Goal: Communication & Community: Participate in discussion

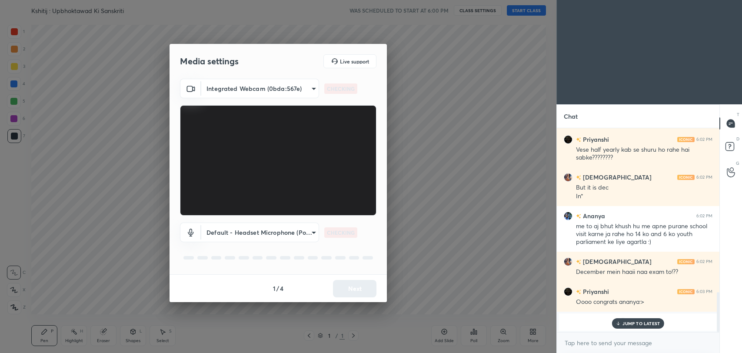
scroll to position [866, 0]
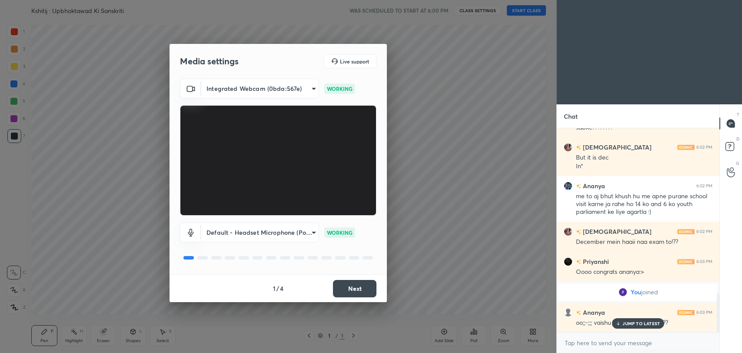
click at [357, 286] on button "Next" at bounding box center [354, 288] width 43 height 17
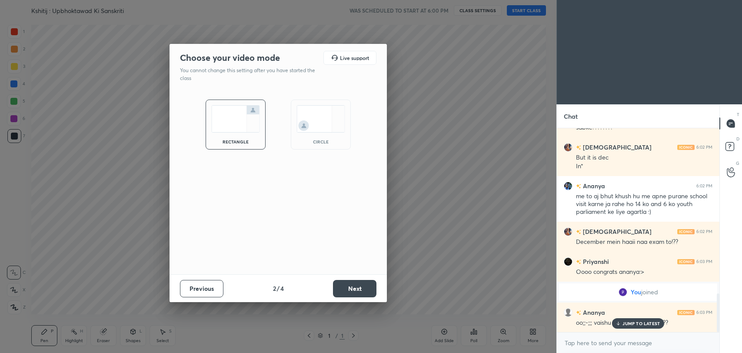
click at [357, 286] on button "Next" at bounding box center [354, 288] width 43 height 17
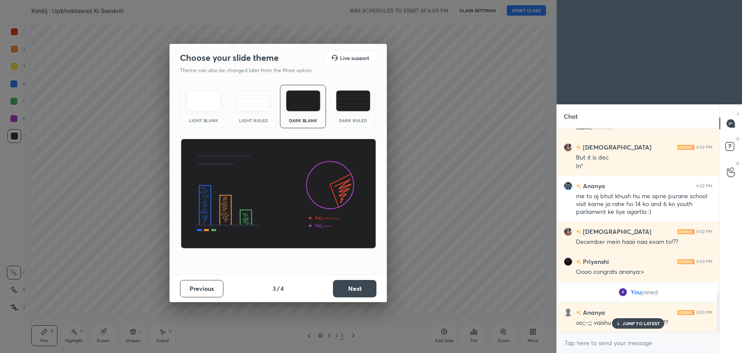
click at [357, 286] on button "Next" at bounding box center [354, 288] width 43 height 17
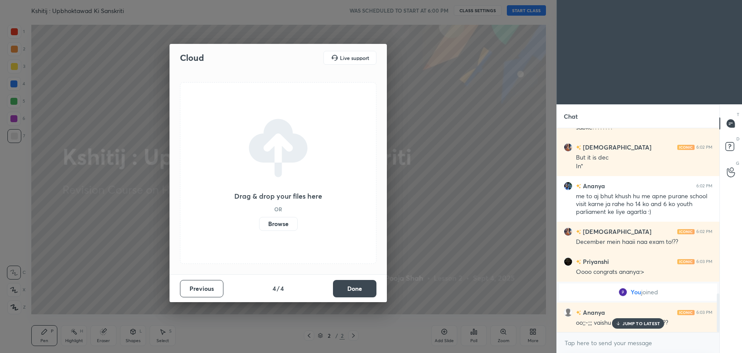
click at [357, 287] on button "Done" at bounding box center [354, 288] width 43 height 17
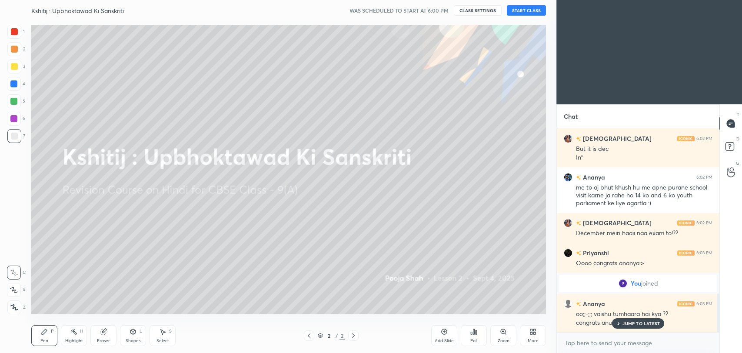
click at [528, 11] on button "START CLASS" at bounding box center [526, 10] width 39 height 10
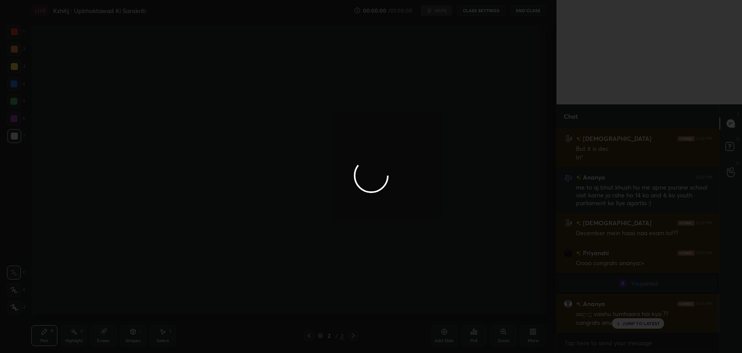
click at [633, 319] on div at bounding box center [371, 176] width 742 height 353
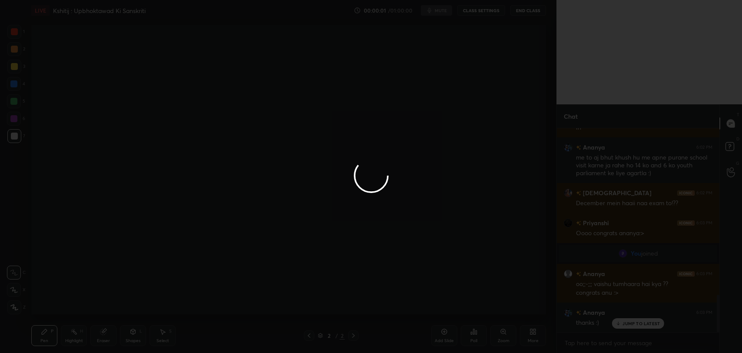
click at [619, 322] on div at bounding box center [371, 176] width 742 height 353
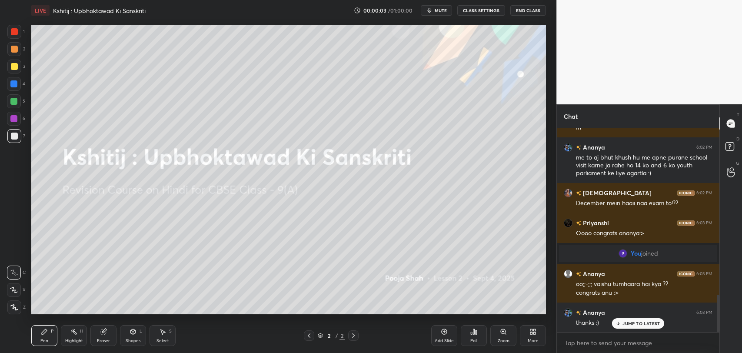
click at [626, 326] on p "JUMP TO LATEST" at bounding box center [640, 323] width 37 height 5
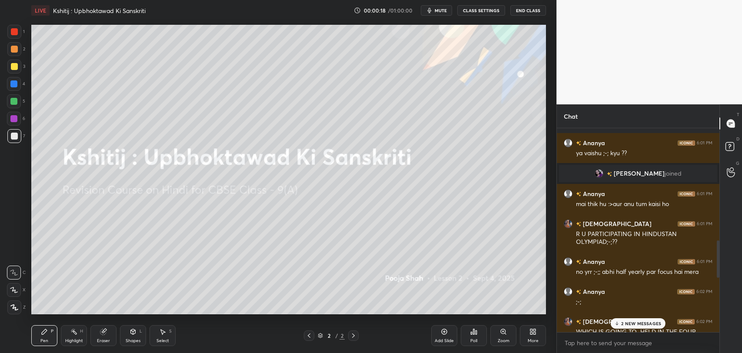
scroll to position [615, 0]
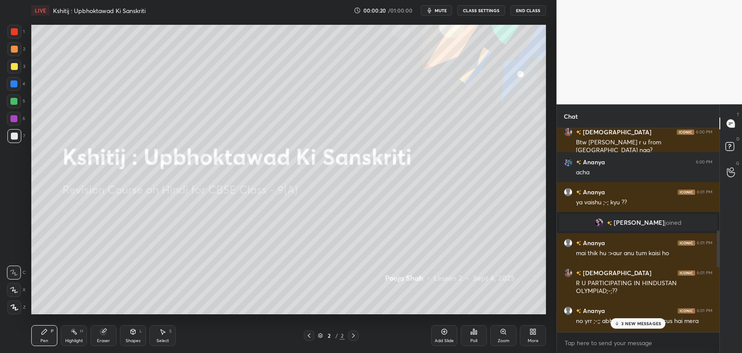
click at [638, 321] on p "3 NEW MESSAGES" at bounding box center [641, 323] width 40 height 5
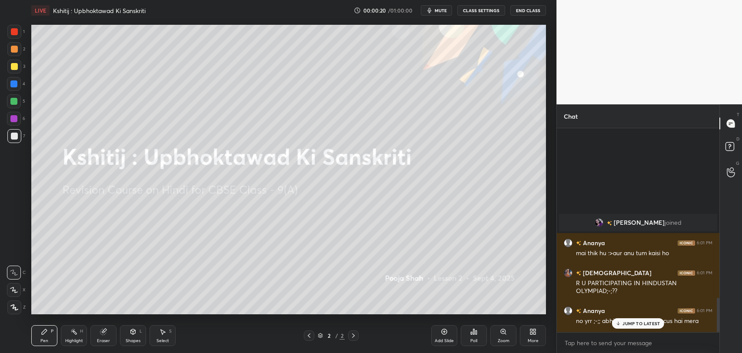
scroll to position [1040, 0]
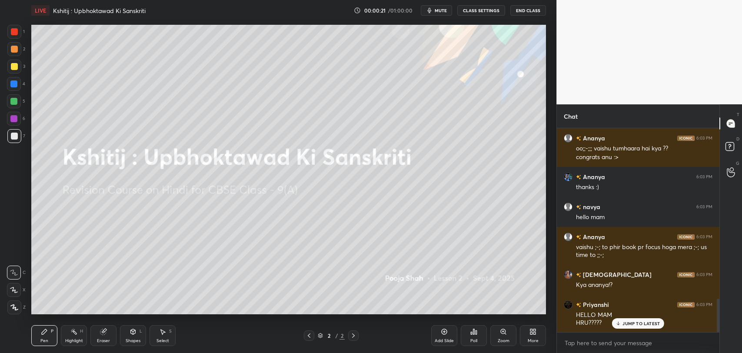
click at [639, 324] on p "JUMP TO LATEST" at bounding box center [640, 323] width 37 height 5
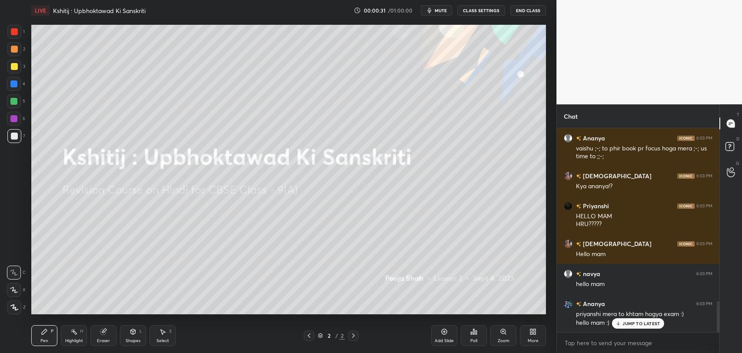
scroll to position [1160, 0]
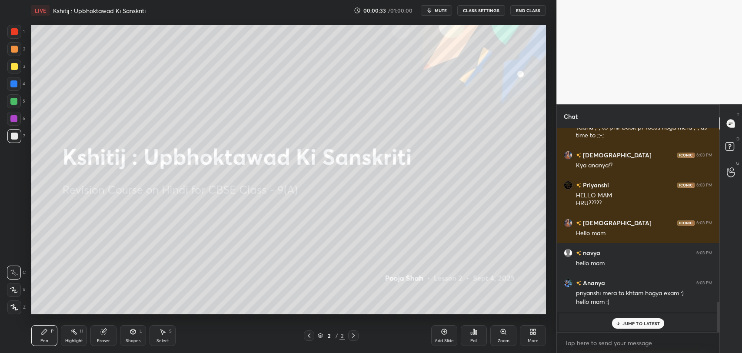
click at [635, 321] on p "JUMP TO LATEST" at bounding box center [640, 323] width 37 height 5
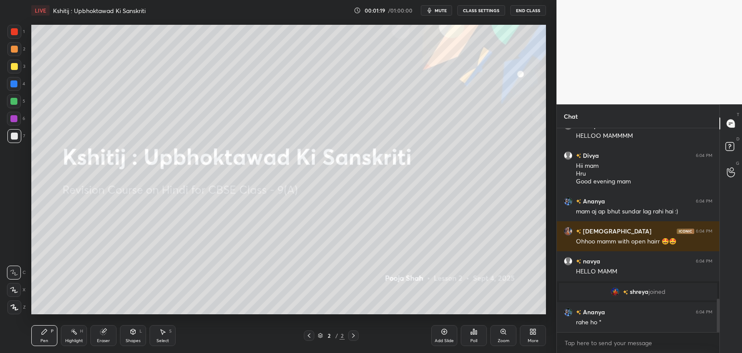
scroll to position [1039, 0]
click at [538, 337] on div "More" at bounding box center [533, 335] width 26 height 21
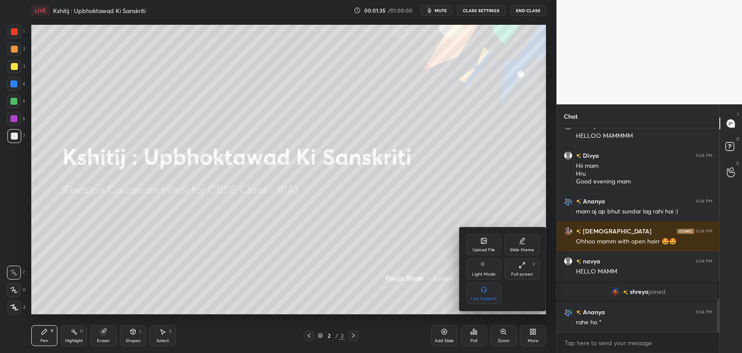
click at [469, 247] on div "Upload File" at bounding box center [483, 244] width 35 height 21
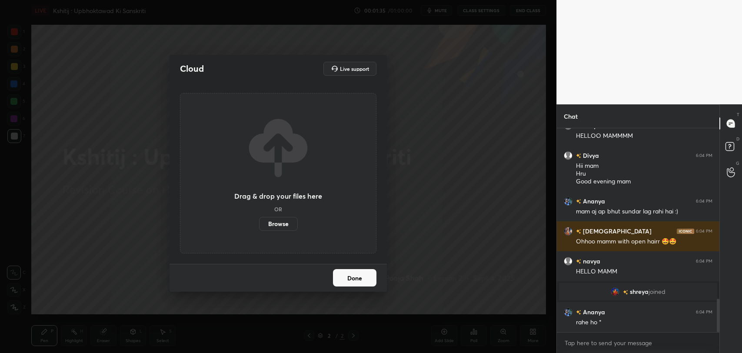
scroll to position [1077, 0]
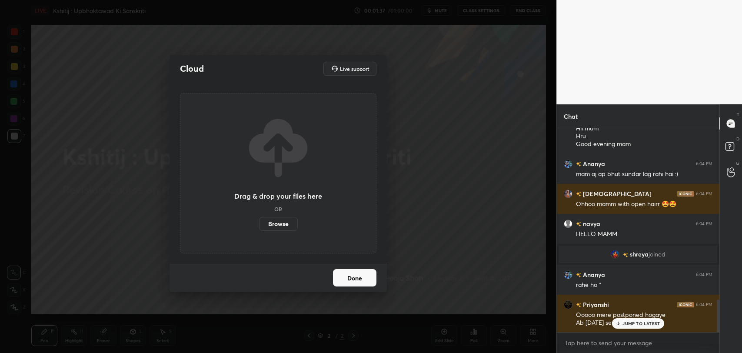
click at [632, 326] on div "JUMP TO LATEST" at bounding box center [638, 323] width 52 height 10
click at [289, 222] on label "Browse" at bounding box center [278, 224] width 39 height 14
click at [259, 222] on input "Browse" at bounding box center [259, 224] width 0 height 14
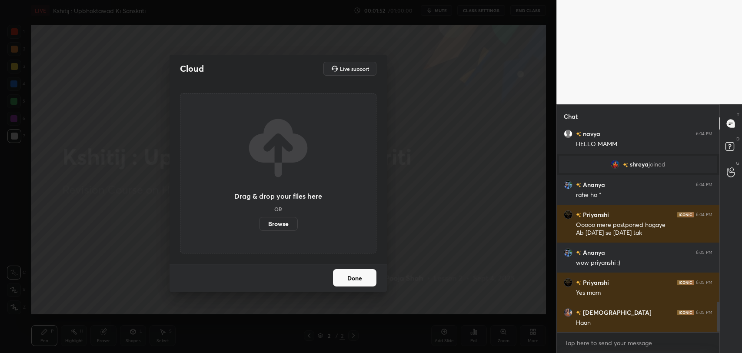
scroll to position [1188, 0]
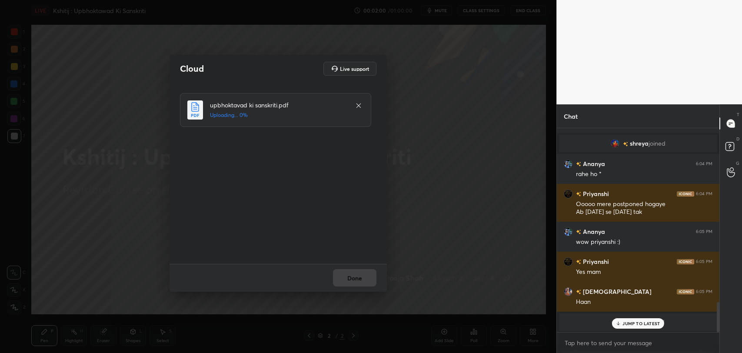
click at [637, 321] on p "JUMP TO LATEST" at bounding box center [640, 323] width 37 height 5
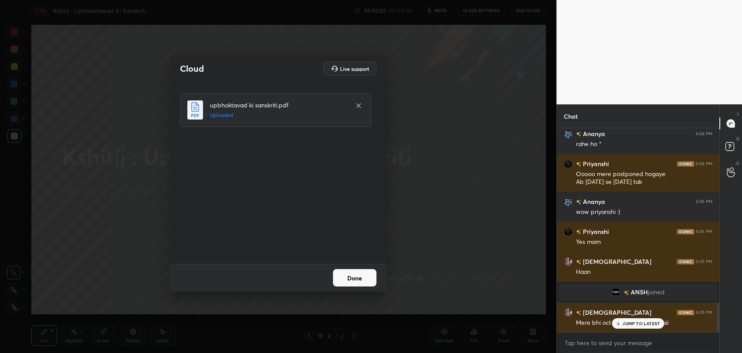
click at [358, 280] on button "Done" at bounding box center [354, 277] width 43 height 17
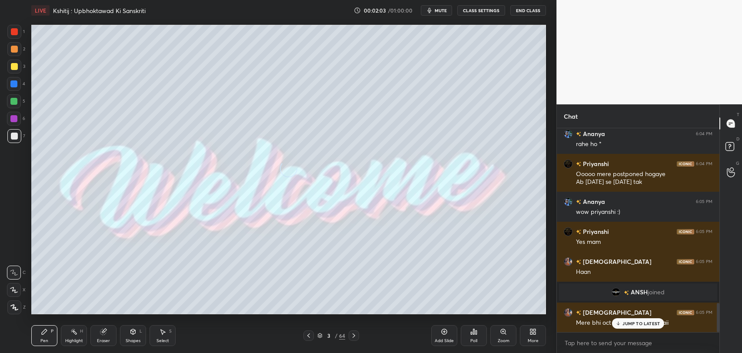
click at [644, 322] on p "JUMP TO LATEST" at bounding box center [640, 323] width 37 height 5
click at [306, 334] on icon at bounding box center [308, 335] width 7 height 7
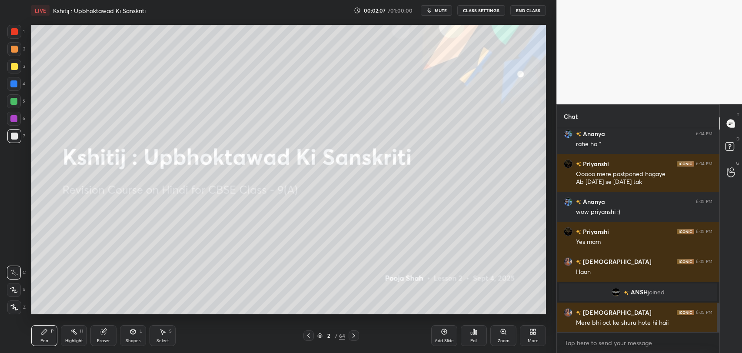
click at [353, 334] on icon at bounding box center [353, 335] width 7 height 7
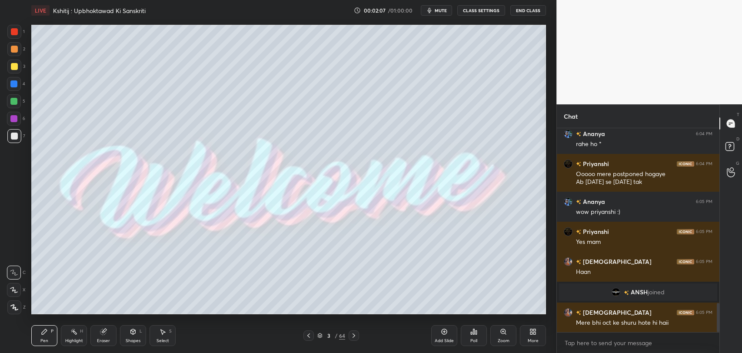
click at [336, 333] on div "/" at bounding box center [336, 335] width 3 height 5
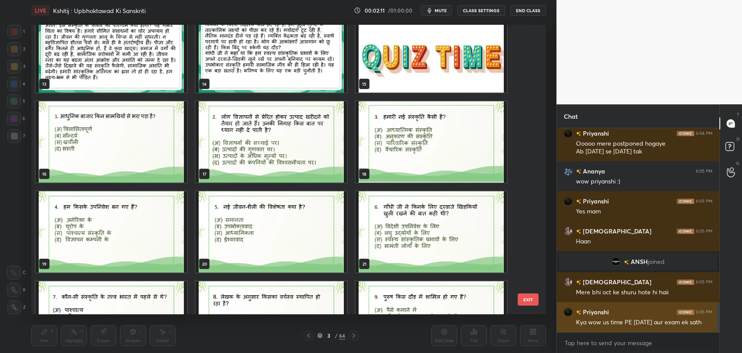
scroll to position [386, 0]
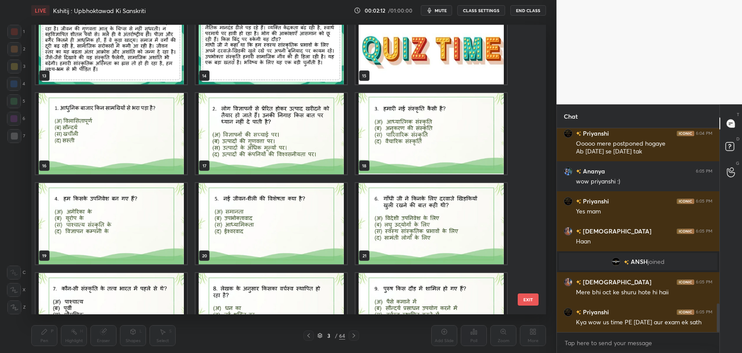
click at [528, 302] on button "EXIT" at bounding box center [528, 299] width 21 height 12
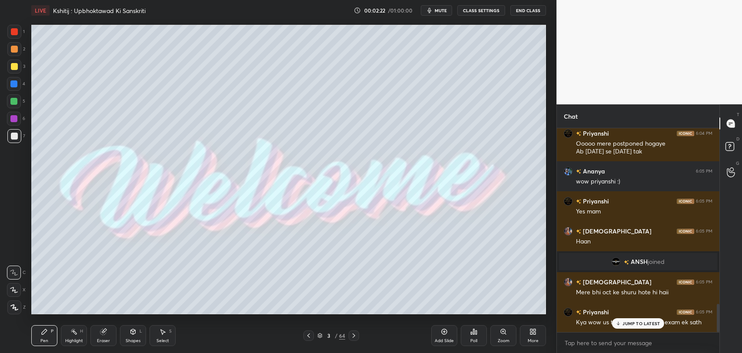
scroll to position [1278, 0]
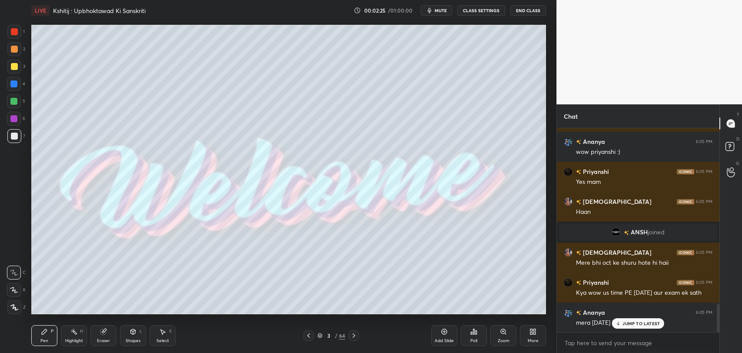
click at [629, 324] on p "JUMP TO LATEST" at bounding box center [640, 323] width 37 height 5
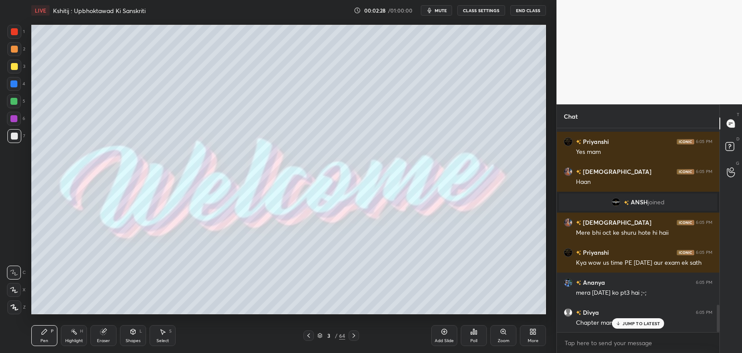
click at [629, 322] on p "JUMP TO LATEST" at bounding box center [640, 323] width 37 height 5
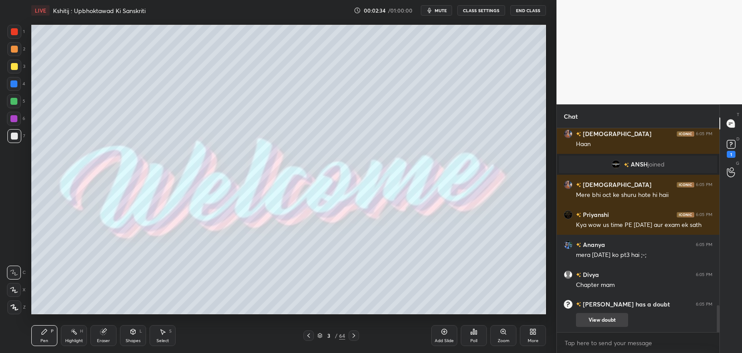
click at [593, 317] on button "View doubt" at bounding box center [602, 320] width 52 height 14
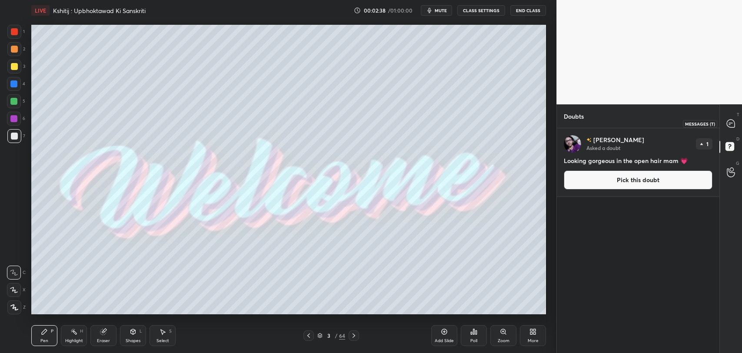
click at [730, 123] on icon at bounding box center [730, 123] width 3 height 0
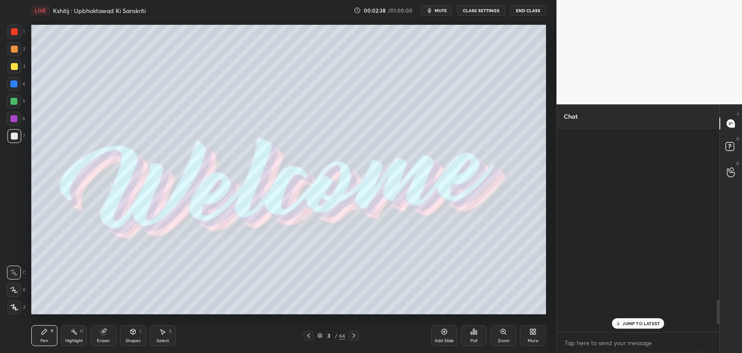
scroll to position [202, 160]
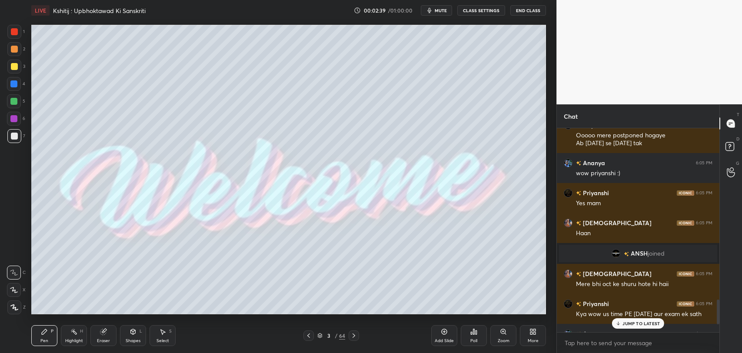
click at [630, 324] on p "JUMP TO LATEST" at bounding box center [640, 323] width 37 height 5
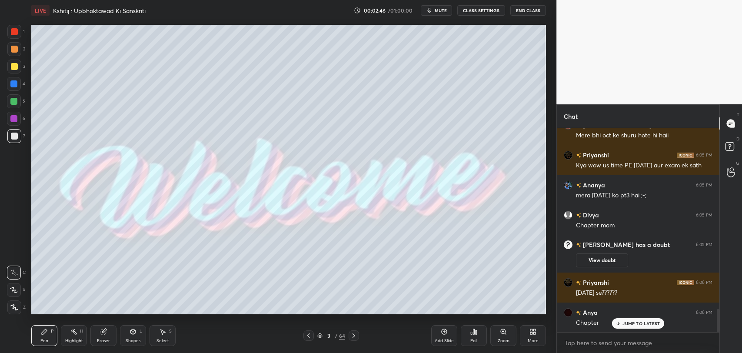
scroll to position [1590, 0]
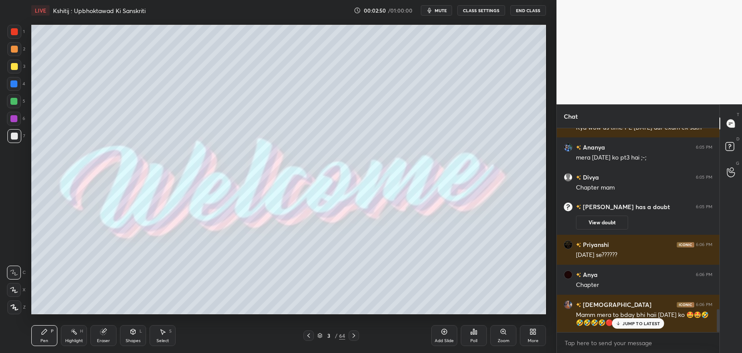
click at [622, 320] on div "JUMP TO LATEST" at bounding box center [638, 323] width 52 height 10
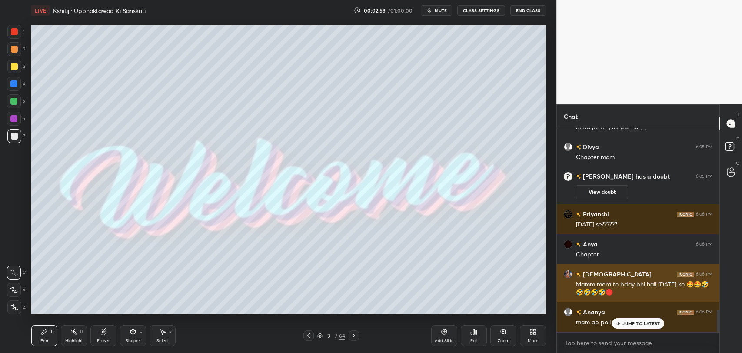
scroll to position [1650, 0]
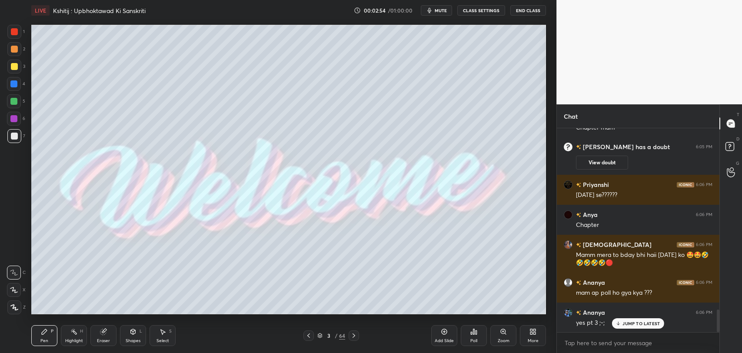
click at [638, 325] on p "JUMP TO LATEST" at bounding box center [640, 323] width 37 height 5
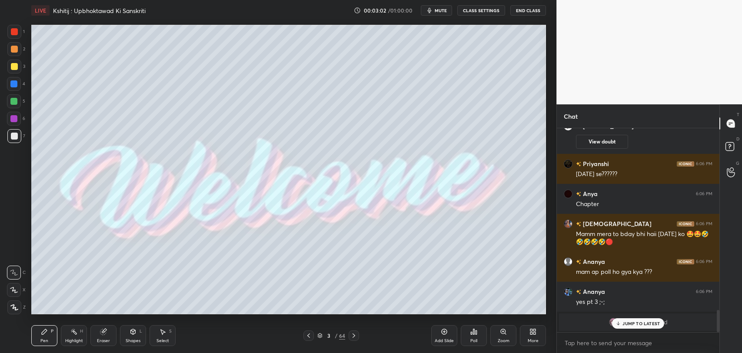
click at [634, 318] on div "JUMP TO LATEST" at bounding box center [638, 323] width 52 height 10
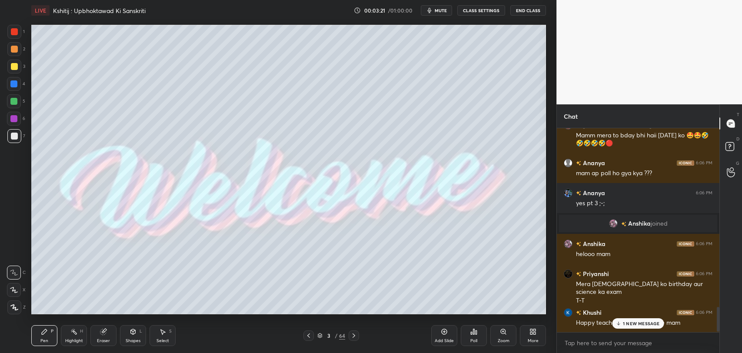
scroll to position [1482, 0]
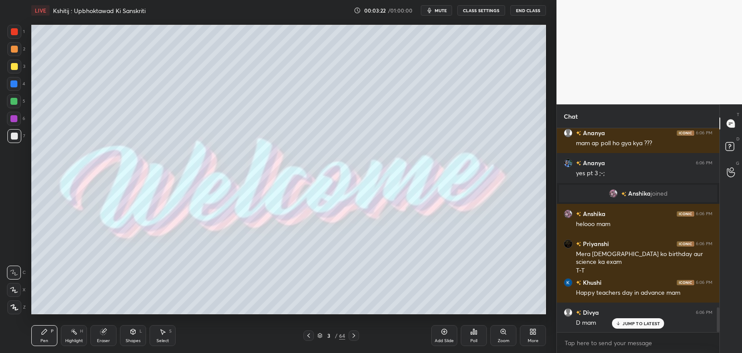
click at [631, 321] on p "JUMP TO LATEST" at bounding box center [640, 323] width 37 height 5
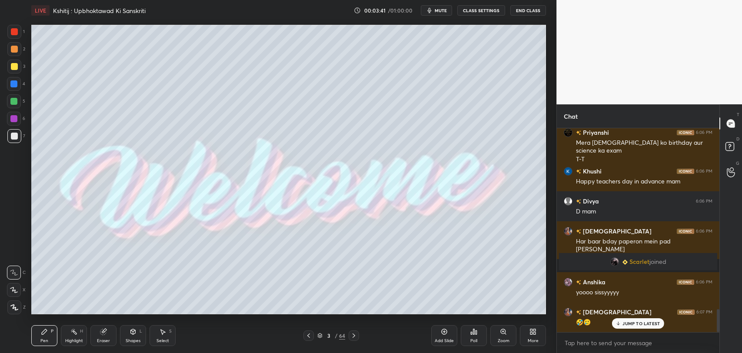
scroll to position [1591, 0]
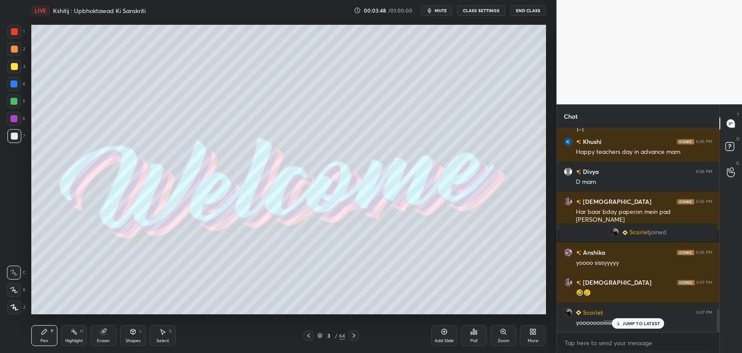
click at [634, 324] on p "JUMP TO LATEST" at bounding box center [640, 323] width 37 height 5
click at [466, 334] on div "Poll" at bounding box center [474, 335] width 26 height 21
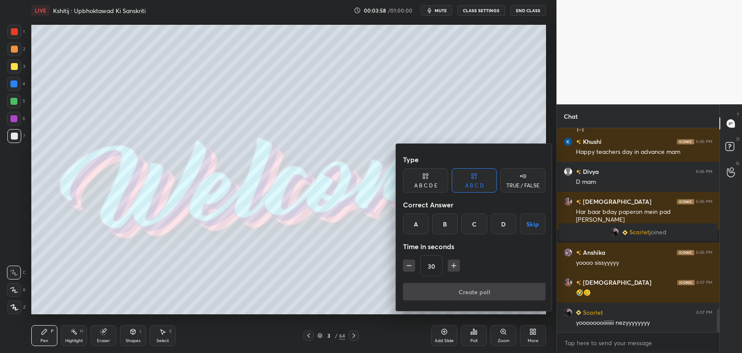
click at [507, 225] on div "D" at bounding box center [504, 223] width 26 height 21
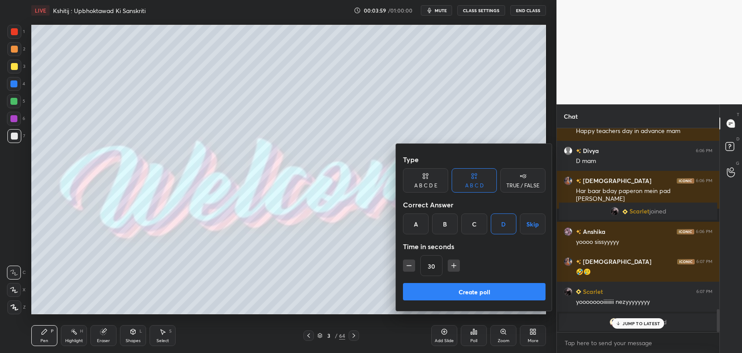
click at [479, 288] on button "Create poll" at bounding box center [474, 291] width 143 height 17
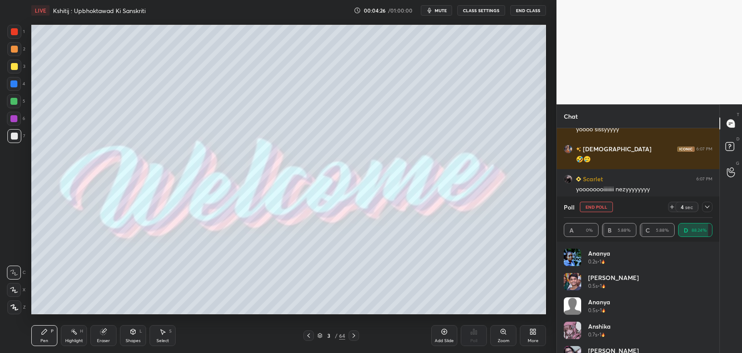
scroll to position [1721, 0]
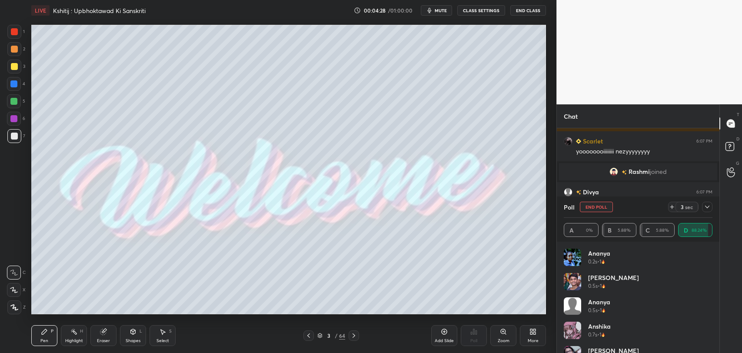
click at [708, 205] on icon at bounding box center [707, 206] width 7 height 7
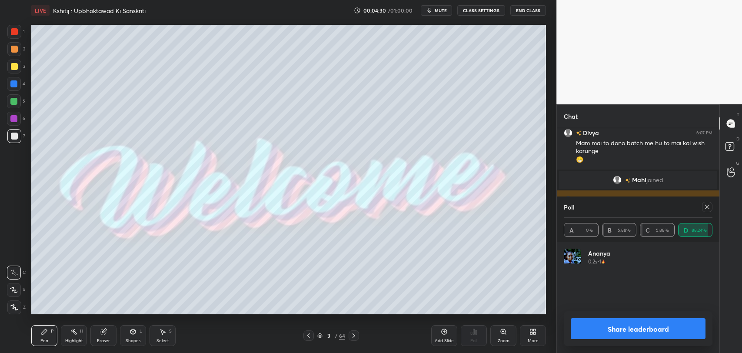
scroll to position [3, 3]
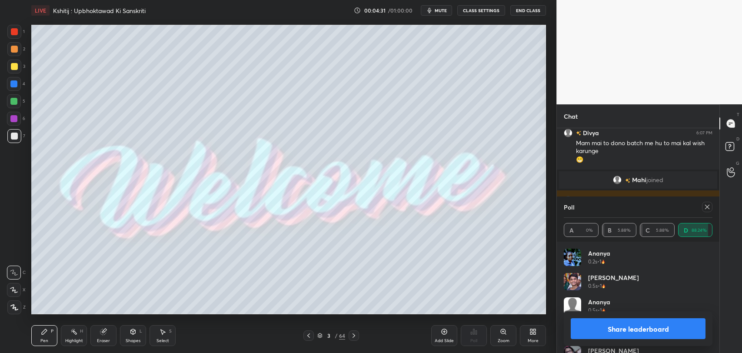
click at [705, 207] on icon at bounding box center [707, 206] width 7 height 7
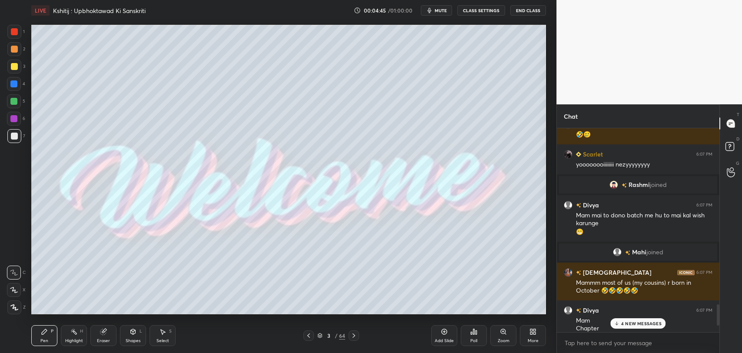
click at [637, 326] on div "4 NEW MESSAGES" at bounding box center [637, 323] width 55 height 10
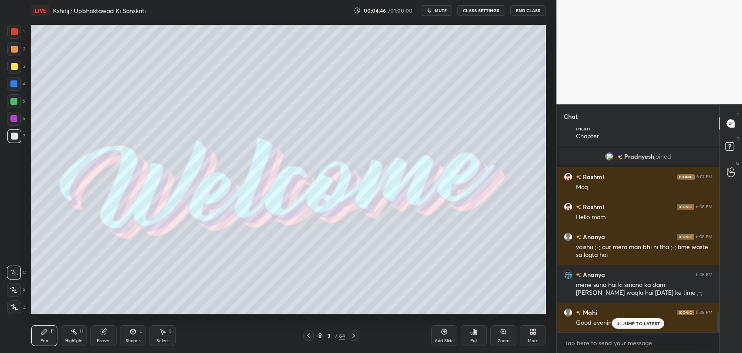
click at [632, 323] on p "JUMP TO LATEST" at bounding box center [640, 323] width 37 height 5
click at [473, 340] on div "Poll" at bounding box center [473, 341] width 7 height 4
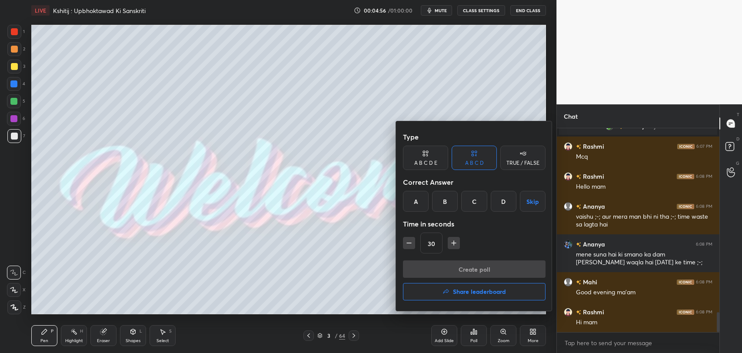
click at [338, 283] on div at bounding box center [371, 176] width 742 height 353
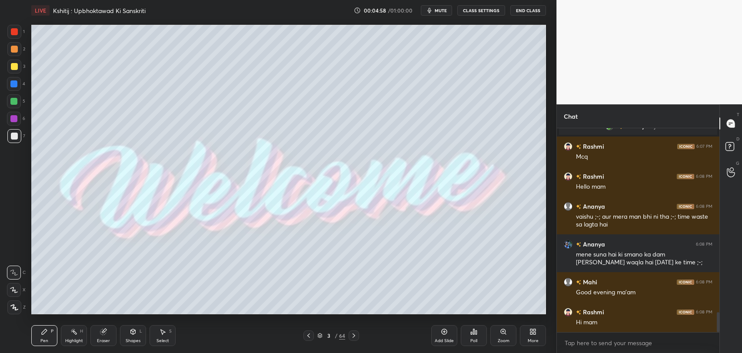
click at [353, 339] on div at bounding box center [354, 335] width 10 height 10
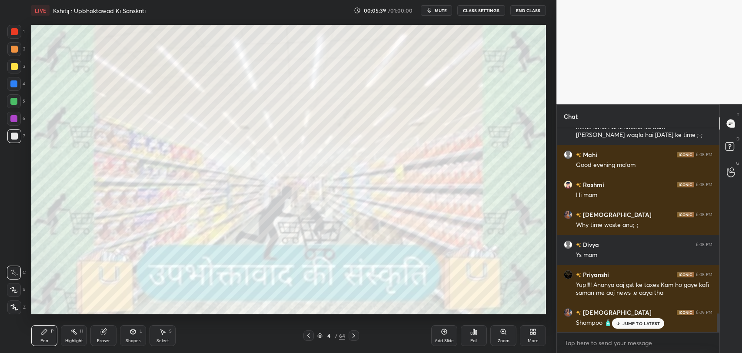
scroll to position [2032, 0]
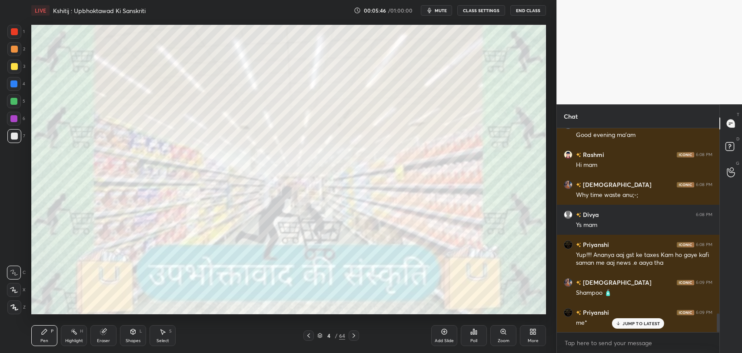
click at [644, 323] on p "JUMP TO LATEST" at bounding box center [640, 323] width 37 height 5
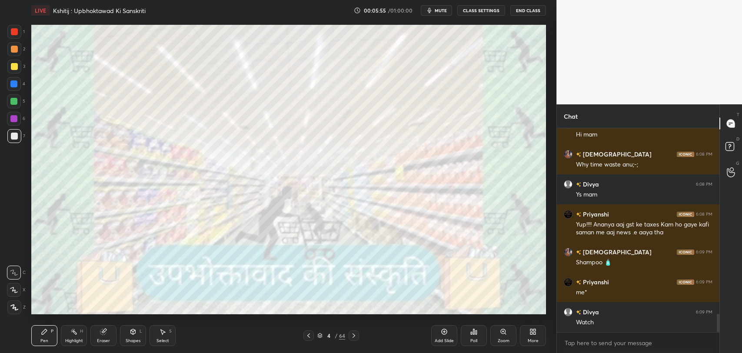
scroll to position [2092, 0]
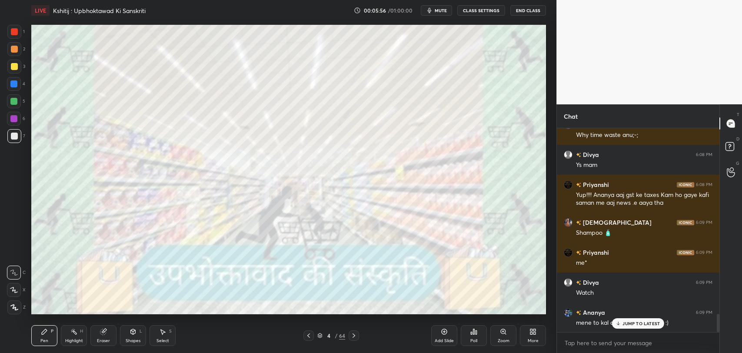
click at [642, 321] on p "JUMP TO LATEST" at bounding box center [640, 323] width 37 height 5
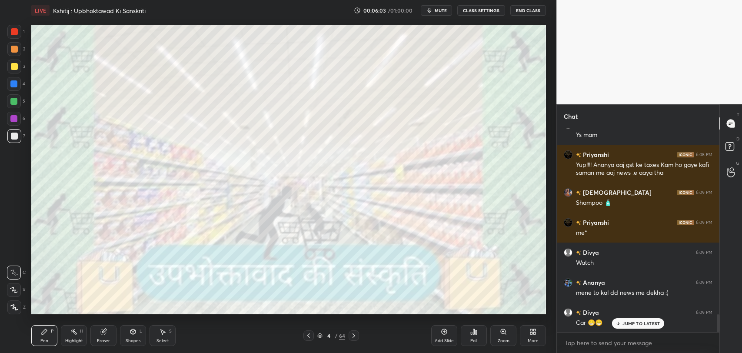
click at [630, 319] on div "JUMP TO LATEST" at bounding box center [638, 323] width 52 height 10
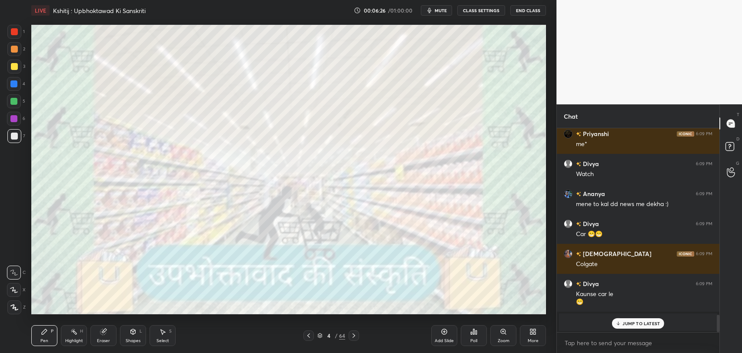
scroll to position [2240, 0]
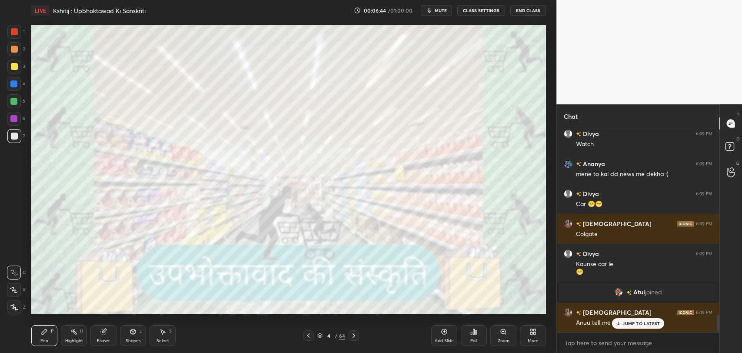
click at [643, 327] on div "JUMP TO LATEST" at bounding box center [638, 323] width 52 height 10
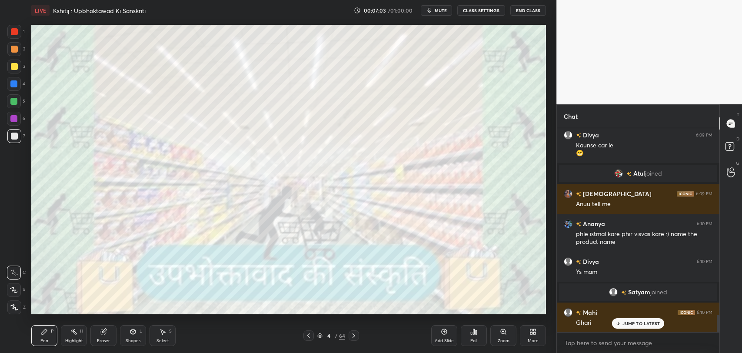
scroll to position [2245, 0]
click at [624, 326] on div "Rashmi 6:08 PM Hi mam Vaishnavi 6:08 PM Why time waste anu;-; Divya 6:08 PM Ys …" at bounding box center [638, 230] width 163 height 204
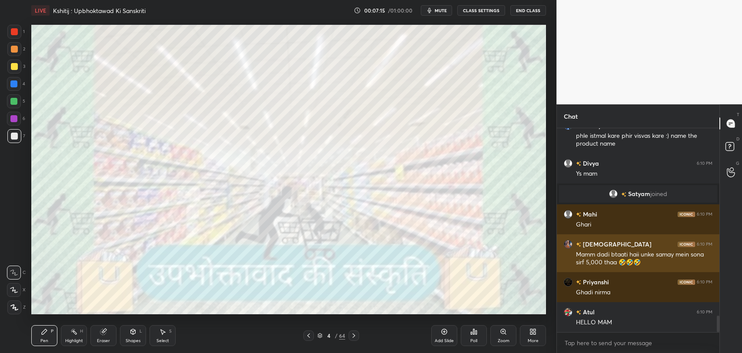
scroll to position [2335, 0]
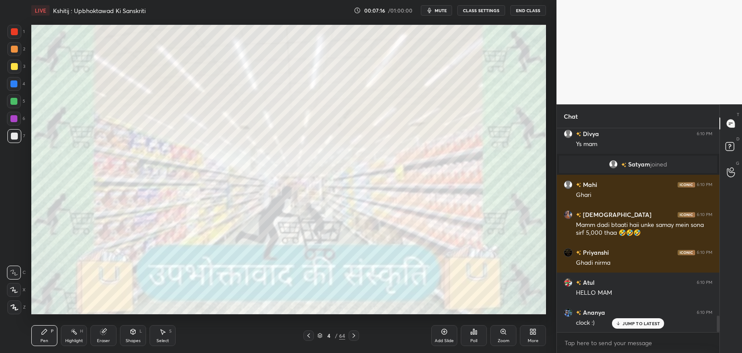
click at [640, 325] on p "JUMP TO LATEST" at bounding box center [640, 323] width 37 height 5
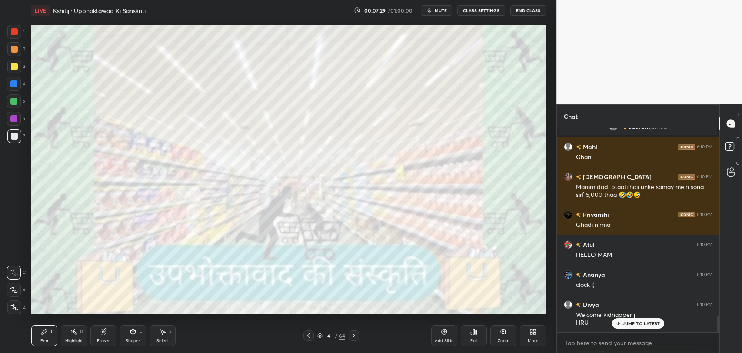
click at [622, 326] on div "JUMP TO LATEST" at bounding box center [638, 323] width 52 height 10
click at [332, 335] on div "4" at bounding box center [328, 335] width 9 height 5
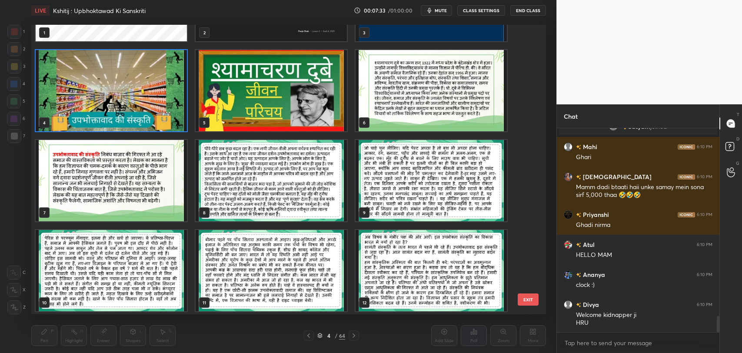
scroll to position [97, 0]
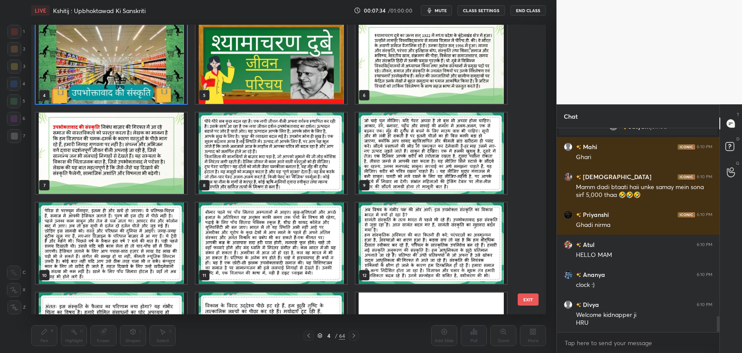
click at [239, 66] on img "grid" at bounding box center [271, 63] width 151 height 81
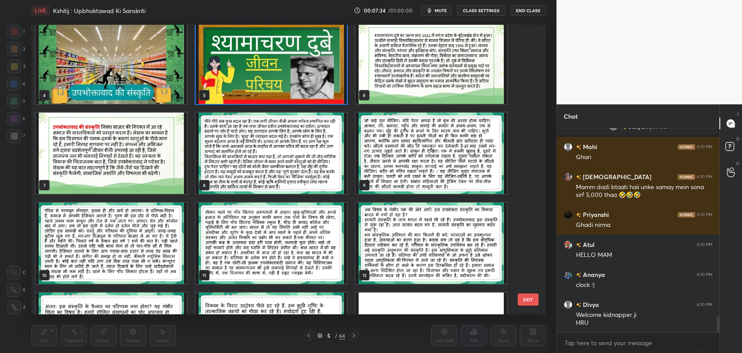
click at [239, 66] on img "grid" at bounding box center [271, 63] width 151 height 81
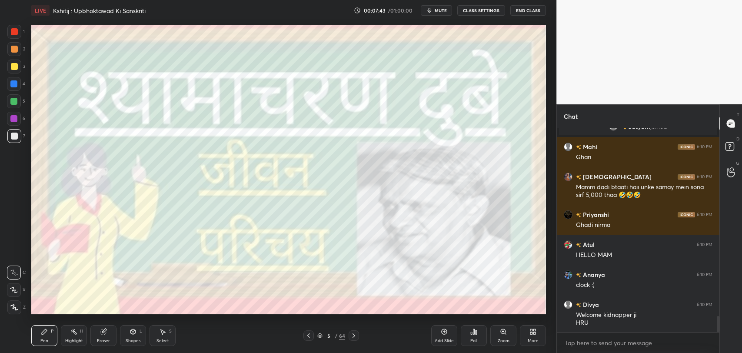
scroll to position [2403, 0]
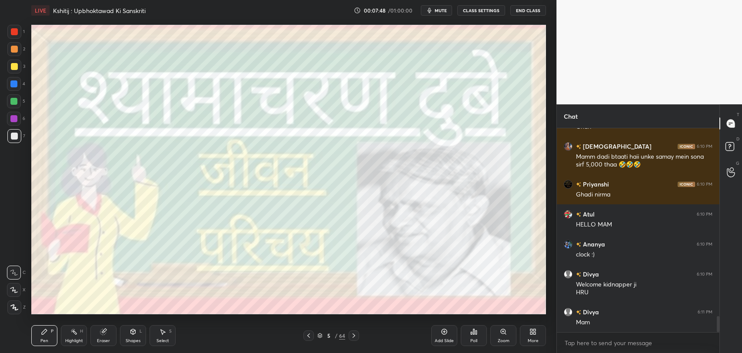
click at [327, 336] on div "5" at bounding box center [328, 335] width 9 height 5
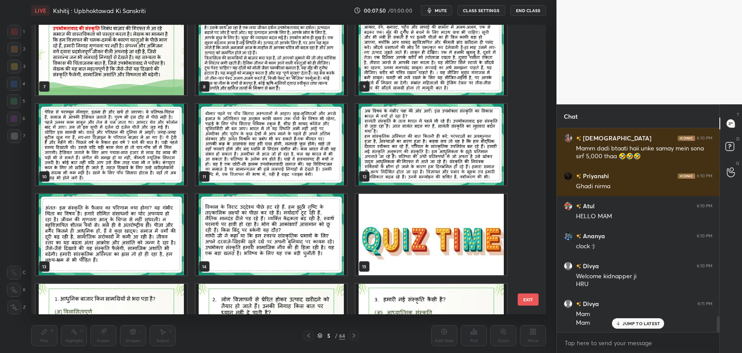
scroll to position [193, 0]
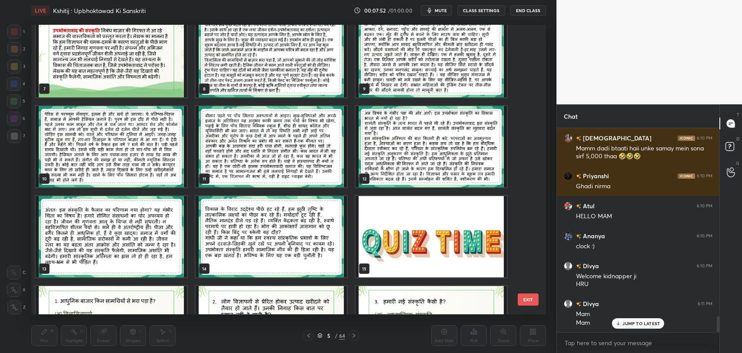
click at [635, 325] on p "JUMP TO LATEST" at bounding box center [640, 323] width 37 height 5
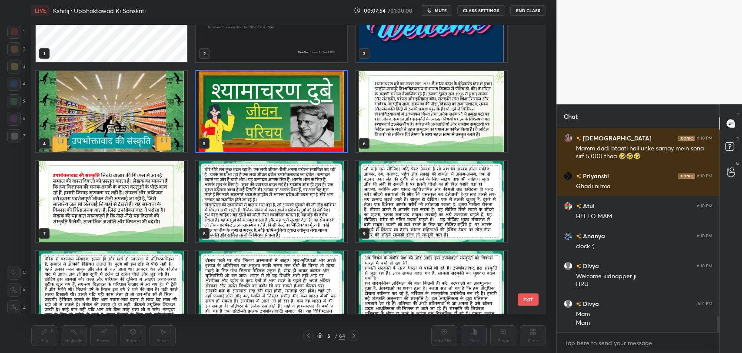
scroll to position [2449, 0]
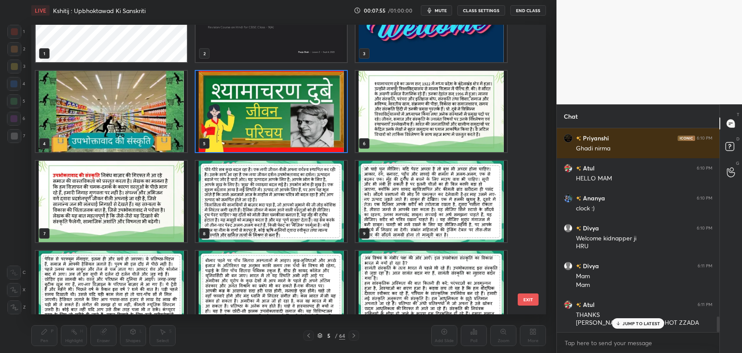
click at [628, 327] on div "JUMP TO LATEST" at bounding box center [638, 323] width 52 height 10
click at [144, 230] on img "grid" at bounding box center [111, 201] width 151 height 81
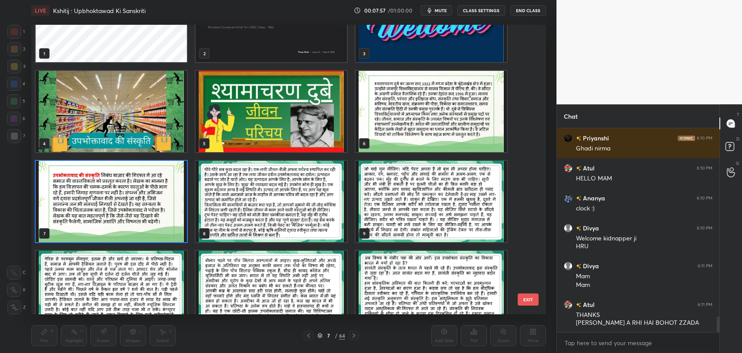
click at [144, 230] on img "grid" at bounding box center [111, 201] width 151 height 81
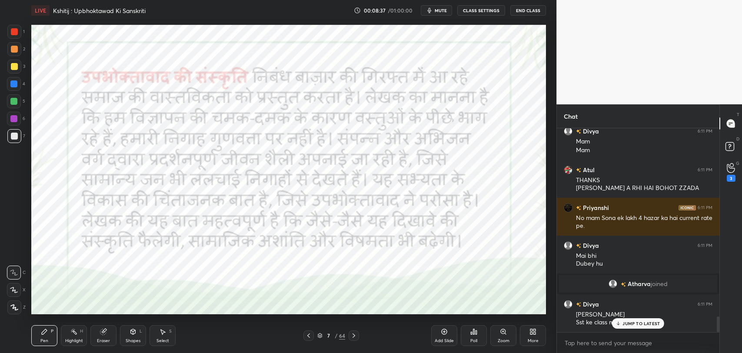
scroll to position [2428, 0]
click at [635, 322] on p "JUMP TO LATEST" at bounding box center [640, 323] width 37 height 5
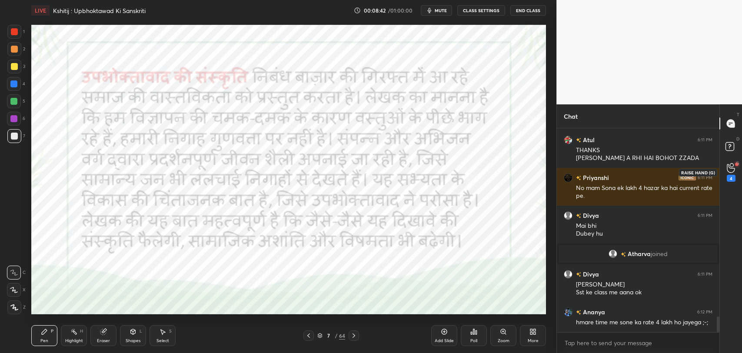
click at [737, 175] on div "4" at bounding box center [730, 172] width 17 height 16
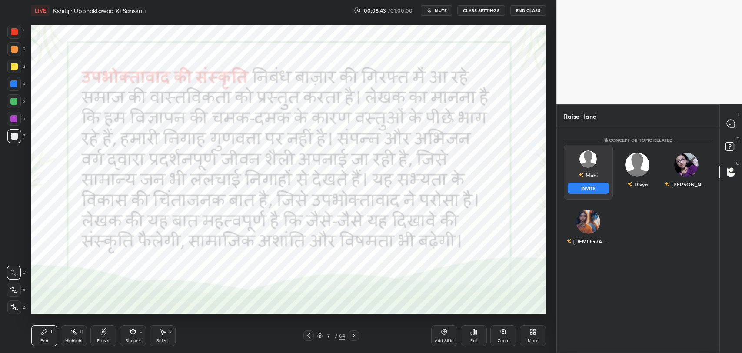
click at [599, 167] on div "Mahi INVITE" at bounding box center [588, 172] width 49 height 55
click at [593, 189] on button "INVITE" at bounding box center [588, 188] width 41 height 11
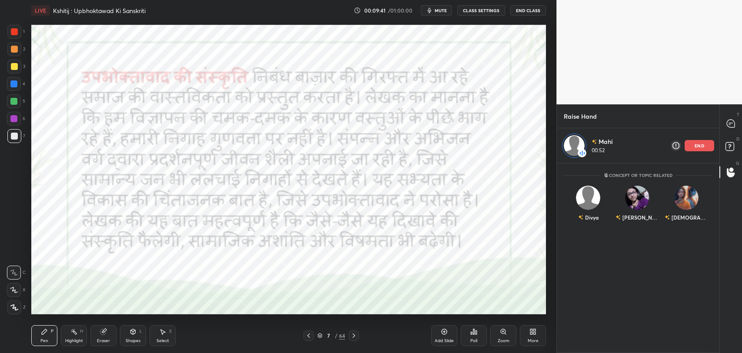
click at [699, 142] on div "end" at bounding box center [700, 145] width 30 height 11
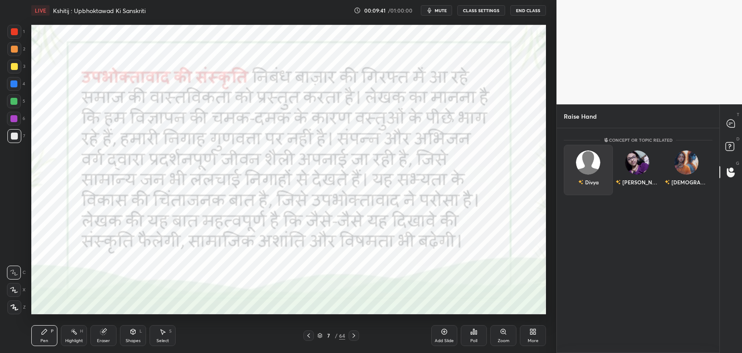
scroll to position [223, 160]
click at [13, 28] on div at bounding box center [14, 31] width 7 height 7
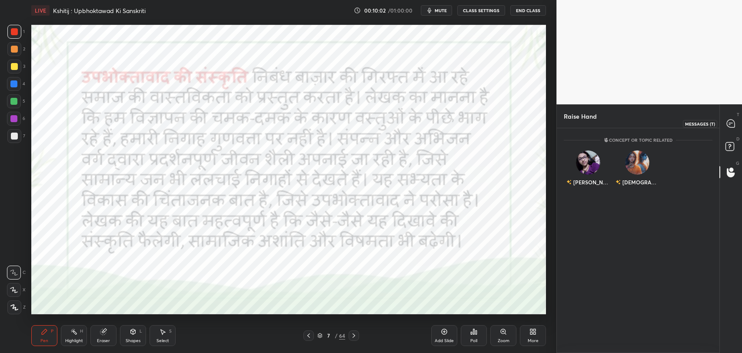
click at [731, 127] on icon at bounding box center [731, 124] width 8 height 8
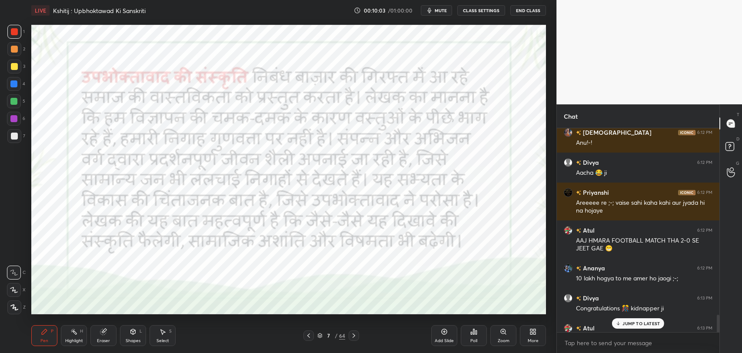
scroll to position [202, 160]
click at [638, 323] on p "JUMP TO LATEST" at bounding box center [640, 323] width 37 height 5
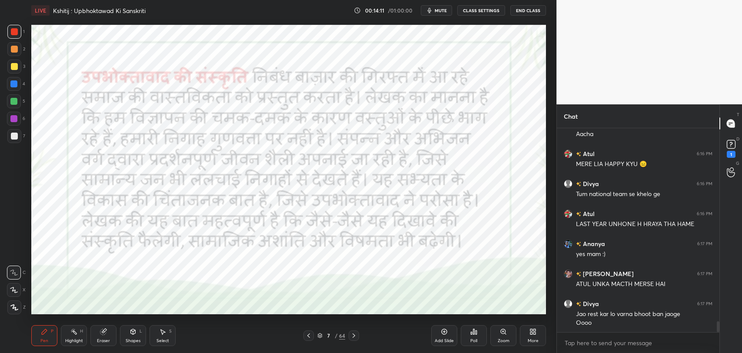
scroll to position [3665, 0]
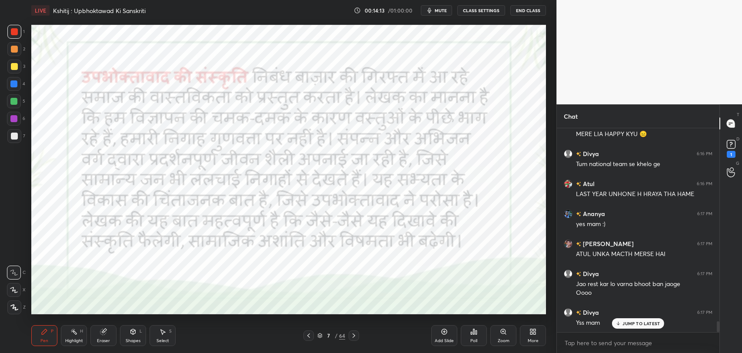
click at [626, 323] on p "JUMP TO LATEST" at bounding box center [640, 323] width 37 height 5
click at [357, 336] on icon at bounding box center [353, 335] width 7 height 7
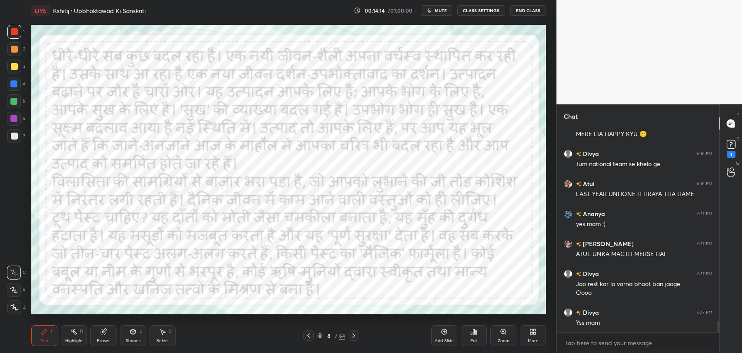
scroll to position [3695, 0]
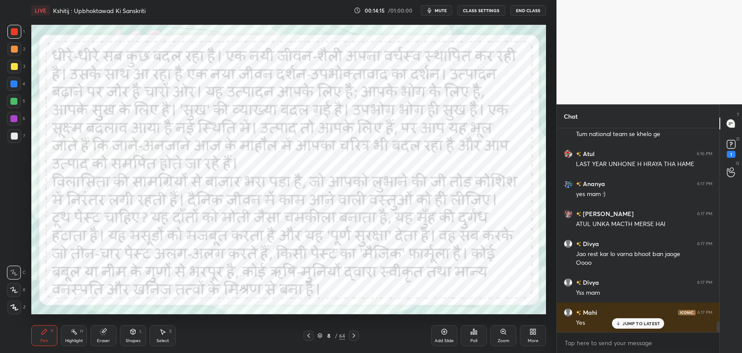
click at [625, 321] on p "JUMP TO LATEST" at bounding box center [640, 323] width 37 height 5
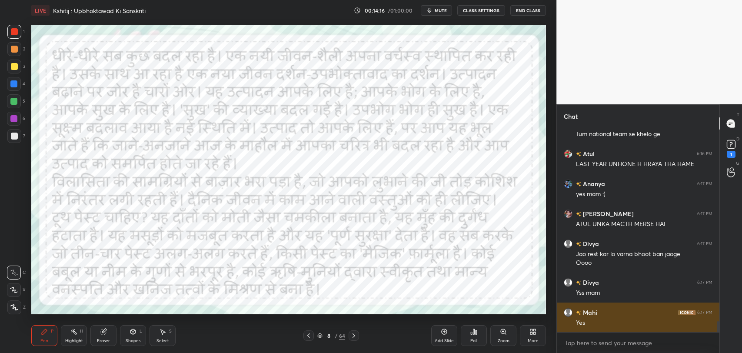
scroll to position [3725, 0]
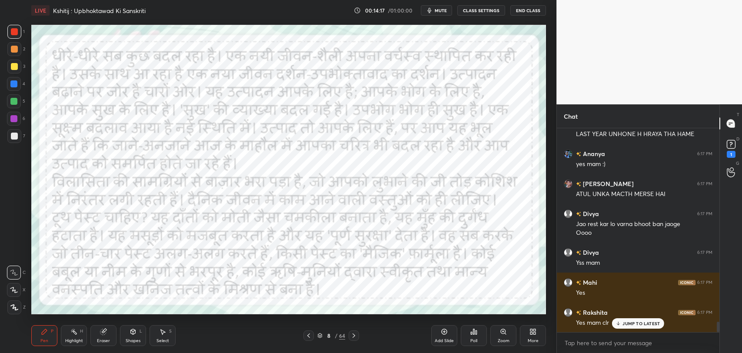
click at [305, 338] on div at bounding box center [308, 335] width 10 height 10
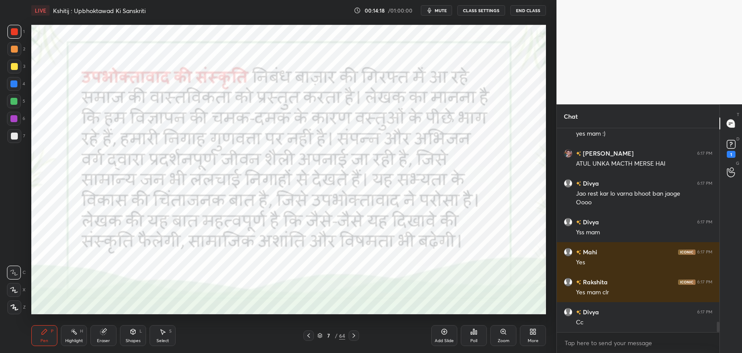
scroll to position [3785, 0]
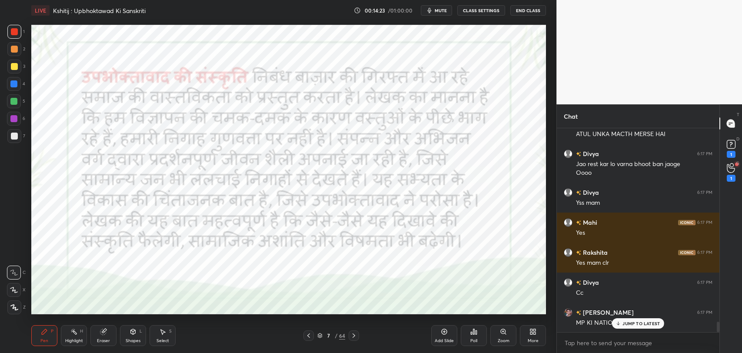
click at [357, 337] on div at bounding box center [354, 335] width 10 height 10
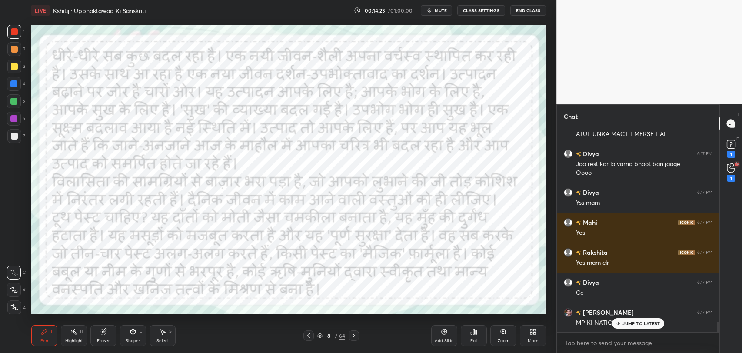
scroll to position [3823, 0]
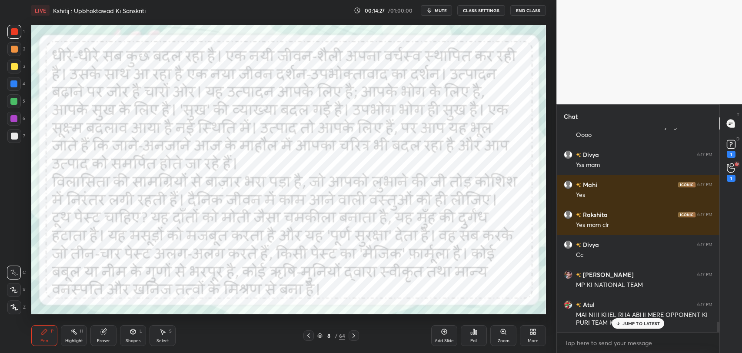
click at [629, 326] on p "JUMP TO LATEST" at bounding box center [640, 323] width 37 height 5
click at [726, 175] on div "1" at bounding box center [730, 172] width 17 height 16
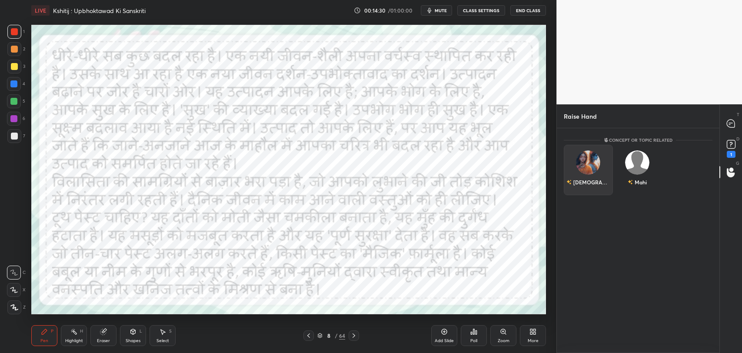
click at [594, 168] on div "Vaishnavi" at bounding box center [588, 170] width 49 height 50
click at [591, 185] on button "INVITE" at bounding box center [588, 188] width 41 height 11
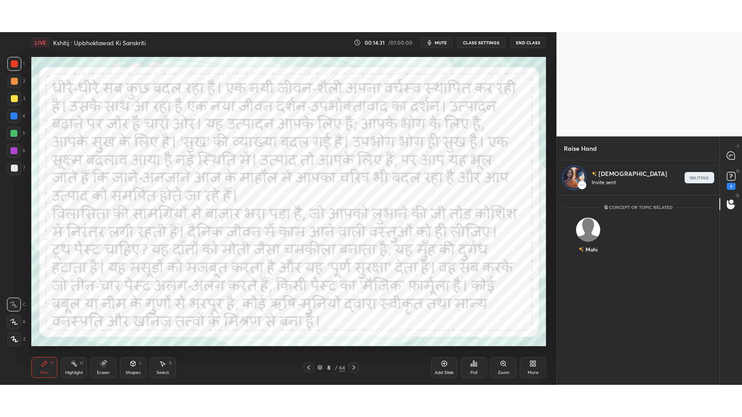
scroll to position [187, 160]
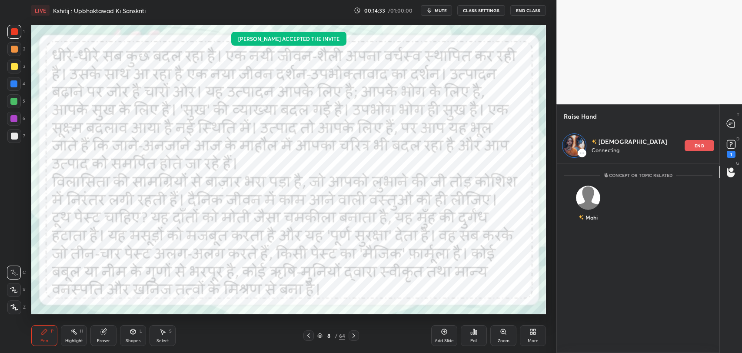
click at [446, 10] on span "mute" at bounding box center [441, 10] width 12 height 6
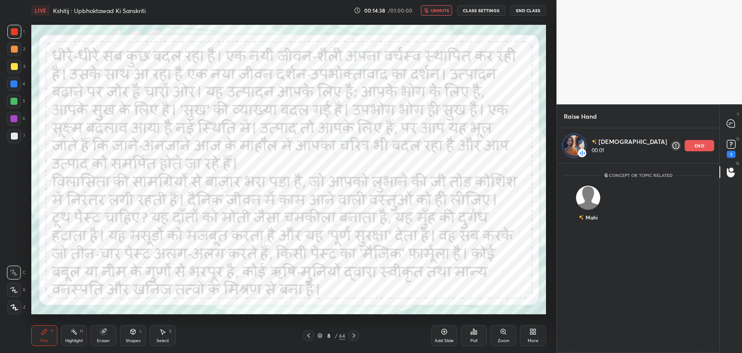
click at [442, 10] on span "unmute" at bounding box center [440, 10] width 19 height 6
click at [436, 8] on button "mute" at bounding box center [436, 10] width 31 height 10
click at [532, 331] on icon at bounding box center [532, 331] width 7 height 7
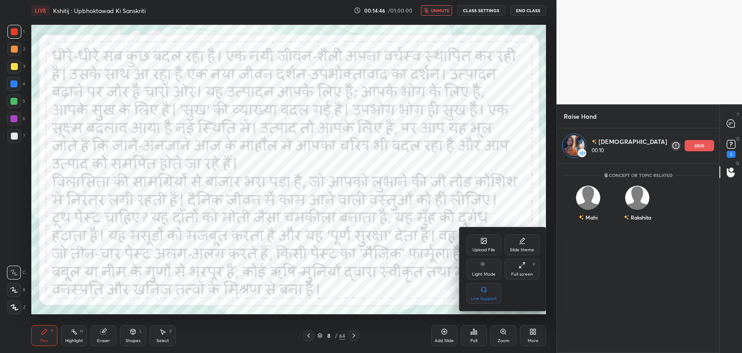
click at [521, 272] on div "Full screen" at bounding box center [522, 274] width 22 height 4
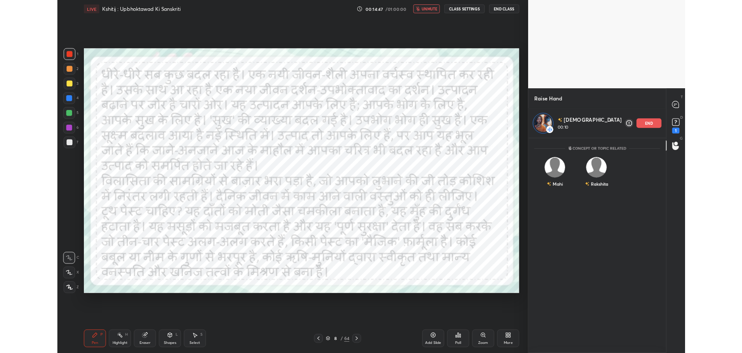
scroll to position [251, 160]
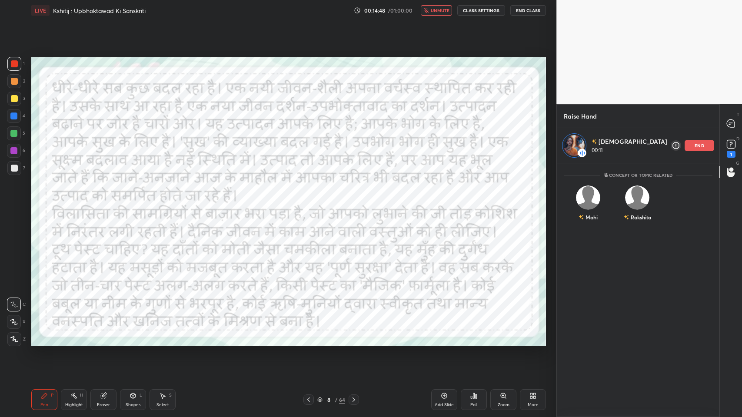
click at [523, 353] on div "More" at bounding box center [533, 399] width 26 height 21
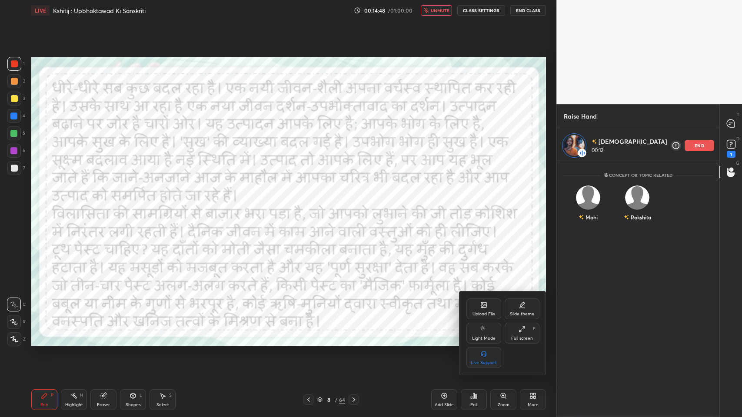
click at [521, 334] on div "Full screen F" at bounding box center [522, 333] width 35 height 21
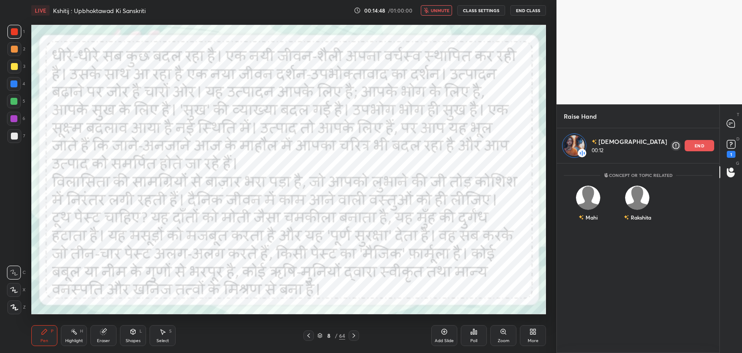
scroll to position [3, 3]
click at [436, 10] on span "unmute" at bounding box center [440, 10] width 19 height 6
click at [733, 150] on icon at bounding box center [731, 144] width 13 height 13
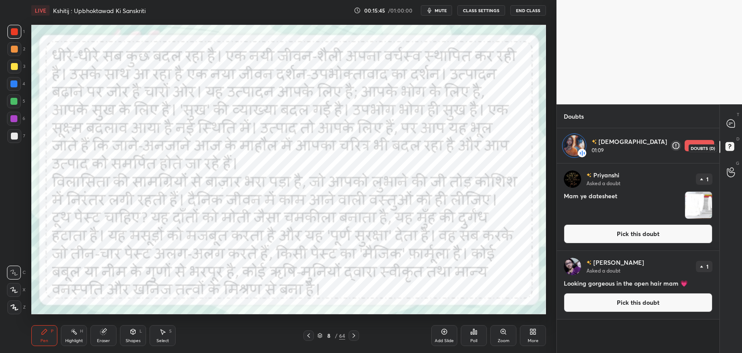
scroll to position [187, 160]
click at [723, 122] on div at bounding box center [730, 124] width 17 height 16
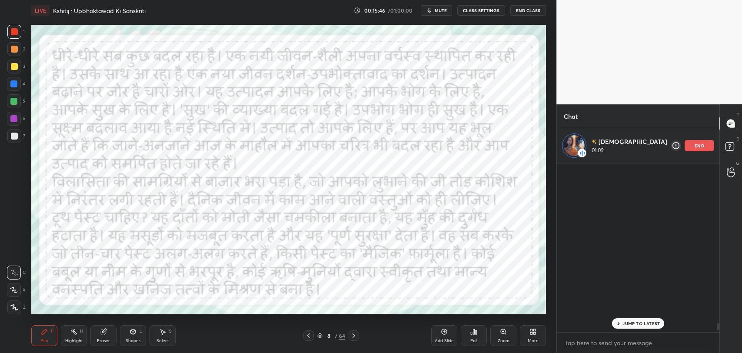
scroll to position [166, 160]
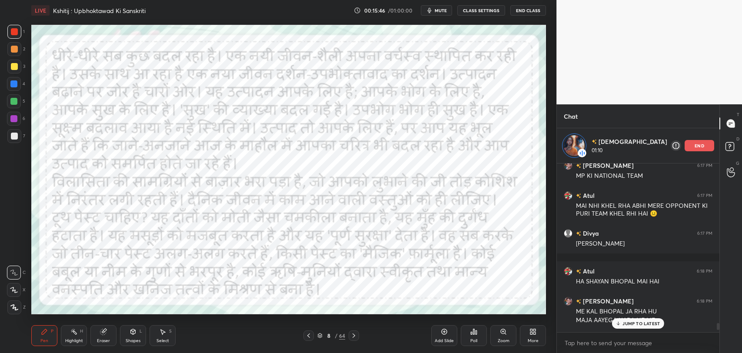
click at [638, 327] on div "JUMP TO LATEST" at bounding box center [638, 323] width 52 height 10
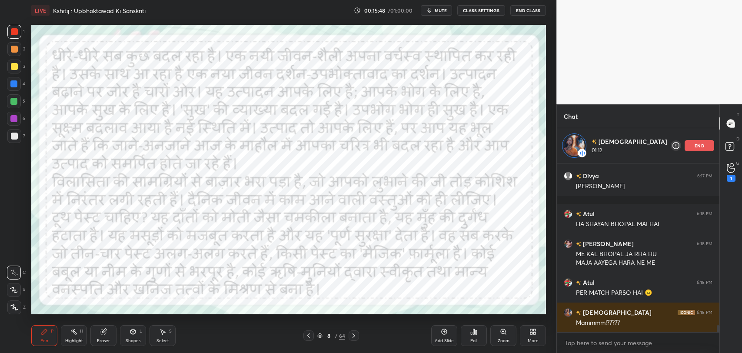
click at [438, 8] on span "mute" at bounding box center [441, 10] width 12 height 6
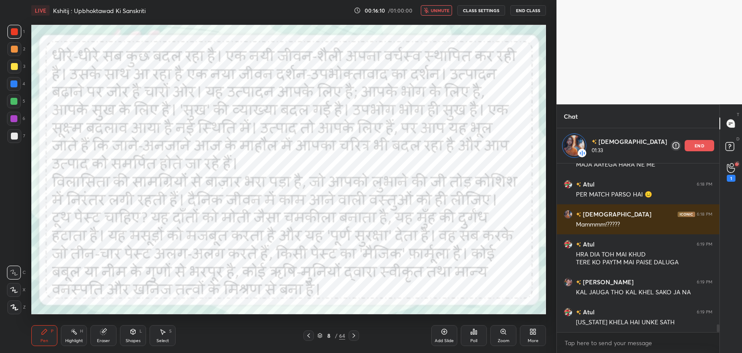
scroll to position [3487, 0]
click at [633, 322] on p "JUMP TO LATEST" at bounding box center [640, 323] width 37 height 5
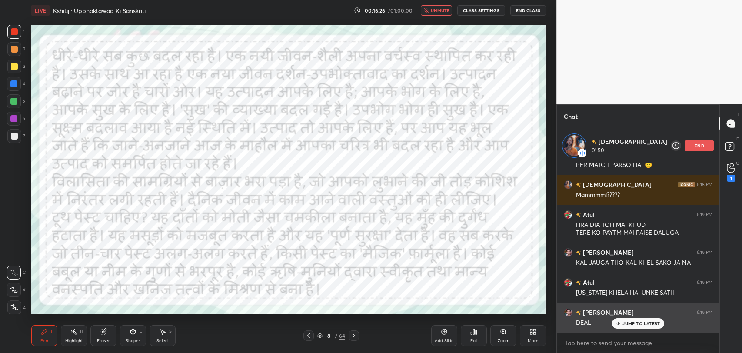
click at [631, 329] on div "Mohammed S... 6:19 PM DEAL" at bounding box center [638, 318] width 163 height 30
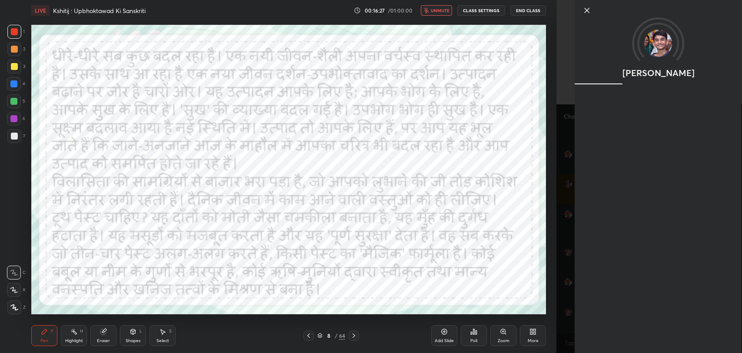
scroll to position [3482, 0]
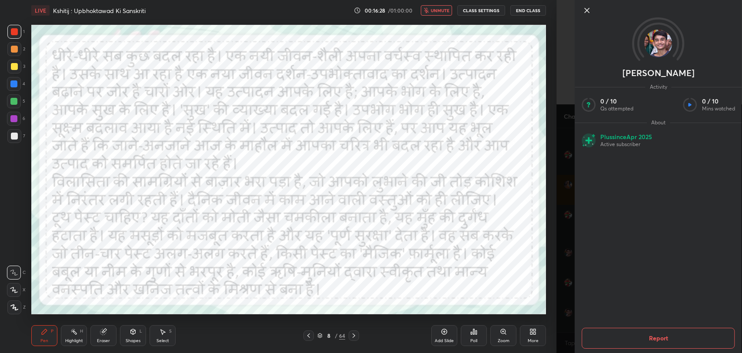
click at [589, 13] on icon at bounding box center [587, 10] width 10 height 10
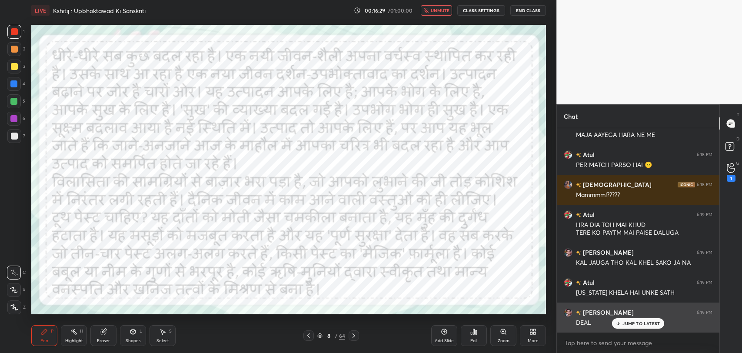
click at [625, 328] on div "Mohammed S... 6:19 PM DEAL" at bounding box center [638, 318] width 163 height 30
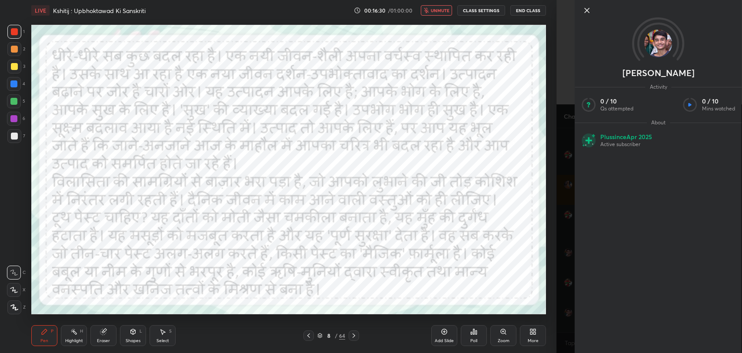
click at [436, 11] on span "unmute" at bounding box center [440, 10] width 19 height 6
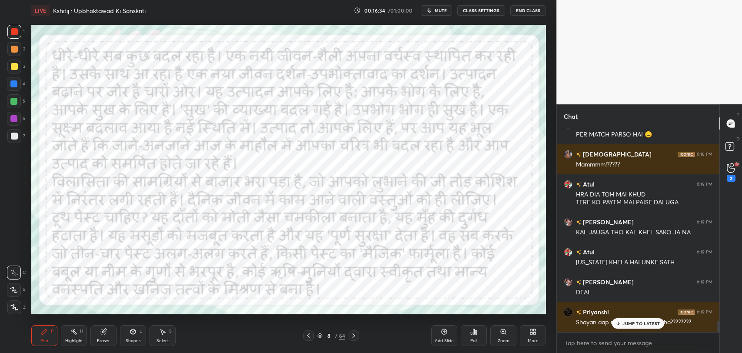
scroll to position [3542, 0]
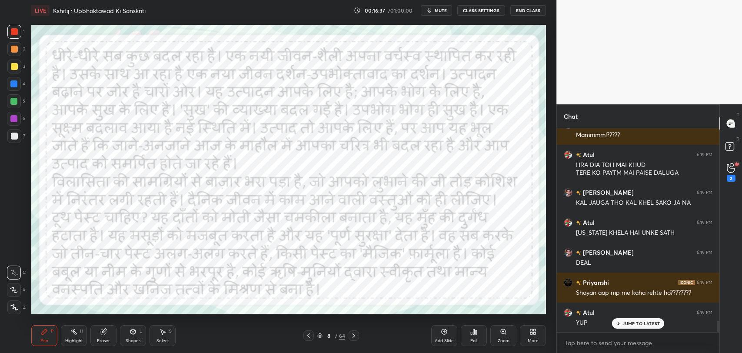
click at [632, 327] on div "JUMP TO LATEST" at bounding box center [638, 323] width 52 height 10
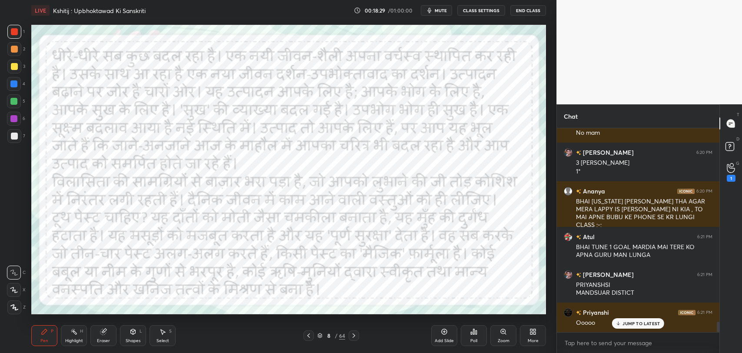
scroll to position [3860, 0]
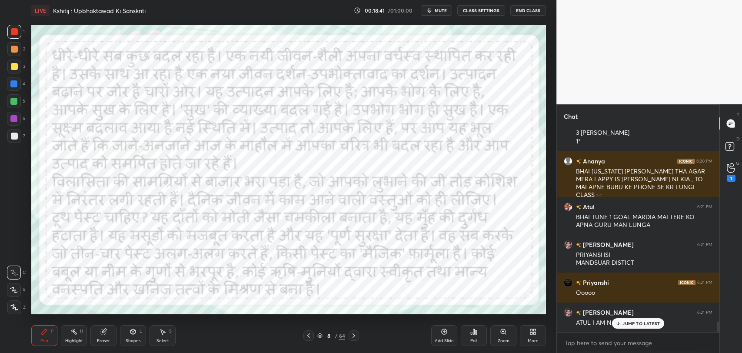
click at [646, 325] on p "JUMP TO LATEST" at bounding box center [640, 323] width 37 height 5
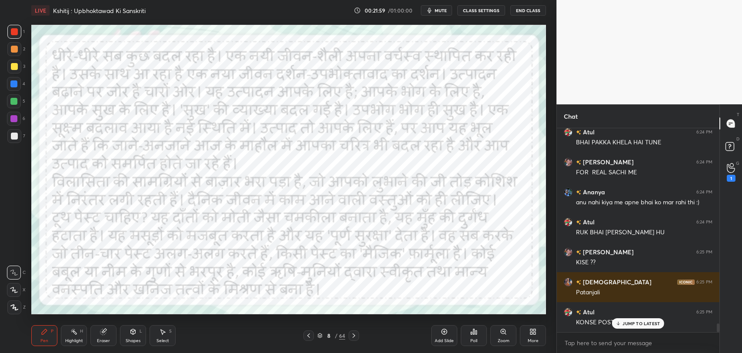
scroll to position [4554, 0]
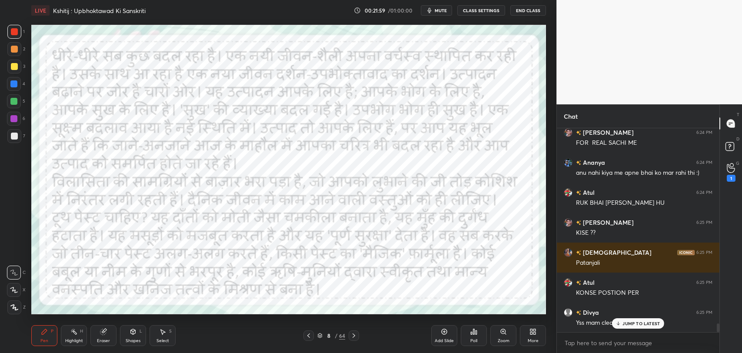
click at [630, 326] on div "JUMP TO LATEST" at bounding box center [638, 323] width 52 height 10
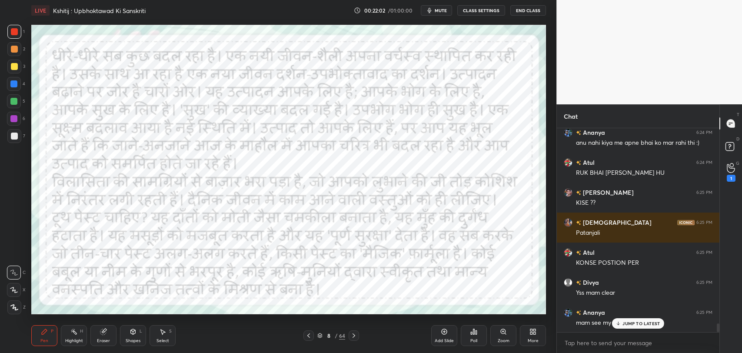
click at [625, 326] on div "JUMP TO LATEST" at bounding box center [638, 323] width 52 height 10
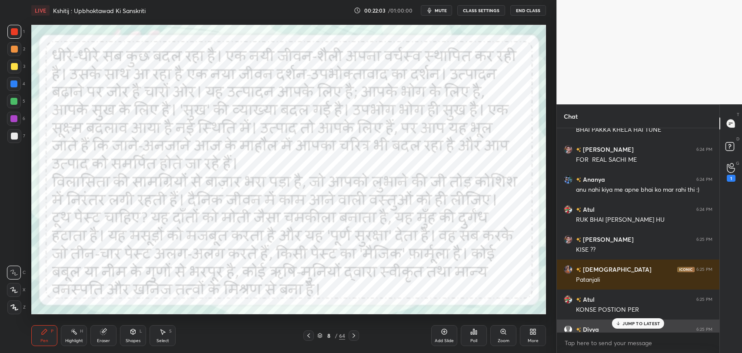
scroll to position [4536, 0]
click at [645, 323] on p "1 NEW MESSAGE" at bounding box center [641, 323] width 37 height 5
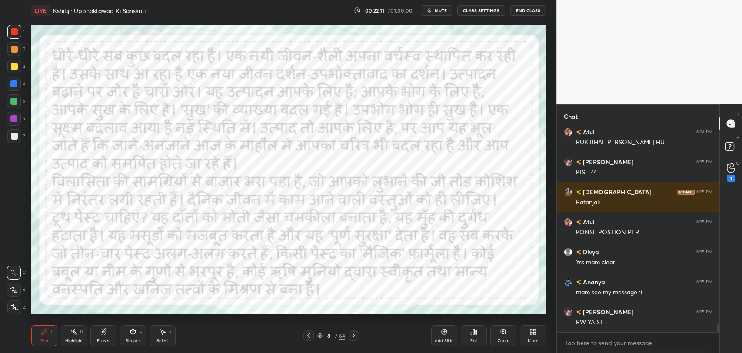
click at [335, 337] on div "/" at bounding box center [336, 335] width 3 height 5
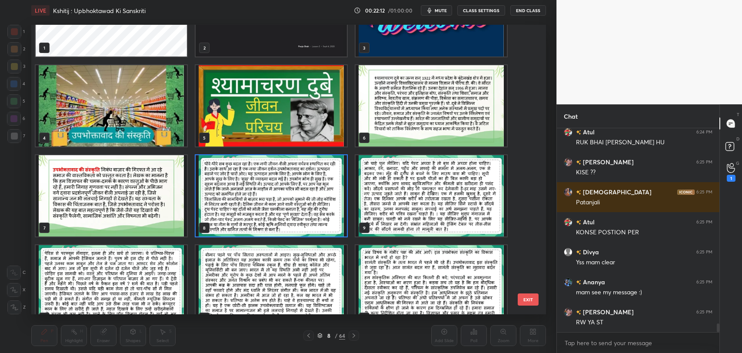
scroll to position [48, 0]
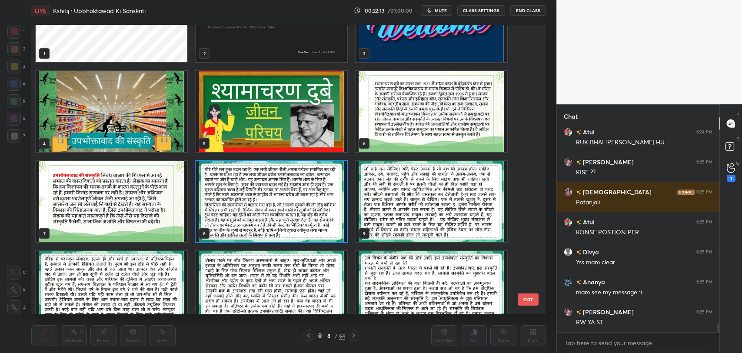
click at [396, 223] on img "grid" at bounding box center [431, 201] width 151 height 81
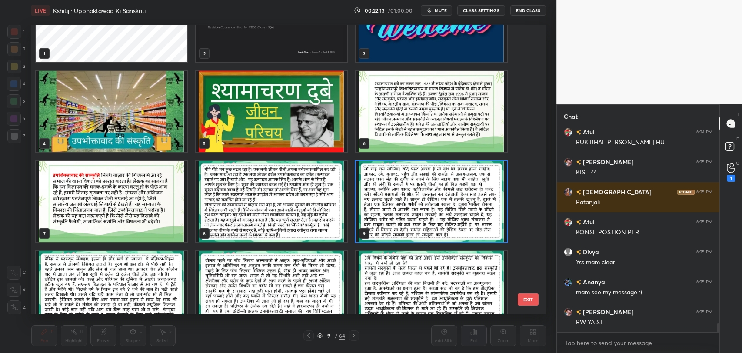
click at [396, 223] on img "grid" at bounding box center [431, 201] width 151 height 81
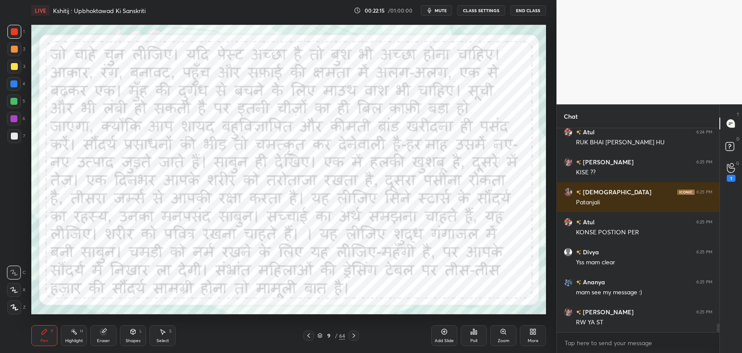
scroll to position [4660, 0]
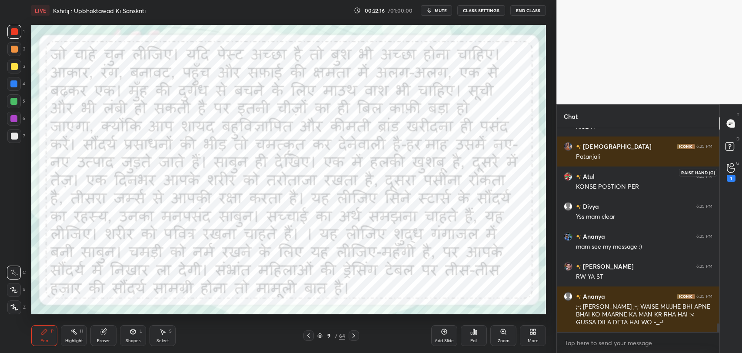
click at [736, 176] on div "1" at bounding box center [730, 172] width 17 height 16
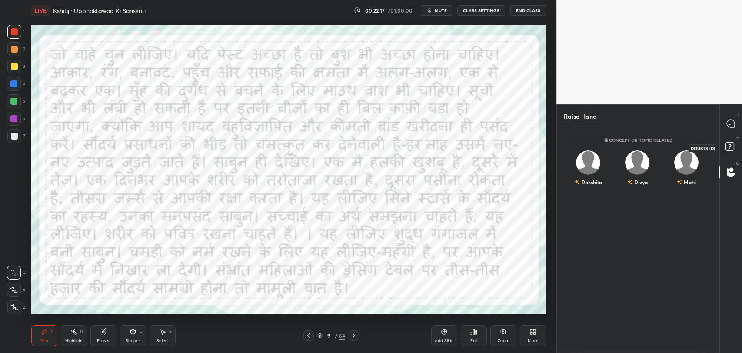
click at [726, 147] on rect at bounding box center [730, 147] width 8 height 8
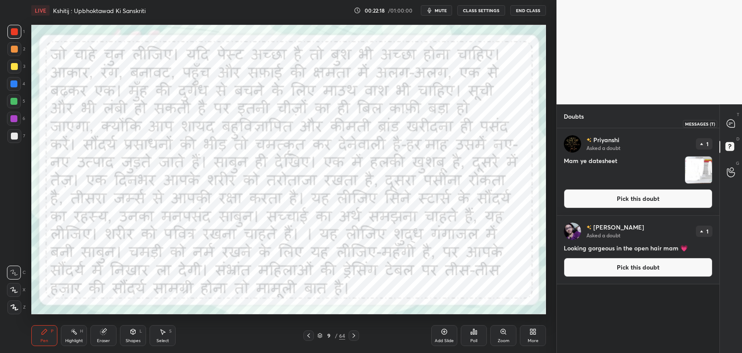
click at [729, 125] on icon at bounding box center [731, 124] width 8 height 8
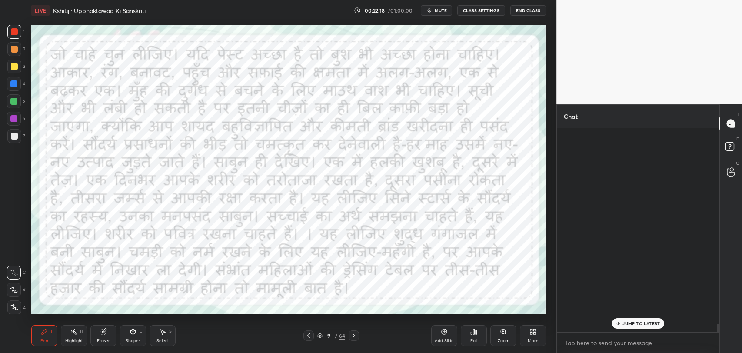
scroll to position [202, 160]
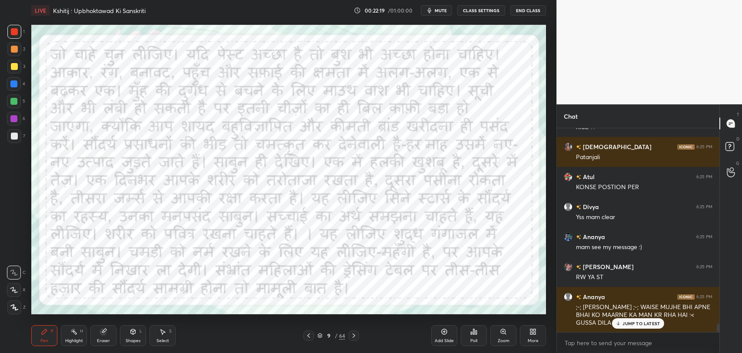
click at [636, 323] on p "JUMP TO LATEST" at bounding box center [640, 323] width 37 height 5
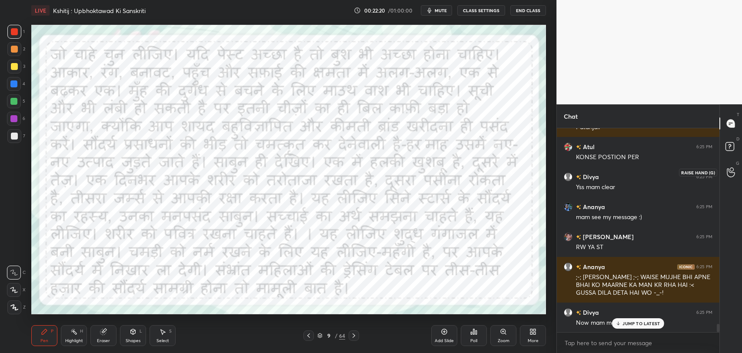
click at [730, 175] on icon at bounding box center [731, 172] width 8 height 10
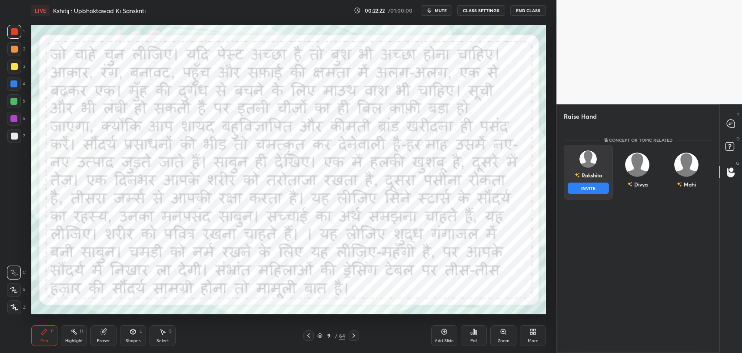
click at [587, 168] on div "Rakshita INVITE" at bounding box center [588, 172] width 49 height 55
click at [592, 185] on button "INVITE" at bounding box center [588, 188] width 41 height 11
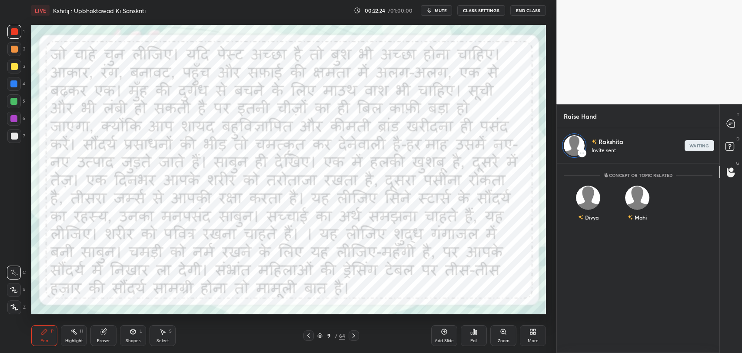
click at [329, 332] on div "9 / 64" at bounding box center [331, 336] width 28 height 8
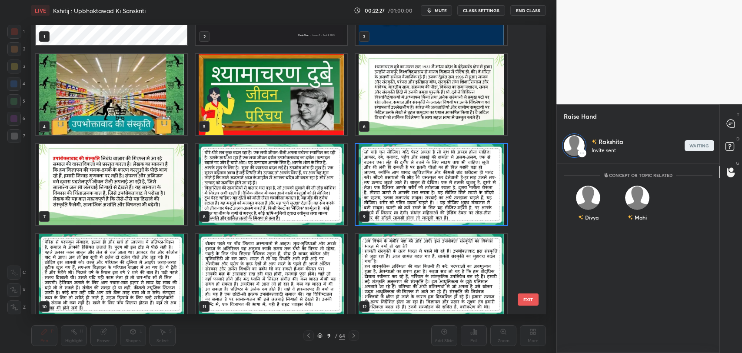
scroll to position [48, 0]
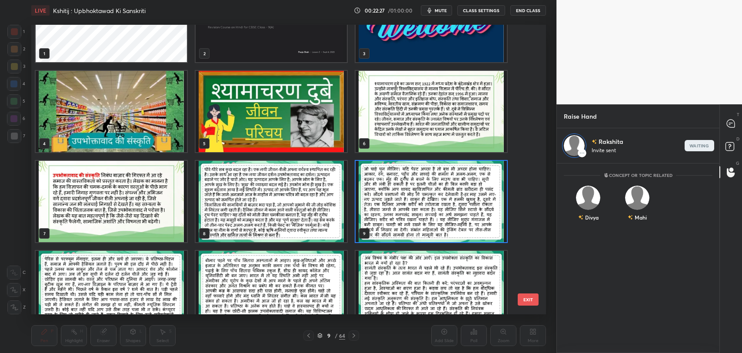
click at [522, 301] on button "EXIT" at bounding box center [528, 299] width 21 height 12
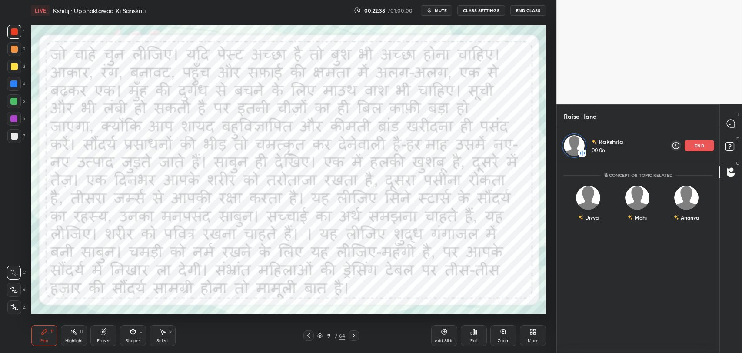
click at [436, 8] on span "mute" at bounding box center [441, 10] width 12 height 6
click at [442, 7] on button "unmute" at bounding box center [436, 10] width 31 height 10
click at [707, 148] on div "end" at bounding box center [700, 145] width 30 height 11
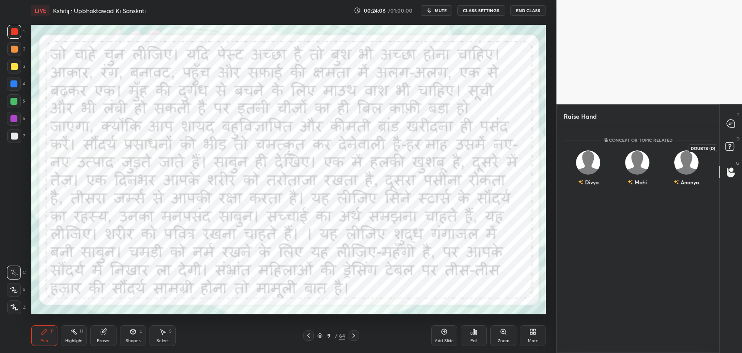
click at [728, 147] on rect at bounding box center [730, 147] width 8 height 8
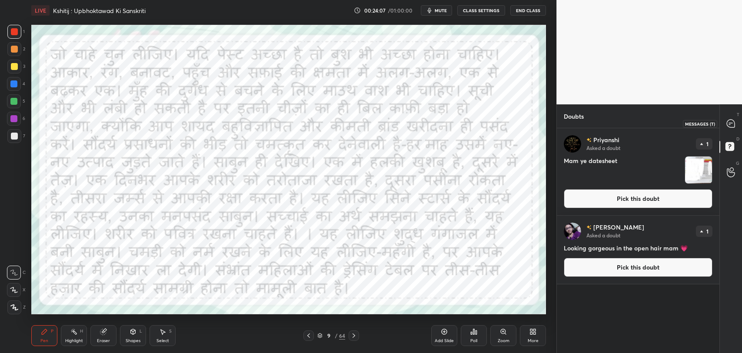
click at [730, 118] on div at bounding box center [730, 124] width 17 height 16
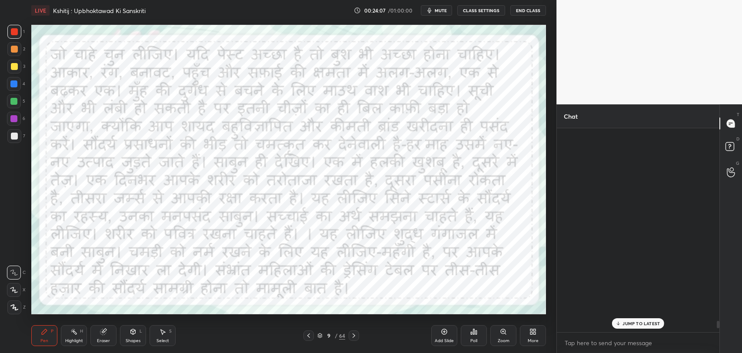
scroll to position [202, 160]
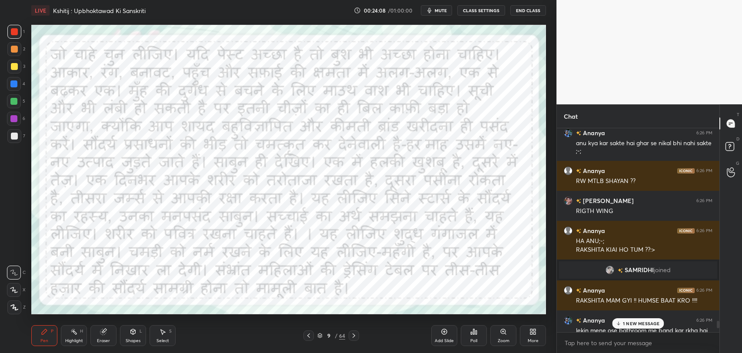
click at [636, 321] on p "1 NEW MESSAGE" at bounding box center [641, 323] width 37 height 5
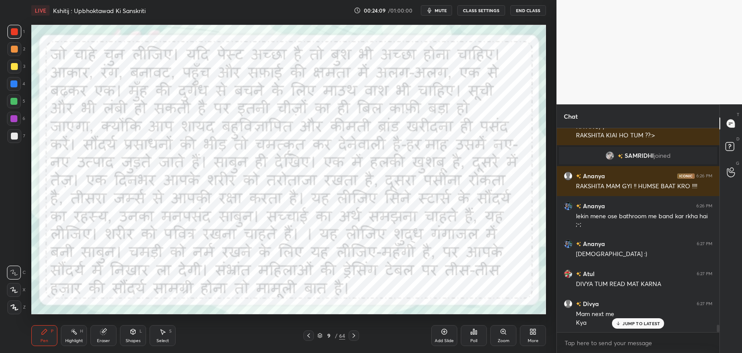
click at [644, 322] on p "JUMP TO LATEST" at bounding box center [640, 323] width 37 height 5
click at [306, 335] on icon at bounding box center [308, 335] width 7 height 7
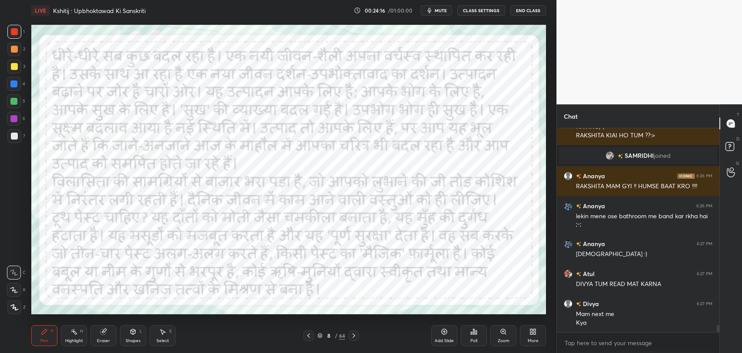
scroll to position [5340, 0]
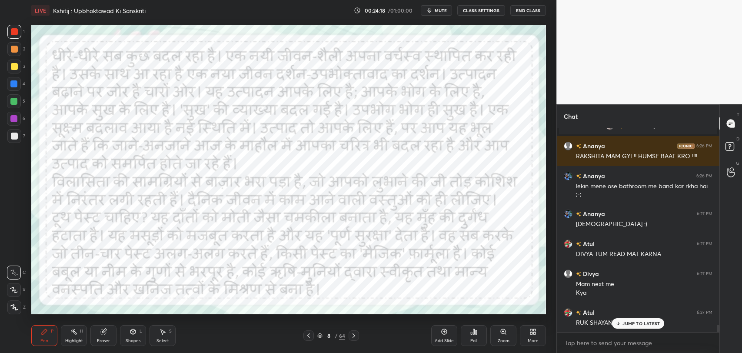
click at [357, 333] on icon at bounding box center [353, 335] width 7 height 7
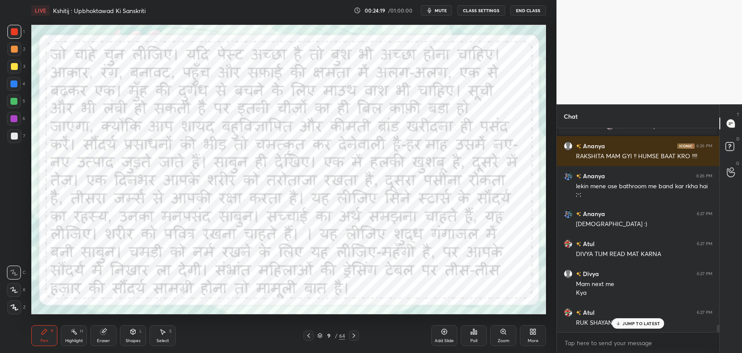
scroll to position [5370, 0]
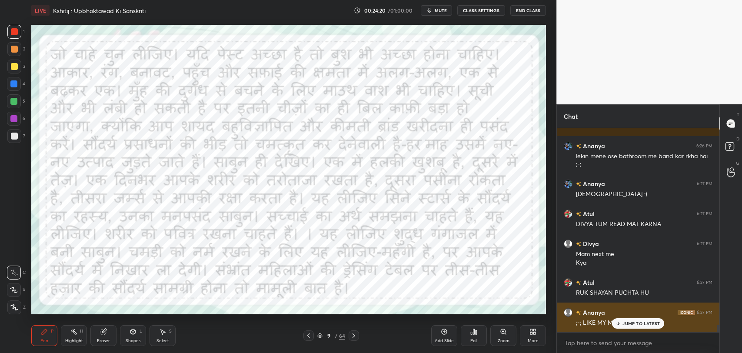
click at [628, 321] on p "JUMP TO LATEST" at bounding box center [640, 323] width 37 height 5
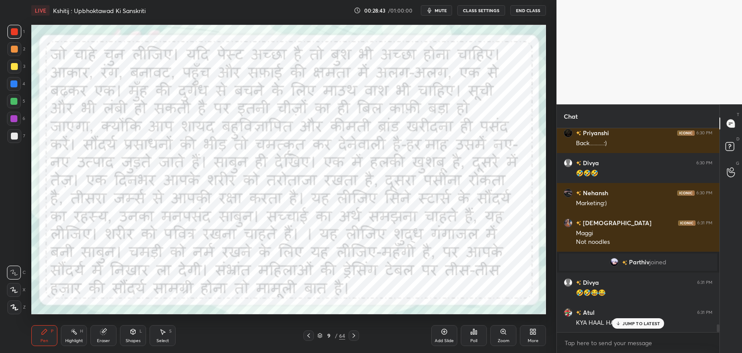
scroll to position [5114, 0]
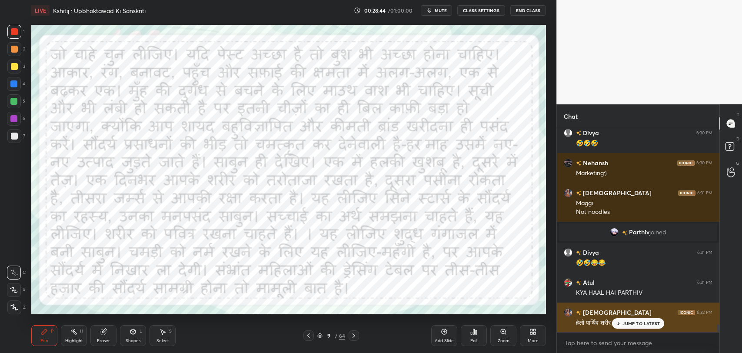
click at [636, 324] on p "JUMP TO LATEST" at bounding box center [640, 323] width 37 height 5
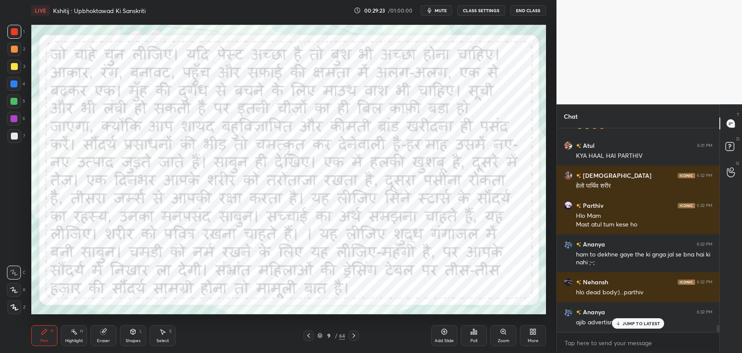
scroll to position [5281, 0]
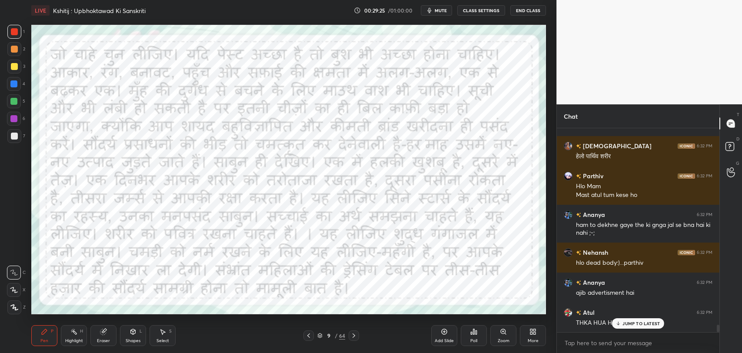
click at [616, 323] on icon at bounding box center [619, 323] width 6 height 5
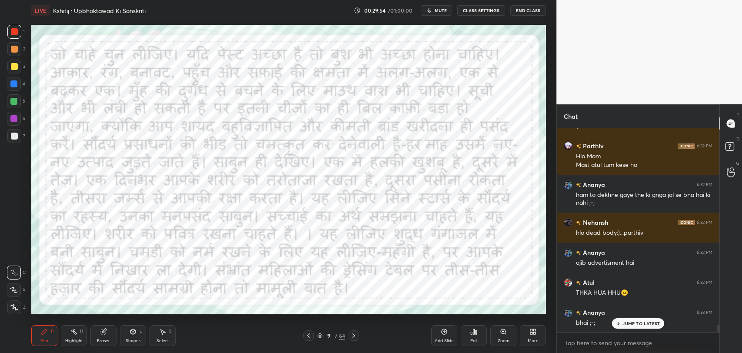
click at [356, 336] on icon at bounding box center [353, 335] width 7 height 7
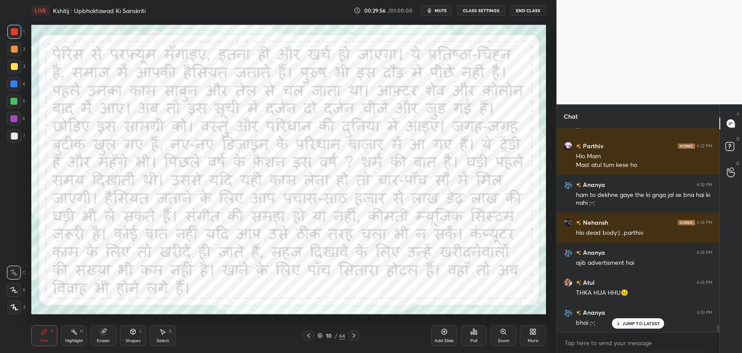
click at [635, 321] on p "JUMP TO LATEST" at bounding box center [640, 323] width 37 height 5
click at [335, 335] on div "/" at bounding box center [336, 335] width 3 height 5
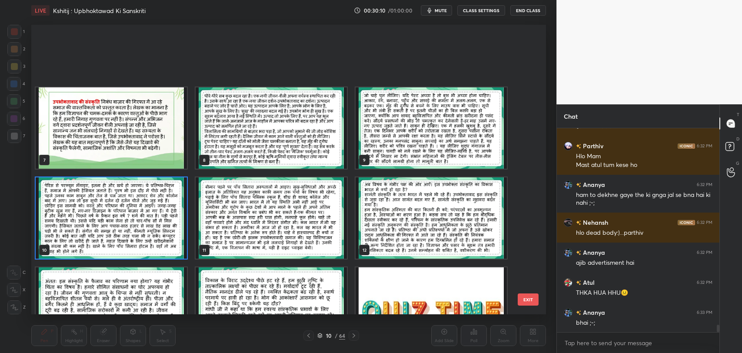
scroll to position [118, 0]
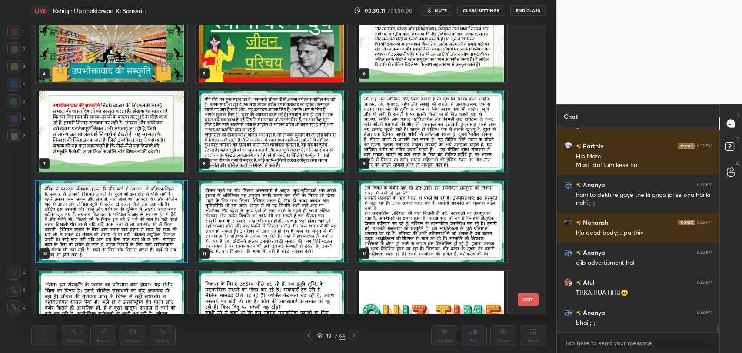
click at [527, 296] on button "EXIT" at bounding box center [528, 299] width 21 height 12
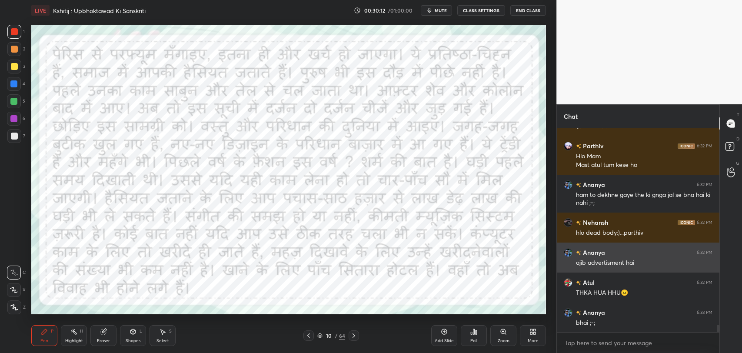
scroll to position [0, 0]
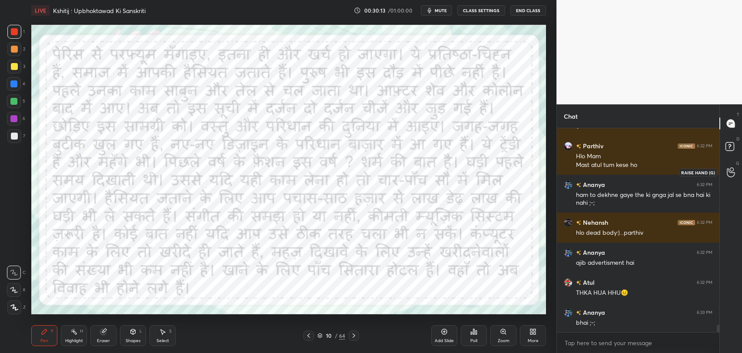
click at [732, 175] on icon at bounding box center [731, 172] width 8 height 10
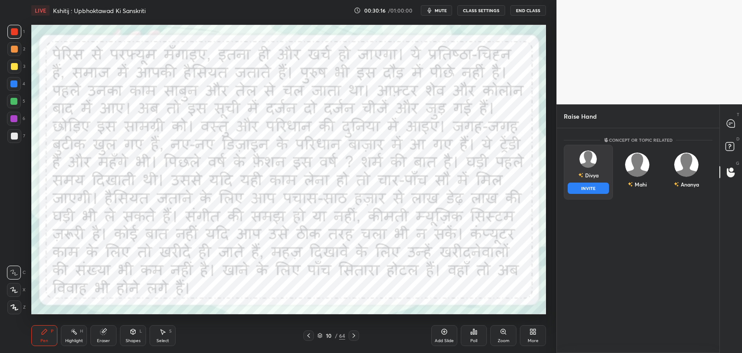
click at [590, 176] on div "Divya" at bounding box center [588, 175] width 20 height 15
click at [590, 186] on button "INVITE" at bounding box center [588, 188] width 41 height 11
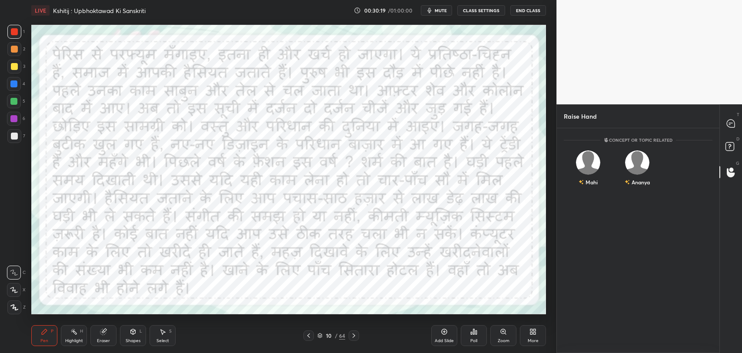
scroll to position [187, 160]
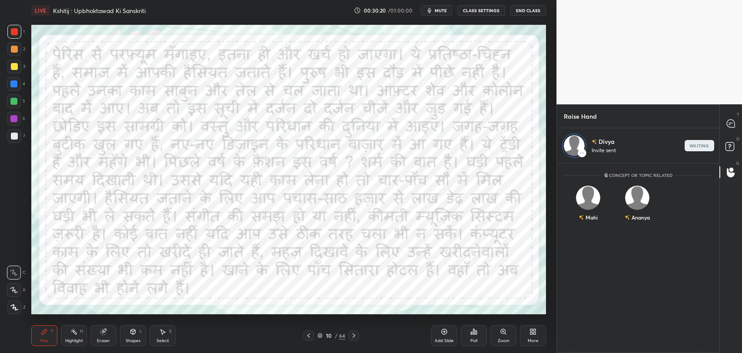
click at [331, 332] on div "10 / 64" at bounding box center [331, 336] width 28 height 8
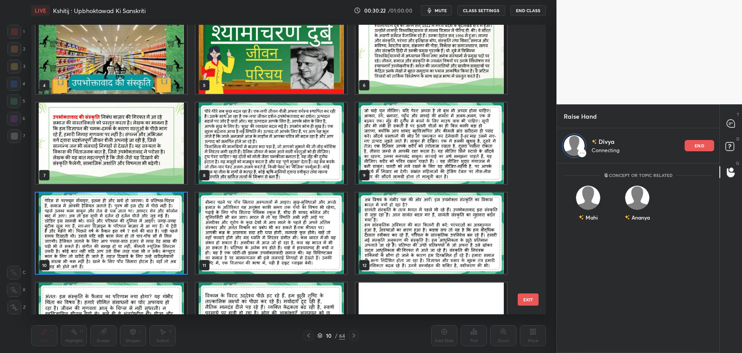
scroll to position [70, 0]
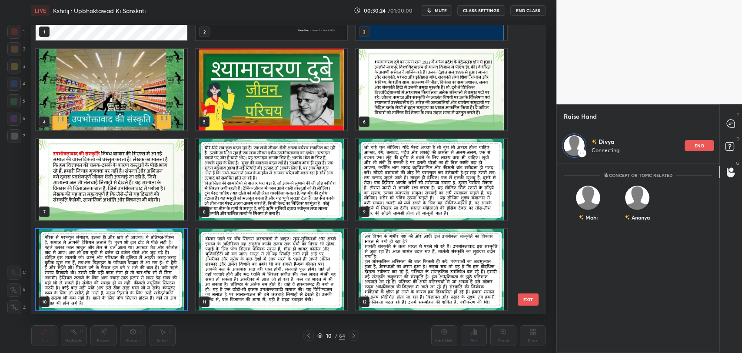
click at [528, 300] on button "EXIT" at bounding box center [528, 299] width 21 height 12
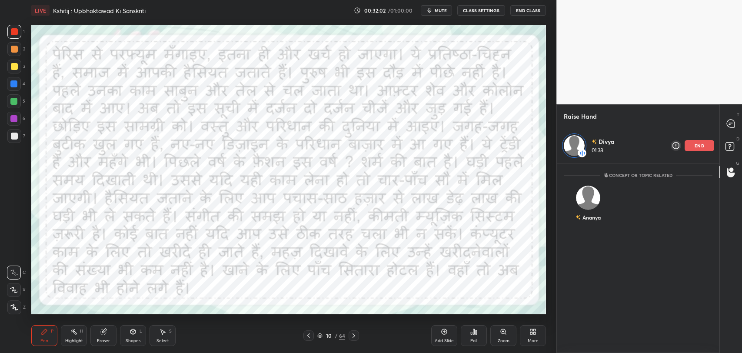
click at [701, 145] on p "end" at bounding box center [700, 145] width 10 height 4
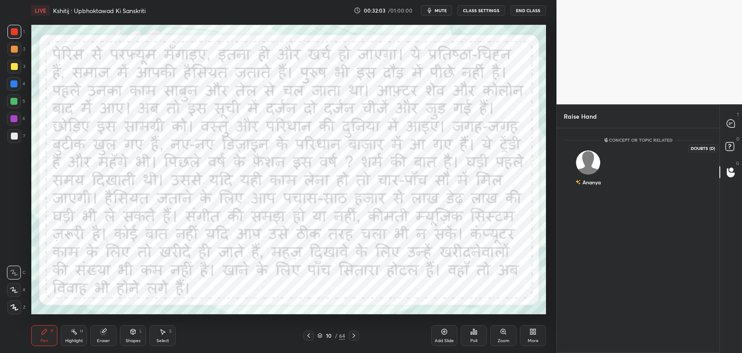
click at [727, 147] on rect at bounding box center [730, 147] width 8 height 8
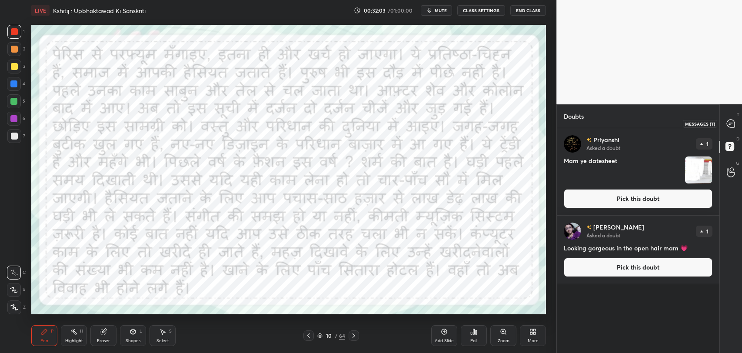
click at [732, 127] on icon at bounding box center [731, 124] width 8 height 8
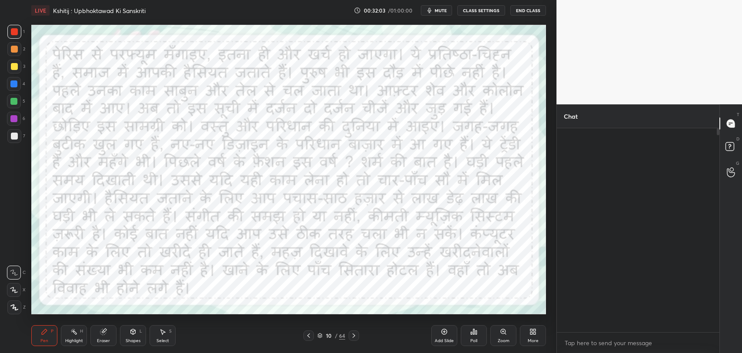
scroll to position [202, 160]
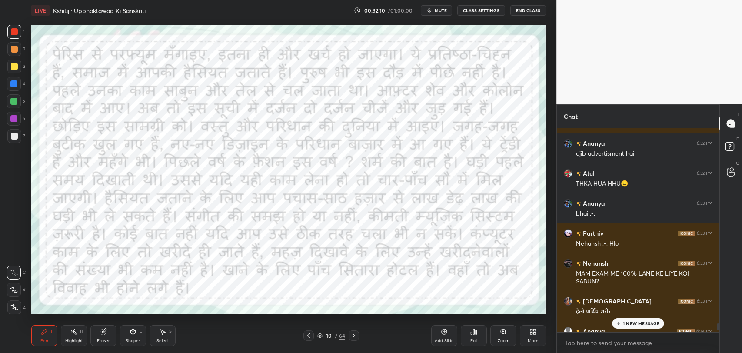
click at [627, 322] on p "1 NEW MESSAGE" at bounding box center [641, 323] width 37 height 5
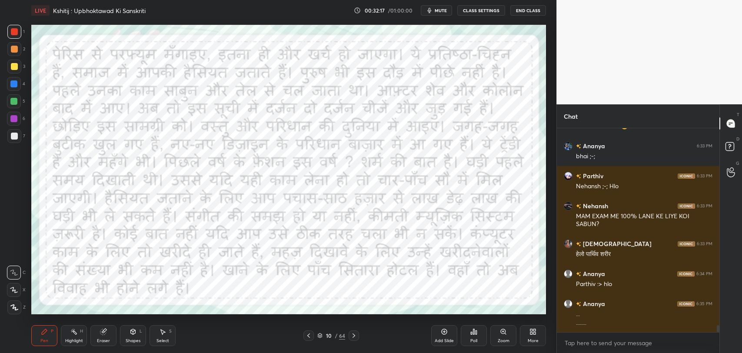
click at [114, 333] on div "Eraser" at bounding box center [103, 335] width 26 height 21
click at [53, 340] on div "Pen P" at bounding box center [44, 335] width 26 height 21
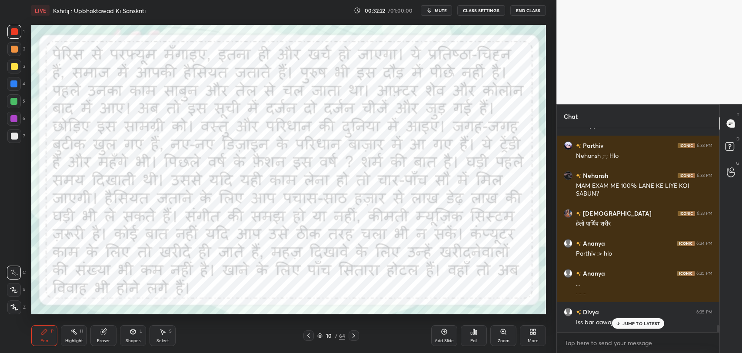
scroll to position [5774, 0]
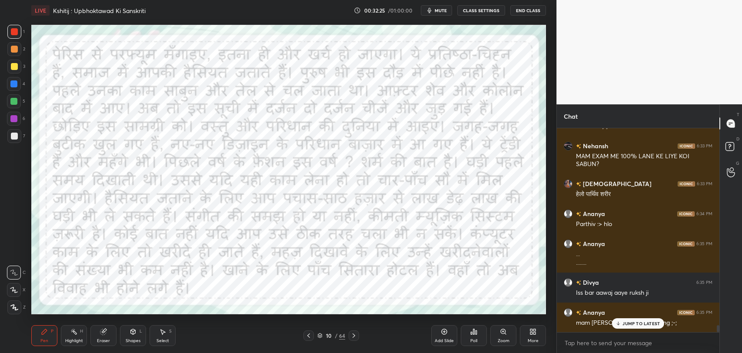
click at [628, 325] on p "JUMP TO LATEST" at bounding box center [640, 323] width 37 height 5
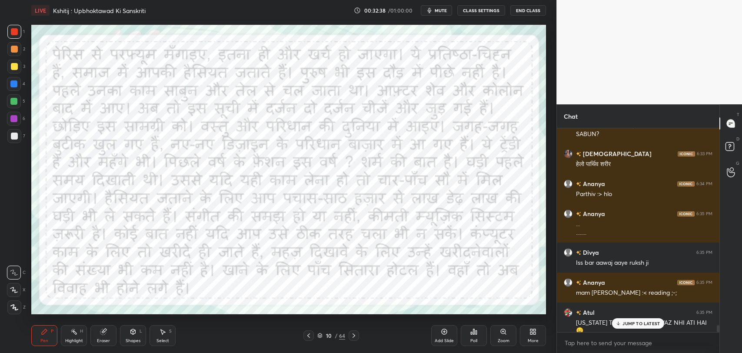
click at [632, 321] on p "JUMP TO LATEST" at bounding box center [640, 323] width 37 height 5
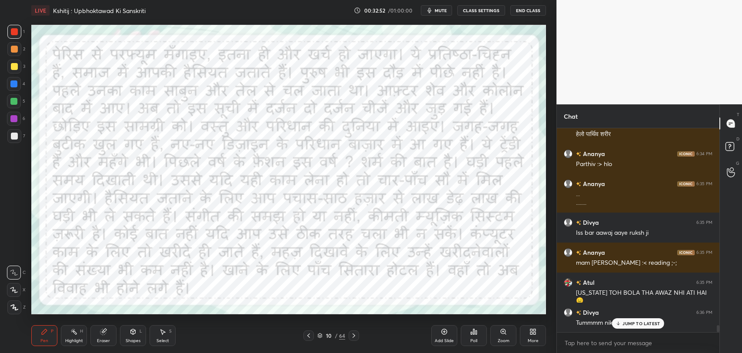
click at [101, 336] on div "Eraser" at bounding box center [103, 335] width 26 height 21
click at [440, 335] on div "Add Slide" at bounding box center [444, 335] width 26 height 21
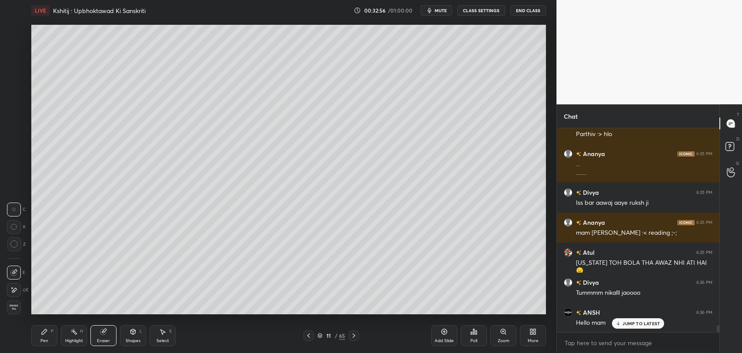
click at [43, 332] on icon at bounding box center [44, 331] width 5 height 5
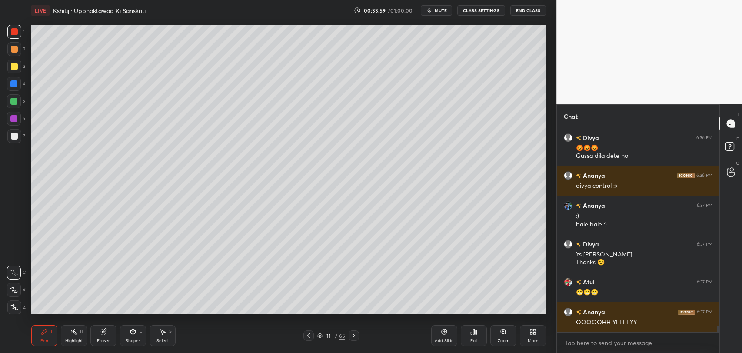
scroll to position [6188, 0]
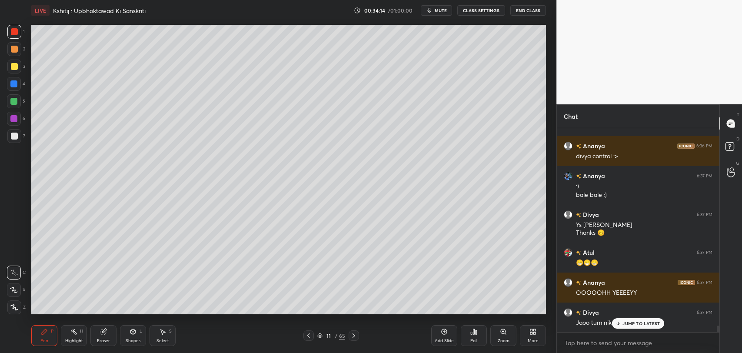
click at [625, 321] on p "JUMP TO LATEST" at bounding box center [640, 323] width 37 height 5
click at [110, 334] on div "Eraser" at bounding box center [103, 335] width 26 height 21
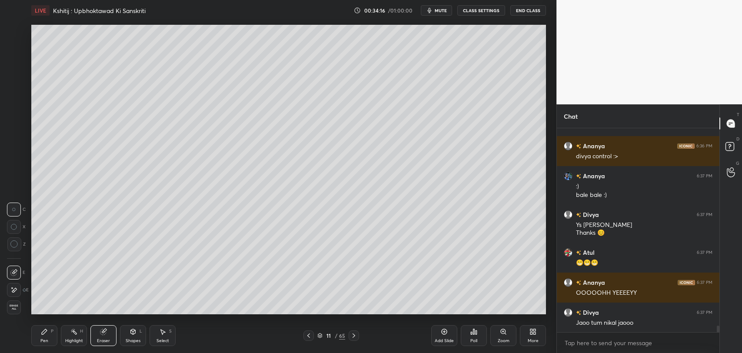
click at [20, 290] on div at bounding box center [14, 290] width 14 height 14
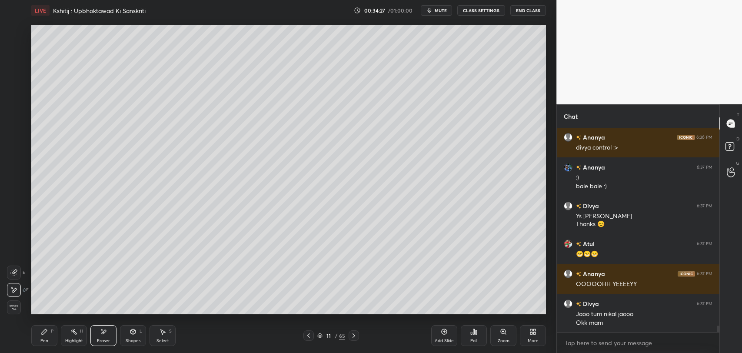
scroll to position [6235, 0]
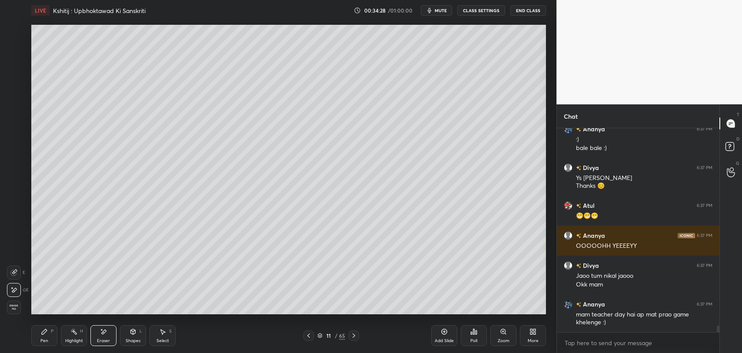
click at [310, 335] on icon at bounding box center [308, 335] width 7 height 7
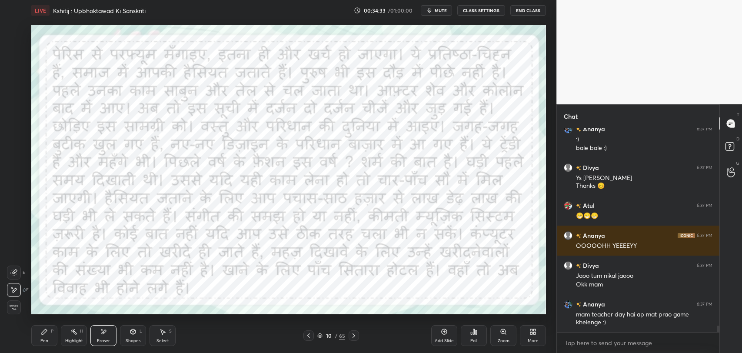
scroll to position [6265, 0]
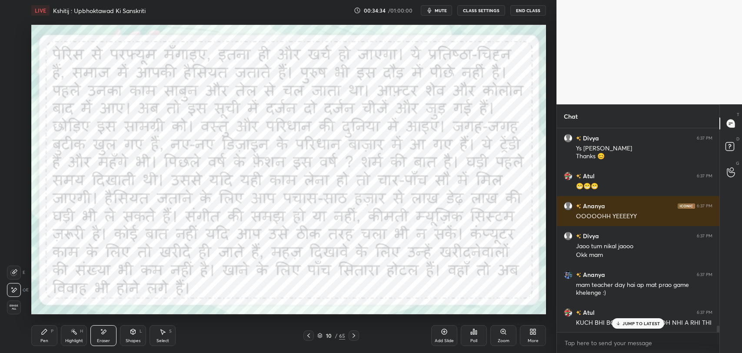
click at [45, 336] on div "Pen P" at bounding box center [44, 335] width 26 height 21
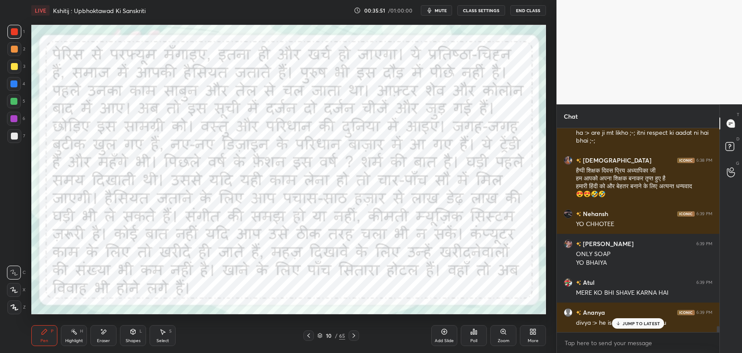
scroll to position [6778, 0]
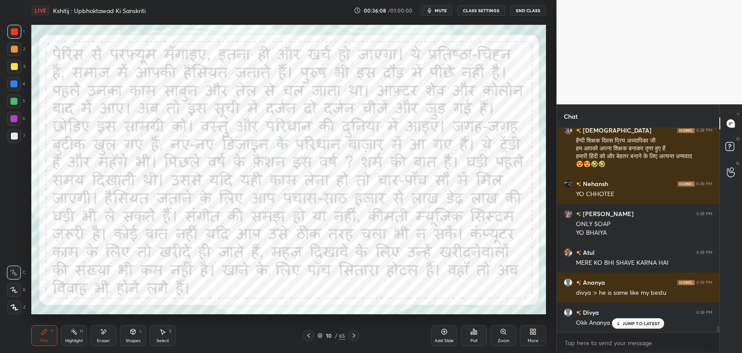
click at [651, 326] on p "JUMP TO LATEST" at bounding box center [640, 323] width 37 height 5
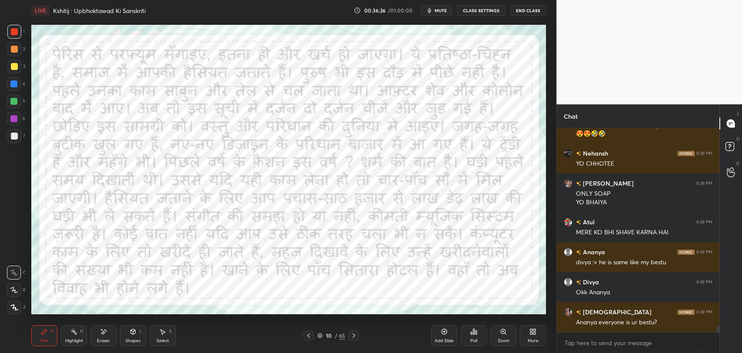
scroll to position [6838, 0]
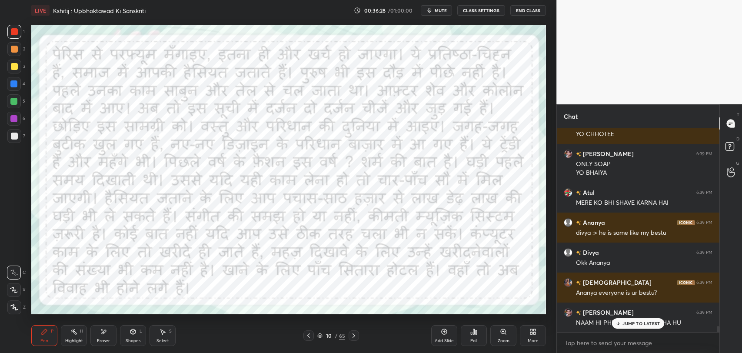
click at [642, 321] on p "JUMP TO LATEST" at bounding box center [640, 323] width 37 height 5
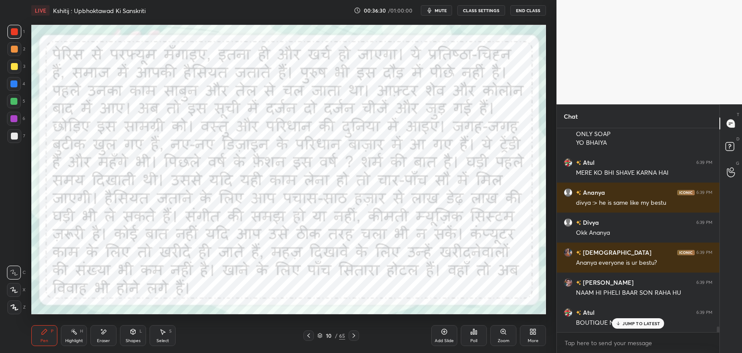
scroll to position [6898, 0]
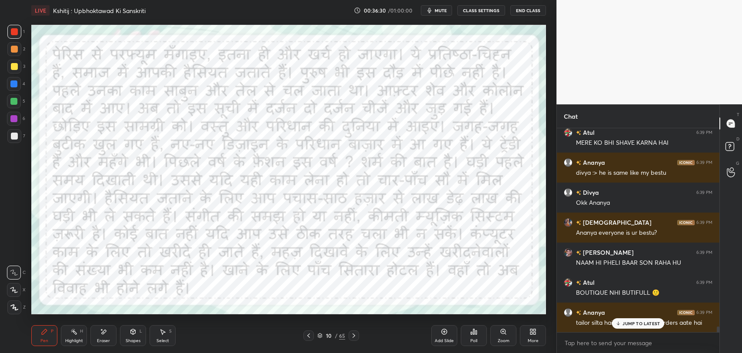
click at [624, 324] on p "JUMP TO LATEST" at bounding box center [640, 323] width 37 height 5
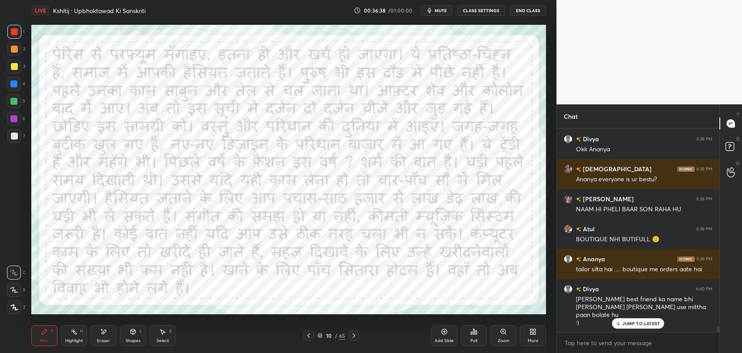
scroll to position [6982, 0]
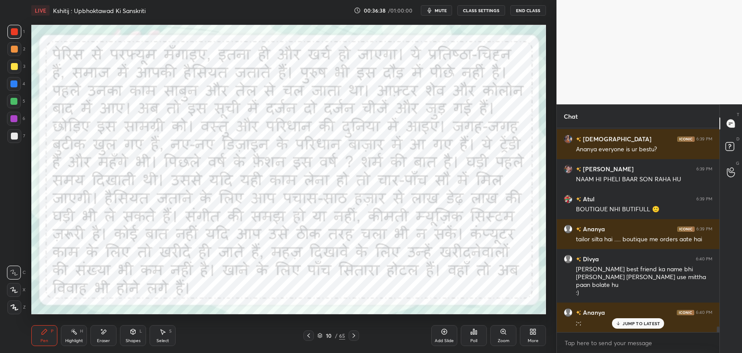
click at [641, 324] on p "JUMP TO LATEST" at bounding box center [640, 323] width 37 height 5
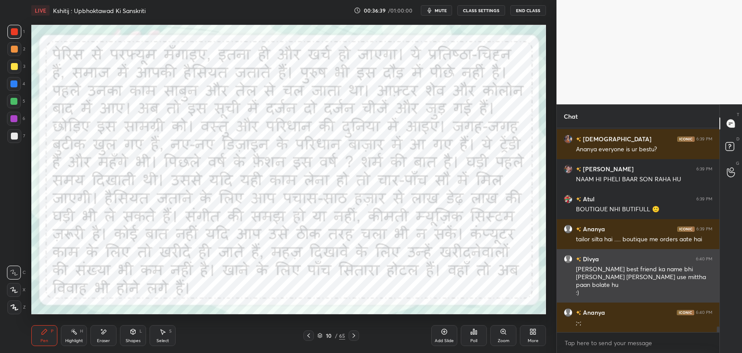
scroll to position [6990, 0]
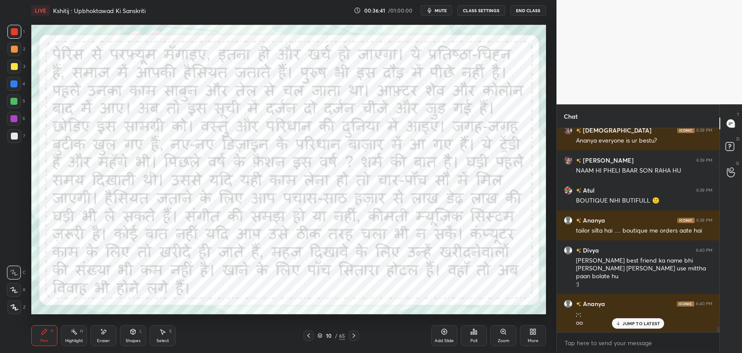
click at [638, 324] on p "JUMP TO LATEST" at bounding box center [640, 323] width 37 height 5
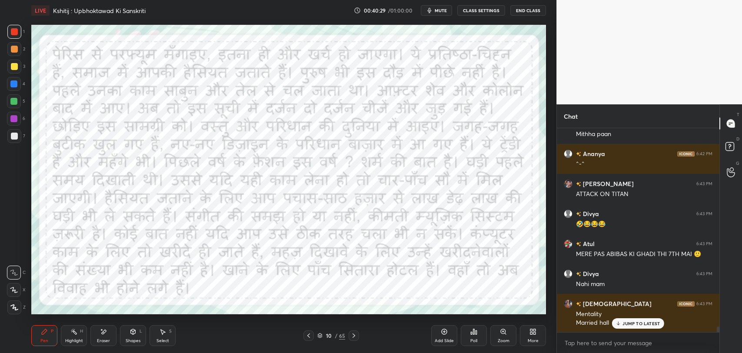
scroll to position [7040, 0]
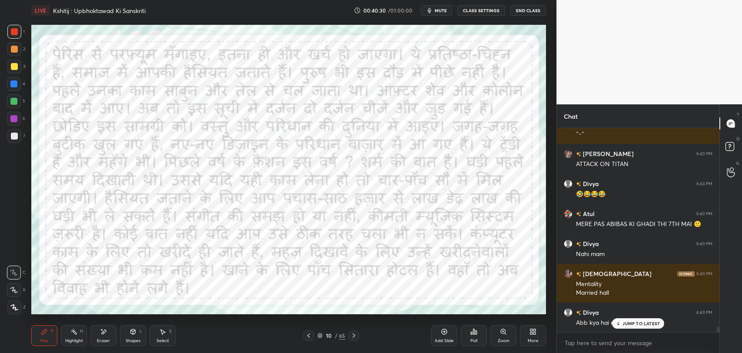
click at [619, 324] on icon at bounding box center [618, 324] width 3 height 1
click at [335, 339] on div "10 / 65" at bounding box center [331, 336] width 28 height 8
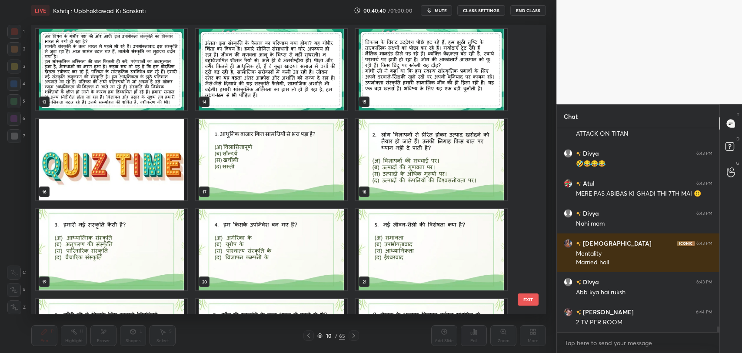
scroll to position [7100, 0]
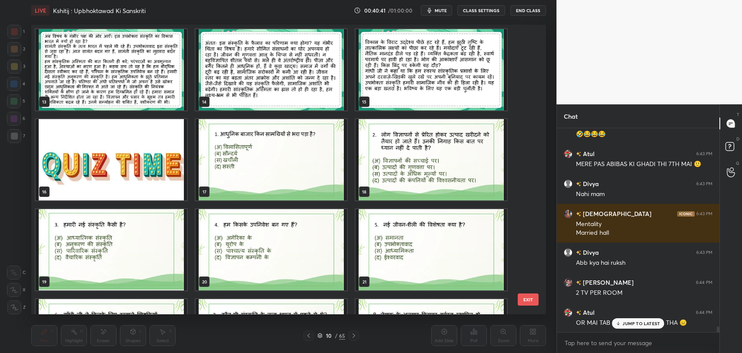
click at [525, 302] on button "EXIT" at bounding box center [528, 299] width 21 height 12
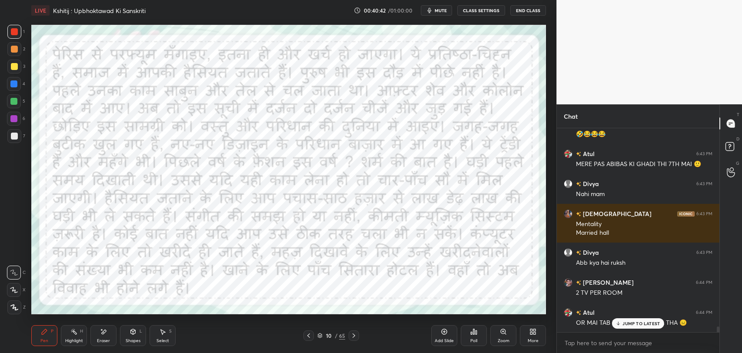
click at [629, 324] on p "JUMP TO LATEST" at bounding box center [640, 323] width 37 height 5
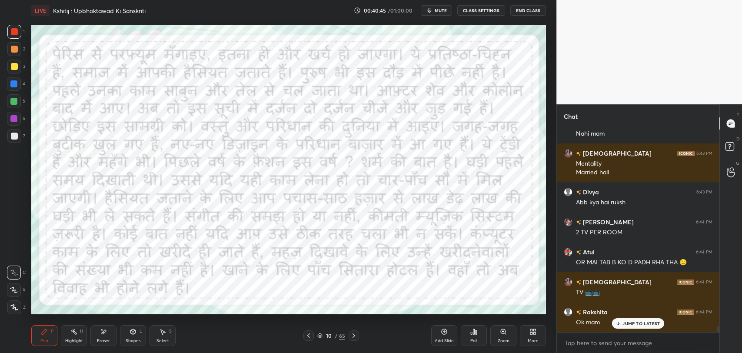
scroll to position [7197, 0]
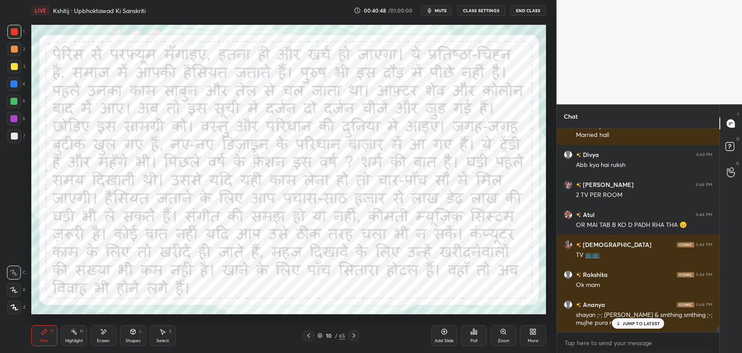
click at [623, 325] on p "JUMP TO LATEST" at bounding box center [640, 323] width 37 height 5
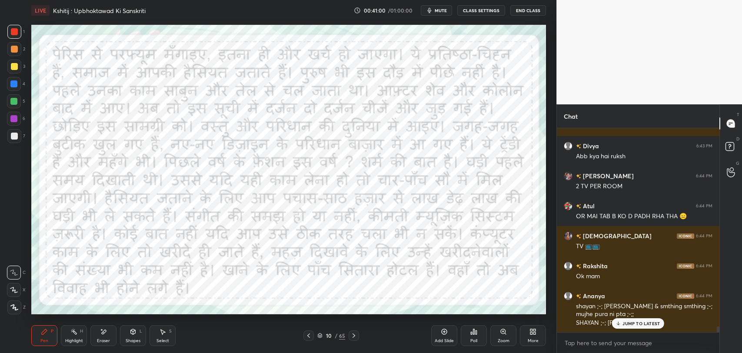
click at [629, 321] on p "JUMP TO LATEST" at bounding box center [640, 323] width 37 height 5
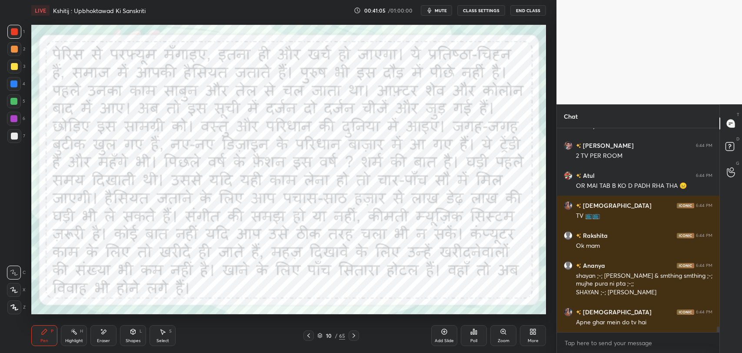
scroll to position [7245, 0]
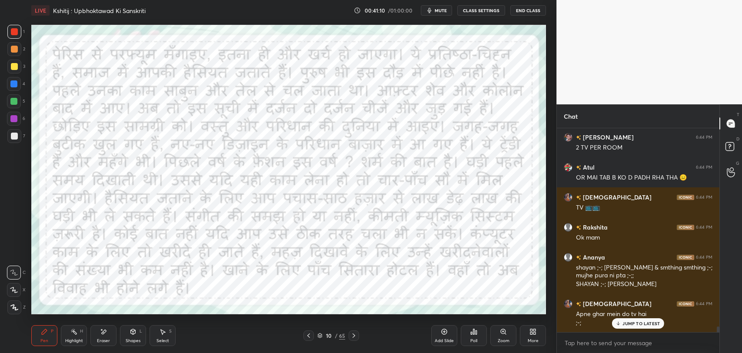
click at [637, 319] on div "JUMP TO LATEST" at bounding box center [638, 323] width 52 height 10
click at [340, 337] on div "65" at bounding box center [342, 336] width 6 height 8
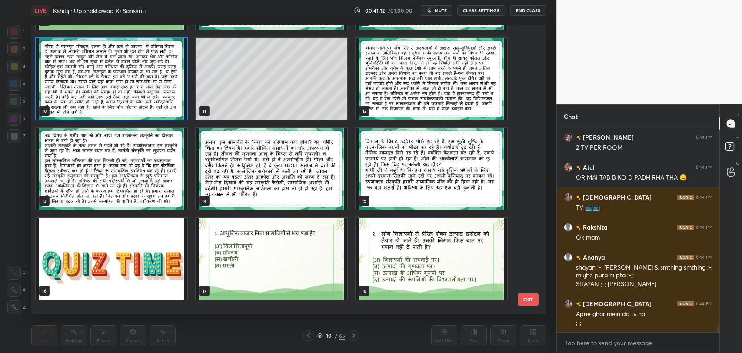
scroll to position [263, 0]
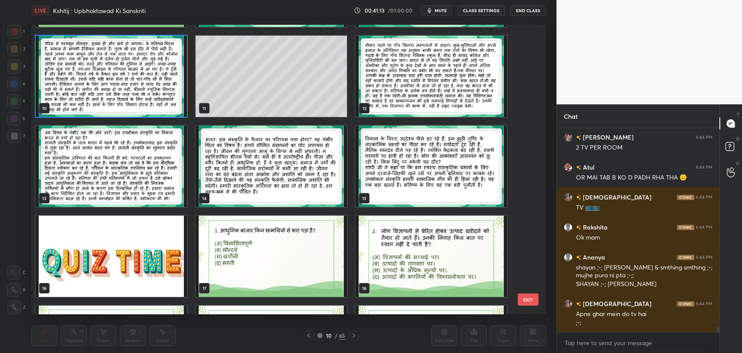
click at [156, 233] on img "grid" at bounding box center [111, 256] width 151 height 81
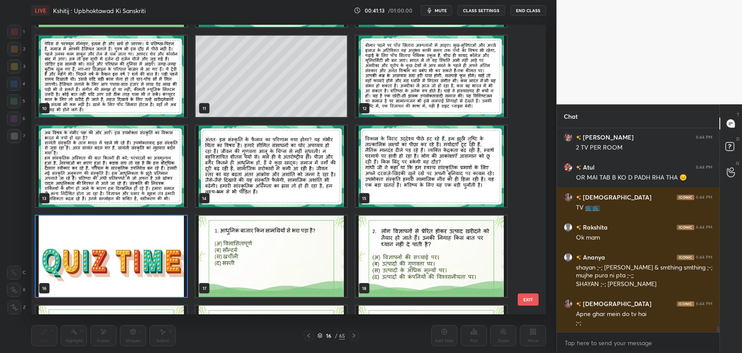
click at [156, 233] on img "grid" at bounding box center [111, 256] width 151 height 81
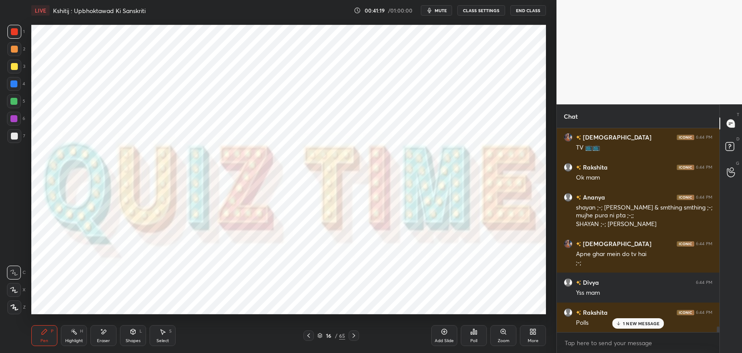
scroll to position [7335, 0]
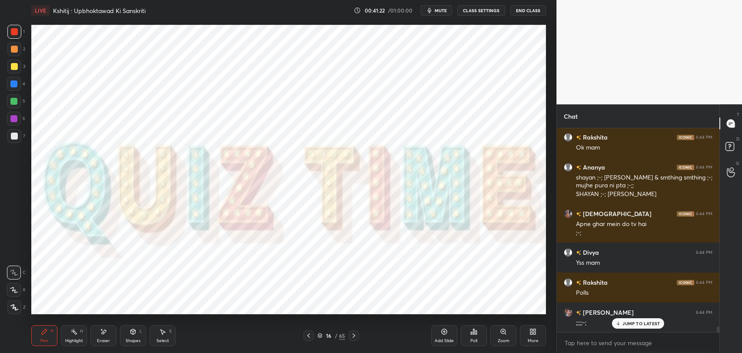
click at [431, 9] on icon "button" at bounding box center [430, 10] width 4 height 5
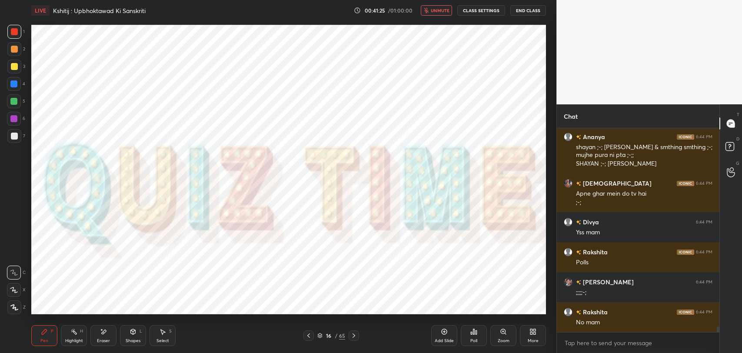
scroll to position [7395, 0]
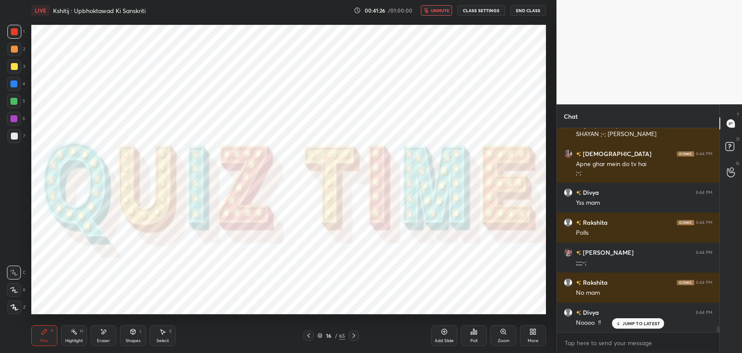
click at [627, 325] on p "JUMP TO LATEST" at bounding box center [640, 323] width 37 height 5
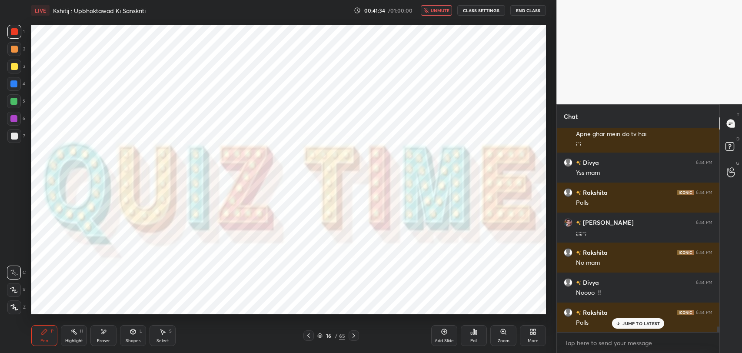
click at [629, 324] on p "JUMP TO LATEST" at bounding box center [640, 323] width 37 height 5
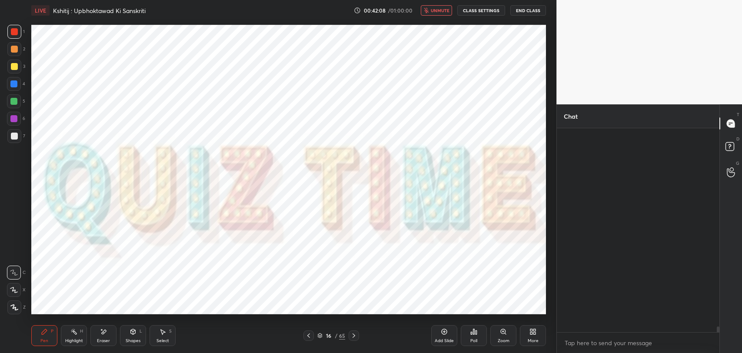
scroll to position [7735, 0]
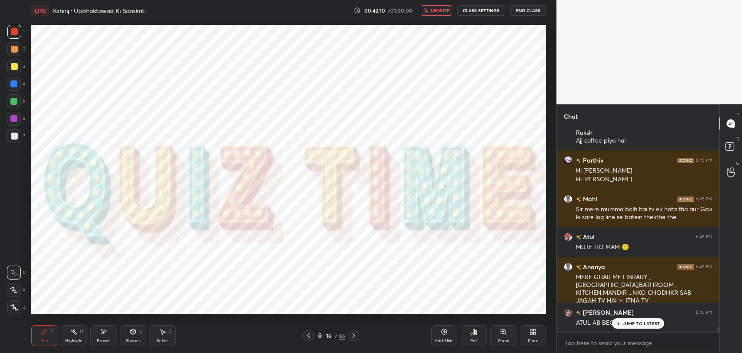
click at [638, 321] on p "JUMP TO LATEST" at bounding box center [640, 323] width 37 height 5
click at [352, 332] on icon at bounding box center [353, 335] width 7 height 7
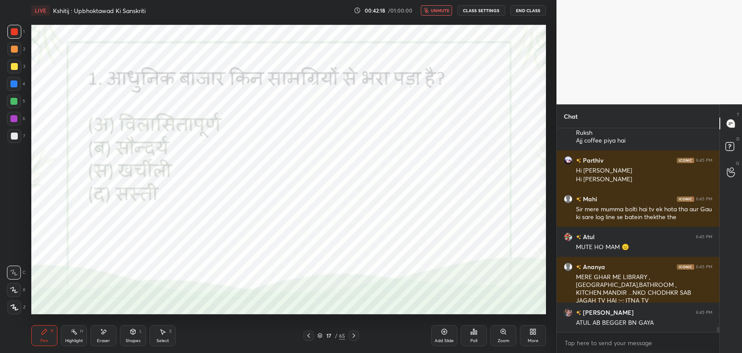
scroll to position [7765, 0]
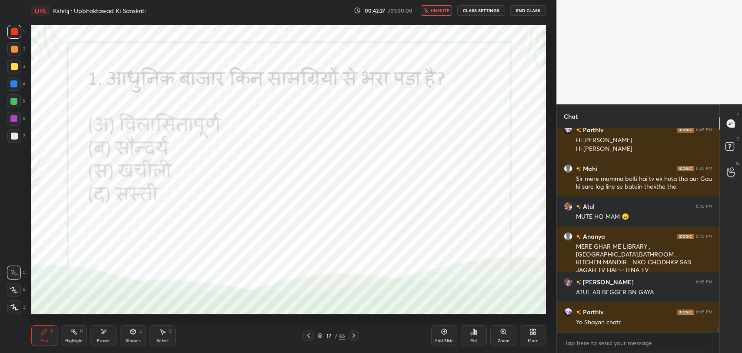
click at [432, 10] on span "unmute" at bounding box center [440, 10] width 19 height 6
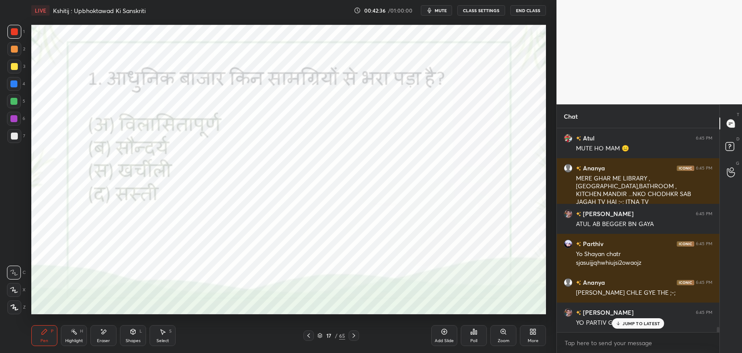
scroll to position [7871, 0]
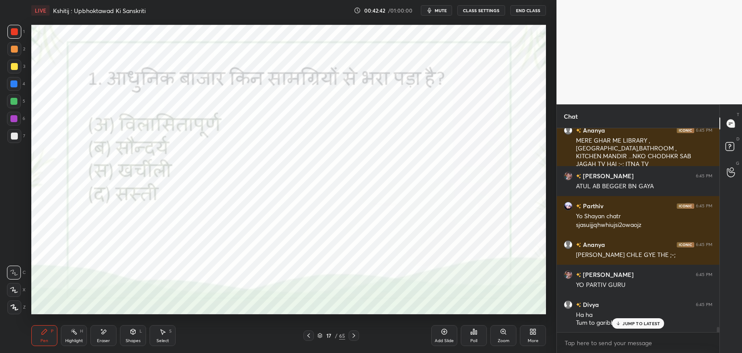
click at [465, 325] on div "Poll" at bounding box center [474, 335] width 26 height 21
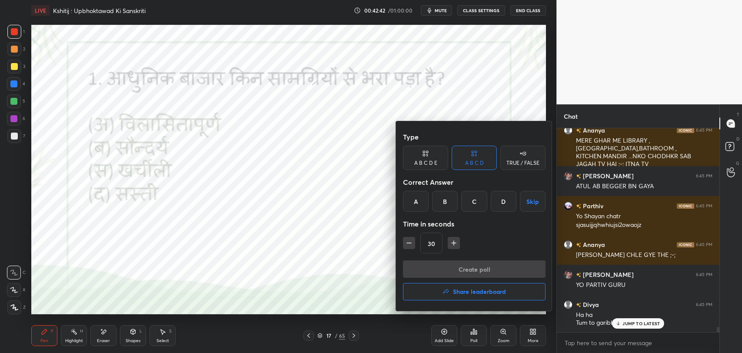
scroll to position [7901, 0]
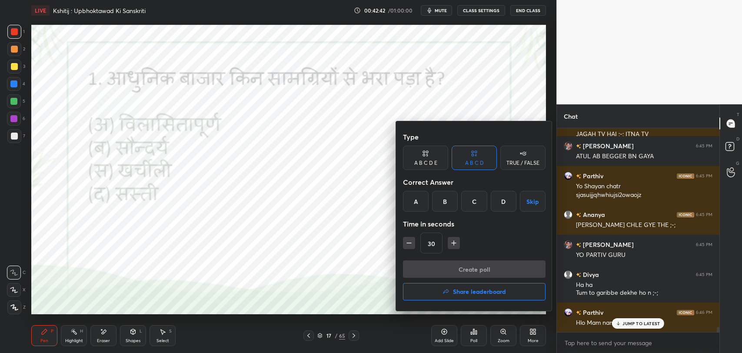
click at [418, 199] on div "A" at bounding box center [416, 201] width 26 height 21
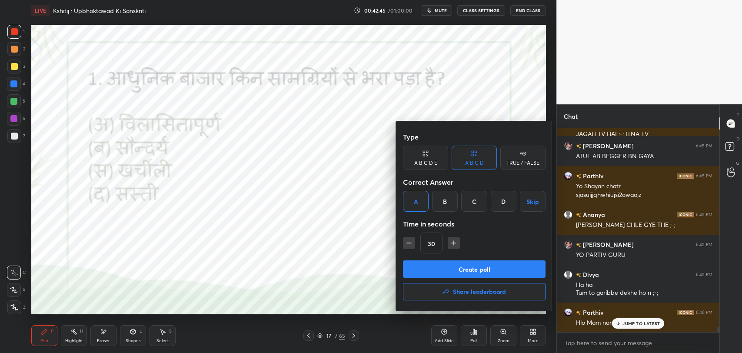
click at [441, 275] on button "Create poll" at bounding box center [474, 268] width 143 height 17
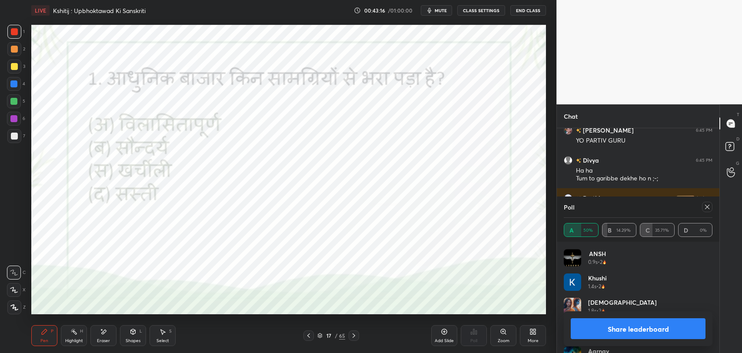
scroll to position [66, 0]
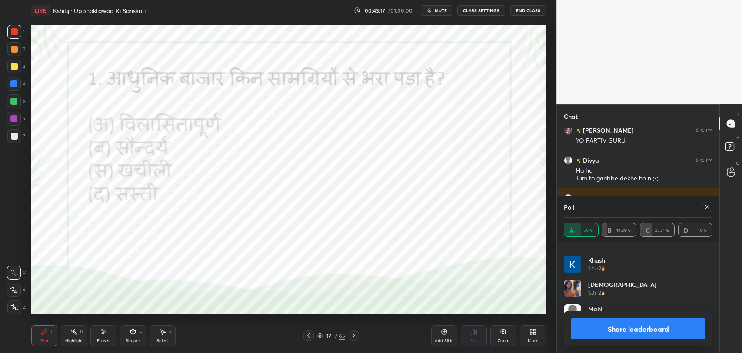
click at [704, 207] on icon at bounding box center [707, 206] width 7 height 7
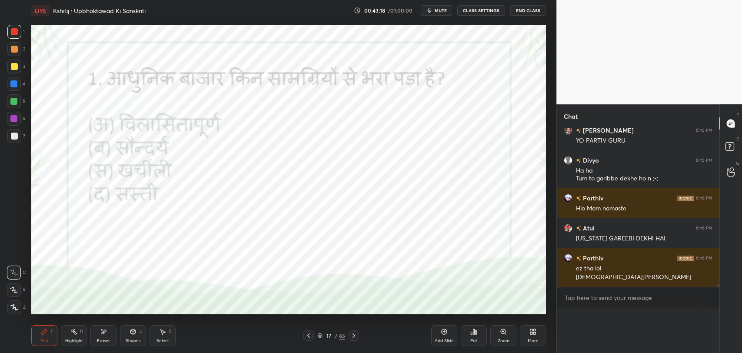
scroll to position [3, 3]
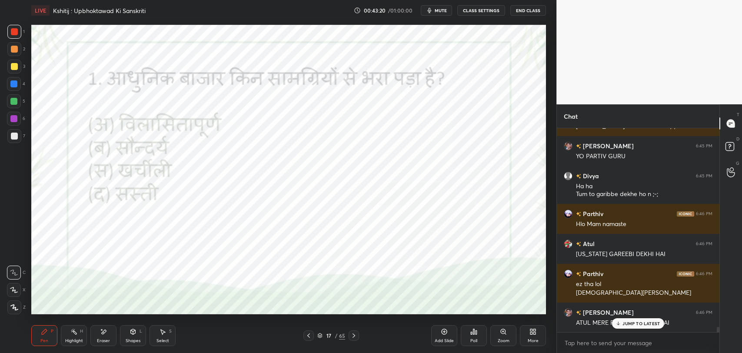
click at [639, 324] on p "JUMP TO LATEST" at bounding box center [640, 323] width 37 height 5
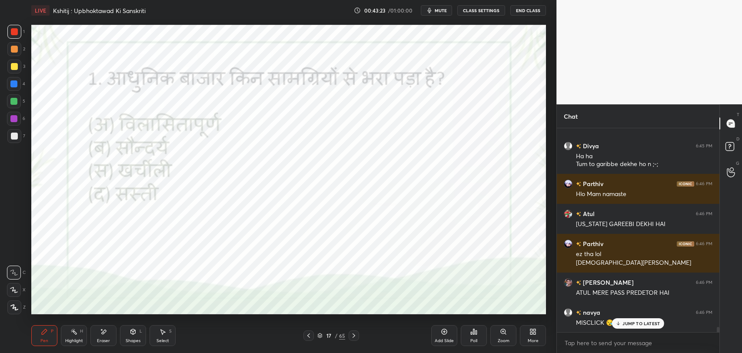
click at [636, 322] on p "JUMP TO LATEST" at bounding box center [640, 323] width 37 height 5
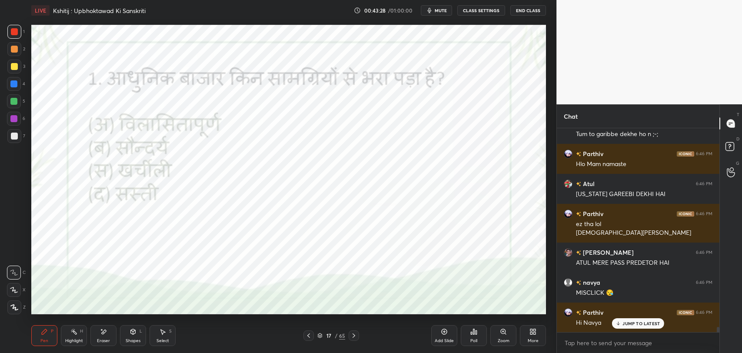
click at [621, 323] on icon at bounding box center [619, 323] width 6 height 5
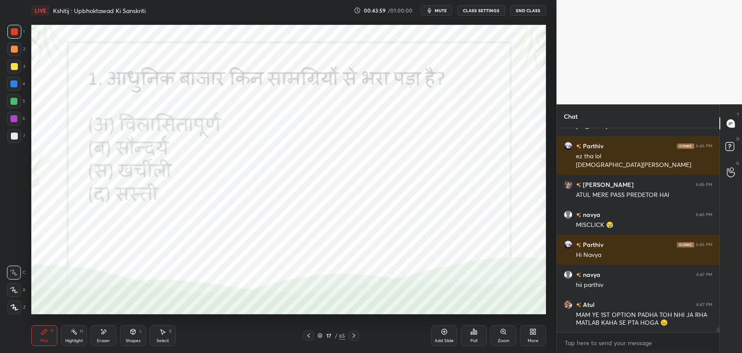
scroll to position [8136, 0]
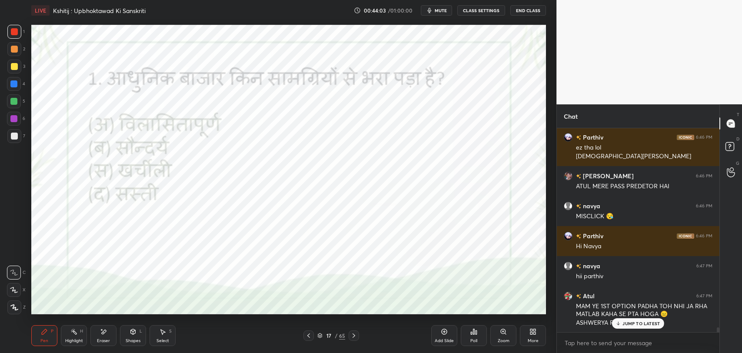
click at [352, 339] on div at bounding box center [354, 335] width 10 height 10
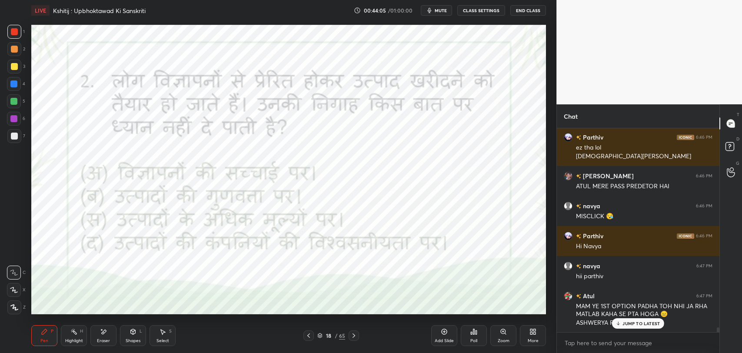
scroll to position [8166, 0]
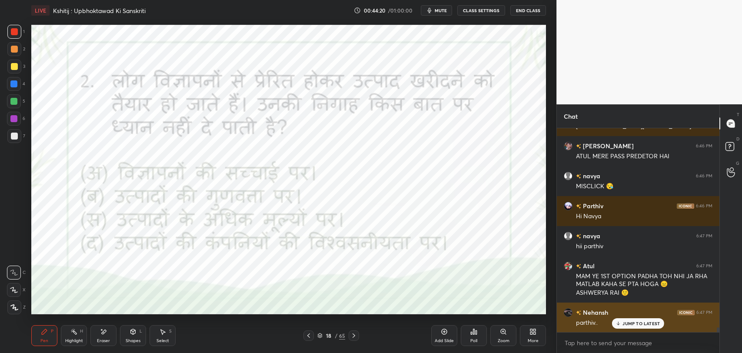
click at [626, 323] on p "JUMP TO LATEST" at bounding box center [640, 323] width 37 height 5
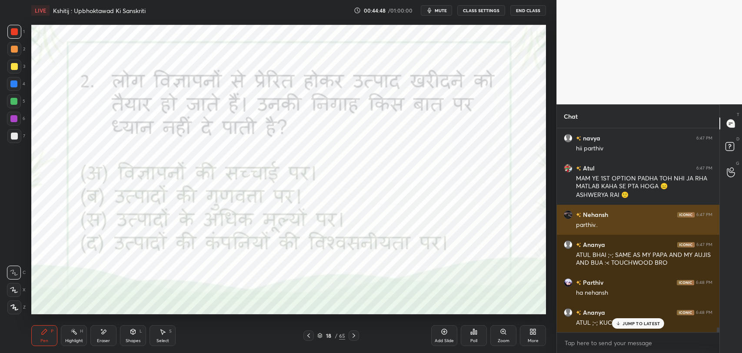
scroll to position [8294, 0]
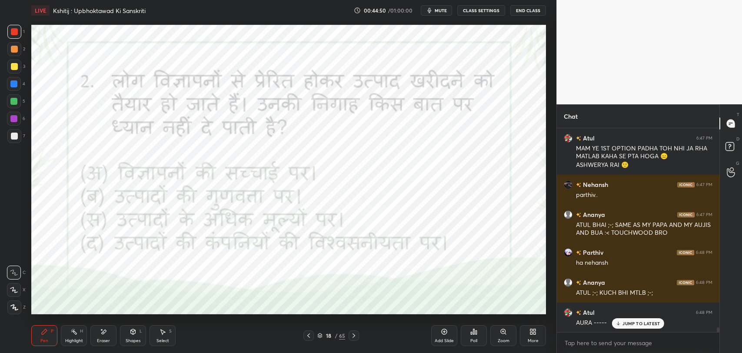
click at [631, 322] on p "JUMP TO LATEST" at bounding box center [640, 323] width 37 height 5
click at [471, 339] on div "Poll" at bounding box center [473, 341] width 7 height 4
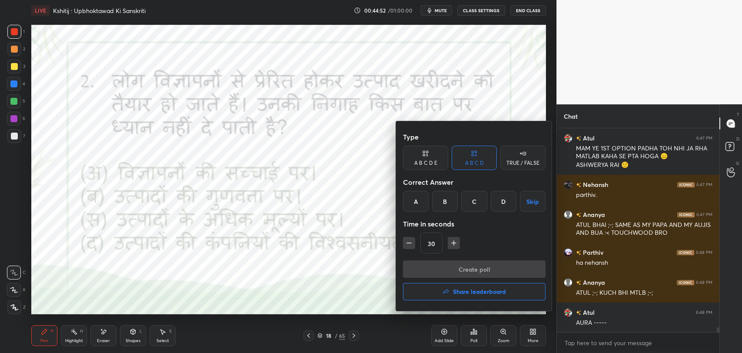
click at [449, 204] on div "B" at bounding box center [445, 201] width 26 height 21
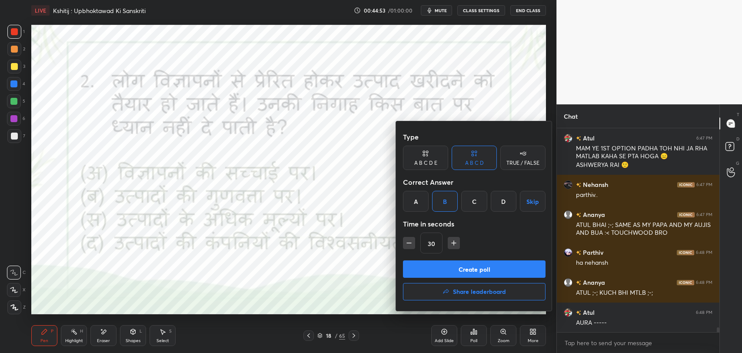
click at [478, 272] on button "Create poll" at bounding box center [474, 268] width 143 height 17
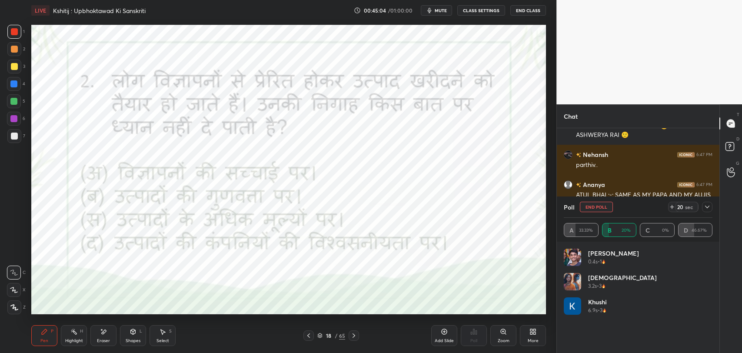
scroll to position [8399, 0]
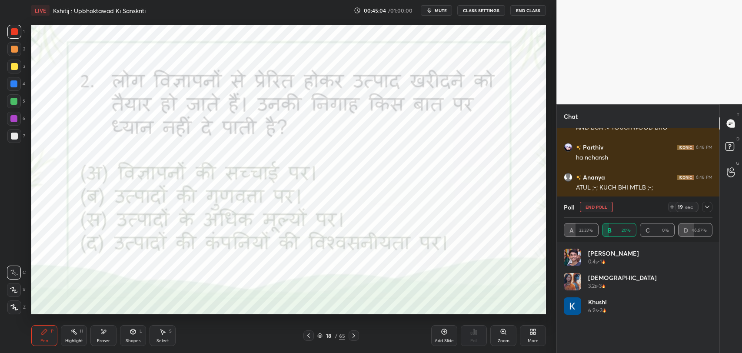
click at [704, 209] on icon at bounding box center [707, 206] width 7 height 7
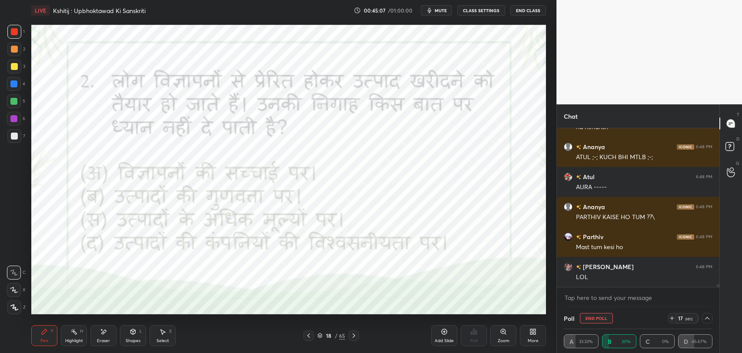
scroll to position [8459, 0]
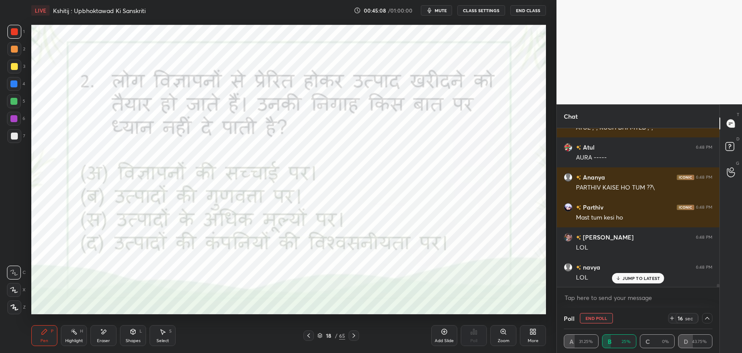
click at [644, 277] on p "JUMP TO LATEST" at bounding box center [640, 278] width 37 height 5
click at [705, 322] on div at bounding box center [707, 318] width 10 height 10
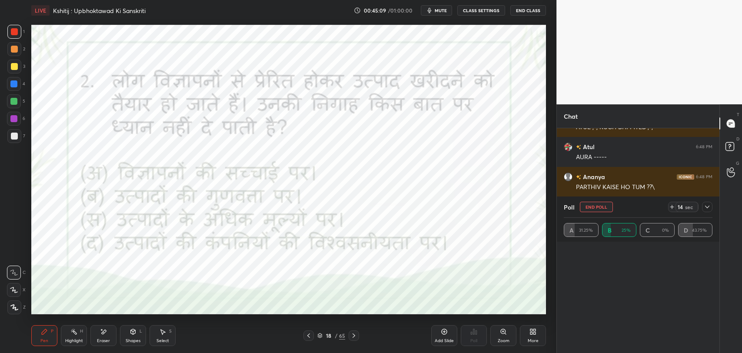
scroll to position [3, 3]
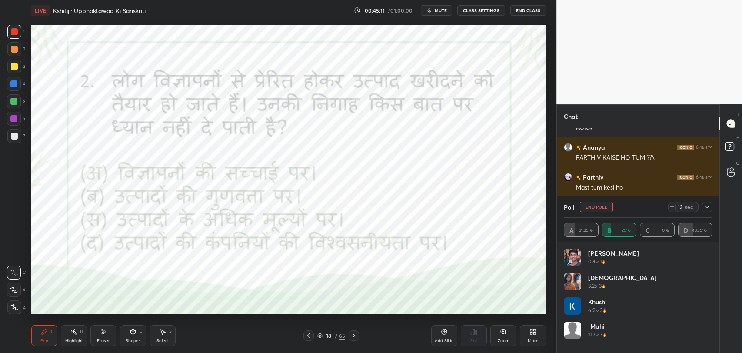
click at [706, 208] on icon at bounding box center [707, 206] width 7 height 7
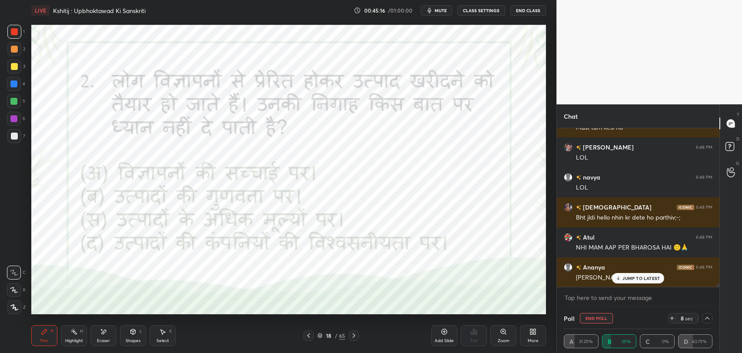
click at [636, 279] on p "JUMP TO LATEST" at bounding box center [640, 278] width 37 height 5
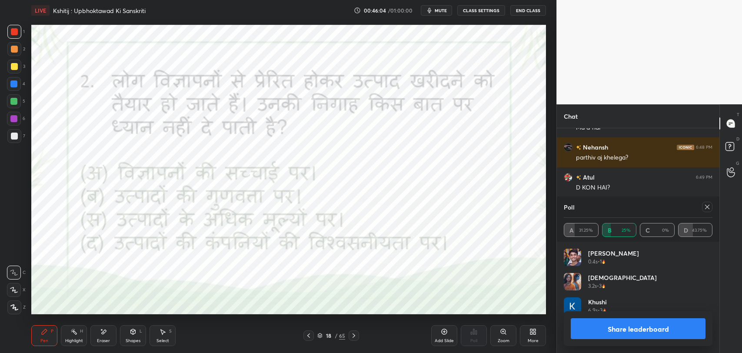
click at [327, 336] on div "18" at bounding box center [328, 335] width 9 height 5
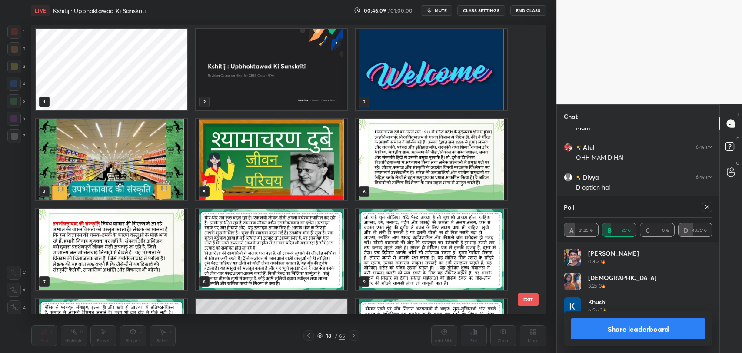
scroll to position [8849, 0]
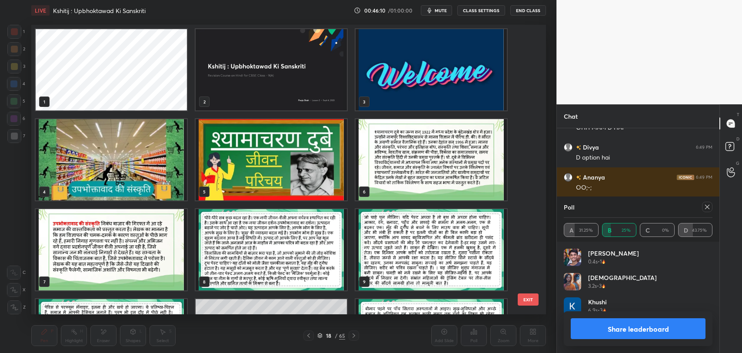
click at [132, 259] on img "grid" at bounding box center [111, 249] width 151 height 81
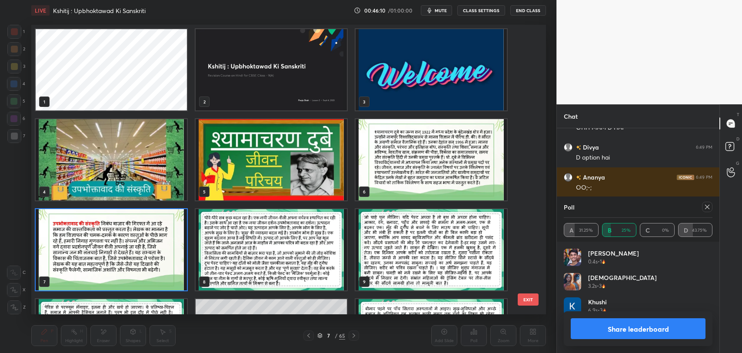
click at [240, 260] on img "grid" at bounding box center [271, 249] width 151 height 81
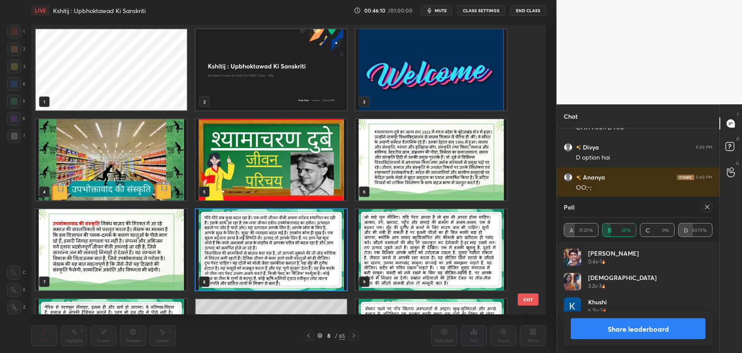
click at [240, 260] on img "grid" at bounding box center [271, 249] width 151 height 81
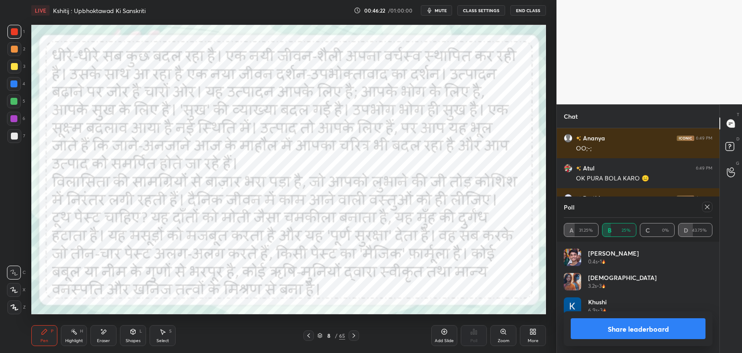
scroll to position [8918, 0]
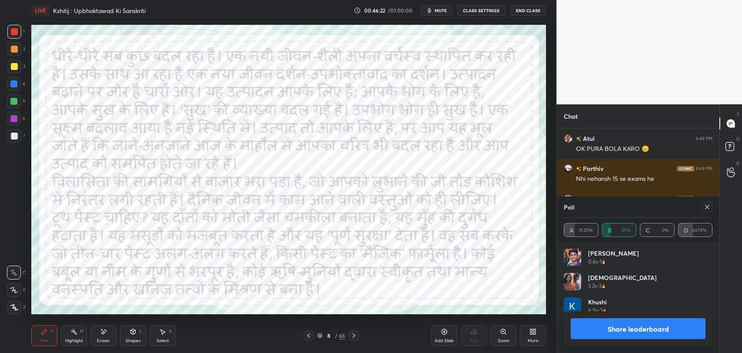
click at [314, 334] on div "8 / 65" at bounding box center [331, 335] width 56 height 10
click at [313, 335] on div at bounding box center [308, 335] width 10 height 10
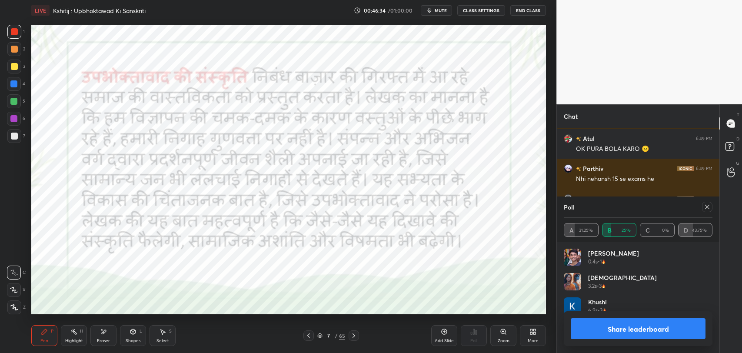
scroll to position [8956, 0]
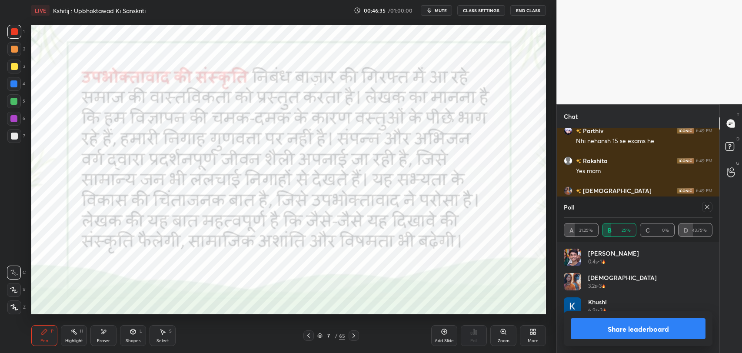
click at [333, 340] on div "7 / 65" at bounding box center [331, 335] width 56 height 10
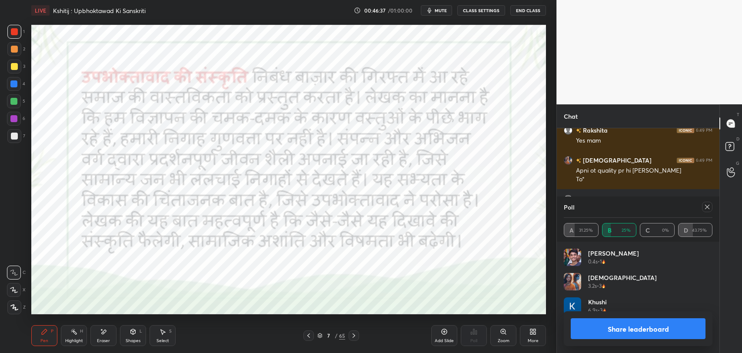
click at [329, 336] on div "7" at bounding box center [328, 335] width 9 height 5
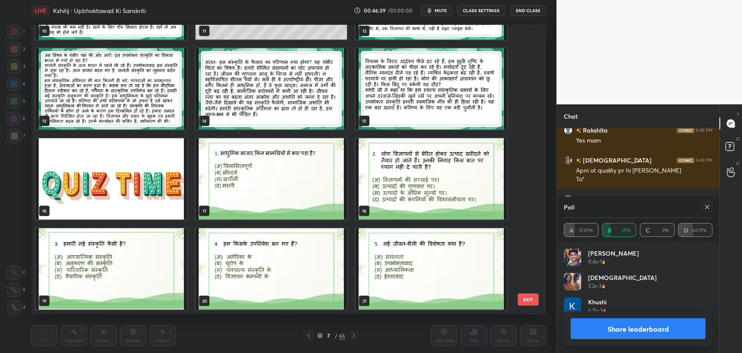
scroll to position [338, 0]
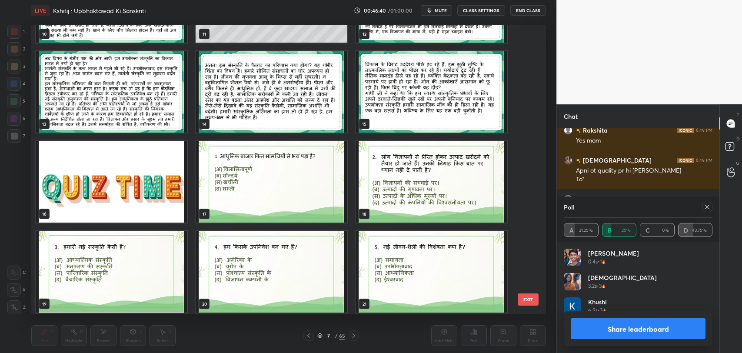
click at [278, 172] on img "grid" at bounding box center [271, 181] width 151 height 81
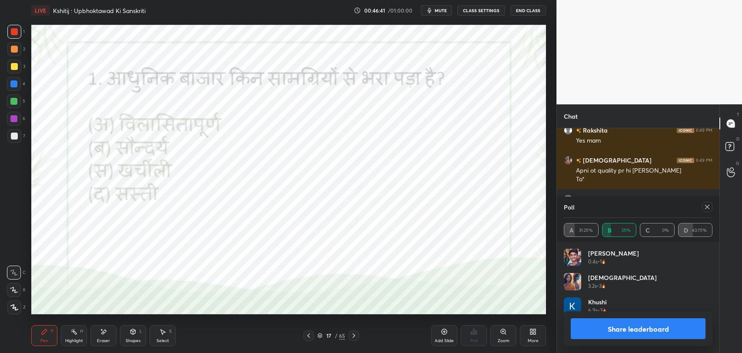
click at [354, 338] on icon at bounding box center [353, 335] width 7 height 7
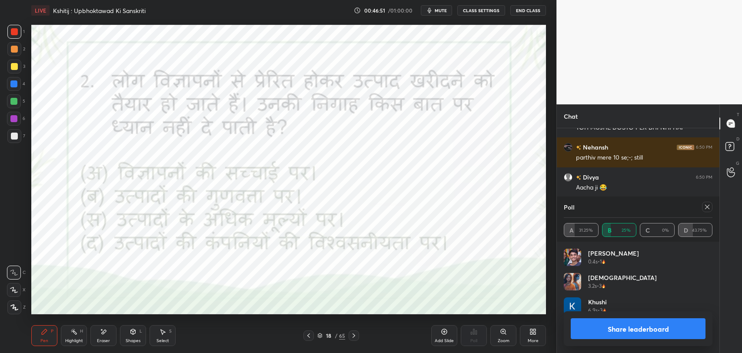
scroll to position [9136, 0]
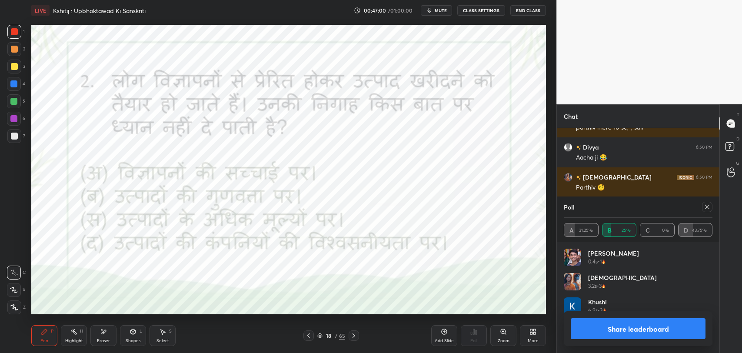
click at [708, 206] on icon at bounding box center [707, 206] width 7 height 7
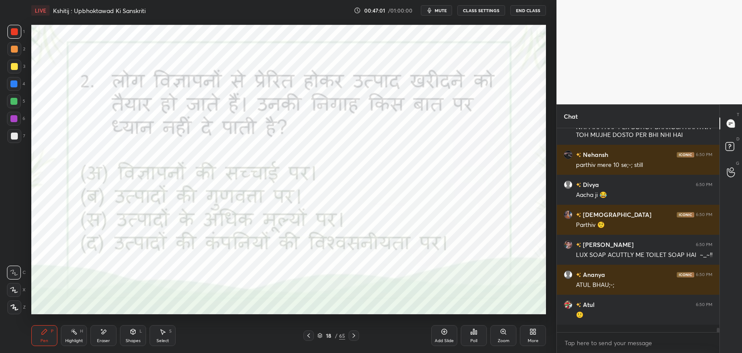
scroll to position [202, 160]
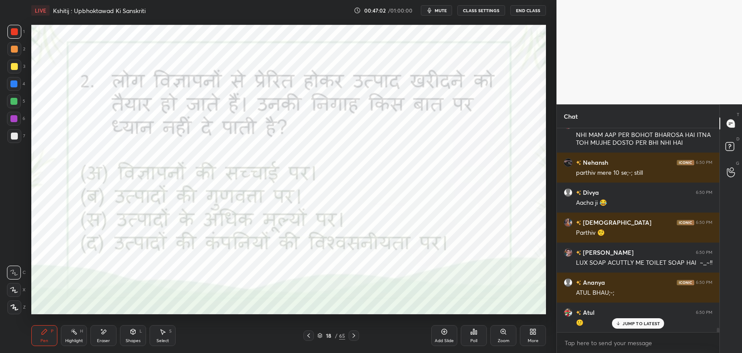
click at [355, 337] on icon at bounding box center [353, 335] width 7 height 7
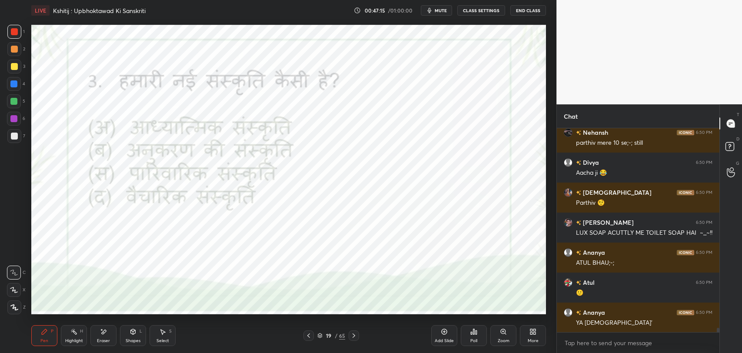
scroll to position [9150, 0]
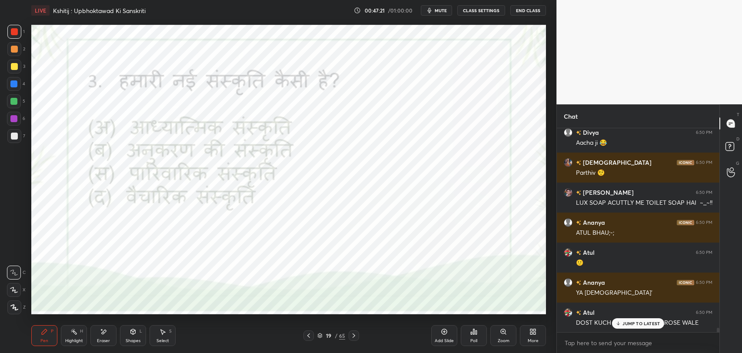
click at [639, 325] on p "JUMP TO LATEST" at bounding box center [640, 323] width 37 height 5
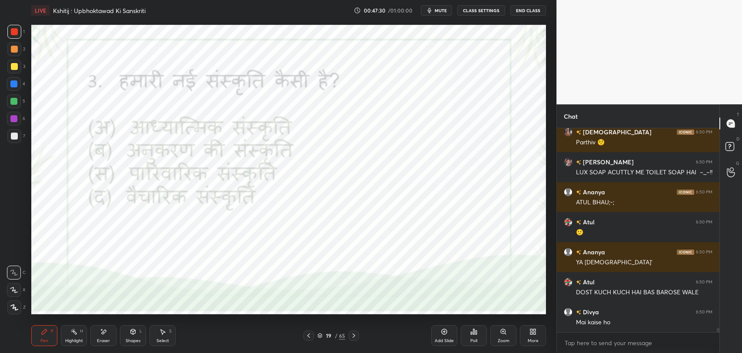
click at [469, 339] on div "Poll" at bounding box center [474, 335] width 26 height 21
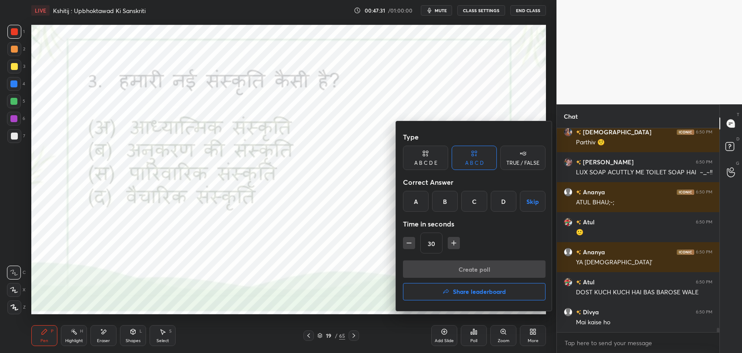
click at [450, 210] on div "B" at bounding box center [445, 201] width 26 height 21
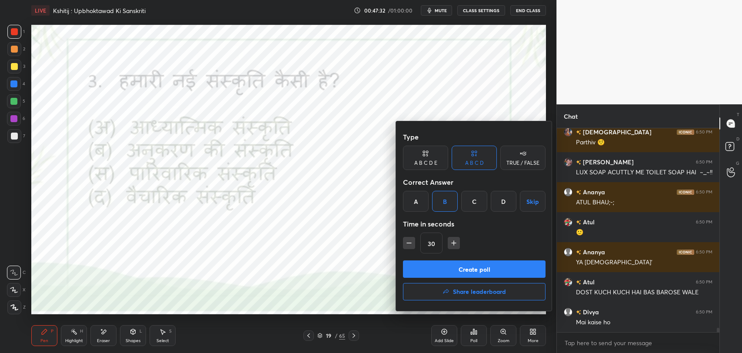
click at [463, 272] on button "Create poll" at bounding box center [474, 268] width 143 height 17
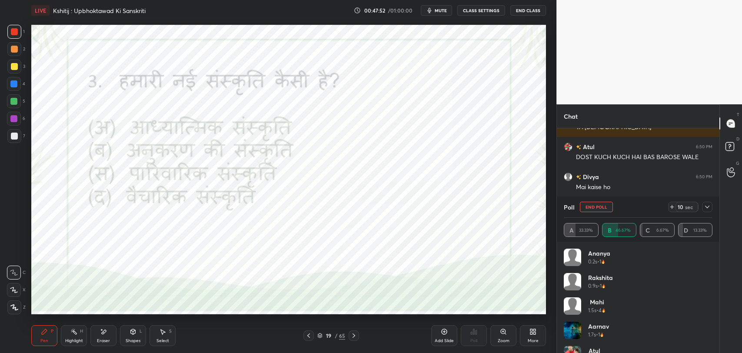
click at [707, 203] on icon at bounding box center [707, 206] width 7 height 7
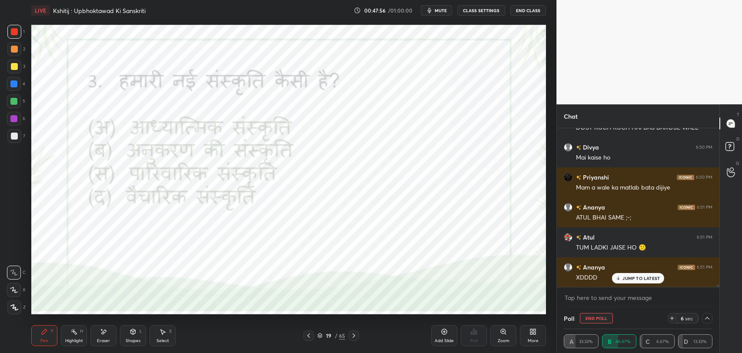
click at [644, 279] on p "JUMP TO LATEST" at bounding box center [640, 278] width 37 height 5
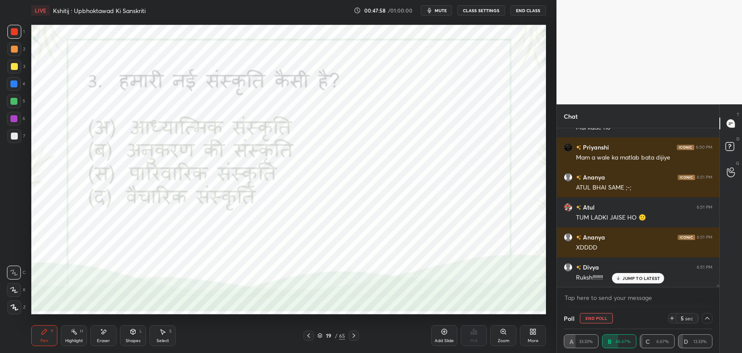
click at [626, 278] on p "JUMP TO LATEST" at bounding box center [640, 278] width 37 height 5
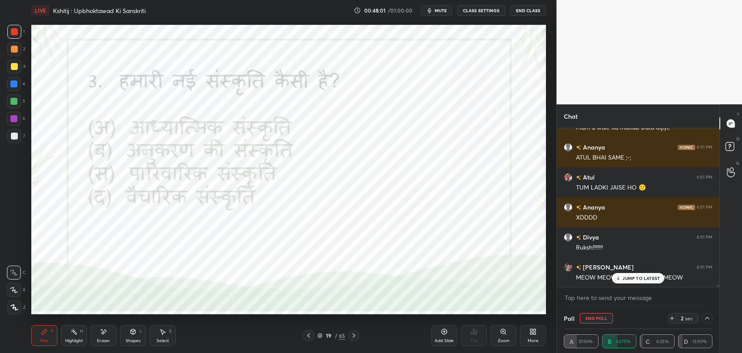
click at [633, 281] on div "JUMP TO LATEST" at bounding box center [638, 278] width 52 height 10
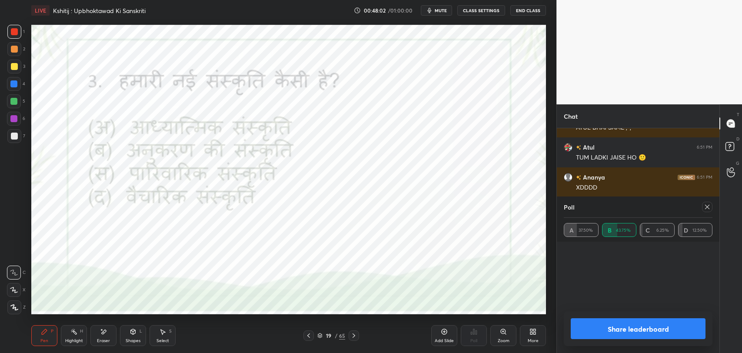
scroll to position [93, 146]
click at [639, 273] on div "Poll A 37.50% B 43.75% C 6.25% D 12.50% Share leaderboard" at bounding box center [638, 274] width 163 height 156
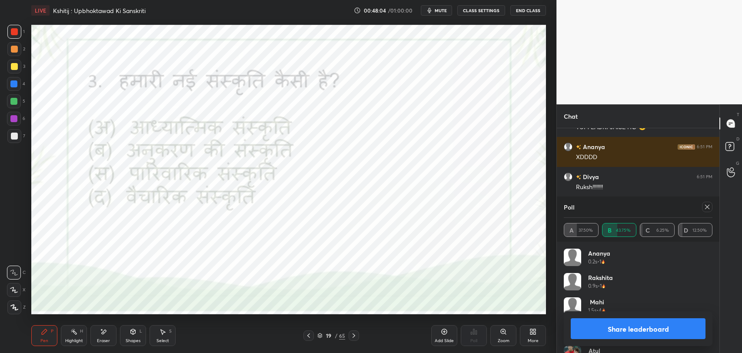
click at [708, 205] on icon at bounding box center [707, 206] width 7 height 7
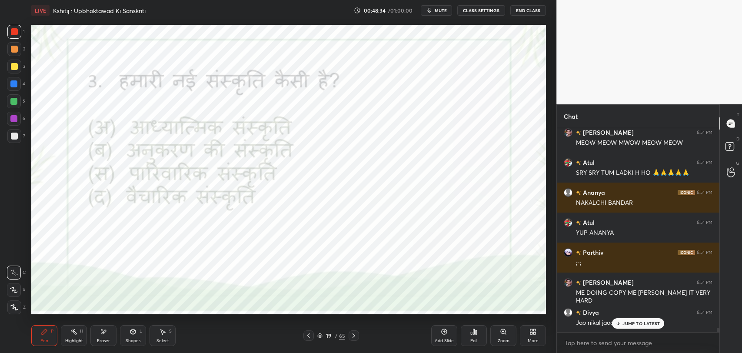
click at [353, 333] on icon at bounding box center [353, 335] width 7 height 7
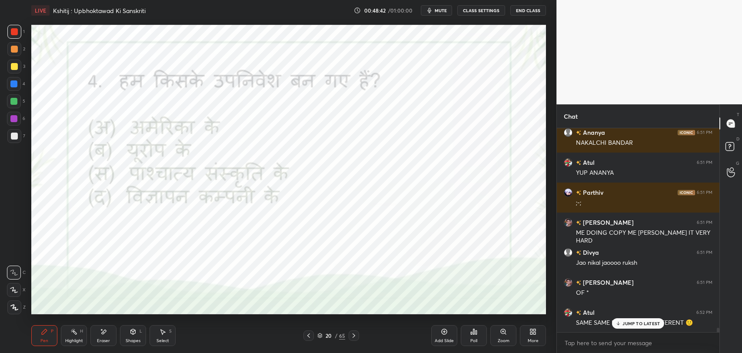
click at [639, 323] on p "JUMP TO LATEST" at bounding box center [640, 323] width 37 height 5
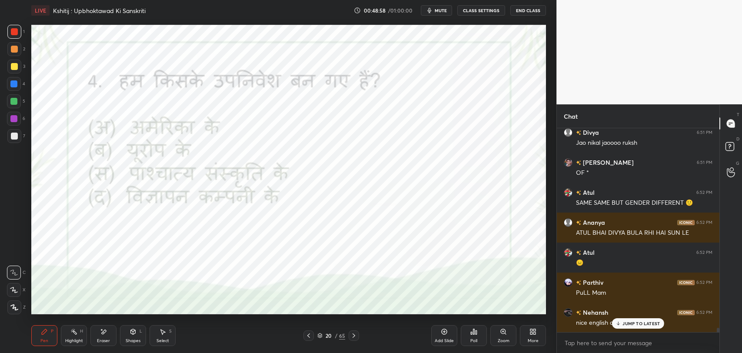
click at [641, 321] on p "JUMP TO LATEST" at bounding box center [640, 323] width 37 height 5
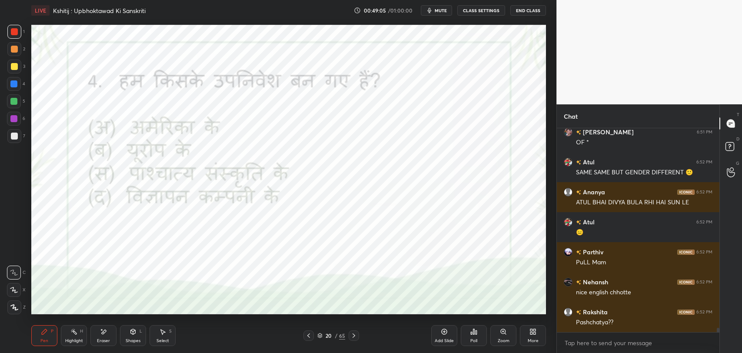
scroll to position [9780, 0]
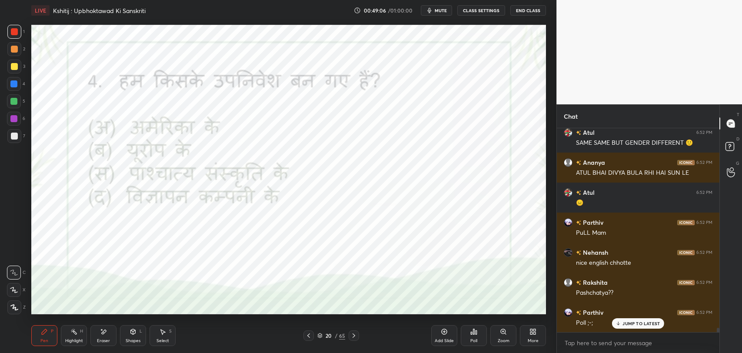
click at [486, 336] on div "Poll" at bounding box center [474, 335] width 26 height 21
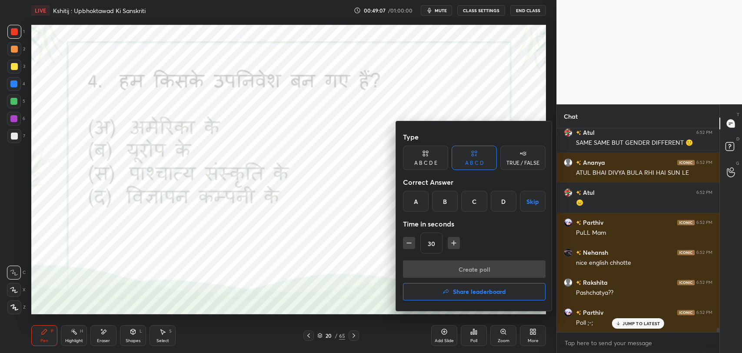
click at [478, 338] on div at bounding box center [371, 176] width 742 height 353
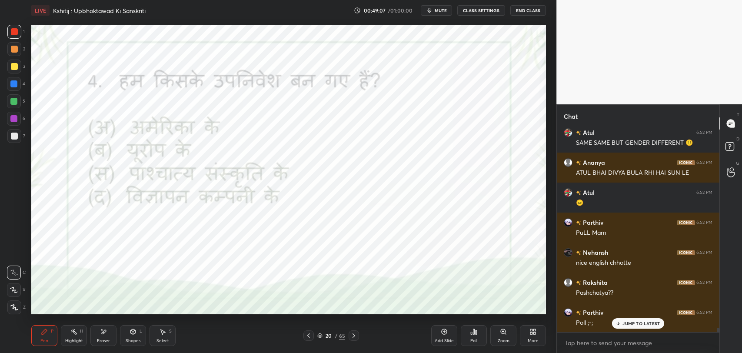
click at [478, 338] on div "Poll" at bounding box center [474, 335] width 26 height 21
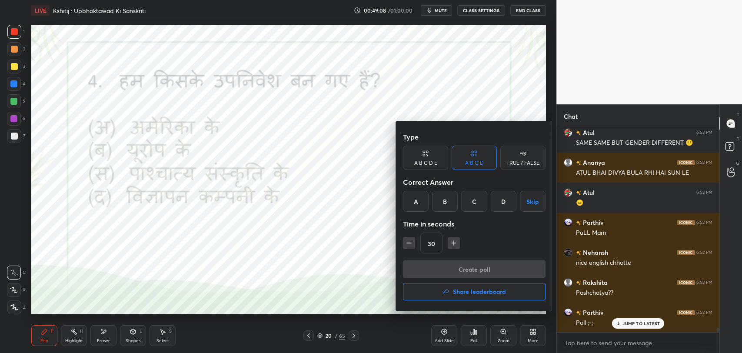
click at [464, 196] on div "C" at bounding box center [474, 201] width 26 height 21
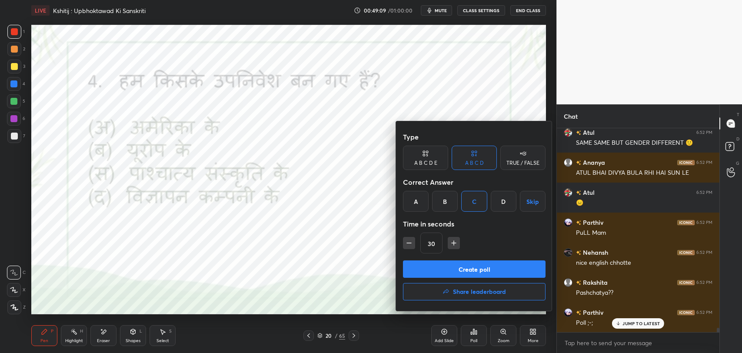
click at [489, 269] on button "Create poll" at bounding box center [474, 268] width 143 height 17
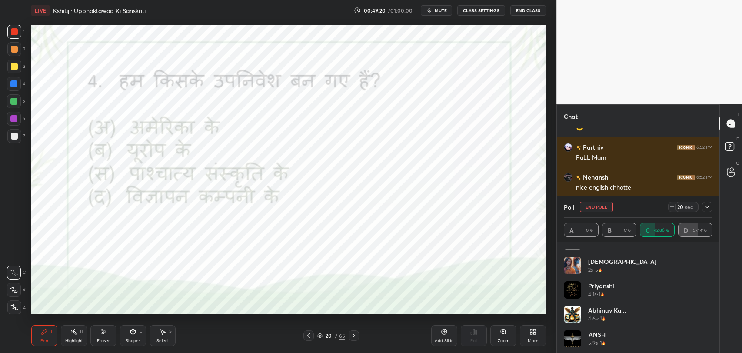
scroll to position [42, 0]
click at [706, 207] on icon at bounding box center [707, 206] width 7 height 7
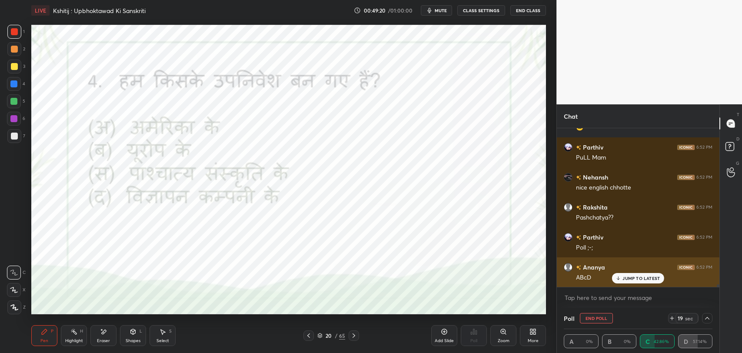
scroll to position [0, 0]
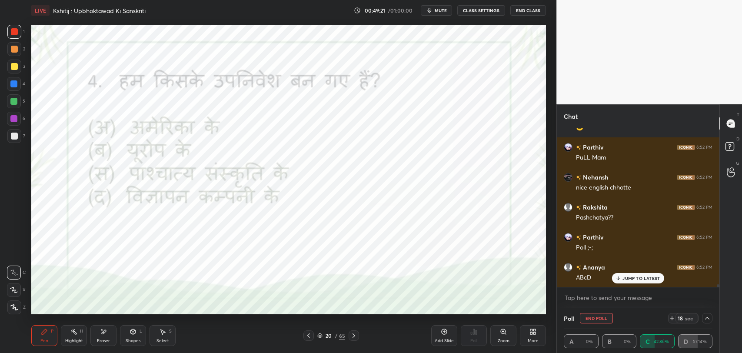
click at [636, 281] on div "JUMP TO LATEST" at bounding box center [638, 278] width 52 height 10
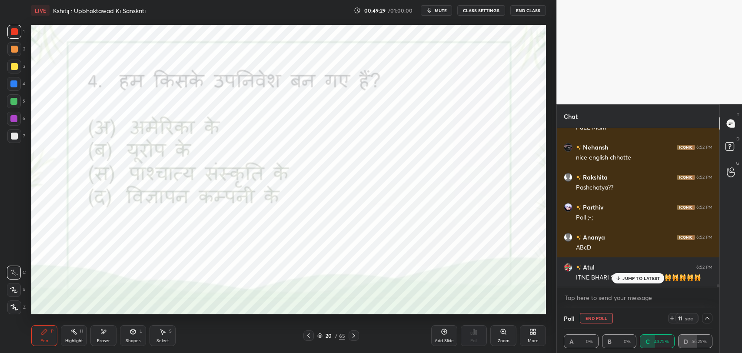
scroll to position [9923, 0]
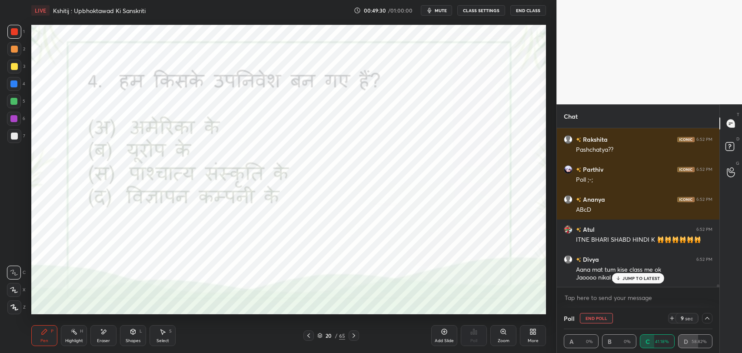
click at [354, 336] on icon at bounding box center [354, 335] width 3 height 4
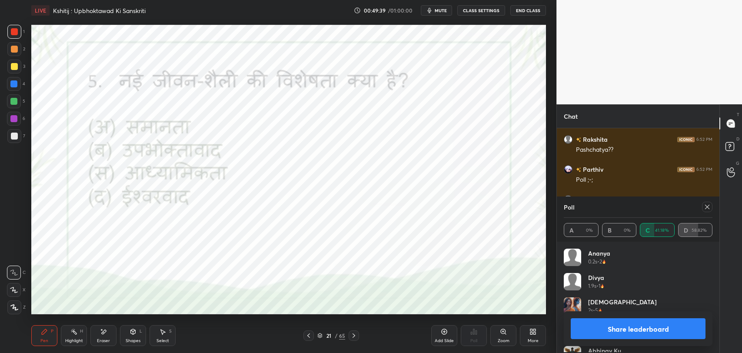
scroll to position [3, 3]
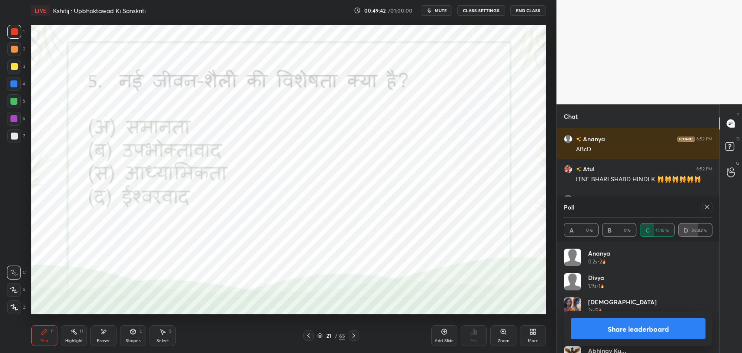
click at [705, 208] on icon at bounding box center [707, 206] width 7 height 7
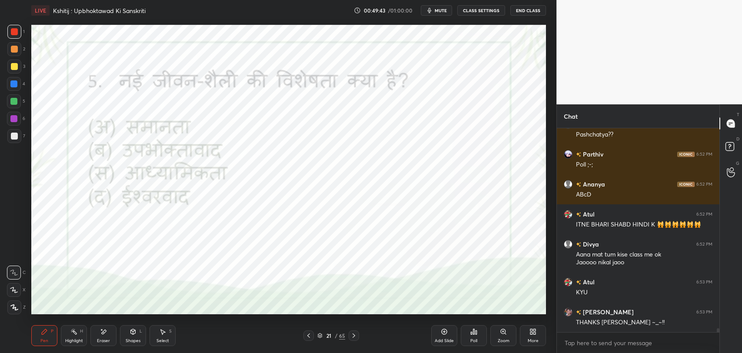
click at [476, 335] on div "Poll" at bounding box center [474, 335] width 26 height 21
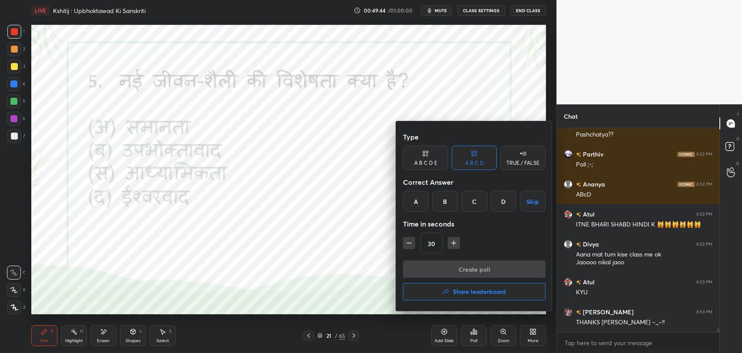
click at [477, 201] on div "C" at bounding box center [474, 201] width 26 height 21
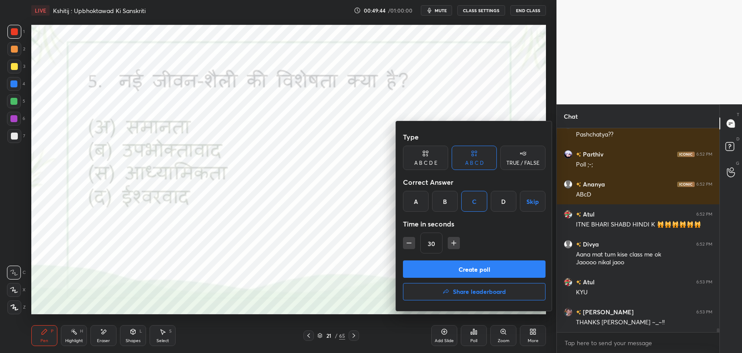
click at [446, 199] on div "B" at bounding box center [445, 201] width 26 height 21
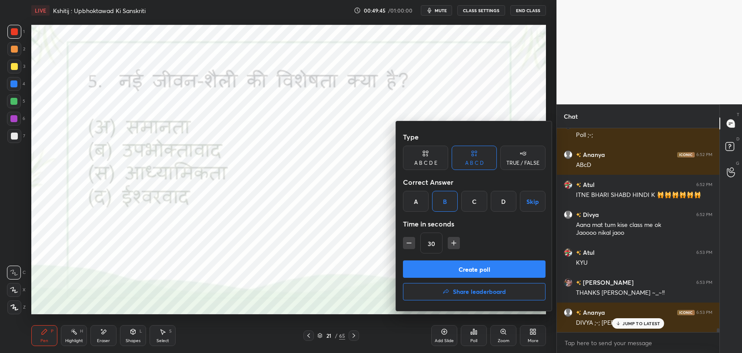
click at [461, 267] on button "Create poll" at bounding box center [474, 268] width 143 height 17
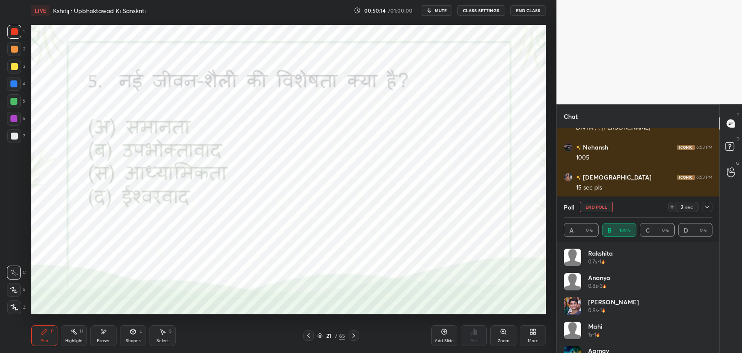
click at [354, 335] on icon at bounding box center [353, 335] width 7 height 7
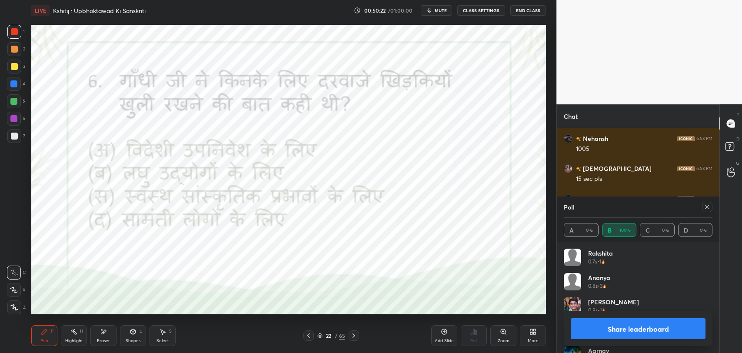
click at [352, 333] on icon at bounding box center [353, 335] width 7 height 7
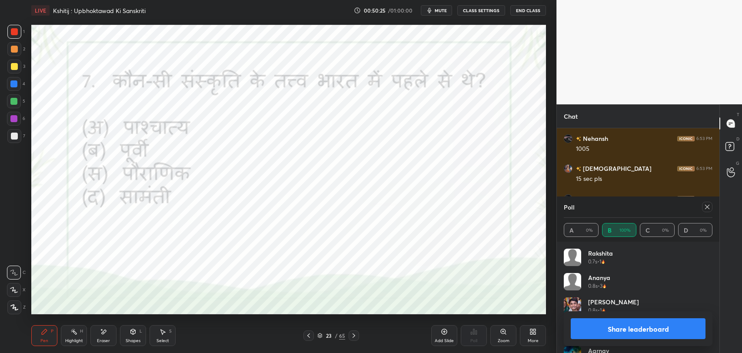
click at [355, 330] on div at bounding box center [354, 335] width 10 height 10
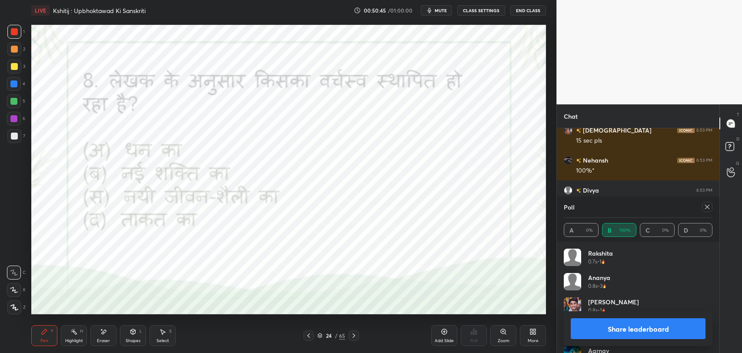
click at [439, 6] on button "mute" at bounding box center [436, 10] width 31 height 10
click at [437, 8] on span "unmute" at bounding box center [440, 10] width 19 height 6
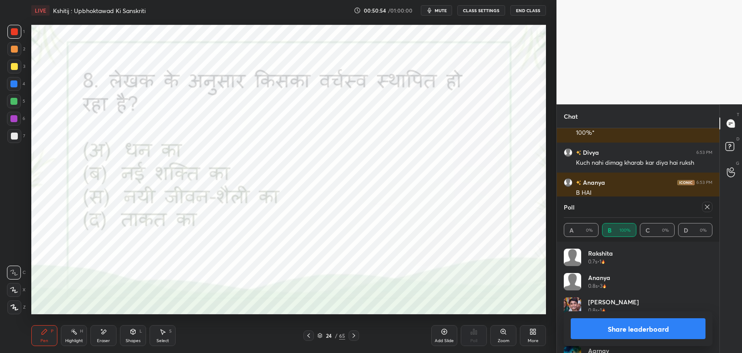
click at [702, 200] on div "Poll" at bounding box center [638, 206] width 149 height 21
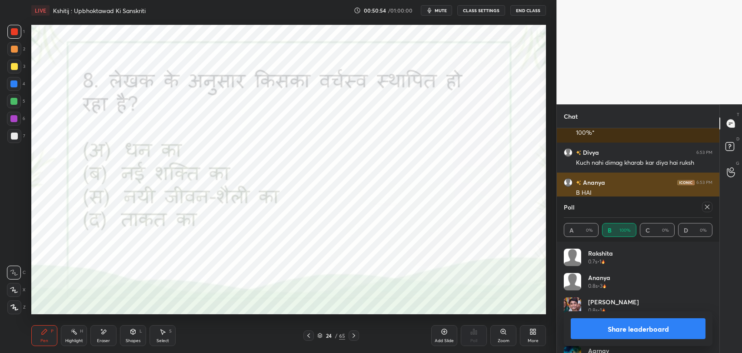
click at [707, 206] on icon at bounding box center [707, 206] width 7 height 7
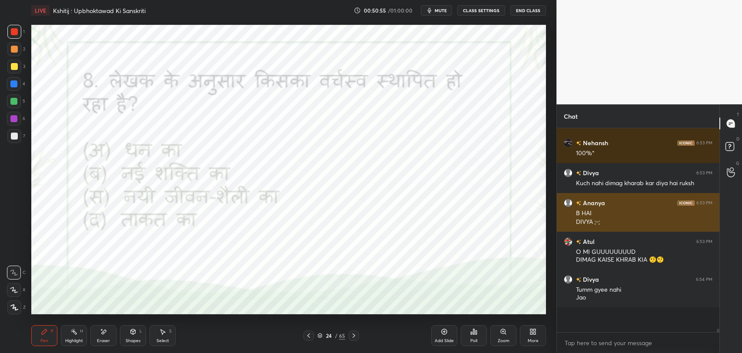
scroll to position [183, 160]
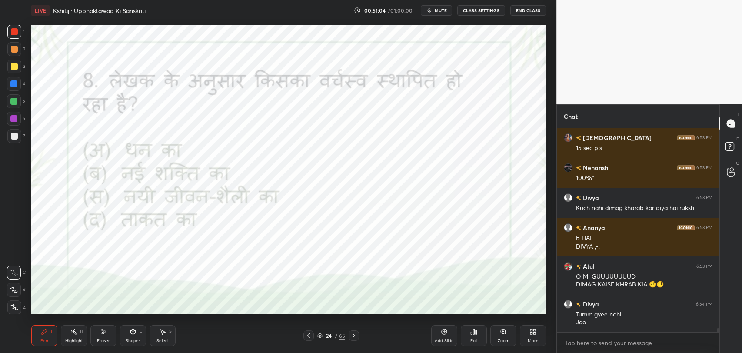
click at [473, 333] on icon at bounding box center [473, 331] width 1 height 5
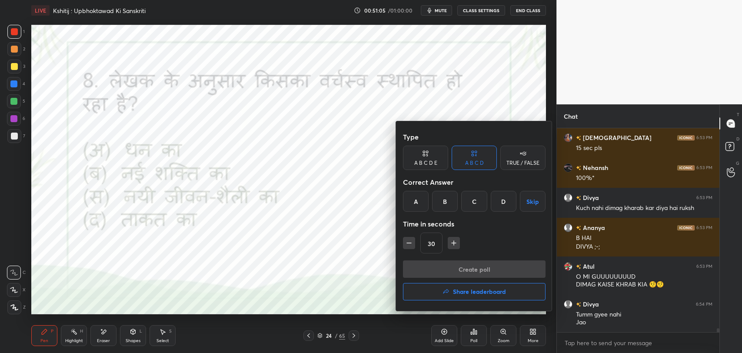
click at [469, 205] on div "C" at bounding box center [474, 201] width 26 height 21
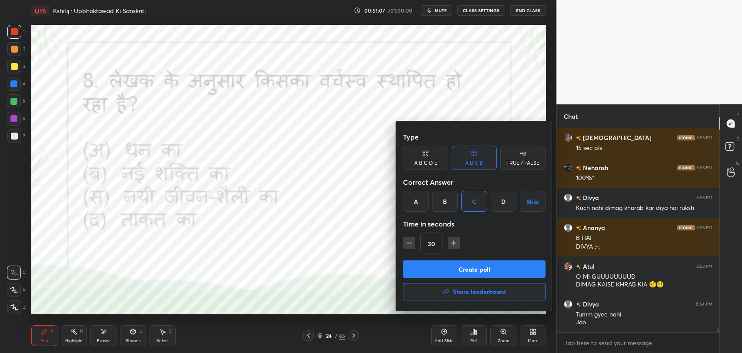
click at [479, 274] on button "Create poll" at bounding box center [474, 268] width 143 height 17
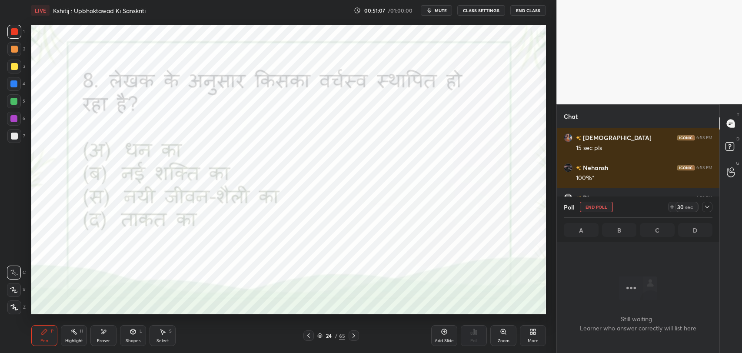
scroll to position [3, 3]
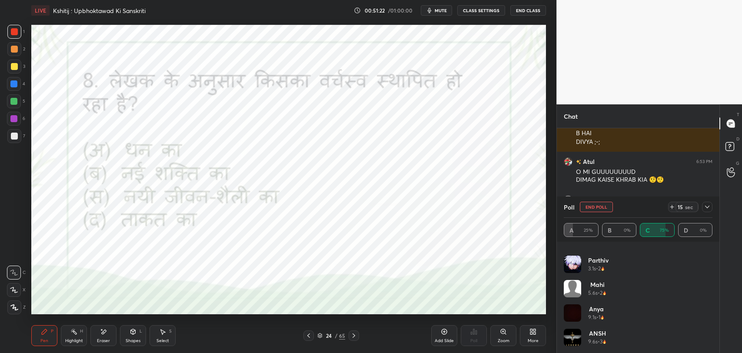
click at [706, 210] on icon at bounding box center [707, 206] width 7 height 7
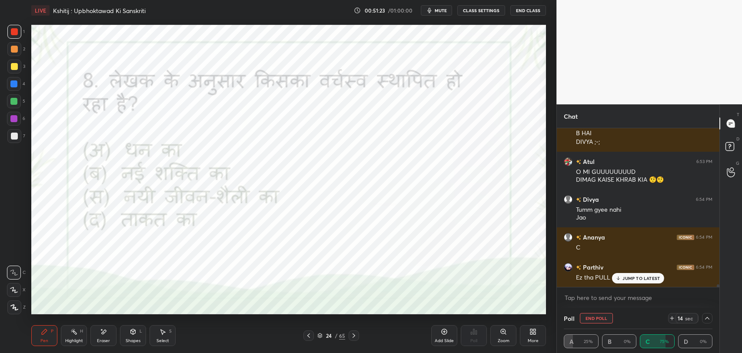
click at [619, 276] on icon at bounding box center [619, 278] width 6 height 5
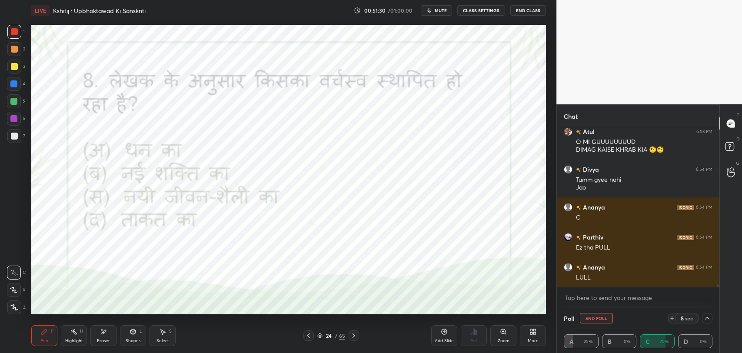
click at [595, 320] on button "End Poll" at bounding box center [596, 318] width 33 height 10
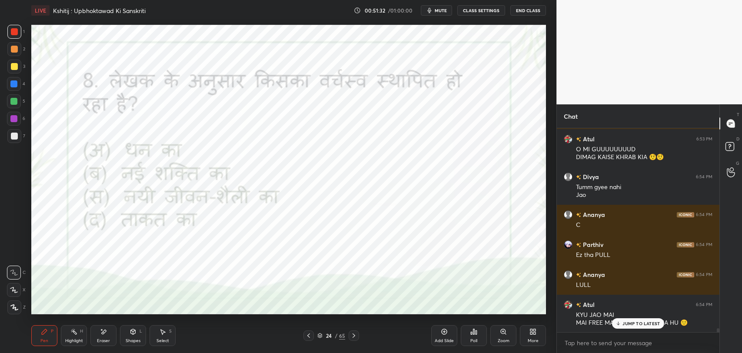
click at [615, 323] on div "JUMP TO LATEST" at bounding box center [638, 323] width 52 height 10
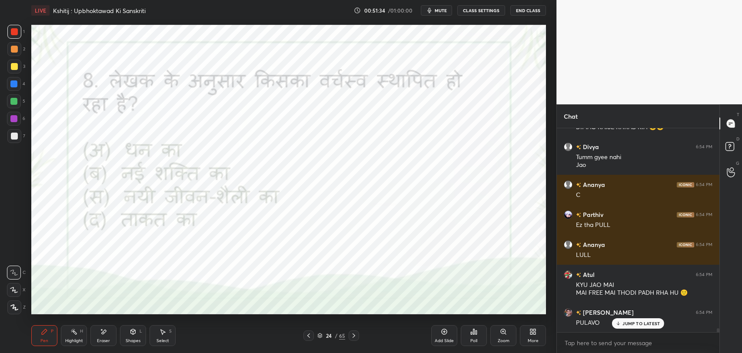
click at [351, 336] on icon at bounding box center [353, 335] width 7 height 7
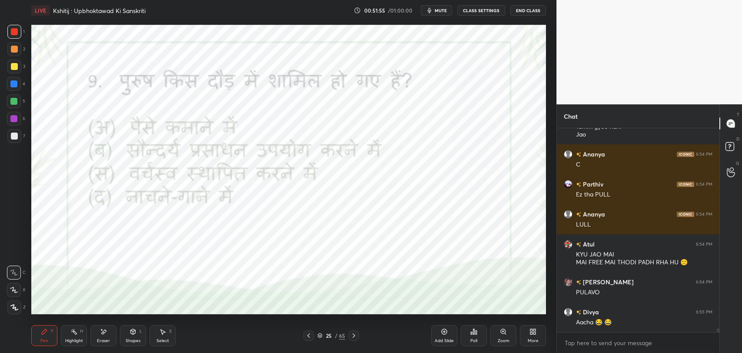
click at [111, 329] on div "Eraser" at bounding box center [103, 335] width 26 height 21
click at [42, 333] on icon at bounding box center [44, 331] width 5 height 5
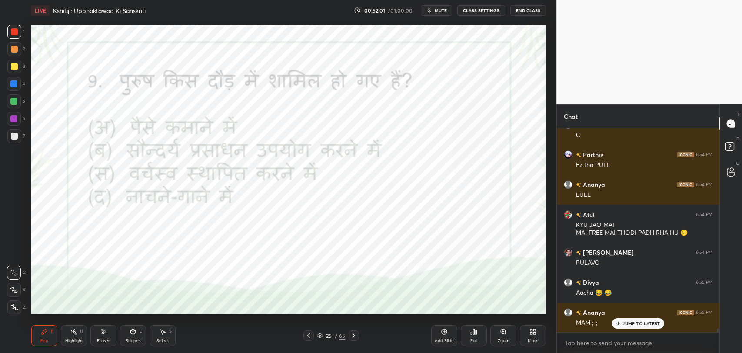
click at [472, 339] on div "Poll" at bounding box center [473, 341] width 7 height 4
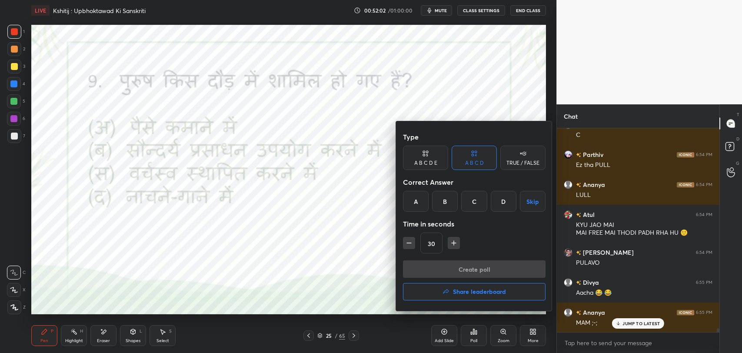
click at [449, 193] on div "B" at bounding box center [445, 201] width 26 height 21
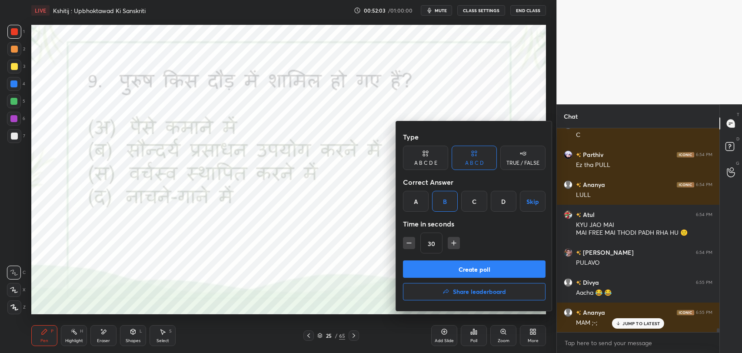
click at [470, 273] on button "Create poll" at bounding box center [474, 268] width 143 height 17
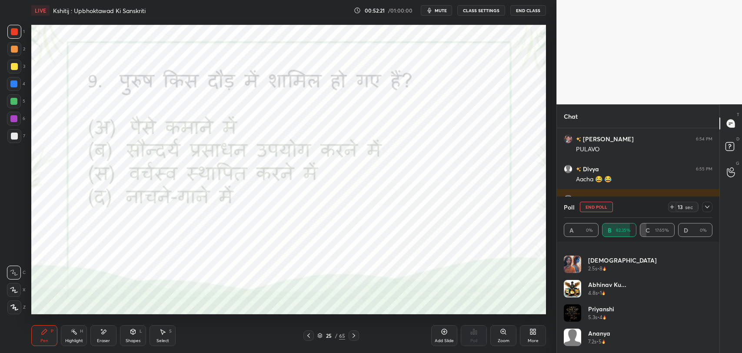
click at [709, 202] on div at bounding box center [707, 207] width 10 height 10
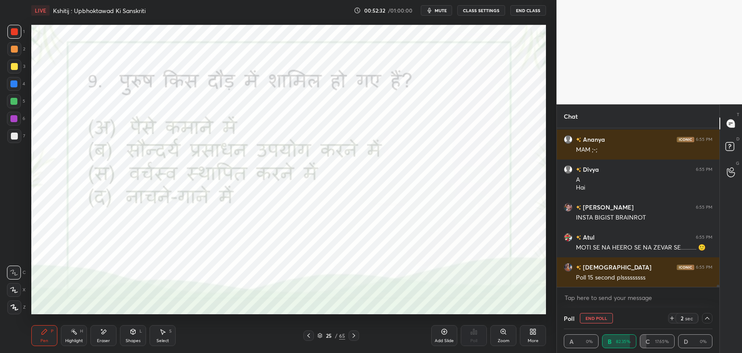
scroll to position [10624, 0]
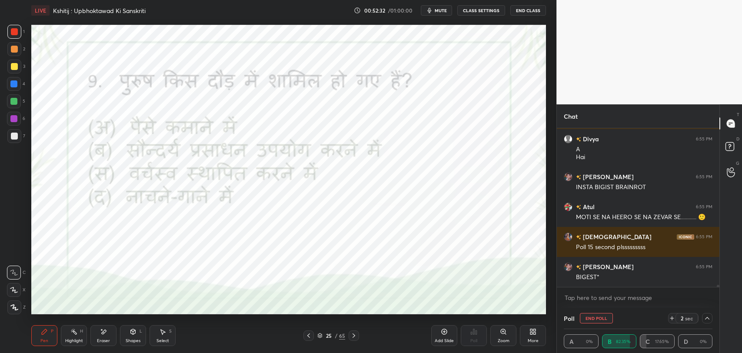
click at [626, 278] on div "Divya 6:53 PM Kuch nahi dimag kharab kar diya hai ruksh Ananya 6:53 PM B HAI DI…" at bounding box center [638, 207] width 163 height 159
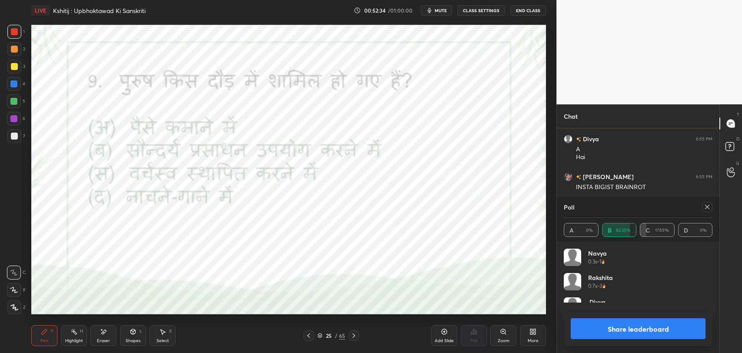
scroll to position [87, 146]
click at [706, 202] on div at bounding box center [707, 207] width 10 height 10
type textarea "x"
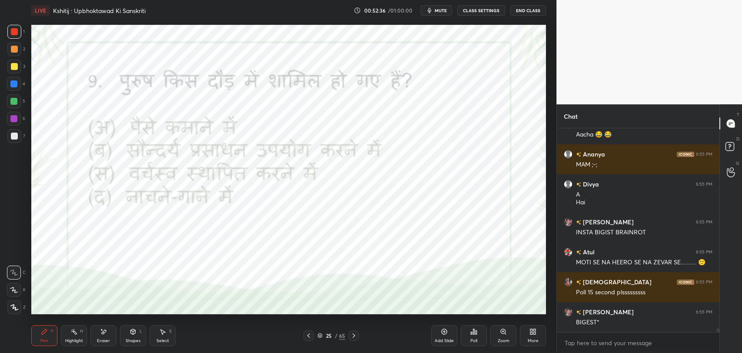
click at [477, 334] on div "Poll" at bounding box center [474, 335] width 26 height 21
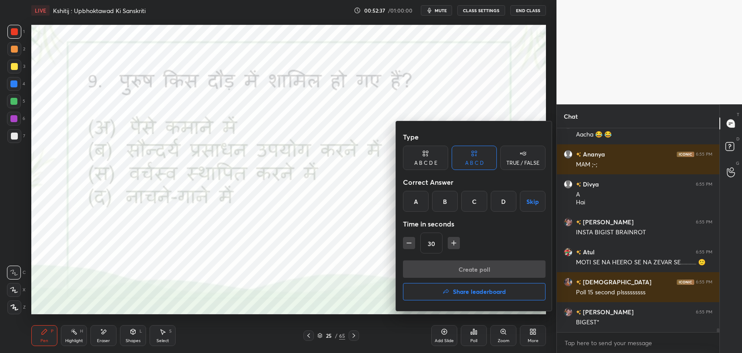
click at [409, 240] on icon "button" at bounding box center [409, 243] width 9 height 9
type input "15"
click at [333, 287] on div at bounding box center [371, 176] width 742 height 353
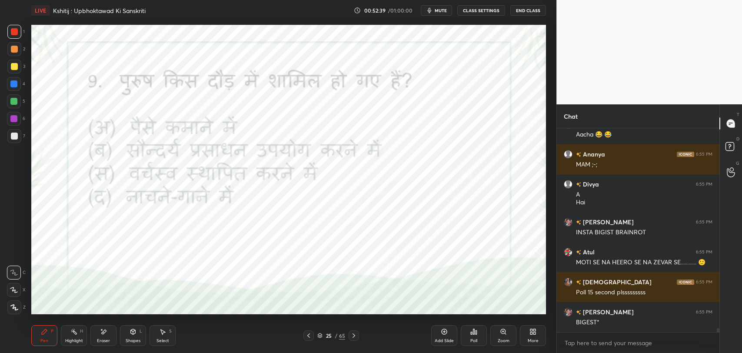
click at [353, 335] on icon at bounding box center [353, 335] width 7 height 7
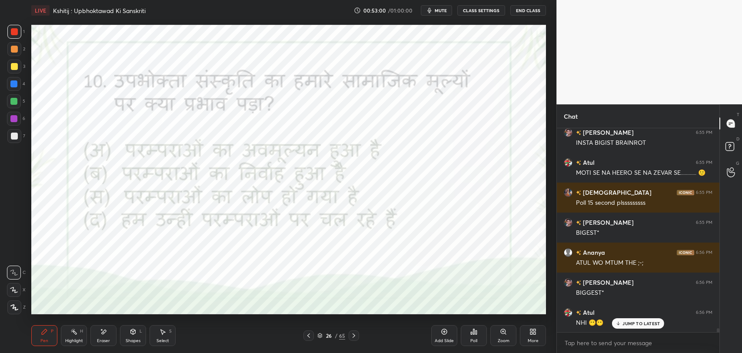
click at [98, 335] on div "Eraser" at bounding box center [103, 335] width 26 height 21
click at [40, 346] on div "Pen P Highlight H Eraser Shapes L Select S 26 / 65 Add Slide Poll Zoom More" at bounding box center [288, 335] width 515 height 35
click at [45, 336] on div "Pen P" at bounding box center [44, 335] width 26 height 21
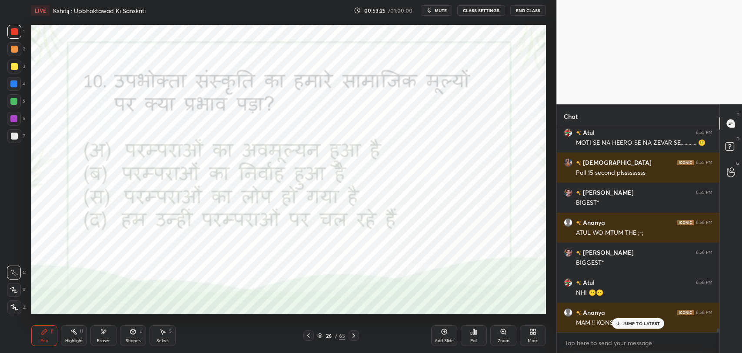
click at [429, 10] on icon "button" at bounding box center [429, 10] width 7 height 7
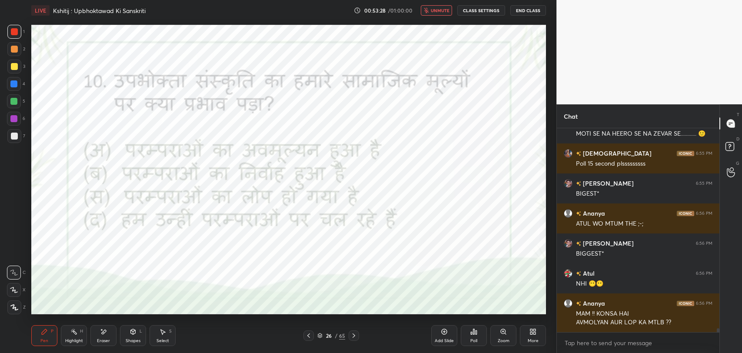
click at [623, 321] on div "AVMOLYAN AUR LOP KA MTLB ??" at bounding box center [644, 322] width 136 height 9
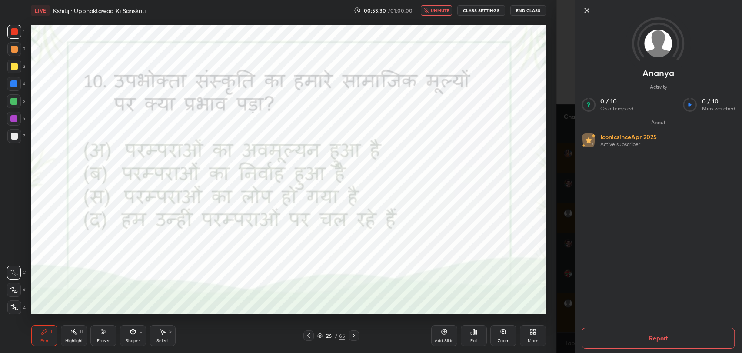
click at [589, 7] on icon at bounding box center [587, 10] width 10 height 10
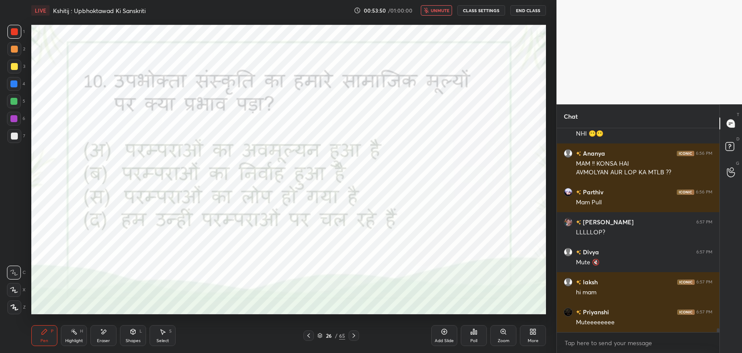
scroll to position [10887, 0]
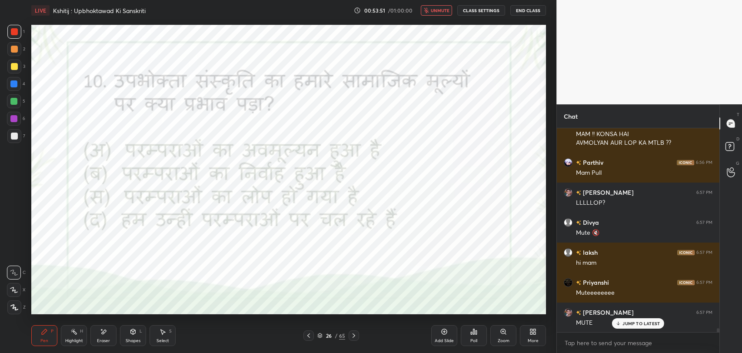
click at [646, 322] on p "JUMP TO LATEST" at bounding box center [640, 323] width 37 height 5
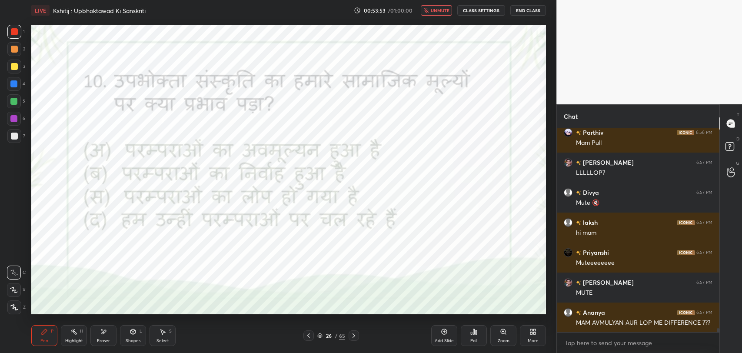
scroll to position [10947, 0]
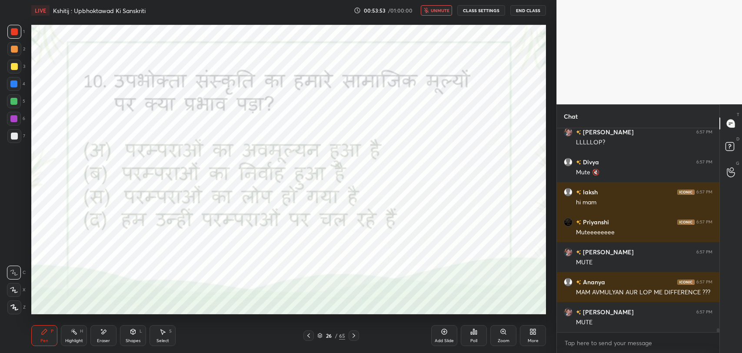
click at [444, 11] on span "unmute" at bounding box center [440, 10] width 19 height 6
click at [472, 339] on div "Poll" at bounding box center [473, 341] width 7 height 4
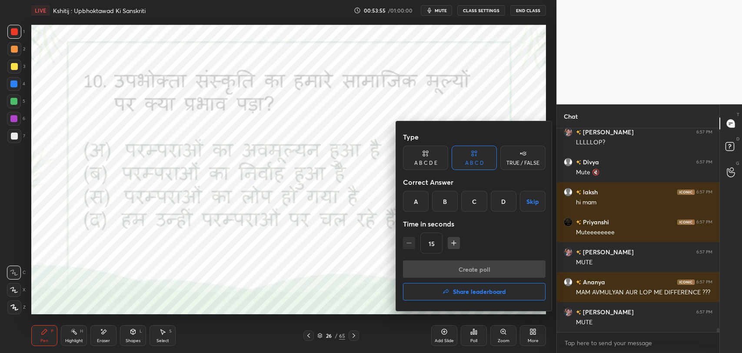
scroll to position [10955, 0]
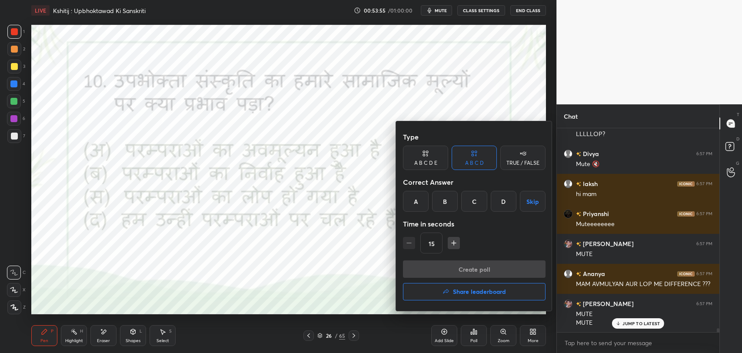
click at [413, 196] on div "A" at bounding box center [416, 201] width 26 height 21
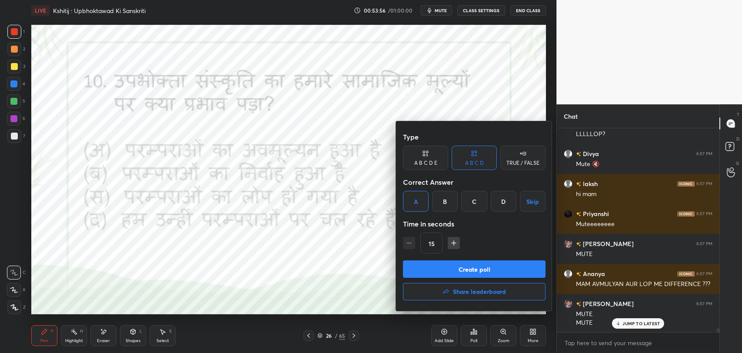
click at [449, 276] on button "Create poll" at bounding box center [474, 268] width 143 height 17
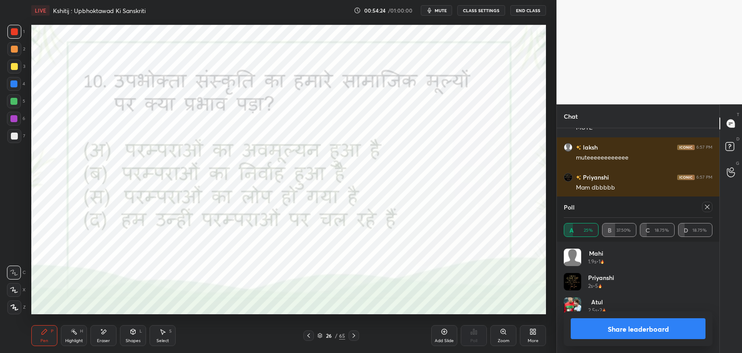
scroll to position [11181, 0]
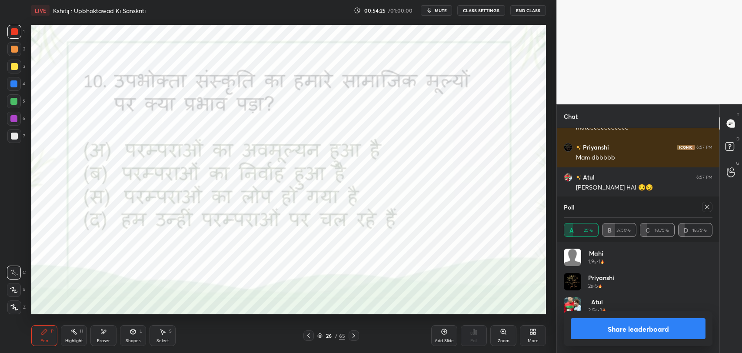
click at [706, 205] on icon at bounding box center [707, 206] width 7 height 7
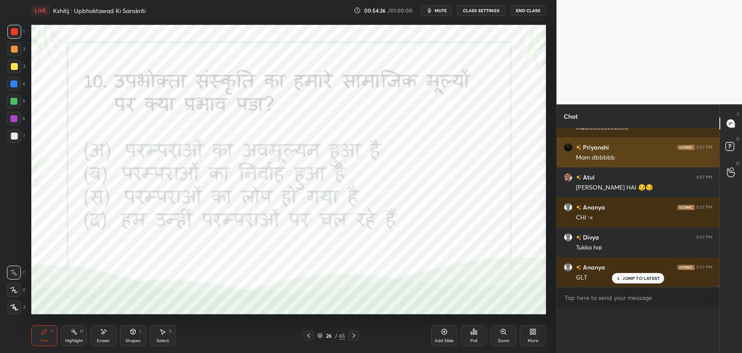
scroll to position [0, 0]
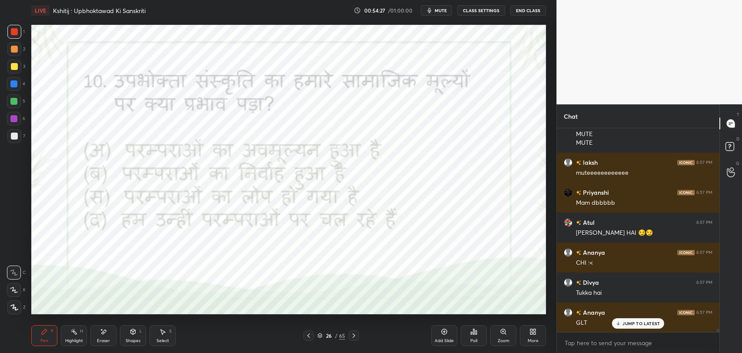
click at [626, 323] on p "JUMP TO LATEST" at bounding box center [640, 323] width 37 height 5
click at [350, 332] on icon at bounding box center [353, 335] width 7 height 7
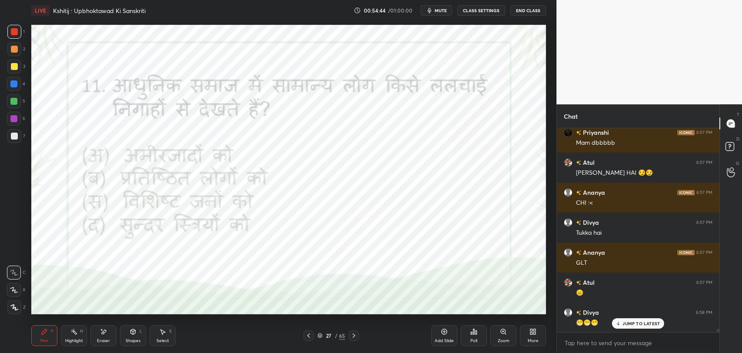
click at [639, 322] on p "JUMP TO LATEST" at bounding box center [640, 323] width 37 height 5
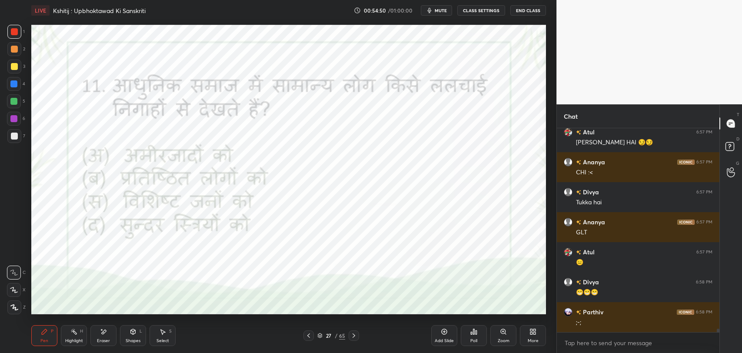
click at [478, 337] on div "Poll" at bounding box center [474, 335] width 26 height 21
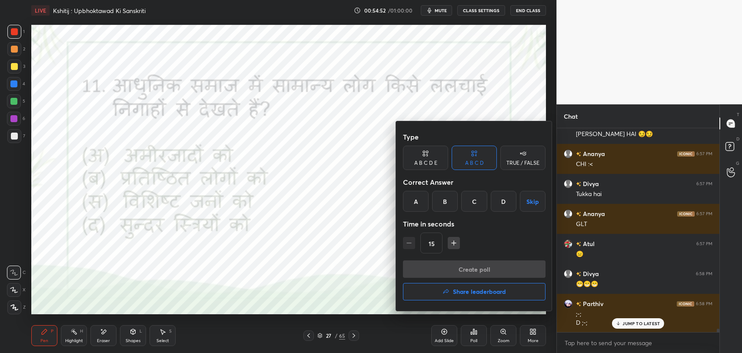
click at [633, 324] on div at bounding box center [371, 176] width 742 height 353
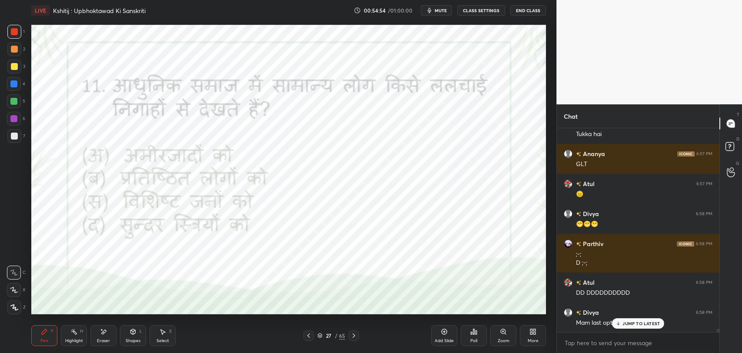
click at [628, 325] on p "JUMP TO LATEST" at bounding box center [640, 323] width 37 height 5
click at [483, 338] on div "Poll" at bounding box center [474, 335] width 26 height 21
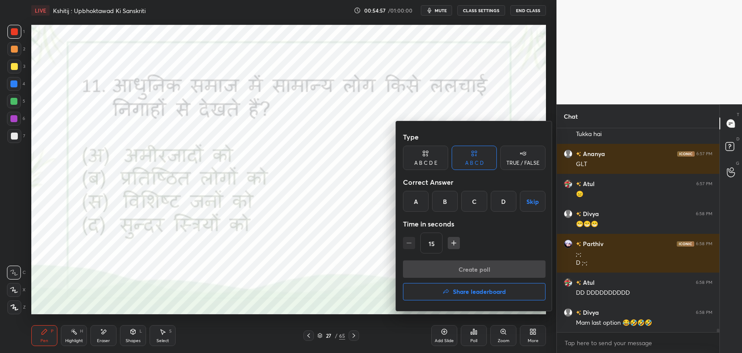
click at [474, 206] on div "C" at bounding box center [474, 201] width 26 height 21
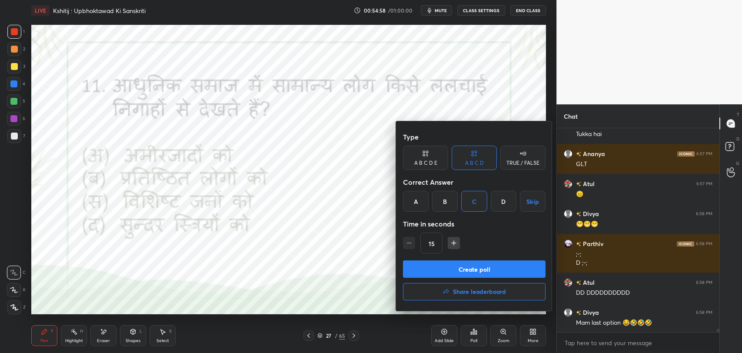
click at [465, 272] on button "Create poll" at bounding box center [474, 268] width 143 height 17
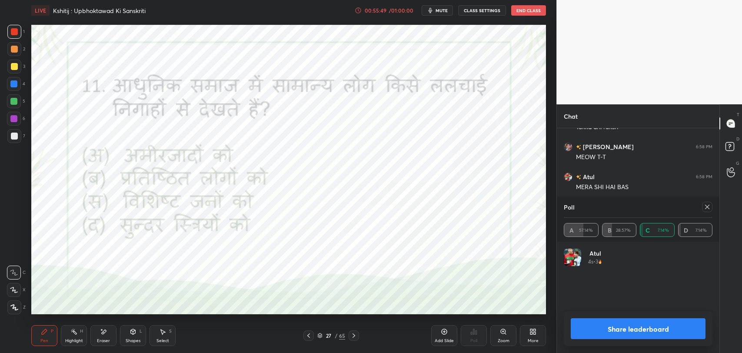
scroll to position [11773, 0]
click at [706, 205] on icon at bounding box center [707, 206] width 7 height 7
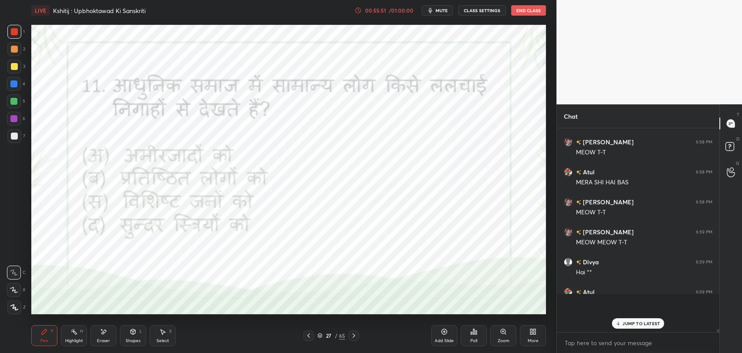
scroll to position [188, 160]
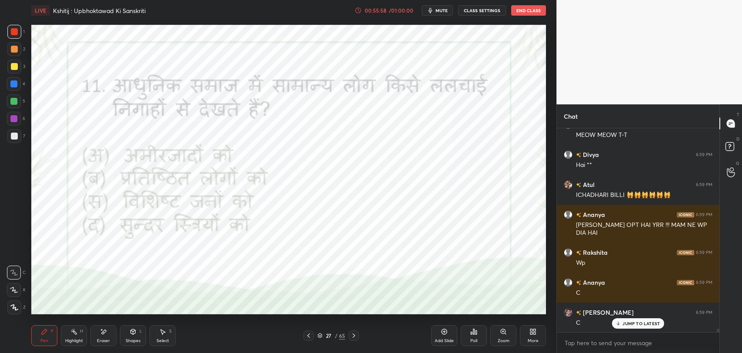
click at [631, 325] on p "JUMP TO LATEST" at bounding box center [640, 323] width 37 height 5
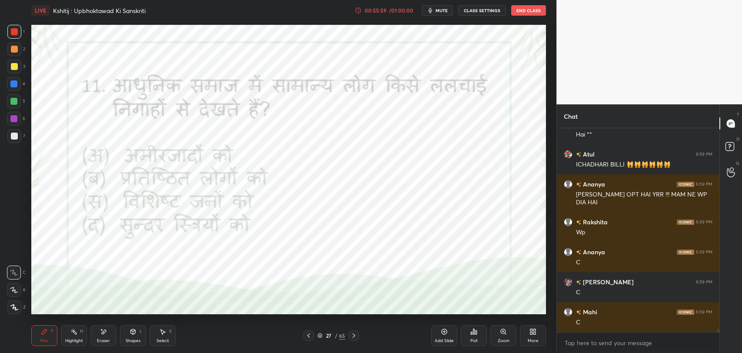
click at [466, 334] on div "Poll" at bounding box center [474, 335] width 26 height 21
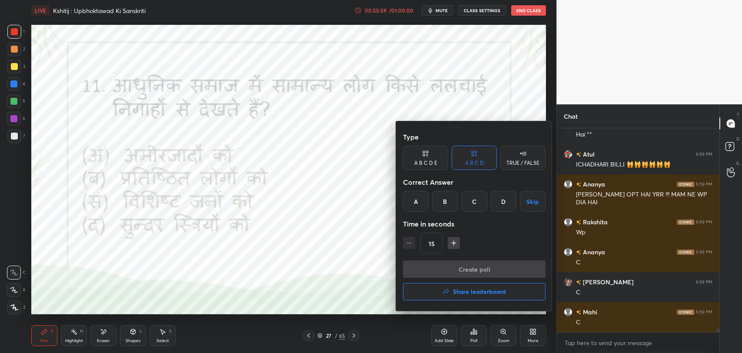
click at [439, 200] on div "B" at bounding box center [445, 201] width 26 height 21
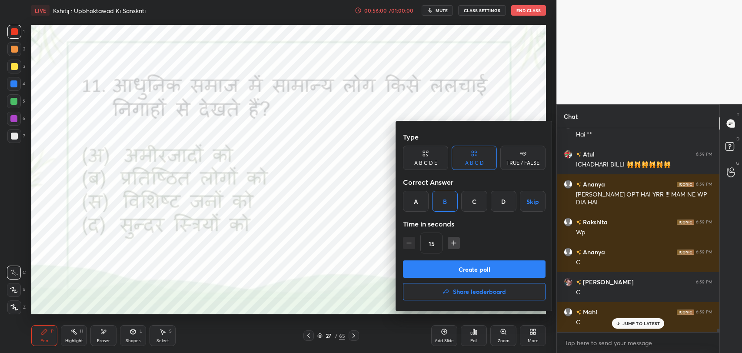
scroll to position [11940, 0]
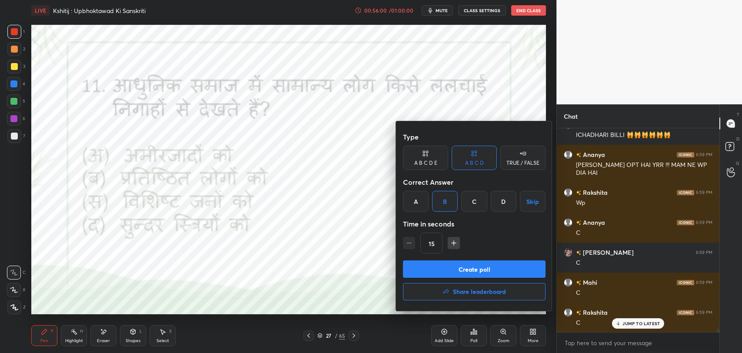
click at [456, 266] on button "Create poll" at bounding box center [474, 268] width 143 height 17
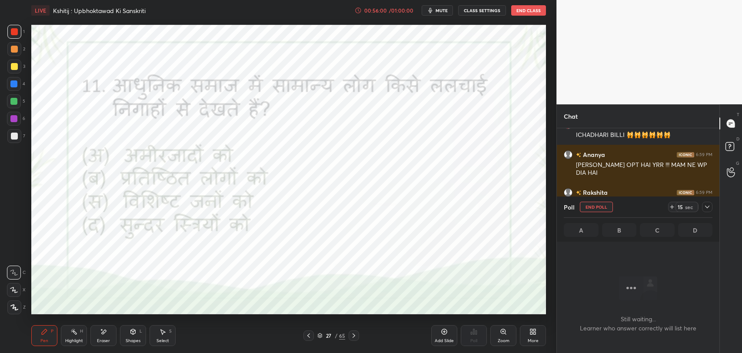
scroll to position [172, 160]
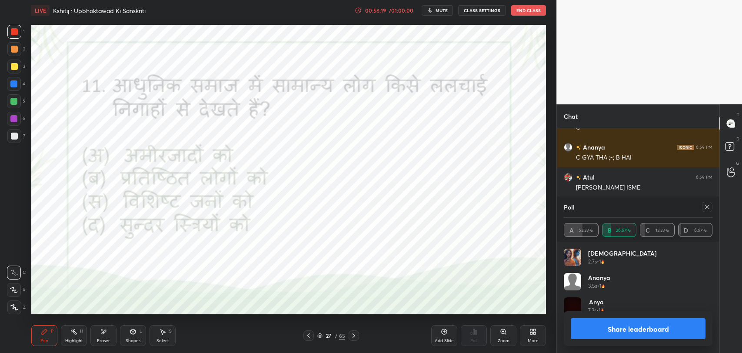
click at [339, 333] on div "65" at bounding box center [342, 336] width 6 height 8
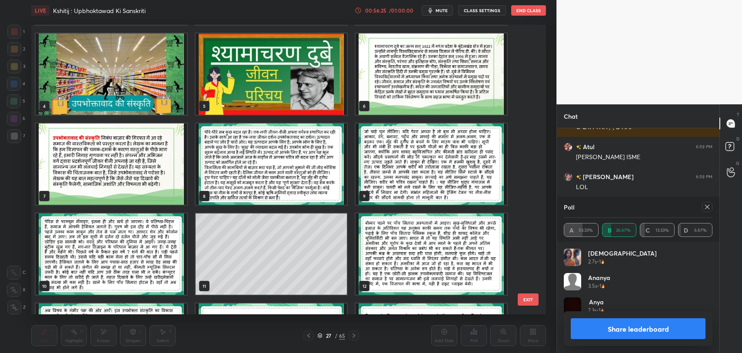
click at [142, 246] on img "grid" at bounding box center [111, 253] width 151 height 81
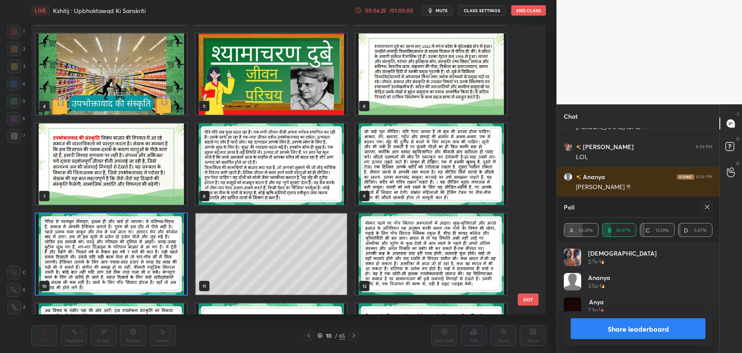
click at [142, 246] on img "grid" at bounding box center [111, 253] width 151 height 81
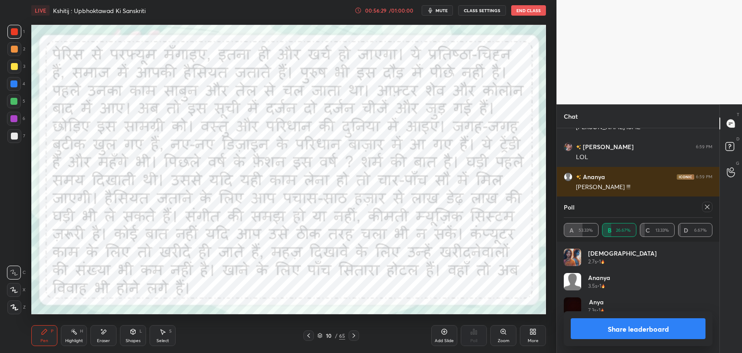
click at [330, 337] on div "10" at bounding box center [328, 335] width 9 height 5
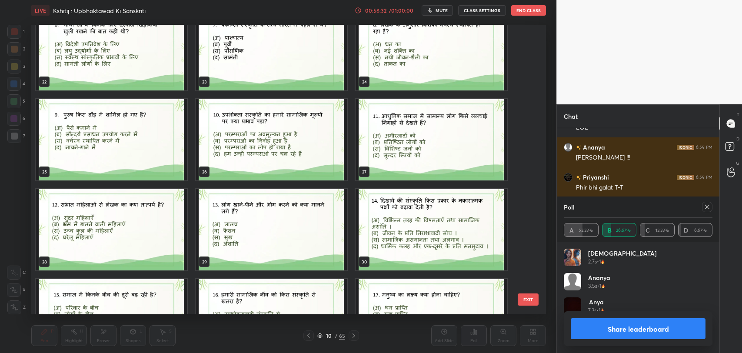
click at [705, 210] on icon at bounding box center [707, 206] width 7 height 7
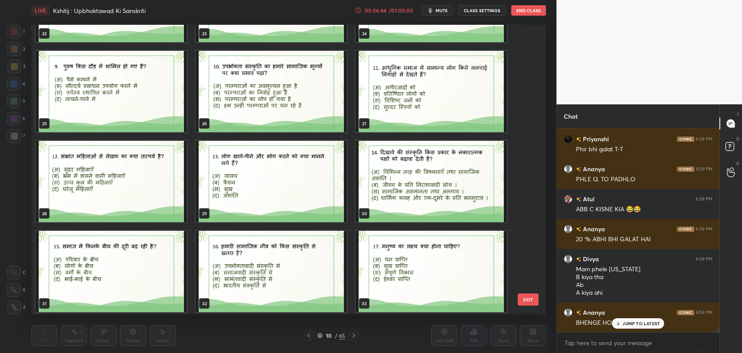
click at [432, 112] on img "grid" at bounding box center [431, 91] width 151 height 81
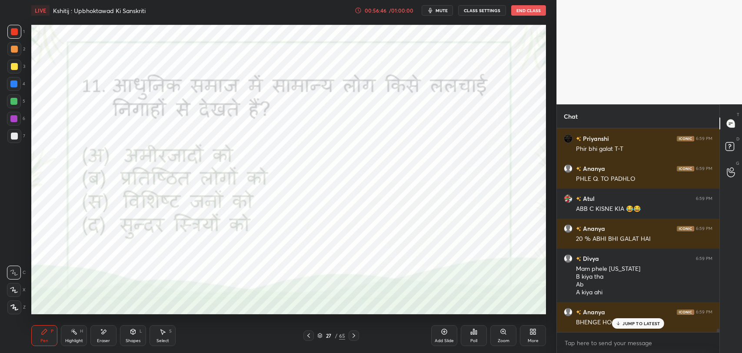
click at [618, 325] on icon at bounding box center [619, 323] width 6 height 5
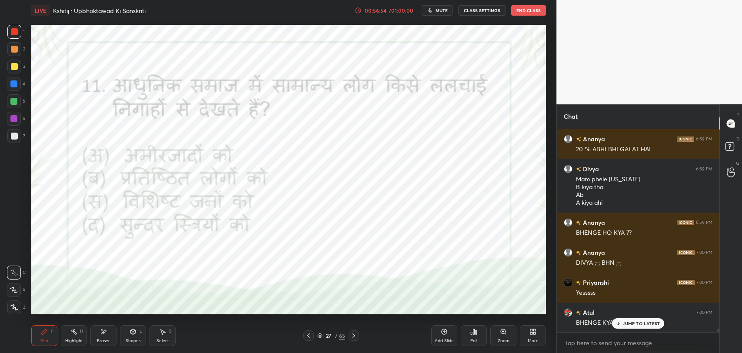
click at [357, 336] on icon at bounding box center [353, 335] width 7 height 7
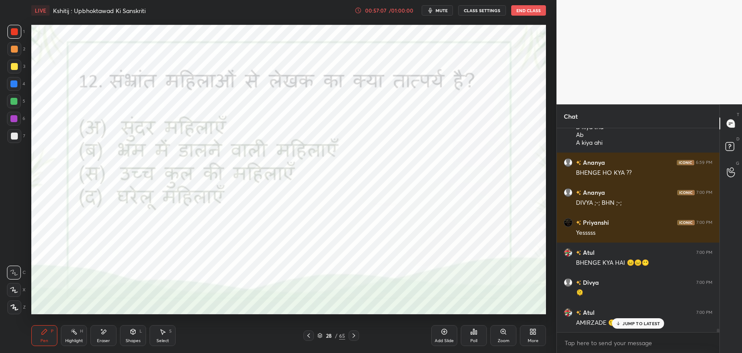
click at [631, 321] on p "JUMP TO LATEST" at bounding box center [640, 323] width 37 height 5
click at [478, 335] on div "Poll" at bounding box center [474, 335] width 26 height 21
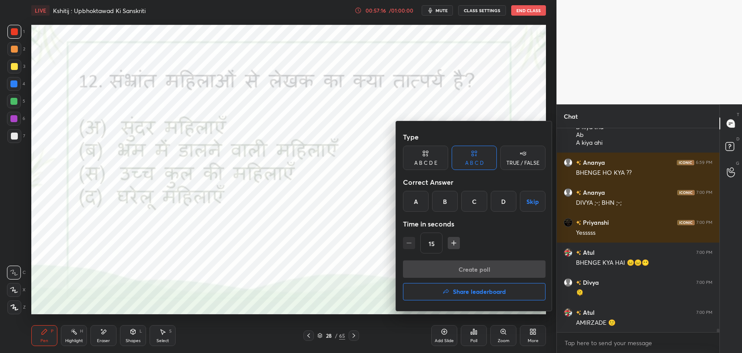
click at [473, 206] on div "C" at bounding box center [474, 201] width 26 height 21
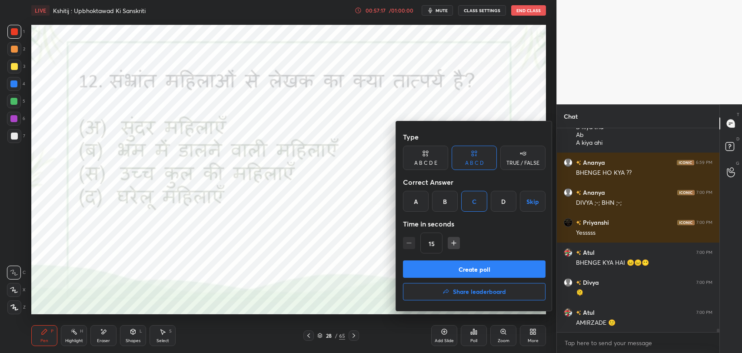
click at [469, 273] on button "Create poll" at bounding box center [474, 268] width 143 height 17
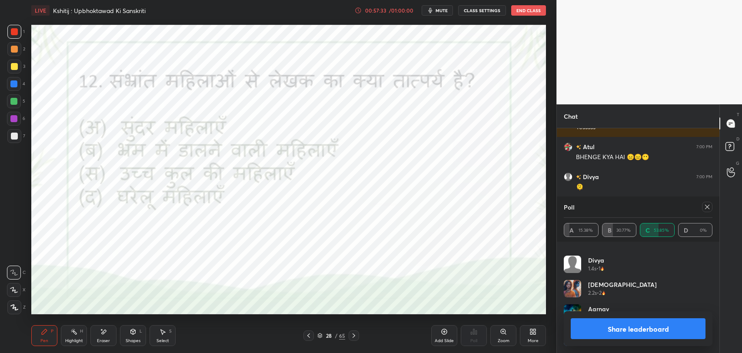
click at [704, 208] on icon at bounding box center [707, 206] width 7 height 7
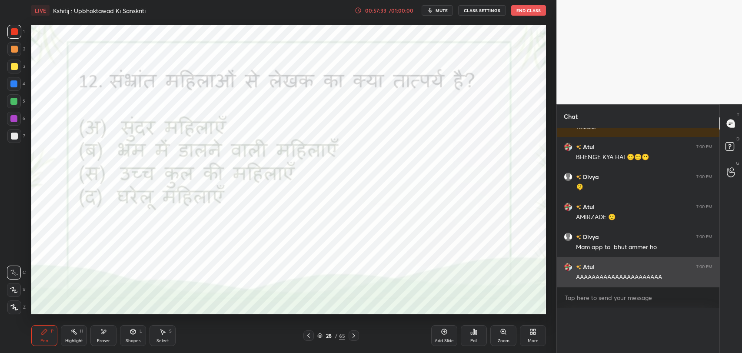
scroll to position [0, 0]
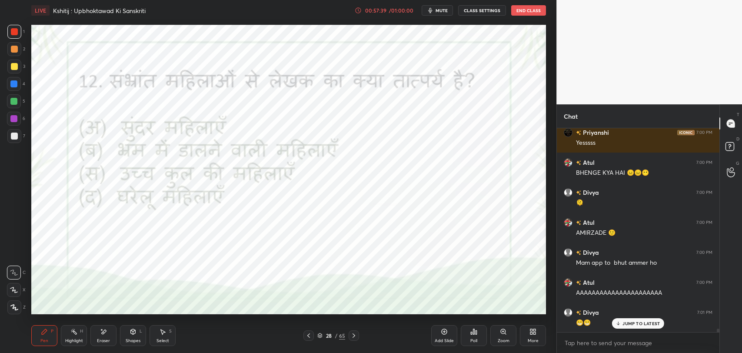
click at [630, 326] on div "JUMP TO LATEST" at bounding box center [638, 323] width 52 height 10
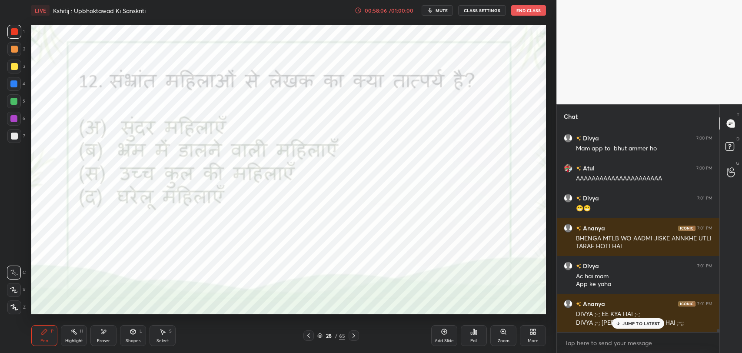
click at [640, 325] on p "JUMP TO LATEST" at bounding box center [640, 323] width 37 height 5
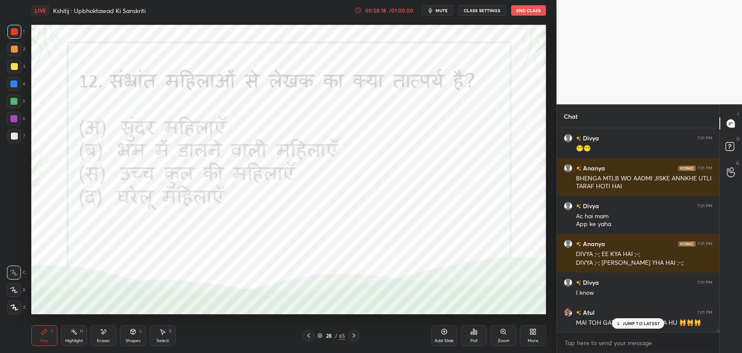
click at [618, 321] on icon at bounding box center [619, 323] width 6 height 5
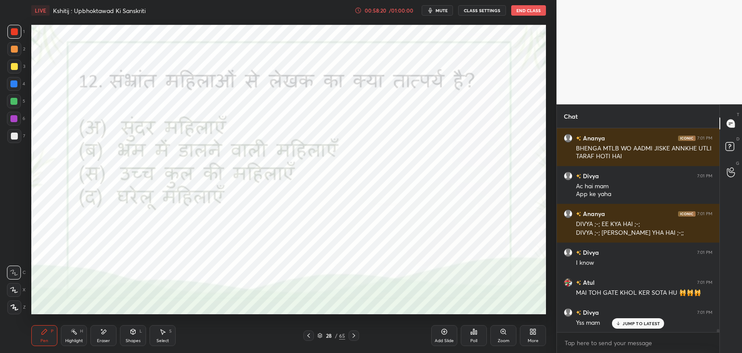
click at [626, 326] on div "JUMP TO LATEST" at bounding box center [638, 323] width 52 height 10
click at [353, 333] on icon at bounding box center [353, 335] width 7 height 7
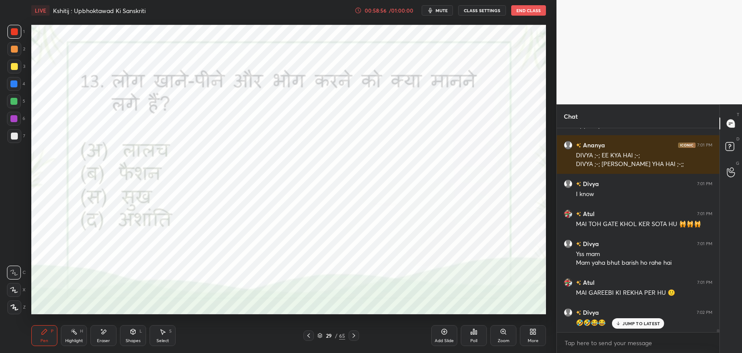
scroll to position [12807, 0]
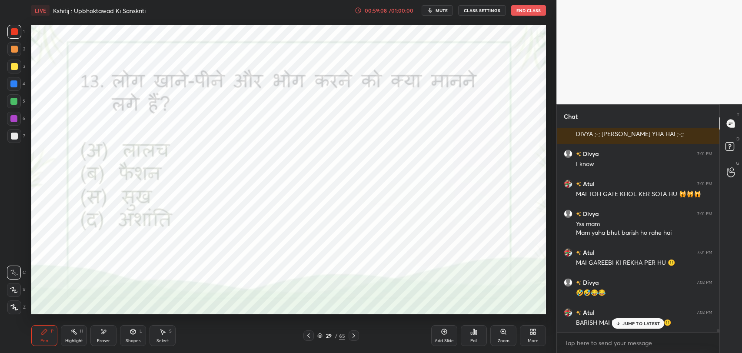
click at [622, 323] on div "JUMP TO LATEST" at bounding box center [638, 323] width 52 height 10
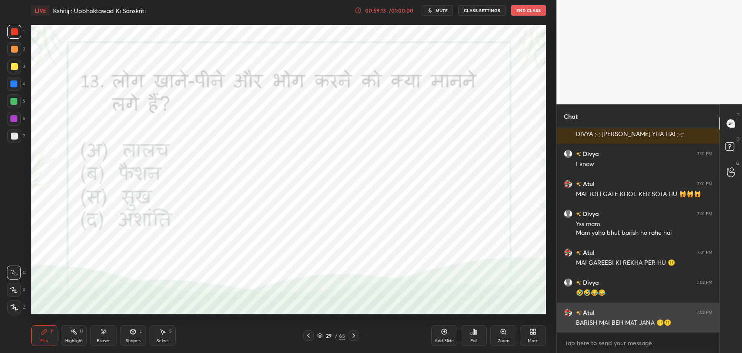
scroll to position [12837, 0]
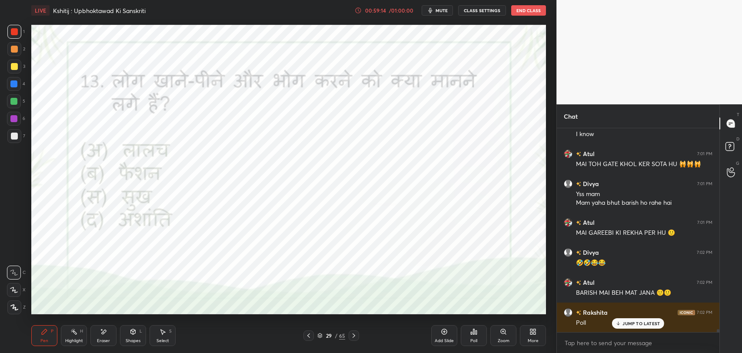
click at [643, 325] on p "JUMP TO LATEST" at bounding box center [640, 323] width 37 height 5
click at [483, 337] on div "Poll" at bounding box center [474, 335] width 26 height 21
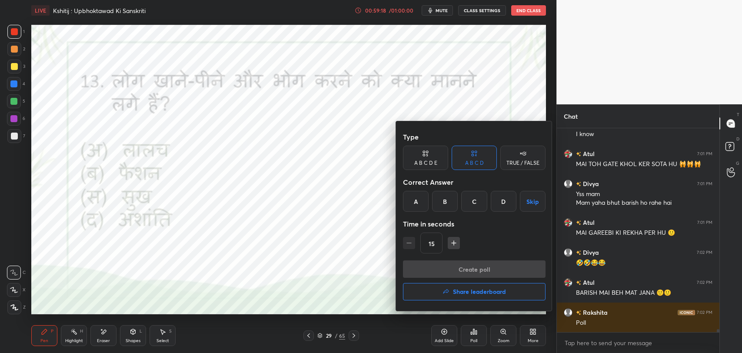
click at [480, 211] on div "C" at bounding box center [474, 201] width 26 height 21
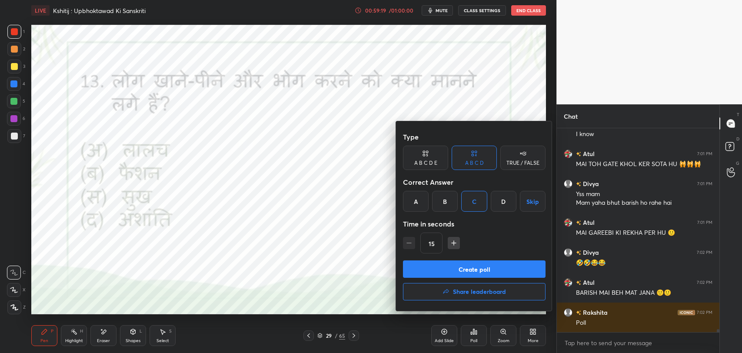
click at [480, 272] on button "Create poll" at bounding box center [474, 268] width 143 height 17
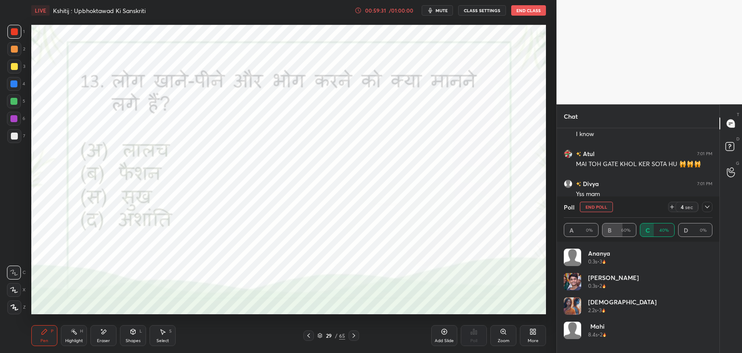
scroll to position [12928, 0]
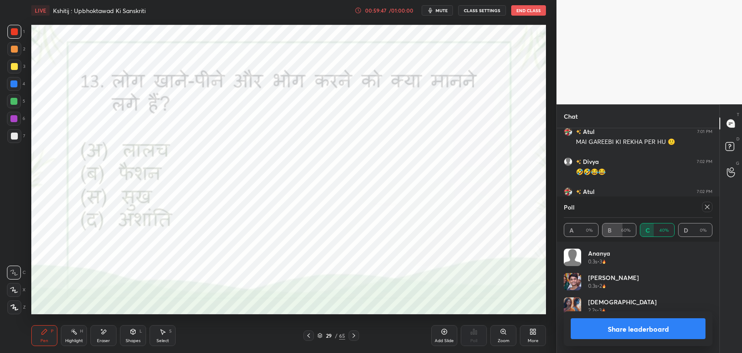
click at [706, 203] on icon at bounding box center [707, 206] width 7 height 7
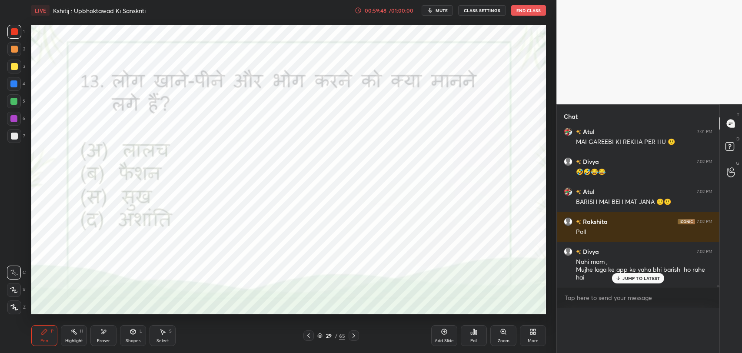
scroll to position [189, 160]
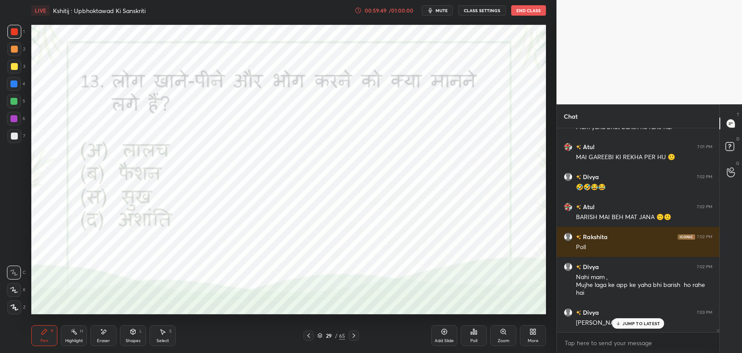
click at [640, 323] on p "JUMP TO LATEST" at bounding box center [640, 323] width 37 height 5
click at [335, 335] on div "/" at bounding box center [336, 335] width 3 height 5
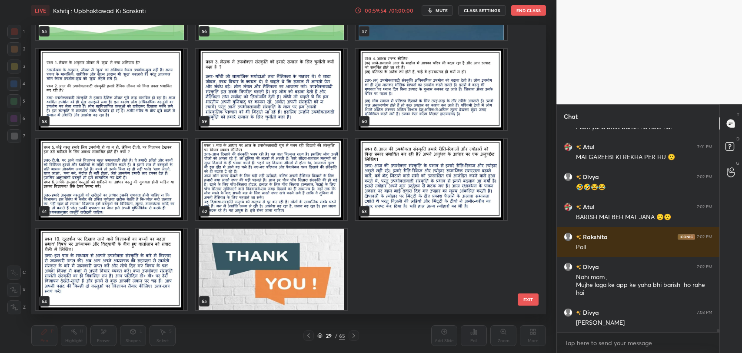
click at [313, 255] on img "grid" at bounding box center [271, 269] width 151 height 81
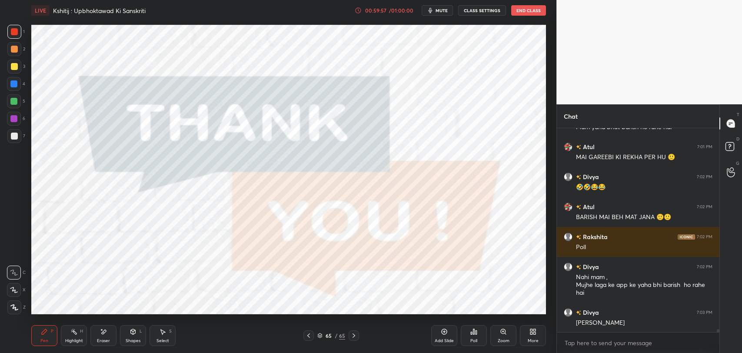
click at [483, 340] on div "Poll" at bounding box center [474, 335] width 26 height 21
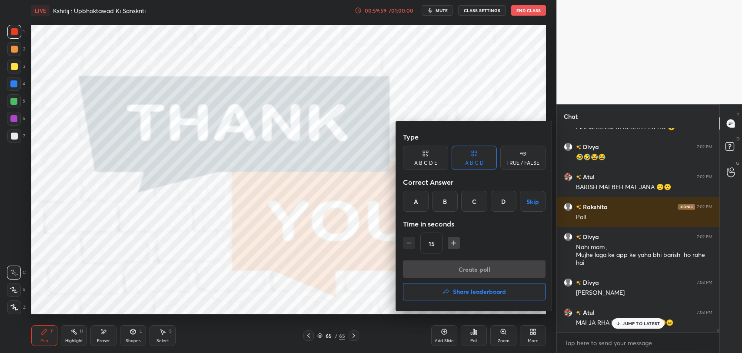
click at [629, 321] on div at bounding box center [371, 176] width 742 height 353
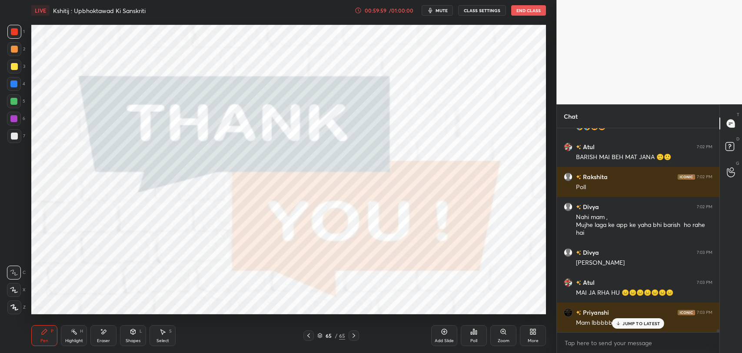
click at [628, 326] on p "JUMP TO LATEST" at bounding box center [640, 323] width 37 height 5
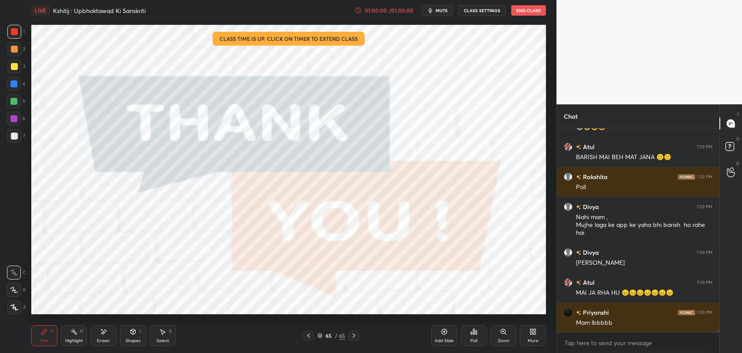
click at [470, 333] on icon at bounding box center [473, 331] width 7 height 7
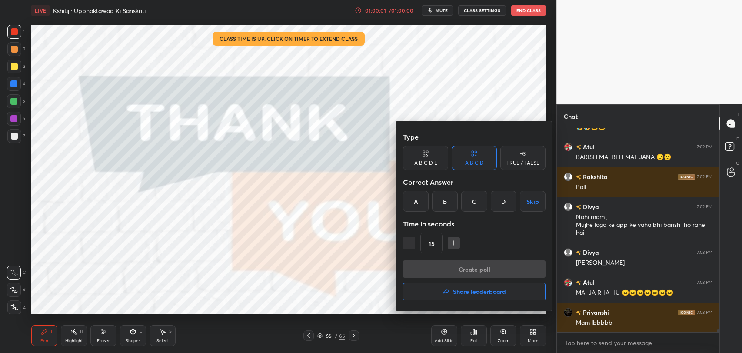
click at [471, 299] on button "Share leaderboard" at bounding box center [474, 291] width 143 height 17
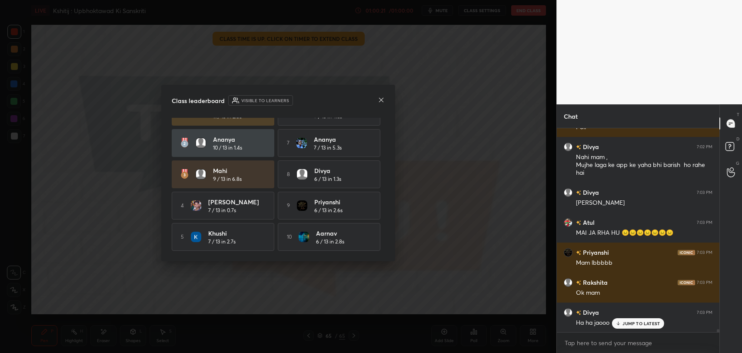
click at [381, 107] on div "Class leaderboard Visible to learners Vaishnavi 11 / 13 in 2.5s 6 ANSH 7 / 13 i…" at bounding box center [278, 173] width 234 height 176
click at [382, 104] on div at bounding box center [381, 100] width 7 height 9
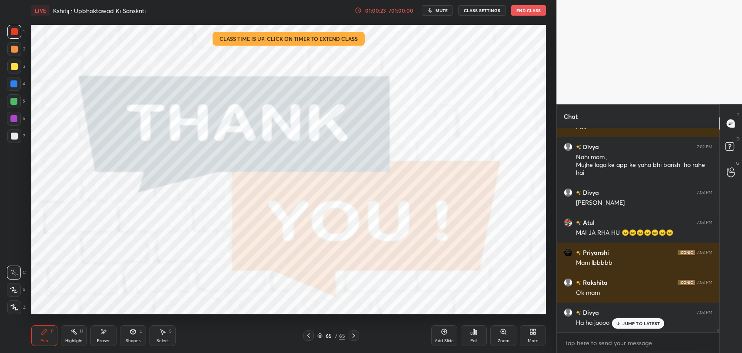
click at [643, 326] on div "JUMP TO LATEST" at bounding box center [638, 323] width 52 height 10
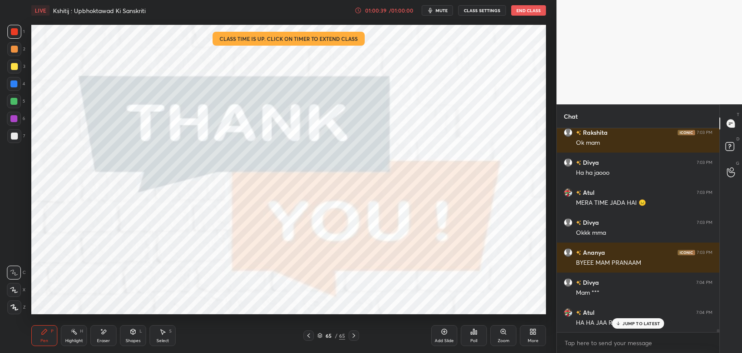
click at [642, 321] on div "Atul 7:01 PM MAI TOH GATE KHOL KER SOTA HU 🙀🙀🙀 Divya 7:01 PM Yss mam Mam yaha b…" at bounding box center [638, 230] width 163 height 204
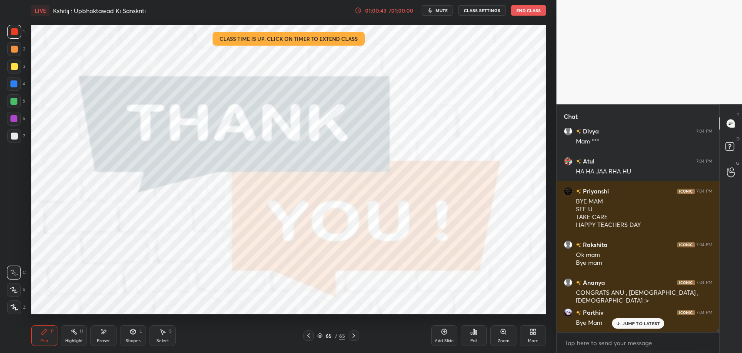
click at [633, 324] on p "JUMP TO LATEST" at bounding box center [640, 323] width 37 height 5
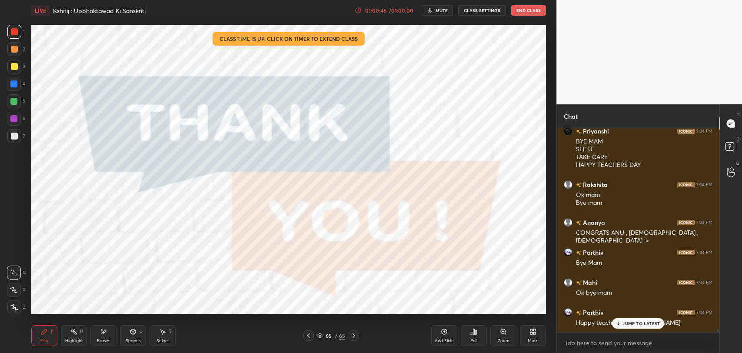
click at [525, 8] on button "End Class" at bounding box center [528, 10] width 35 height 10
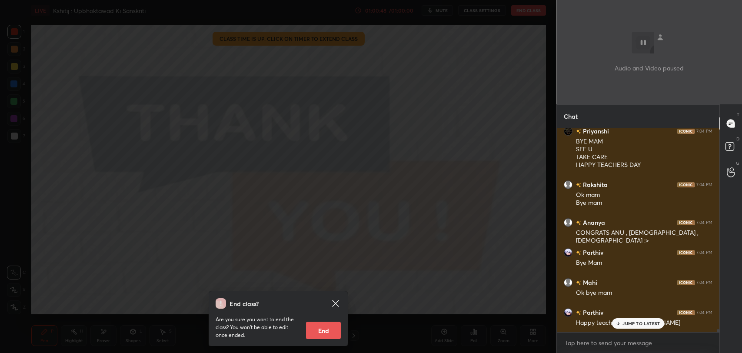
click at [326, 330] on button "End" at bounding box center [323, 330] width 35 height 17
type textarea "x"
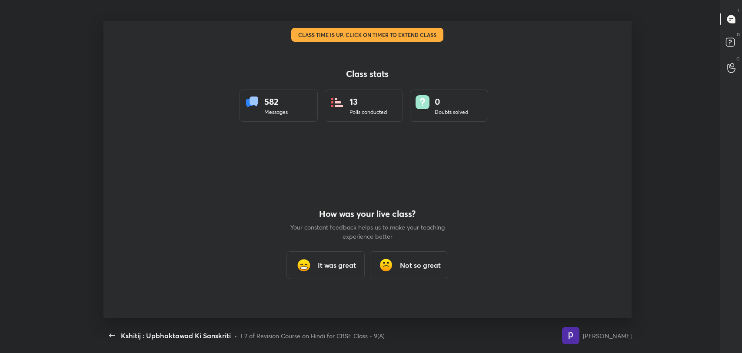
scroll to position [43173, 42736]
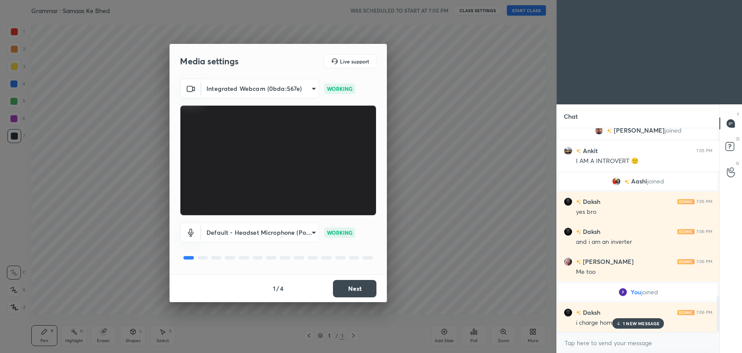
scroll to position [959, 0]
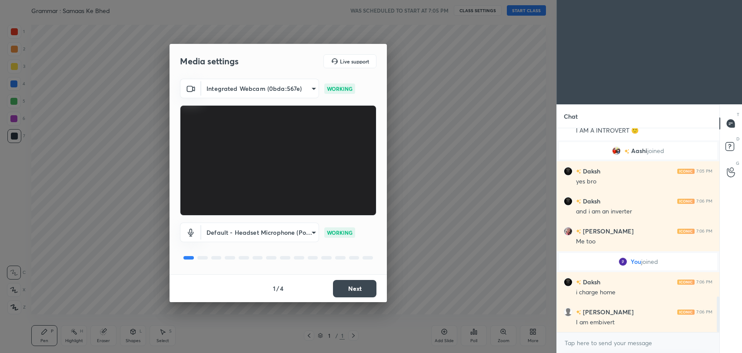
click at [351, 292] on button "Next" at bounding box center [354, 288] width 43 height 17
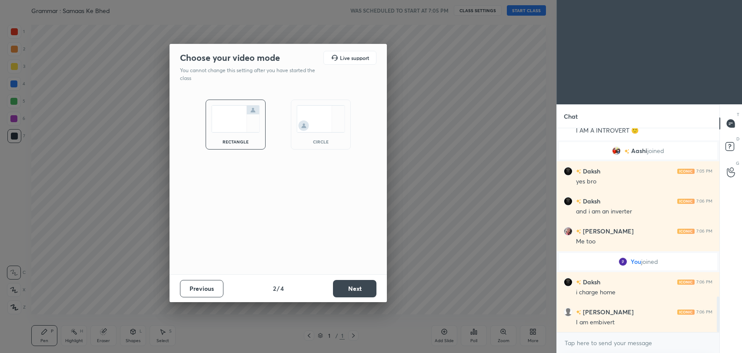
click at [351, 292] on button "Next" at bounding box center [354, 288] width 43 height 17
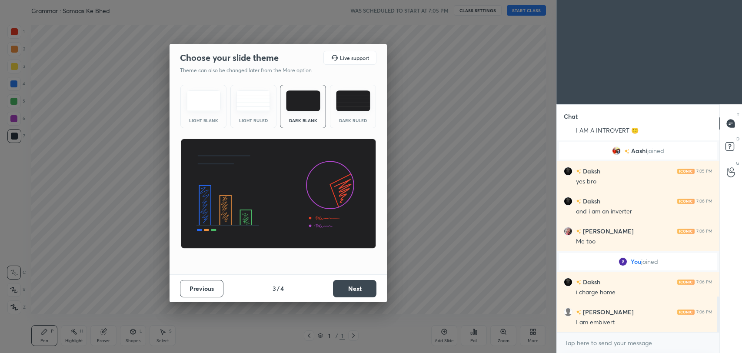
click at [351, 292] on button "Next" at bounding box center [354, 288] width 43 height 17
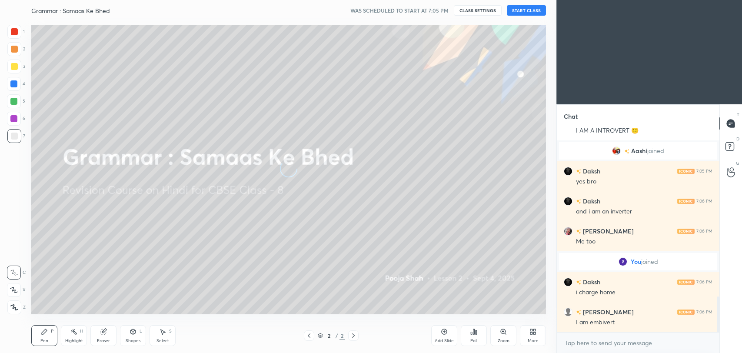
click at [528, 12] on button "START CLASS" at bounding box center [526, 10] width 39 height 10
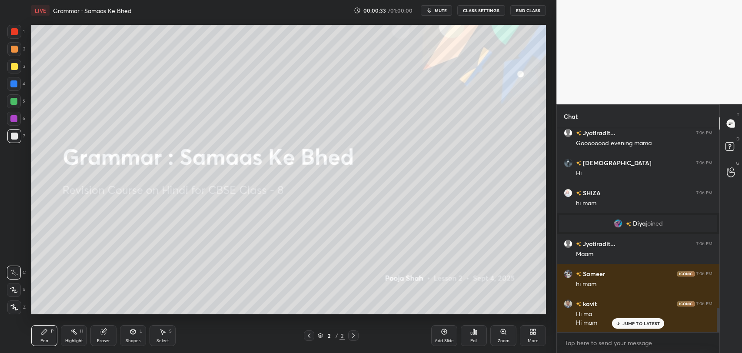
scroll to position [0, 0]
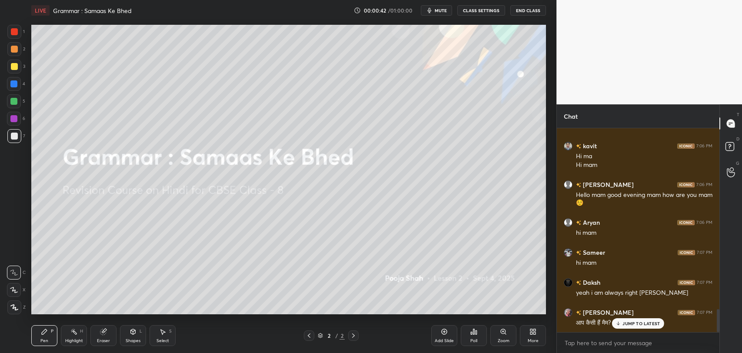
click at [638, 325] on p "JUMP TO LATEST" at bounding box center [640, 323] width 37 height 5
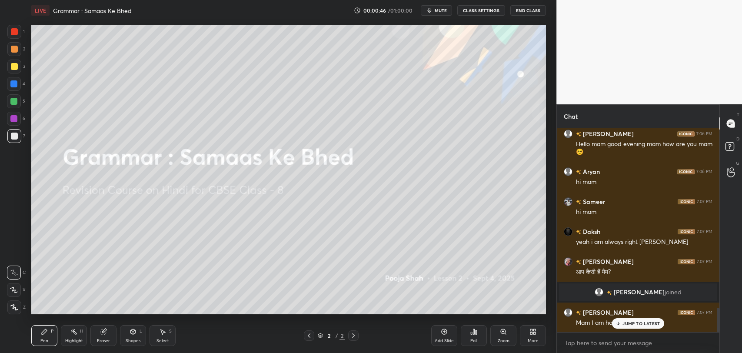
click at [633, 324] on p "JUMP TO LATEST" at bounding box center [640, 323] width 37 height 5
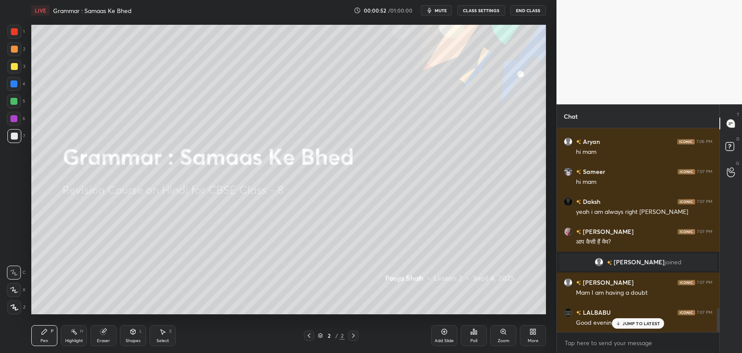
click at [626, 324] on p "JUMP TO LATEST" at bounding box center [640, 323] width 37 height 5
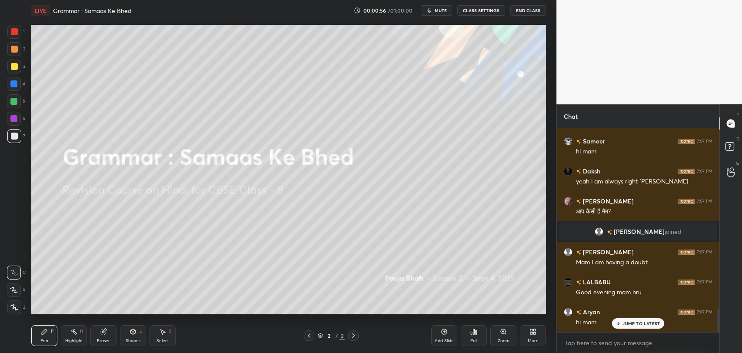
scroll to position [1598, 0]
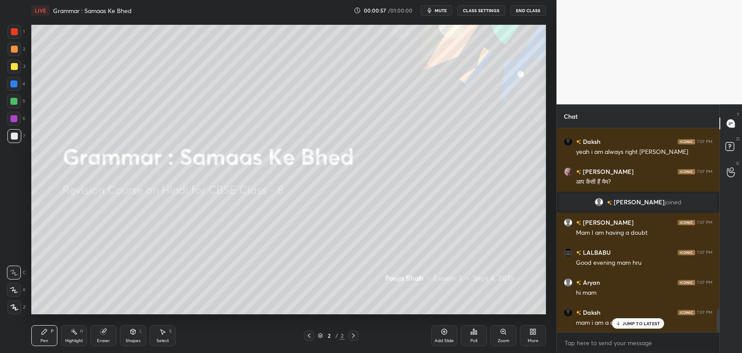
click at [622, 322] on p "JUMP TO LATEST" at bounding box center [640, 323] width 37 height 5
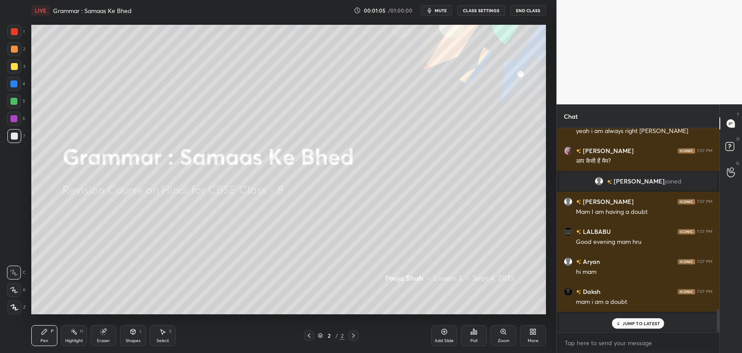
scroll to position [1615, 0]
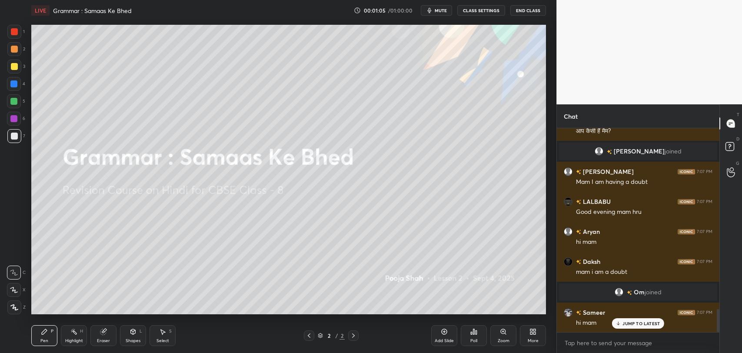
click at [633, 321] on p "JUMP TO LATEST" at bounding box center [640, 323] width 37 height 5
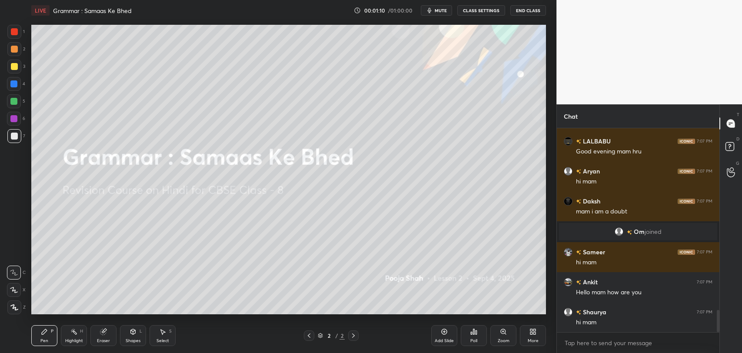
scroll to position [1705, 0]
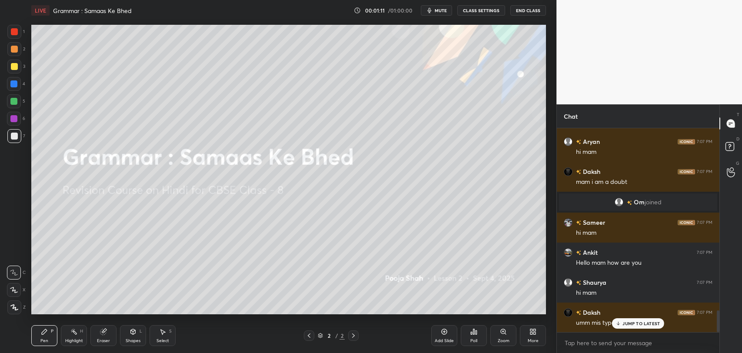
click at [616, 324] on icon at bounding box center [619, 323] width 6 height 5
click at [542, 337] on div "More" at bounding box center [533, 335] width 26 height 21
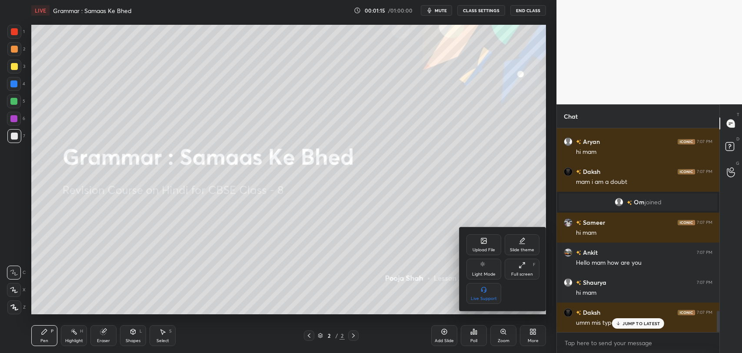
scroll to position [1735, 0]
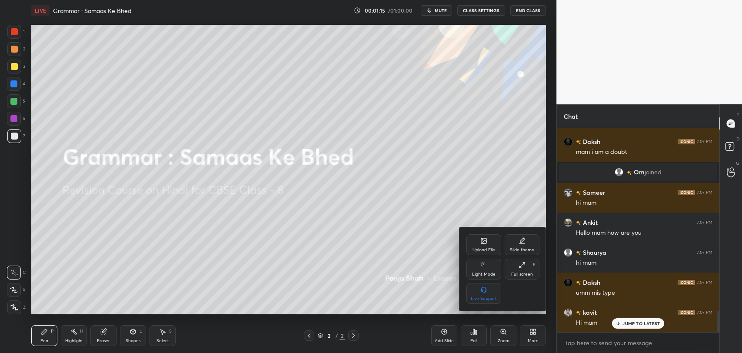
click at [486, 255] on div "Upload File" at bounding box center [483, 244] width 35 height 21
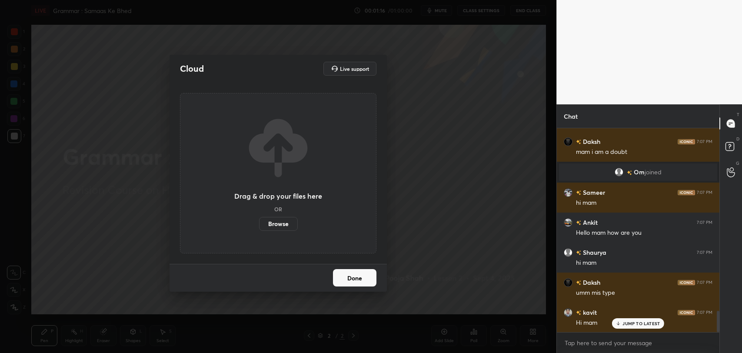
scroll to position [1765, 0]
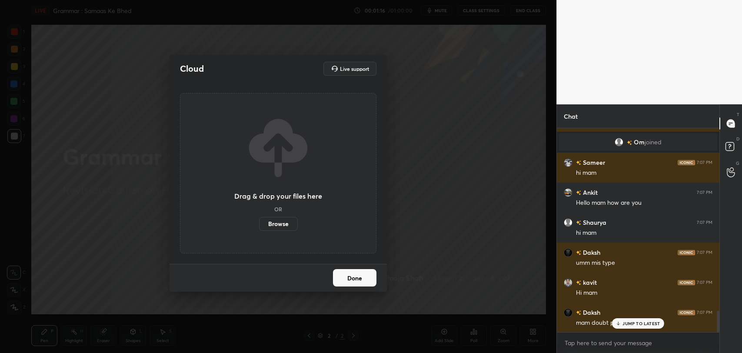
click at [264, 224] on label "Browse" at bounding box center [278, 224] width 39 height 14
click at [259, 224] on input "Browse" at bounding box center [259, 224] width 0 height 14
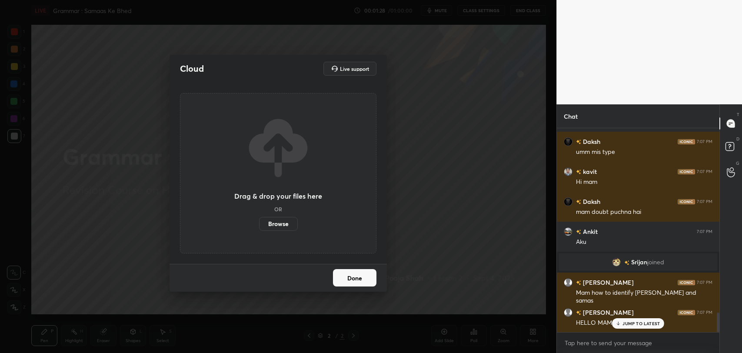
scroll to position [1906, 0]
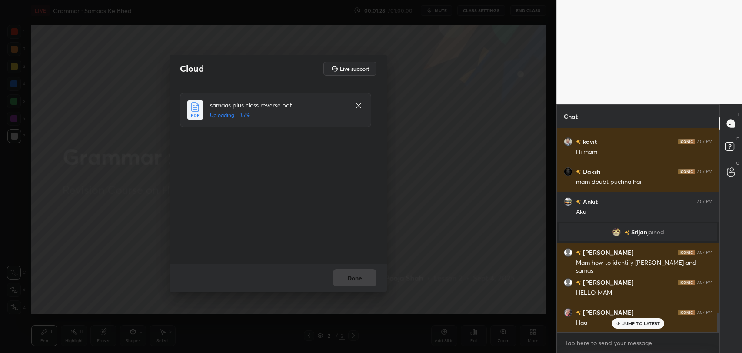
click at [645, 328] on div "JUMP TO LATEST" at bounding box center [638, 323] width 52 height 10
click at [350, 279] on button "Done" at bounding box center [354, 277] width 43 height 17
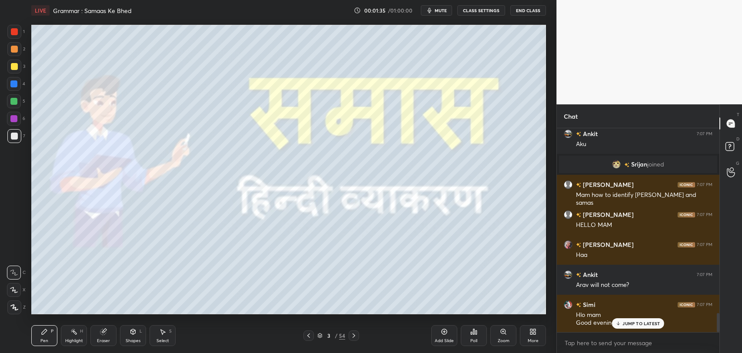
scroll to position [2004, 0]
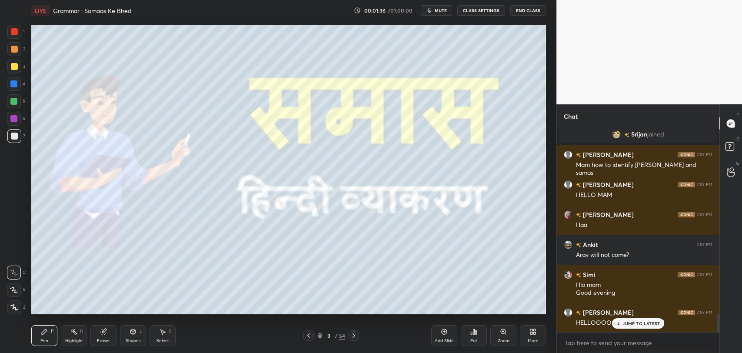
click at [626, 321] on p "JUMP TO LATEST" at bounding box center [640, 323] width 37 height 5
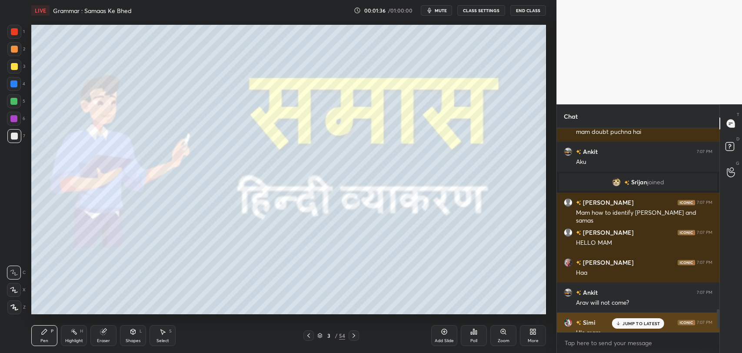
scroll to position [1956, 0]
click at [633, 324] on p "JUMP TO LATEST" at bounding box center [640, 323] width 37 height 5
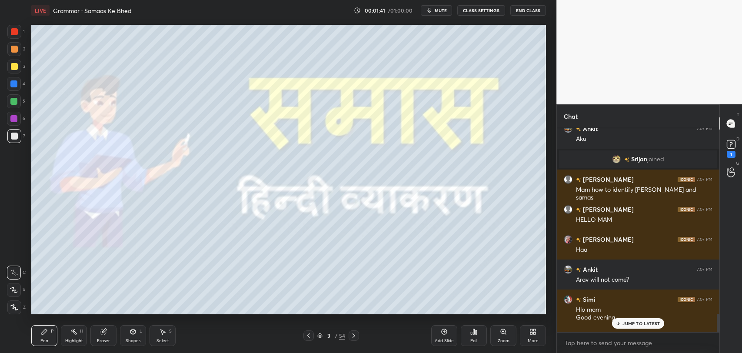
scroll to position [1967, 0]
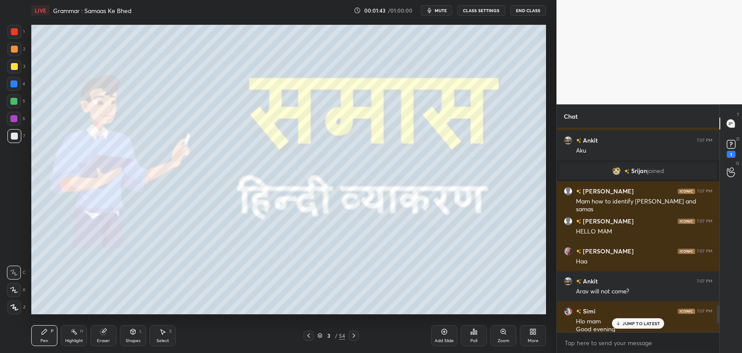
click at [651, 321] on p "JUMP TO LATEST" at bounding box center [640, 323] width 37 height 5
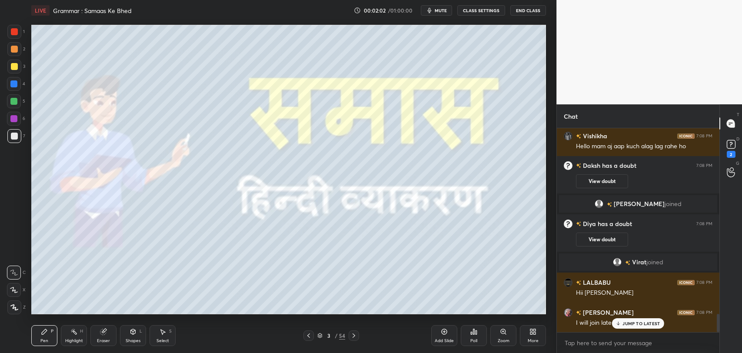
scroll to position [2099, 0]
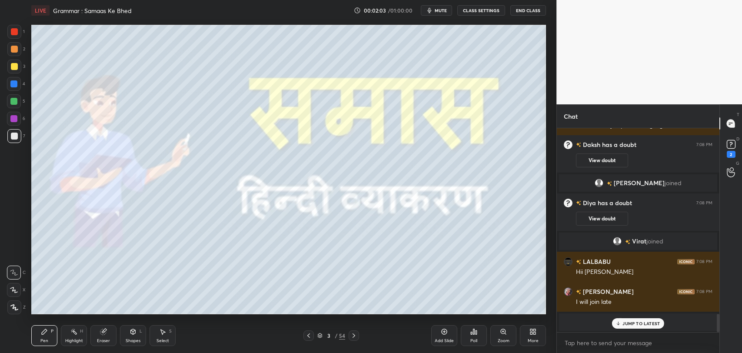
click at [636, 324] on p "JUMP TO LATEST" at bounding box center [640, 323] width 37 height 5
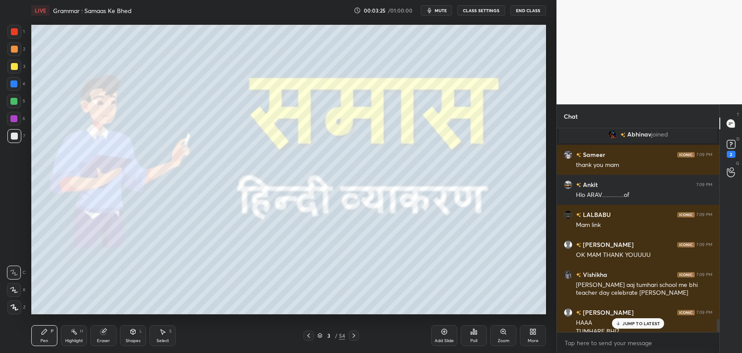
scroll to position [2947, 0]
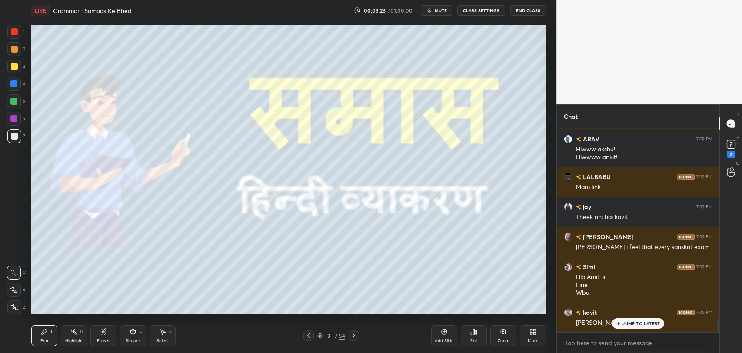
click at [623, 321] on p "JUMP TO LATEST" at bounding box center [640, 323] width 37 height 5
type textarea "x"
click at [616, 341] on textarea at bounding box center [638, 343] width 149 height 14
paste textarea "https://www.youtube.com/live/UXantmdXSrw?si=ymeDmB9aS-aD0Cg9"
type textarea "https://www.youtube.com/live/UXantmdXSrw?si=ymeDmB9aS-aD0Cg9"
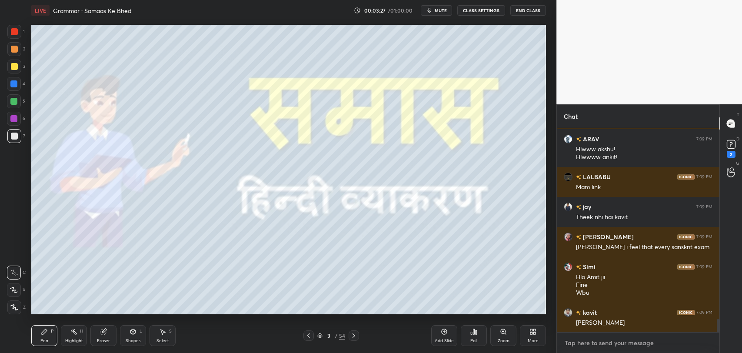
type textarea "x"
type textarea "https://www.youtube.com/live/UXantmdXSrw?si=ymeDmB9aS-aD0Cg9"
type textarea "x"
click at [706, 344] on icon at bounding box center [705, 342] width 4 height 5
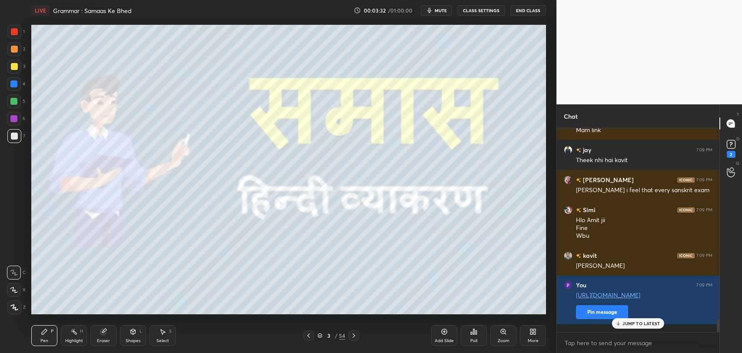
scroll to position [3034, 0]
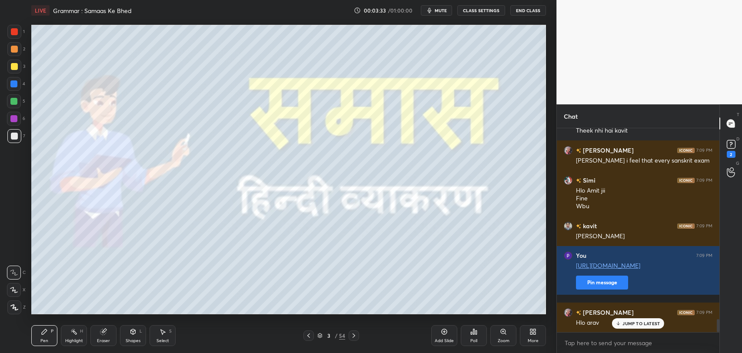
click at [629, 325] on p "JUMP TO LATEST" at bounding box center [640, 323] width 37 height 5
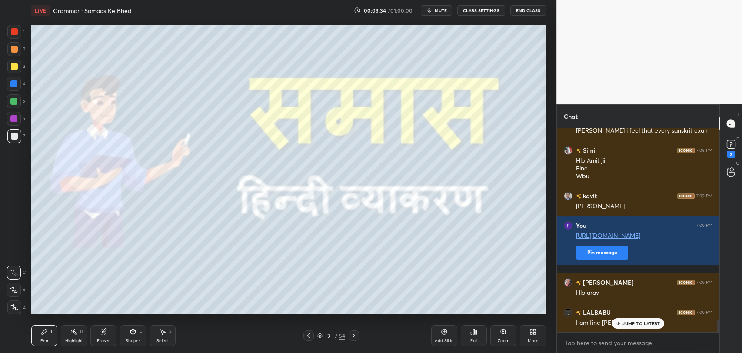
click at [106, 333] on icon at bounding box center [103, 331] width 7 height 7
click at [51, 336] on div "Pen P" at bounding box center [44, 335] width 26 height 21
click at [106, 339] on div "Eraser" at bounding box center [103, 341] width 13 height 4
click at [14, 291] on icon at bounding box center [14, 290] width 5 height 4
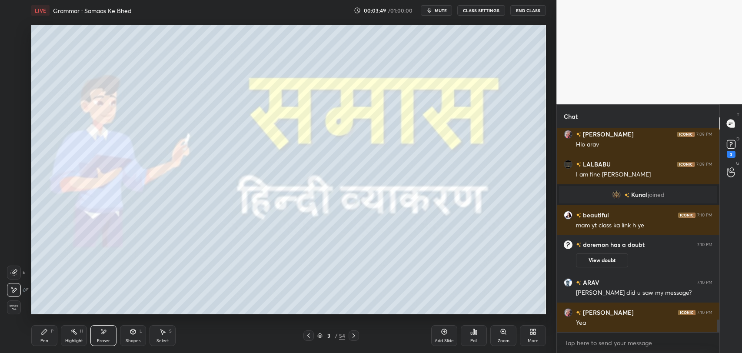
scroll to position [3082, 0]
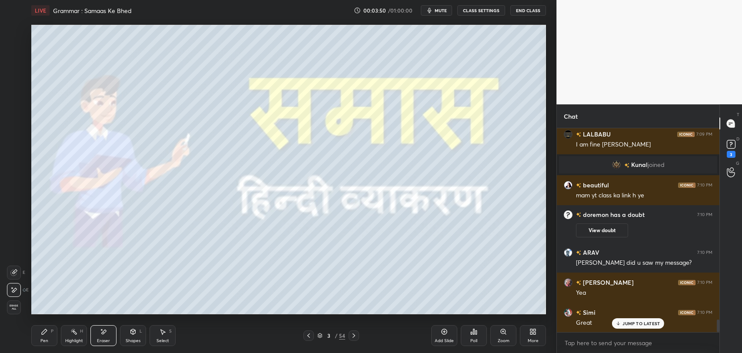
click at [53, 340] on div "Pen P" at bounding box center [44, 335] width 26 height 21
click at [622, 327] on div "JUMP TO LATEST" at bounding box center [638, 323] width 52 height 10
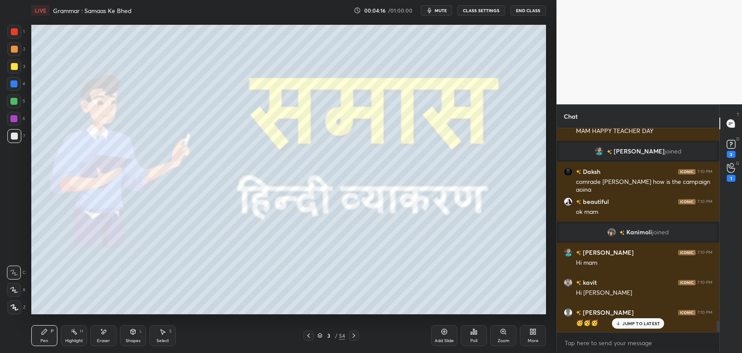
scroll to position [3314, 0]
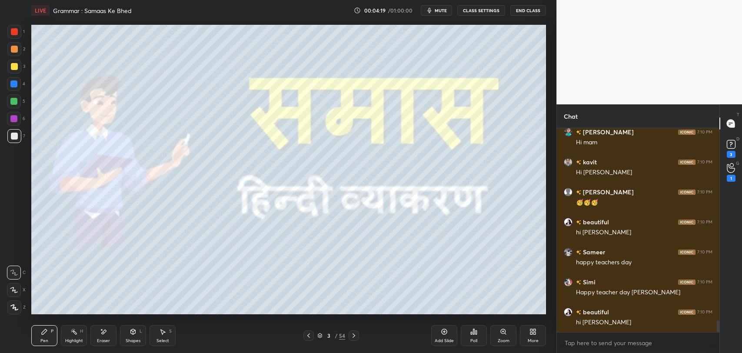
click at [473, 340] on div "Poll" at bounding box center [473, 341] width 7 height 4
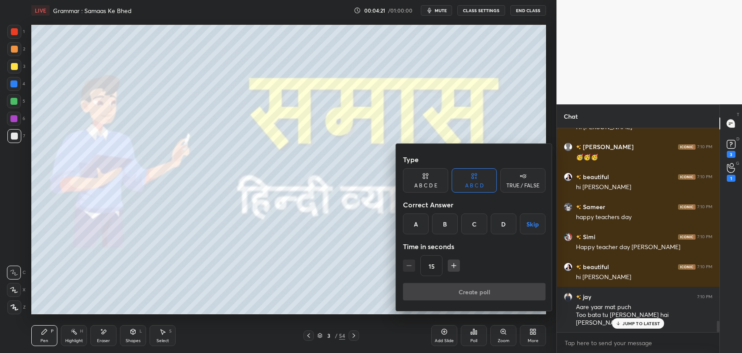
click at [440, 226] on div "B" at bounding box center [445, 223] width 26 height 21
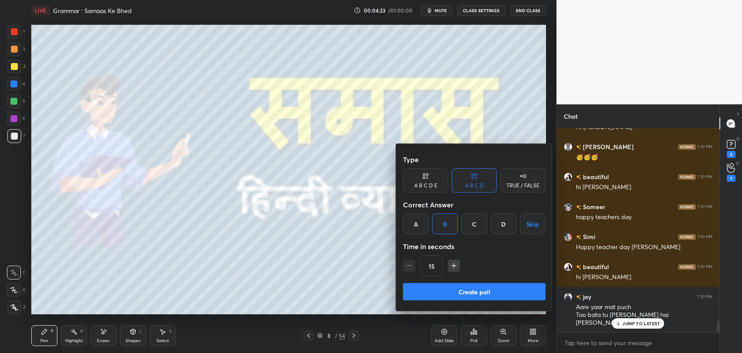
click at [451, 298] on button "Create poll" at bounding box center [474, 291] width 143 height 17
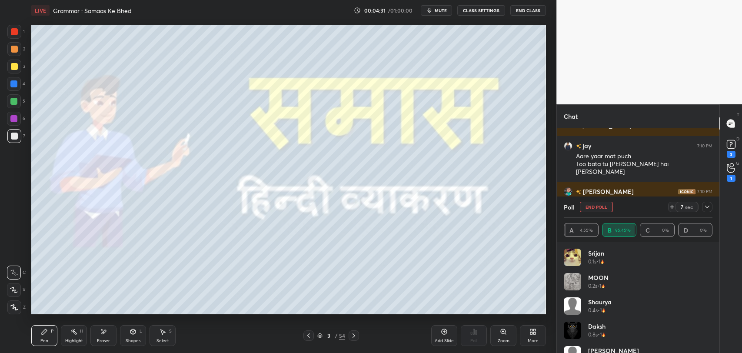
scroll to position [3631, 0]
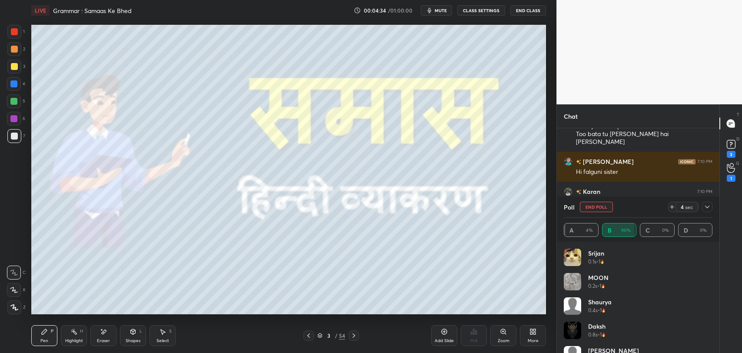
click at [107, 336] on div "Eraser" at bounding box center [103, 335] width 26 height 21
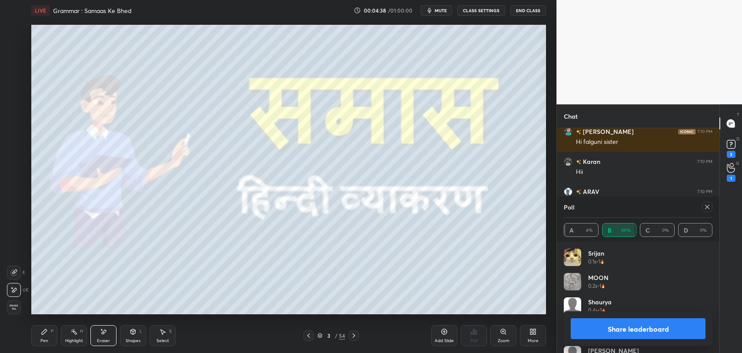
click at [44, 335] on icon at bounding box center [44, 331] width 7 height 7
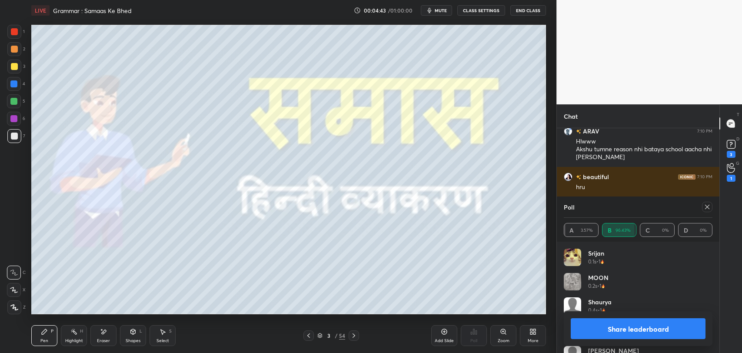
scroll to position [3751, 0]
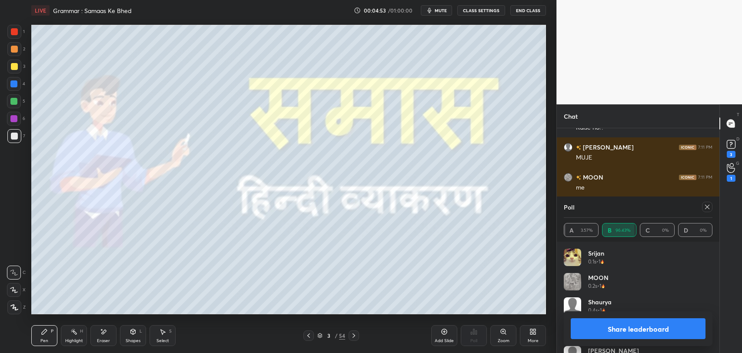
click at [706, 211] on div at bounding box center [707, 207] width 10 height 10
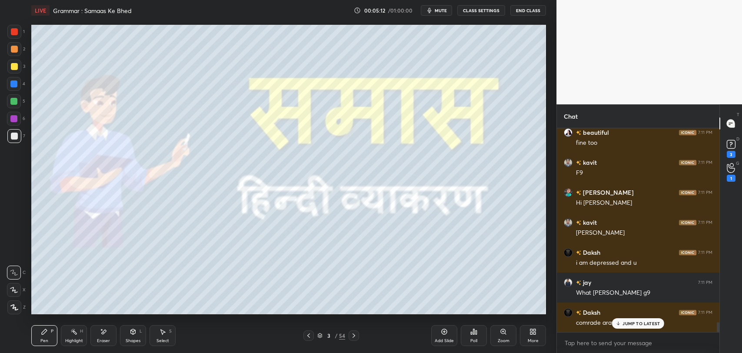
click at [101, 326] on div "Eraser" at bounding box center [103, 335] width 26 height 21
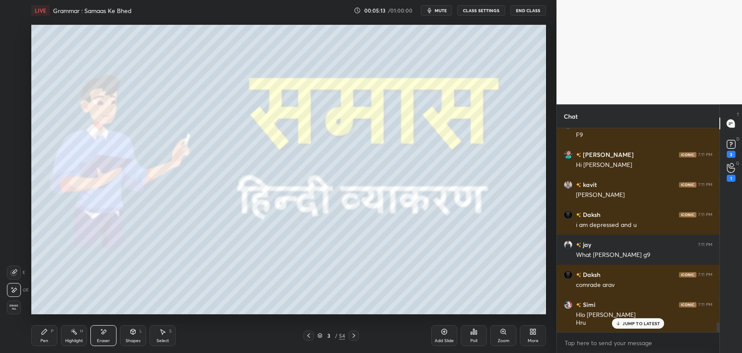
click at [49, 329] on div "Pen P" at bounding box center [44, 335] width 26 height 21
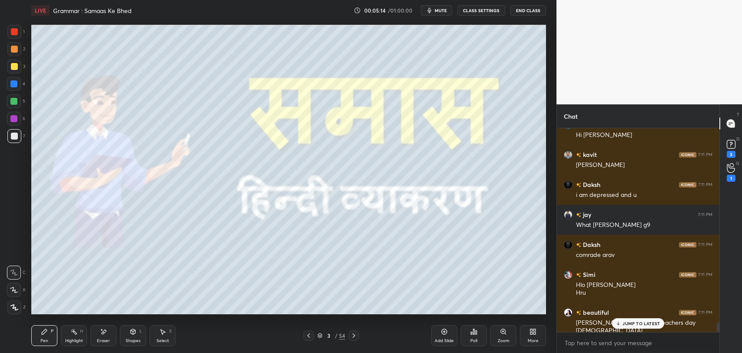
click at [466, 339] on div "Poll" at bounding box center [474, 335] width 26 height 21
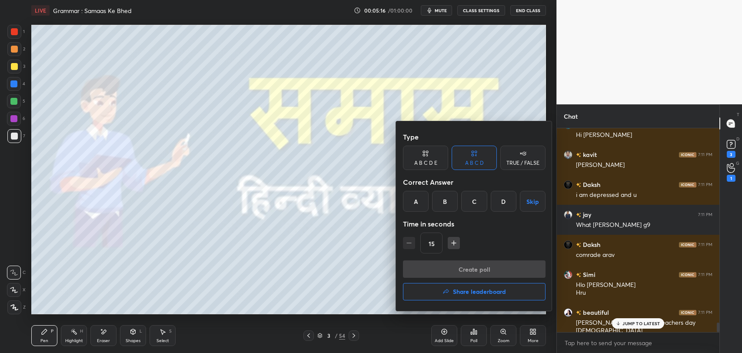
click at [471, 293] on h4 "Share leaderboard" at bounding box center [479, 292] width 53 height 6
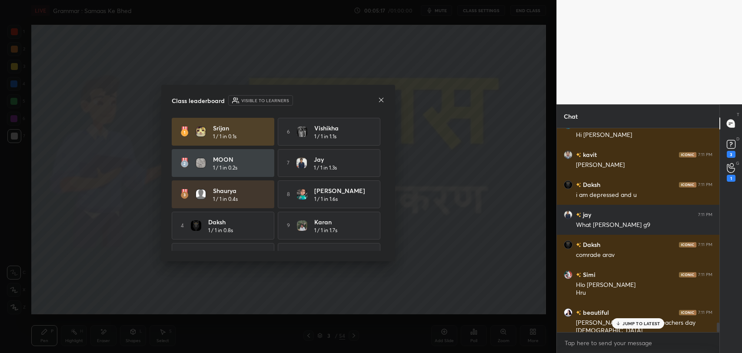
click at [627, 324] on p "JUMP TO LATEST" at bounding box center [640, 323] width 37 height 5
click at [384, 102] on icon at bounding box center [381, 100] width 7 height 7
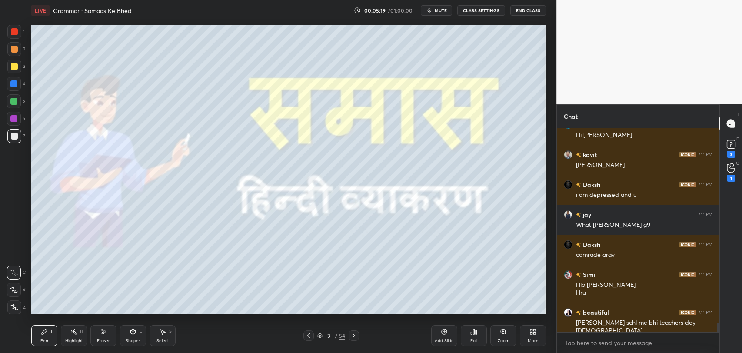
click at [38, 338] on div "Pen P" at bounding box center [44, 335] width 26 height 21
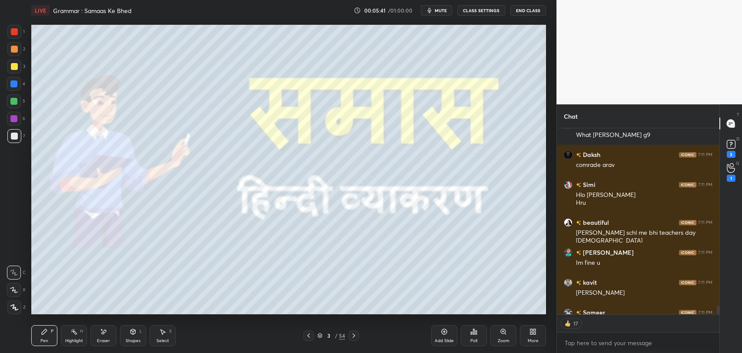
scroll to position [4249, 0]
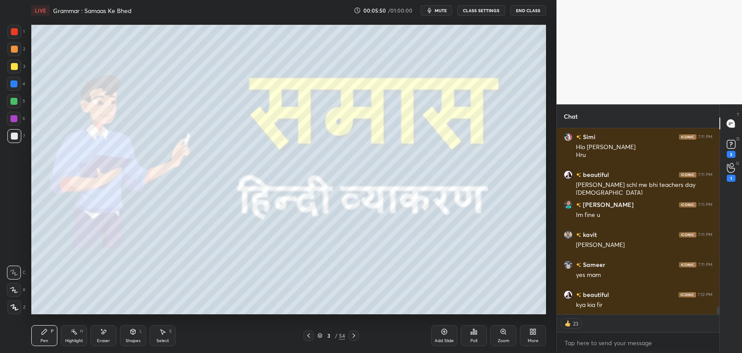
click at [327, 341] on div "Pen P Highlight H Eraser Shapes L Select S 3 / 54 Add Slide Poll Zoom More" at bounding box center [288, 335] width 515 height 35
click at [327, 336] on div "3" at bounding box center [328, 335] width 9 height 5
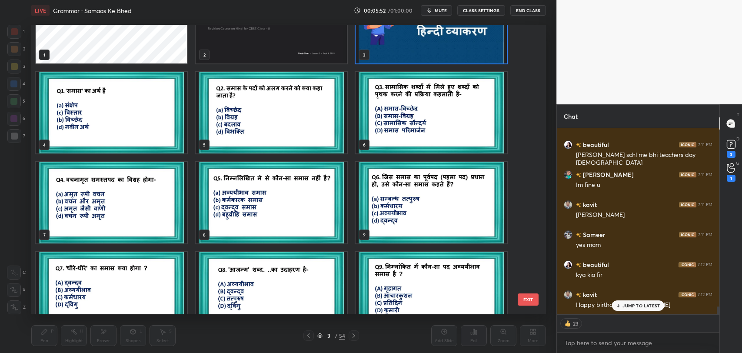
scroll to position [48, 0]
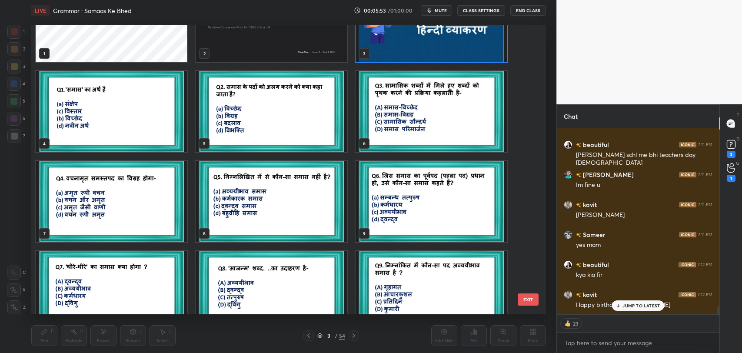
click at [533, 303] on button "EXIT" at bounding box center [528, 299] width 21 height 12
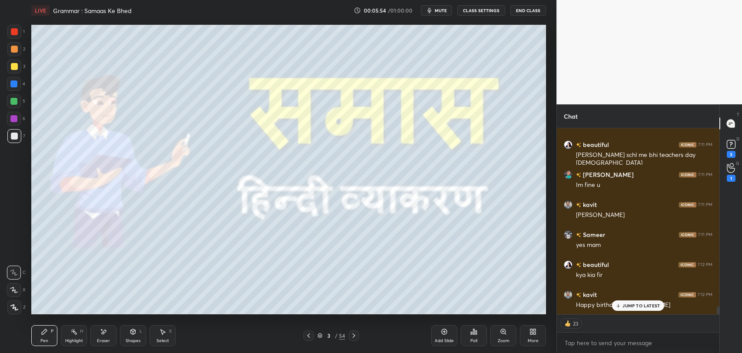
click at [622, 305] on div "JUMP TO LATEST" at bounding box center [638, 305] width 52 height 10
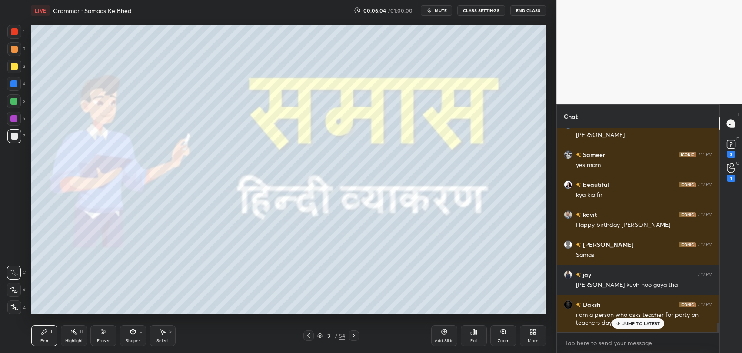
scroll to position [4389, 0]
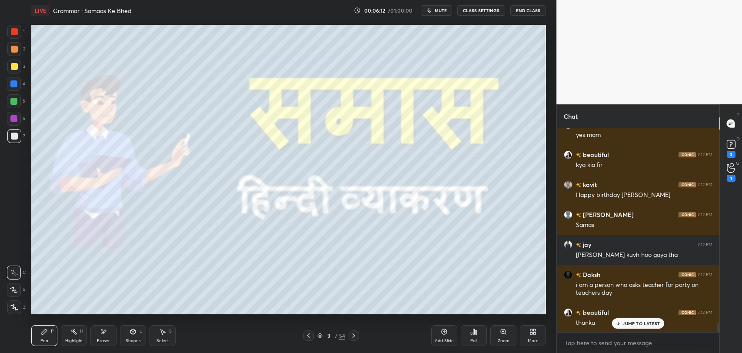
click at [644, 321] on p "JUMP TO LATEST" at bounding box center [640, 323] width 37 height 5
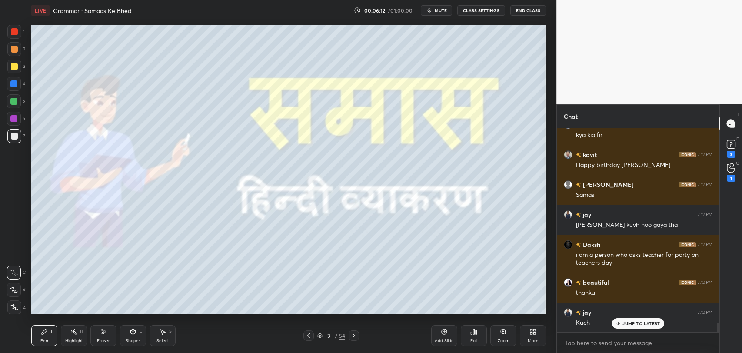
click at [524, 336] on div "More" at bounding box center [533, 335] width 26 height 21
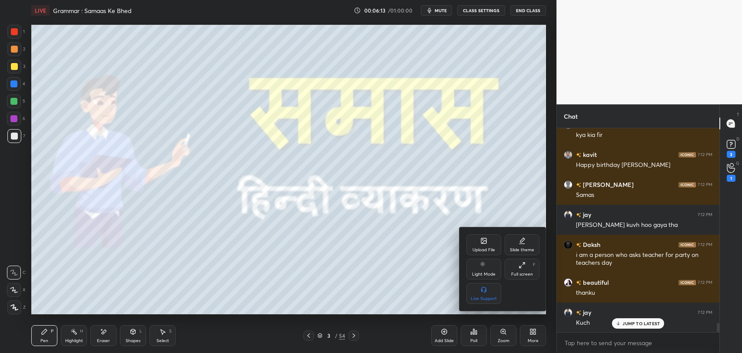
click at [473, 242] on div "Upload File" at bounding box center [483, 244] width 35 height 21
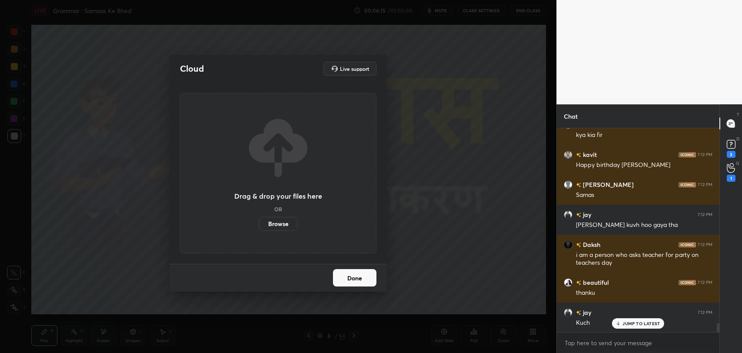
click at [265, 225] on label "Browse" at bounding box center [278, 224] width 39 height 14
click at [259, 225] on input "Browse" at bounding box center [259, 224] width 0 height 14
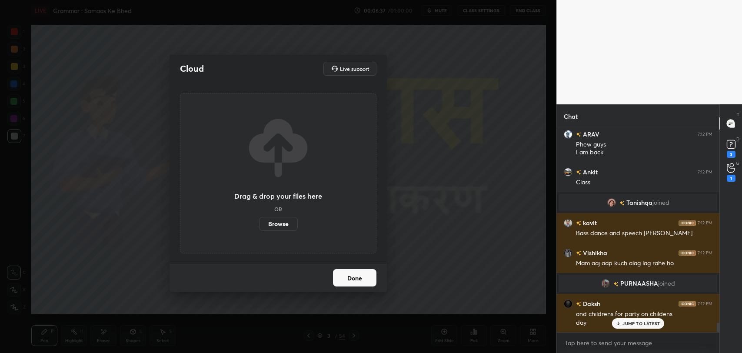
scroll to position [4230, 0]
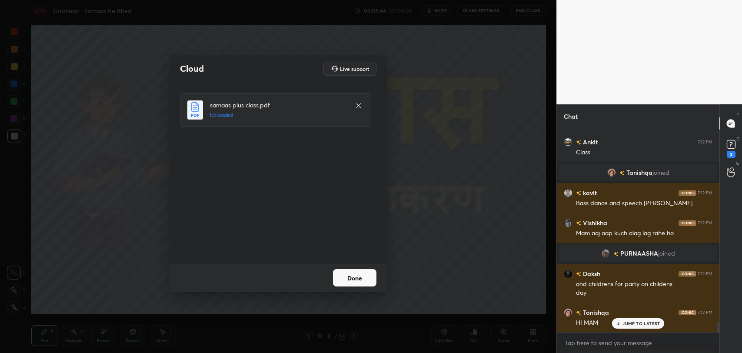
click at [640, 325] on p "JUMP TO LATEST" at bounding box center [640, 323] width 37 height 5
click at [360, 273] on button "Done" at bounding box center [354, 277] width 43 height 17
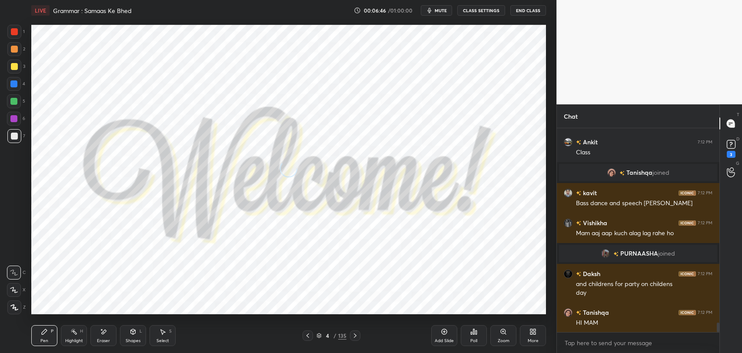
scroll to position [4299, 0]
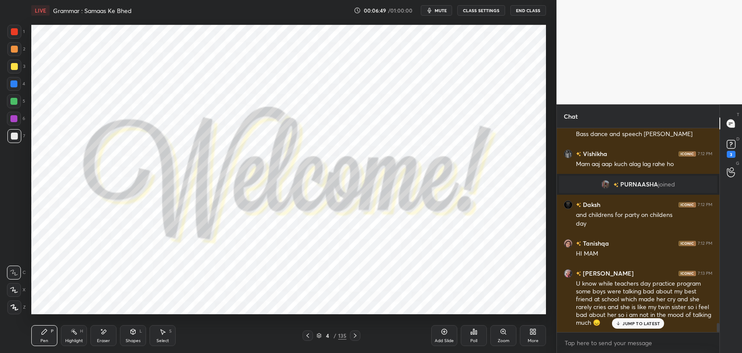
click at [643, 324] on p "JUMP TO LATEST" at bounding box center [640, 323] width 37 height 5
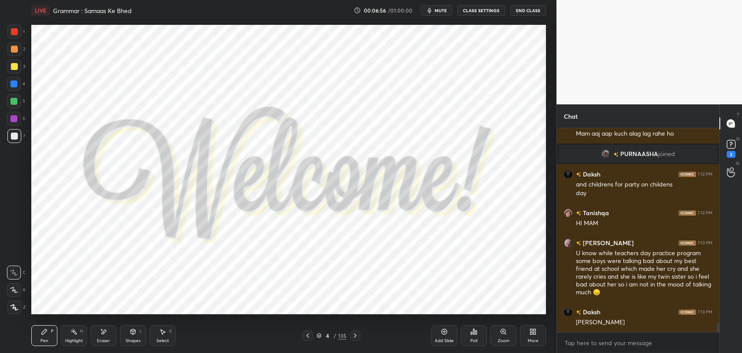
click at [329, 333] on div "4" at bounding box center [327, 335] width 9 height 5
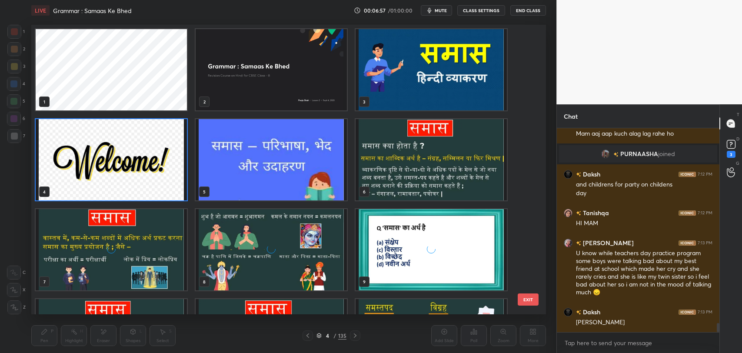
scroll to position [287, 510]
click at [273, 189] on img "grid" at bounding box center [271, 159] width 151 height 81
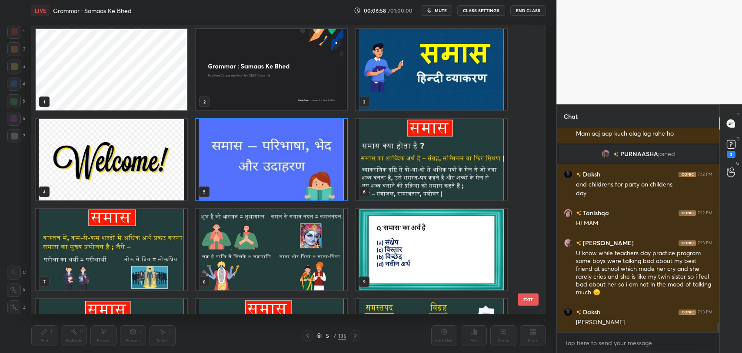
click at [273, 189] on img "grid" at bounding box center [271, 159] width 151 height 81
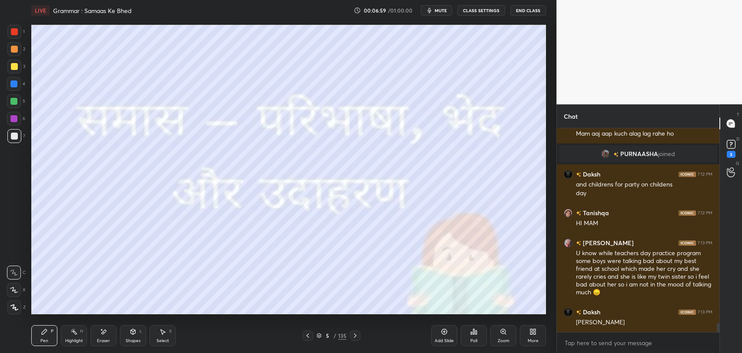
scroll to position [4359, 0]
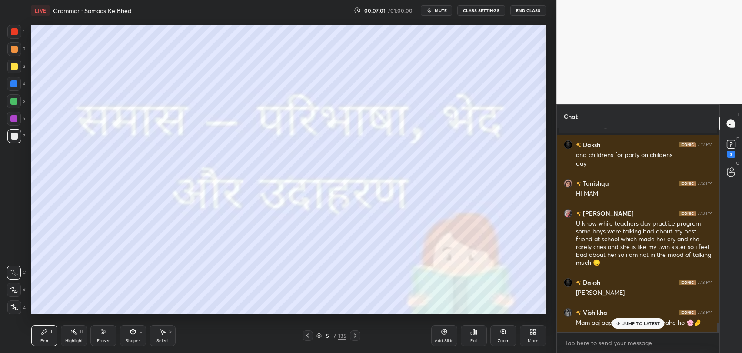
click at [11, 30] on div at bounding box center [14, 31] width 7 height 7
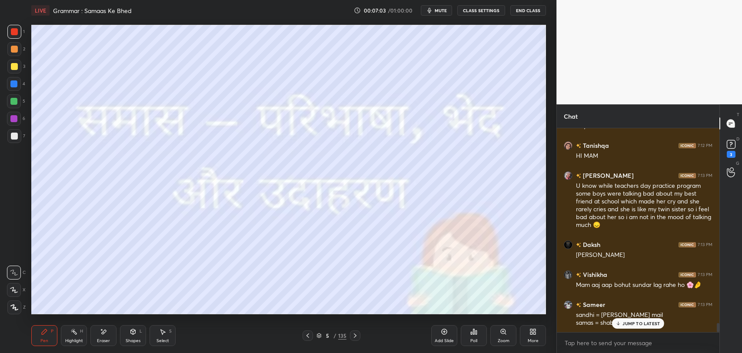
click at [17, 139] on div at bounding box center [14, 136] width 7 height 7
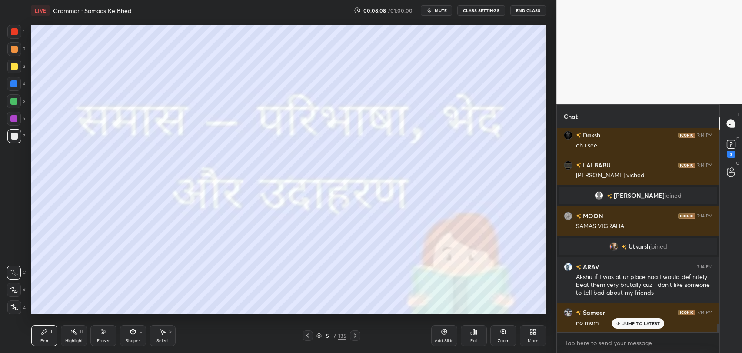
scroll to position [4896, 0]
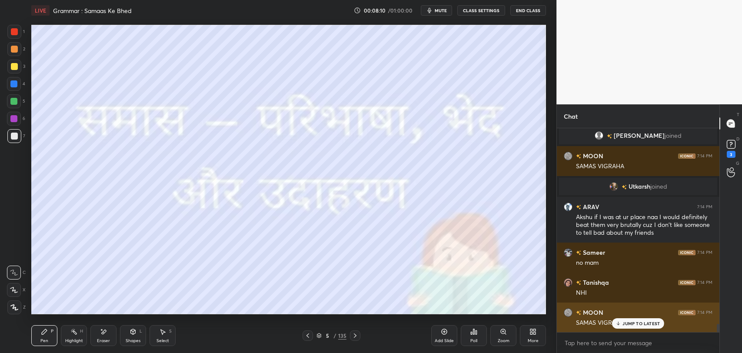
click at [631, 322] on p "JUMP TO LATEST" at bounding box center [640, 323] width 37 height 5
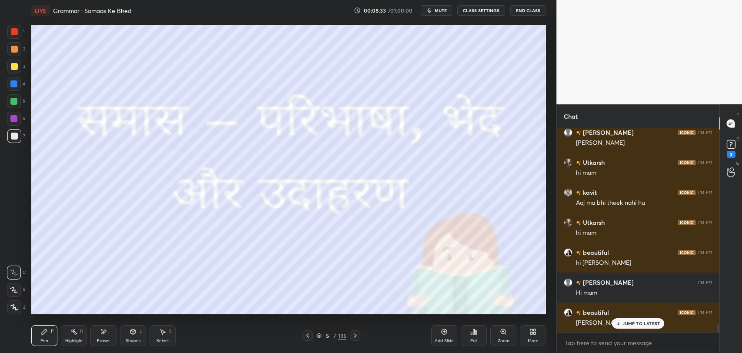
scroll to position [5227, 0]
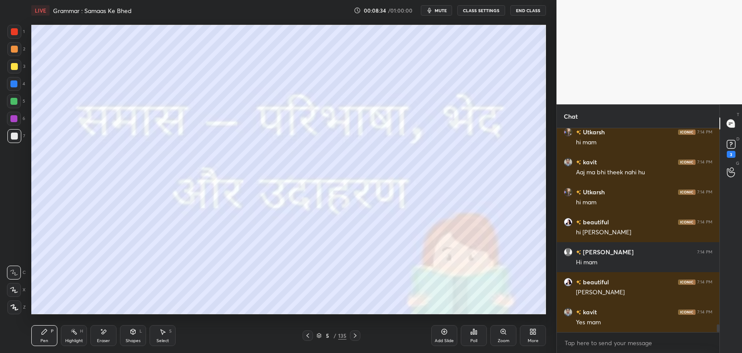
click at [638, 326] on div "Yes mam" at bounding box center [644, 322] width 136 height 9
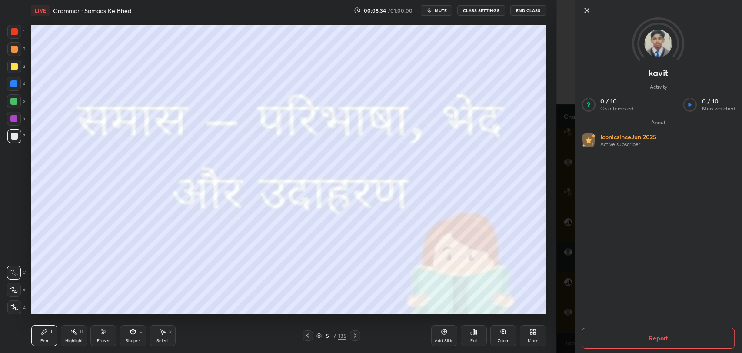
scroll to position [5256, 0]
click at [587, 10] on icon at bounding box center [587, 10] width 4 height 4
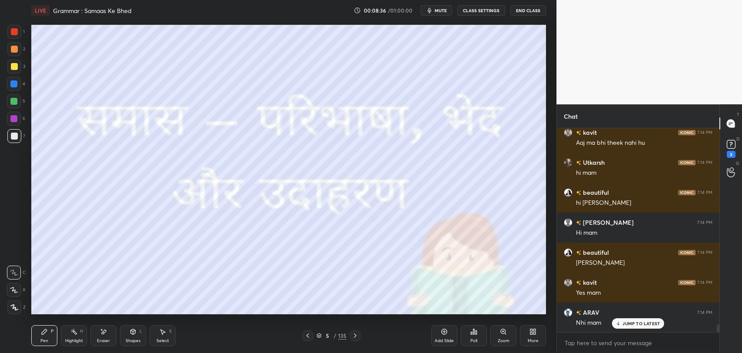
scroll to position [5317, 0]
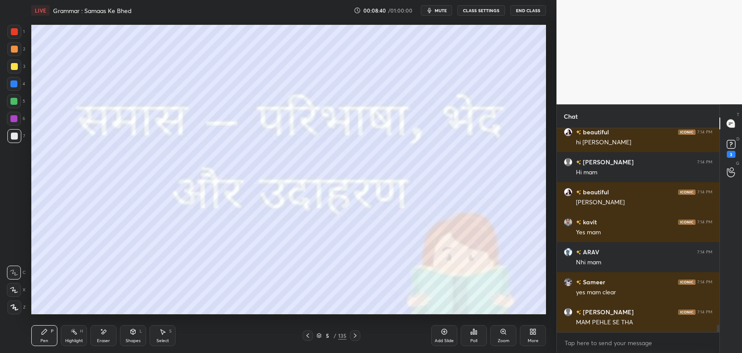
click at [331, 335] on div "5" at bounding box center [327, 335] width 9 height 5
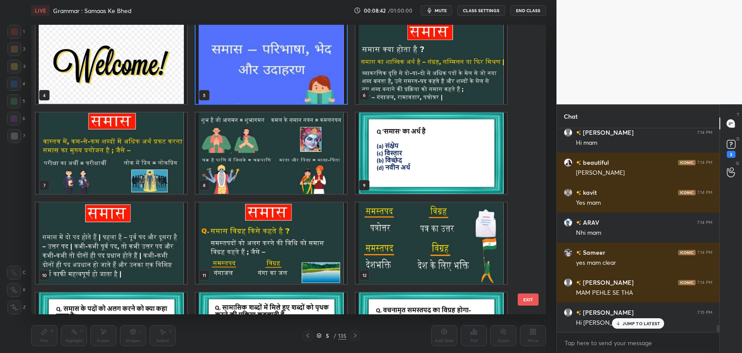
scroll to position [5376, 0]
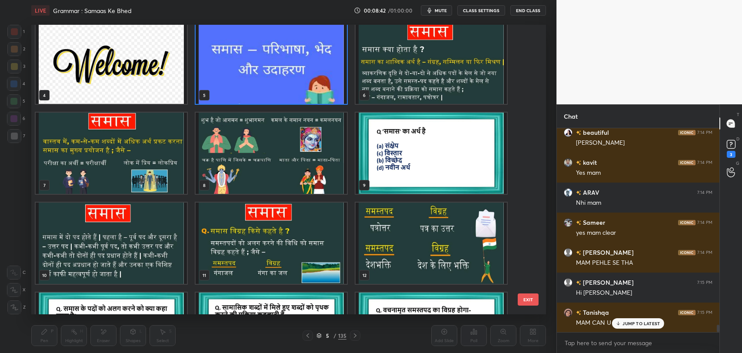
click at [399, 68] on img "grid" at bounding box center [431, 63] width 151 height 81
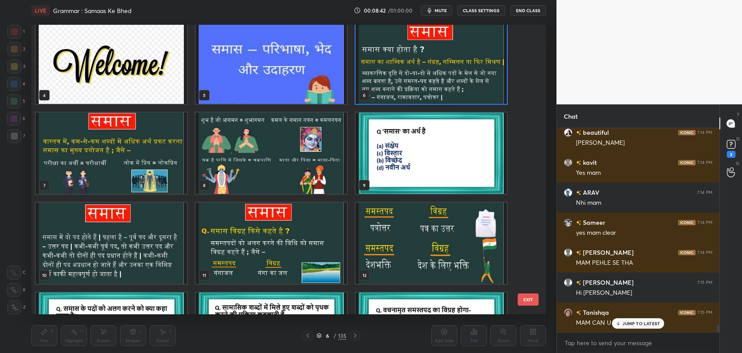
click at [399, 68] on img "grid" at bounding box center [431, 63] width 151 height 81
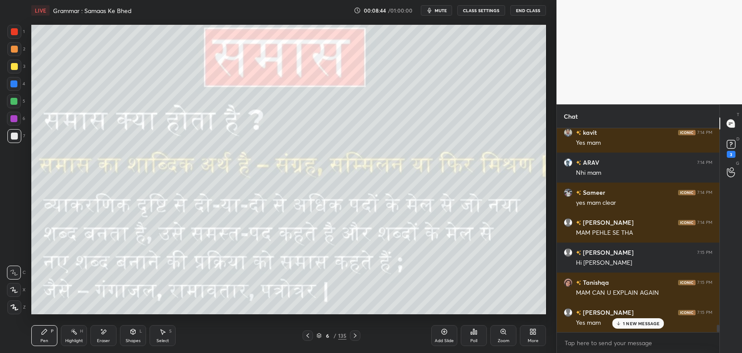
scroll to position [5436, 0]
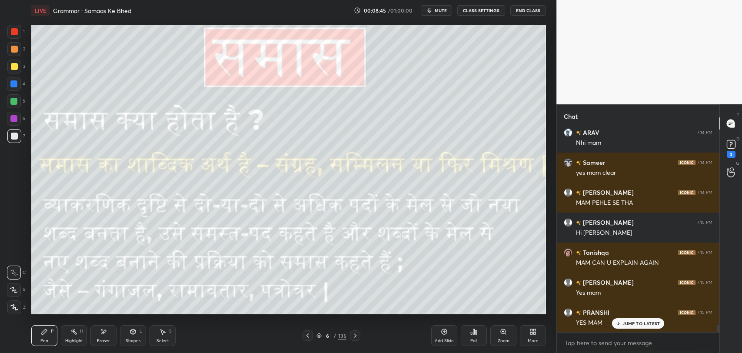
click at [12, 33] on div at bounding box center [14, 31] width 7 height 7
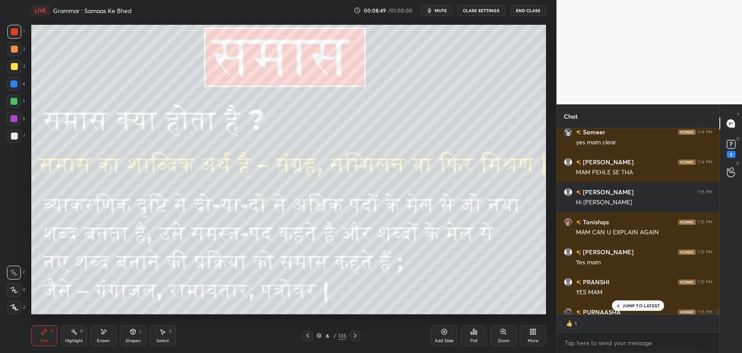
scroll to position [5514, 0]
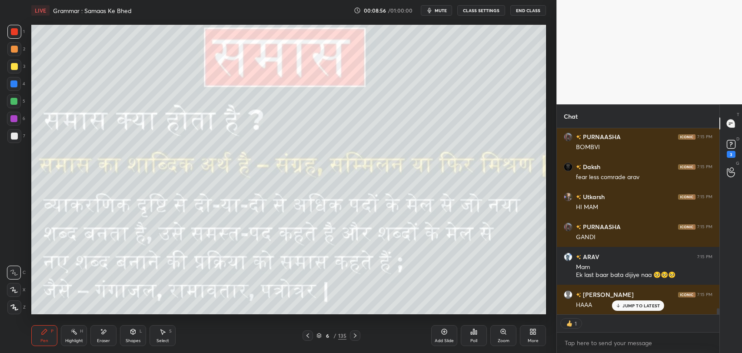
click at [13, 63] on div at bounding box center [14, 66] width 7 height 7
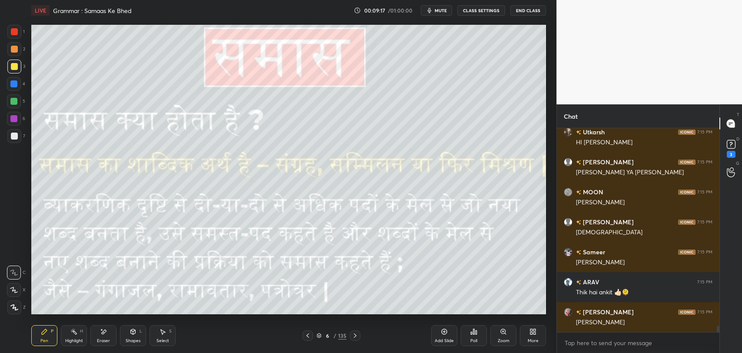
click at [110, 331] on div "Eraser" at bounding box center [103, 335] width 26 height 21
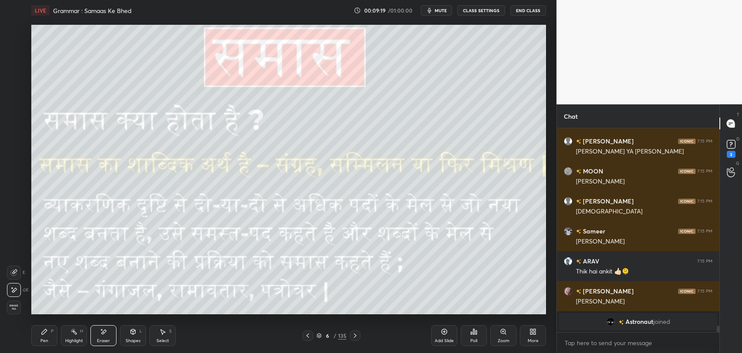
click at [48, 336] on div "Pen P" at bounding box center [44, 335] width 26 height 21
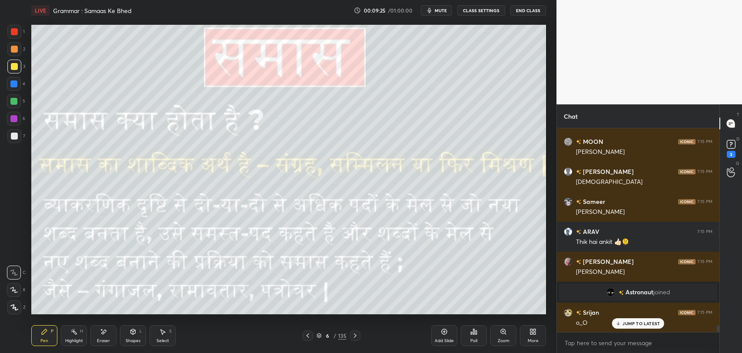
click at [100, 341] on div "Eraser" at bounding box center [103, 341] width 13 height 4
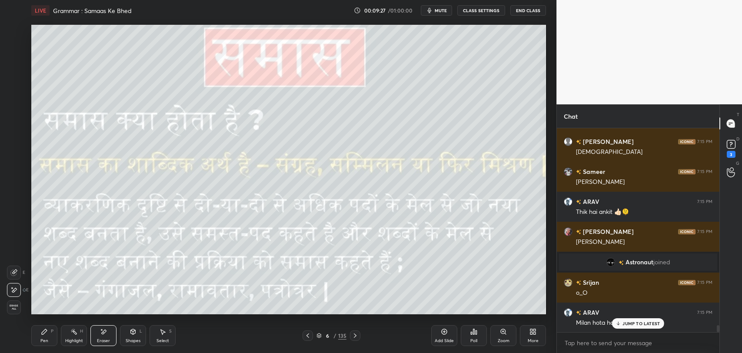
click at [41, 335] on icon at bounding box center [44, 331] width 7 height 7
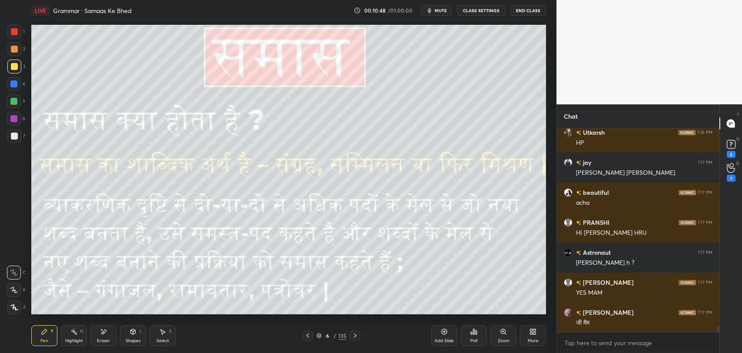
scroll to position [6826, 0]
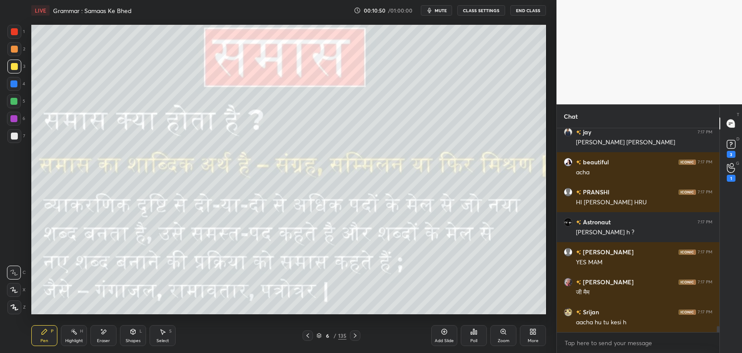
click at [441, 336] on div "Add Slide" at bounding box center [444, 335] width 26 height 21
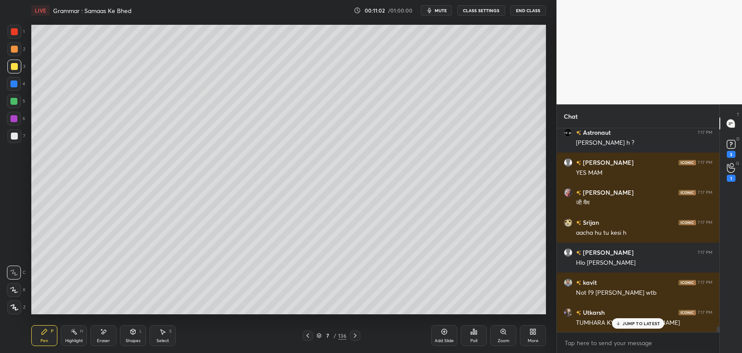
scroll to position [6946, 0]
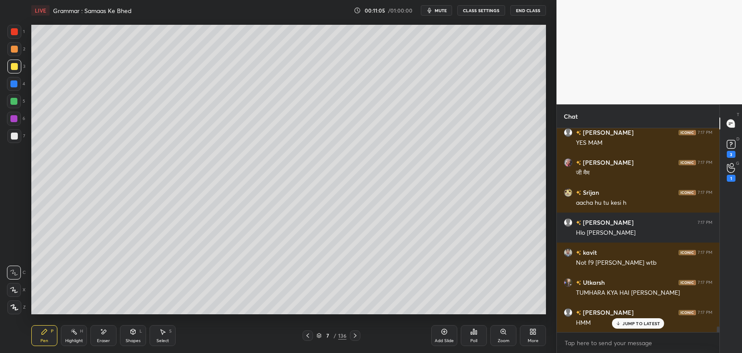
click at [444, 12] on span "mute" at bounding box center [441, 10] width 12 height 6
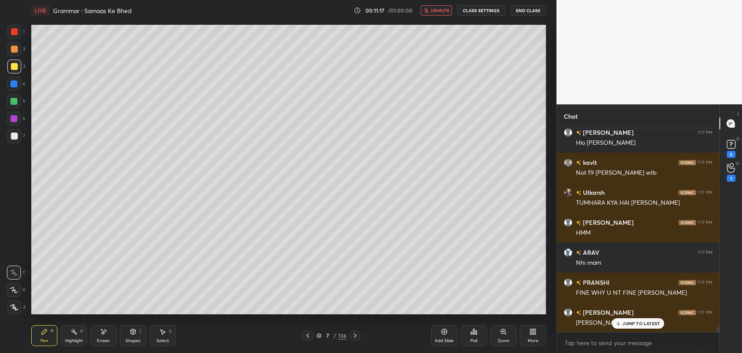
scroll to position [7066, 0]
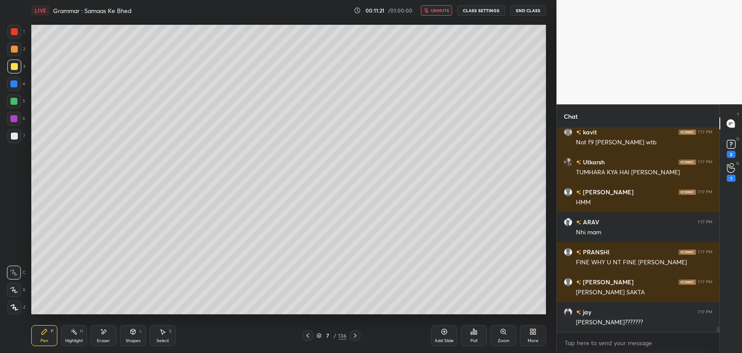
click at [444, 12] on span "unmute" at bounding box center [440, 10] width 19 height 6
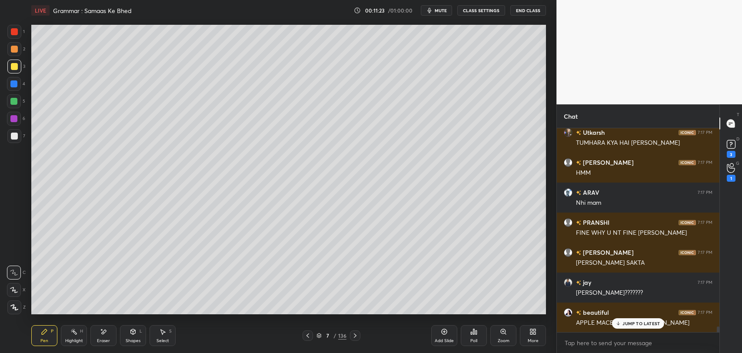
scroll to position [7126, 0]
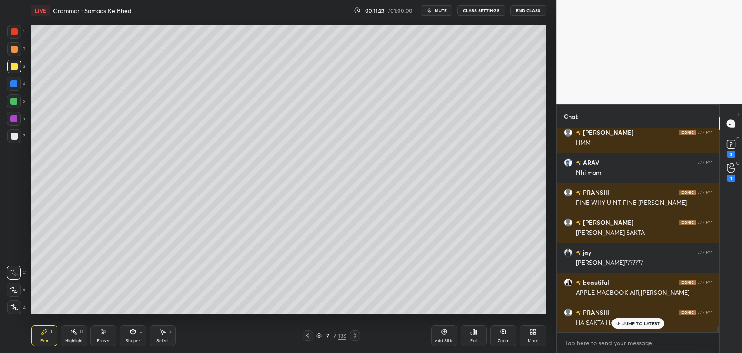
click at [623, 323] on p "JUMP TO LATEST" at bounding box center [640, 323] width 37 height 5
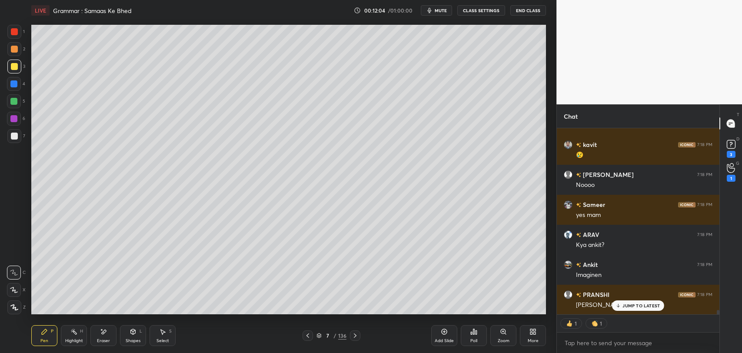
scroll to position [7773, 0]
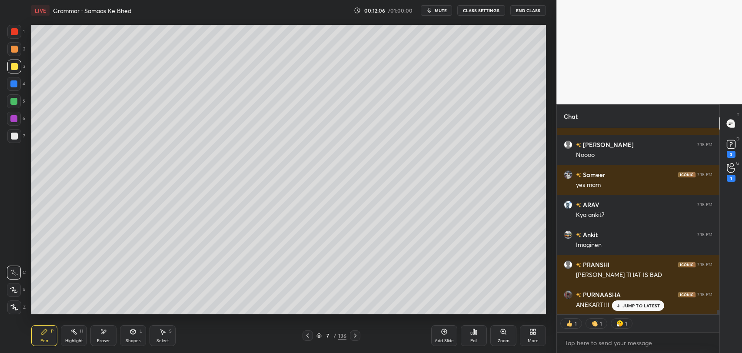
click at [310, 337] on icon at bounding box center [307, 335] width 7 height 7
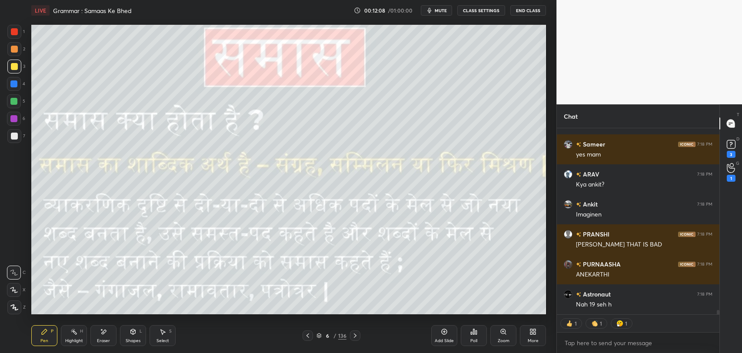
scroll to position [7871, 0]
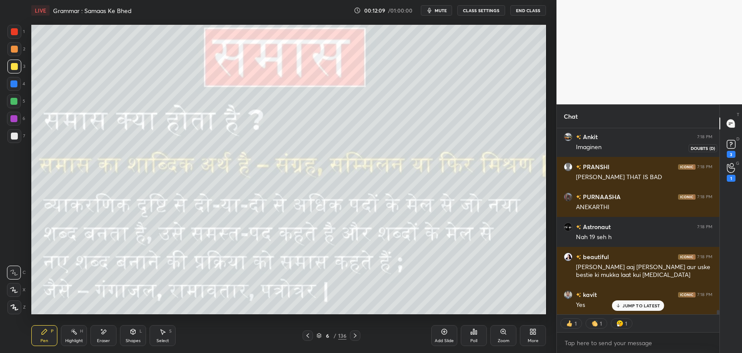
click at [727, 152] on div "3" at bounding box center [731, 154] width 9 height 7
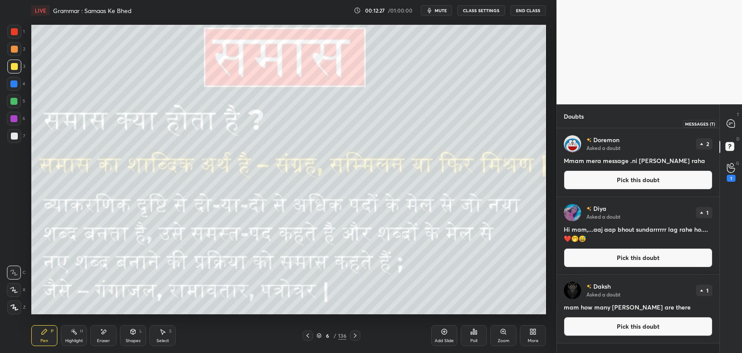
click at [731, 126] on icon at bounding box center [731, 124] width 8 height 8
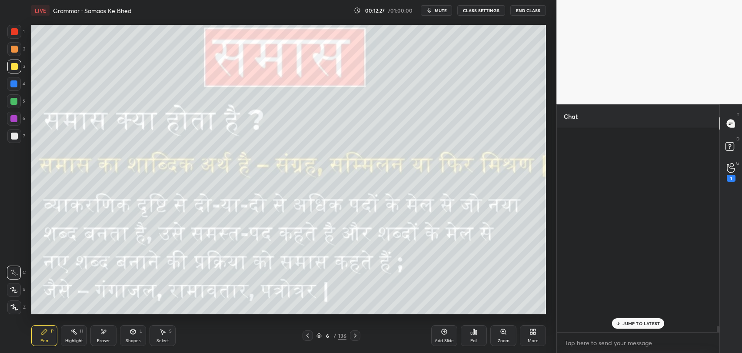
scroll to position [202, 160]
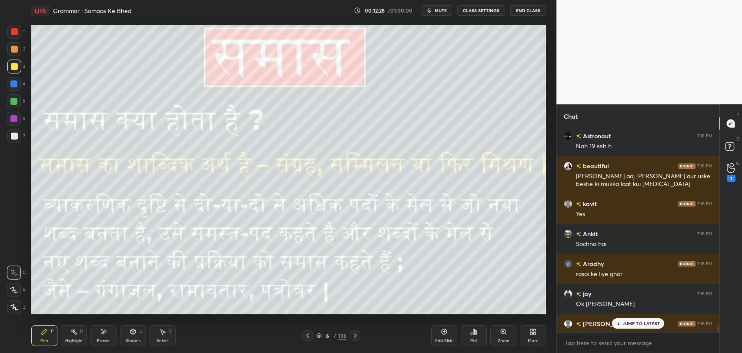
click at [642, 325] on p "JUMP TO LATEST" at bounding box center [640, 323] width 37 height 5
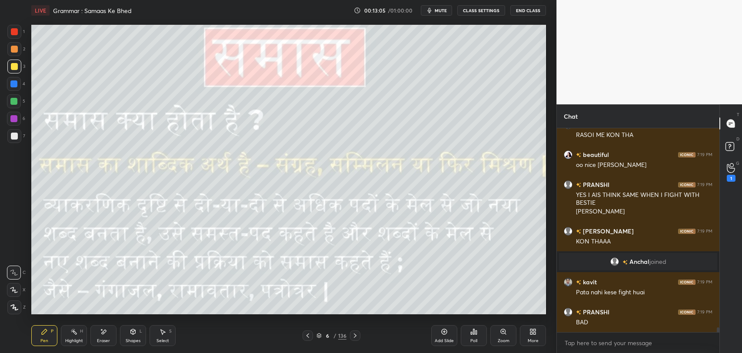
scroll to position [7562, 0]
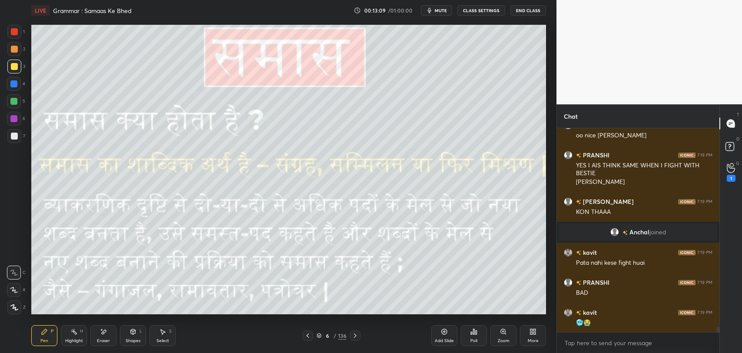
click at [100, 335] on icon at bounding box center [103, 331] width 7 height 7
click at [45, 334] on icon at bounding box center [44, 331] width 7 height 7
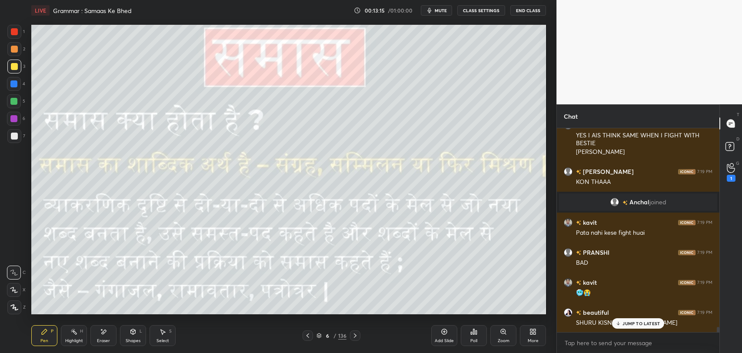
scroll to position [7612, 0]
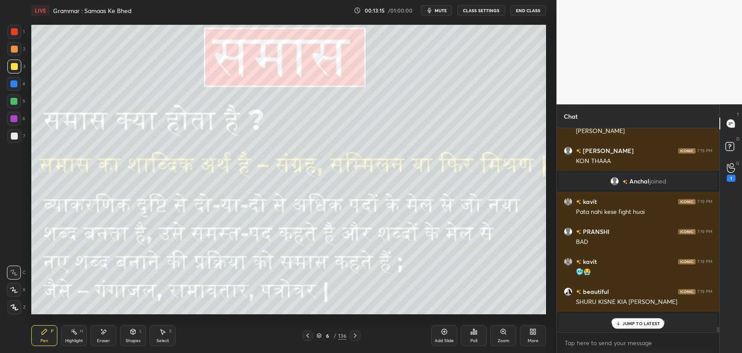
click at [636, 324] on p "JUMP TO LATEST" at bounding box center [640, 323] width 37 height 5
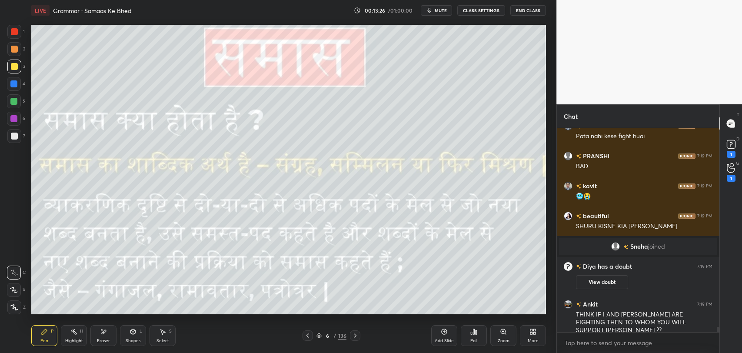
scroll to position [7685, 0]
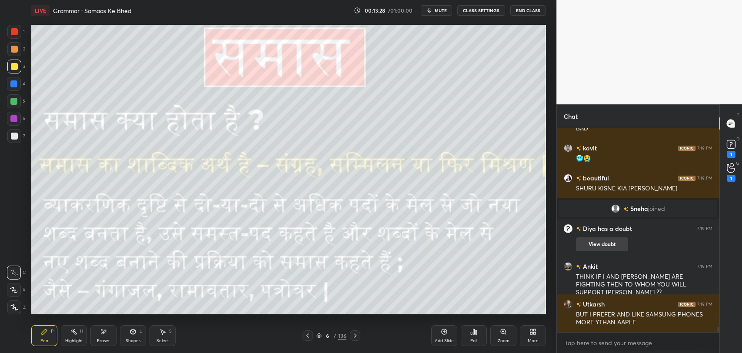
click at [601, 240] on button "View doubt" at bounding box center [602, 244] width 52 height 14
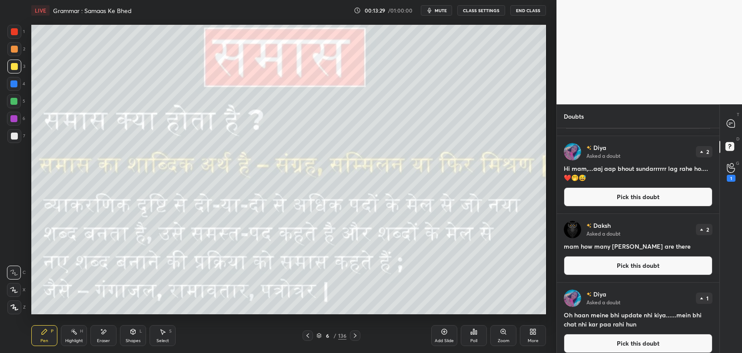
scroll to position [68, 0]
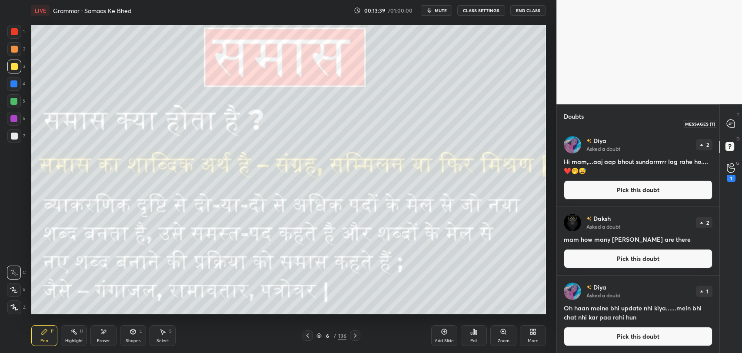
click at [730, 120] on icon at bounding box center [731, 124] width 8 height 8
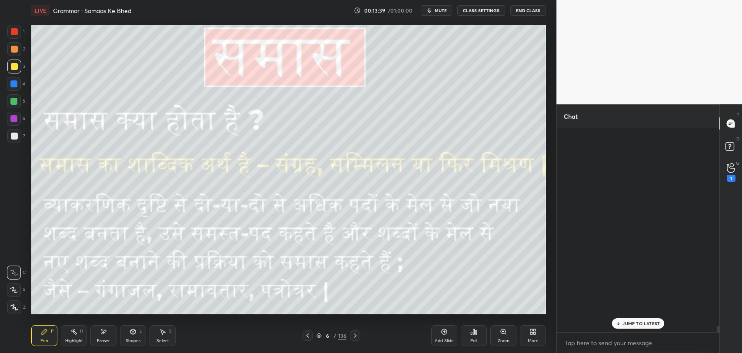
scroll to position [202, 160]
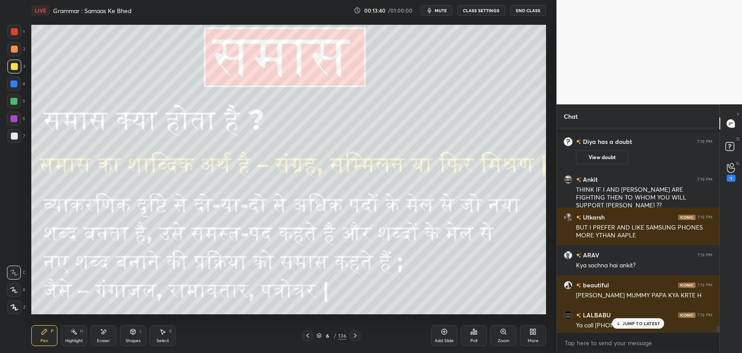
click at [629, 318] on div "JUMP TO LATEST" at bounding box center [638, 323] width 52 height 10
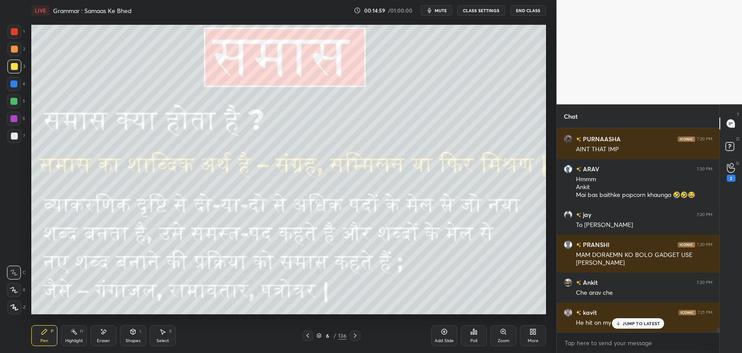
scroll to position [8792, 0]
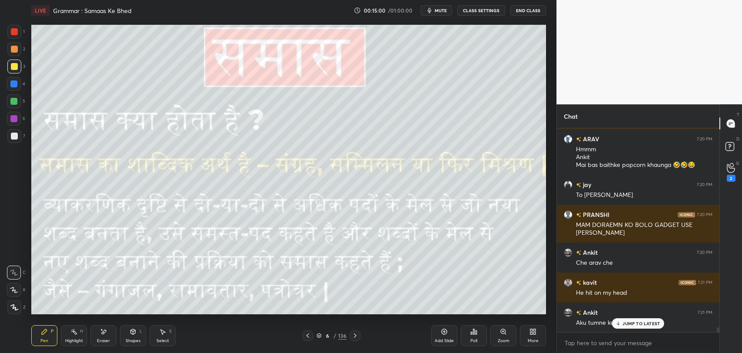
click at [626, 323] on p "JUMP TO LATEST" at bounding box center [640, 323] width 37 height 5
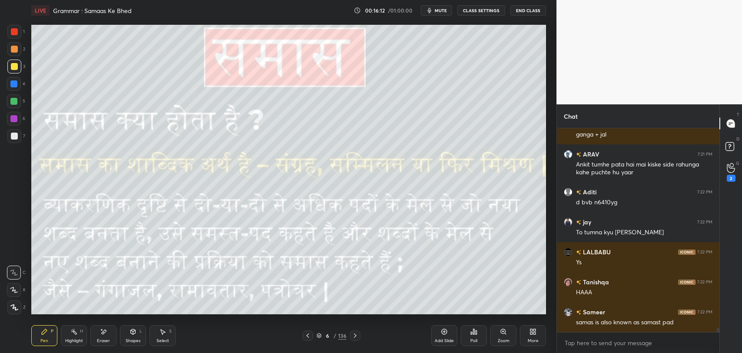
scroll to position [9395, 0]
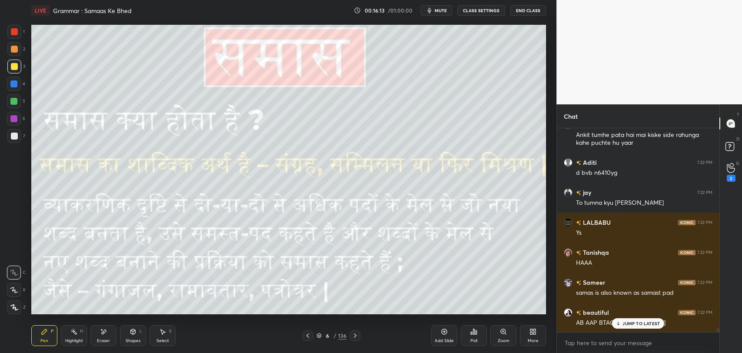
click at [646, 325] on p "JUMP TO LATEST" at bounding box center [640, 323] width 37 height 5
click at [355, 338] on icon at bounding box center [355, 335] width 7 height 7
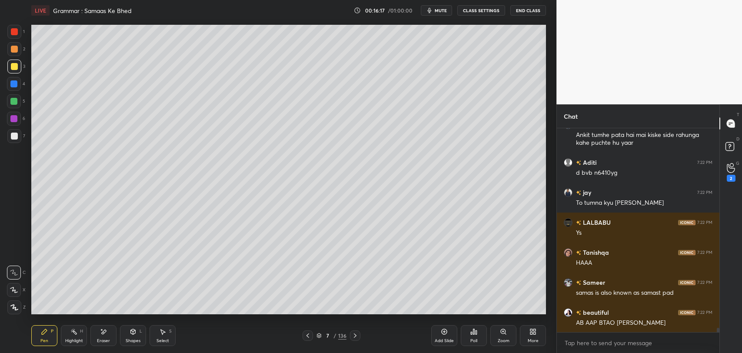
click at [355, 335] on icon at bounding box center [355, 335] width 7 height 7
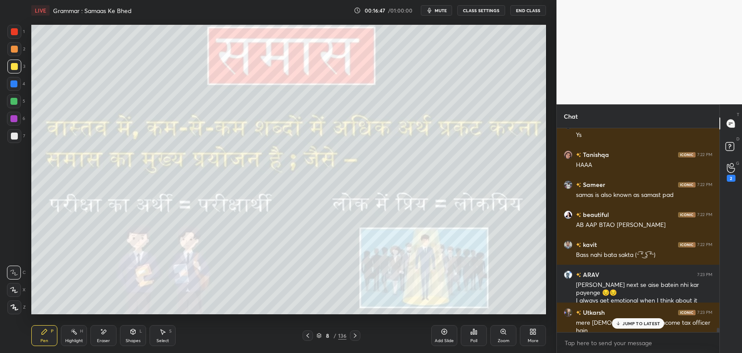
scroll to position [9523, 0]
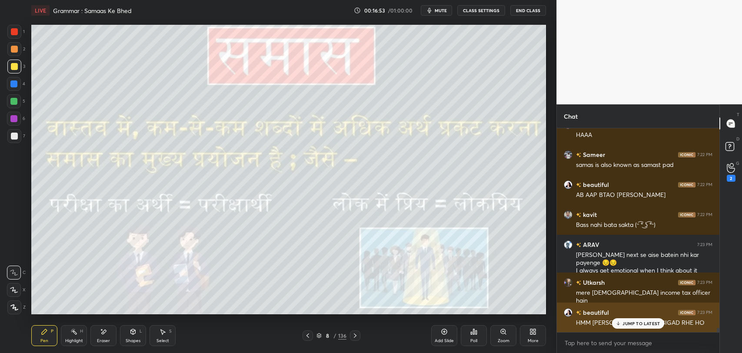
click at [626, 323] on p "JUMP TO LATEST" at bounding box center [640, 323] width 37 height 5
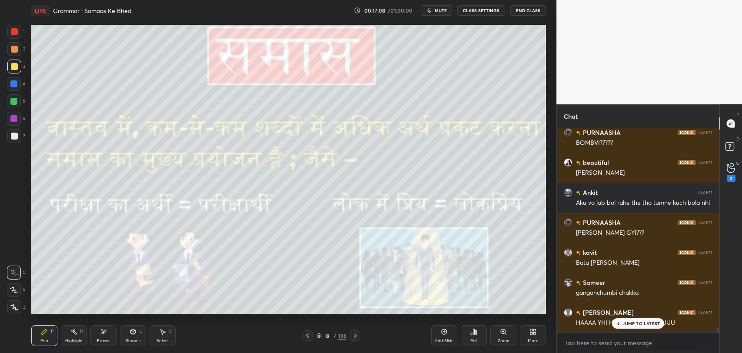
scroll to position [9763, 0]
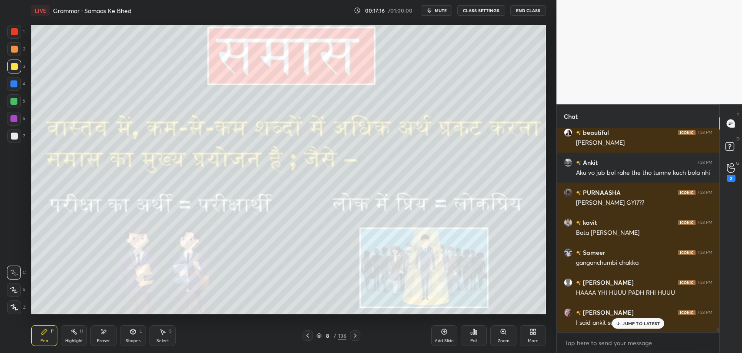
click at [357, 338] on icon at bounding box center [355, 335] width 7 height 7
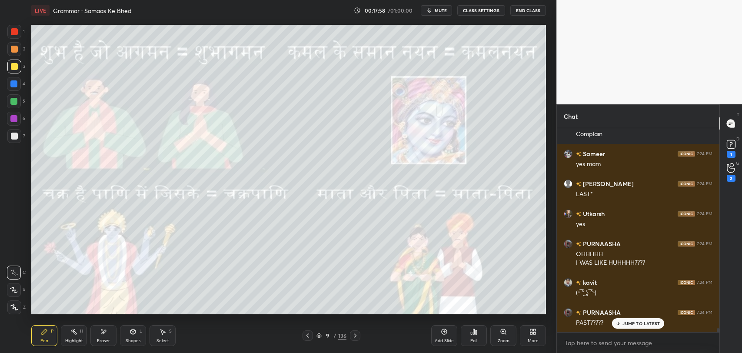
scroll to position [10252, 0]
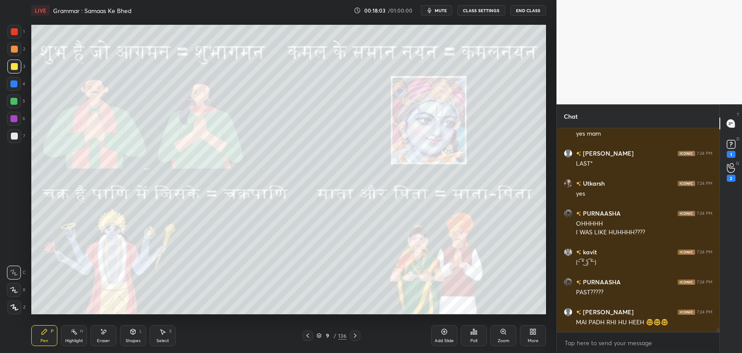
click at [476, 312] on div "Poll" at bounding box center [474, 335] width 26 height 49
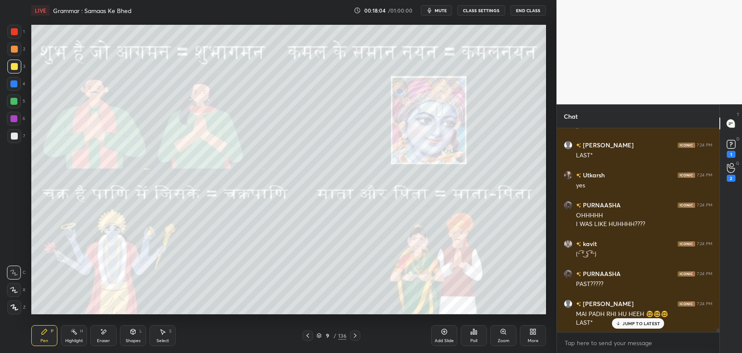
scroll to position [10290, 0]
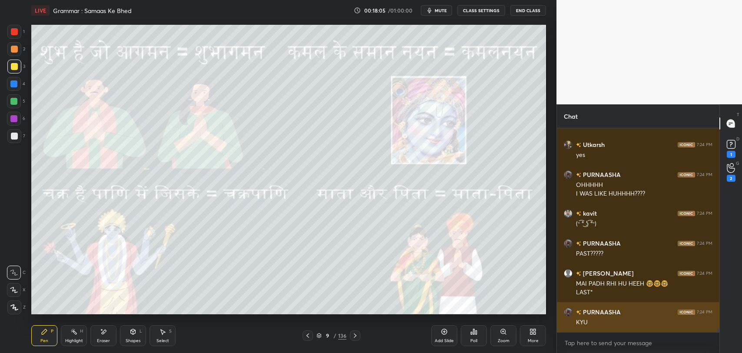
click at [647, 324] on div "KYU" at bounding box center [644, 322] width 136 height 9
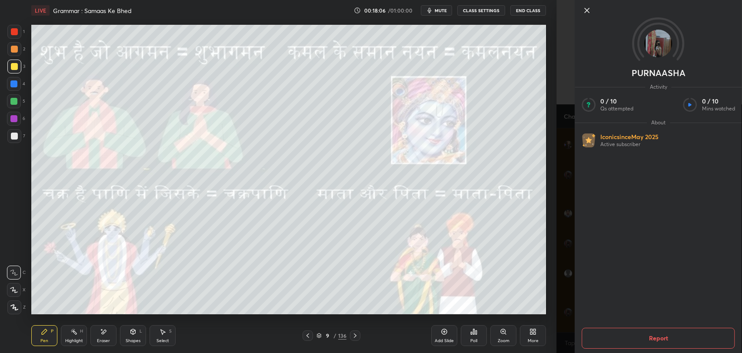
click at [586, 12] on icon at bounding box center [587, 10] width 10 height 10
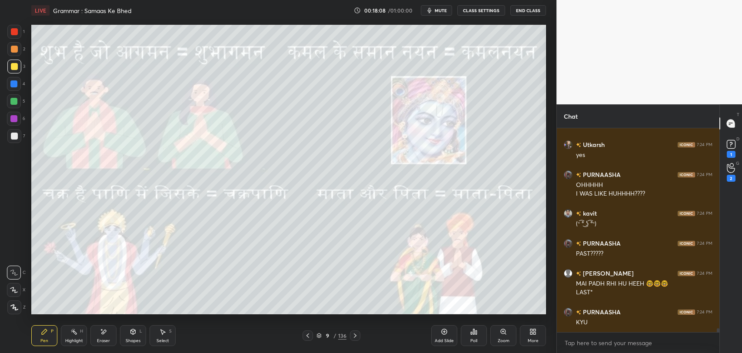
click at [332, 336] on div "9" at bounding box center [327, 335] width 9 height 5
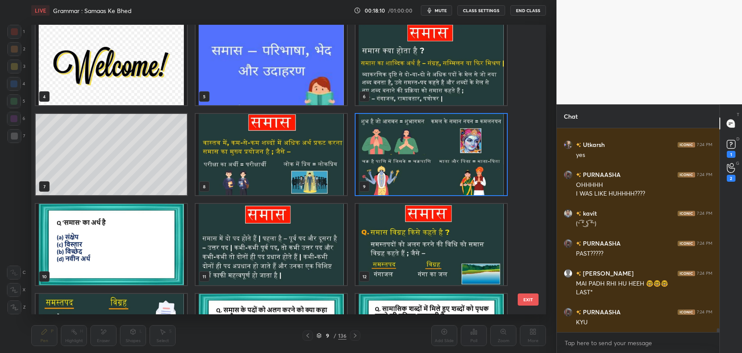
scroll to position [97, 0]
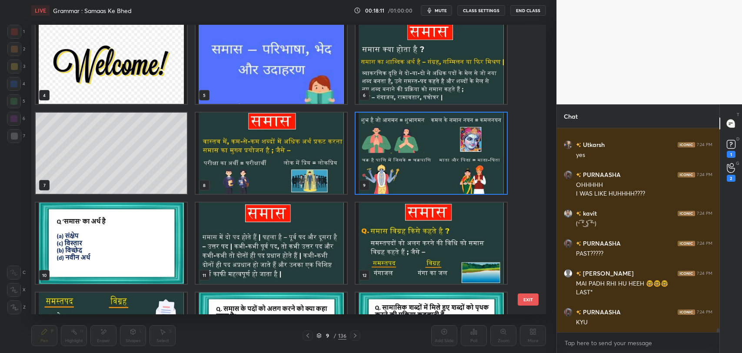
click at [403, 179] on img "grid" at bounding box center [431, 153] width 151 height 81
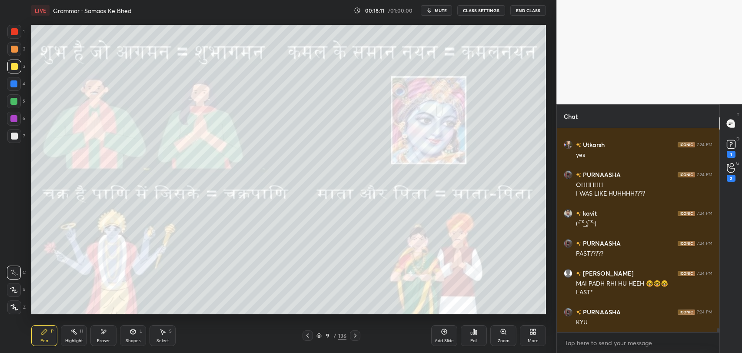
click at [403, 179] on img "grid" at bounding box center [431, 153] width 151 height 81
click at [306, 337] on icon at bounding box center [307, 335] width 7 height 7
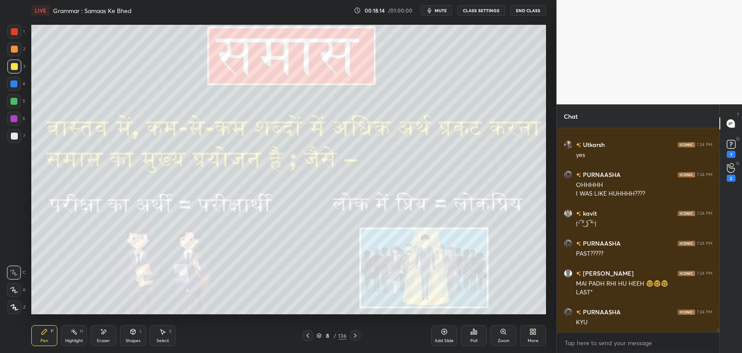
click at [355, 337] on icon at bounding box center [355, 335] width 7 height 7
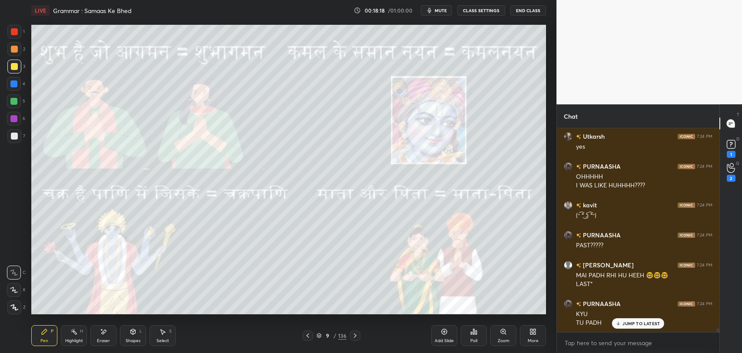
scroll to position [10329, 0]
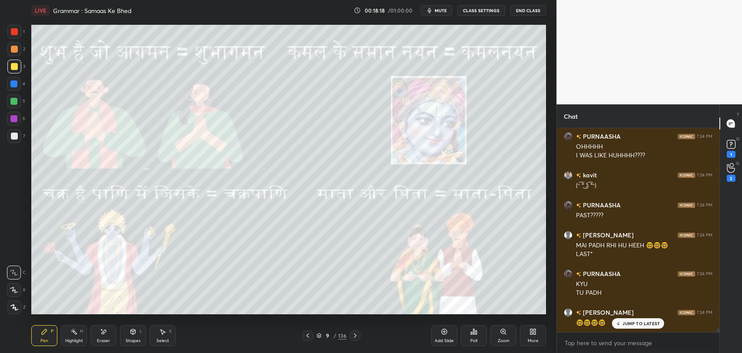
click at [629, 323] on p "JUMP TO LATEST" at bounding box center [640, 323] width 37 height 5
click at [336, 335] on div "9 / 136" at bounding box center [331, 336] width 30 height 8
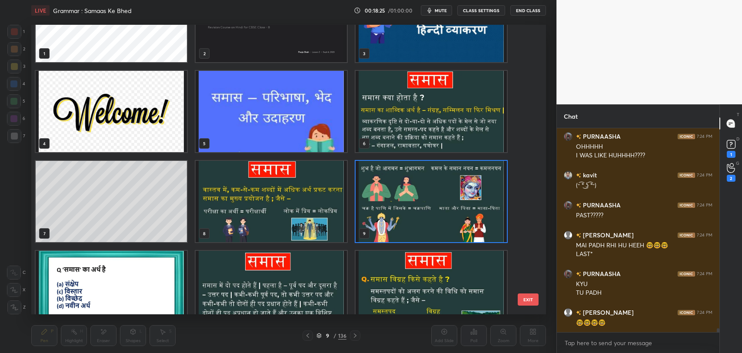
scroll to position [10367, 0]
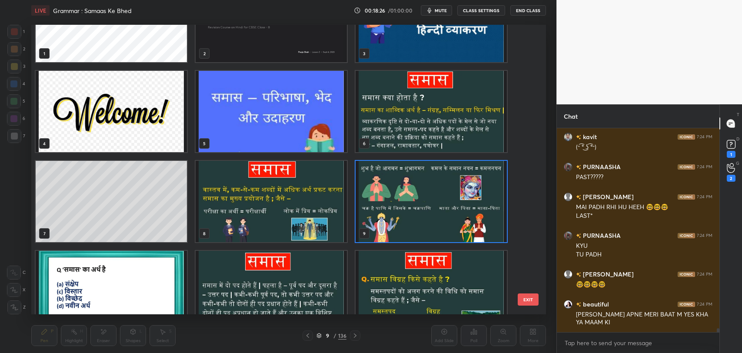
click at [533, 297] on button "EXIT" at bounding box center [528, 299] width 21 height 12
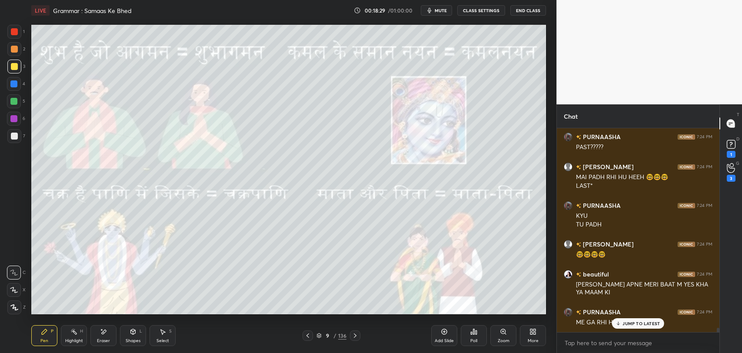
scroll to position [9449, 0]
click at [628, 323] on p "JUMP TO LATEST" at bounding box center [640, 323] width 37 height 5
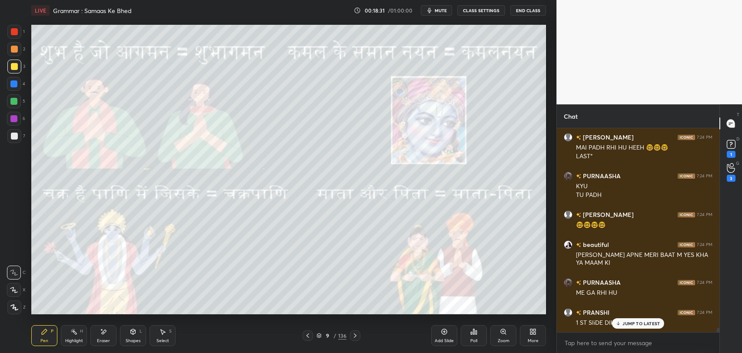
scroll to position [9509, 0]
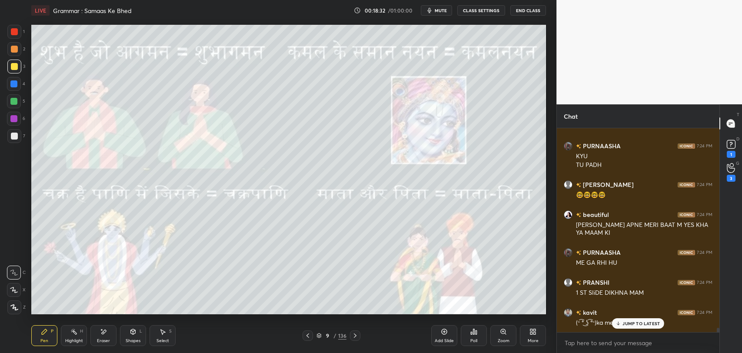
click at [641, 323] on p "JUMP TO LATEST" at bounding box center [640, 323] width 37 height 5
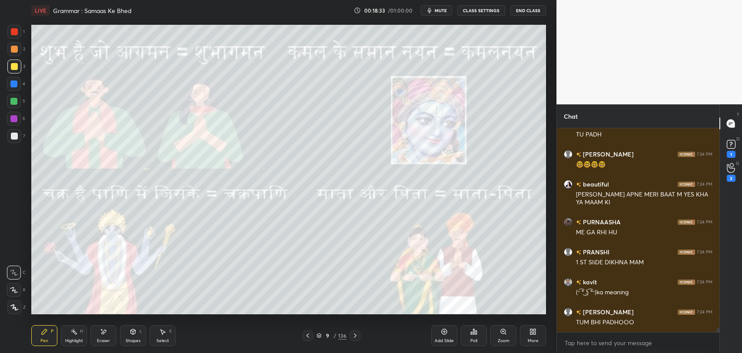
click at [307, 339] on div at bounding box center [308, 335] width 10 height 10
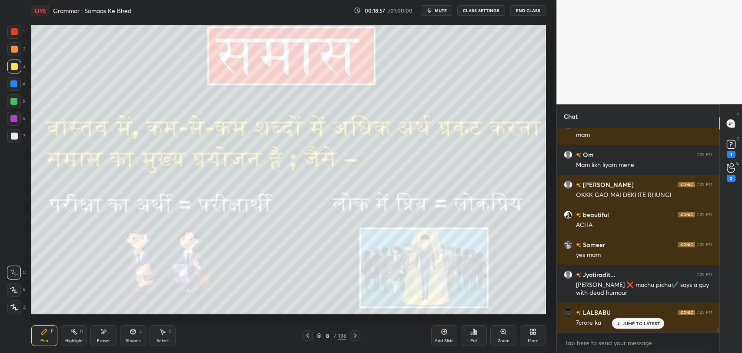
scroll to position [9786, 0]
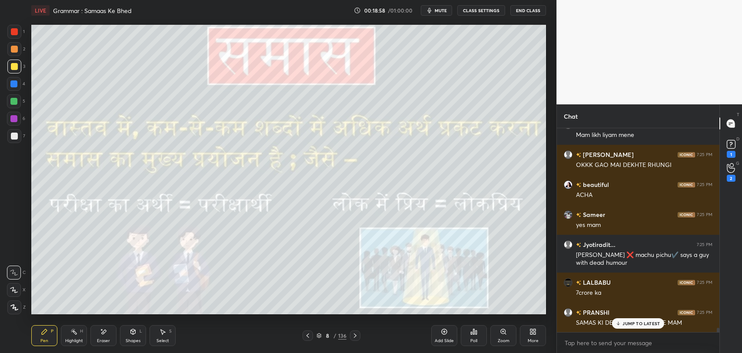
click at [626, 324] on p "JUMP TO LATEST" at bounding box center [640, 323] width 37 height 5
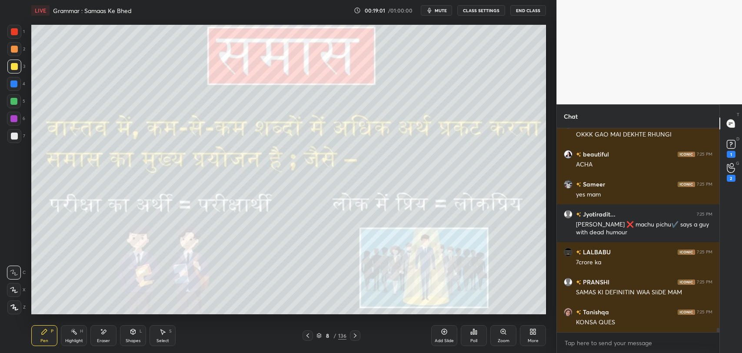
click at [310, 338] on icon at bounding box center [307, 335] width 7 height 7
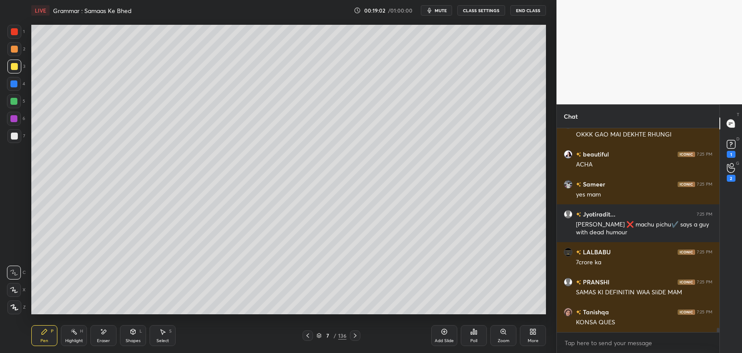
click at [310, 338] on icon at bounding box center [307, 335] width 7 height 7
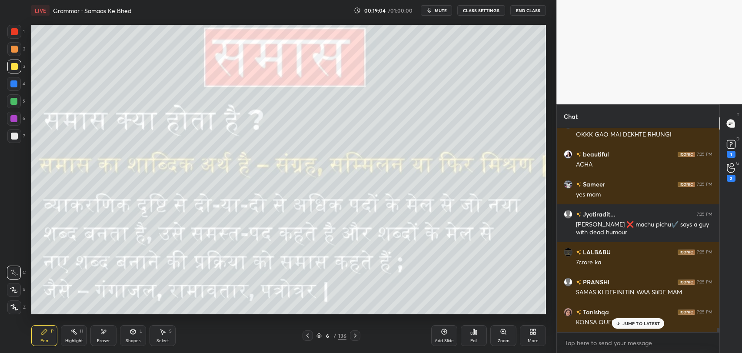
scroll to position [9846, 0]
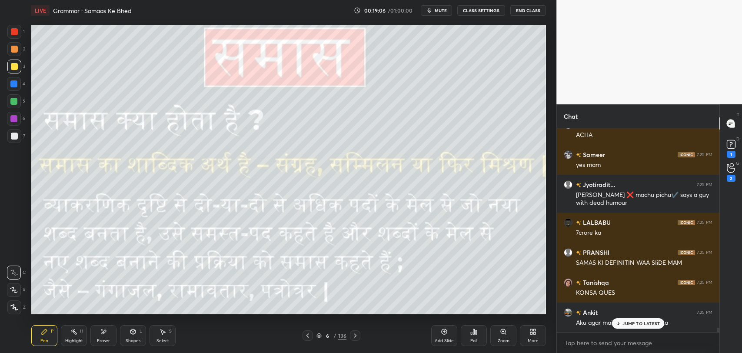
click at [626, 324] on p "JUMP TO LATEST" at bounding box center [640, 323] width 37 height 5
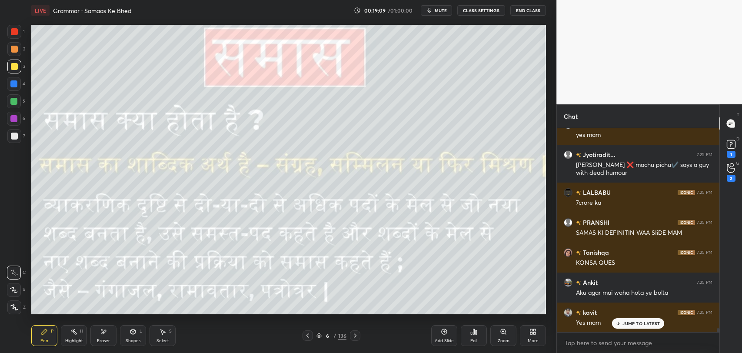
click at [625, 324] on p "JUMP TO LATEST" at bounding box center [640, 323] width 37 height 5
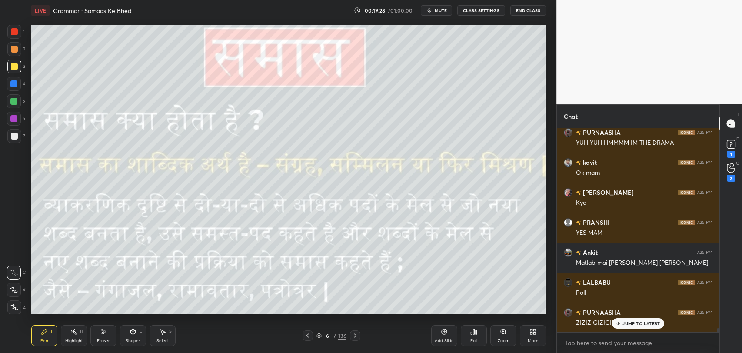
scroll to position [10116, 0]
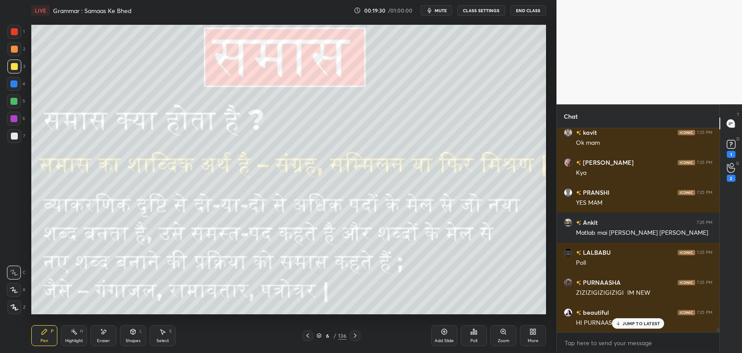
click at [628, 323] on p "JUMP TO LATEST" at bounding box center [640, 323] width 37 height 5
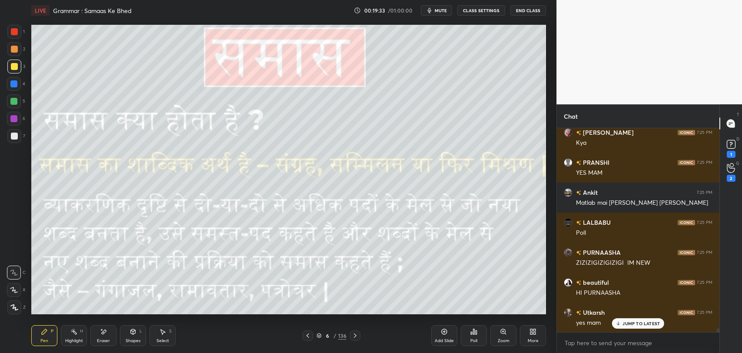
click at [647, 321] on p "JUMP TO LATEST" at bounding box center [640, 323] width 37 height 5
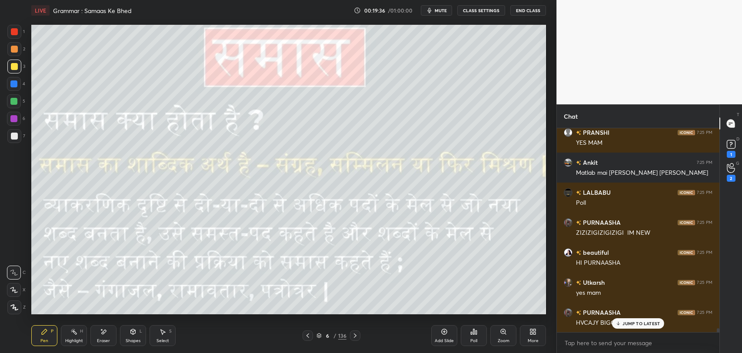
click at [639, 321] on p "JUMP TO LATEST" at bounding box center [640, 323] width 37 height 5
click at [354, 332] on icon at bounding box center [355, 335] width 7 height 7
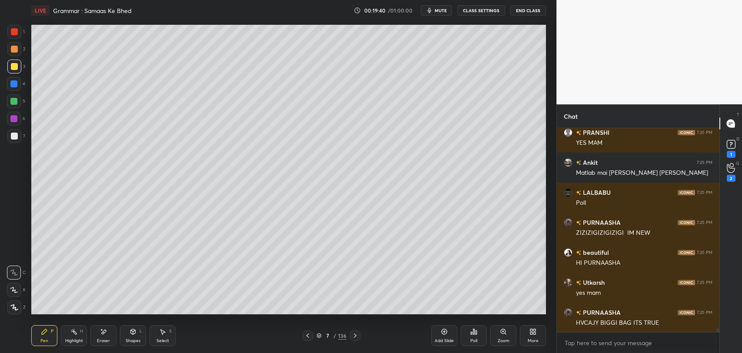
scroll to position [10207, 0]
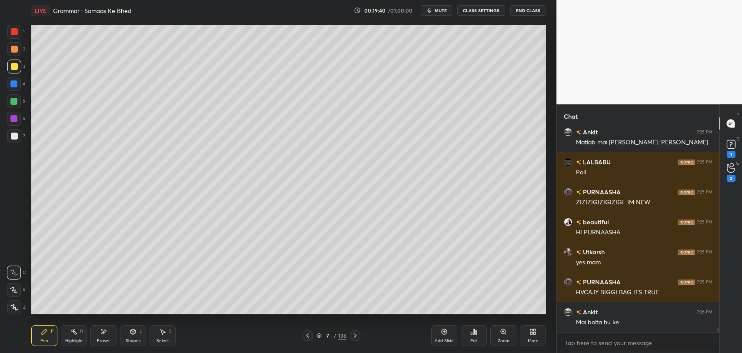
click at [356, 332] on icon at bounding box center [355, 335] width 7 height 7
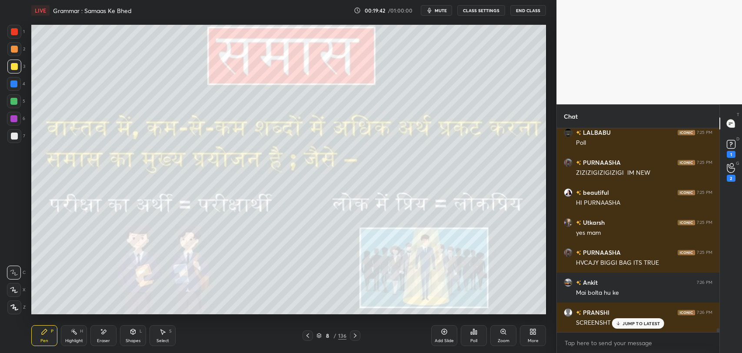
scroll to position [10266, 0]
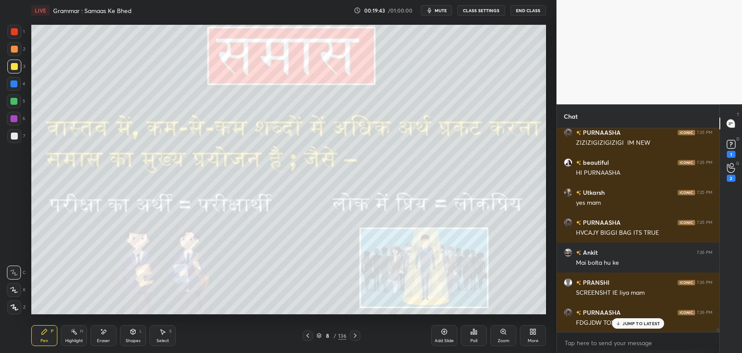
click at [644, 321] on p "JUMP TO LATEST" at bounding box center [640, 323] width 37 height 5
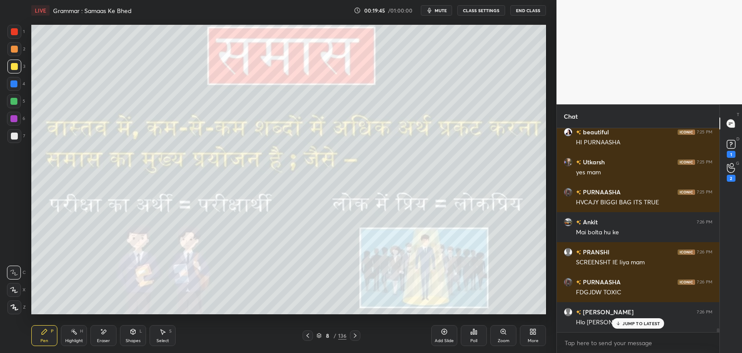
scroll to position [10326, 0]
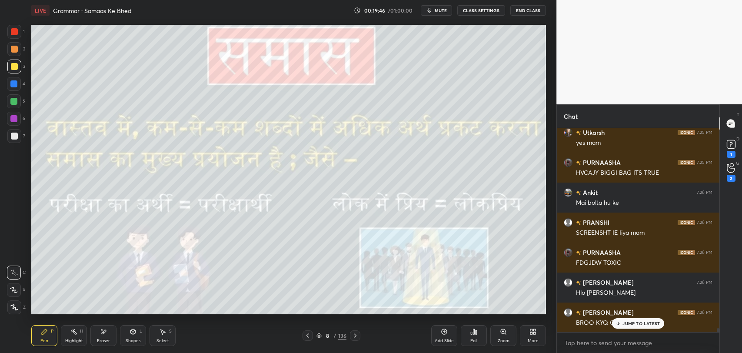
click at [357, 333] on icon at bounding box center [355, 335] width 7 height 7
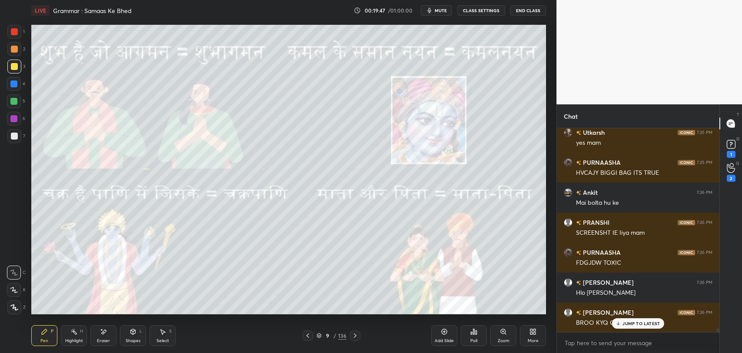
click at [357, 333] on icon at bounding box center [355, 335] width 7 height 7
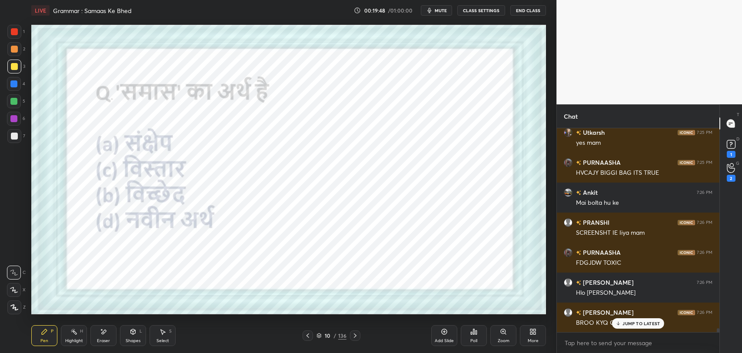
scroll to position [10356, 0]
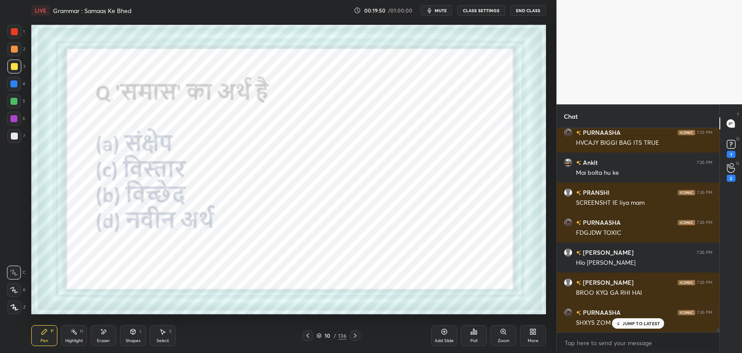
click at [13, 33] on div at bounding box center [14, 31] width 7 height 7
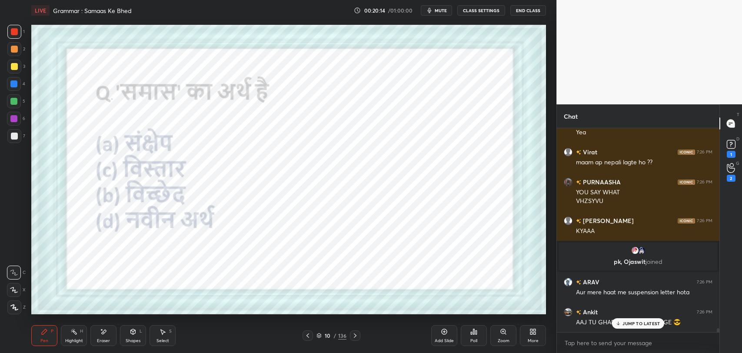
scroll to position [10355, 0]
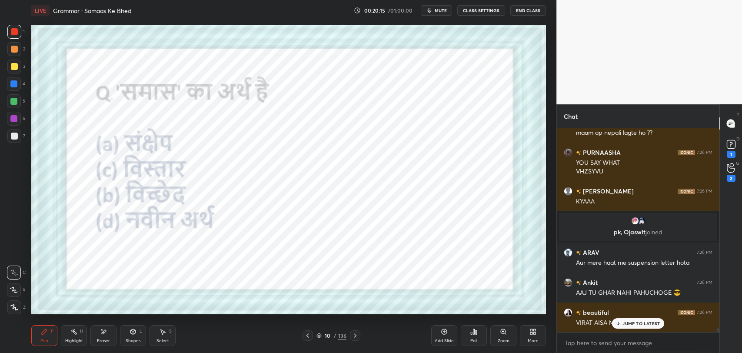
click at [639, 323] on p "JUMP TO LATEST" at bounding box center [640, 323] width 37 height 5
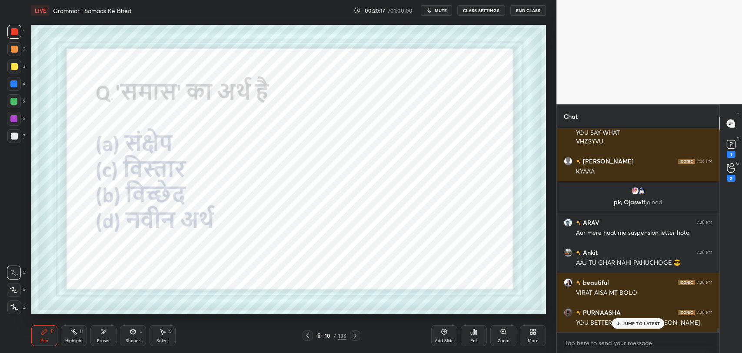
click at [621, 321] on icon at bounding box center [619, 323] width 6 height 5
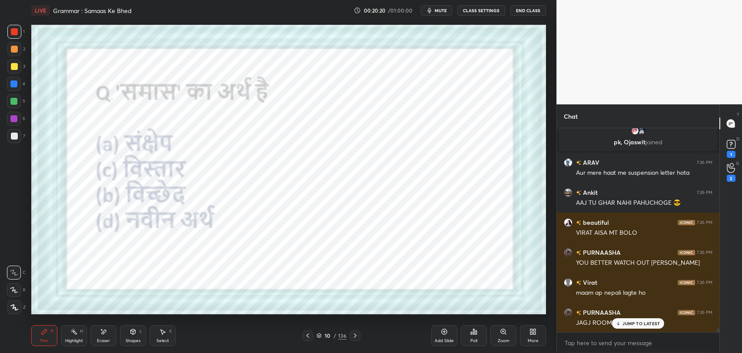
scroll to position [10475, 0]
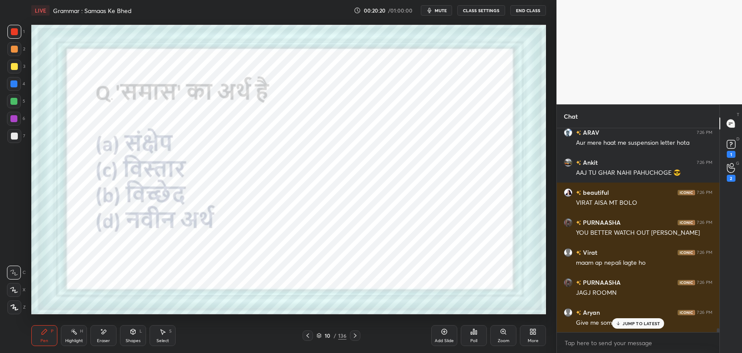
click at [481, 338] on div "Poll" at bounding box center [474, 335] width 26 height 21
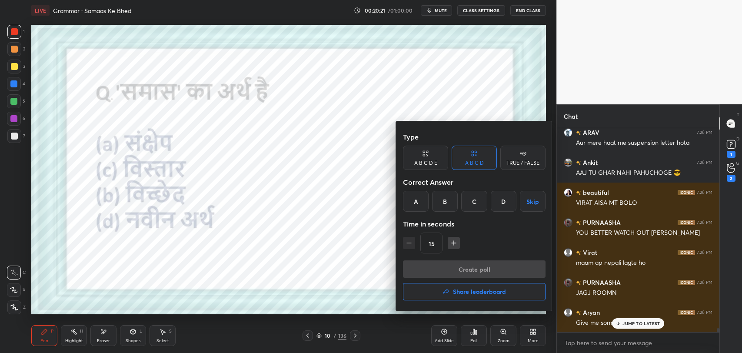
click at [415, 204] on div "A" at bounding box center [416, 201] width 26 height 21
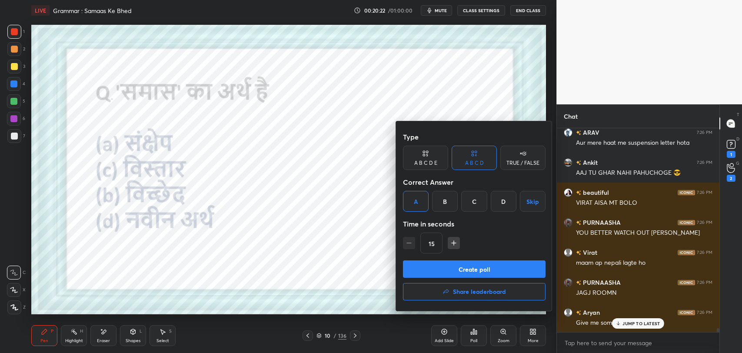
click at [442, 271] on button "Create poll" at bounding box center [474, 268] width 143 height 17
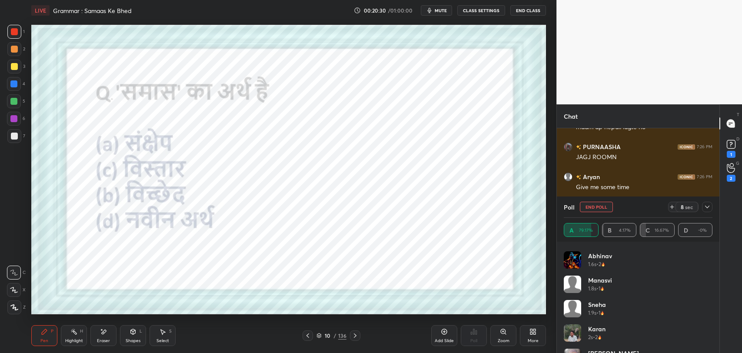
click at [710, 207] on icon at bounding box center [707, 206] width 7 height 7
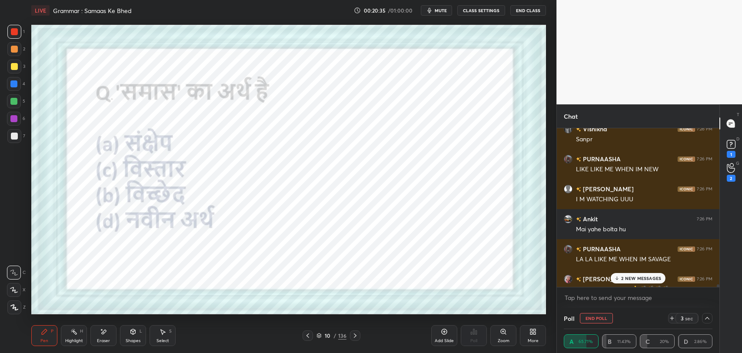
click at [649, 276] on p "2 NEW MESSAGES" at bounding box center [641, 278] width 40 height 5
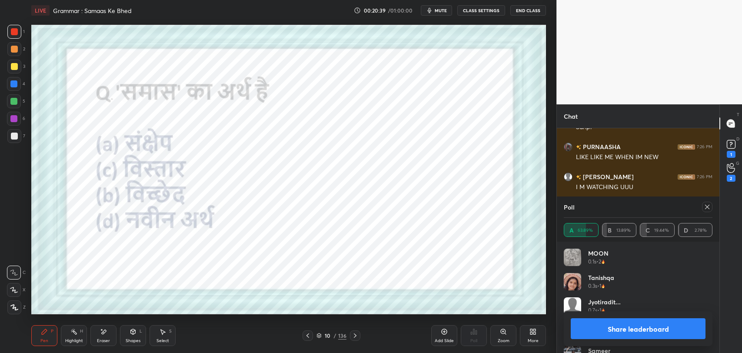
click at [705, 209] on icon at bounding box center [707, 206] width 7 height 7
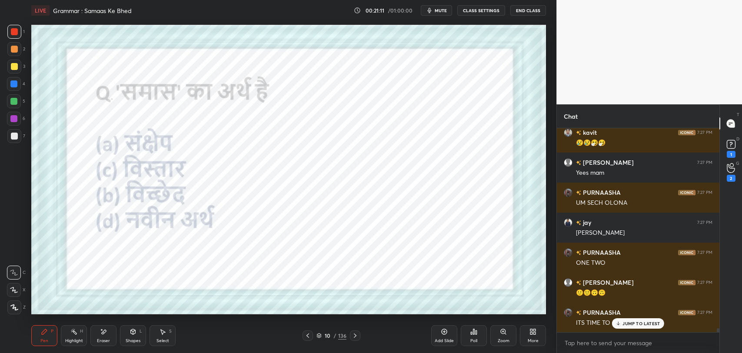
click at [107, 333] on icon at bounding box center [103, 331] width 7 height 7
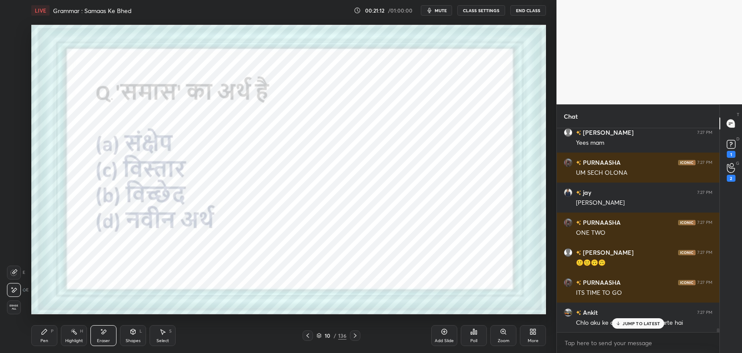
click at [41, 333] on icon at bounding box center [44, 331] width 7 height 7
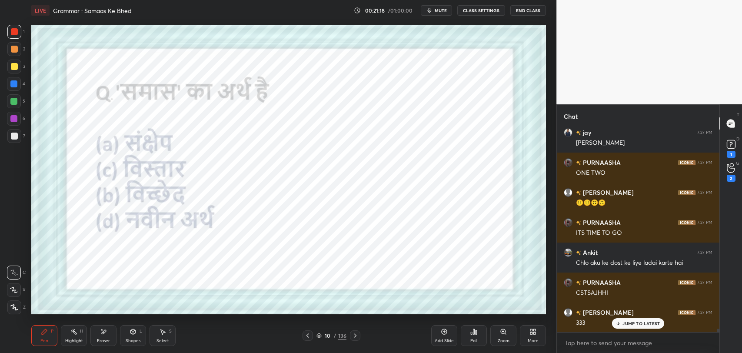
click at [639, 323] on p "JUMP TO LATEST" at bounding box center [640, 323] width 37 height 5
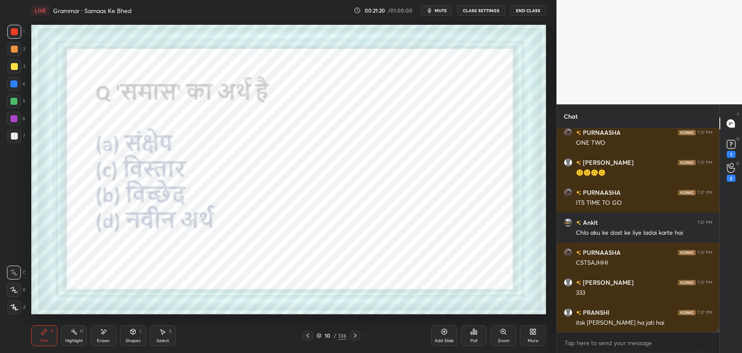
click at [337, 336] on div "10 / 136" at bounding box center [331, 336] width 30 height 8
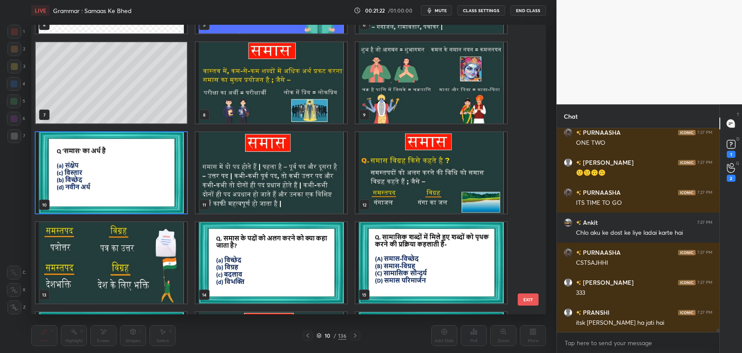
click at [314, 184] on img "grid" at bounding box center [271, 172] width 151 height 81
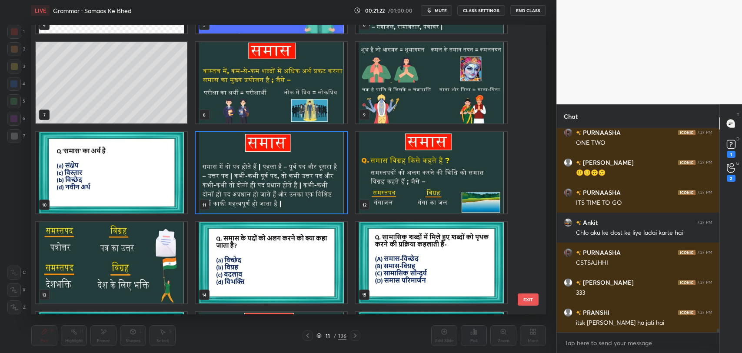
click at [314, 184] on img "grid" at bounding box center [271, 172] width 151 height 81
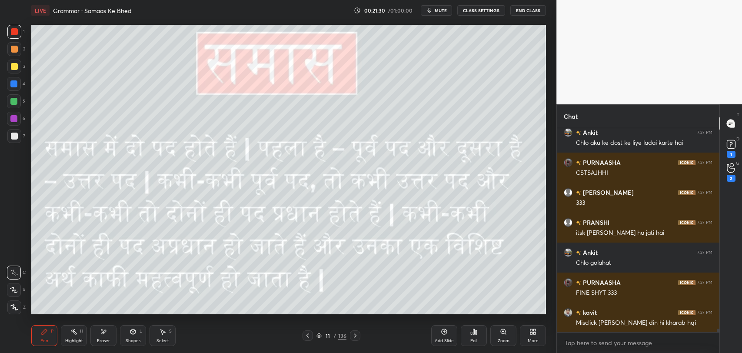
click at [13, 134] on div at bounding box center [14, 136] width 7 height 7
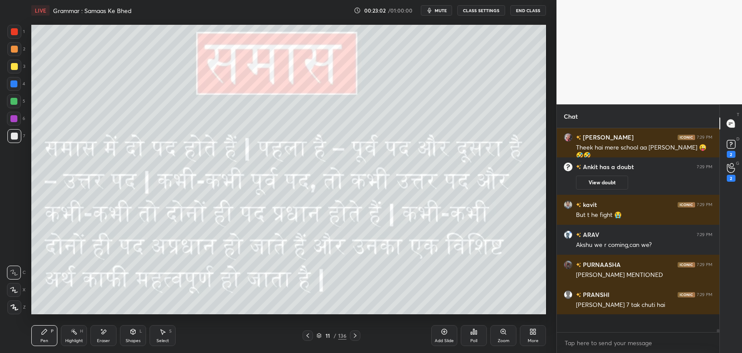
scroll to position [202, 160]
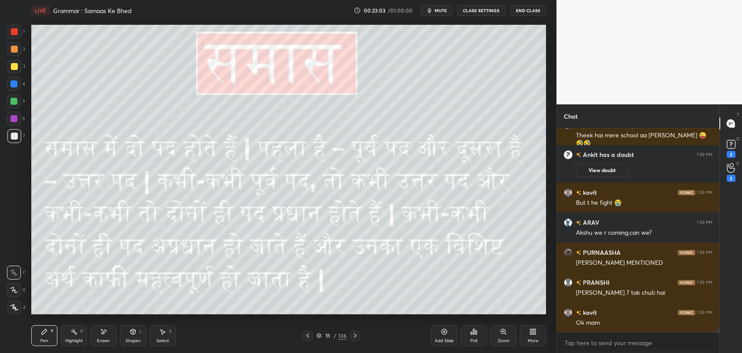
click at [101, 339] on div "Eraser" at bounding box center [103, 341] width 13 height 4
click at [50, 336] on div "Pen P" at bounding box center [44, 335] width 26 height 21
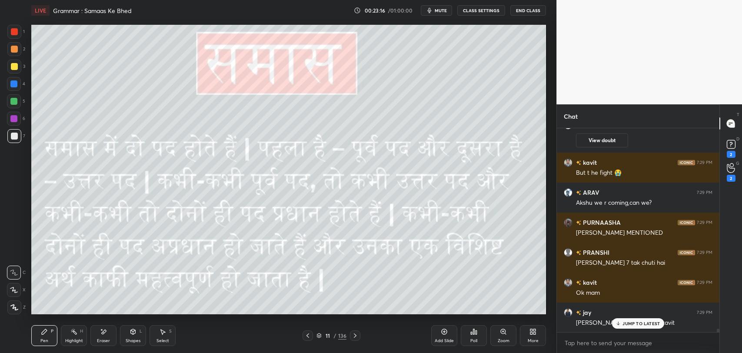
scroll to position [11720, 0]
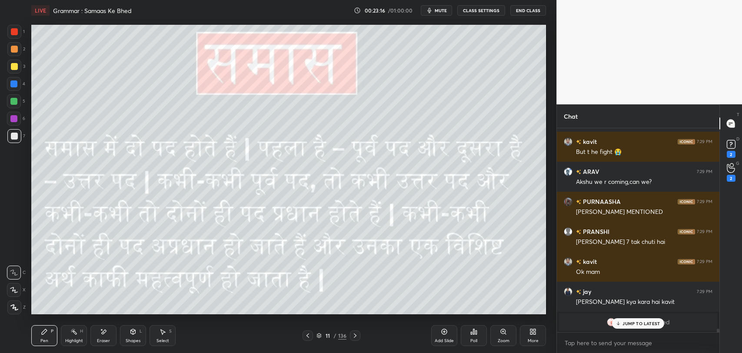
click at [635, 323] on p "JUMP TO LATEST" at bounding box center [640, 323] width 37 height 5
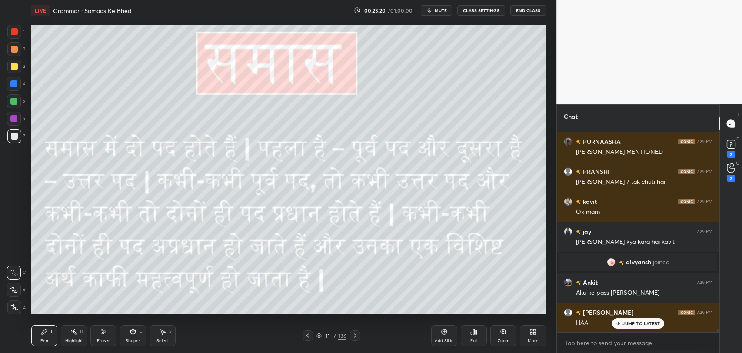
scroll to position [11810, 0]
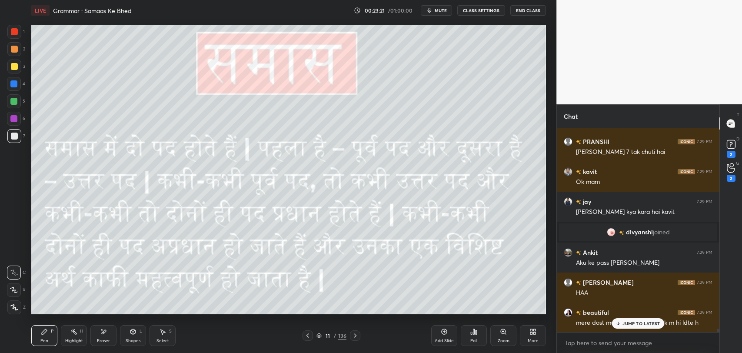
click at [632, 328] on div "JUMP TO LATEST" at bounding box center [638, 323] width 52 height 10
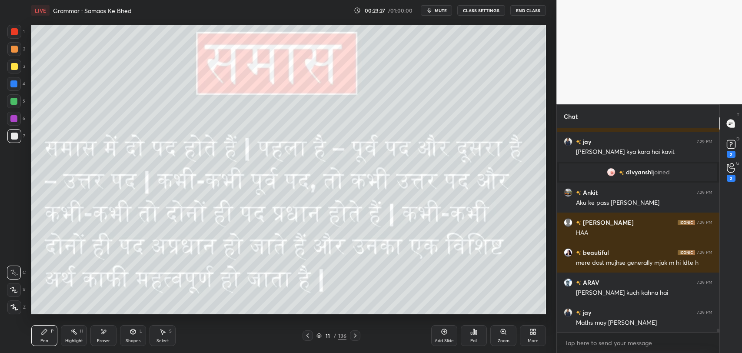
scroll to position [11900, 0]
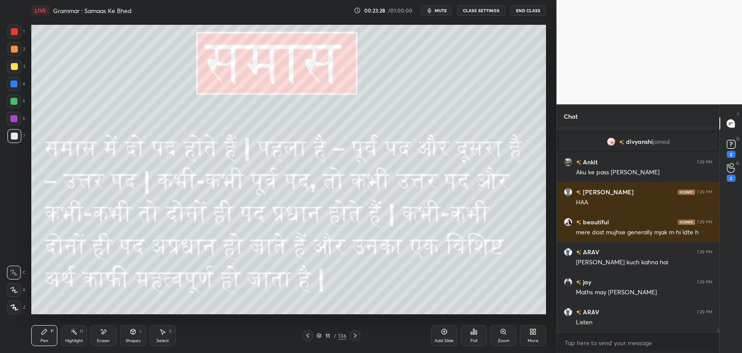
click at [356, 339] on div at bounding box center [355, 335] width 10 height 10
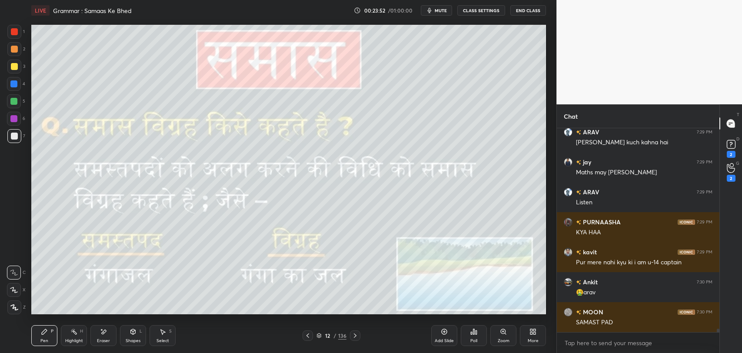
scroll to position [12020, 0]
click at [104, 333] on icon at bounding box center [104, 332] width 5 height 4
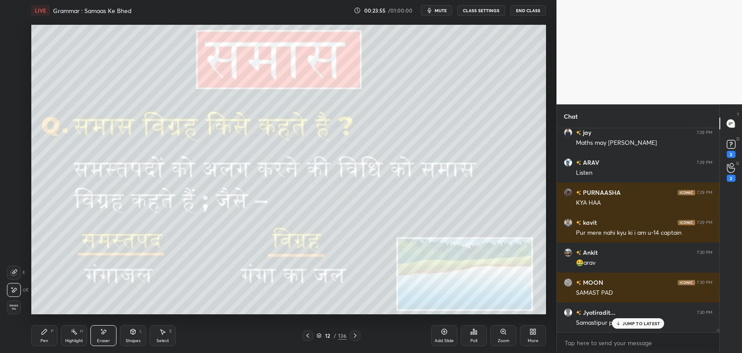
click at [42, 339] on div "Pen" at bounding box center [44, 341] width 8 height 4
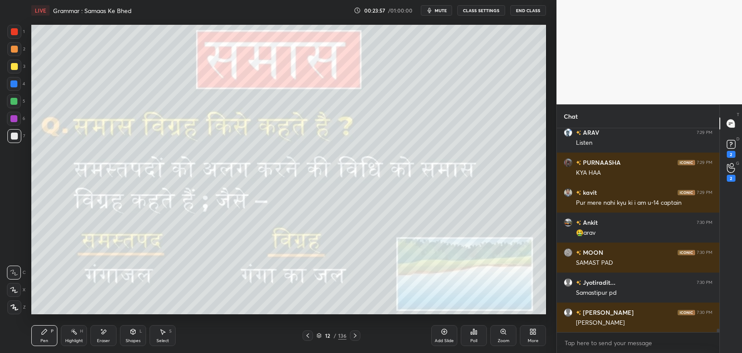
scroll to position [12110, 0]
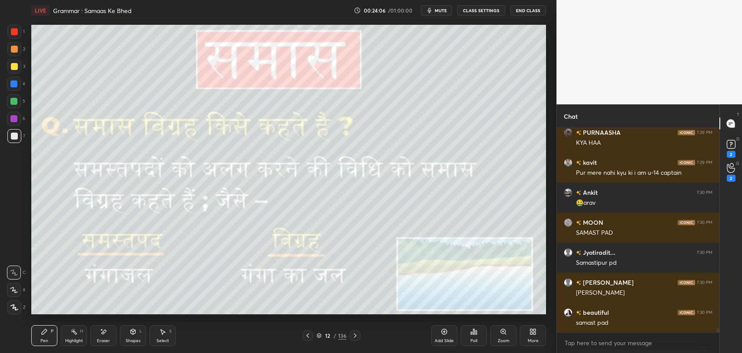
click at [103, 340] on div "Eraser" at bounding box center [103, 341] width 13 height 4
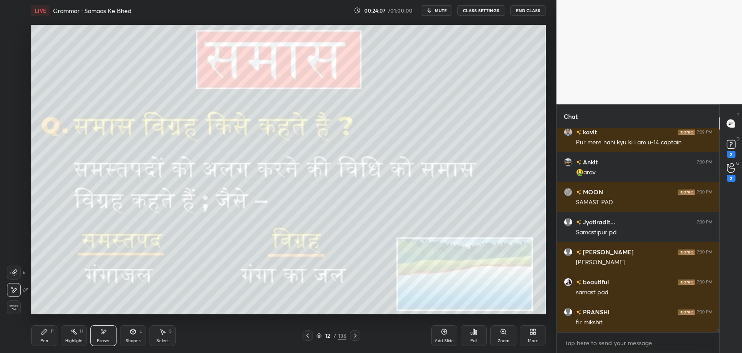
click at [47, 339] on div "Pen" at bounding box center [44, 341] width 8 height 4
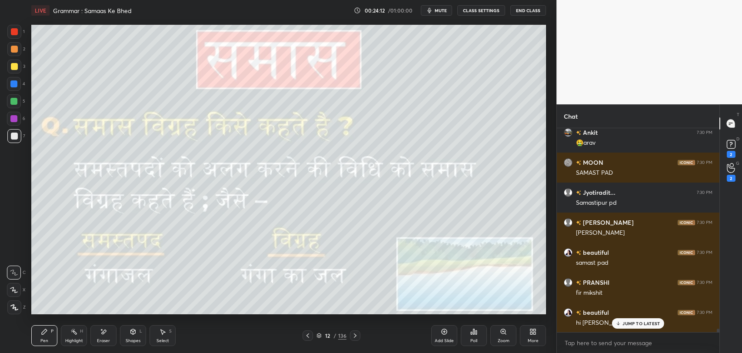
scroll to position [12200, 0]
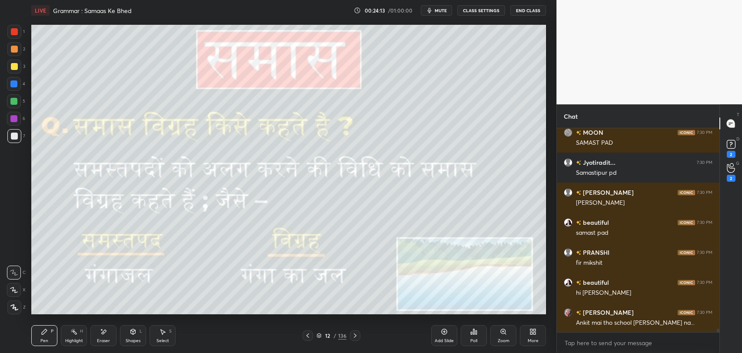
click at [361, 333] on div "12 / 136" at bounding box center [331, 335] width 200 height 10
click at [357, 338] on icon at bounding box center [355, 335] width 7 height 7
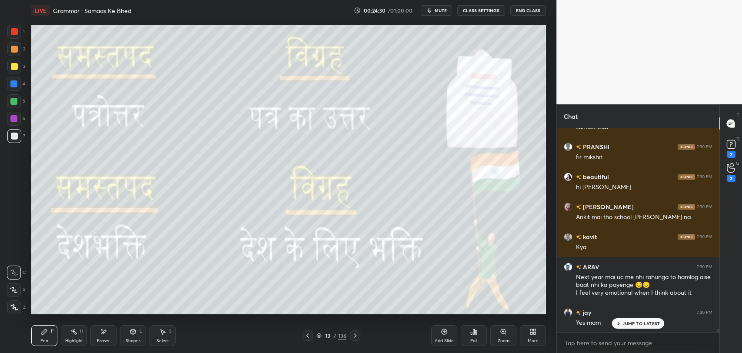
scroll to position [12336, 0]
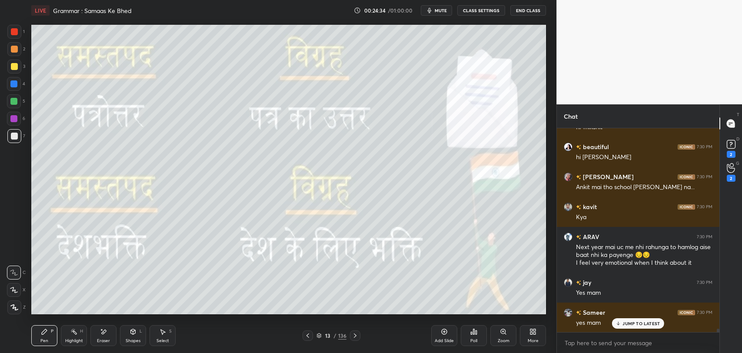
click at [99, 335] on div "Eraser" at bounding box center [103, 335] width 26 height 21
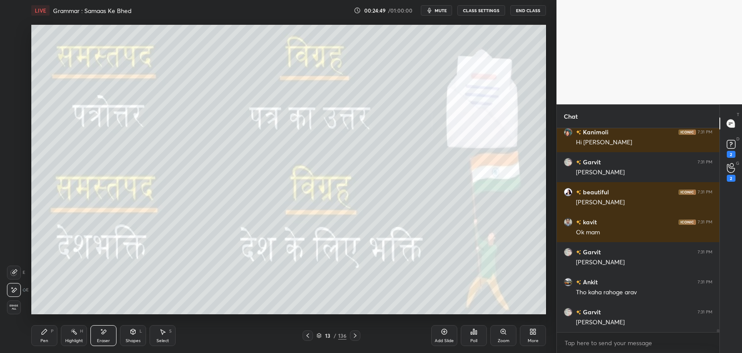
scroll to position [12643, 0]
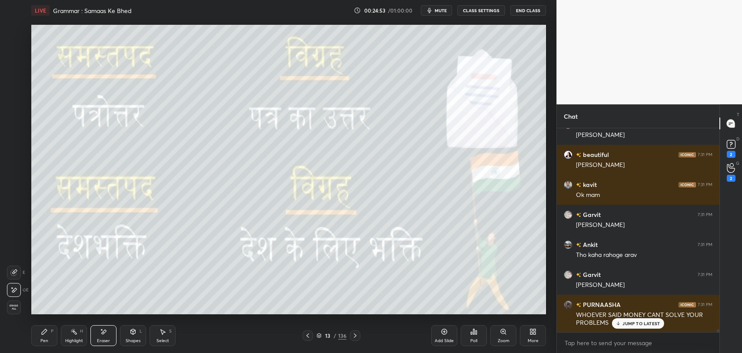
click at [631, 326] on div "JUMP TO LATEST" at bounding box center [638, 323] width 52 height 10
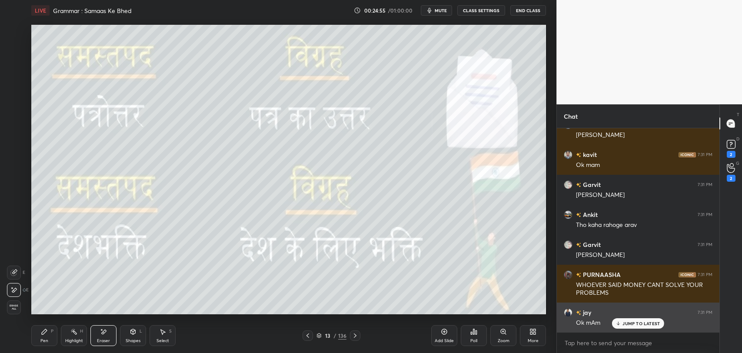
click at [634, 326] on div "JUMP TO LATEST" at bounding box center [638, 323] width 52 height 10
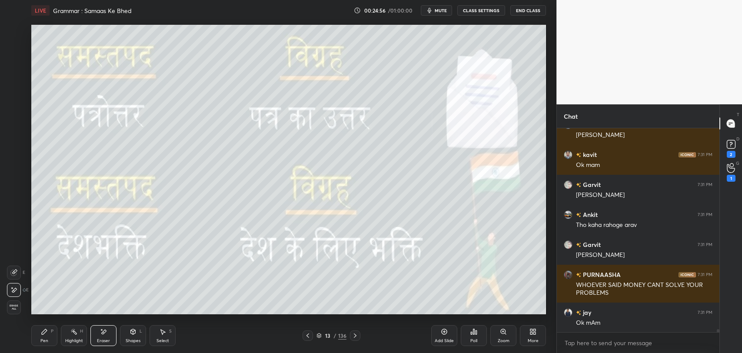
click at [308, 336] on icon at bounding box center [307, 335] width 7 height 7
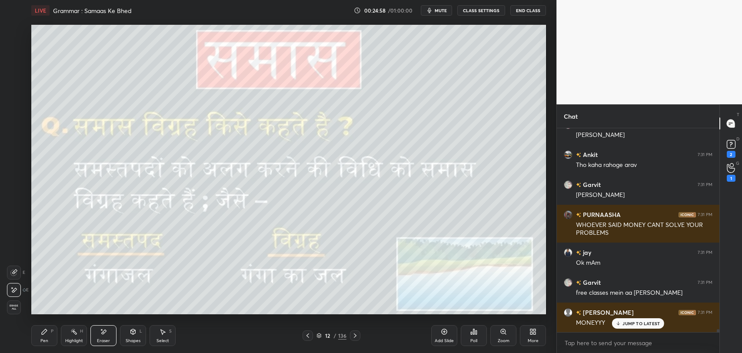
scroll to position [12763, 0]
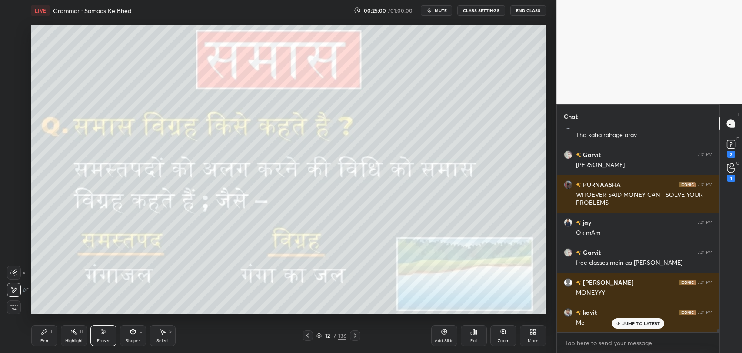
click at [43, 335] on icon at bounding box center [44, 331] width 7 height 7
click at [357, 333] on icon at bounding box center [355, 335] width 7 height 7
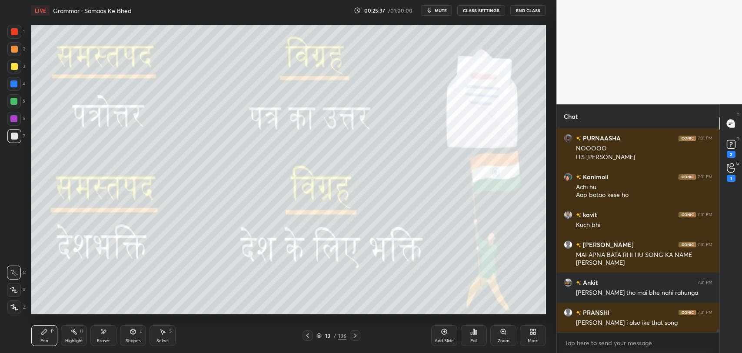
scroll to position [13104, 0]
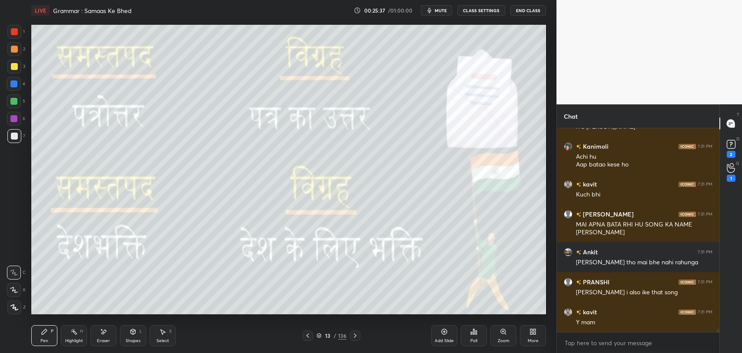
click at [640, 324] on div "Y mam" at bounding box center [644, 322] width 136 height 9
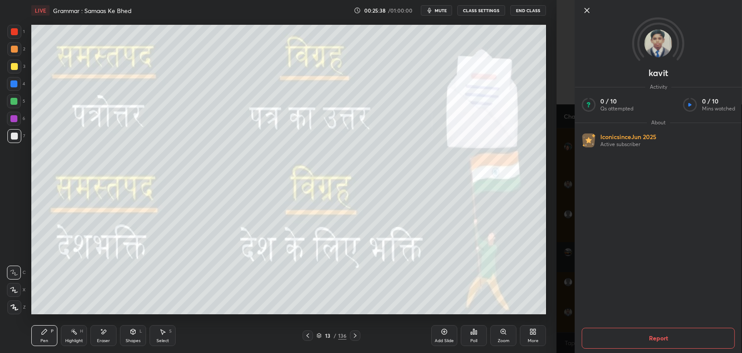
click at [591, 11] on icon at bounding box center [587, 10] width 10 height 10
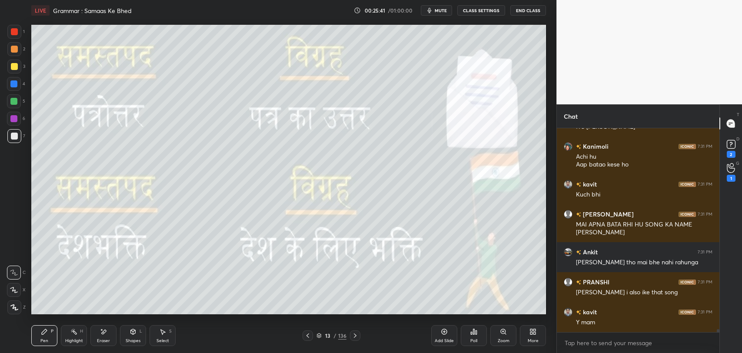
click at [353, 336] on icon at bounding box center [355, 335] width 7 height 7
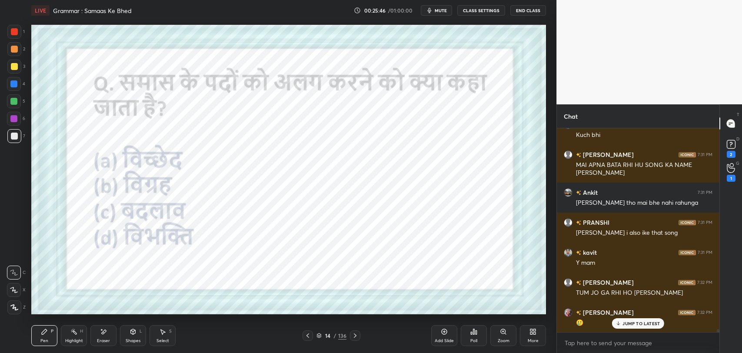
scroll to position [13194, 0]
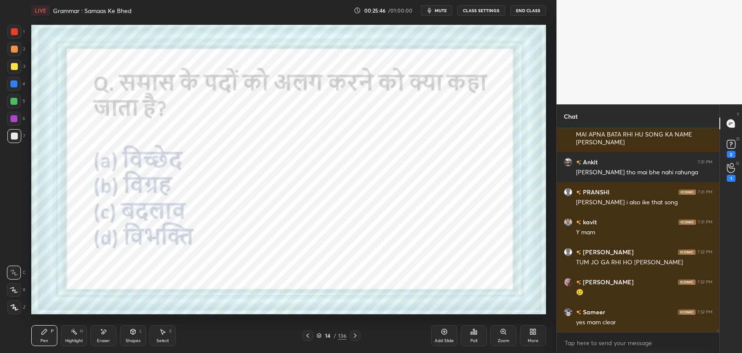
click at [11, 33] on div at bounding box center [14, 31] width 7 height 7
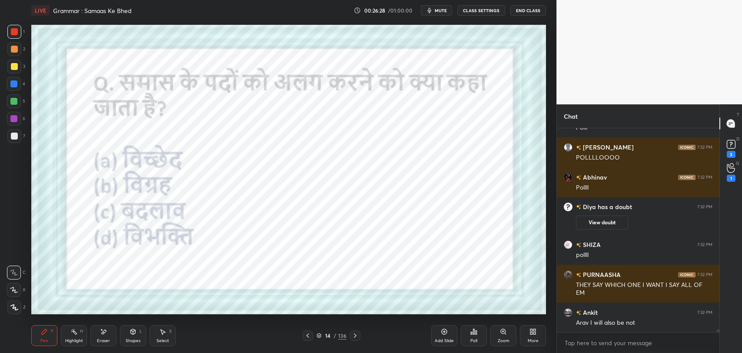
scroll to position [13093, 0]
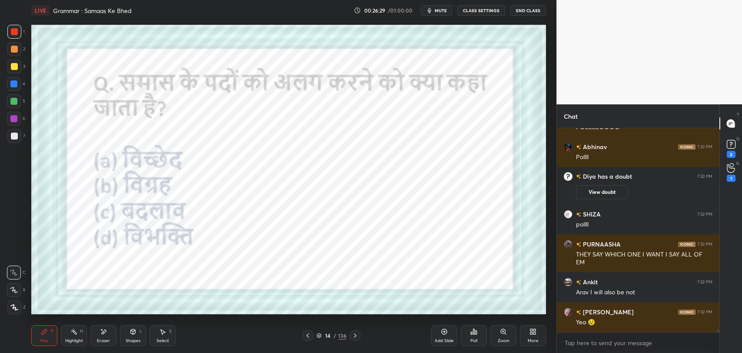
click at [480, 341] on div "Poll" at bounding box center [474, 335] width 26 height 21
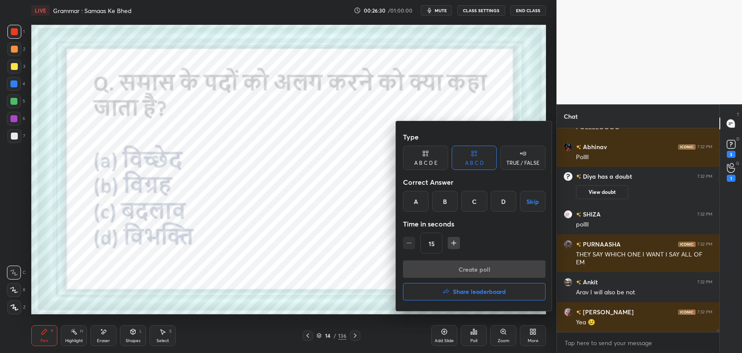
click at [452, 205] on div "B" at bounding box center [445, 201] width 26 height 21
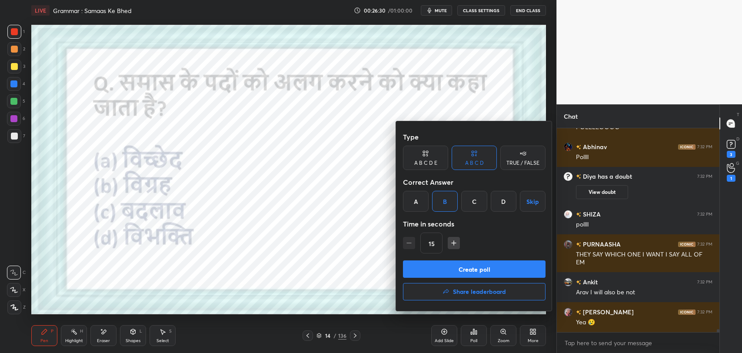
click at [458, 272] on button "Create poll" at bounding box center [474, 268] width 143 height 17
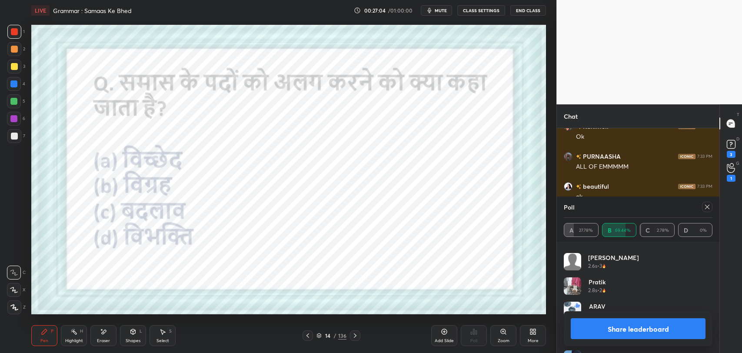
scroll to position [435, 0]
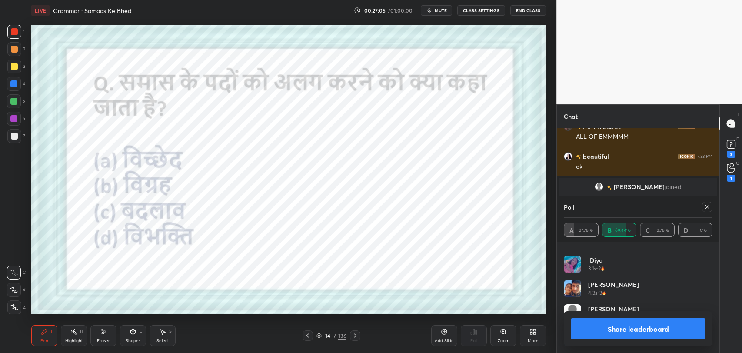
click at [709, 206] on icon at bounding box center [707, 206] width 7 height 7
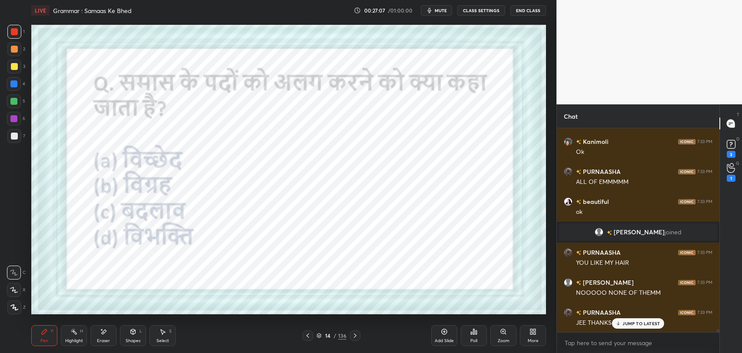
click at [626, 326] on div "JUMP TO LATEST" at bounding box center [638, 323] width 52 height 10
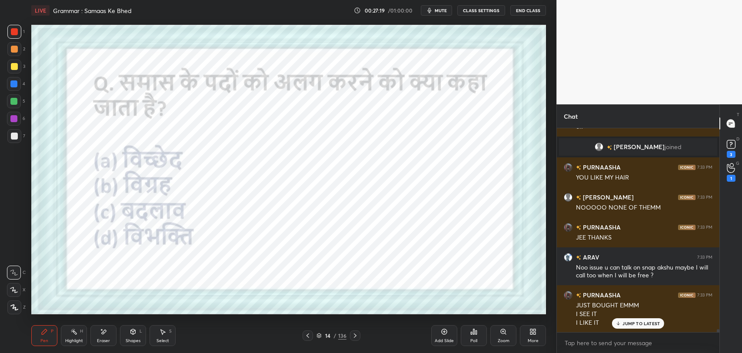
click at [334, 335] on div "/" at bounding box center [335, 335] width 3 height 5
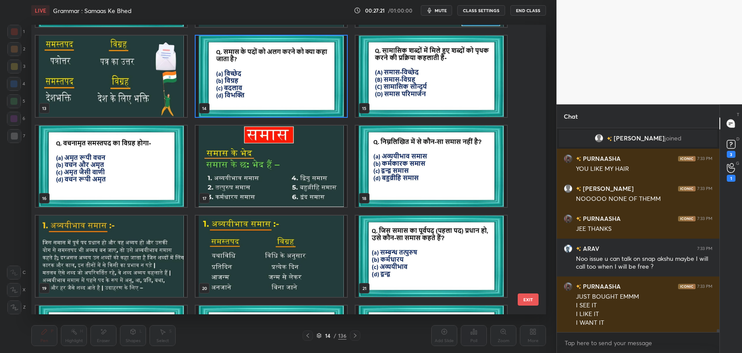
click at [130, 184] on img "grid" at bounding box center [111, 166] width 151 height 81
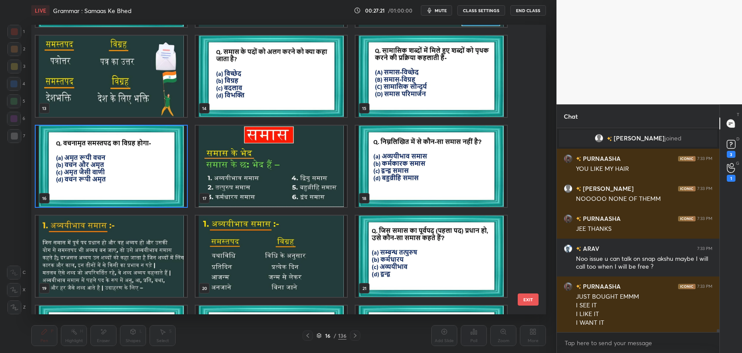
click at [130, 184] on img "grid" at bounding box center [111, 166] width 151 height 81
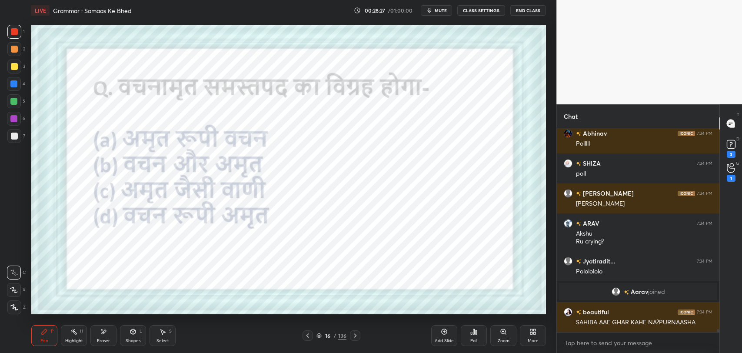
scroll to position [14194, 0]
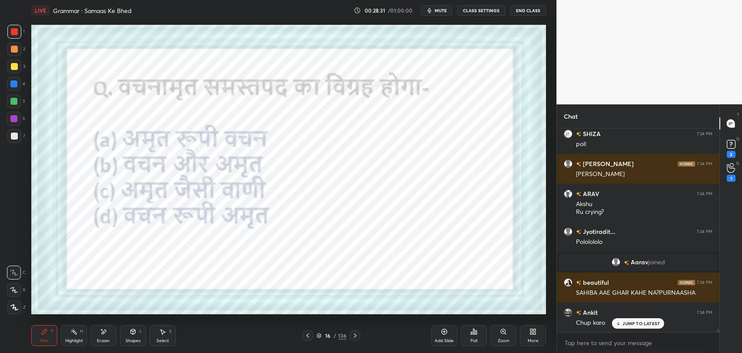
click at [643, 325] on p "JUMP TO LATEST" at bounding box center [640, 323] width 37 height 5
click at [470, 336] on div "Poll" at bounding box center [474, 335] width 26 height 21
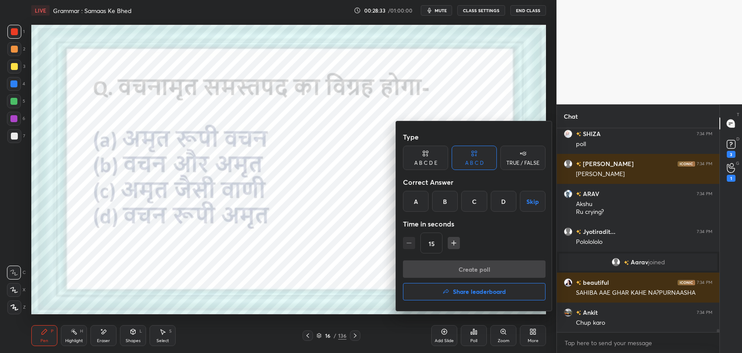
scroll to position [14240, 0]
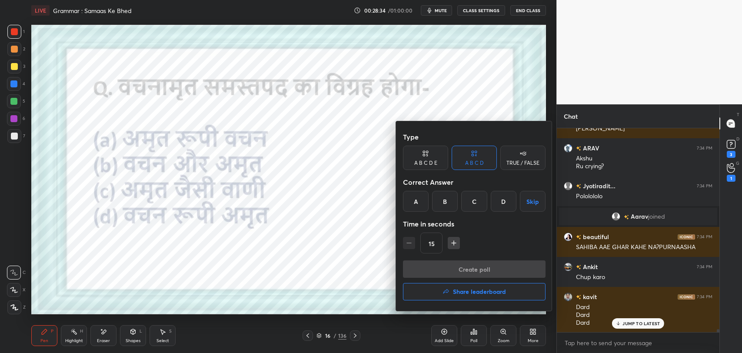
click at [500, 204] on div "D" at bounding box center [504, 201] width 26 height 21
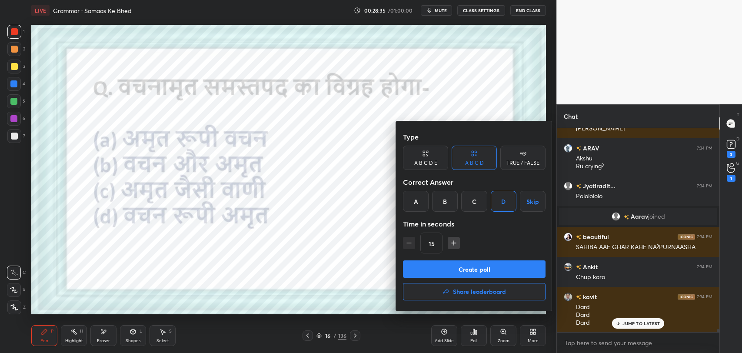
click at [486, 269] on button "Create poll" at bounding box center [474, 268] width 143 height 17
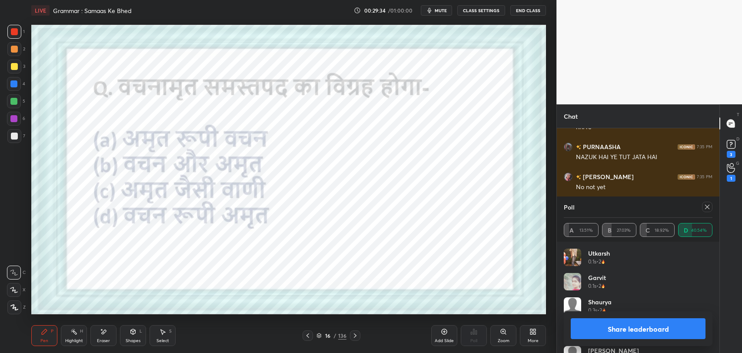
scroll to position [14913, 0]
click at [712, 208] on div at bounding box center [707, 207] width 10 height 10
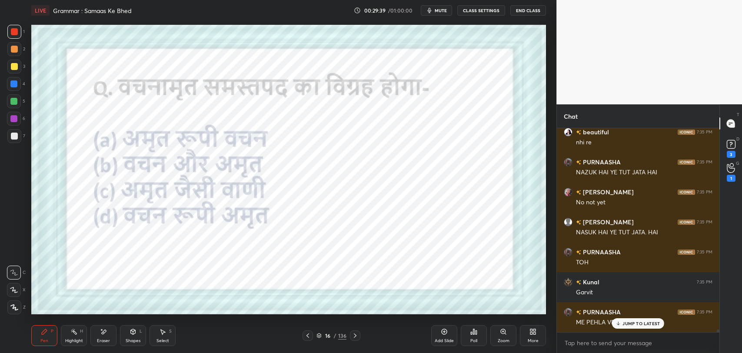
scroll to position [201, 160]
click at [632, 324] on p "JUMP TO LATEST" at bounding box center [640, 323] width 37 height 5
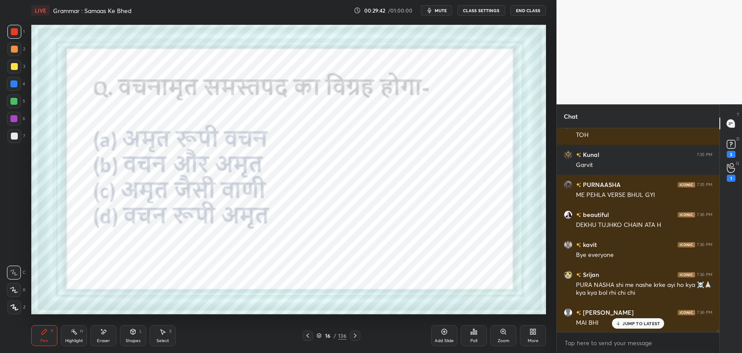
click at [622, 324] on div "JUMP TO LATEST" at bounding box center [638, 323] width 52 height 10
click at [331, 338] on div "16 / 136" at bounding box center [331, 336] width 30 height 8
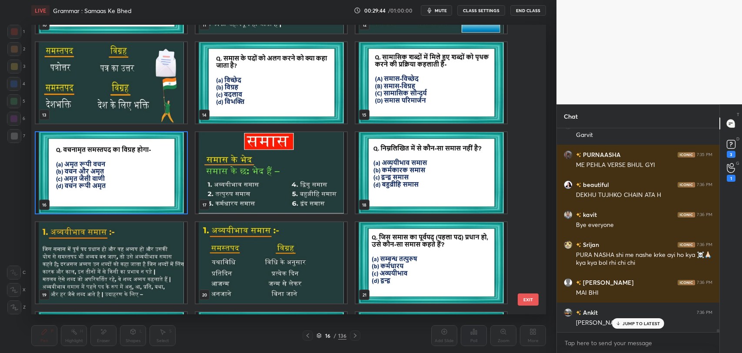
click at [210, 183] on img "grid" at bounding box center [271, 172] width 151 height 81
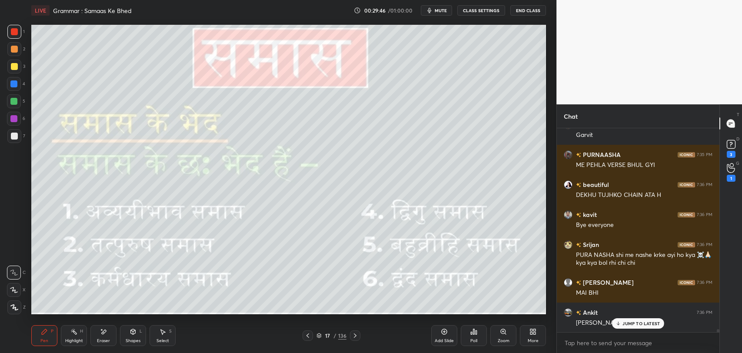
click at [623, 324] on p "JUMP TO LATEST" at bounding box center [640, 323] width 37 height 5
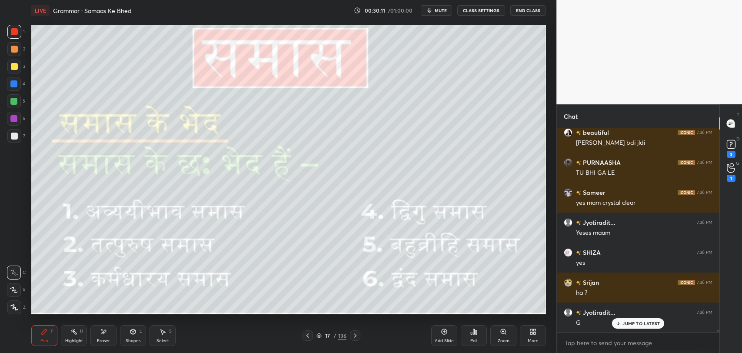
click at [629, 319] on div "JUMP TO LATEST" at bounding box center [638, 323] width 52 height 10
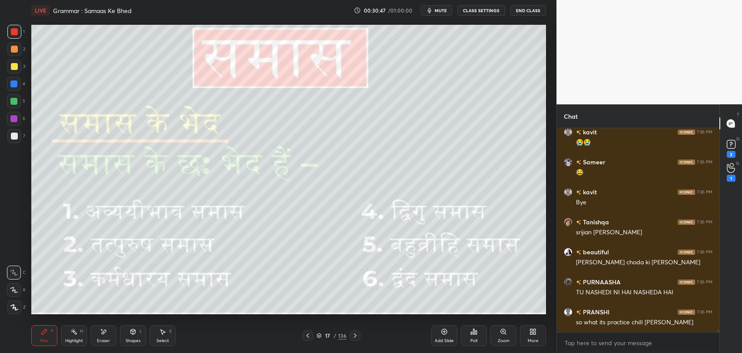
click at [100, 337] on div "Eraser" at bounding box center [103, 335] width 26 height 21
click at [40, 339] on div "Pen" at bounding box center [44, 341] width 8 height 4
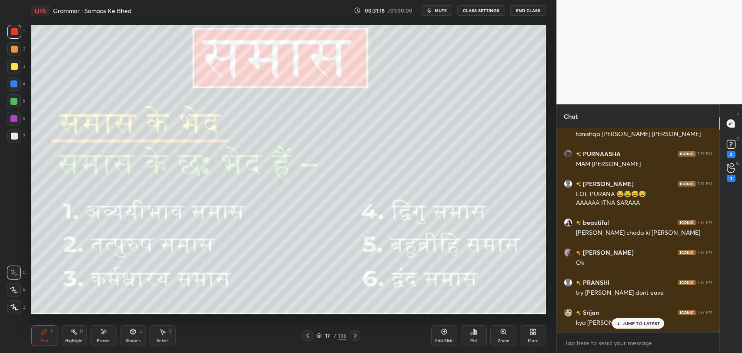
scroll to position [15505, 0]
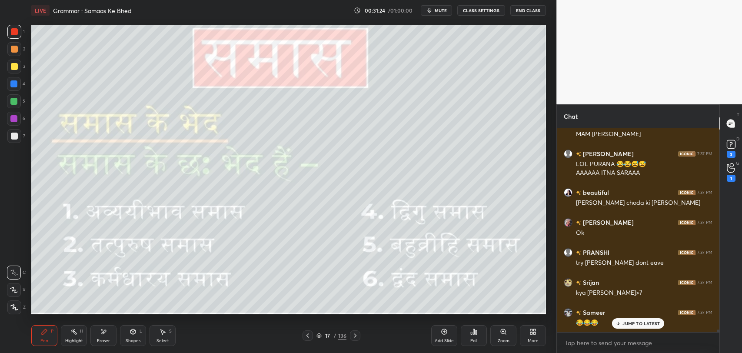
click at [639, 324] on p "JUMP TO LATEST" at bounding box center [640, 323] width 37 height 5
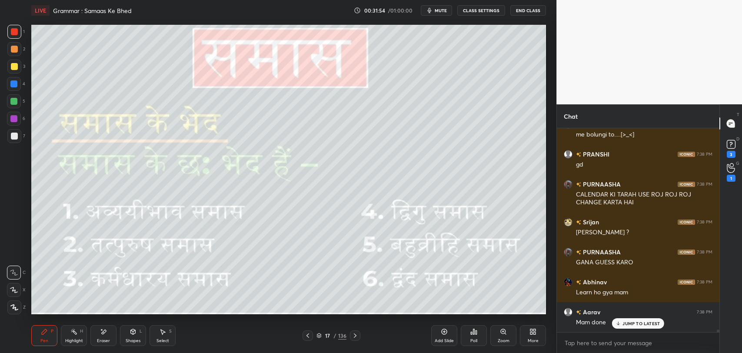
scroll to position [15783, 0]
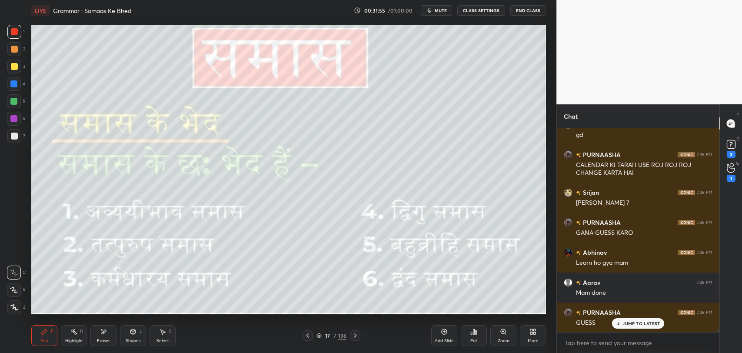
click at [352, 336] on icon at bounding box center [355, 335] width 7 height 7
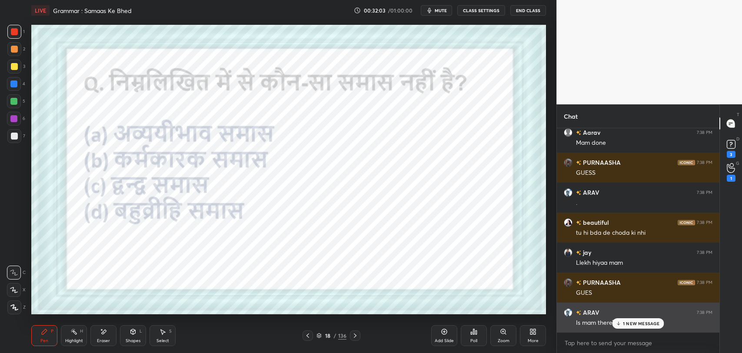
scroll to position [15963, 0]
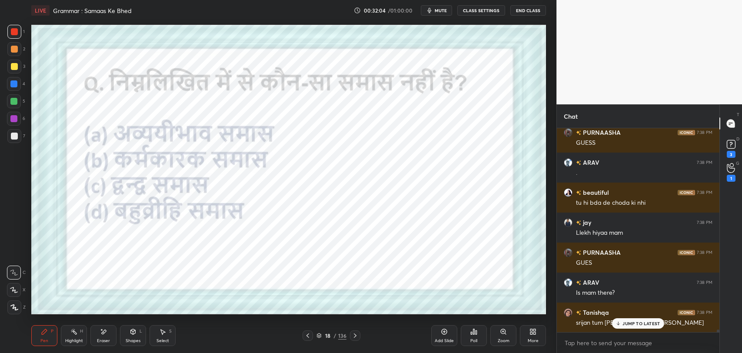
click at [636, 328] on div "JUMP TO LATEST" at bounding box center [638, 323] width 52 height 10
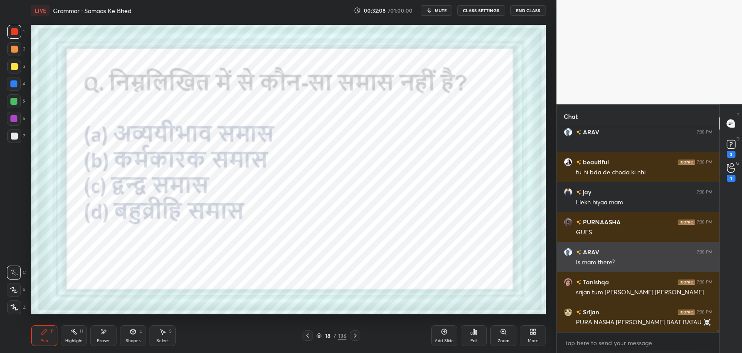
click at [576, 263] on div "Is mam there?" at bounding box center [644, 262] width 136 height 9
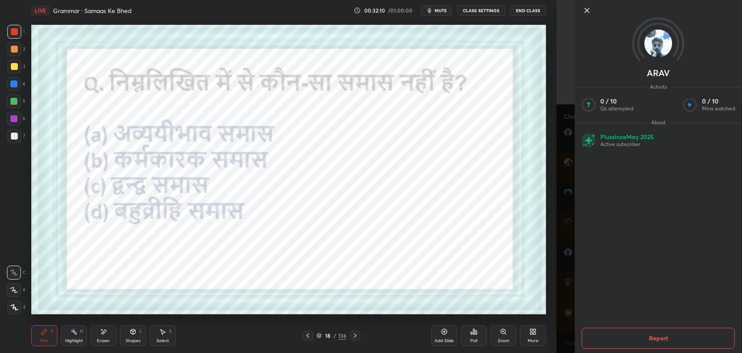
click at [586, 14] on icon at bounding box center [587, 10] width 10 height 10
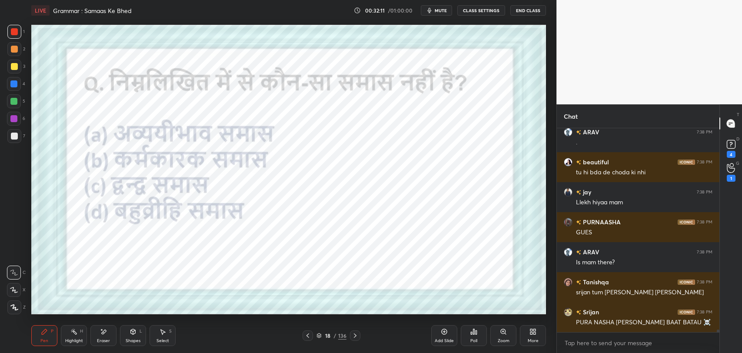
scroll to position [16030, 0]
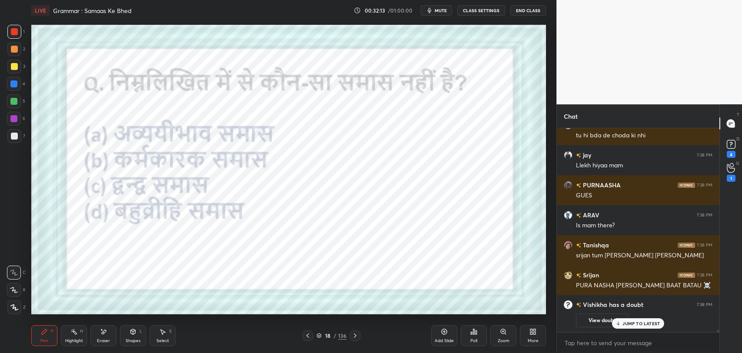
click at [653, 324] on p "JUMP TO LATEST" at bounding box center [640, 323] width 37 height 5
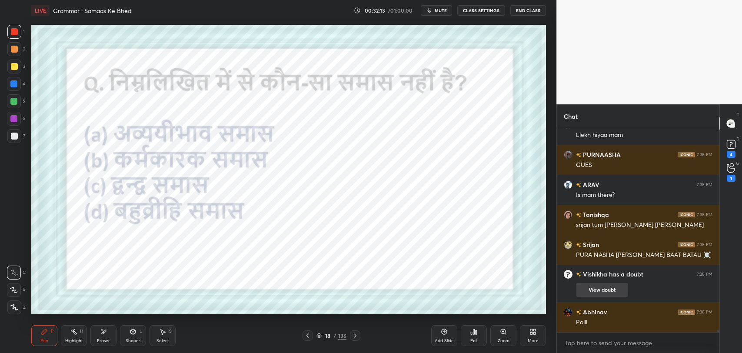
scroll to position [15566, 0]
click at [605, 291] on button "View doubt" at bounding box center [602, 290] width 52 height 14
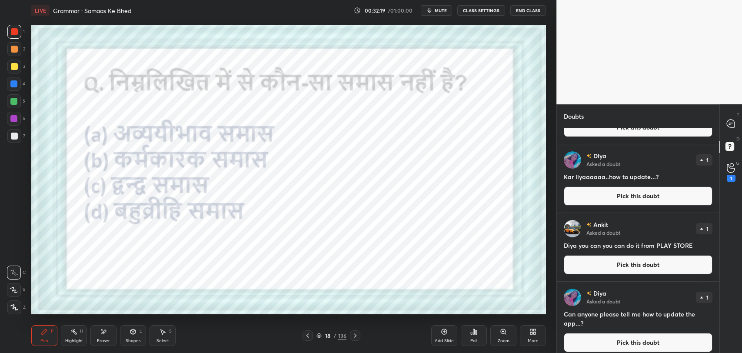
scroll to position [290, 0]
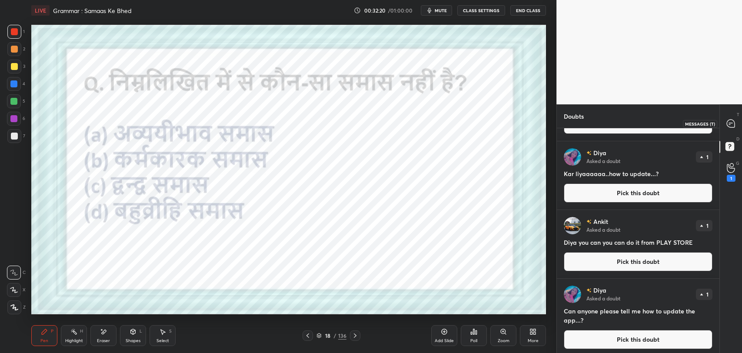
click at [732, 128] on div at bounding box center [730, 124] width 17 height 16
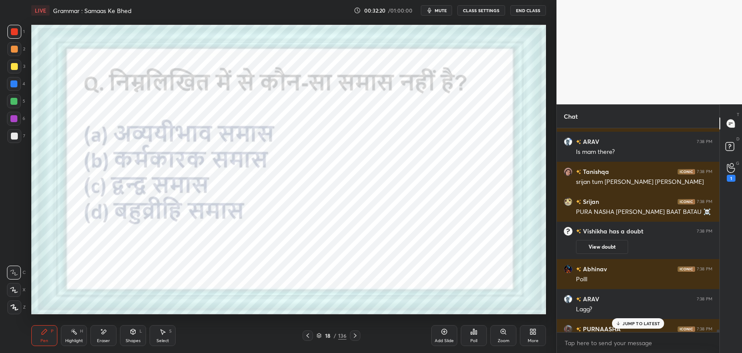
scroll to position [15832, 0]
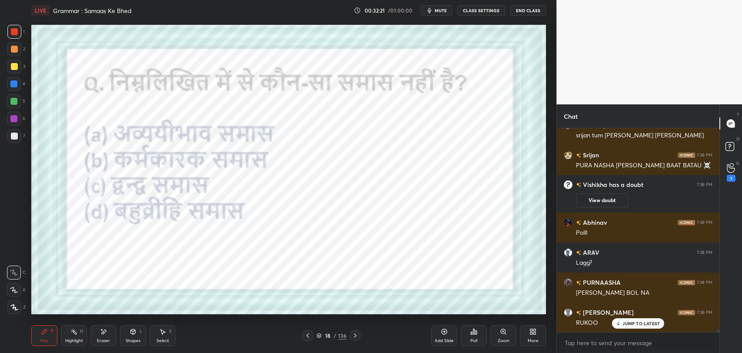
click at [629, 327] on div "JUMP TO LATEST" at bounding box center [638, 323] width 52 height 10
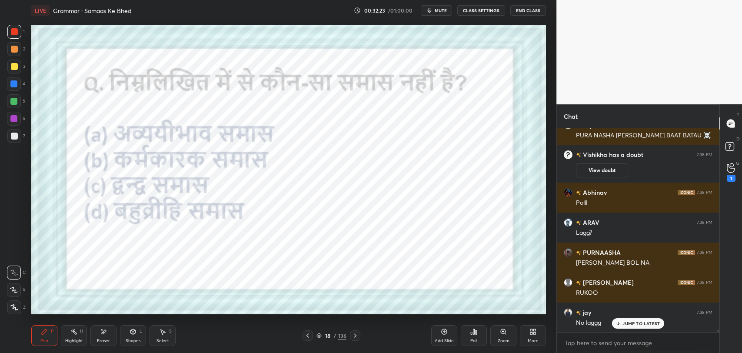
click at [465, 338] on div "Poll" at bounding box center [474, 335] width 26 height 21
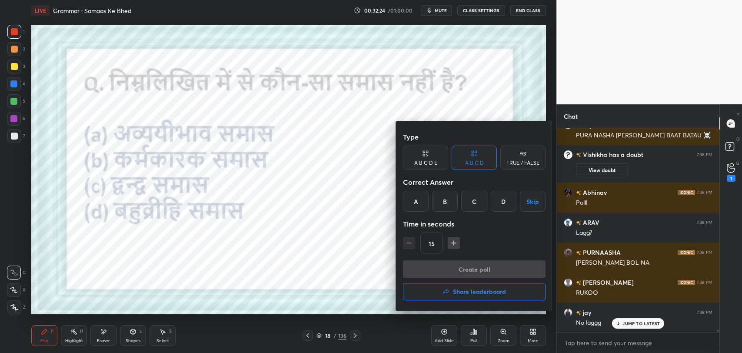
click at [439, 205] on div "B" at bounding box center [445, 201] width 26 height 21
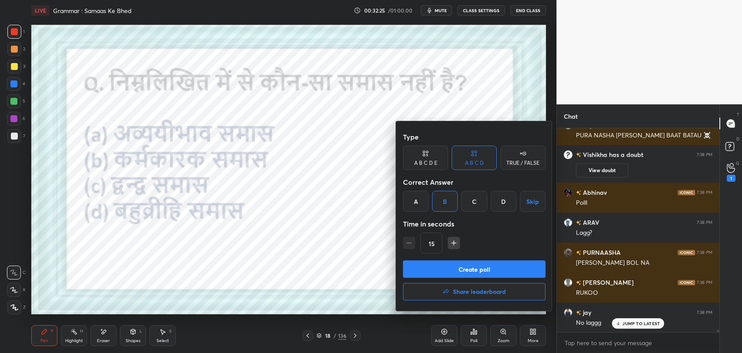
click at [453, 276] on button "Create poll" at bounding box center [474, 268] width 143 height 17
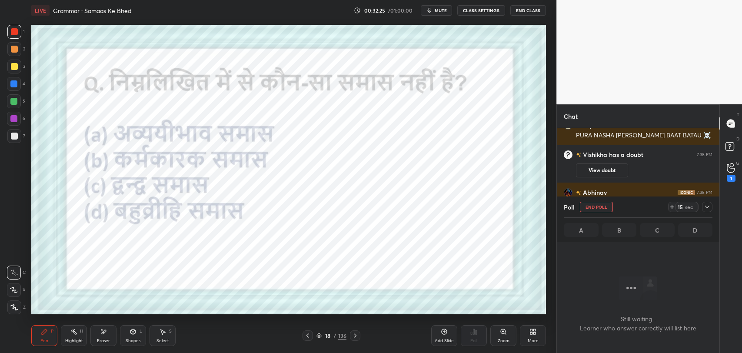
scroll to position [3, 3]
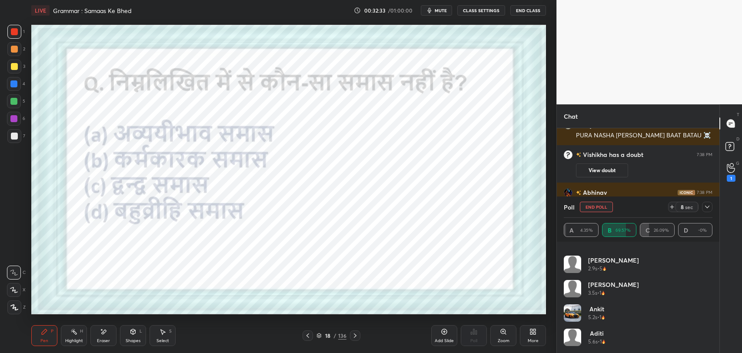
click at [710, 209] on icon at bounding box center [707, 206] width 7 height 7
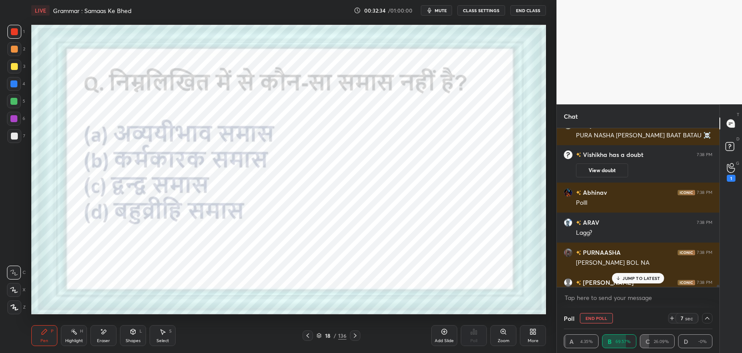
click at [630, 276] on p "JUMP TO LATEST" at bounding box center [640, 278] width 37 height 5
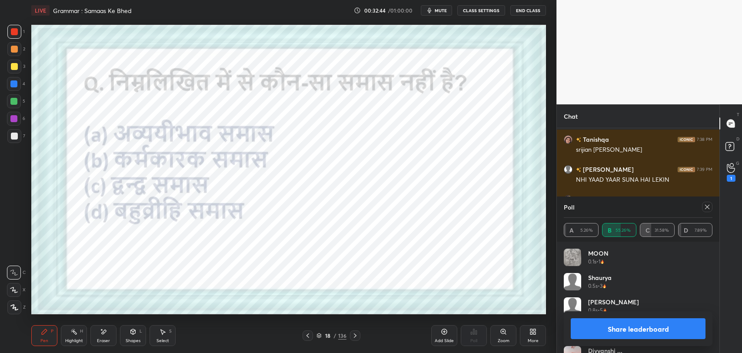
click at [705, 205] on icon at bounding box center [707, 206] width 7 height 7
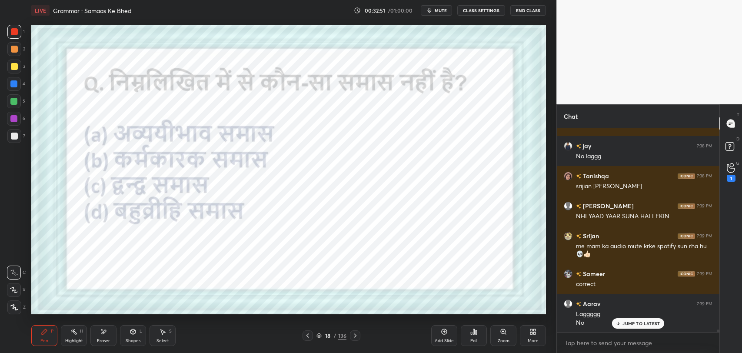
click at [636, 324] on p "JUMP TO LATEST" at bounding box center [640, 323] width 37 height 5
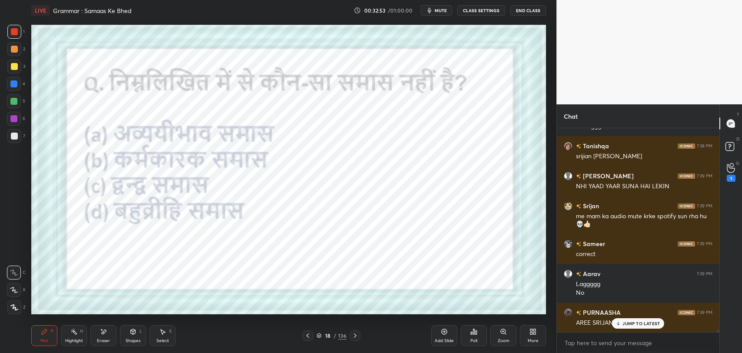
click at [633, 322] on p "JUMP TO LATEST" at bounding box center [640, 323] width 37 height 5
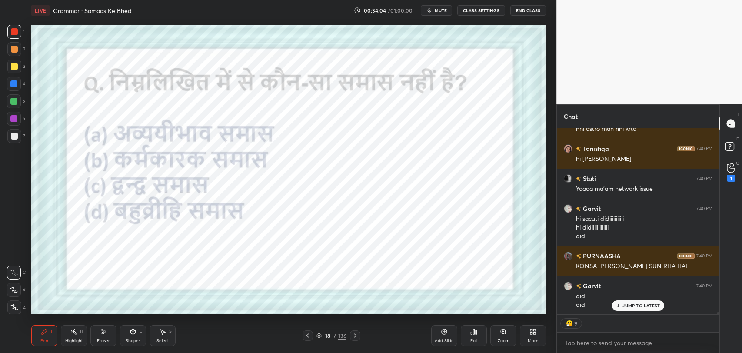
scroll to position [17092, 0]
click at [350, 335] on div at bounding box center [355, 335] width 10 height 10
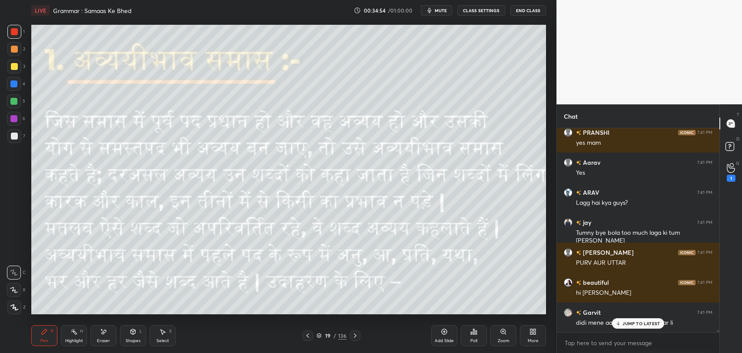
click at [16, 50] on div at bounding box center [14, 49] width 7 height 7
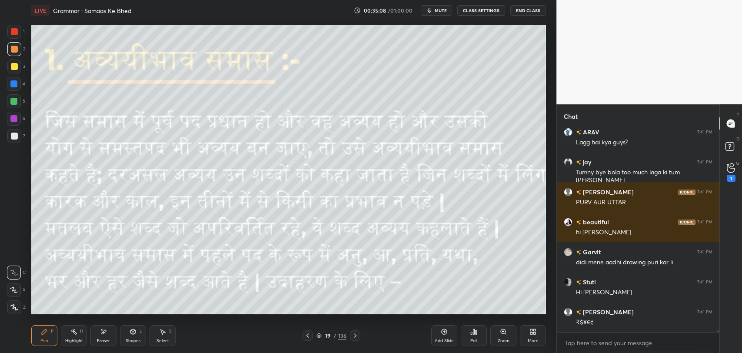
scroll to position [17946, 0]
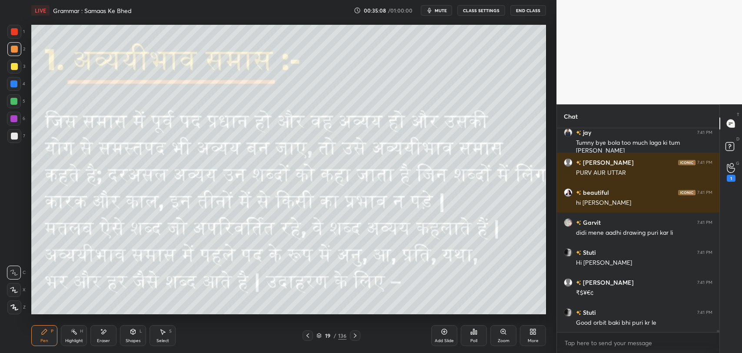
click at [108, 333] on div "Eraser" at bounding box center [103, 335] width 26 height 21
click at [47, 330] on icon at bounding box center [44, 331] width 5 height 5
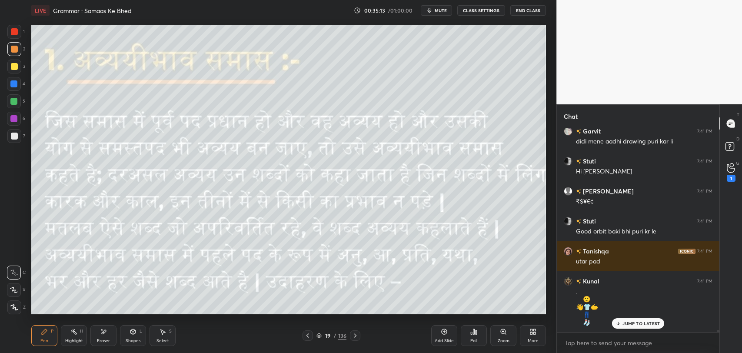
click at [633, 322] on p "JUMP TO LATEST" at bounding box center [640, 323] width 37 height 5
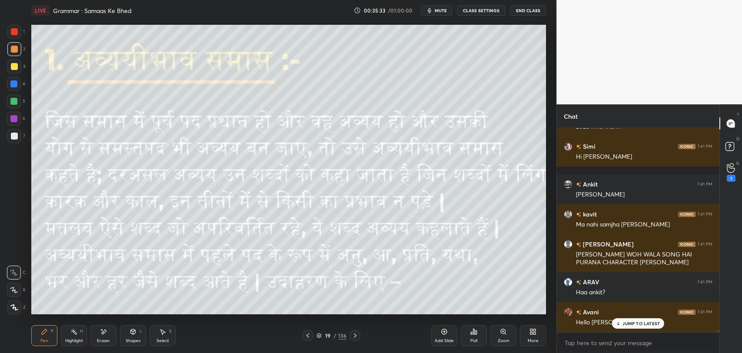
scroll to position [18301, 0]
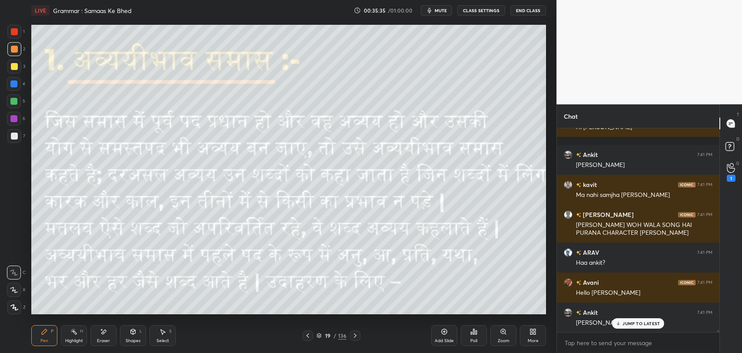
click at [15, 134] on div at bounding box center [14, 136] width 7 height 7
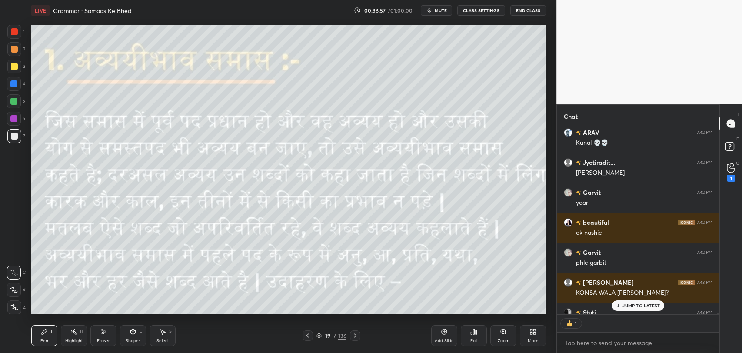
scroll to position [183, 160]
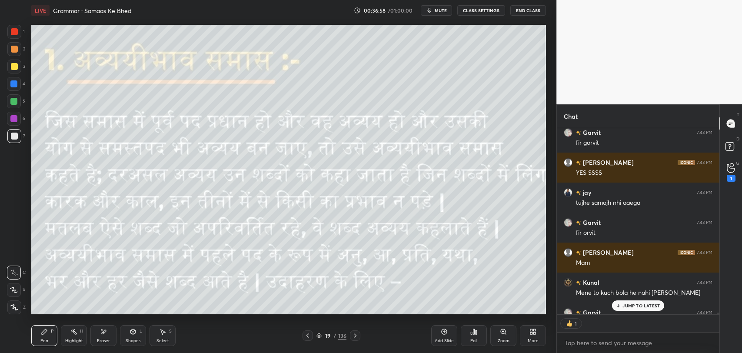
click at [630, 307] on p "JUMP TO LATEST" at bounding box center [640, 305] width 37 height 5
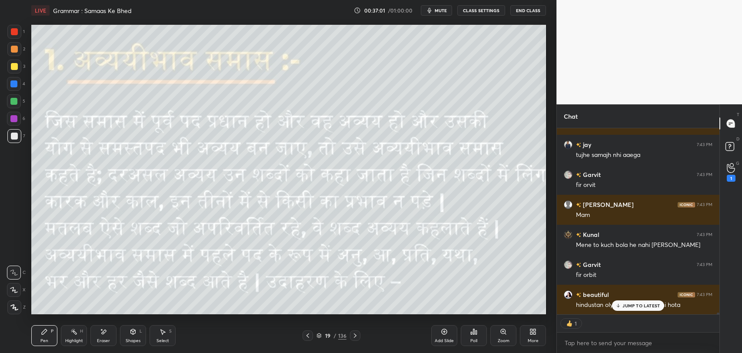
scroll to position [19431, 0]
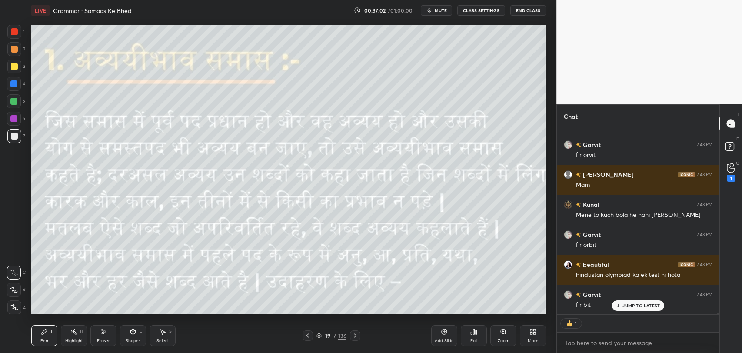
click at [635, 309] on div "JUMP TO LATEST" at bounding box center [638, 305] width 52 height 10
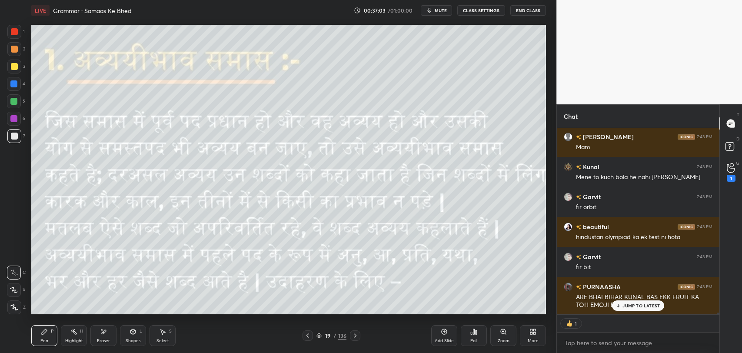
click at [639, 306] on p "JUMP TO LATEST" at bounding box center [640, 305] width 37 height 5
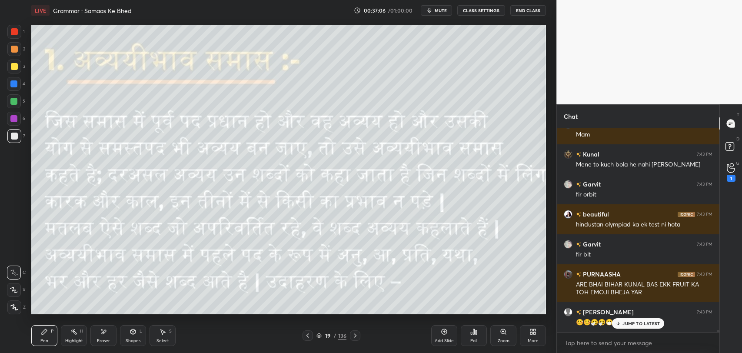
scroll to position [19541, 0]
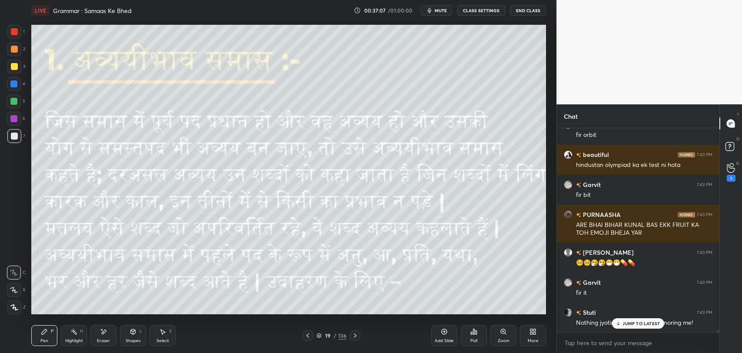
click at [622, 320] on div "JUMP TO LATEST" at bounding box center [638, 323] width 52 height 10
click at [343, 335] on div "136" at bounding box center [342, 336] width 8 height 8
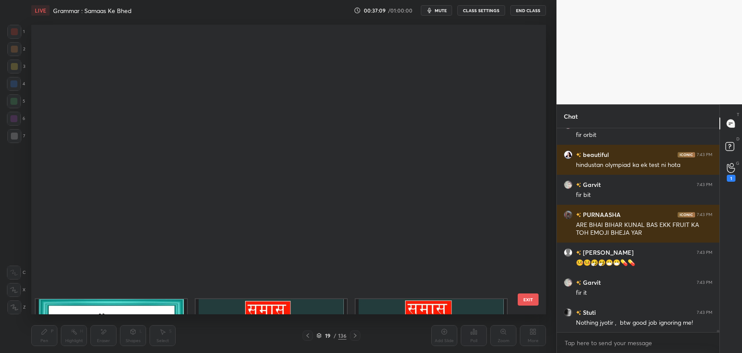
scroll to position [3, 4]
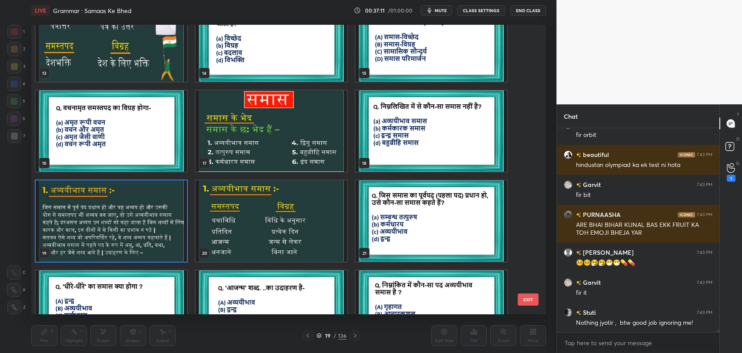
click at [129, 223] on img "grid" at bounding box center [111, 220] width 151 height 81
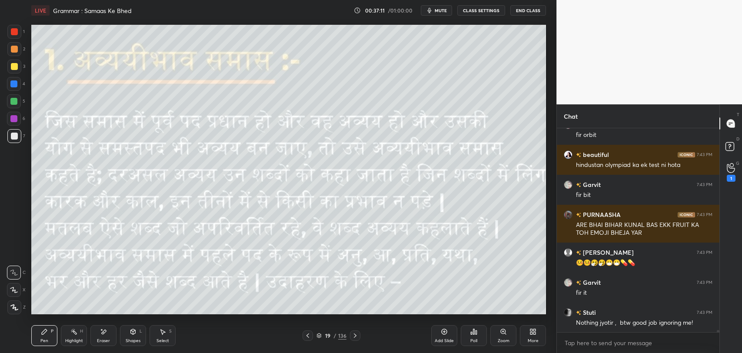
click at [129, 223] on img "grid" at bounding box center [111, 220] width 151 height 81
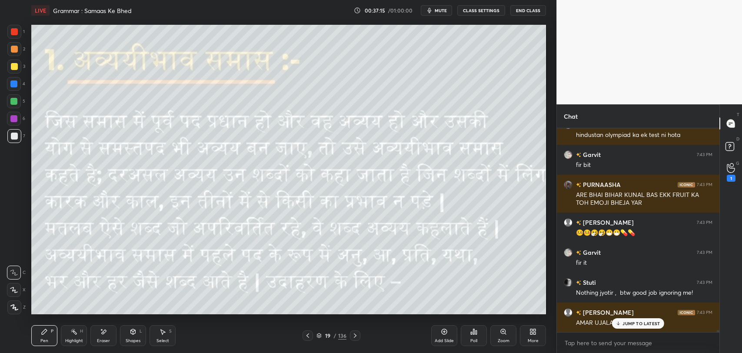
click at [642, 325] on p "JUMP TO LATEST" at bounding box center [640, 323] width 37 height 5
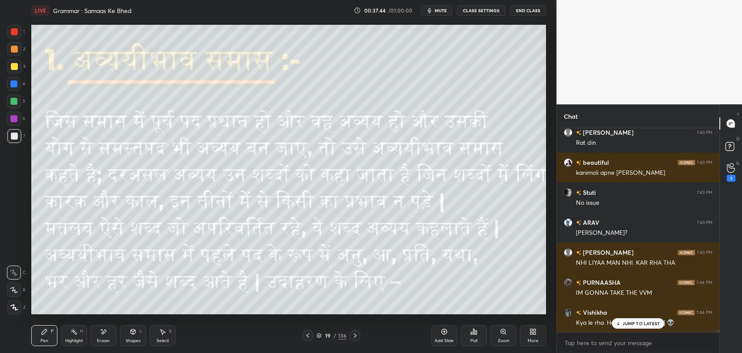
click at [445, 336] on div "Add Slide" at bounding box center [444, 335] width 26 height 21
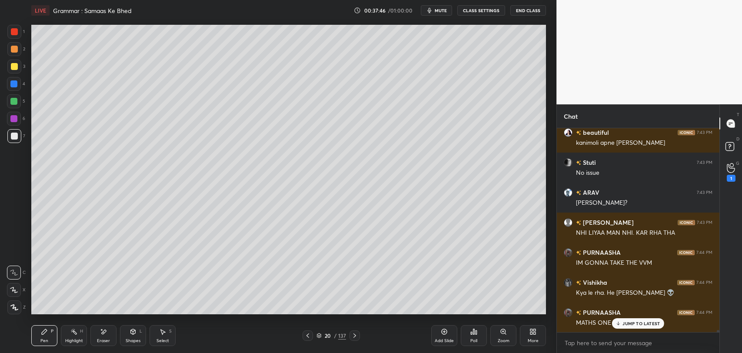
click at [356, 336] on icon at bounding box center [354, 335] width 7 height 7
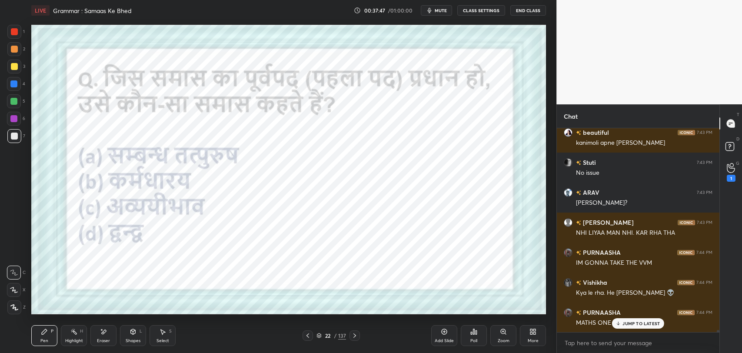
click at [356, 337] on icon at bounding box center [354, 335] width 7 height 7
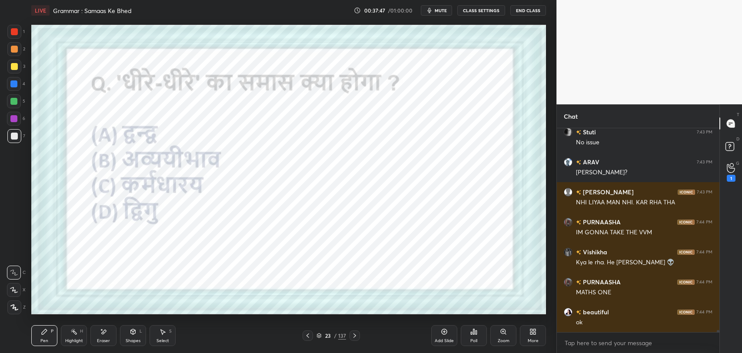
click at [314, 333] on div "23 / 137" at bounding box center [331, 335] width 57 height 10
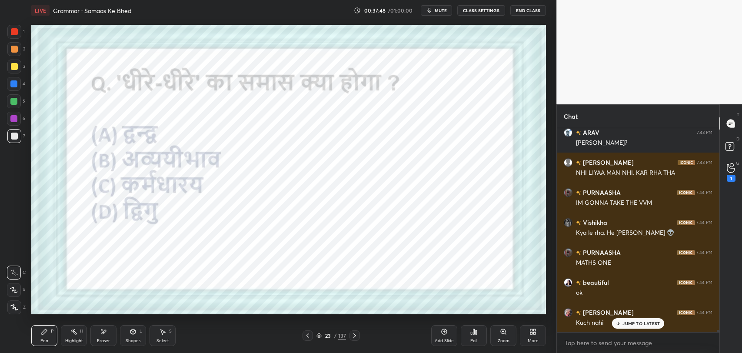
click at [308, 337] on icon at bounding box center [307, 335] width 7 height 7
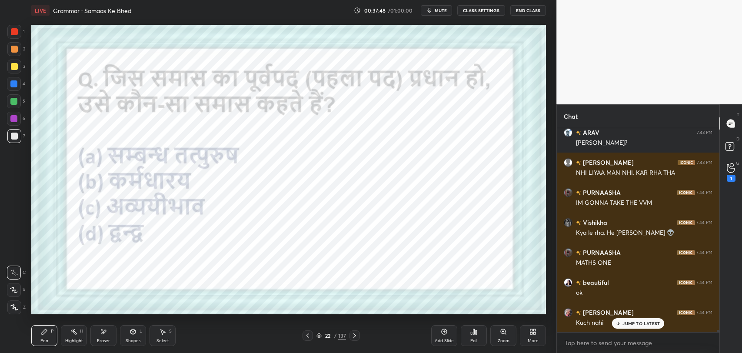
click at [309, 337] on icon at bounding box center [307, 335] width 3 height 4
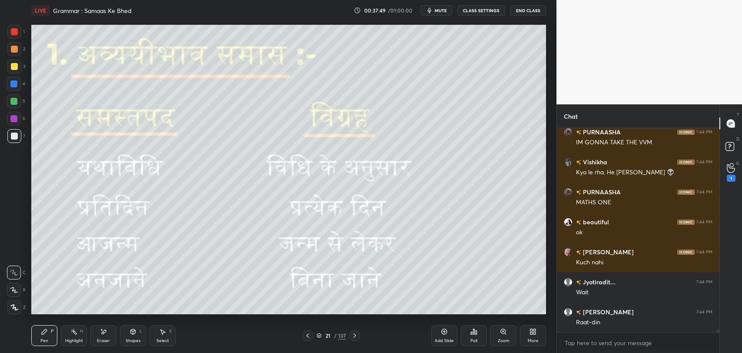
click at [309, 336] on icon at bounding box center [307, 335] width 7 height 7
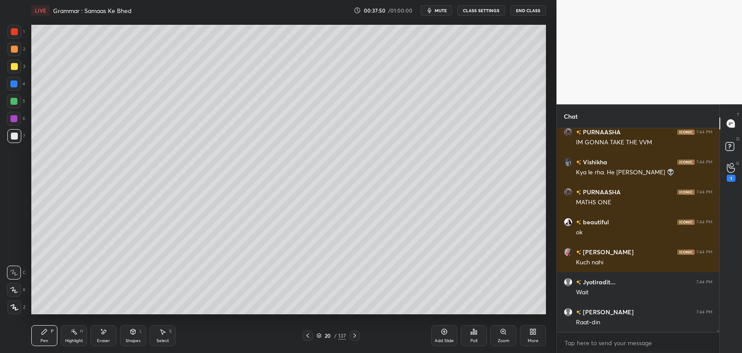
click at [352, 335] on icon at bounding box center [354, 335] width 7 height 7
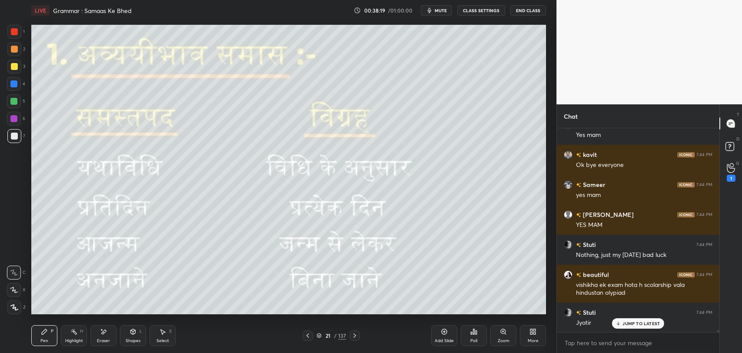
scroll to position [20568, 0]
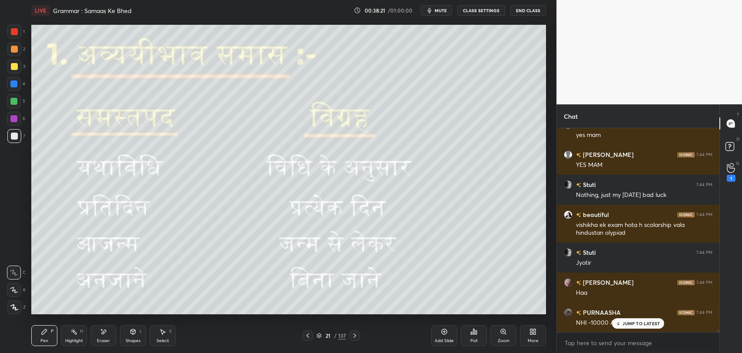
click at [633, 324] on p "JUMP TO LATEST" at bounding box center [640, 323] width 37 height 5
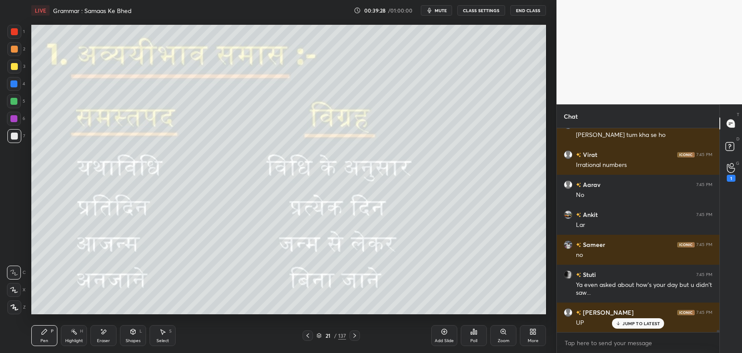
scroll to position [21059, 0]
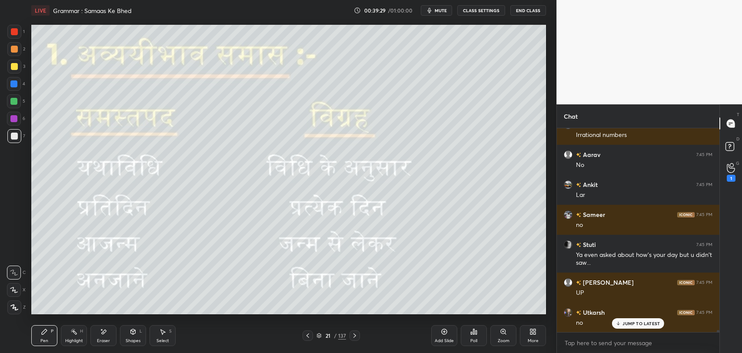
click at [105, 337] on div "Eraser" at bounding box center [103, 335] width 26 height 21
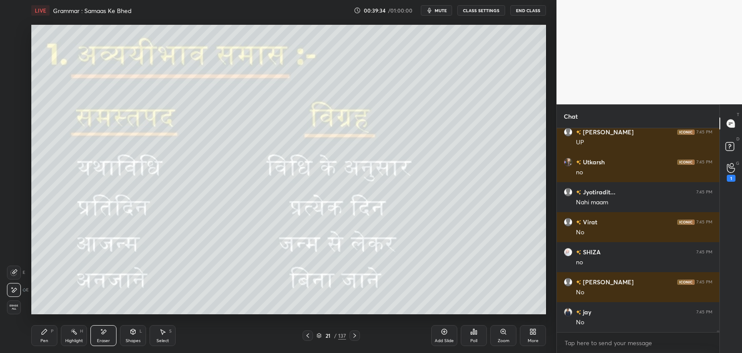
scroll to position [21239, 0]
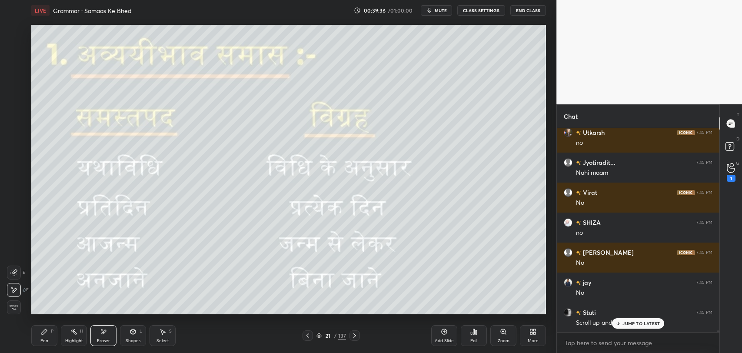
click at [640, 321] on p "JUMP TO LATEST" at bounding box center [640, 323] width 37 height 5
click at [39, 338] on div "Pen P" at bounding box center [44, 335] width 26 height 21
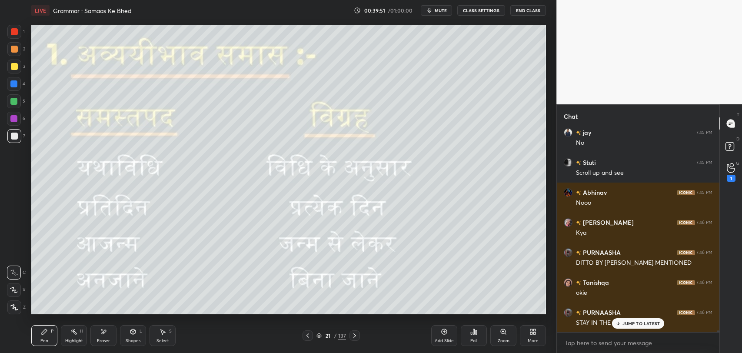
scroll to position [21419, 0]
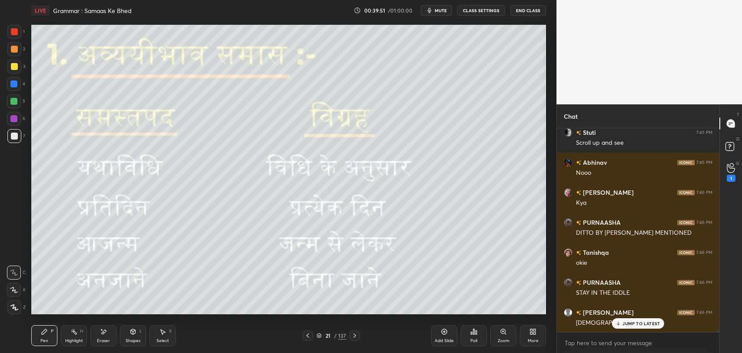
click at [635, 321] on p "JUMP TO LATEST" at bounding box center [640, 323] width 37 height 5
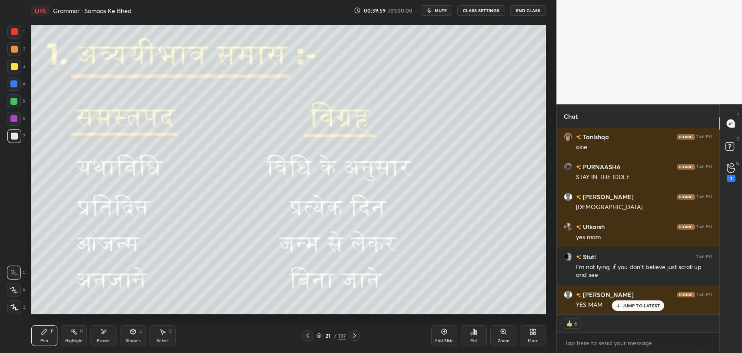
scroll to position [21565, 0]
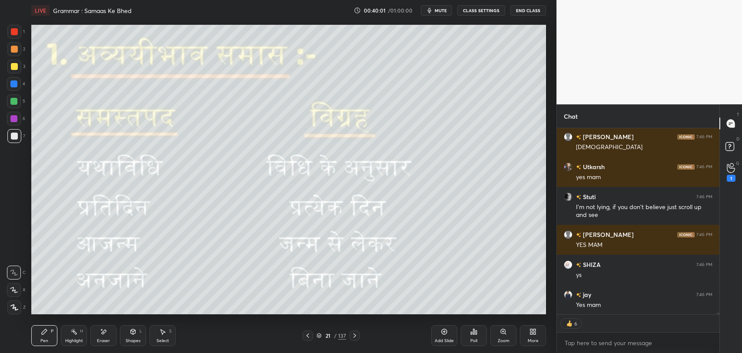
click at [628, 331] on p "JUMP TO LATEST" at bounding box center [640, 333] width 37 height 5
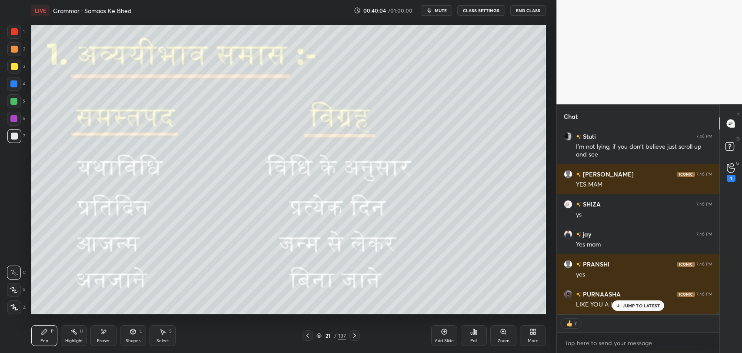
scroll to position [21685, 0]
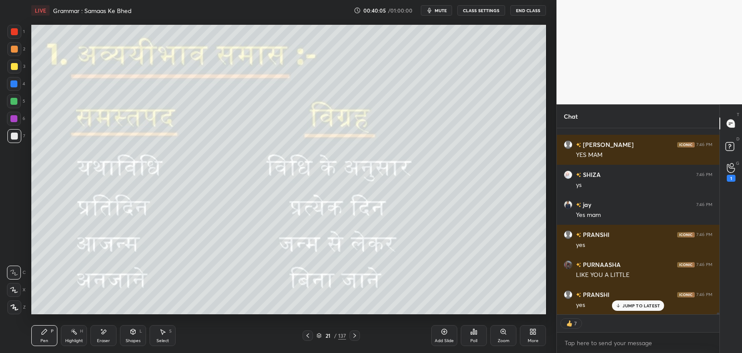
click at [643, 304] on p "JUMP TO LATEST" at bounding box center [640, 305] width 37 height 5
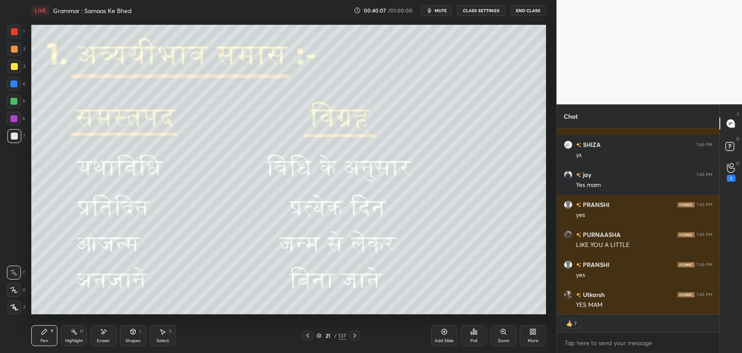
scroll to position [21745, 0]
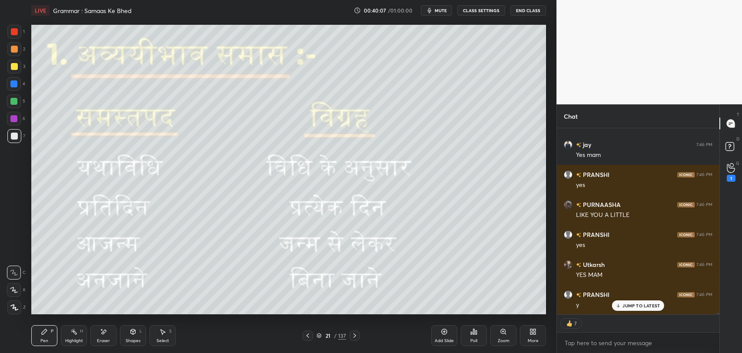
click at [305, 337] on icon at bounding box center [307, 335] width 7 height 7
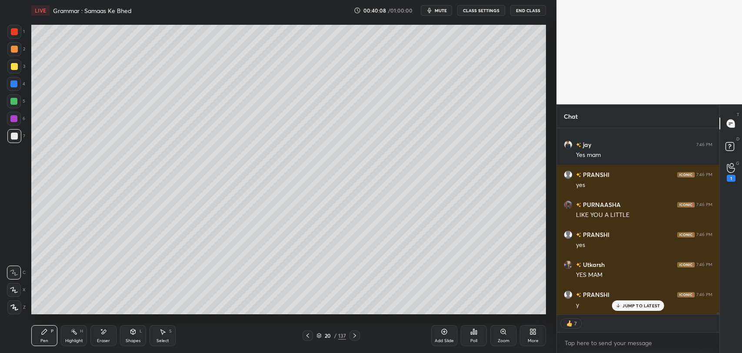
click at [305, 337] on icon at bounding box center [307, 335] width 7 height 7
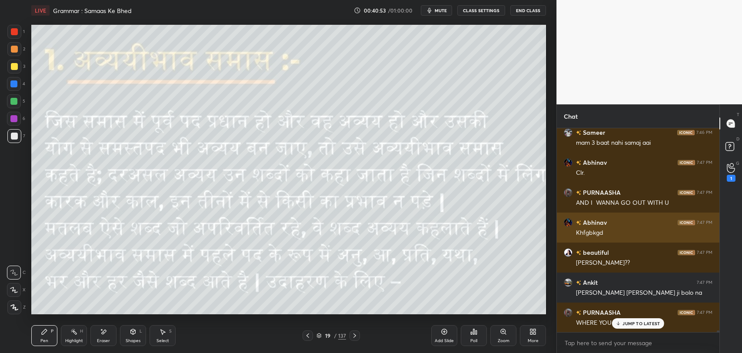
scroll to position [22383, 0]
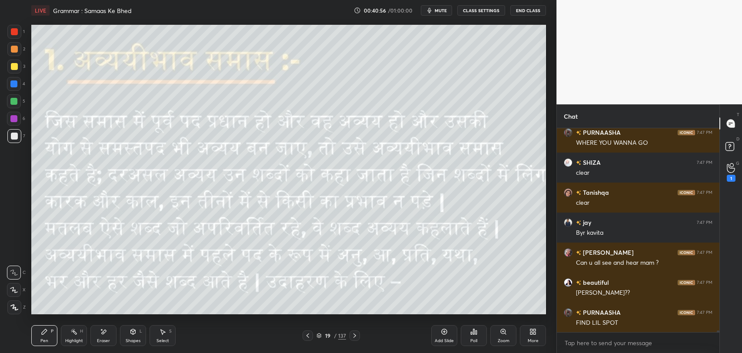
click at [331, 339] on div "19 / 137" at bounding box center [331, 336] width 30 height 8
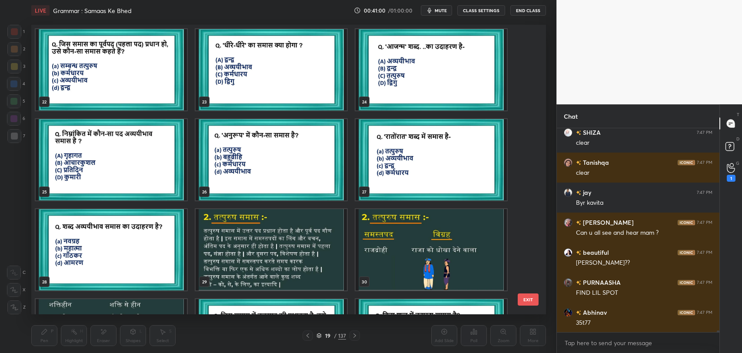
click at [271, 174] on img "grid" at bounding box center [271, 159] width 151 height 81
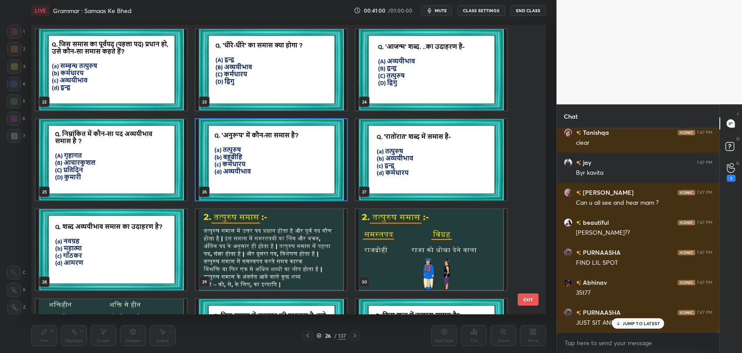
click at [271, 174] on img "grid" at bounding box center [271, 159] width 151 height 81
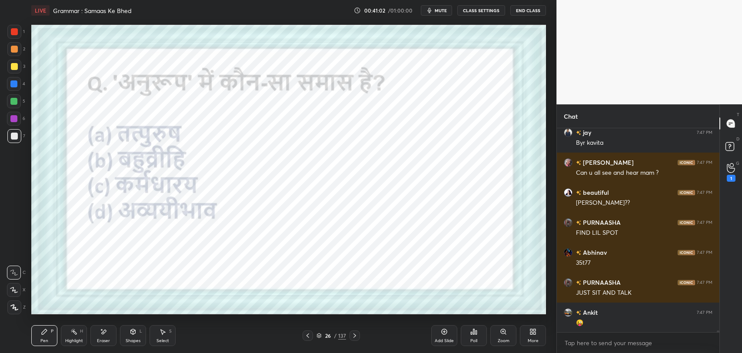
click at [16, 27] on div at bounding box center [14, 32] width 14 height 14
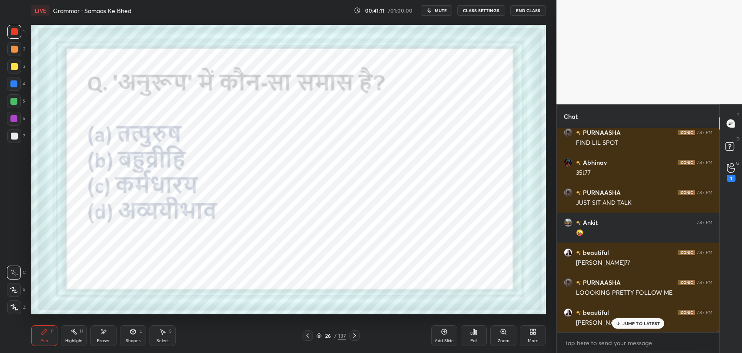
click at [629, 323] on p "JUMP TO LATEST" at bounding box center [640, 323] width 37 height 5
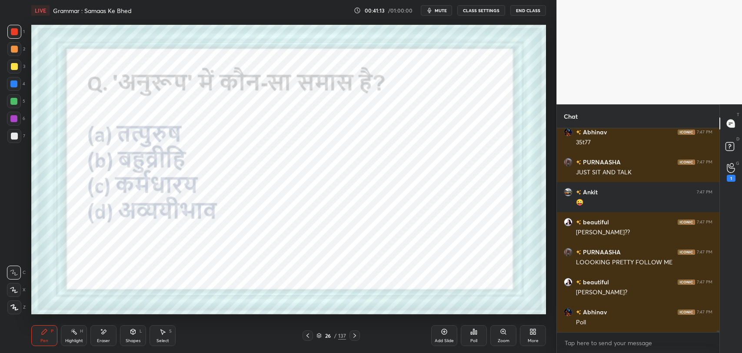
click at [477, 336] on div "Poll" at bounding box center [474, 335] width 26 height 21
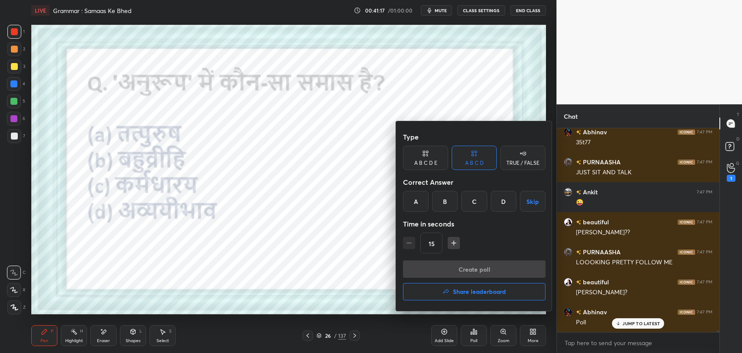
scroll to position [22773, 0]
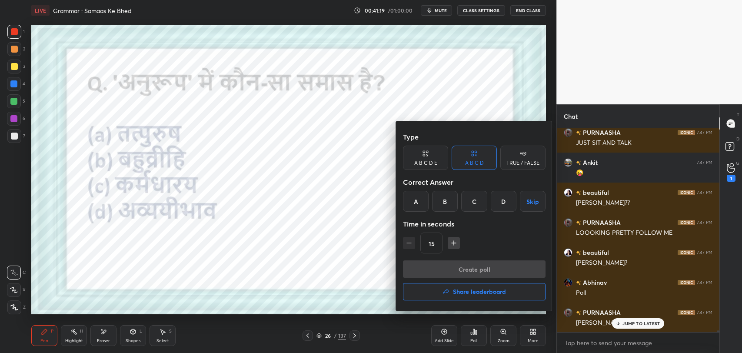
click at [623, 327] on div at bounding box center [371, 176] width 742 height 353
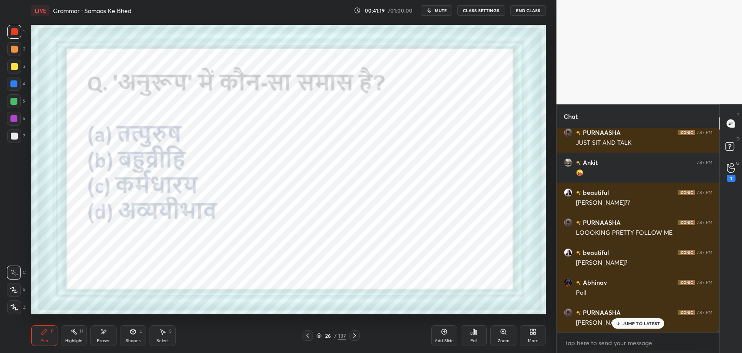
click at [623, 327] on div "JUMP TO LATEST" at bounding box center [638, 323] width 52 height 10
click at [475, 336] on div "Poll" at bounding box center [474, 335] width 26 height 21
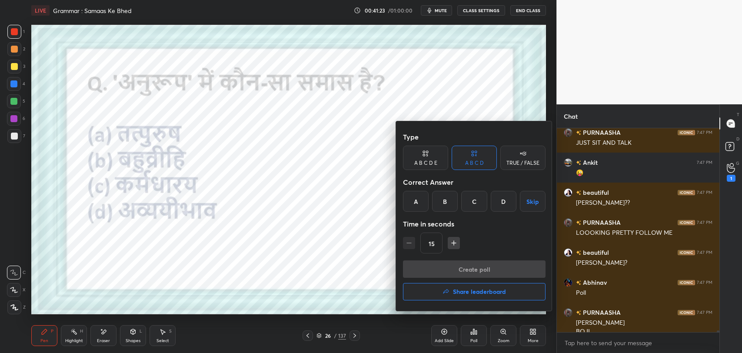
scroll to position [22782, 0]
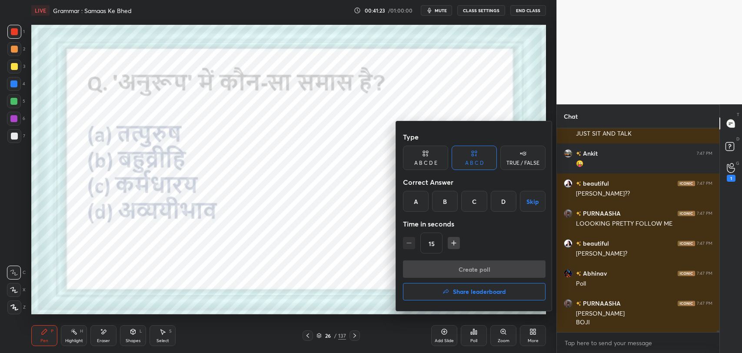
click at [494, 212] on div "Type A B C D E A B C D TRUE / FALSE Correct Answer A B C D Skip Time in seconds…" at bounding box center [474, 194] width 143 height 132
click at [491, 205] on div "D" at bounding box center [504, 201] width 26 height 21
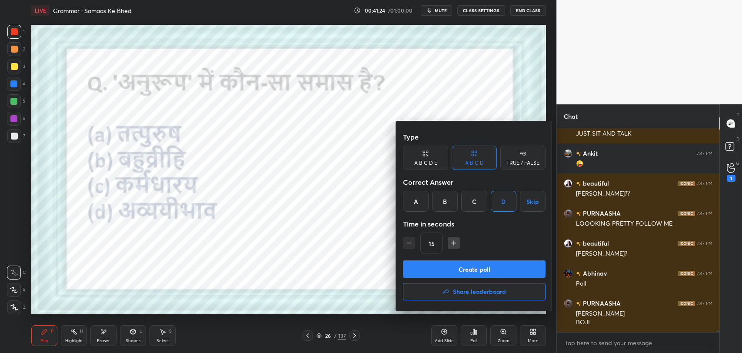
scroll to position [22811, 0]
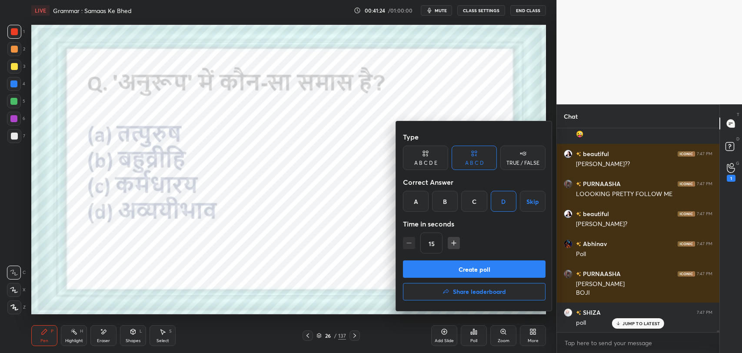
click at [493, 272] on button "Create poll" at bounding box center [474, 268] width 143 height 17
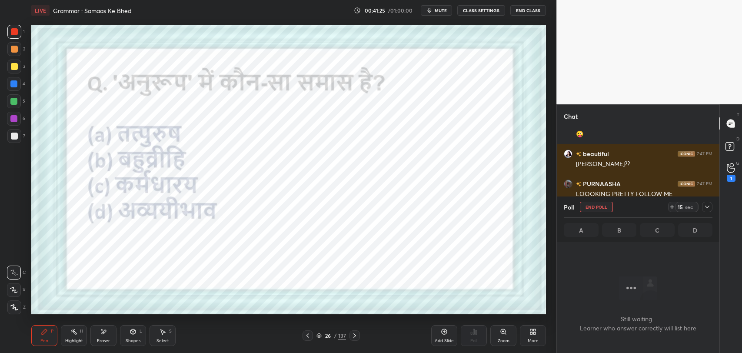
scroll to position [3, 3]
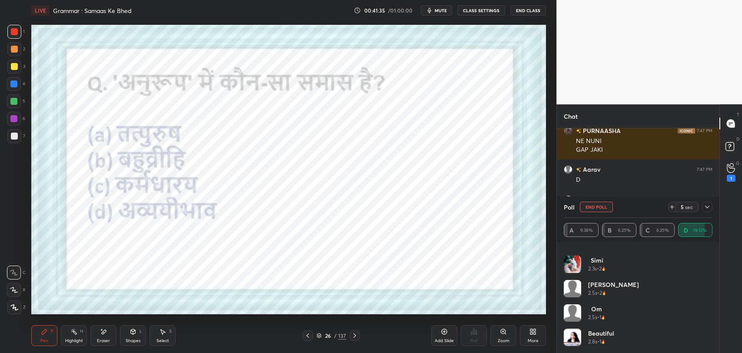
click at [705, 210] on div at bounding box center [707, 207] width 10 height 10
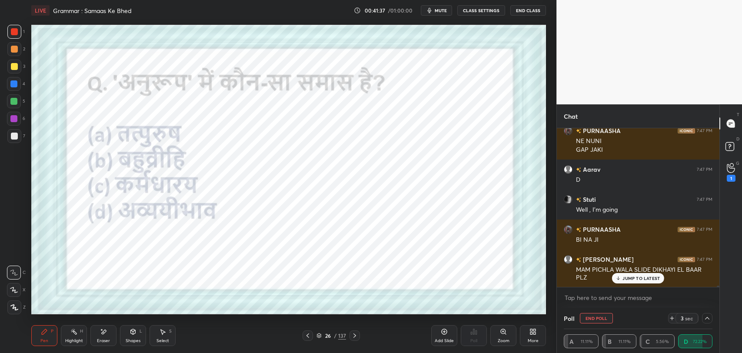
click at [633, 279] on p "JUMP TO LATEST" at bounding box center [640, 278] width 37 height 5
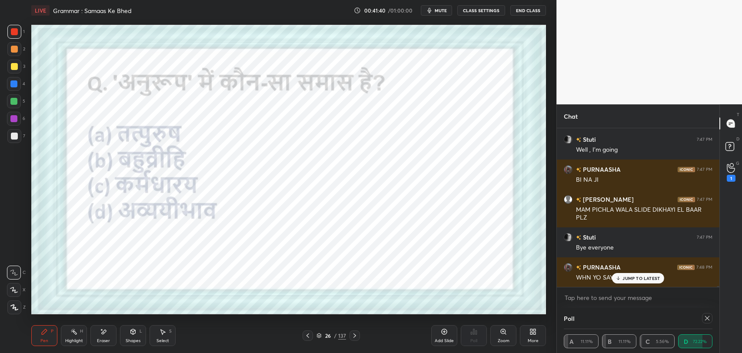
click at [313, 335] on div at bounding box center [308, 335] width 10 height 10
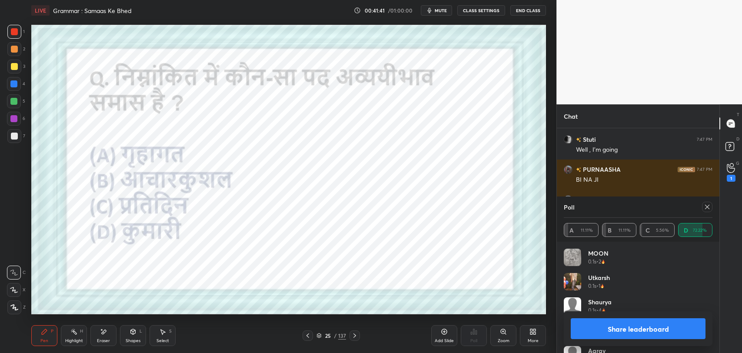
click at [328, 338] on div "25" at bounding box center [327, 335] width 9 height 5
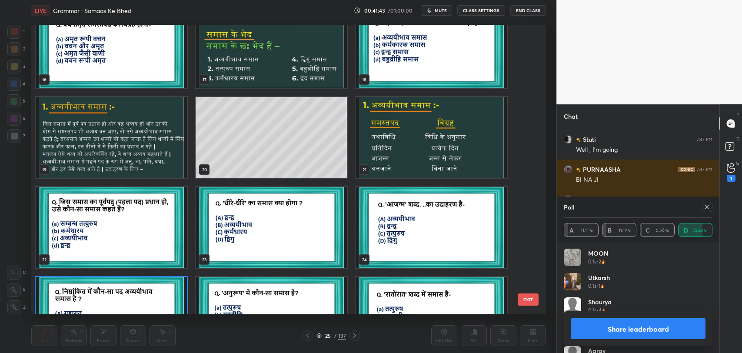
click at [83, 141] on img "grid" at bounding box center [111, 137] width 151 height 81
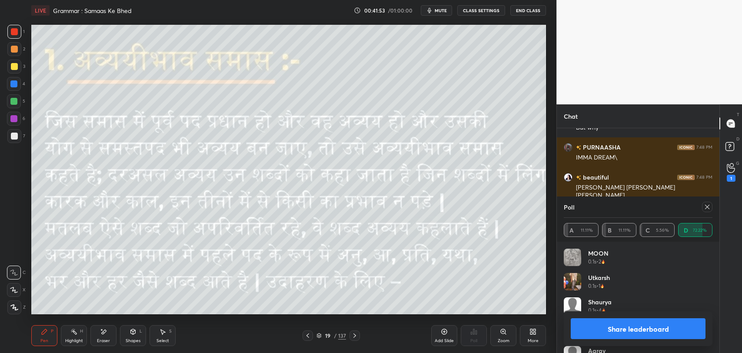
click at [706, 210] on icon at bounding box center [707, 206] width 7 height 7
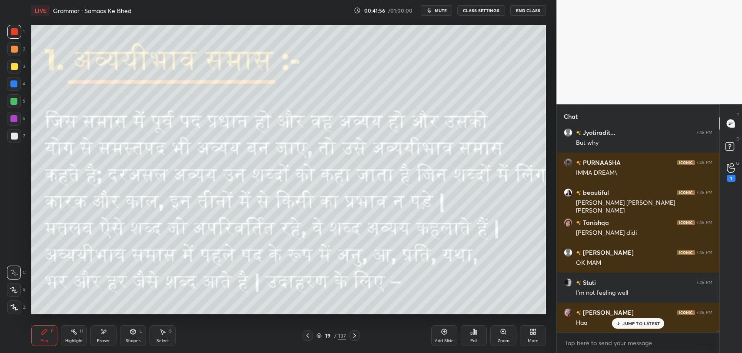
click at [640, 324] on p "JUMP TO LATEST" at bounding box center [640, 323] width 37 height 5
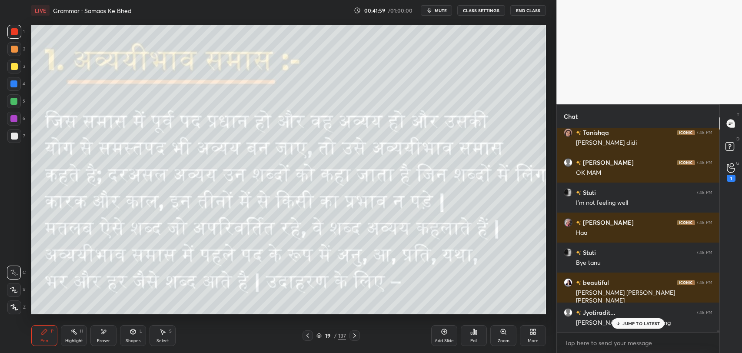
click at [332, 333] on div "19" at bounding box center [327, 335] width 9 height 5
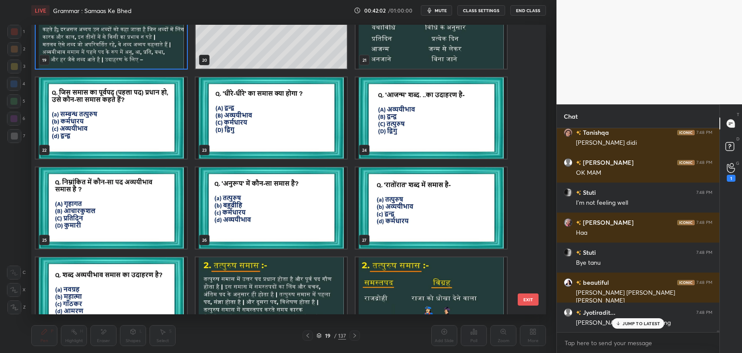
click at [261, 192] on img "grid" at bounding box center [271, 207] width 151 height 81
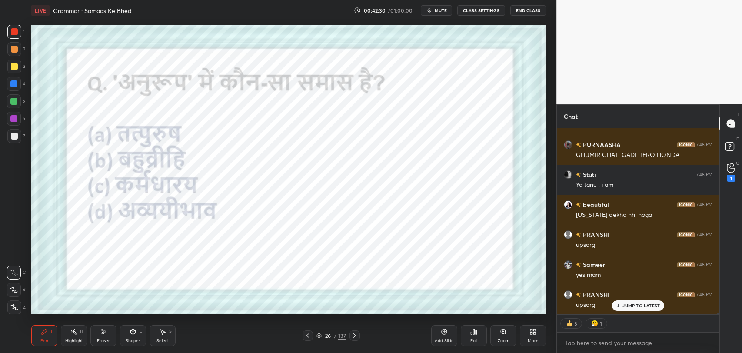
click at [636, 309] on div "JUMP TO LATEST" at bounding box center [638, 305] width 52 height 10
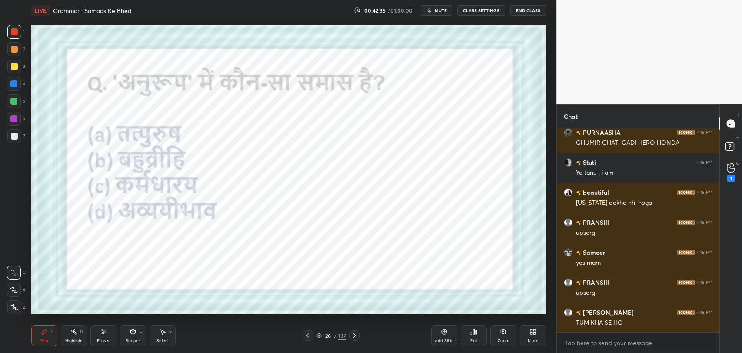
click at [330, 335] on div "26" at bounding box center [327, 335] width 9 height 5
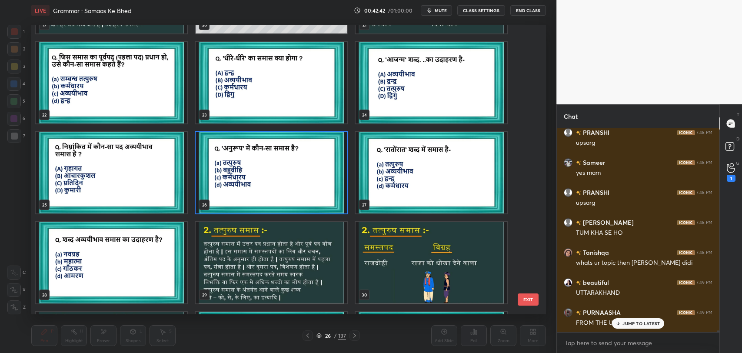
click at [136, 266] on img "grid" at bounding box center [111, 262] width 151 height 81
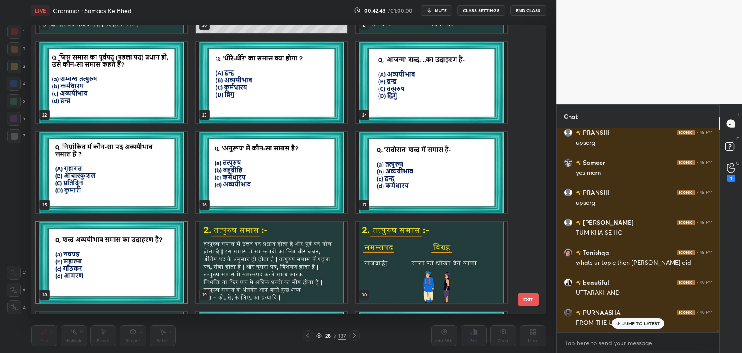
click at [136, 266] on img "grid" at bounding box center [111, 262] width 151 height 81
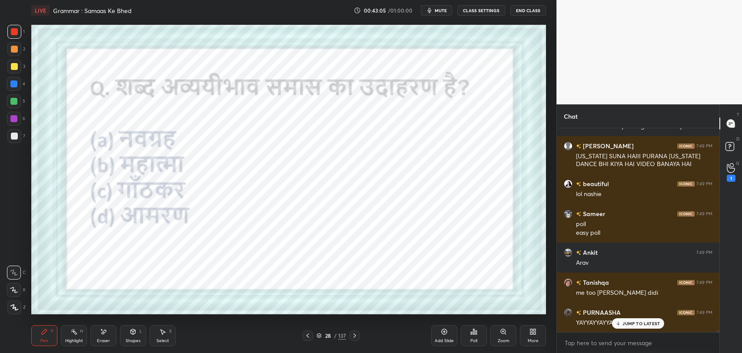
click at [623, 325] on p "JUMP TO LATEST" at bounding box center [640, 323] width 37 height 5
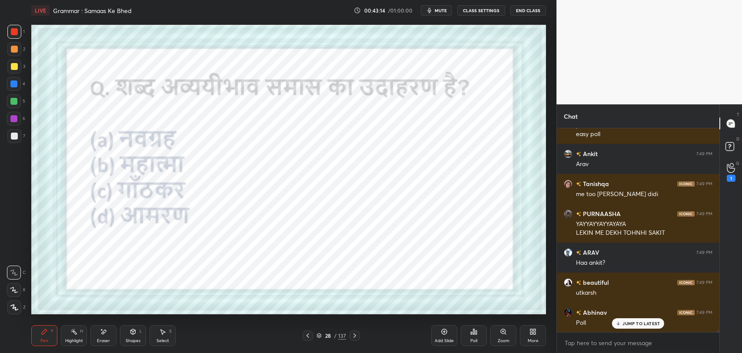
click at [640, 325] on p "JUMP TO LATEST" at bounding box center [640, 323] width 37 height 5
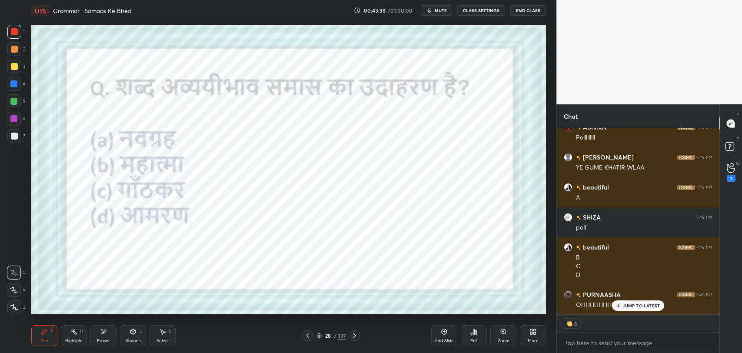
scroll to position [24906, 0]
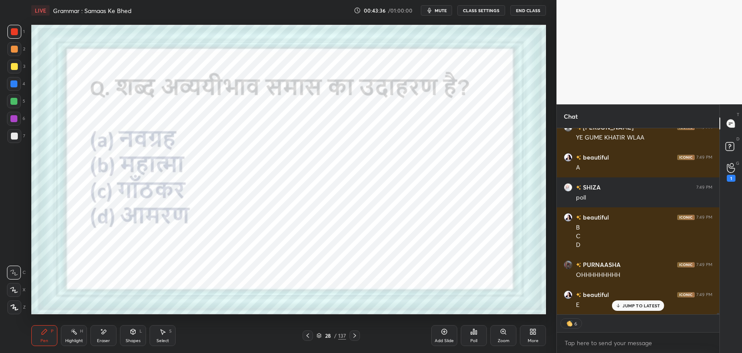
click at [635, 307] on p "JUMP TO LATEST" at bounding box center [640, 305] width 37 height 5
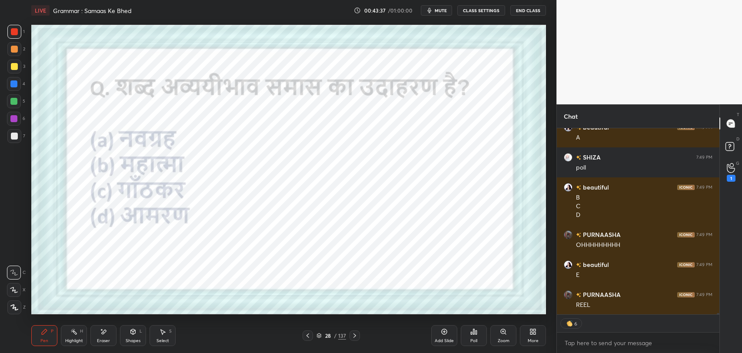
click at [479, 336] on div "Poll" at bounding box center [474, 335] width 26 height 21
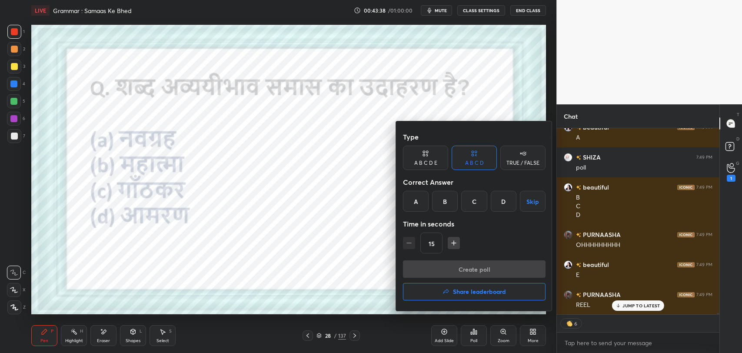
click at [504, 201] on div "D" at bounding box center [504, 201] width 26 height 21
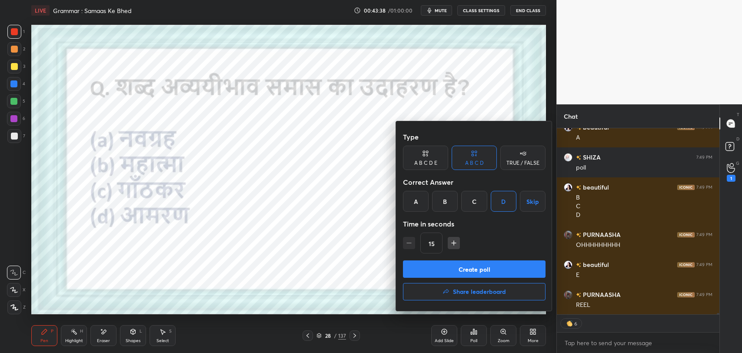
scroll to position [24966, 0]
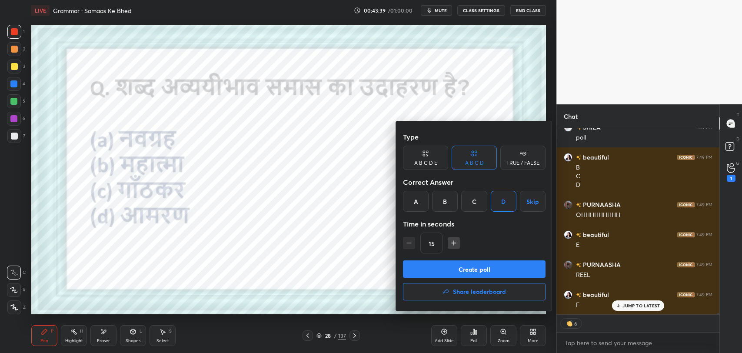
click at [481, 268] on button "Create poll" at bounding box center [474, 268] width 143 height 17
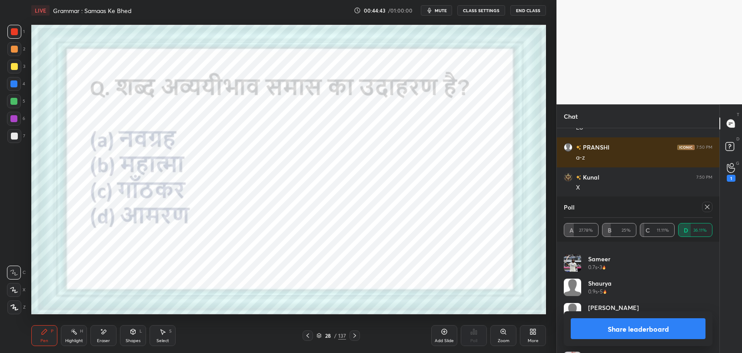
click at [709, 206] on icon at bounding box center [707, 206] width 7 height 7
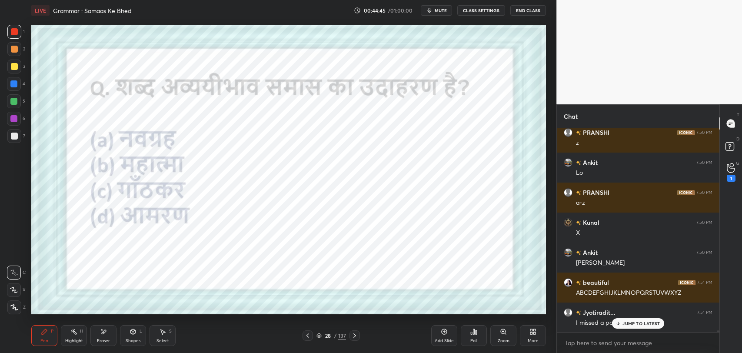
click at [637, 323] on p "JUMP TO LATEST" at bounding box center [640, 323] width 37 height 5
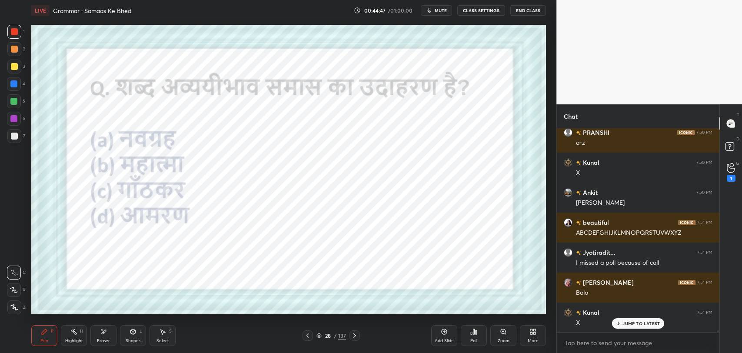
click at [632, 322] on p "JUMP TO LATEST" at bounding box center [640, 323] width 37 height 5
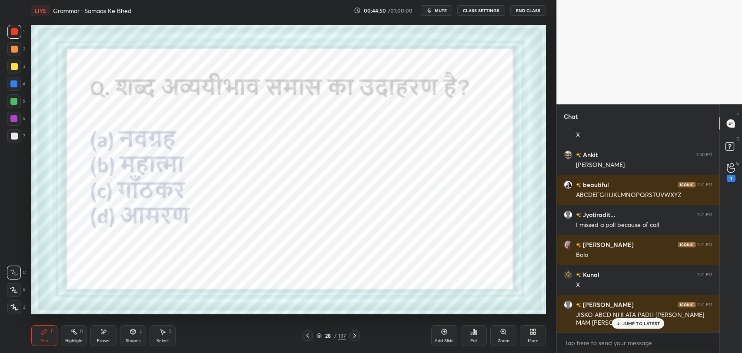
click at [643, 321] on div "beautiful 7:50 PM V PRANSHI 7:50 PM w beautiful 7:50 PM W PRANSHI 7:50 PM x bea…" at bounding box center [638, 230] width 163 height 204
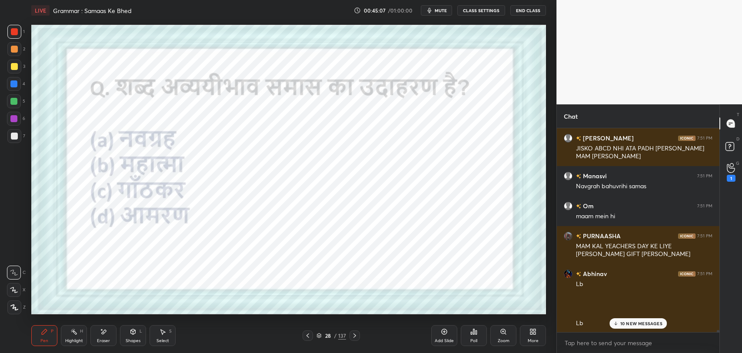
click at [650, 326] on p "10 NEW MESSAGES" at bounding box center [641, 323] width 42 height 5
click at [634, 321] on p "6 NEW MESSAGES" at bounding box center [641, 323] width 40 height 5
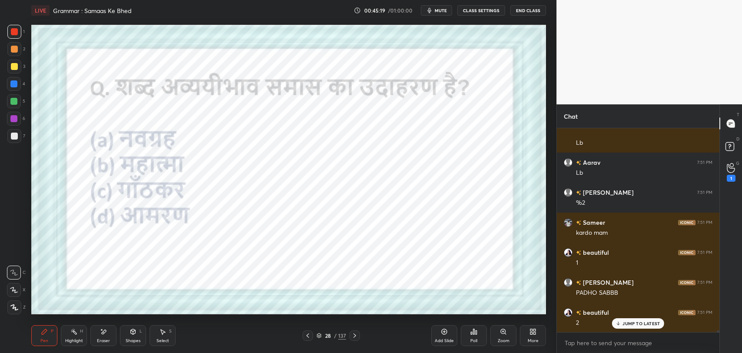
click at [643, 322] on p "JUMP TO LATEST" at bounding box center [640, 323] width 37 height 5
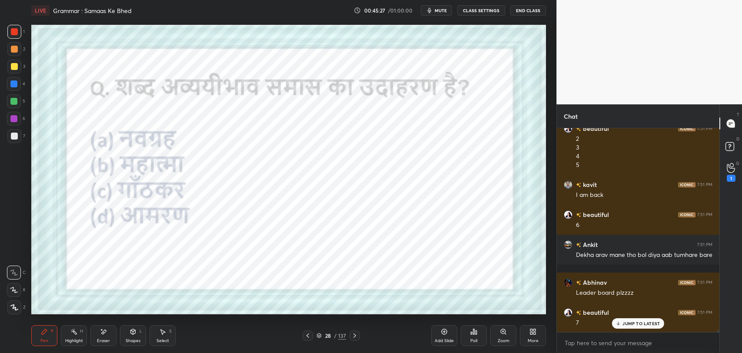
click at [647, 326] on div "JUMP TO LATEST" at bounding box center [638, 323] width 52 height 10
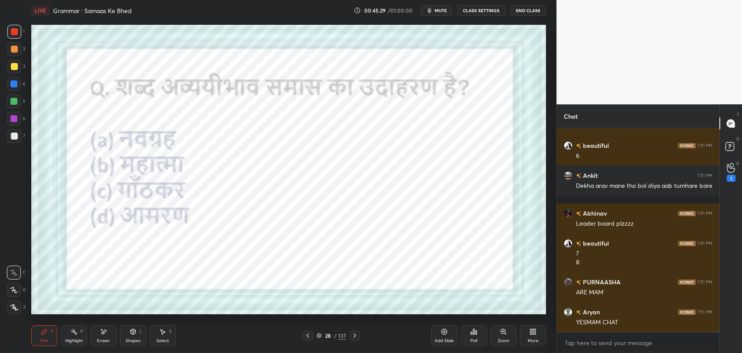
click at [623, 325] on div "YESMAM CHAT" at bounding box center [644, 322] width 136 height 9
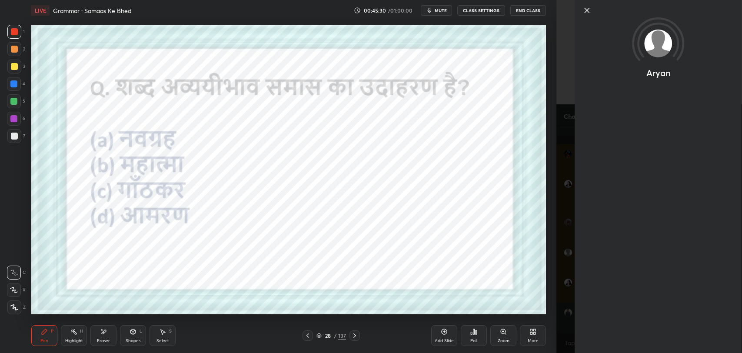
click at [589, 11] on icon at bounding box center [587, 10] width 10 height 10
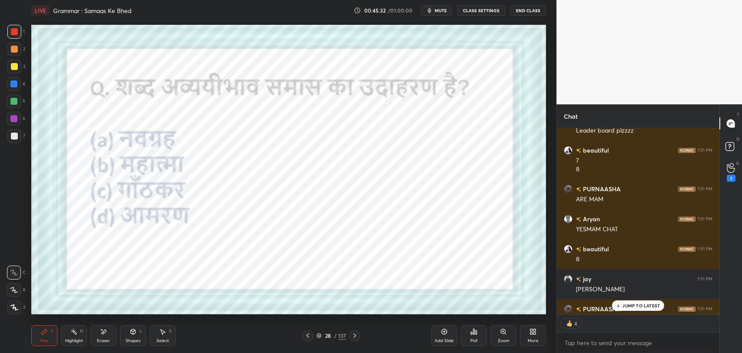
click at [640, 303] on p "JUMP TO LATEST" at bounding box center [640, 305] width 37 height 5
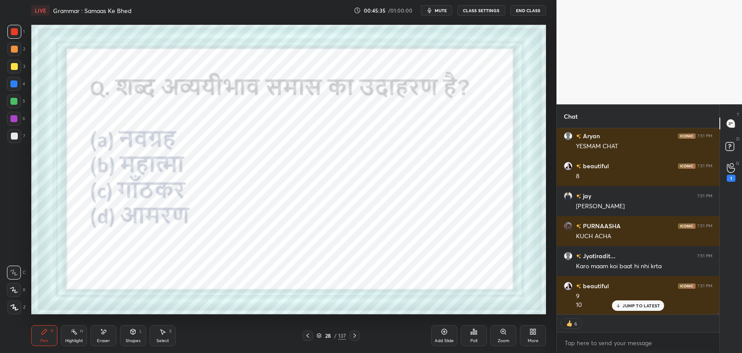
click at [631, 306] on p "JUMP TO LATEST" at bounding box center [640, 305] width 37 height 5
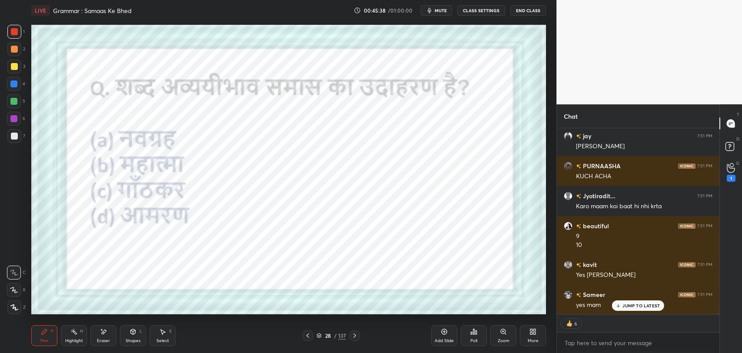
click at [356, 338] on icon at bounding box center [354, 335] width 7 height 7
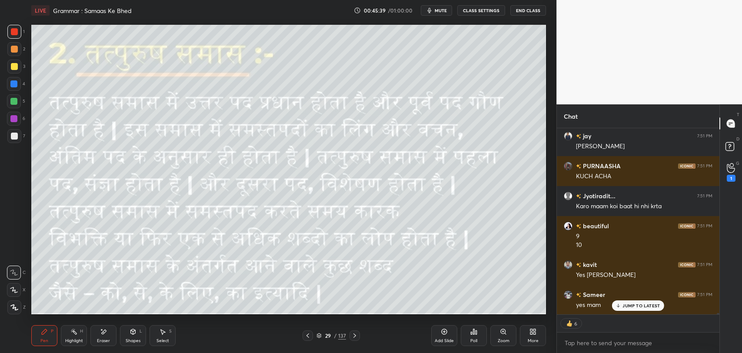
click at [617, 305] on div "TANVI 7:51 PM PADHO SABBB beautiful 7:51 PM 2 3 4 5 kavit 7:51 PM I am back bea…" at bounding box center [638, 221] width 163 height 186
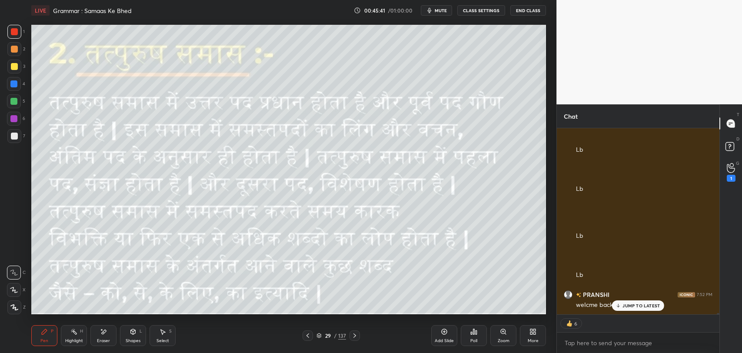
click at [306, 336] on icon at bounding box center [307, 335] width 7 height 7
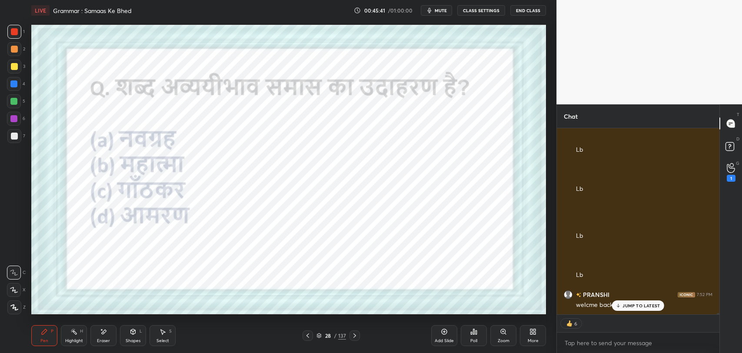
click at [319, 335] on icon at bounding box center [319, 334] width 4 height 2
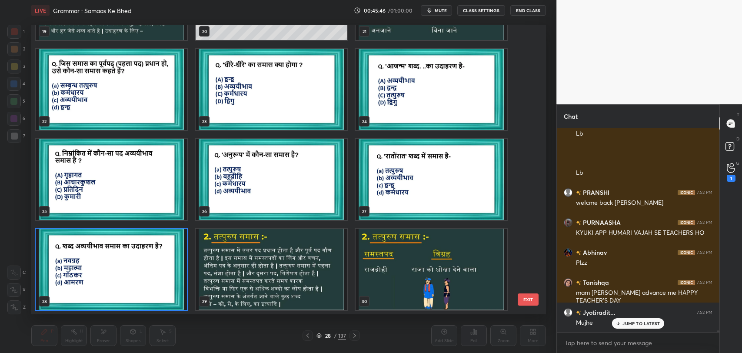
click at [533, 300] on button "EXIT" at bounding box center [528, 299] width 21 height 12
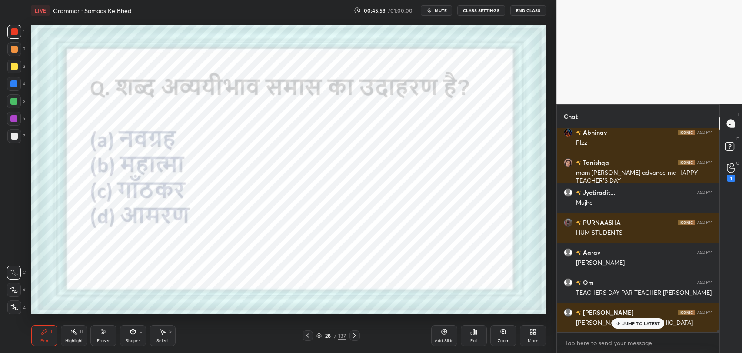
click at [330, 337] on div "28" at bounding box center [327, 335] width 9 height 5
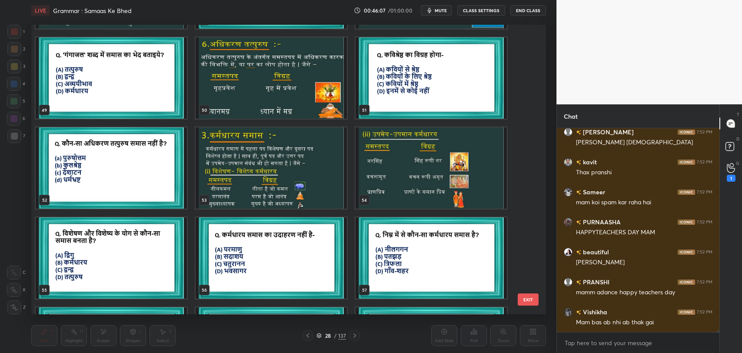
click at [316, 198] on img "grid" at bounding box center [271, 167] width 151 height 81
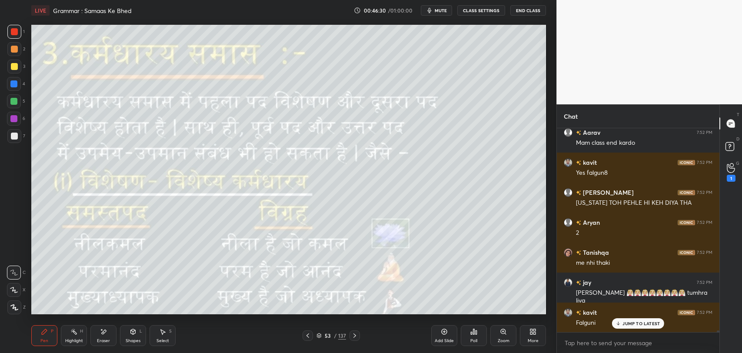
click at [14, 101] on div at bounding box center [13, 101] width 7 height 7
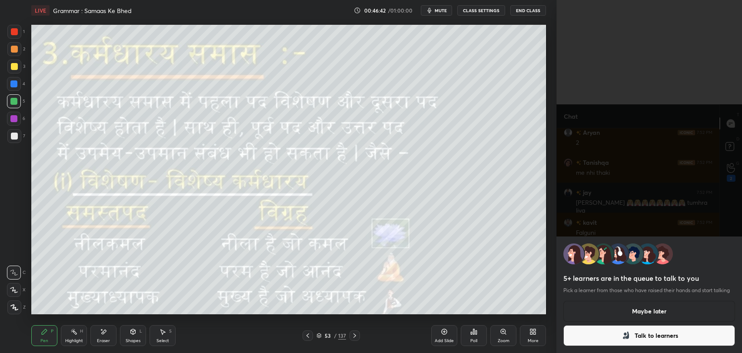
click at [616, 326] on button "Talk to learners" at bounding box center [649, 335] width 172 height 21
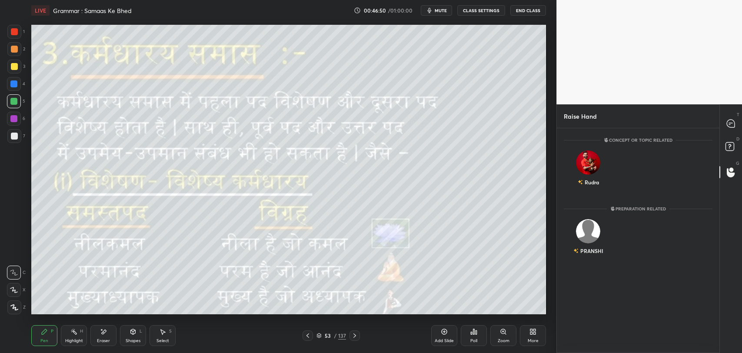
click at [726, 123] on icon at bounding box center [730, 123] width 9 height 9
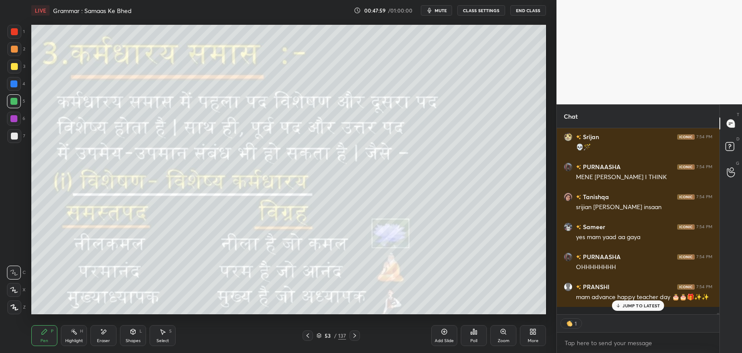
scroll to position [26338, 0]
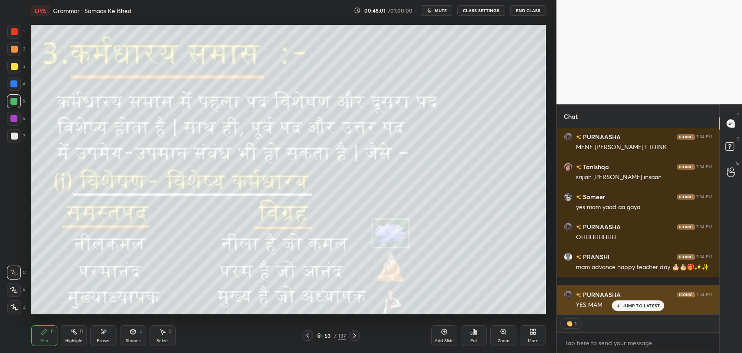
click at [637, 305] on p "JUMP TO LATEST" at bounding box center [640, 305] width 37 height 5
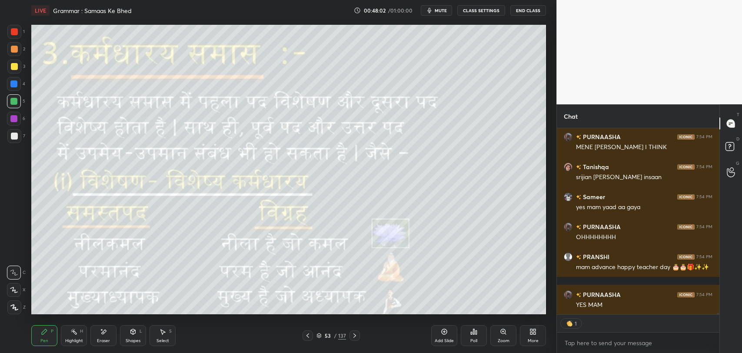
click at [97, 332] on div "Eraser" at bounding box center [103, 335] width 26 height 21
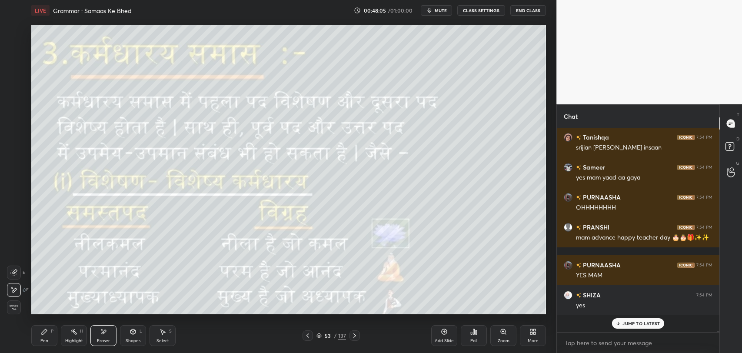
scroll to position [26350, 0]
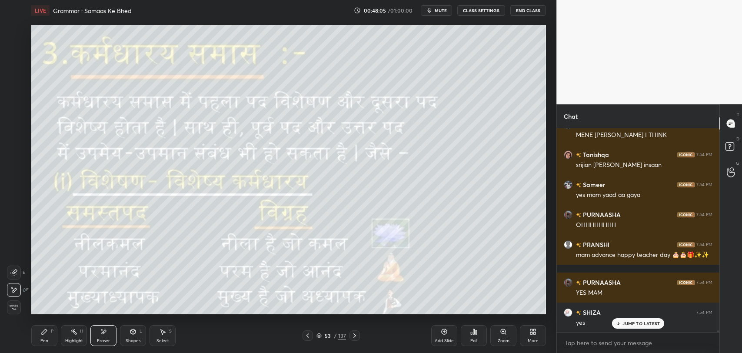
click at [44, 333] on icon at bounding box center [44, 331] width 5 height 5
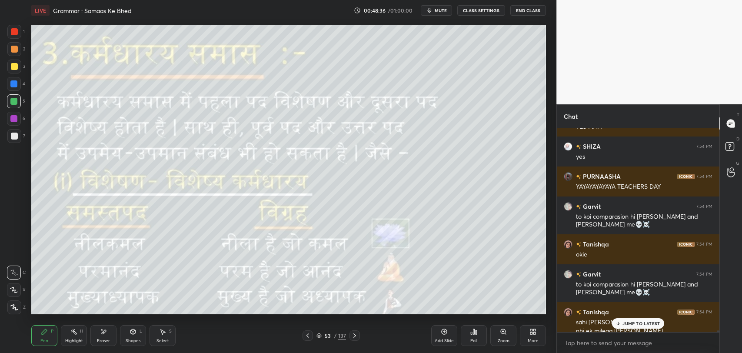
scroll to position [26525, 0]
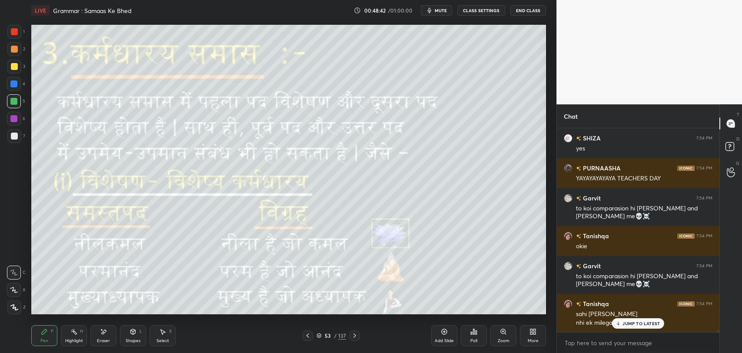
click at [642, 324] on p "JUMP TO LATEST" at bounding box center [640, 323] width 37 height 5
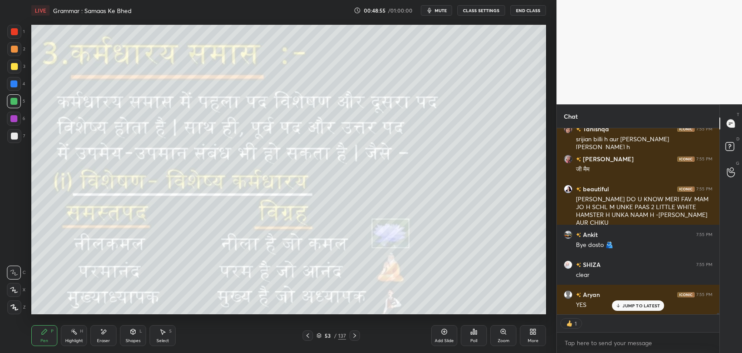
scroll to position [26768, 0]
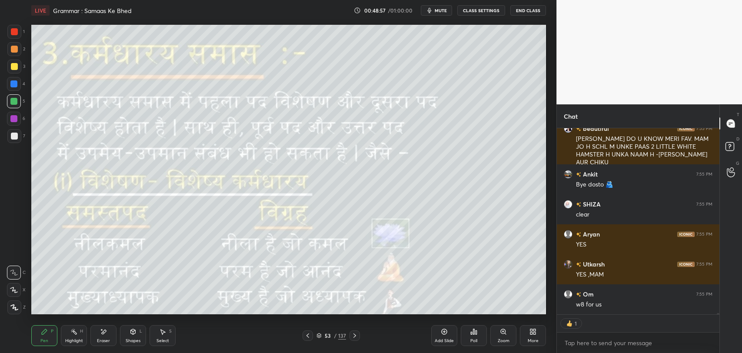
click at [354, 338] on icon at bounding box center [354, 335] width 7 height 7
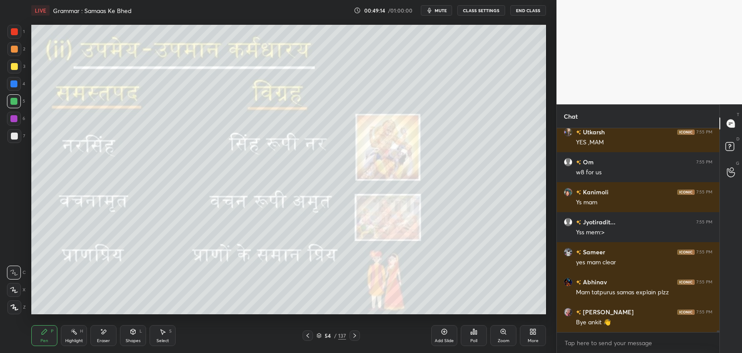
scroll to position [26960, 0]
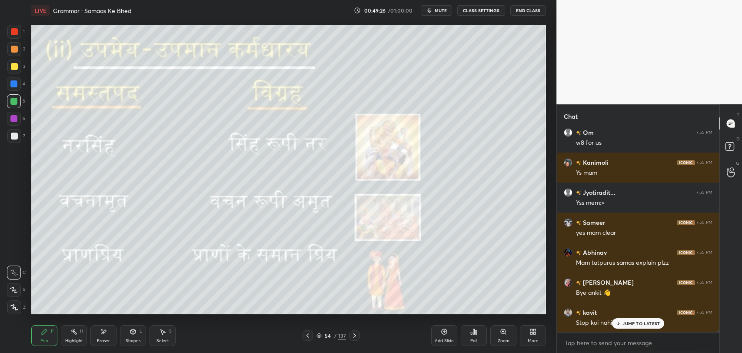
click at [102, 335] on icon at bounding box center [103, 331] width 7 height 7
click at [45, 339] on div "Pen" at bounding box center [44, 341] width 8 height 4
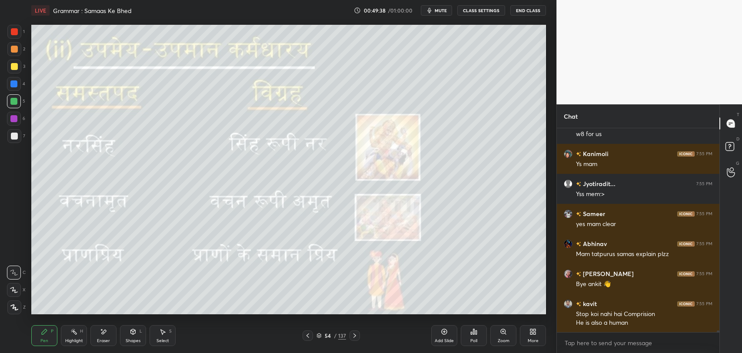
scroll to position [26999, 0]
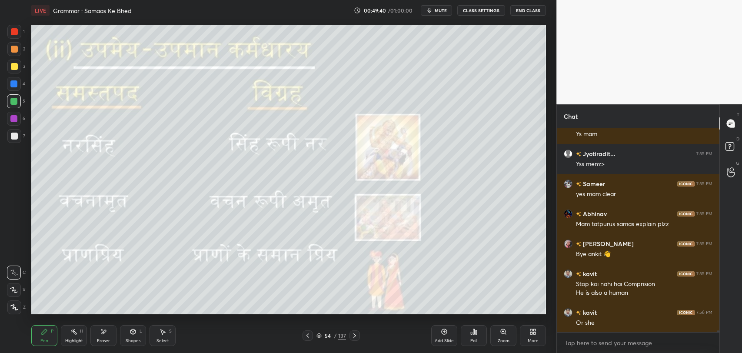
click at [308, 333] on icon at bounding box center [307, 335] width 7 height 7
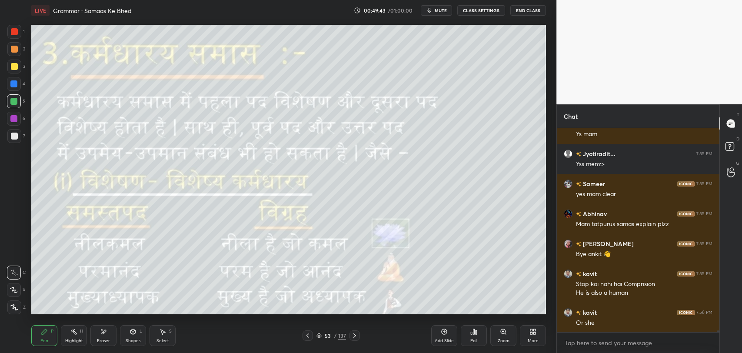
scroll to position [27029, 0]
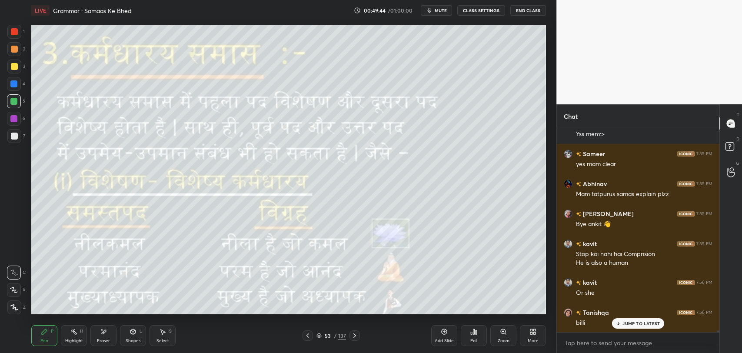
click at [355, 335] on icon at bounding box center [354, 335] width 7 height 7
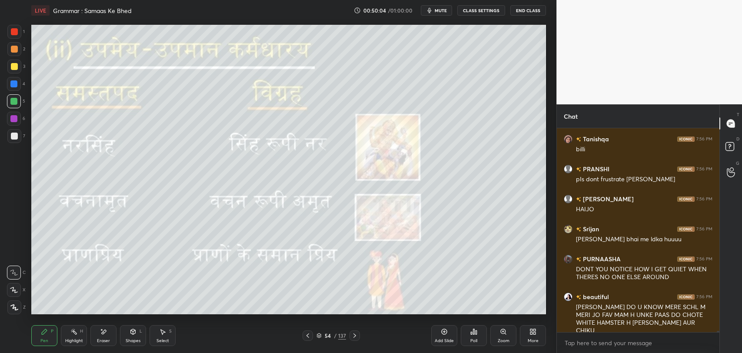
scroll to position [27233, 0]
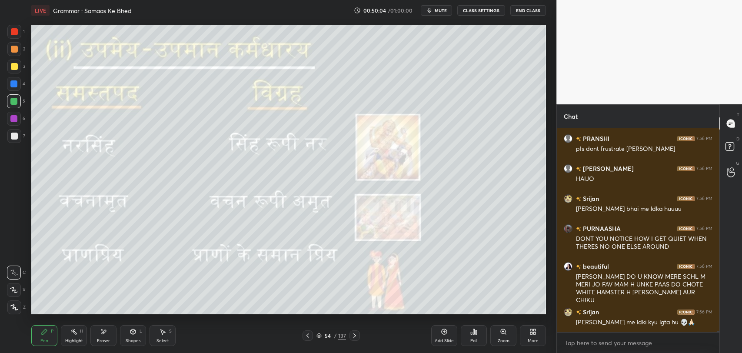
click at [630, 324] on div "kavit 7:56 PM Or she Tanishqa 7:56 PM billi PRANSHI 7:56 PM pIs dont frustrate …" at bounding box center [638, 230] width 163 height 204
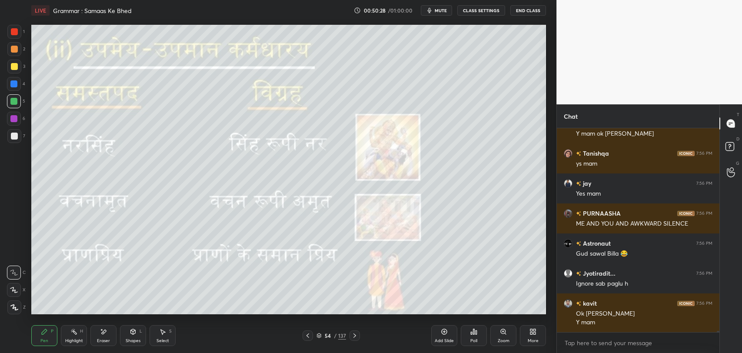
scroll to position [27541, 0]
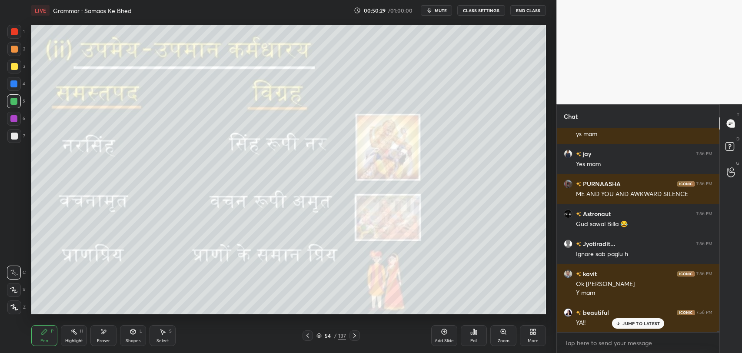
click at [304, 339] on div at bounding box center [308, 335] width 10 height 10
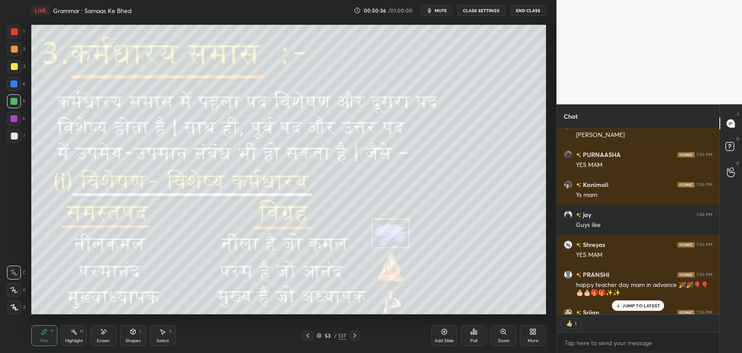
scroll to position [27927, 0]
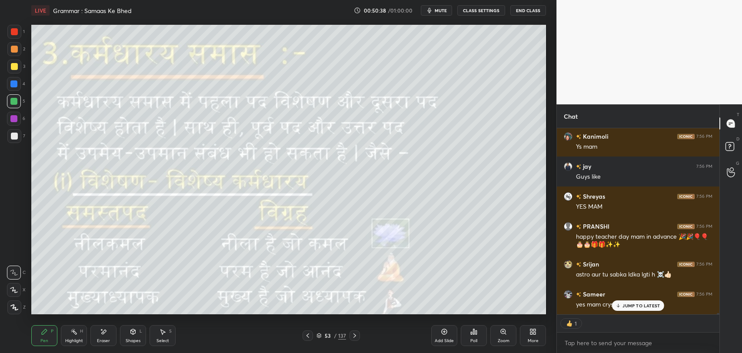
click at [638, 305] on p "JUMP TO LATEST" at bounding box center [640, 305] width 37 height 5
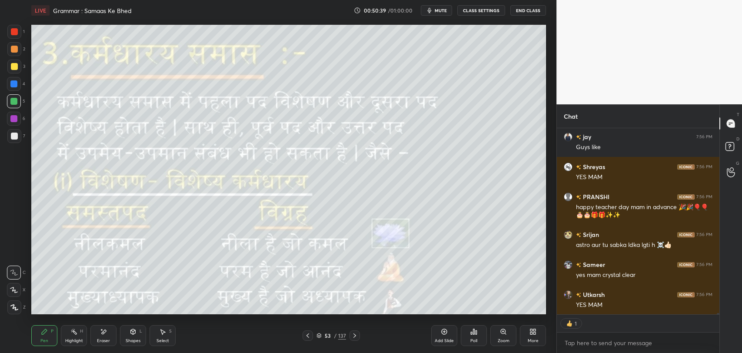
scroll to position [28010, 0]
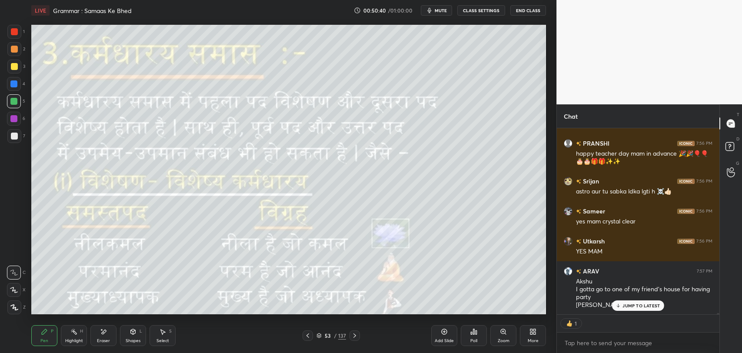
click at [643, 303] on p "JUMP TO LATEST" at bounding box center [640, 305] width 37 height 5
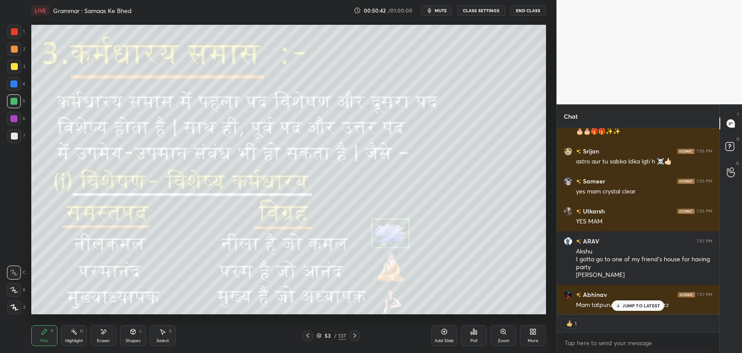
click at [357, 337] on icon at bounding box center [354, 335] width 7 height 7
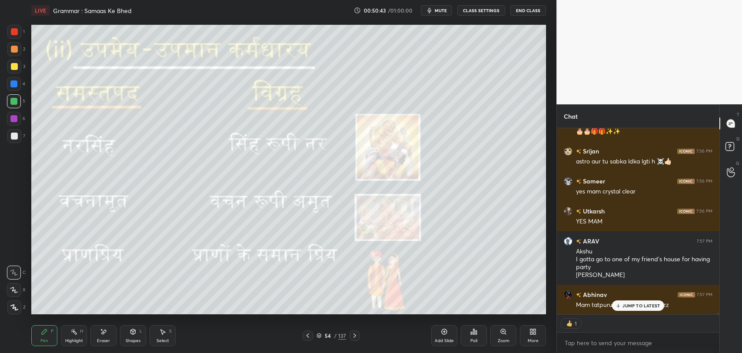
click at [357, 337] on icon at bounding box center [354, 335] width 7 height 7
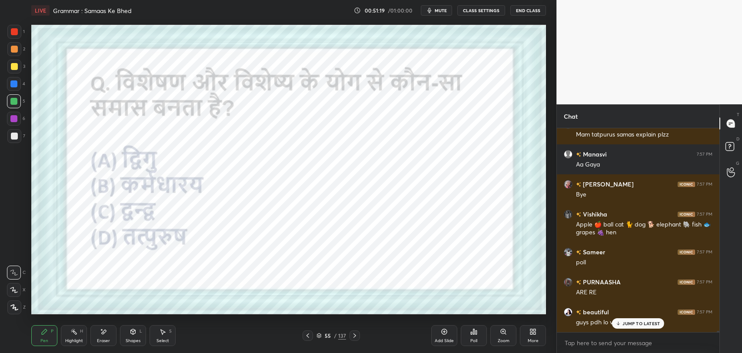
scroll to position [28240, 0]
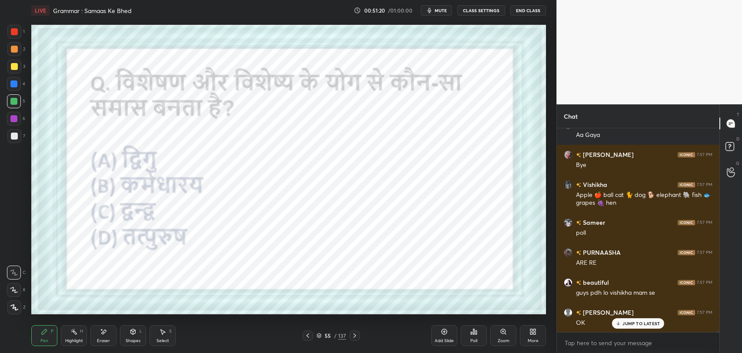
click at [470, 332] on icon at bounding box center [473, 331] width 7 height 7
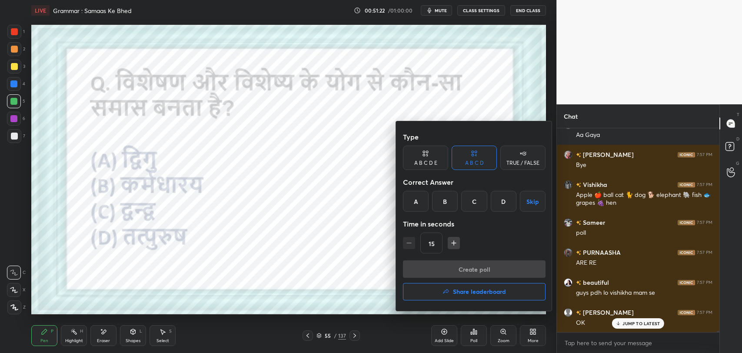
click at [445, 197] on div "B" at bounding box center [445, 201] width 26 height 21
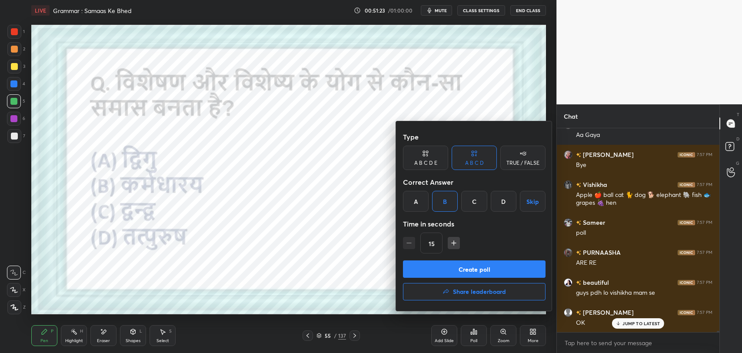
click at [457, 265] on button "Create poll" at bounding box center [474, 268] width 143 height 17
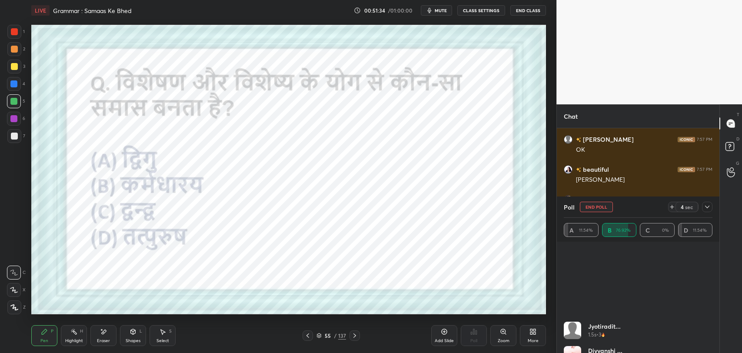
scroll to position [0, 0]
click at [707, 202] on div at bounding box center [707, 207] width 10 height 10
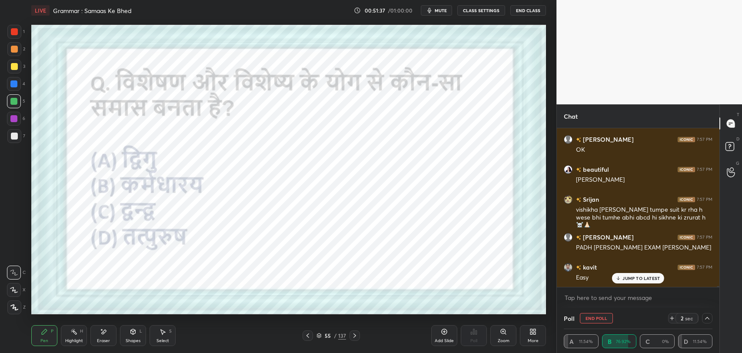
click at [636, 276] on p "JUMP TO LATEST" at bounding box center [640, 278] width 37 height 5
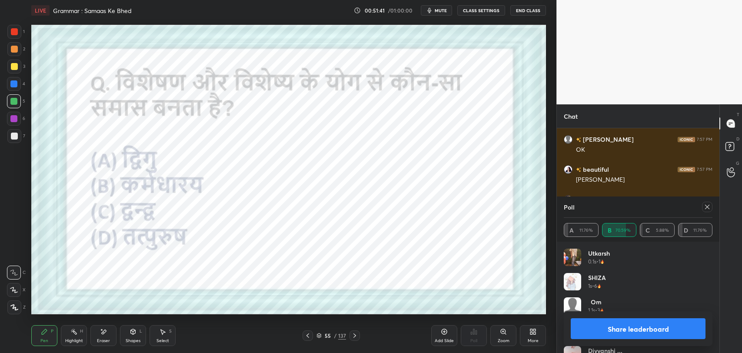
click at [440, 18] on div "LIVE Grammar : Samaas Ke Bhed 00:51:41 / 01:00:00 mute CLASS SETTINGS End Class" at bounding box center [288, 10] width 515 height 21
click at [440, 11] on span "mute" at bounding box center [441, 10] width 12 height 6
click at [440, 11] on span "unmute" at bounding box center [440, 10] width 19 height 6
click at [707, 210] on icon at bounding box center [707, 206] width 7 height 7
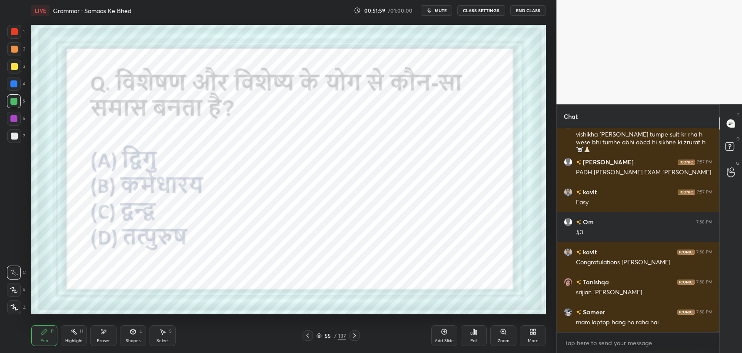
click at [336, 333] on div "/" at bounding box center [335, 335] width 3 height 5
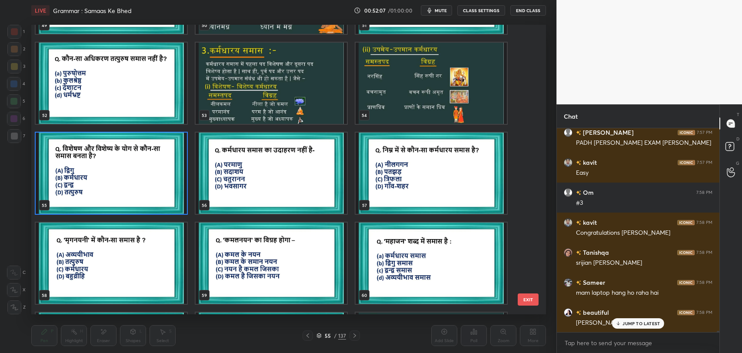
click at [275, 196] on img "grid" at bounding box center [271, 173] width 151 height 81
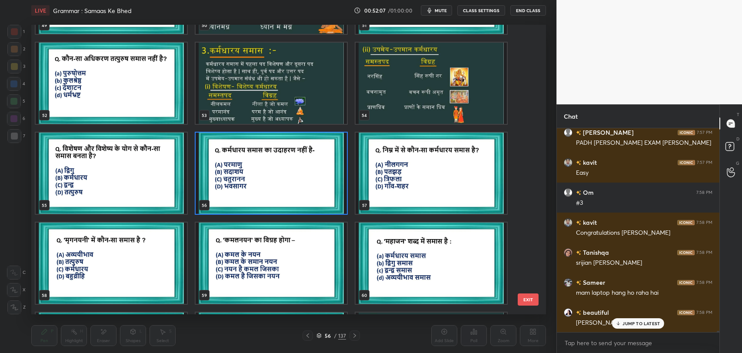
click at [275, 196] on img "grid" at bounding box center [271, 173] width 151 height 81
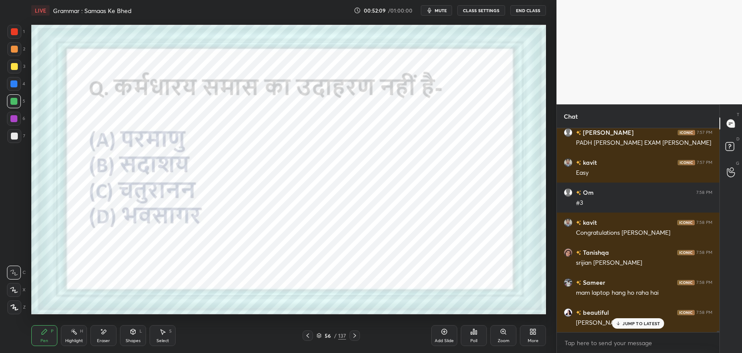
click at [432, 8] on icon "button" at bounding box center [430, 10] width 4 height 5
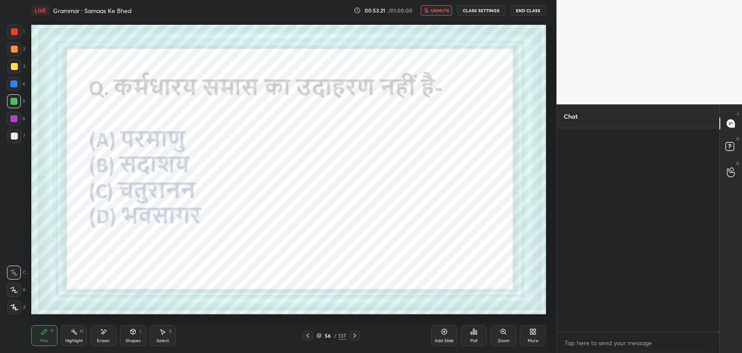
scroll to position [28982, 0]
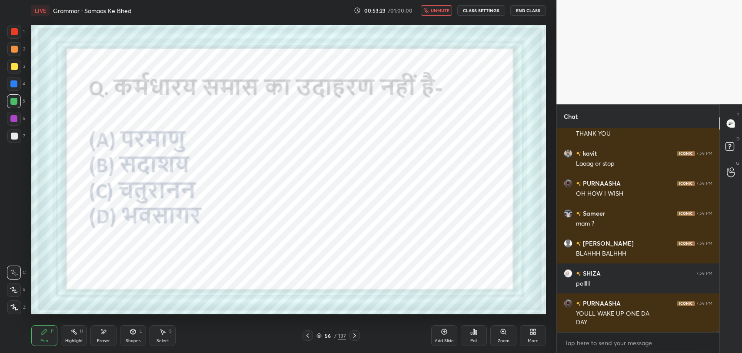
click at [439, 10] on span "unmute" at bounding box center [440, 10] width 19 height 6
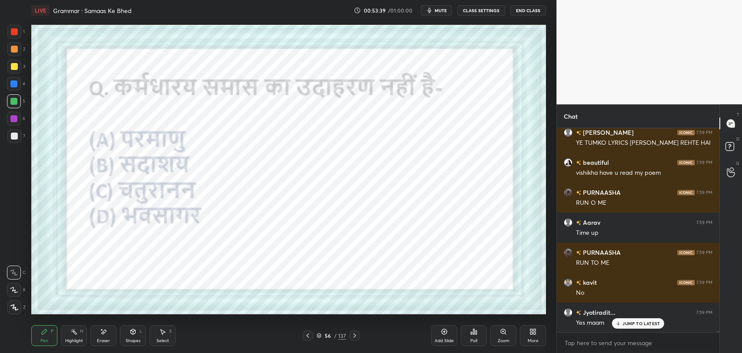
scroll to position [29300, 0]
click at [470, 336] on div "Poll" at bounding box center [474, 335] width 26 height 21
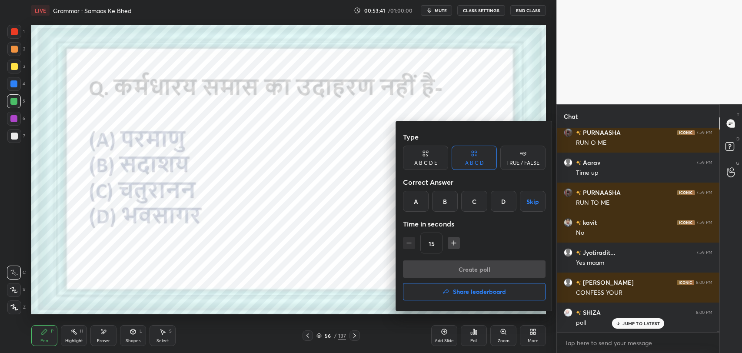
click at [477, 200] on div "C" at bounding box center [474, 201] width 26 height 21
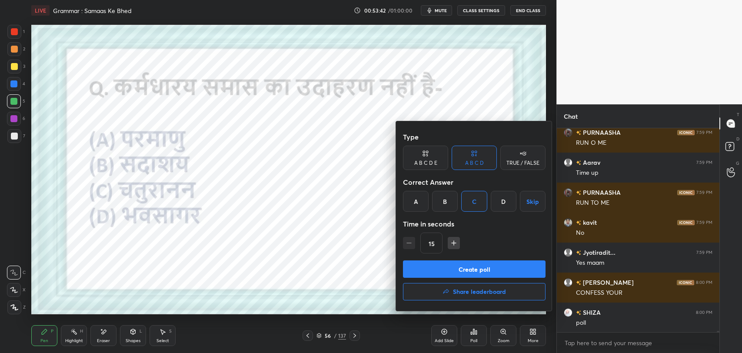
scroll to position [29330, 0]
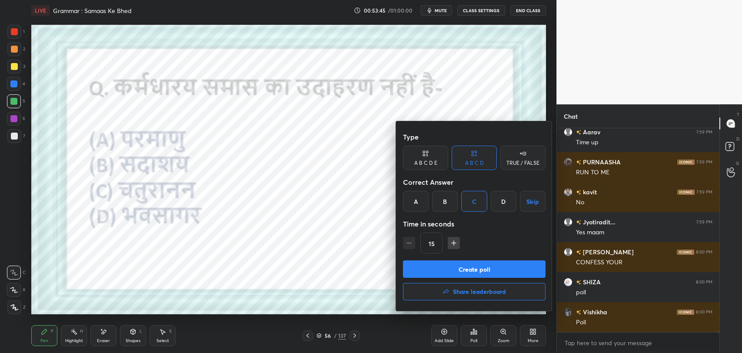
click at [472, 270] on button "Create poll" at bounding box center [474, 268] width 143 height 17
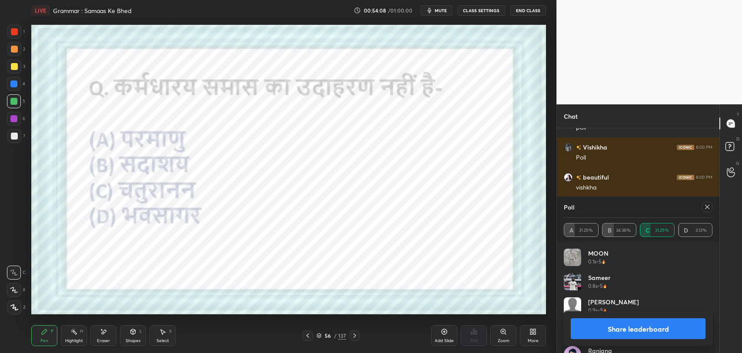
scroll to position [29525, 0]
click at [708, 204] on icon at bounding box center [707, 206] width 7 height 7
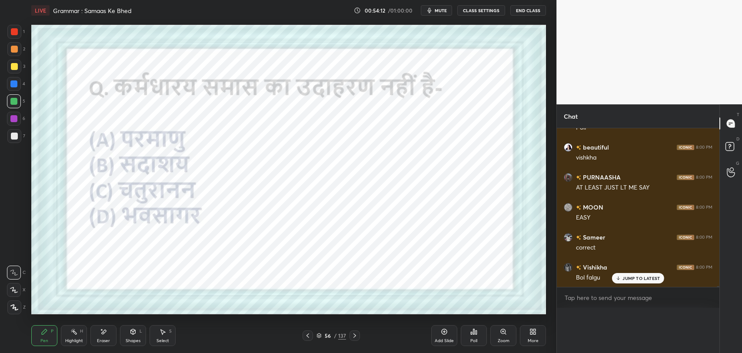
scroll to position [0, 3]
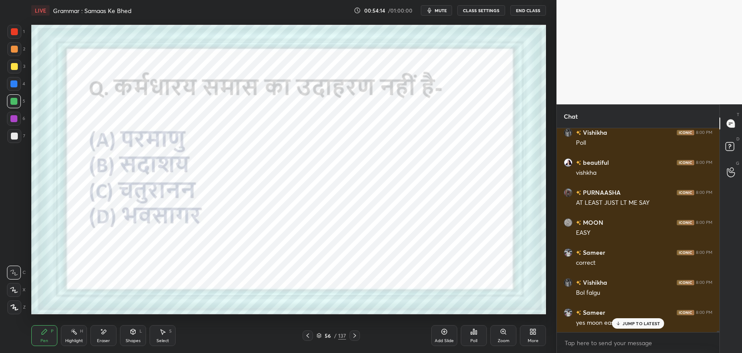
click at [629, 321] on p "JUMP TO LATEST" at bounding box center [640, 323] width 37 height 5
click at [647, 324] on p "JUMP TO LATEST" at bounding box center [640, 323] width 37 height 5
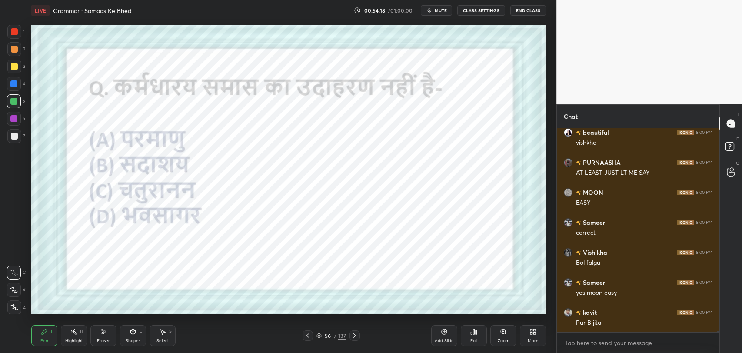
click at [326, 335] on div "56" at bounding box center [327, 335] width 9 height 5
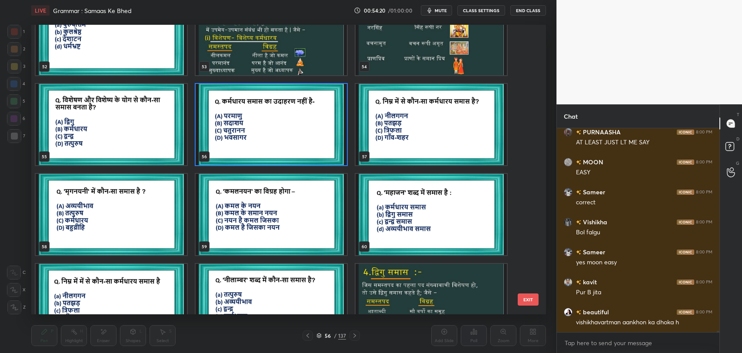
click at [460, 154] on img "grid" at bounding box center [431, 124] width 151 height 81
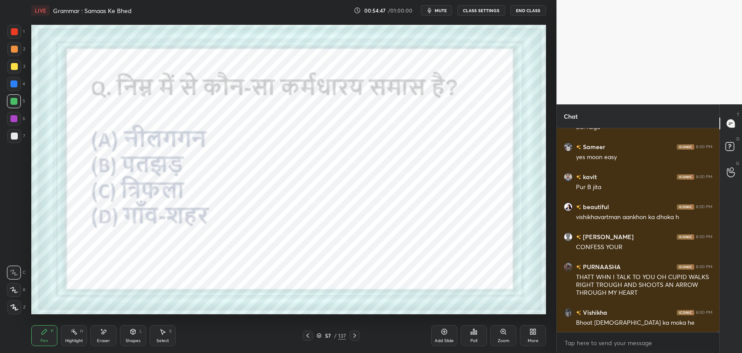
scroll to position [29706, 0]
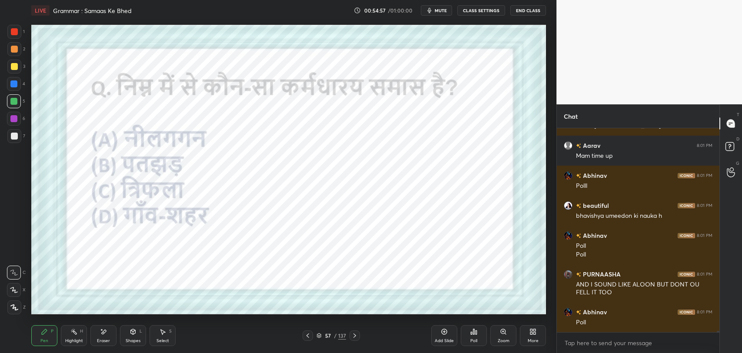
click at [479, 332] on div "Poll" at bounding box center [474, 335] width 26 height 21
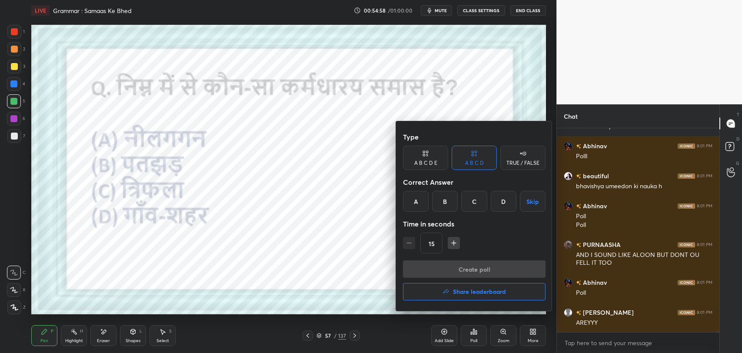
click at [413, 207] on div "A" at bounding box center [416, 201] width 26 height 21
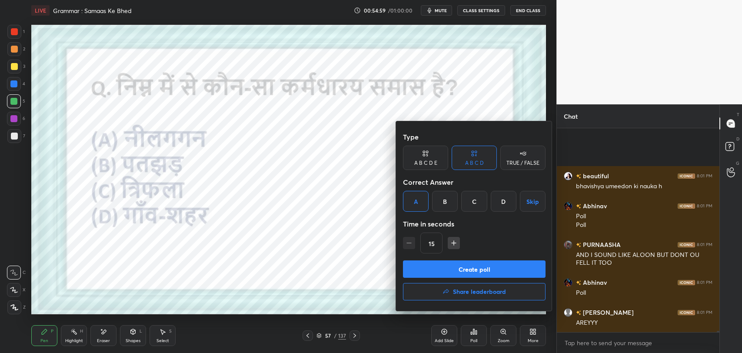
click at [446, 263] on button "Create poll" at bounding box center [474, 268] width 143 height 17
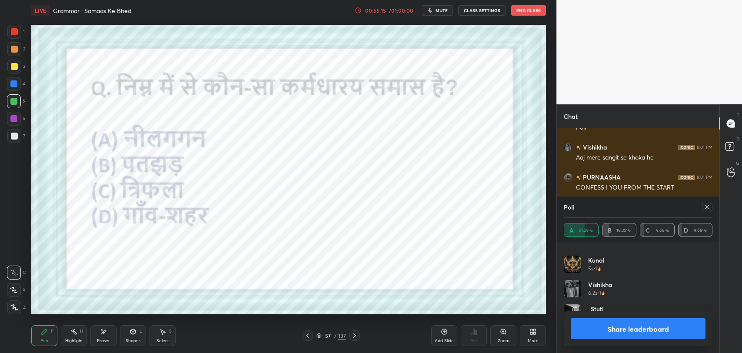
click at [706, 206] on icon at bounding box center [707, 206] width 7 height 7
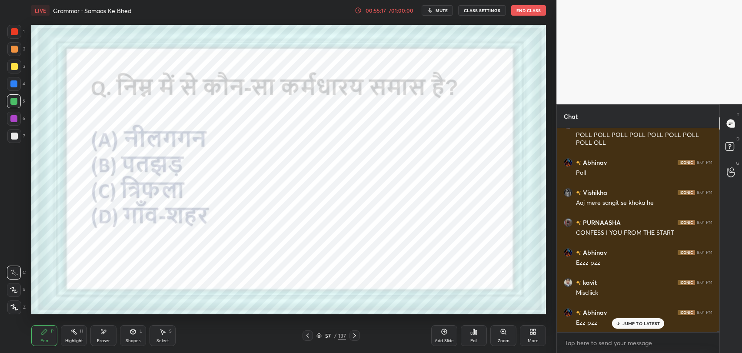
click at [635, 324] on p "JUMP TO LATEST" at bounding box center [640, 323] width 37 height 5
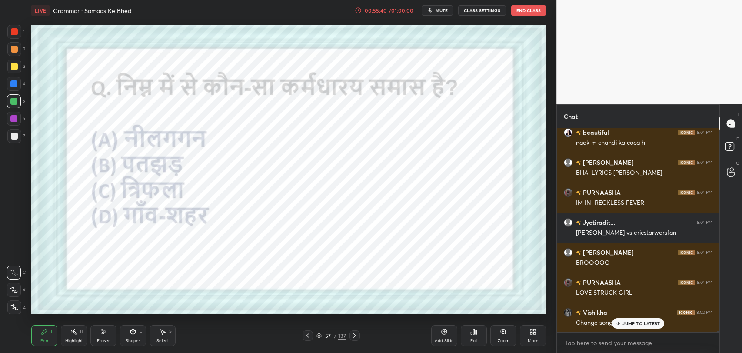
click at [650, 317] on div "Change song" at bounding box center [644, 322] width 136 height 10
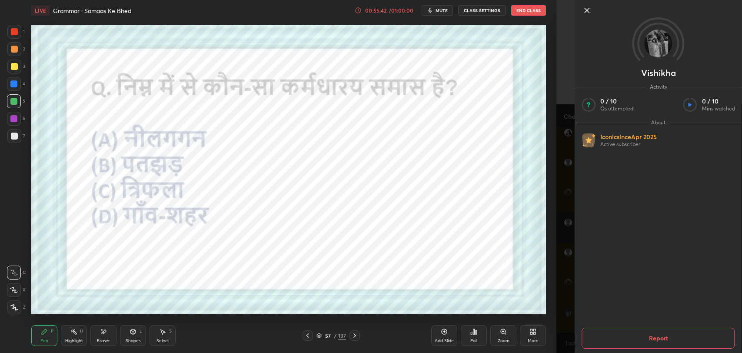
drag, startPoint x: 581, startPoint y: 6, endPoint x: 592, endPoint y: 11, distance: 12.2
click at [591, 11] on icon at bounding box center [587, 10] width 10 height 10
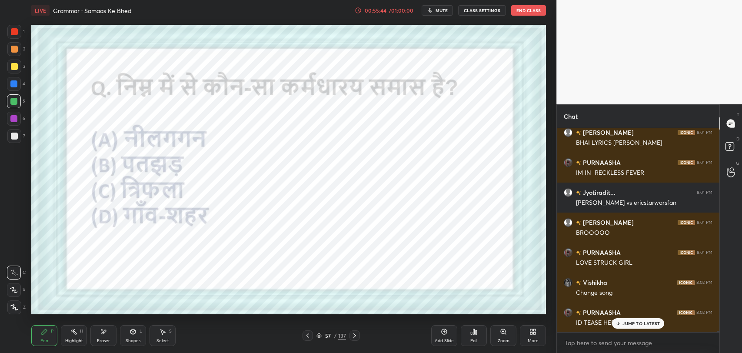
click at [328, 337] on div "57" at bounding box center [327, 335] width 9 height 5
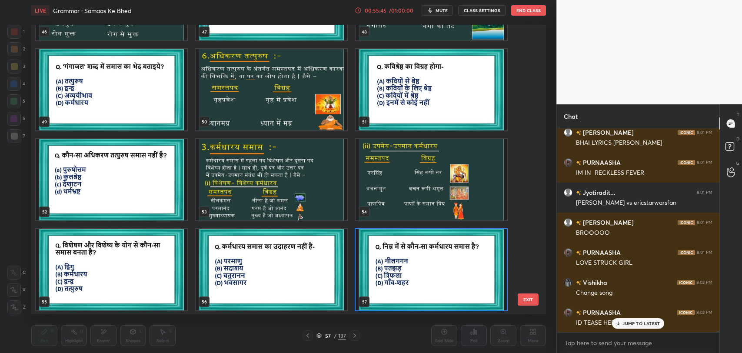
click at [535, 301] on button "EXIT" at bounding box center [528, 299] width 21 height 12
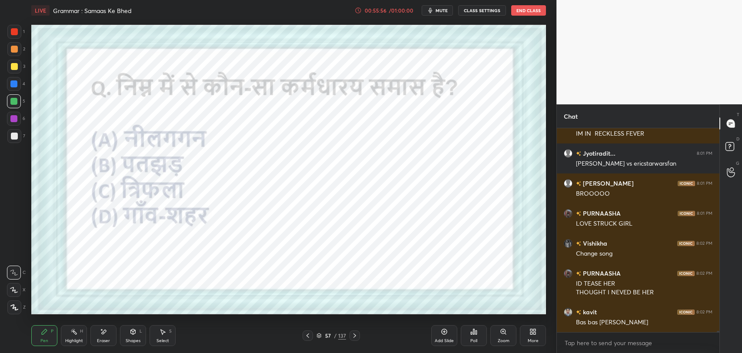
click at [327, 333] on div "57" at bounding box center [327, 335] width 9 height 5
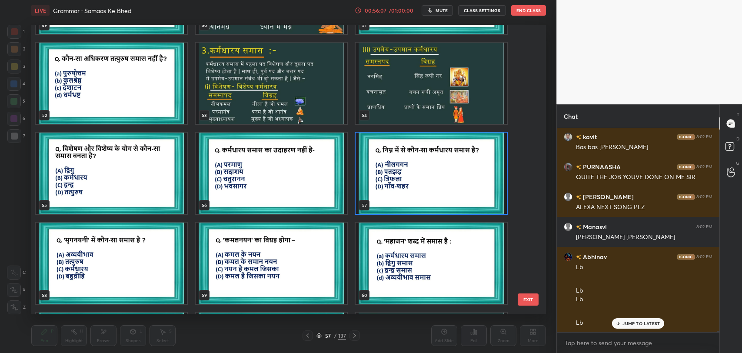
click at [233, 263] on img "grid" at bounding box center [271, 263] width 151 height 81
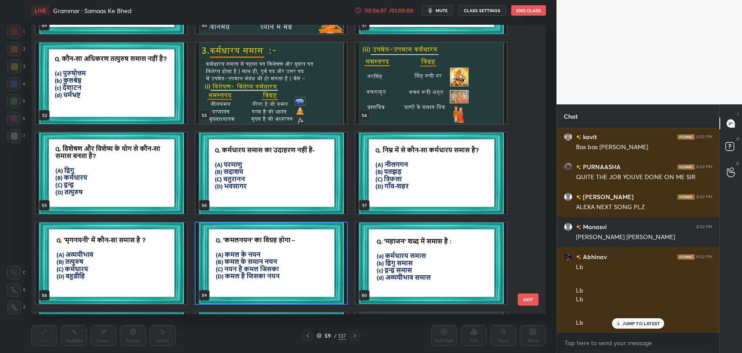
click at [233, 263] on img "grid" at bounding box center [271, 263] width 151 height 81
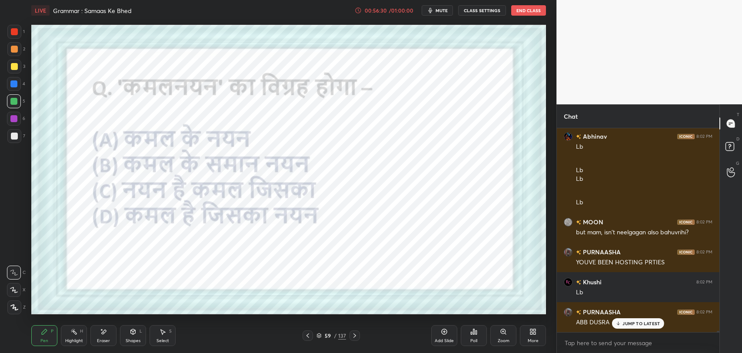
scroll to position [27951, 0]
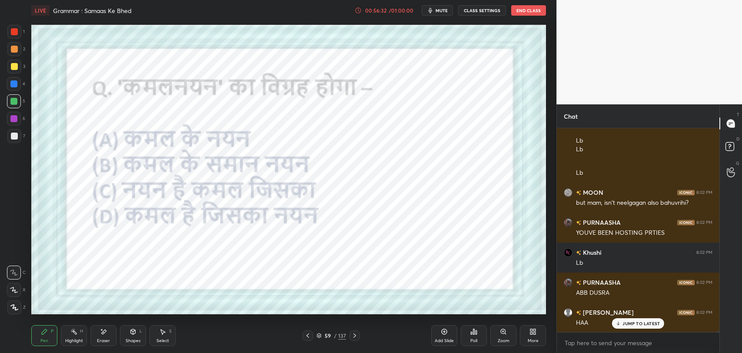
click at [652, 321] on p "JUMP TO LATEST" at bounding box center [640, 323] width 37 height 5
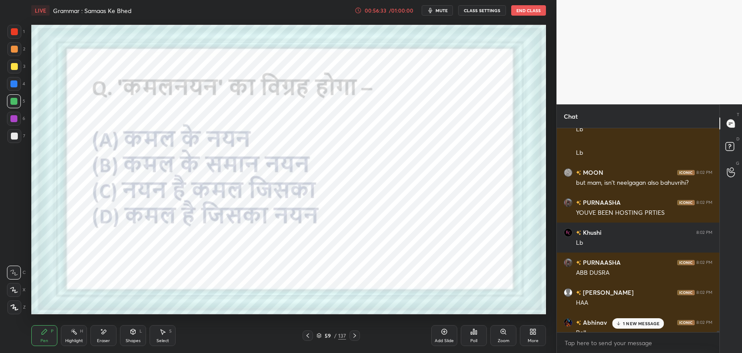
scroll to position [27981, 0]
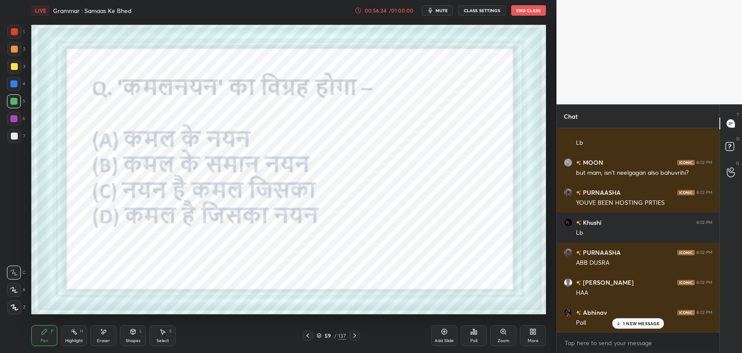
click at [635, 321] on p "1 NEW MESSAGE" at bounding box center [641, 323] width 37 height 5
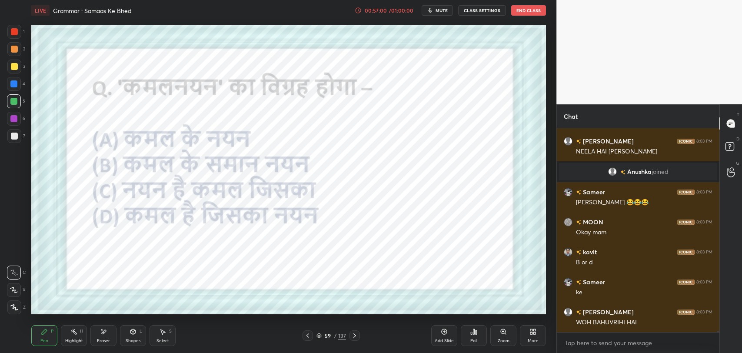
scroll to position [28235, 0]
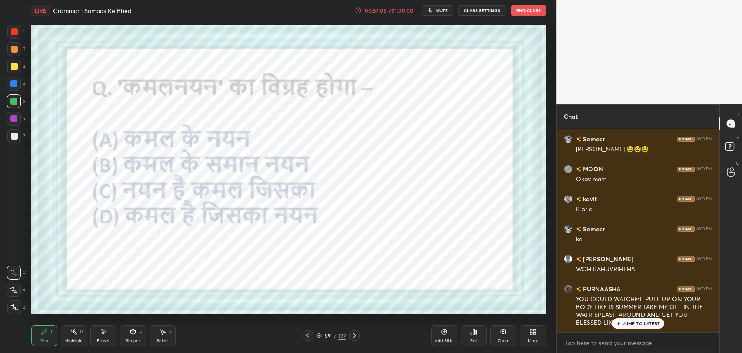
click at [103, 333] on icon at bounding box center [104, 332] width 5 height 4
click at [49, 338] on div "Pen P" at bounding box center [44, 335] width 26 height 21
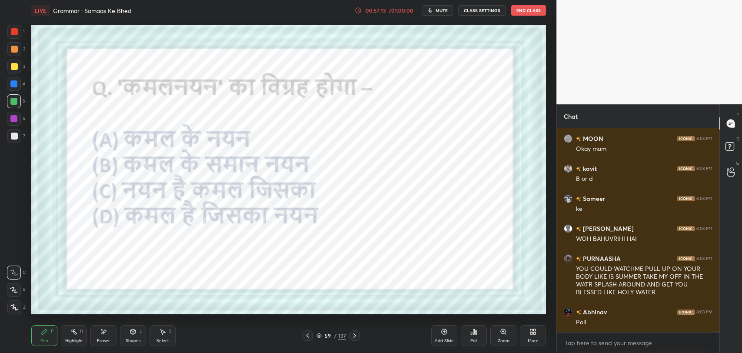
scroll to position [28295, 0]
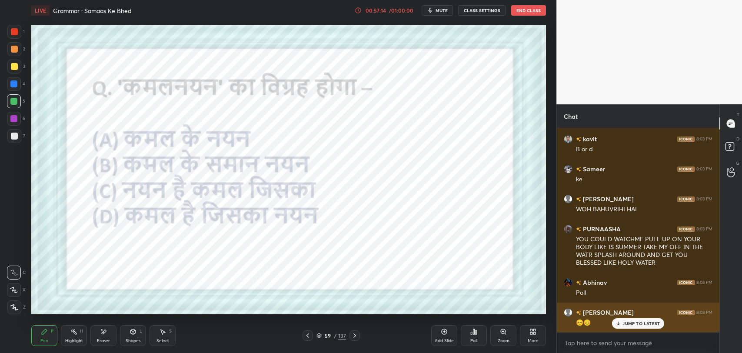
click at [642, 317] on div "☺️😊" at bounding box center [644, 322] width 136 height 10
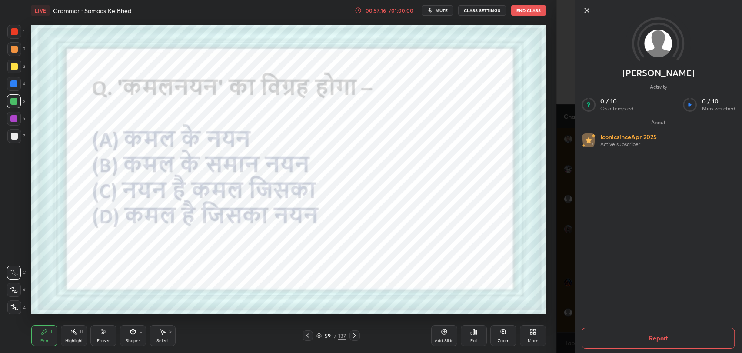
click at [583, 13] on icon at bounding box center [587, 10] width 10 height 10
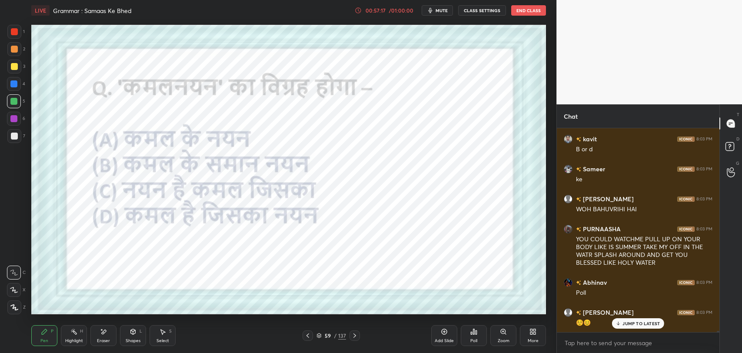
scroll to position [28325, 0]
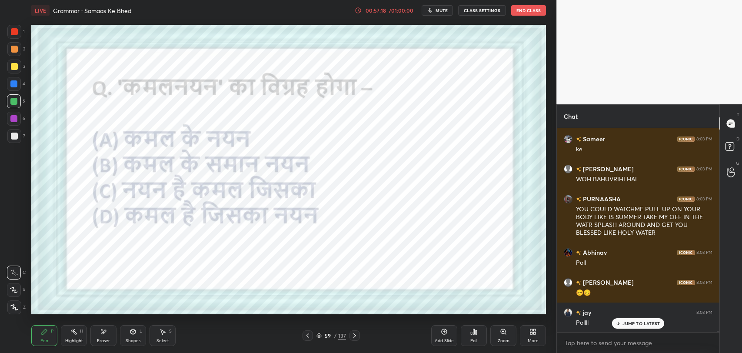
click at [474, 336] on div "Poll" at bounding box center [474, 335] width 26 height 21
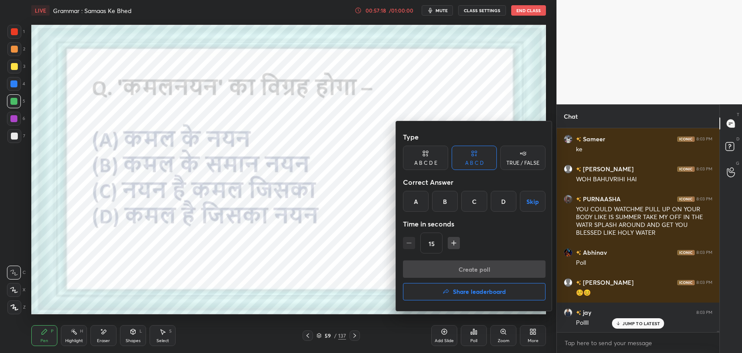
scroll to position [28355, 0]
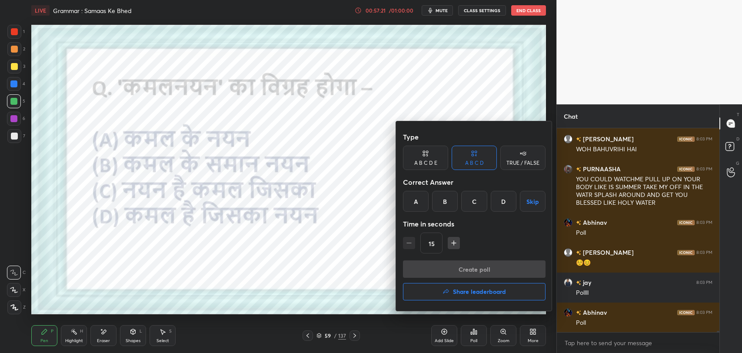
click at [439, 200] on div "B" at bounding box center [445, 201] width 26 height 21
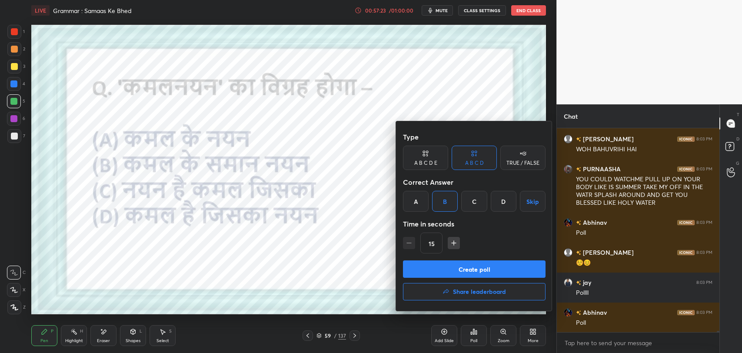
click at [438, 266] on button "Create poll" at bounding box center [474, 268] width 143 height 17
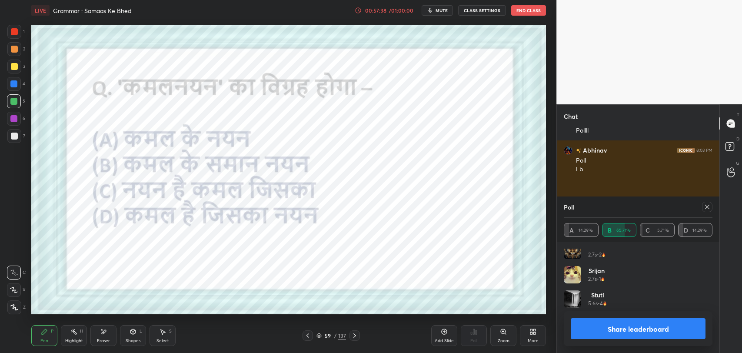
scroll to position [456, 0]
click at [706, 209] on icon at bounding box center [707, 206] width 7 height 7
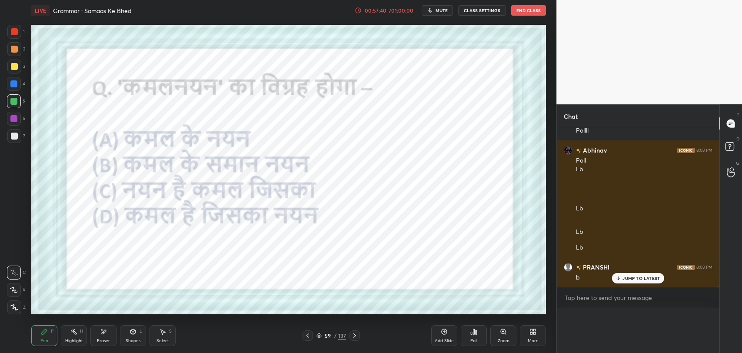
scroll to position [0, 0]
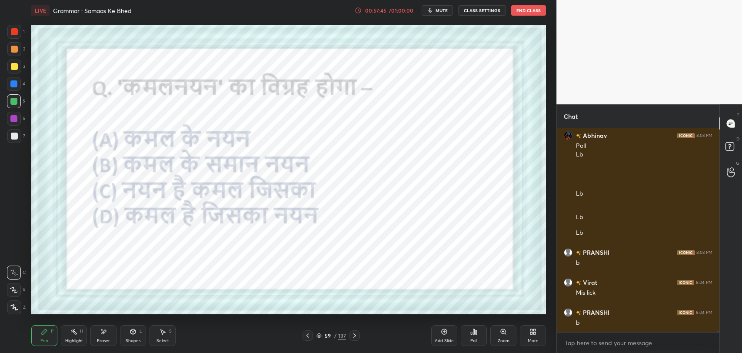
click at [103, 328] on icon at bounding box center [103, 331] width 7 height 7
click at [41, 336] on div "Pen P" at bounding box center [44, 335] width 26 height 21
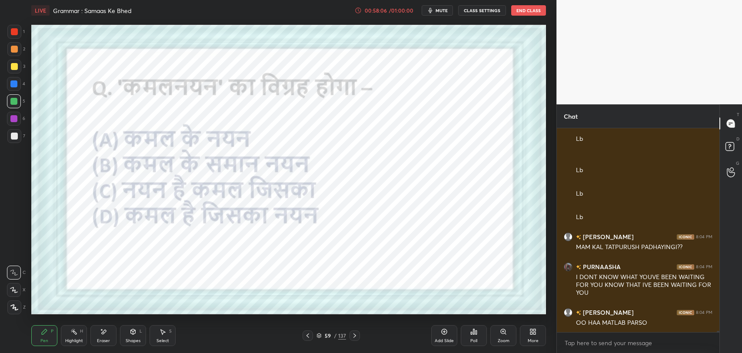
click at [103, 335] on icon at bounding box center [103, 331] width 7 height 7
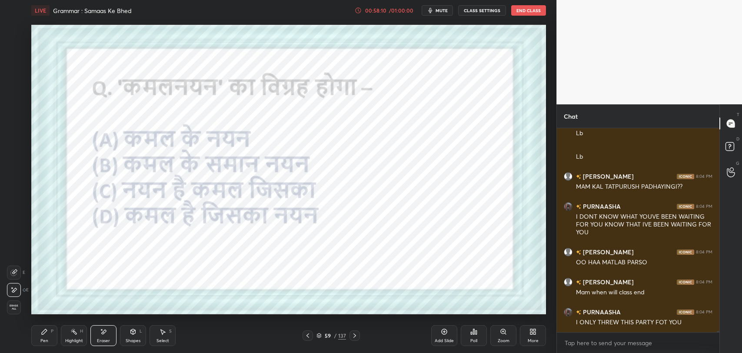
click at [42, 334] on icon at bounding box center [44, 331] width 5 height 5
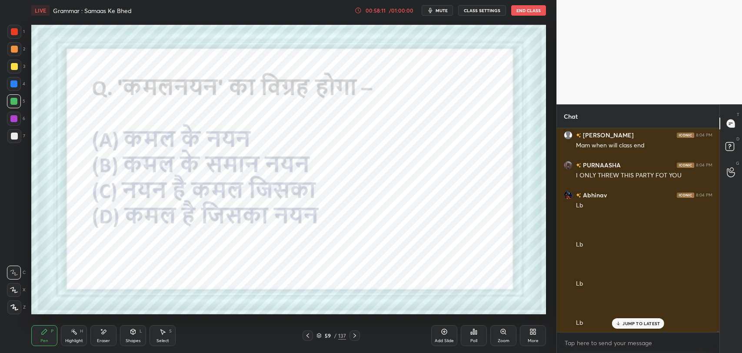
click at [316, 333] on icon at bounding box center [318, 335] width 5 height 5
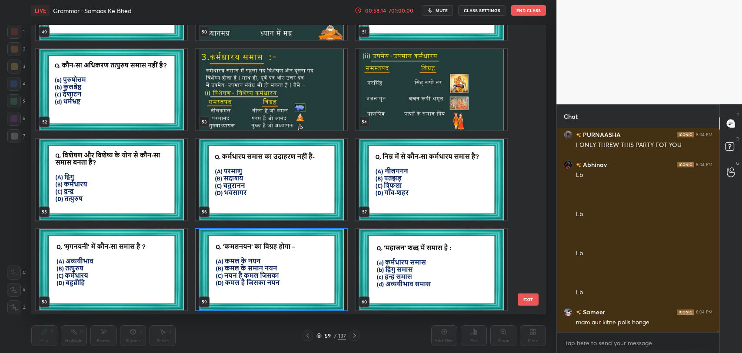
click at [429, 278] on img "grid" at bounding box center [431, 269] width 151 height 81
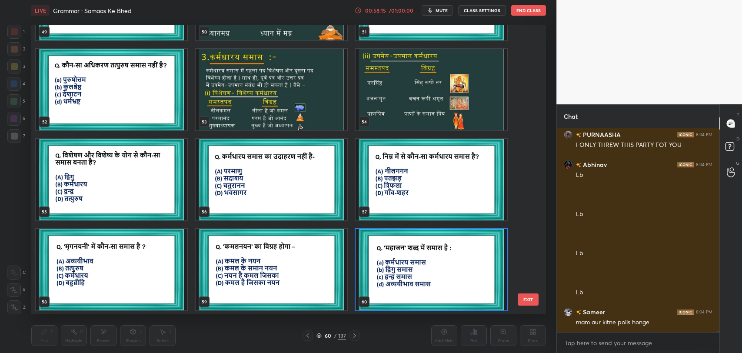
click at [429, 278] on img "grid" at bounding box center [431, 269] width 151 height 81
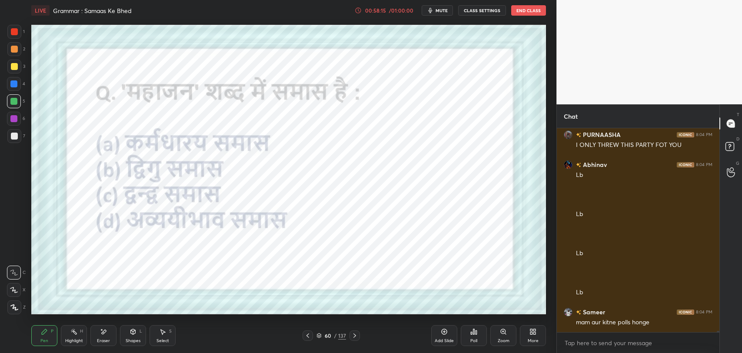
click at [429, 278] on img "grid" at bounding box center [431, 269] width 151 height 81
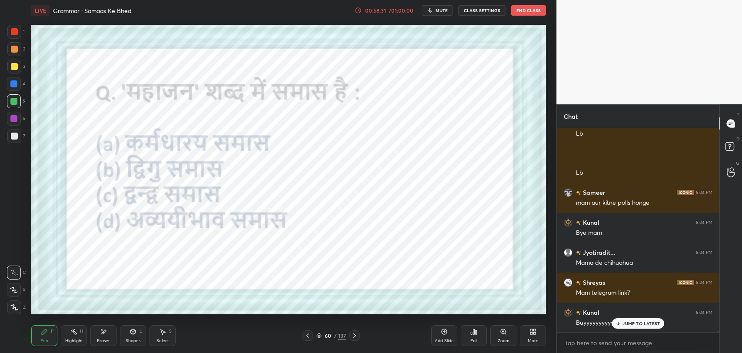
click at [600, 333] on div "x" at bounding box center [638, 343] width 163 height 20
type textarea "x"
paste textarea "https://t.me/Learnwithpoojamam"
type textarea "https://t.me/Learnwithpoojamam"
type textarea "x"
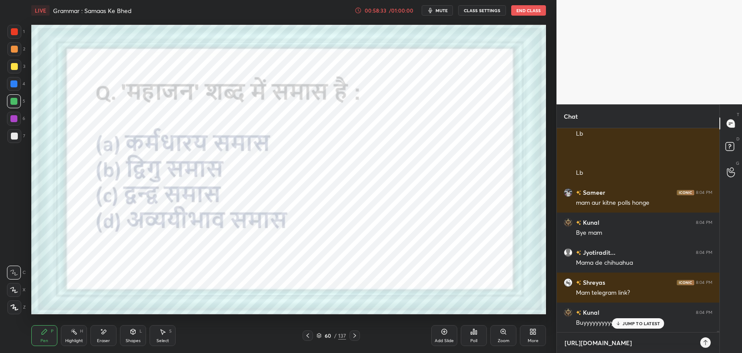
type textarea "https://t.me/Learnwithpoojamam"
type textarea "x"
click at [707, 344] on icon at bounding box center [705, 342] width 7 height 7
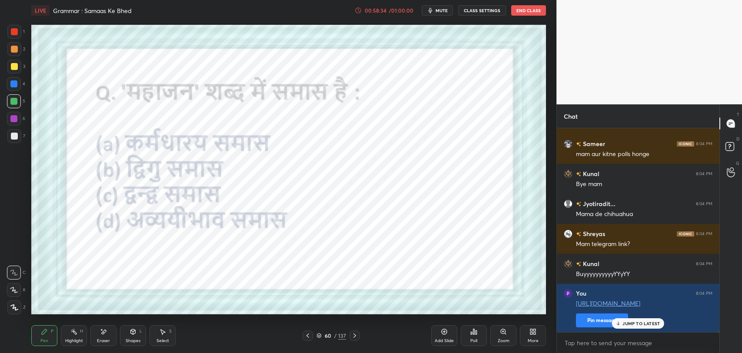
click at [647, 323] on p "JUMP TO LATEST" at bounding box center [640, 323] width 37 height 5
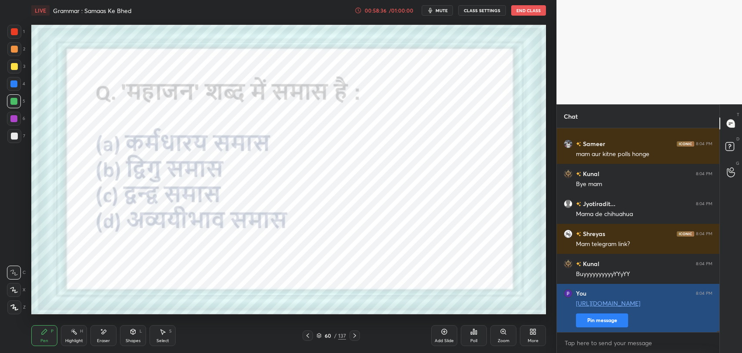
click at [606, 324] on button "Pin message" at bounding box center [602, 320] width 52 height 14
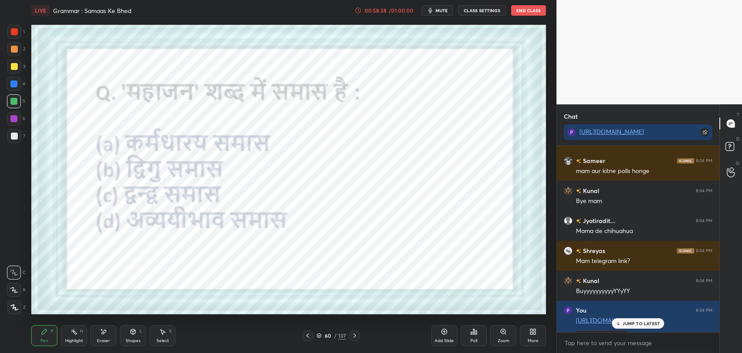
click at [653, 326] on p "JUMP TO LATEST" at bounding box center [640, 323] width 37 height 5
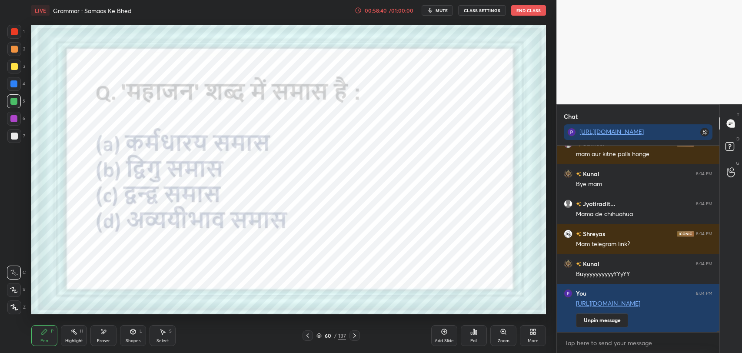
click at [476, 336] on div "Poll" at bounding box center [474, 335] width 26 height 21
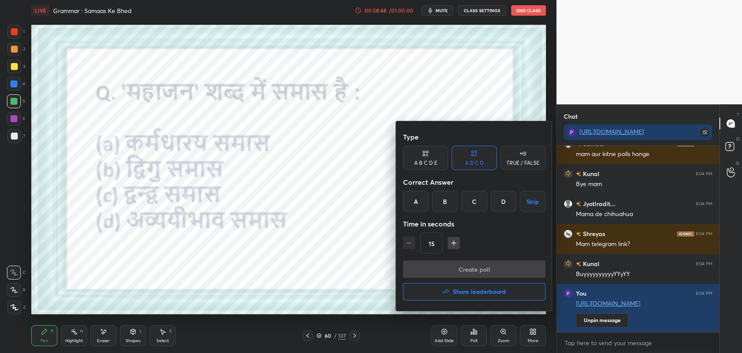
scroll to position [29261, 0]
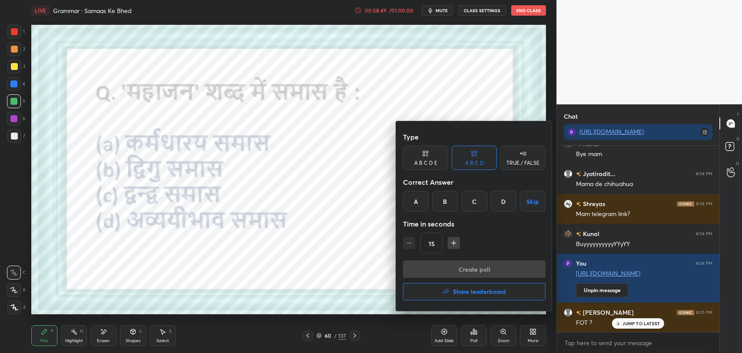
click at [421, 199] on div "A" at bounding box center [416, 201] width 26 height 21
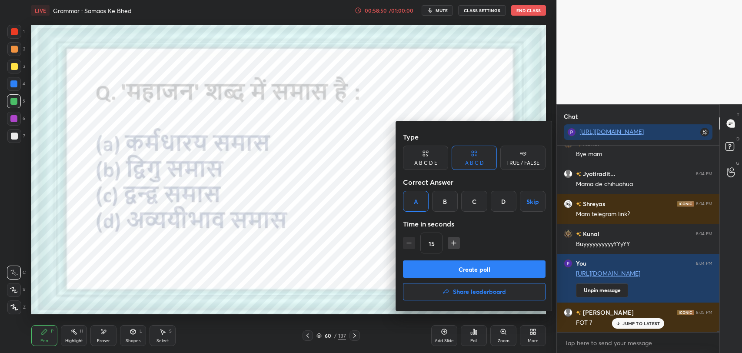
click at [465, 275] on button "Create poll" at bounding box center [474, 268] width 143 height 17
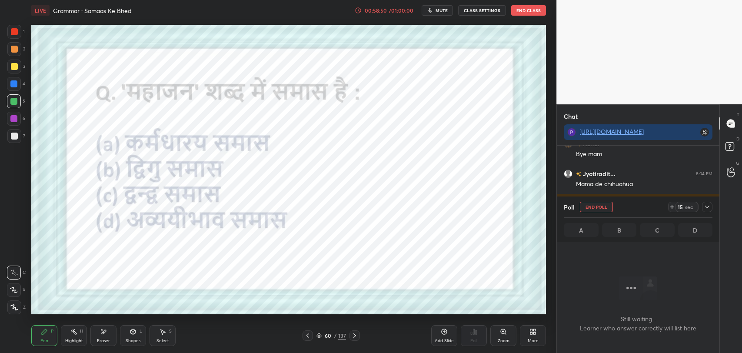
scroll to position [140, 160]
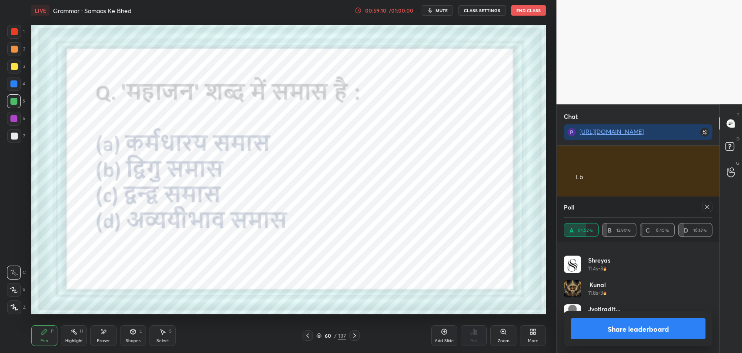
click at [708, 208] on icon at bounding box center [707, 206] width 7 height 7
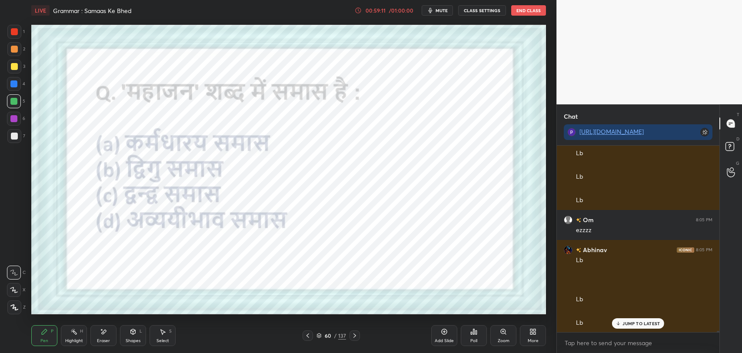
click at [639, 326] on div "JUMP TO LATEST" at bounding box center [638, 323] width 52 height 10
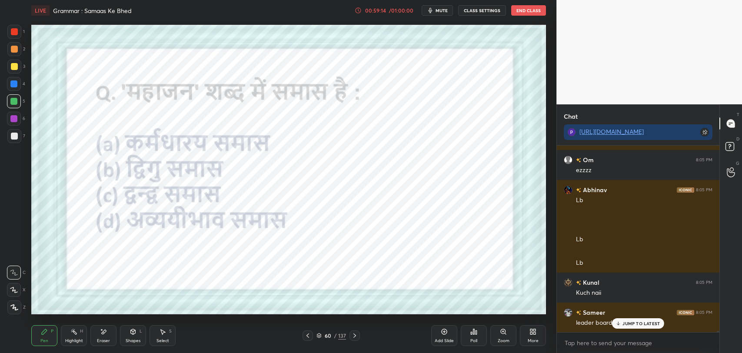
click at [636, 322] on p "JUMP TO LATEST" at bounding box center [640, 323] width 37 height 5
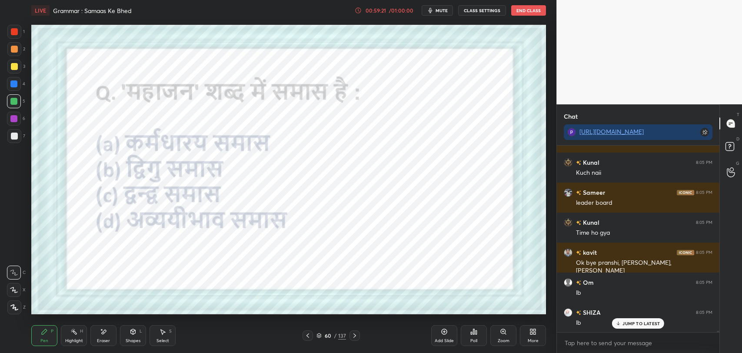
click at [631, 323] on p "JUMP TO LATEST" at bounding box center [640, 323] width 37 height 5
click at [336, 336] on div "/" at bounding box center [335, 335] width 3 height 5
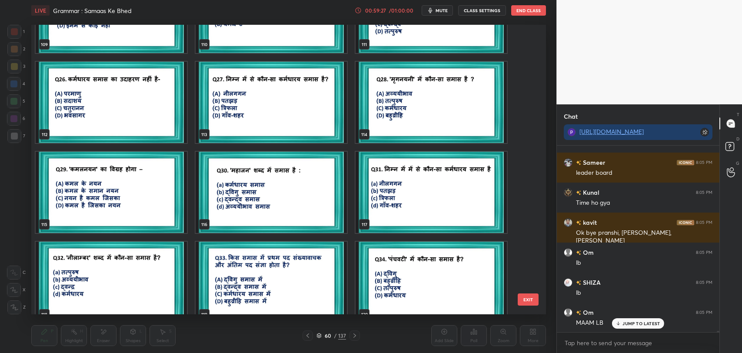
click at [628, 321] on p "JUMP TO LATEST" at bounding box center [640, 323] width 37 height 5
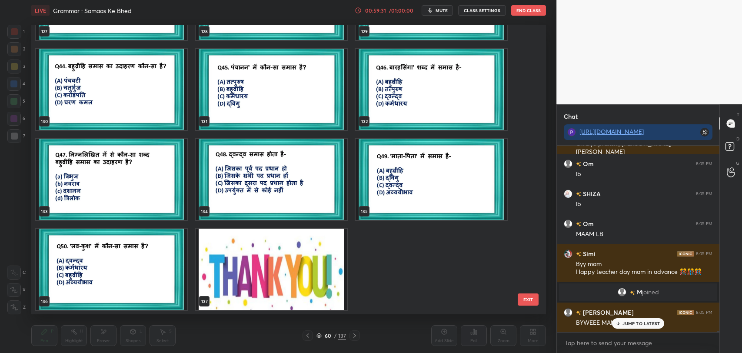
click at [279, 287] on img "grid" at bounding box center [271, 269] width 151 height 81
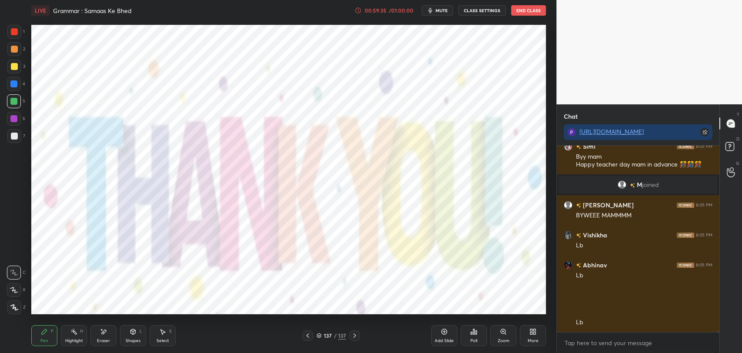
click at [461, 337] on div "Poll" at bounding box center [474, 335] width 26 height 21
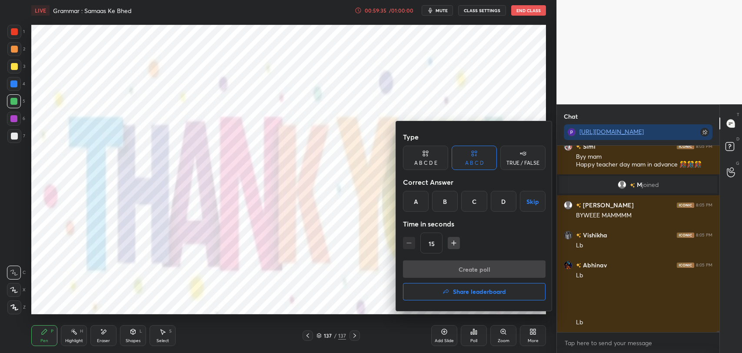
click at [458, 294] on h4 "Share leaderboard" at bounding box center [479, 292] width 53 height 6
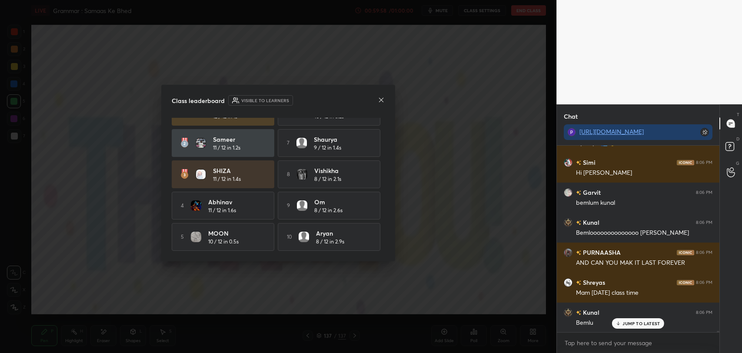
click at [381, 103] on div at bounding box center [381, 100] width 7 height 9
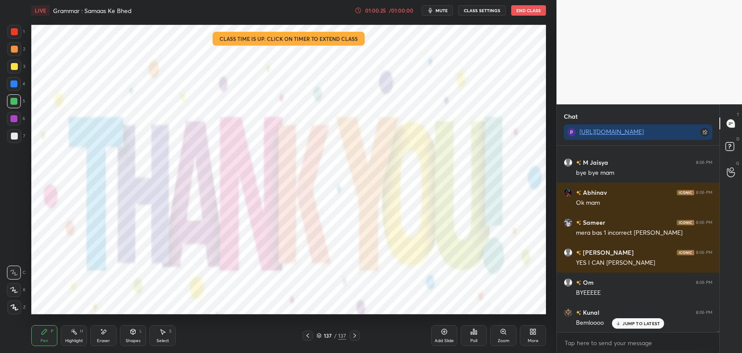
click at [618, 323] on icon at bounding box center [618, 323] width 0 height 3
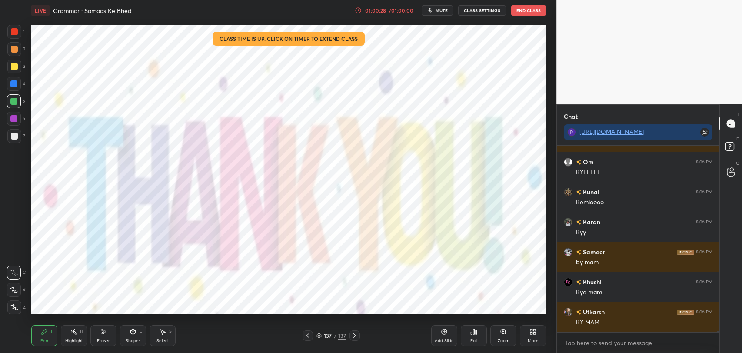
click at [529, 10] on button "End Class" at bounding box center [528, 10] width 35 height 10
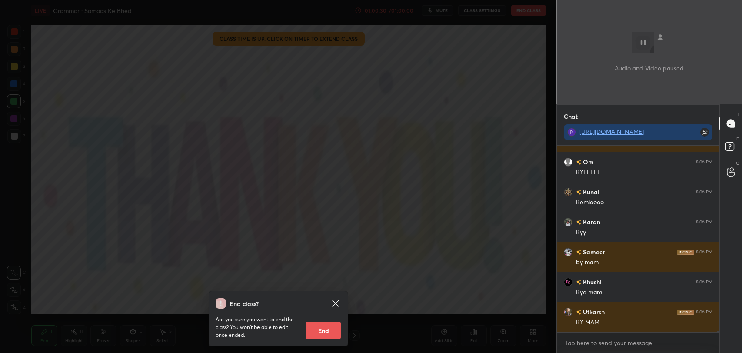
click at [320, 329] on button "End" at bounding box center [323, 330] width 35 height 17
type textarea "x"
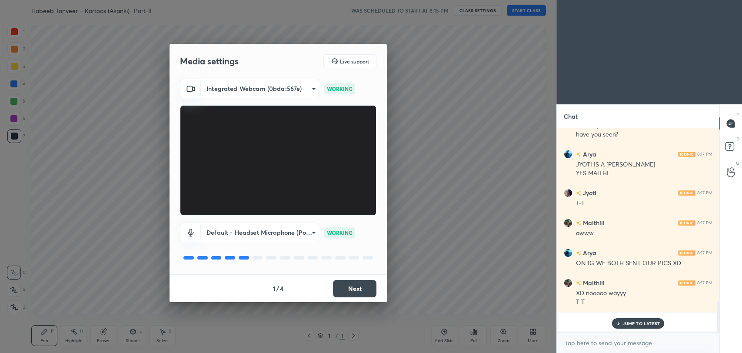
scroll to position [1169, 0]
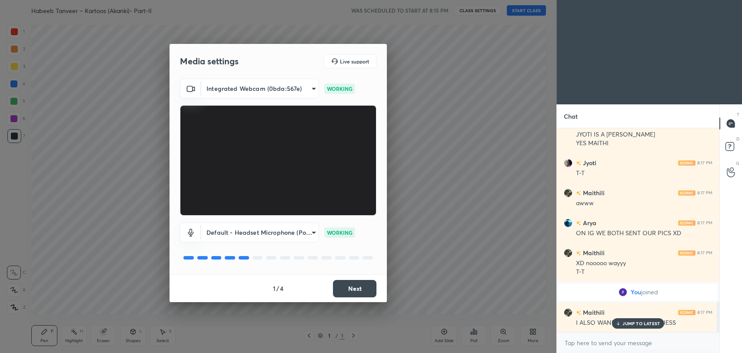
click at [363, 290] on button "Next" at bounding box center [354, 288] width 43 height 17
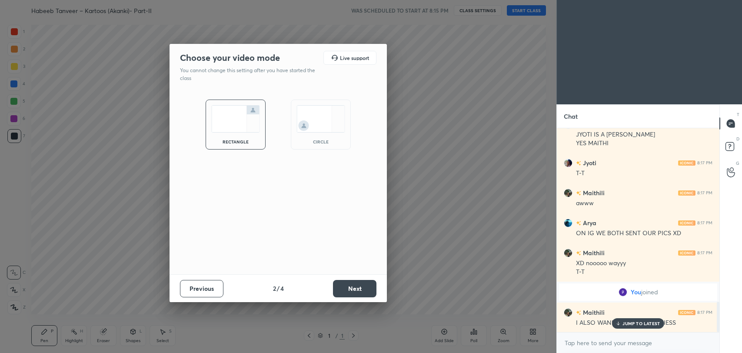
click at [363, 290] on button "Next" at bounding box center [354, 288] width 43 height 17
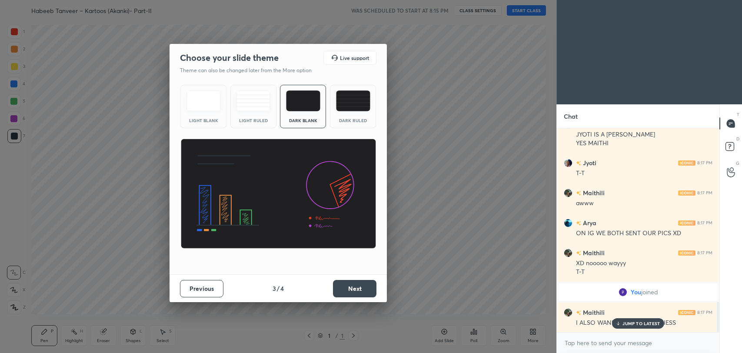
click at [363, 290] on button "Next" at bounding box center [354, 288] width 43 height 17
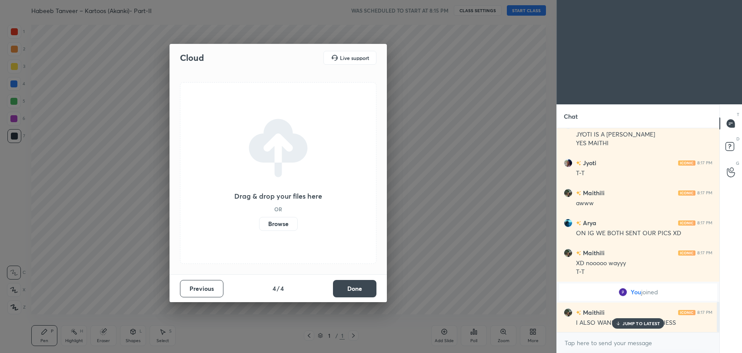
click at [363, 290] on button "Done" at bounding box center [354, 288] width 43 height 17
click at [363, 290] on div "Cloud Live support Drag & drop your files here OR Browse Previous 4 / 4 Done" at bounding box center [278, 176] width 556 height 353
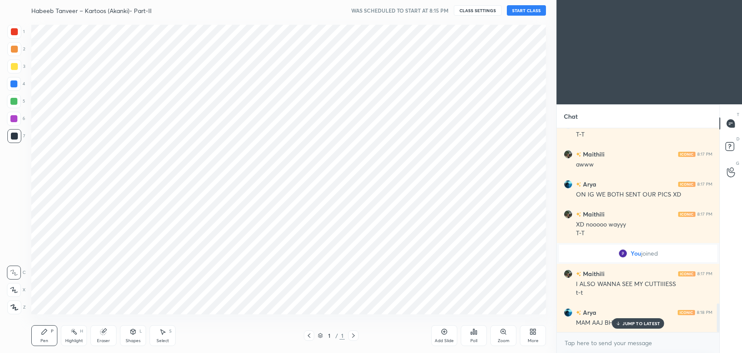
scroll to position [1238, 0]
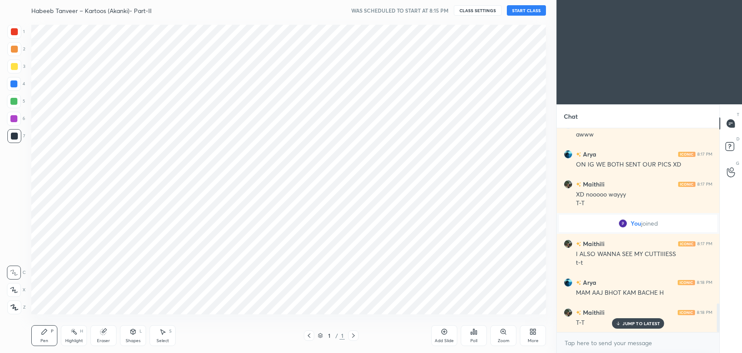
click at [523, 10] on button "START CLASS" at bounding box center [526, 10] width 39 height 10
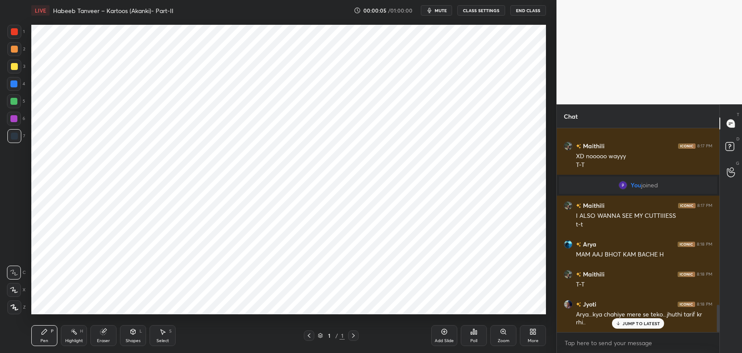
scroll to position [1306, 0]
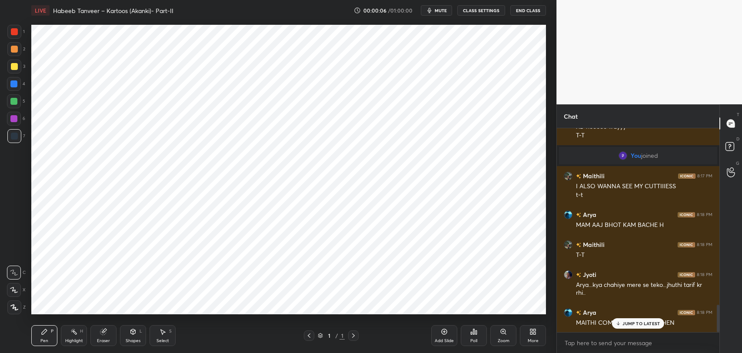
click at [623, 324] on p "JUMP TO LATEST" at bounding box center [640, 323] width 37 height 5
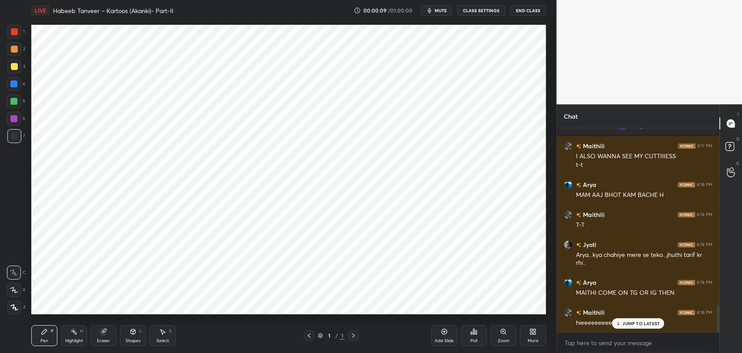
click at [639, 324] on p "JUMP TO LATEST" at bounding box center [640, 323] width 37 height 5
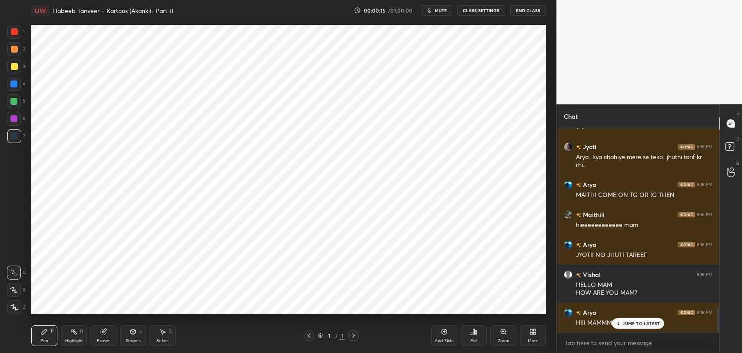
scroll to position [1464, 0]
click at [623, 323] on div "Arya 8:17 PM NOOO NOT HER DP HER FULL FACE Maithili 8:17 PM no sadly T-T have y…" at bounding box center [638, 230] width 163 height 204
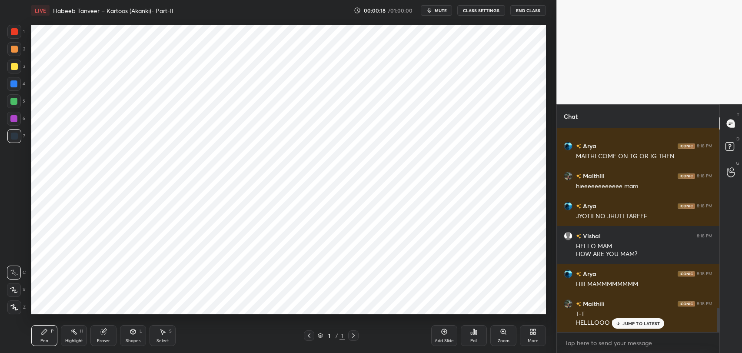
scroll to position [1502, 0]
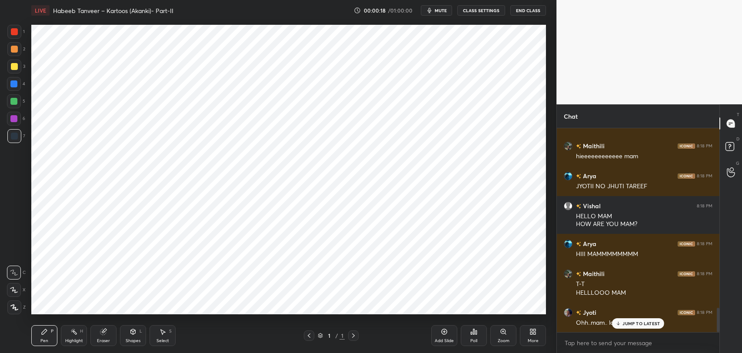
click at [626, 321] on p "JUMP TO LATEST" at bounding box center [640, 323] width 37 height 5
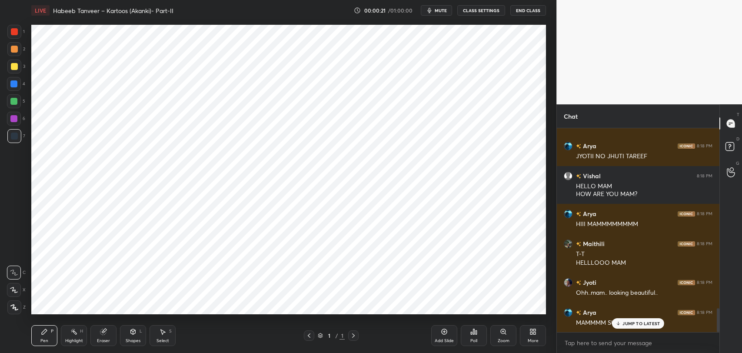
click at [629, 324] on p "JUMP TO LATEST" at bounding box center [640, 323] width 37 height 5
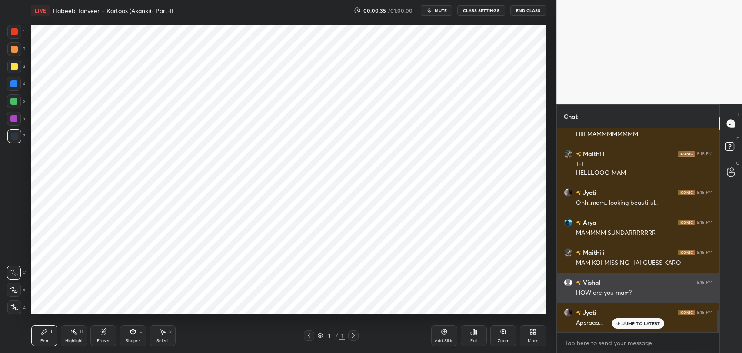
scroll to position [1652, 0]
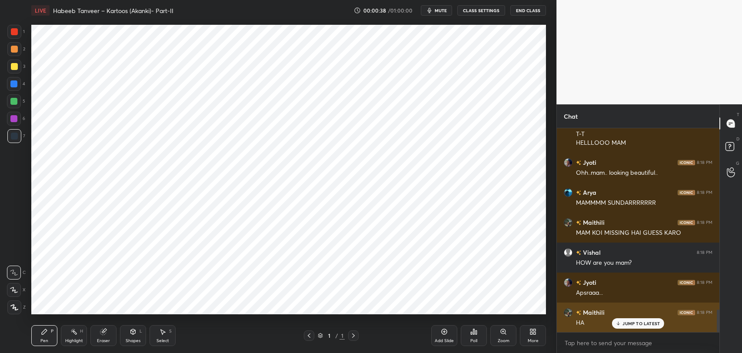
click at [627, 325] on p "JUMP TO LATEST" at bounding box center [640, 323] width 37 height 5
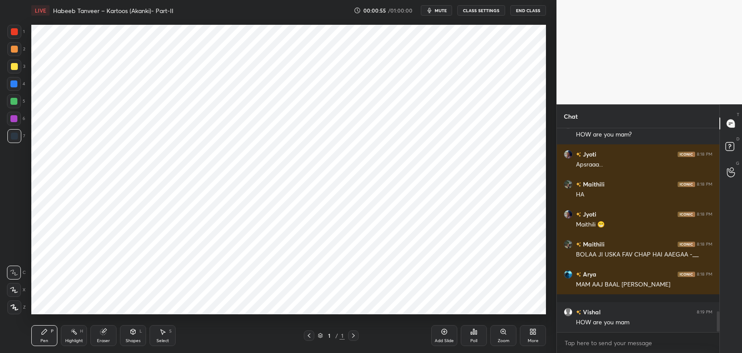
scroll to position [1810, 0]
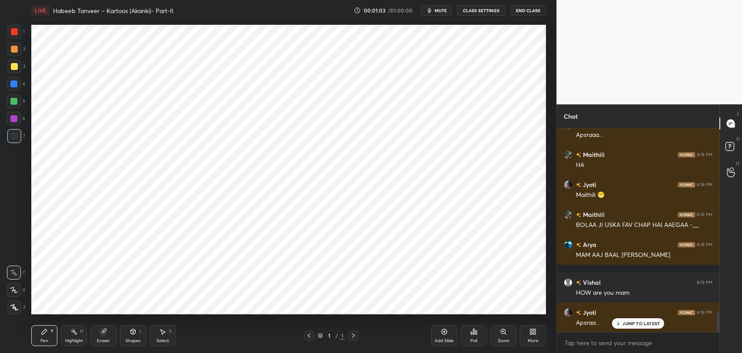
click at [637, 323] on p "JUMP TO LATEST" at bounding box center [640, 323] width 37 height 5
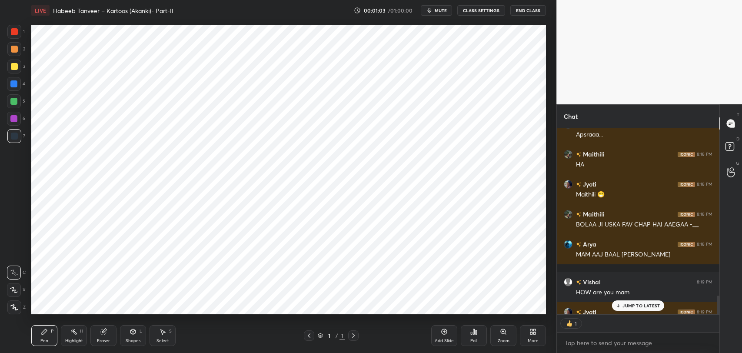
scroll to position [183, 160]
click at [530, 331] on icon at bounding box center [532, 331] width 7 height 7
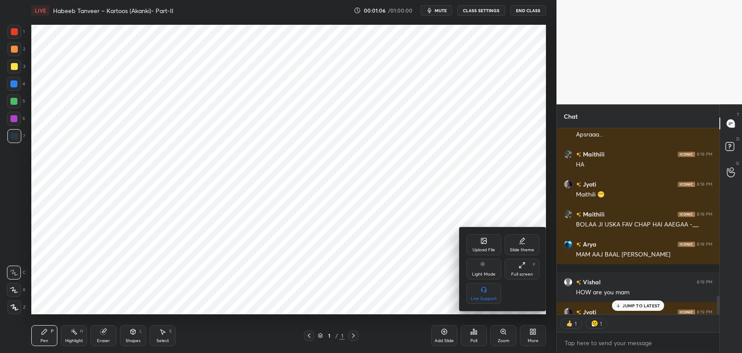
click at [479, 240] on div "Upload File" at bounding box center [483, 244] width 35 height 21
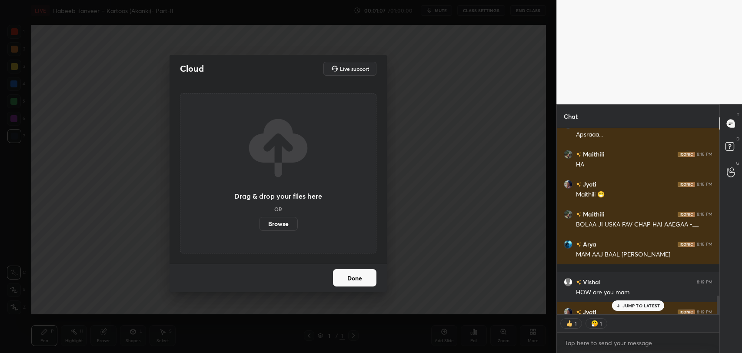
click at [283, 221] on label "Browse" at bounding box center [278, 224] width 39 height 14
click at [259, 221] on input "Browse" at bounding box center [259, 224] width 0 height 14
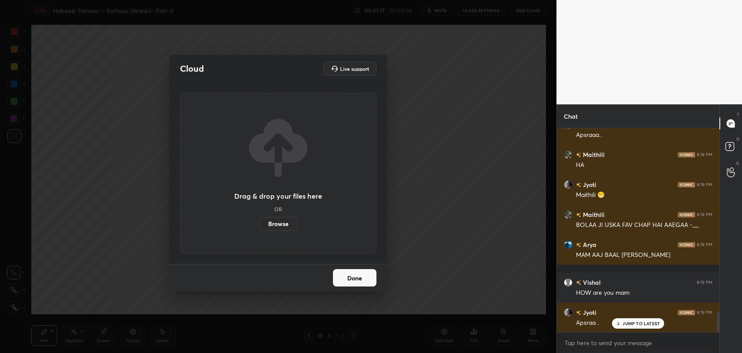
scroll to position [1840, 0]
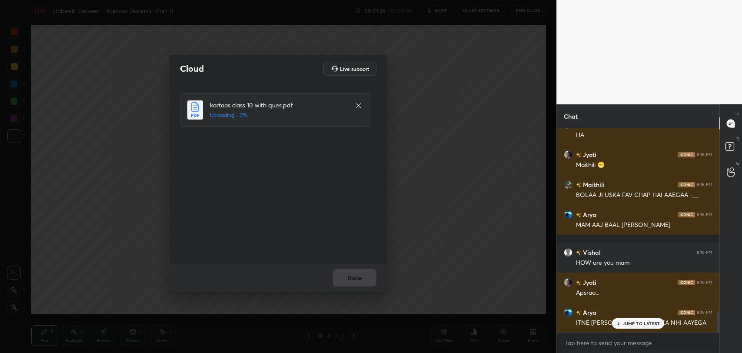
click at [629, 324] on p "JUMP TO LATEST" at bounding box center [640, 323] width 37 height 5
click at [356, 283] on button "Done" at bounding box center [354, 277] width 43 height 17
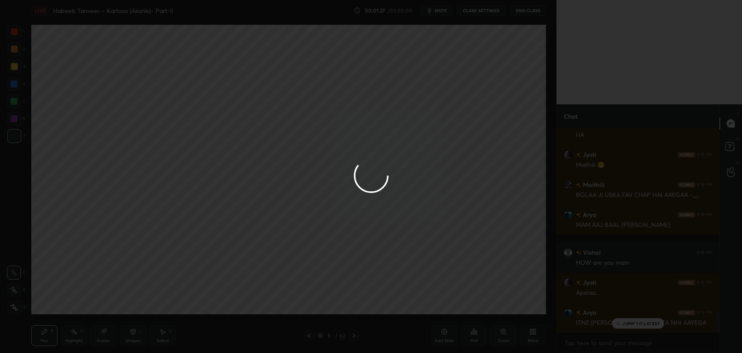
scroll to position [1861, 0]
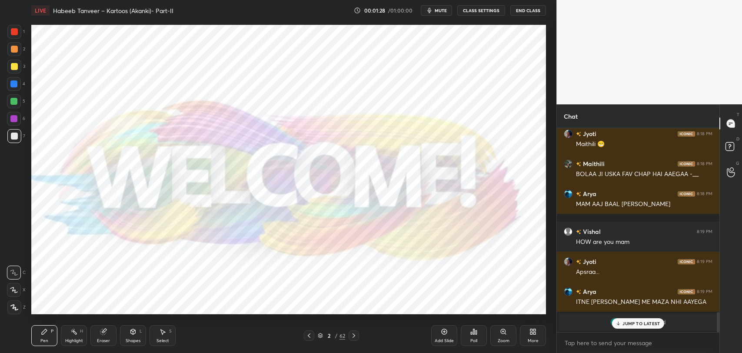
click at [647, 327] on div "JUMP TO LATEST" at bounding box center [638, 323] width 52 height 10
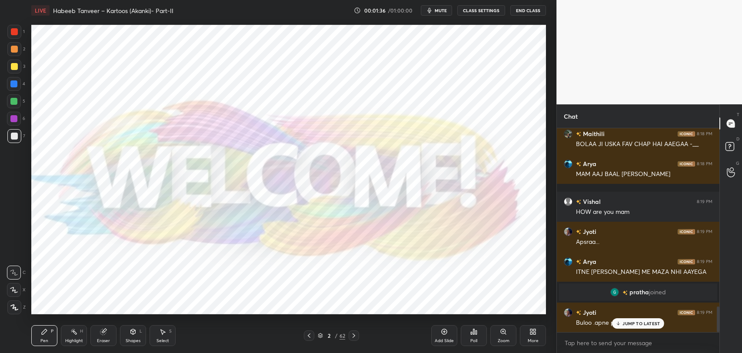
scroll to position [1410, 0]
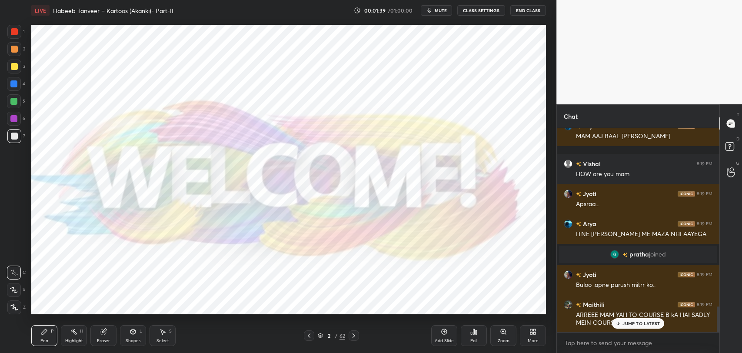
click at [633, 323] on p "JUMP TO LATEST" at bounding box center [640, 323] width 37 height 5
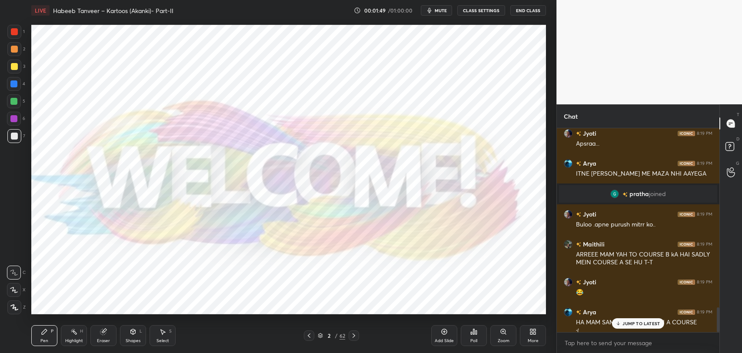
scroll to position [1479, 0]
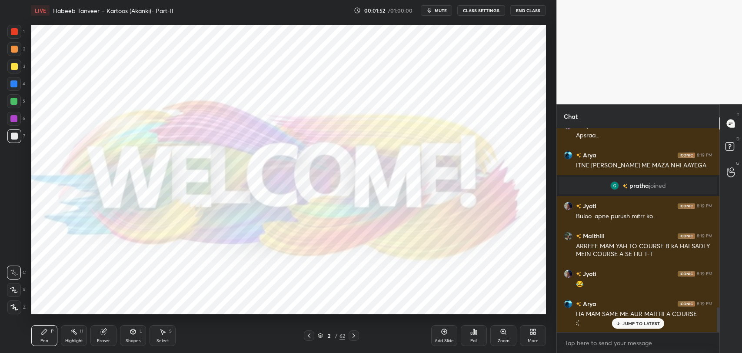
click at [629, 324] on p "JUMP TO LATEST" at bounding box center [640, 323] width 37 height 5
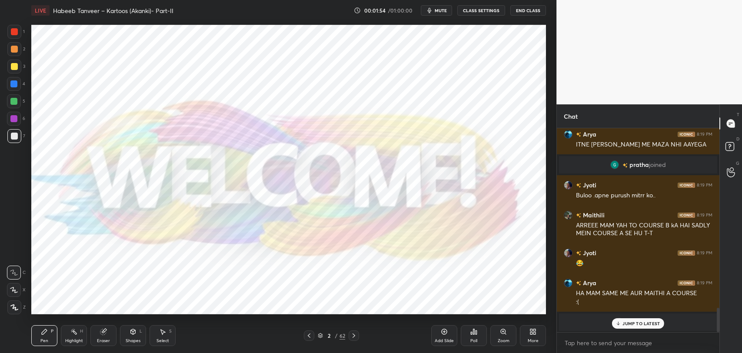
click at [642, 324] on div "Arya 8:18 PM MAMMMM SUNDARRRRRRR Maithili 8:18 PM MAM KOI MISSING HAI GUESS KAR…" at bounding box center [638, 230] width 163 height 204
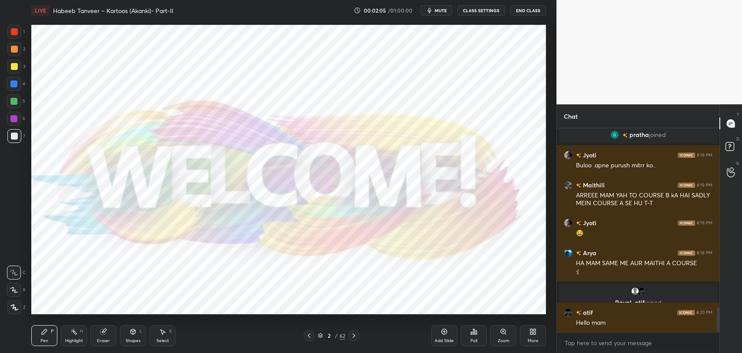
click at [11, 32] on div at bounding box center [14, 31] width 7 height 7
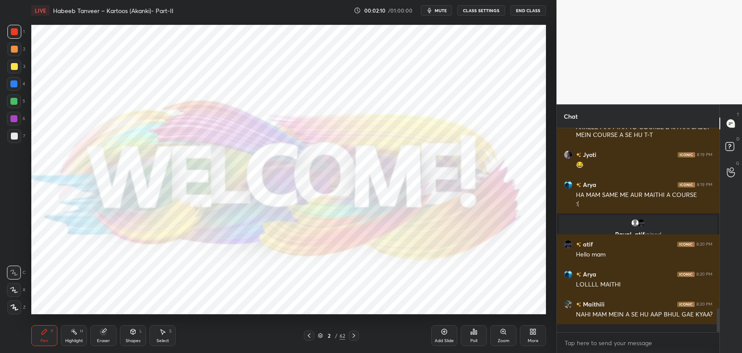
scroll to position [1570, 0]
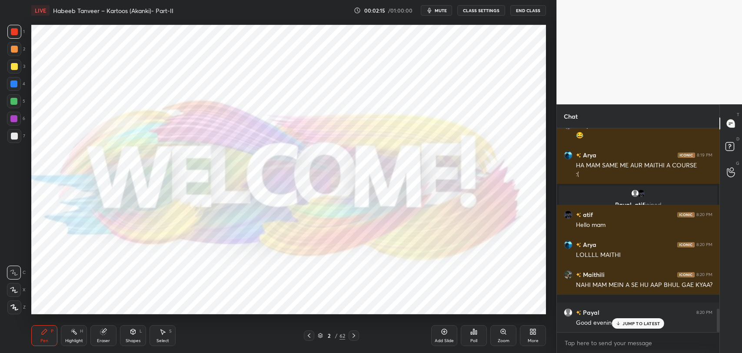
click at [617, 324] on icon at bounding box center [619, 323] width 6 height 5
click at [337, 339] on div "2 / 62" at bounding box center [331, 335] width 55 height 10
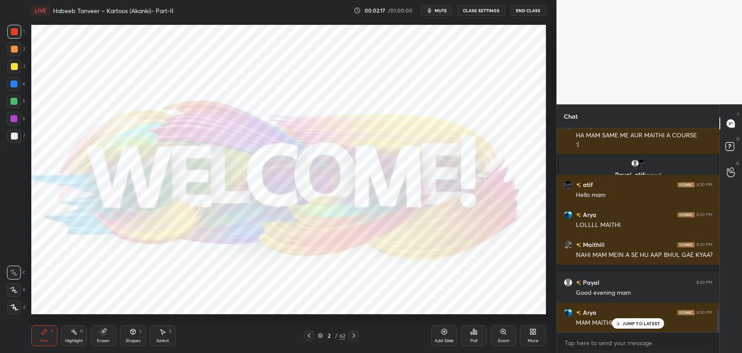
click at [334, 335] on div "2 / 62" at bounding box center [331, 336] width 27 height 8
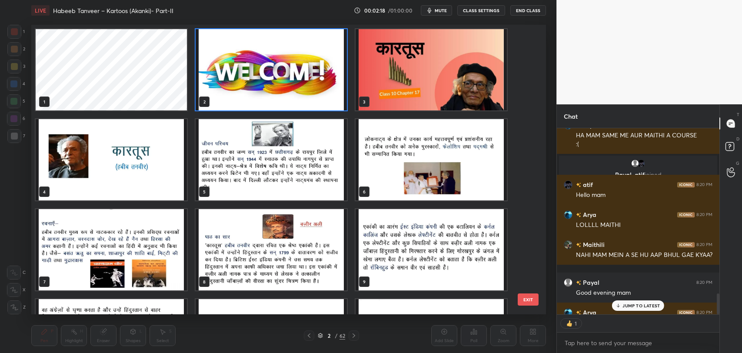
scroll to position [3, 3]
click at [632, 328] on div "1" at bounding box center [638, 323] width 163 height 17
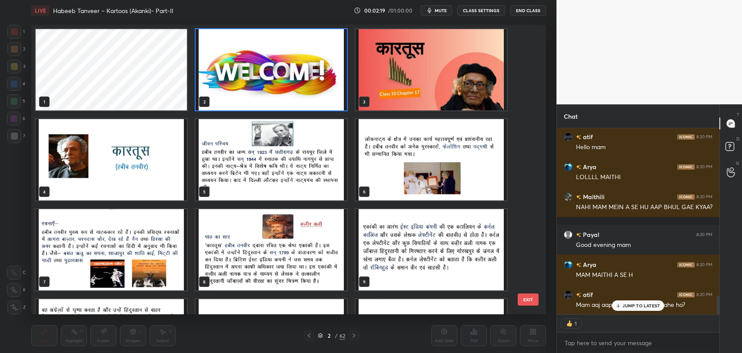
click at [651, 303] on p "JUMP TO LATEST" at bounding box center [640, 305] width 37 height 5
click at [524, 300] on button "EXIT" at bounding box center [528, 299] width 21 height 12
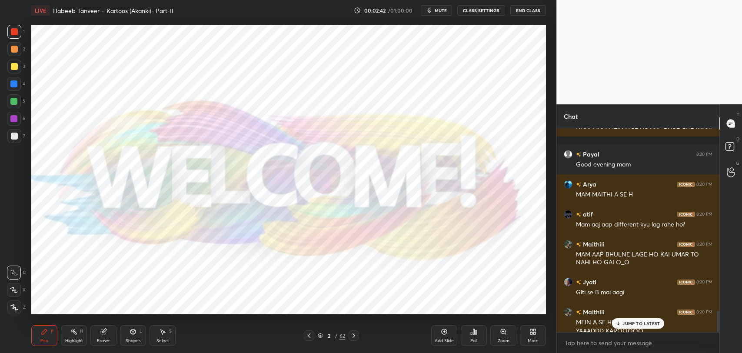
scroll to position [1736, 0]
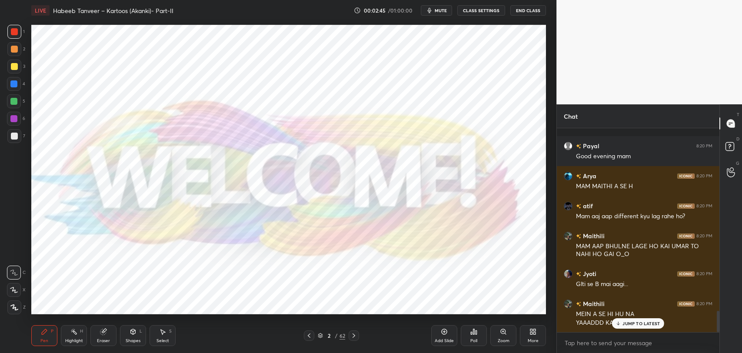
click at [14, 31] on div at bounding box center [14, 31] width 7 height 7
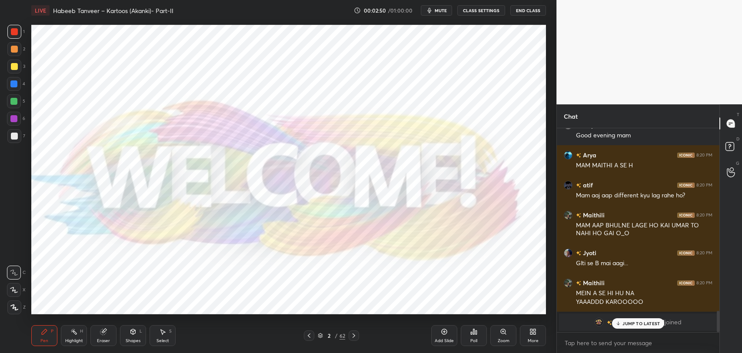
click at [645, 326] on div "JUMP TO LATEST" at bounding box center [638, 323] width 52 height 10
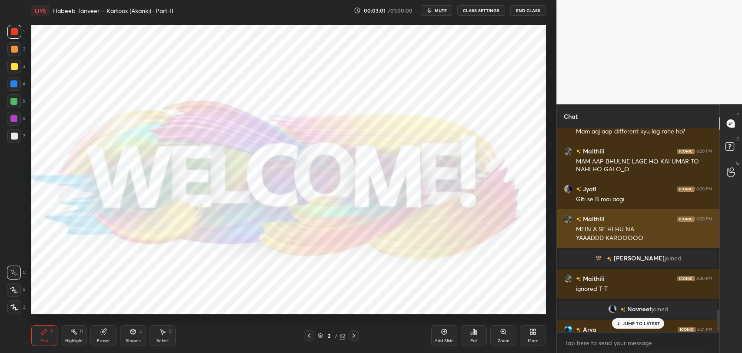
scroll to position [1740, 0]
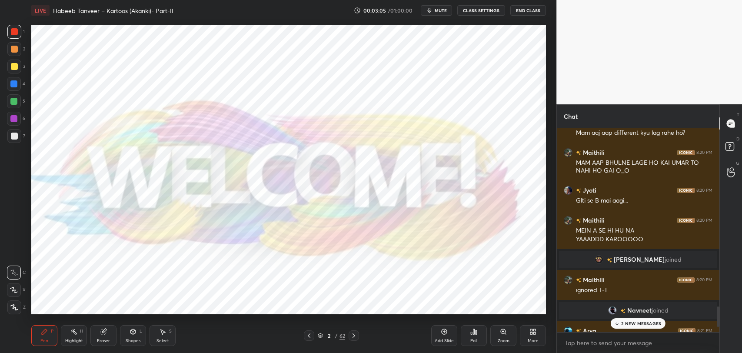
click at [643, 324] on p "2 NEW MESSAGES" at bounding box center [641, 323] width 40 height 5
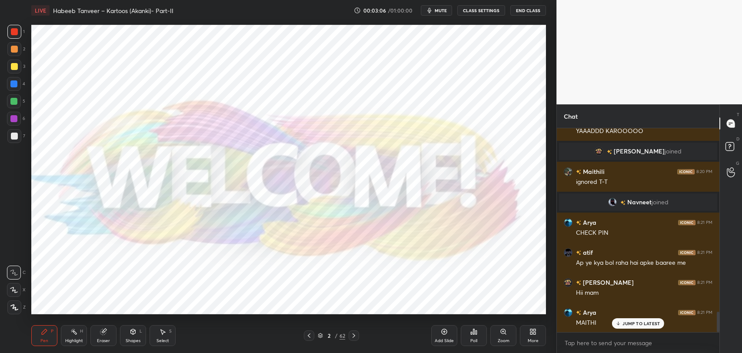
click at [634, 322] on p "JUMP TO LATEST" at bounding box center [640, 323] width 37 height 5
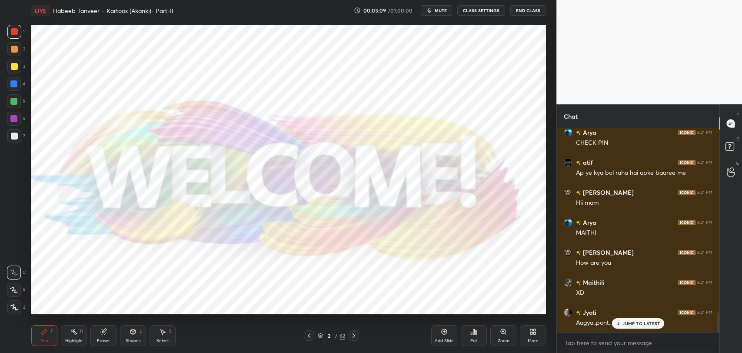
click at [629, 321] on p "JUMP TO LATEST" at bounding box center [640, 323] width 37 height 5
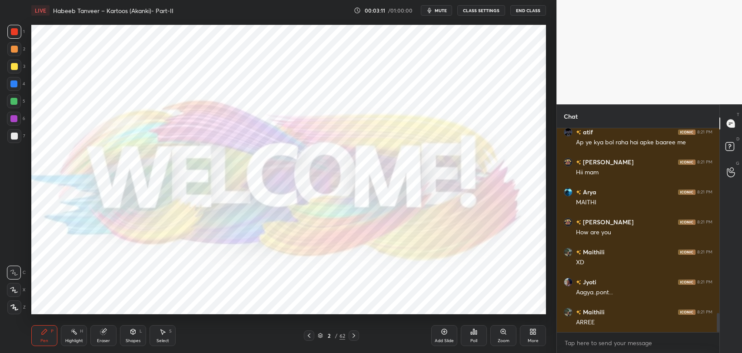
scroll to position [1977, 0]
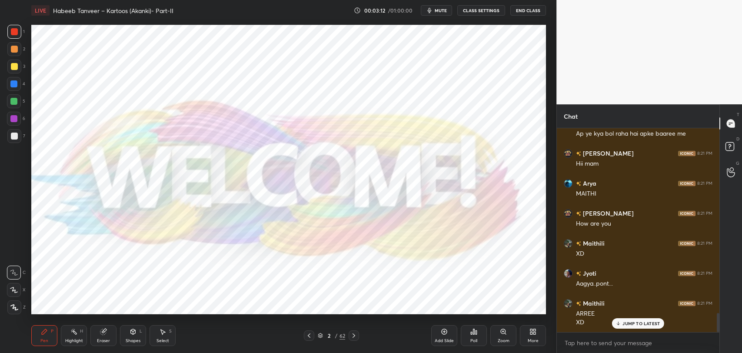
click at [642, 324] on p "JUMP TO LATEST" at bounding box center [640, 323] width 37 height 5
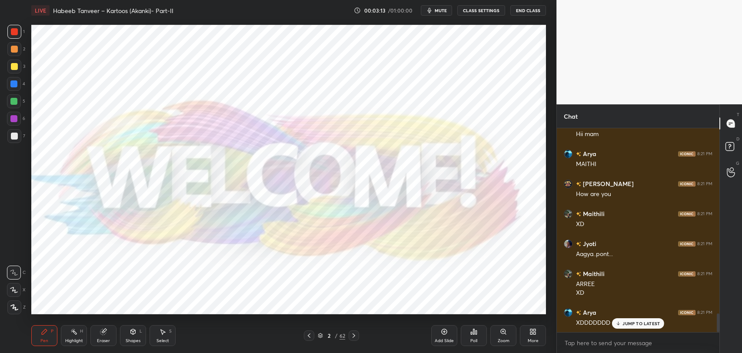
scroll to position [2037, 0]
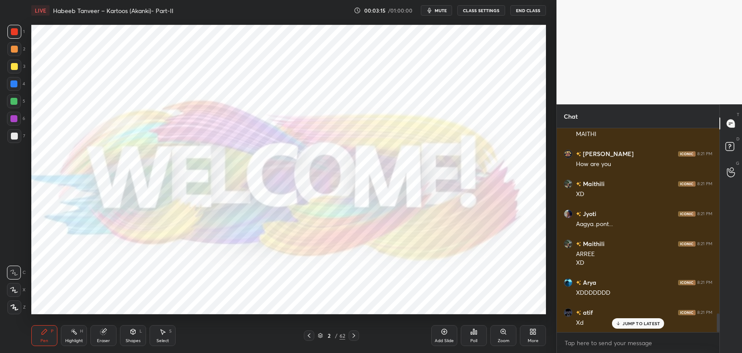
click at [641, 325] on p "JUMP TO LATEST" at bounding box center [640, 323] width 37 height 5
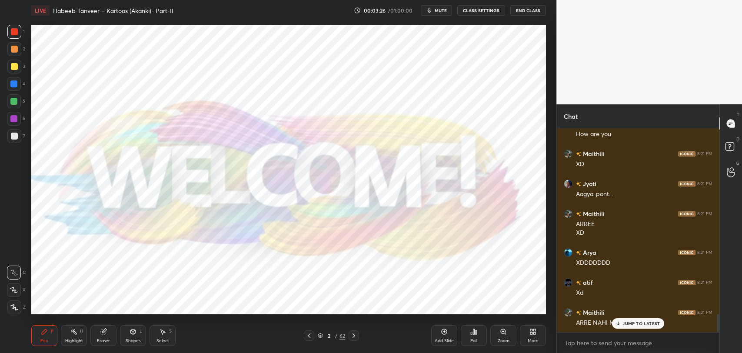
click at [626, 322] on p "JUMP TO LATEST" at bounding box center [640, 323] width 37 height 5
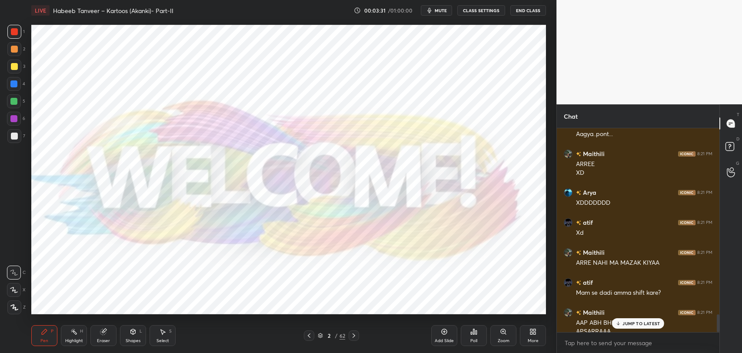
scroll to position [2135, 0]
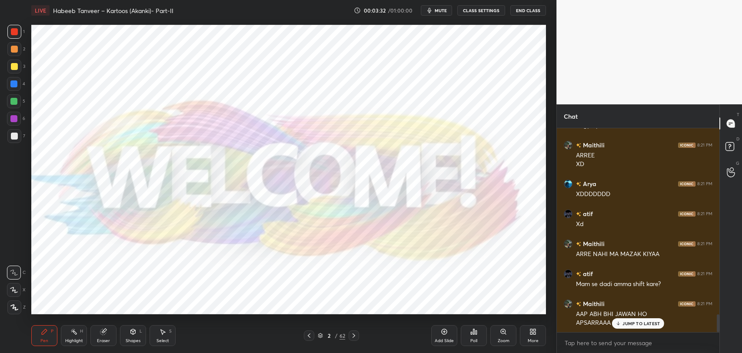
click at [638, 321] on p "JUMP TO LATEST" at bounding box center [640, 323] width 37 height 5
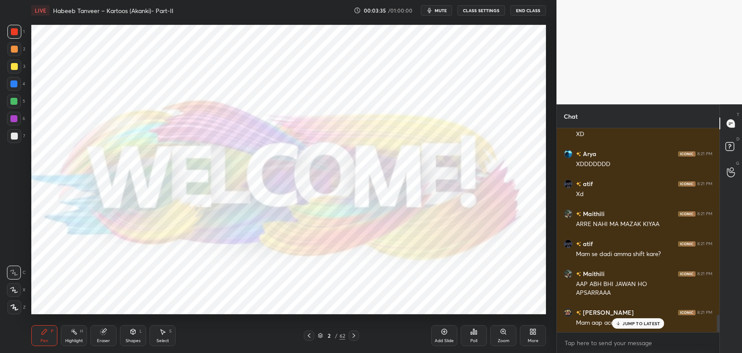
click at [631, 326] on div "JUMP TO LATEST" at bounding box center [638, 323] width 52 height 10
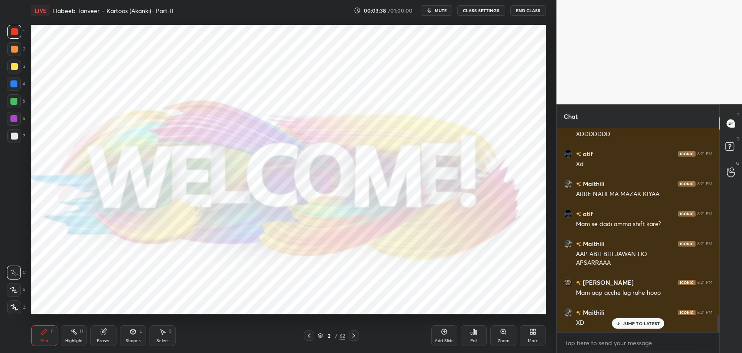
click at [636, 320] on div "JUMP TO LATEST" at bounding box center [638, 323] width 52 height 10
click at [481, 339] on div "Poll" at bounding box center [474, 335] width 26 height 21
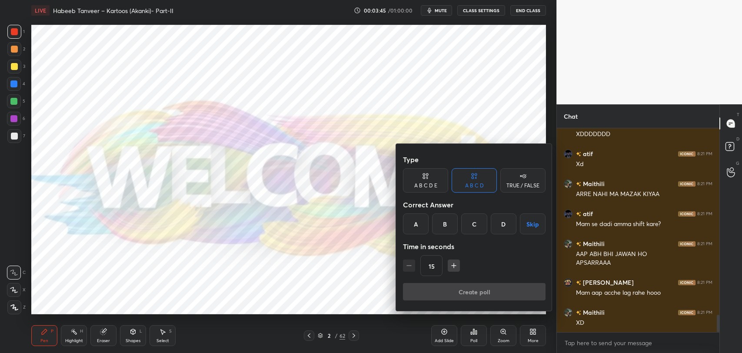
click at [472, 224] on div "C" at bounding box center [474, 223] width 26 height 21
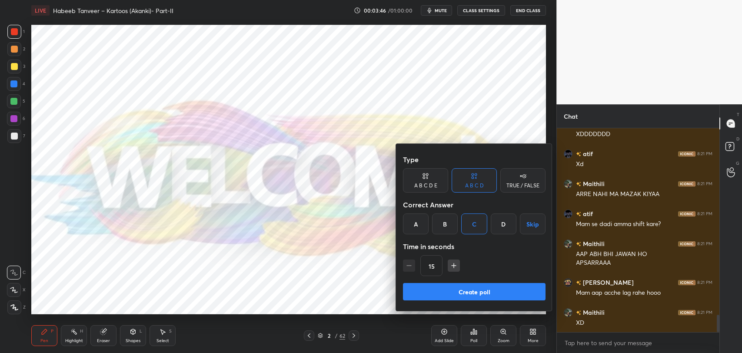
click at [471, 296] on button "Create poll" at bounding box center [474, 291] width 143 height 17
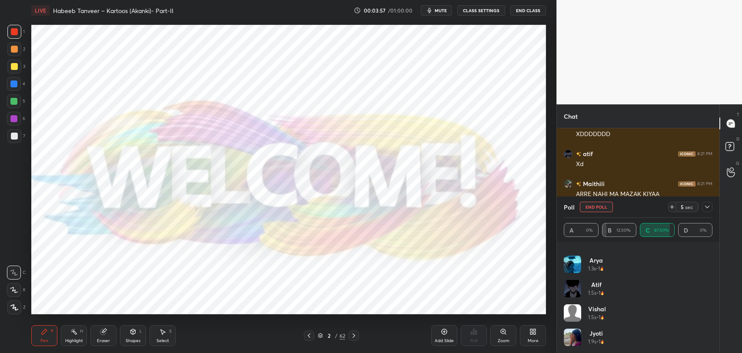
scroll to position [43, 0]
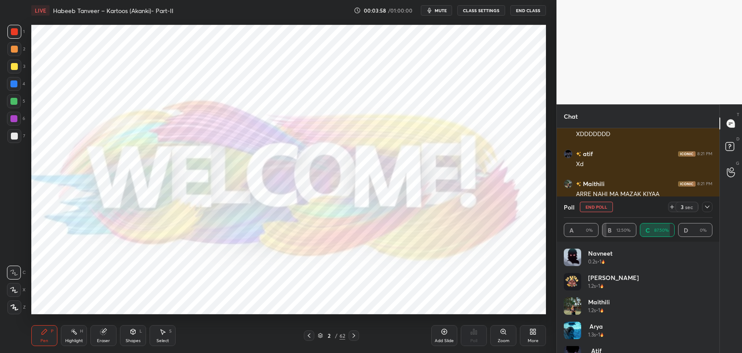
click at [443, 339] on div "Add Slide" at bounding box center [444, 341] width 19 height 4
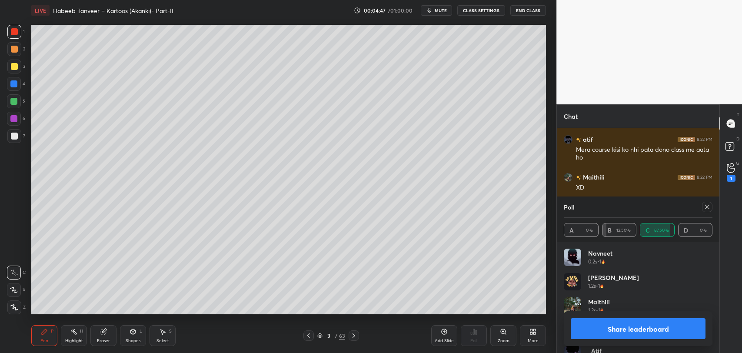
scroll to position [2583, 0]
click at [704, 208] on icon at bounding box center [707, 206] width 7 height 7
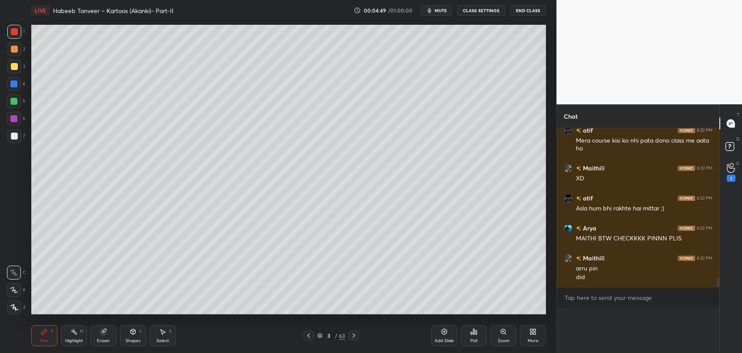
scroll to position [0, 3]
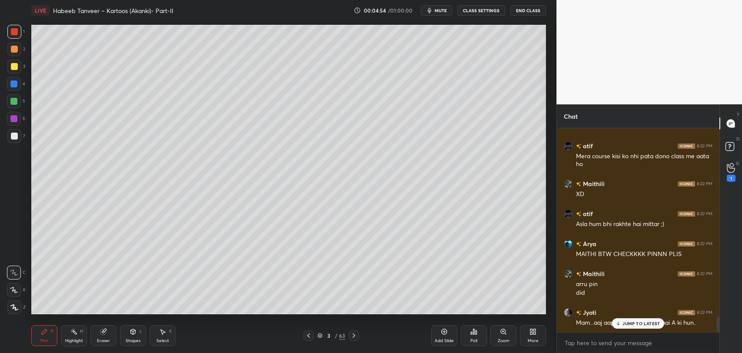
click at [614, 322] on div "JUMP TO LATEST" at bounding box center [638, 323] width 52 height 10
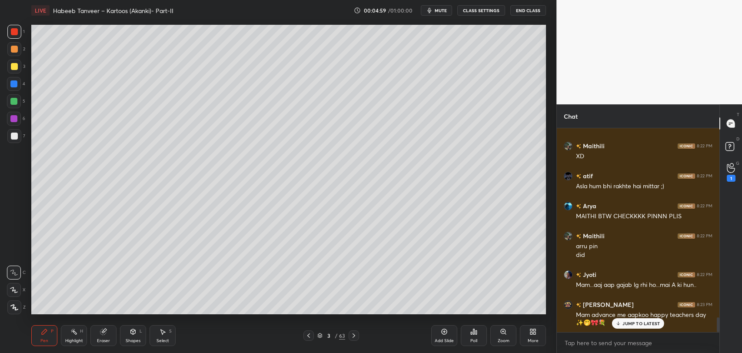
click at [642, 325] on p "JUMP TO LATEST" at bounding box center [640, 323] width 37 height 5
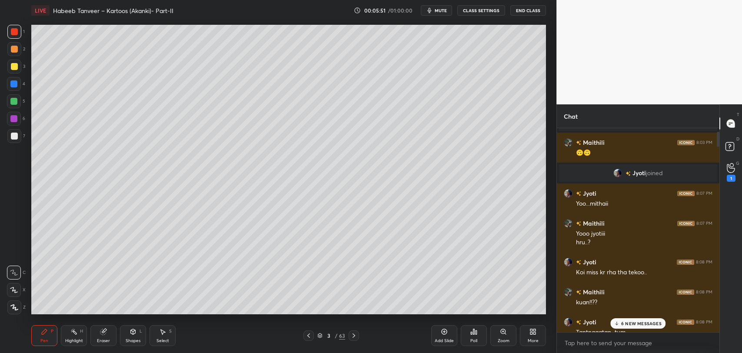
scroll to position [0, 0]
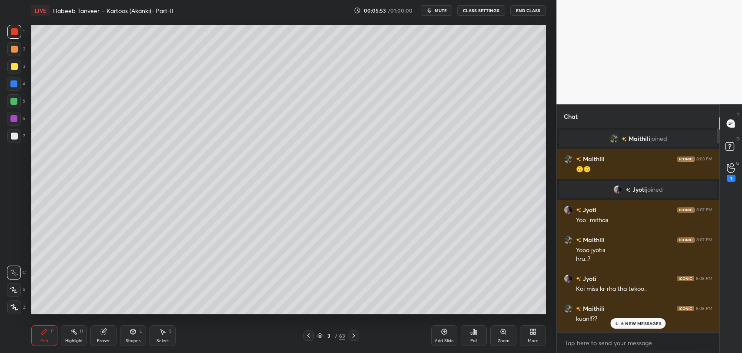
click at [636, 322] on p "6 NEW MESSAGES" at bounding box center [641, 323] width 40 height 5
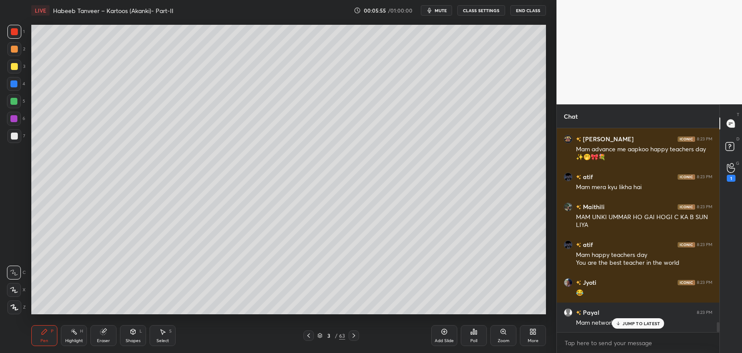
click at [633, 324] on p "JUMP TO LATEST" at bounding box center [640, 323] width 37 height 5
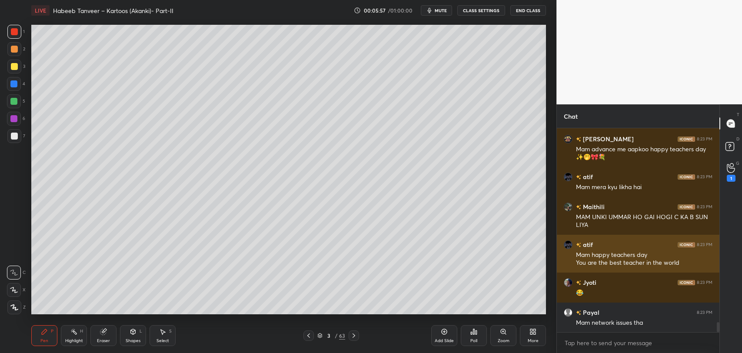
scroll to position [4003, 0]
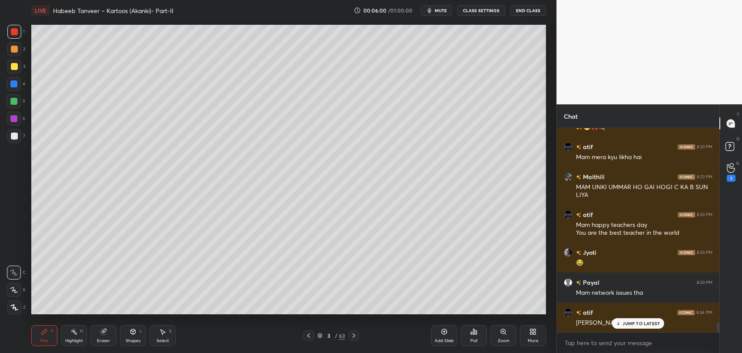
click at [631, 320] on div "JUMP TO LATEST" at bounding box center [638, 323] width 52 height 10
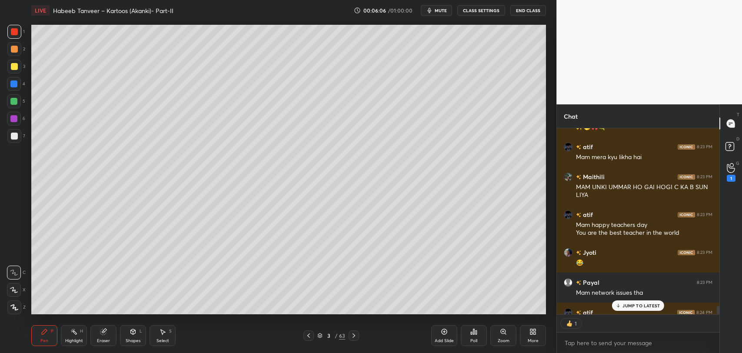
scroll to position [4051, 0]
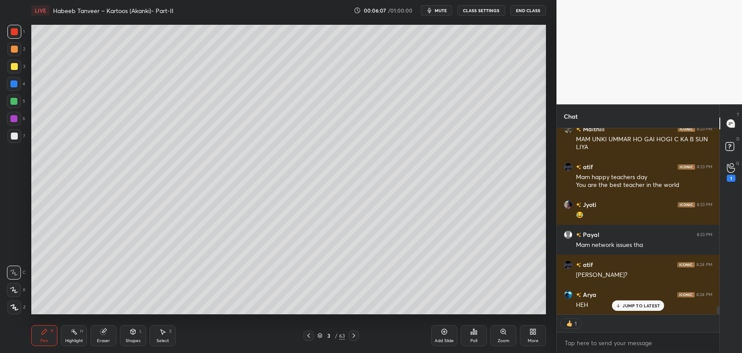
click at [626, 302] on div "JUMP TO LATEST" at bounding box center [638, 305] width 52 height 10
click at [332, 335] on div "3" at bounding box center [328, 335] width 9 height 5
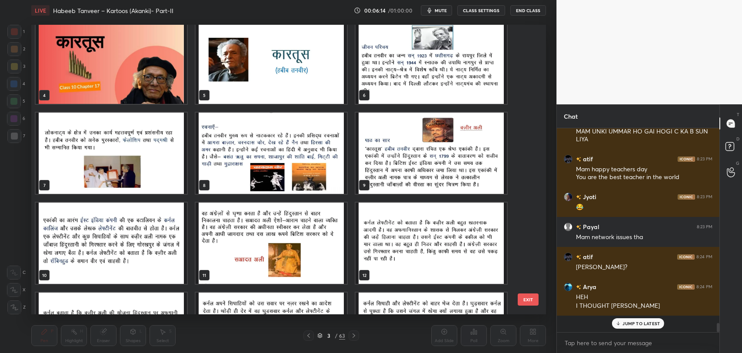
scroll to position [4041, 0]
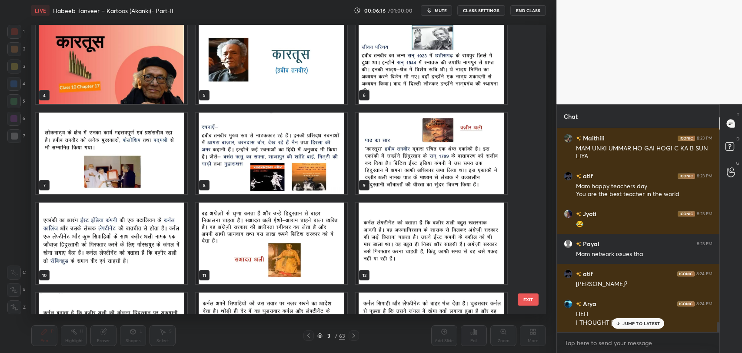
click at [640, 321] on p "JUMP TO LATEST" at bounding box center [640, 323] width 37 height 5
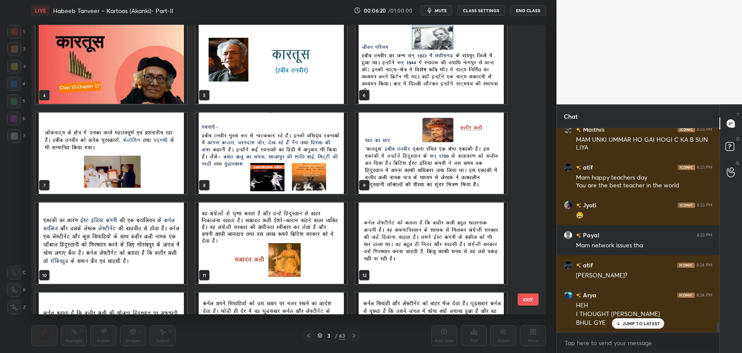
click at [637, 321] on p "JUMP TO LATEST" at bounding box center [640, 323] width 37 height 5
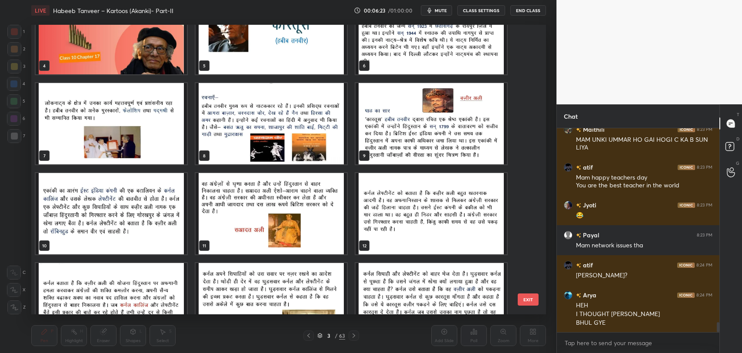
scroll to position [97, 0]
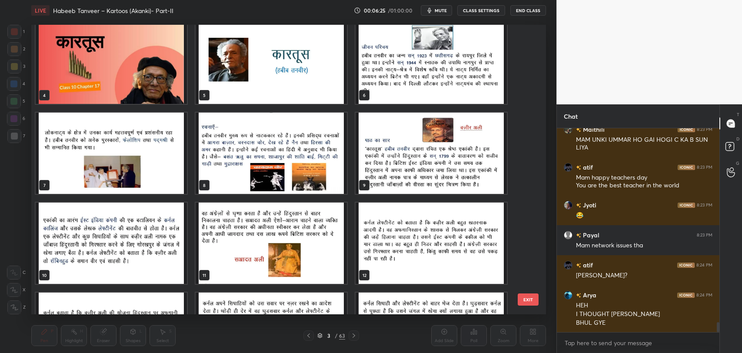
click at [400, 66] on img "grid" at bounding box center [431, 63] width 151 height 81
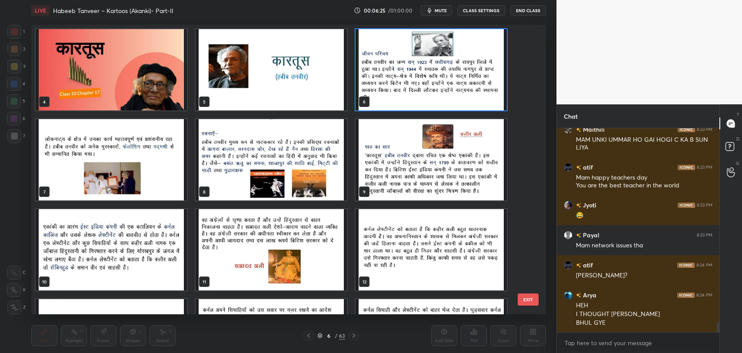
click at [400, 66] on div "4 5 6 7 8 9 10 11 12 13 14 15 16 17 18" at bounding box center [280, 170] width 499 height 290
click at [274, 102] on img "grid" at bounding box center [271, 69] width 151 height 81
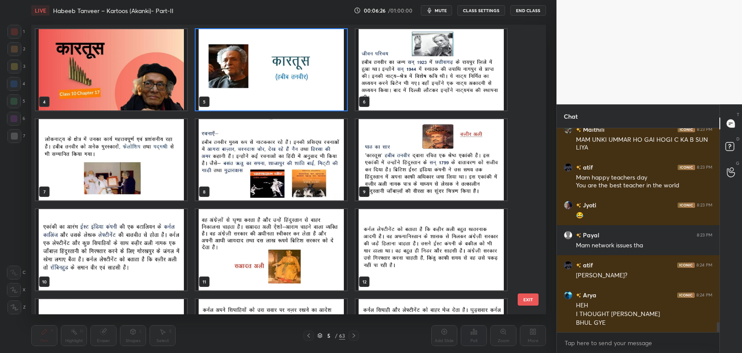
click at [274, 102] on img "grid" at bounding box center [271, 69] width 151 height 81
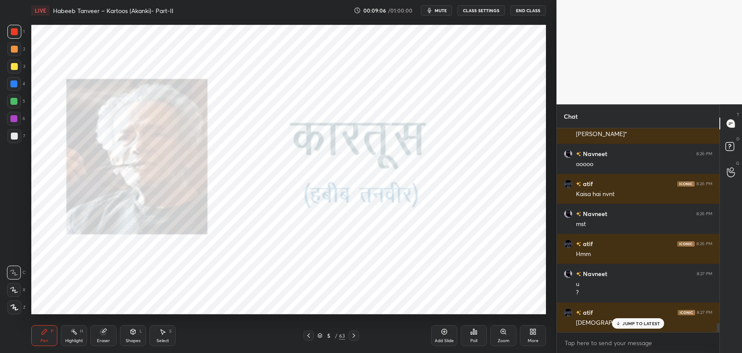
scroll to position [4366, 0]
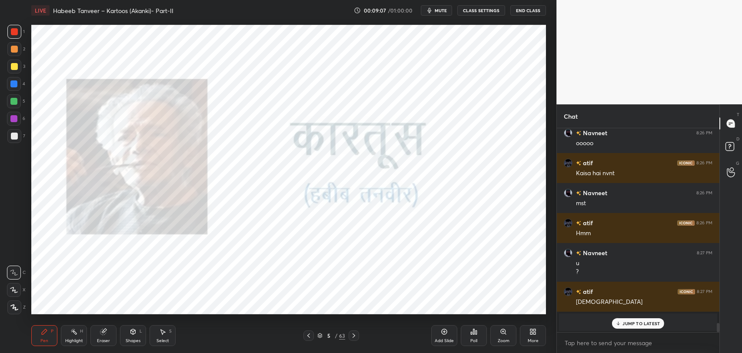
click at [306, 335] on icon at bounding box center [308, 335] width 7 height 7
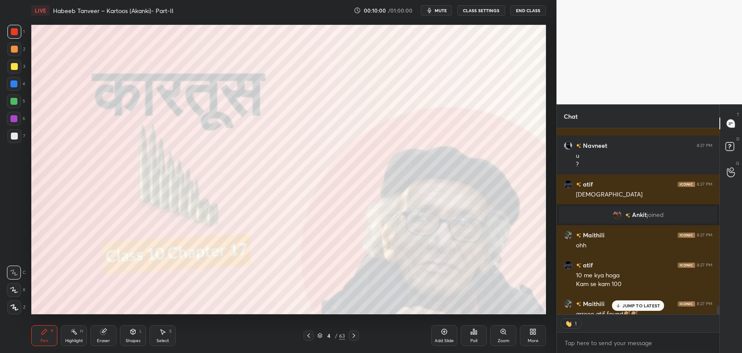
scroll to position [3, 3]
click at [630, 307] on p "JUMP TO LATEST" at bounding box center [640, 305] width 37 height 5
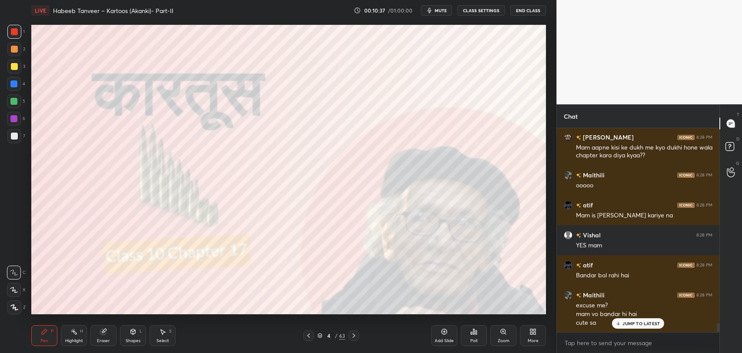
scroll to position [4739, 0]
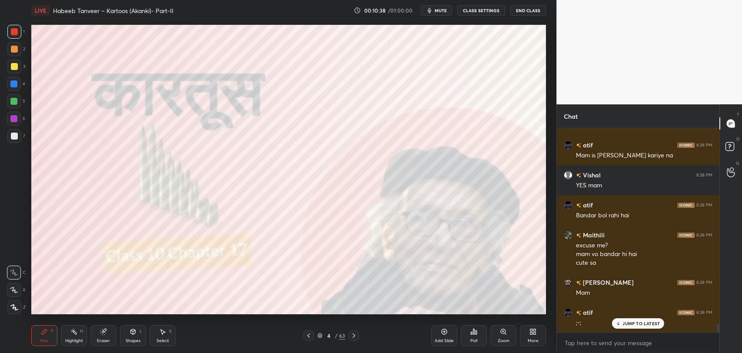
click at [623, 324] on p "JUMP TO LATEST" at bounding box center [640, 323] width 37 height 5
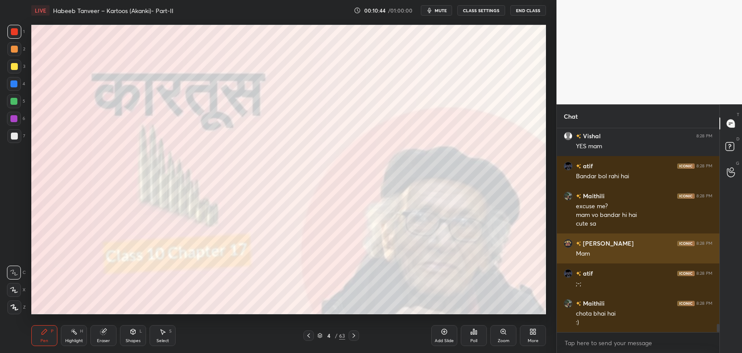
scroll to position [4786, 0]
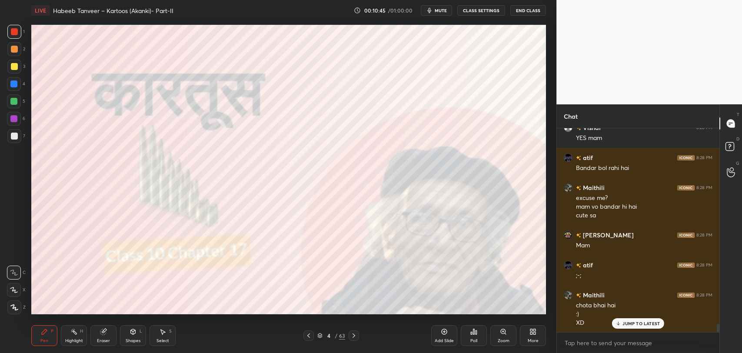
click at [646, 322] on p "JUMP TO LATEST" at bounding box center [640, 323] width 37 height 5
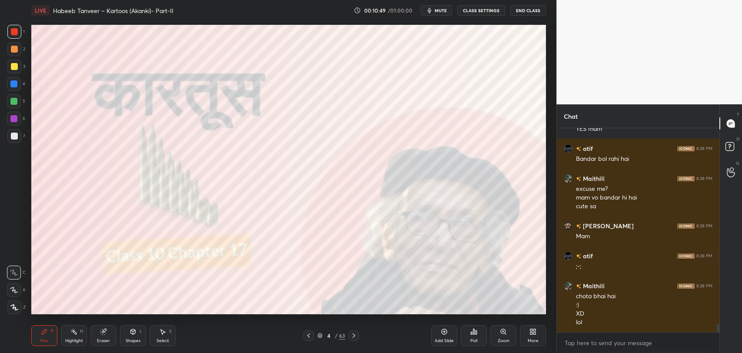
click at [328, 334] on div "4" at bounding box center [328, 335] width 9 height 5
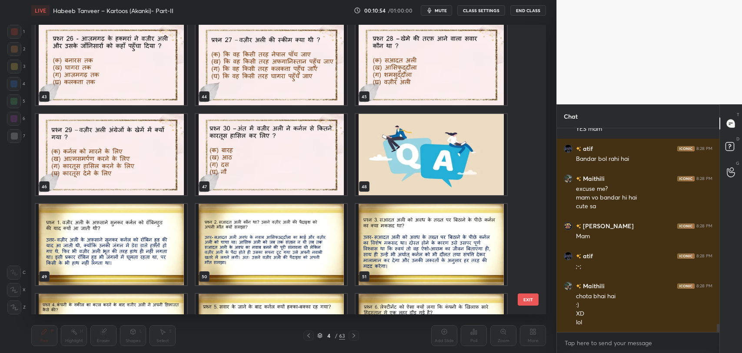
scroll to position [1255, 0]
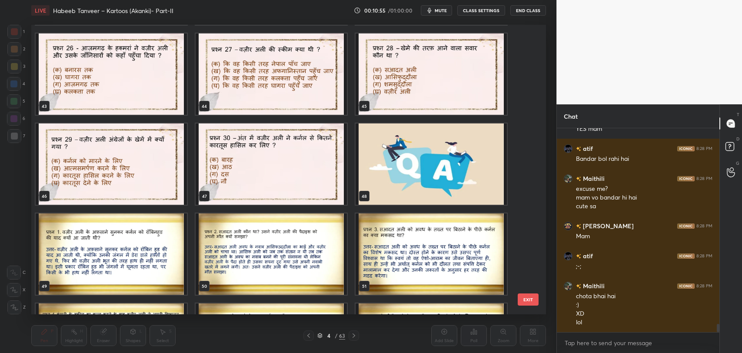
click at [130, 260] on img "grid" at bounding box center [111, 253] width 151 height 81
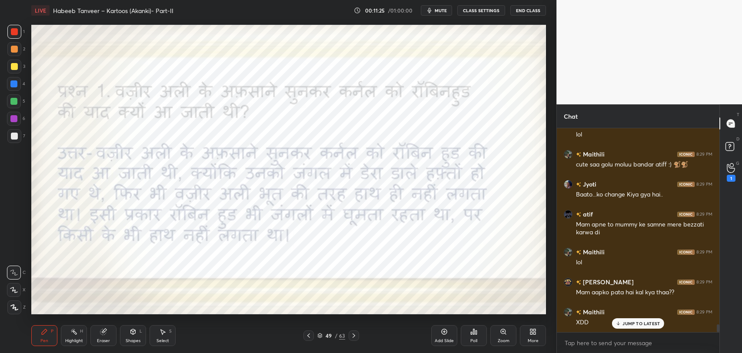
scroll to position [5013, 0]
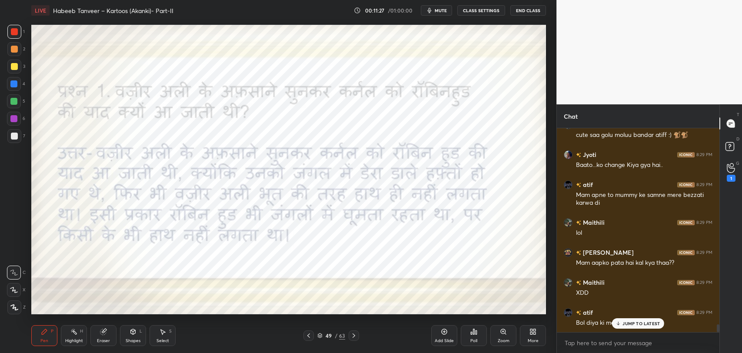
click at [621, 321] on icon at bounding box center [619, 323] width 6 height 5
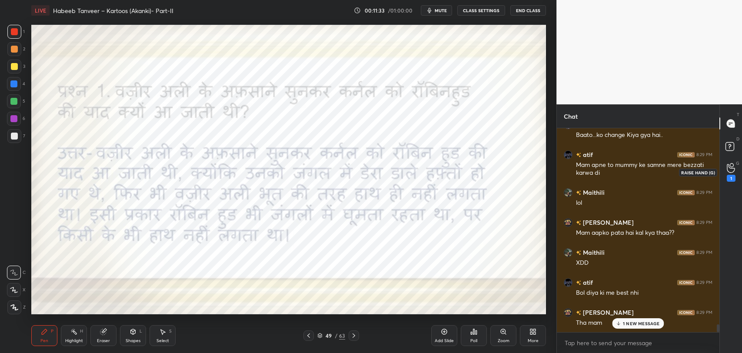
scroll to position [5073, 0]
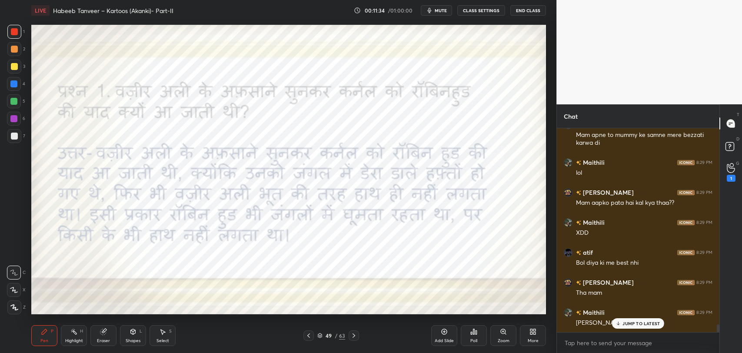
click at [618, 327] on div "JUMP TO LATEST" at bounding box center [638, 323] width 52 height 10
click at [731, 175] on div "1" at bounding box center [731, 178] width 9 height 7
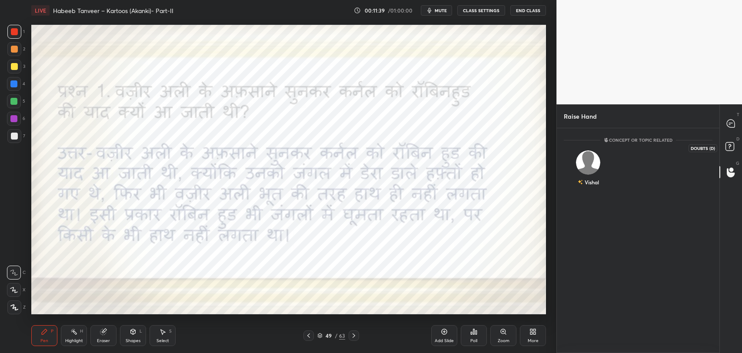
click at [733, 142] on icon at bounding box center [731, 148] width 16 height 16
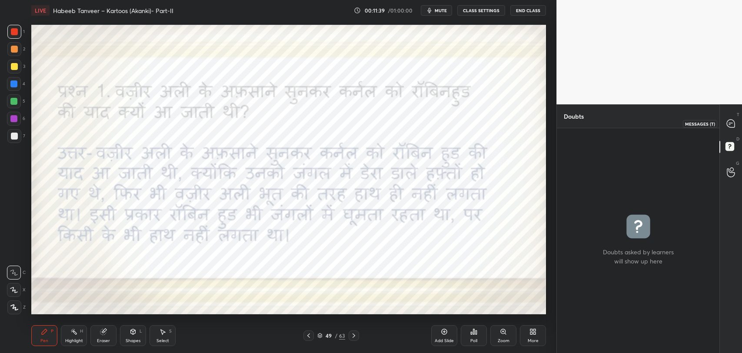
click at [730, 126] on icon at bounding box center [731, 124] width 8 height 8
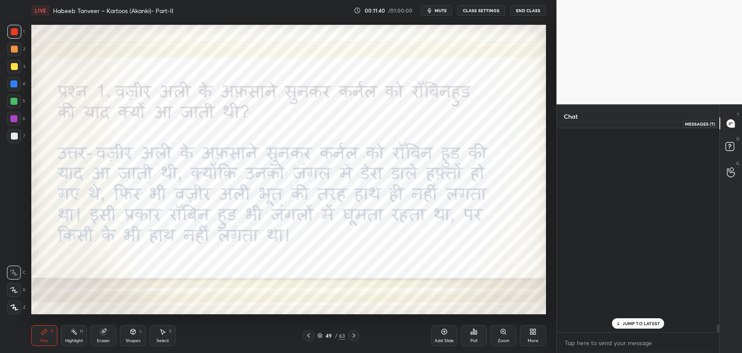
scroll to position [202, 160]
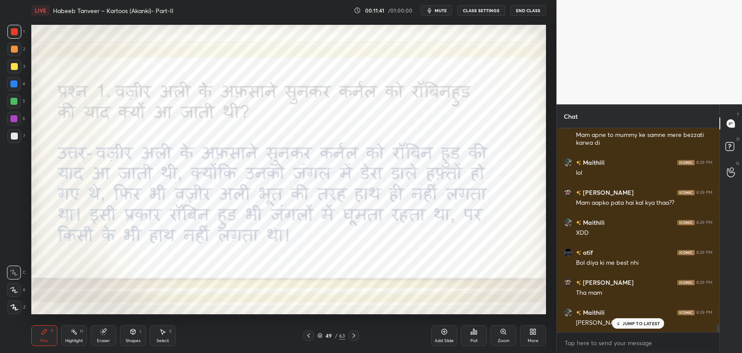
click at [639, 321] on p "JUMP TO LATEST" at bounding box center [640, 323] width 37 height 5
click at [726, 175] on div at bounding box center [730, 172] width 17 height 16
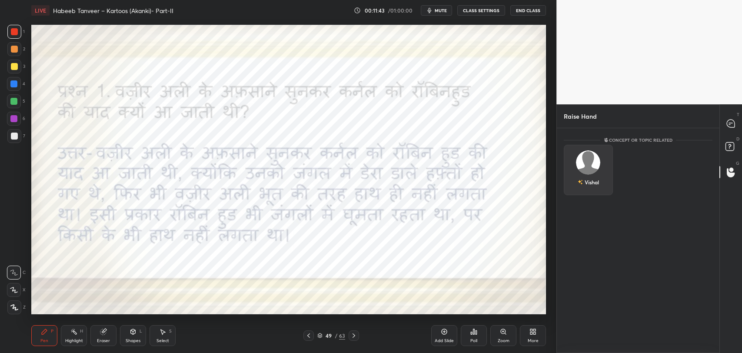
click at [583, 180] on div "Vishal" at bounding box center [588, 182] width 21 height 15
click at [586, 190] on button "INVITE" at bounding box center [588, 188] width 41 height 11
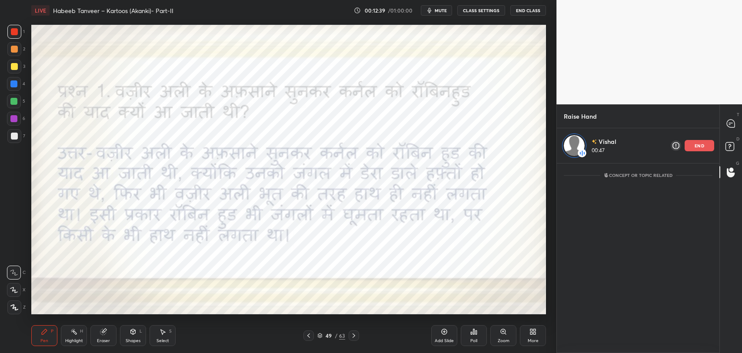
click at [702, 146] on p "end" at bounding box center [700, 145] width 10 height 4
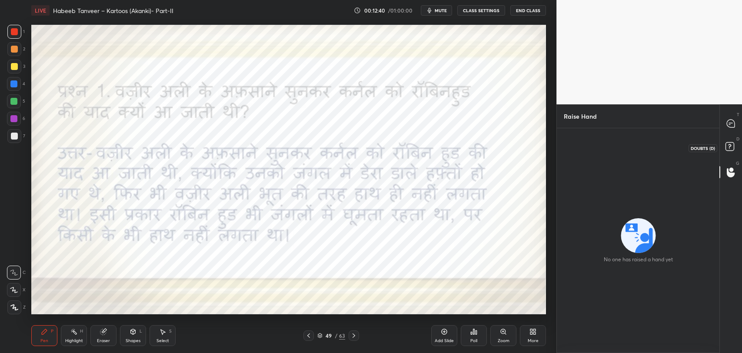
click at [732, 141] on icon at bounding box center [731, 148] width 16 height 16
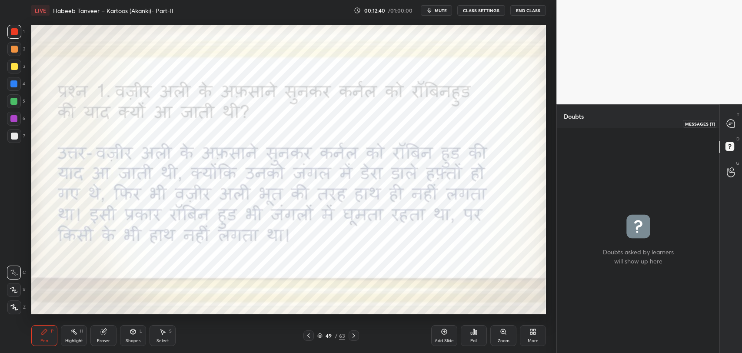
click at [733, 127] on icon at bounding box center [731, 124] width 8 height 8
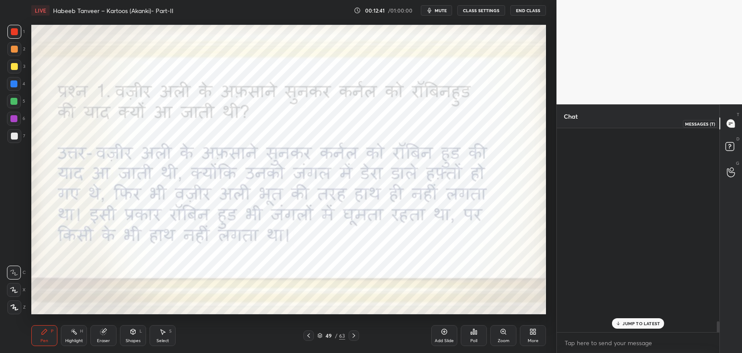
scroll to position [202, 160]
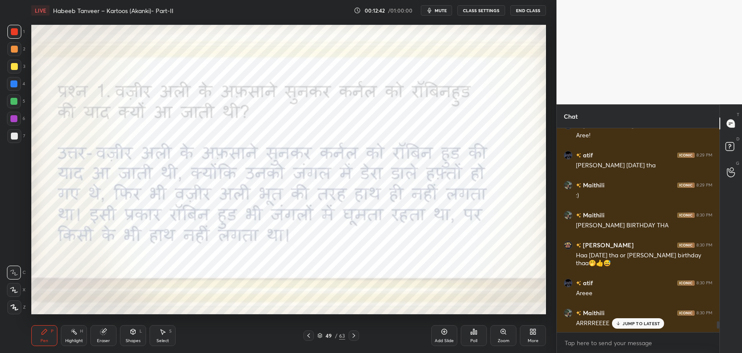
click at [622, 323] on div "JUMP TO LATEST" at bounding box center [638, 323] width 52 height 10
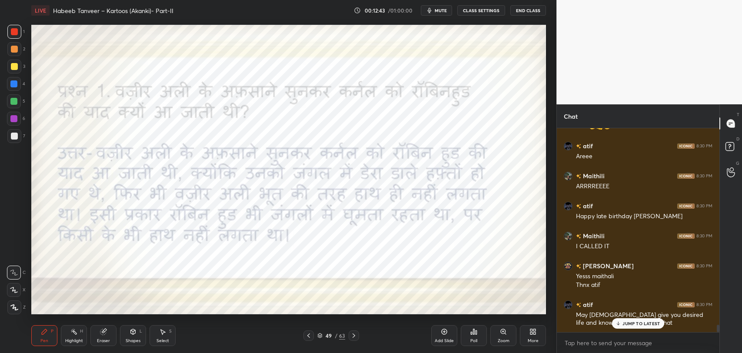
scroll to position [5465, 0]
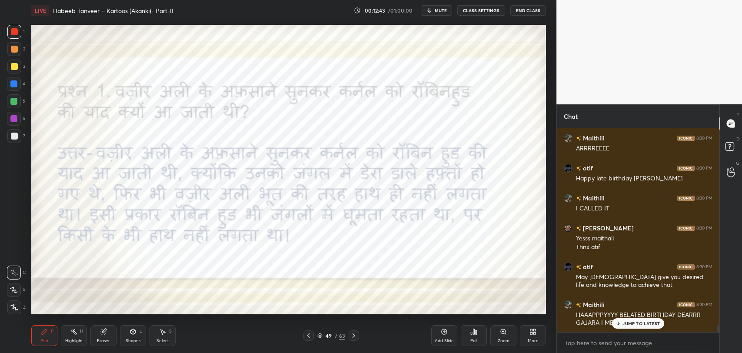
click at [619, 323] on icon at bounding box center [619, 323] width 6 height 5
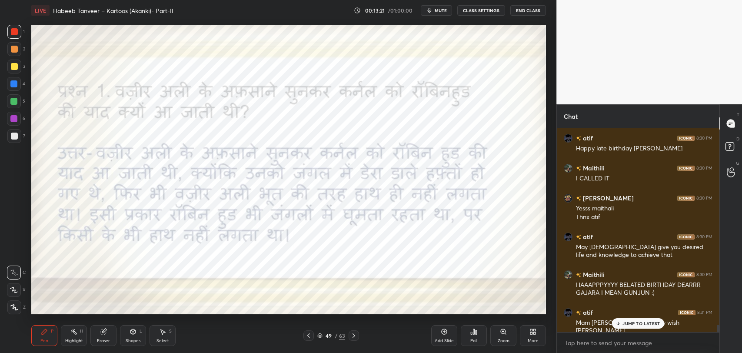
scroll to position [5533, 0]
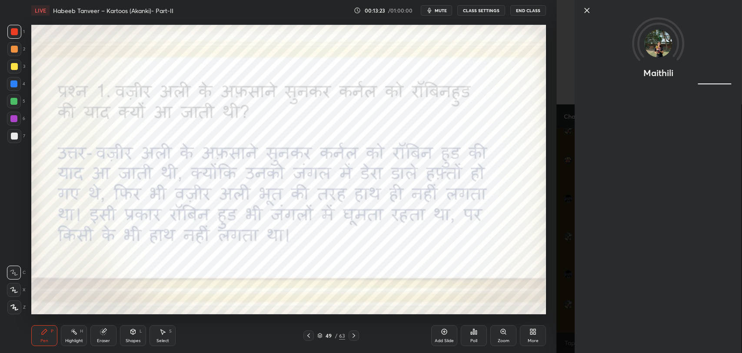
click at [589, 10] on icon at bounding box center [587, 10] width 10 height 10
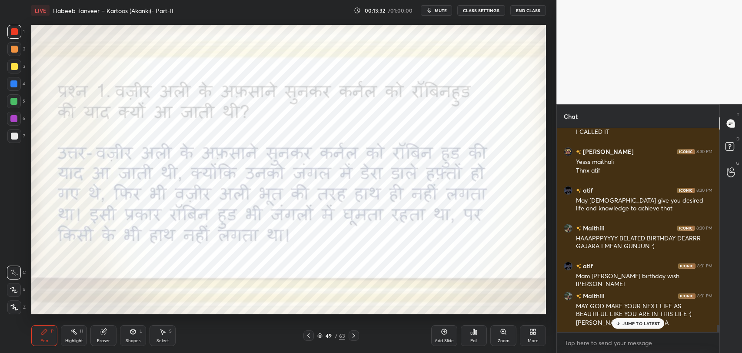
scroll to position [5571, 0]
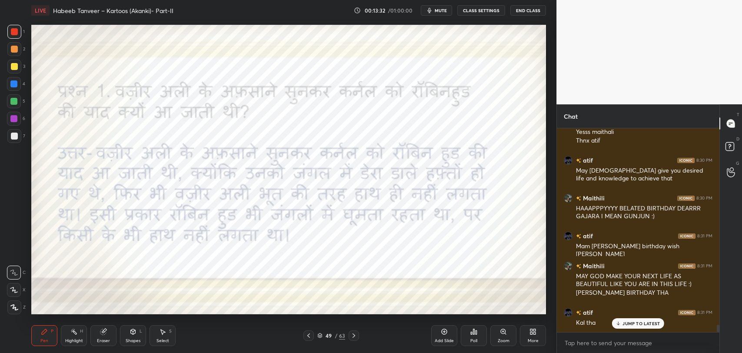
click at [641, 327] on div "JUMP TO LATEST" at bounding box center [638, 323] width 52 height 10
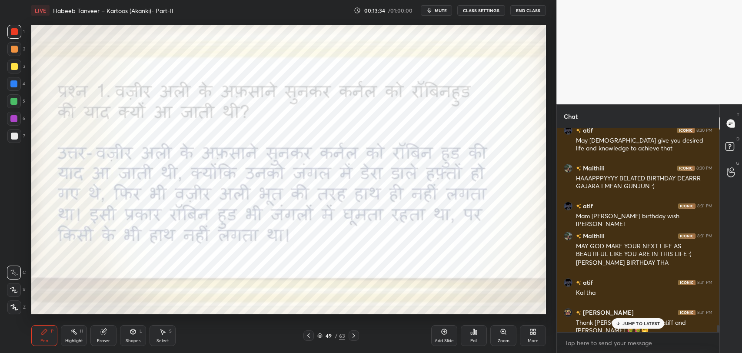
click at [641, 323] on p "JUMP TO LATEST" at bounding box center [640, 323] width 37 height 5
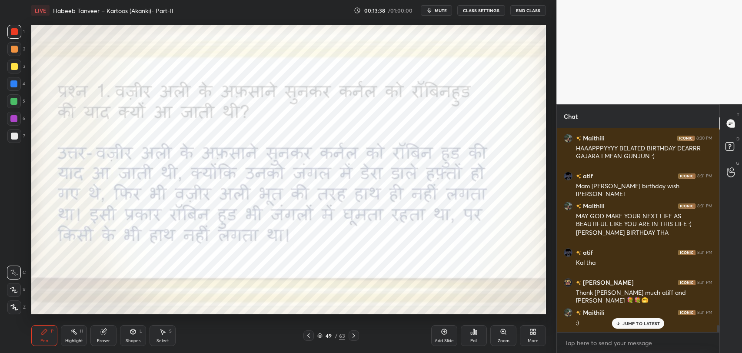
click at [627, 322] on p "JUMP TO LATEST" at bounding box center [640, 323] width 37 height 5
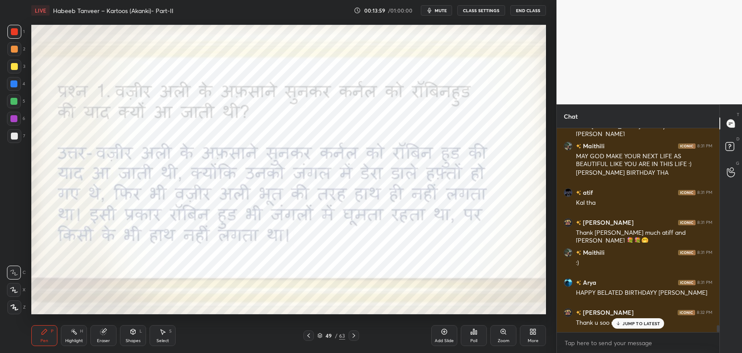
scroll to position [5721, 0]
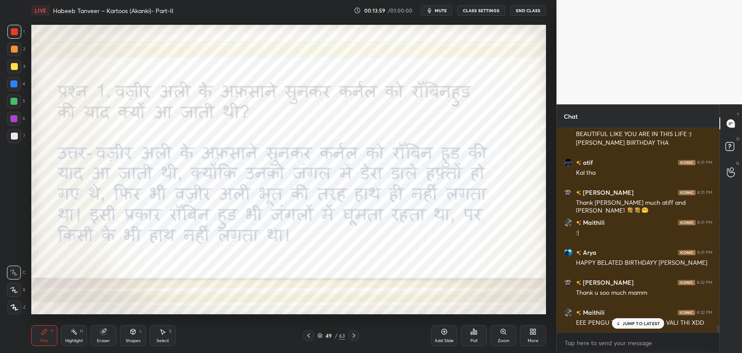
click at [649, 324] on p "JUMP TO LATEST" at bounding box center [640, 323] width 37 height 5
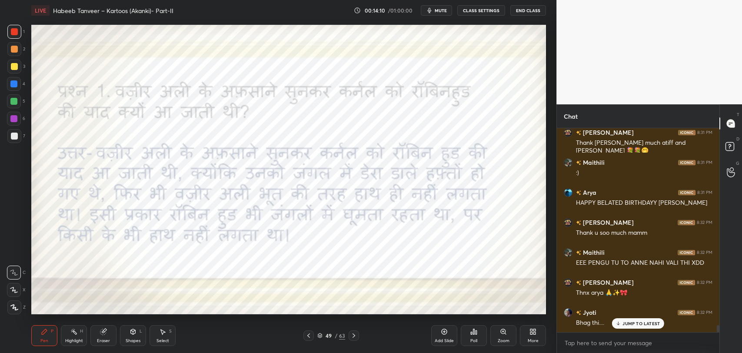
scroll to position [5811, 0]
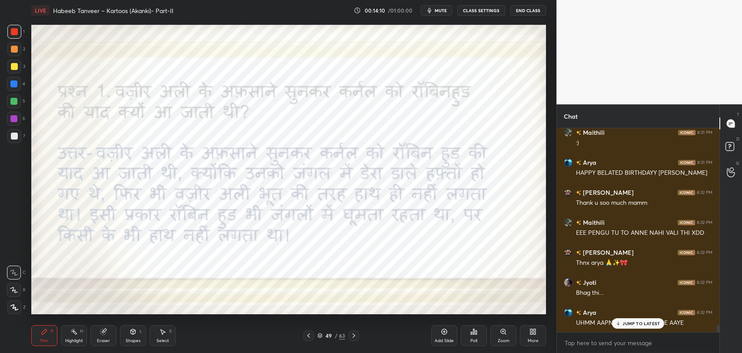
click at [632, 325] on p "JUMP TO LATEST" at bounding box center [640, 323] width 37 height 5
click at [101, 335] on div "Eraser" at bounding box center [103, 335] width 26 height 21
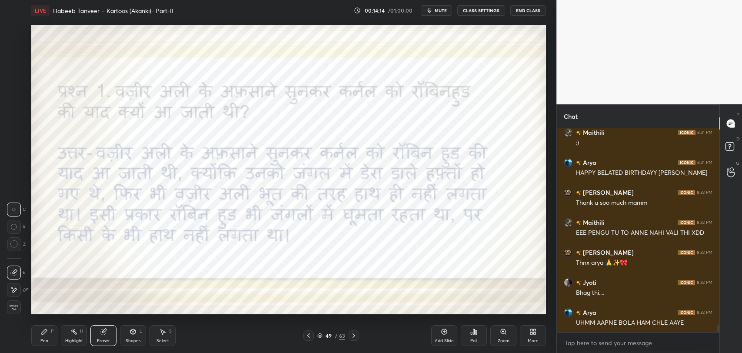
scroll to position [5841, 0]
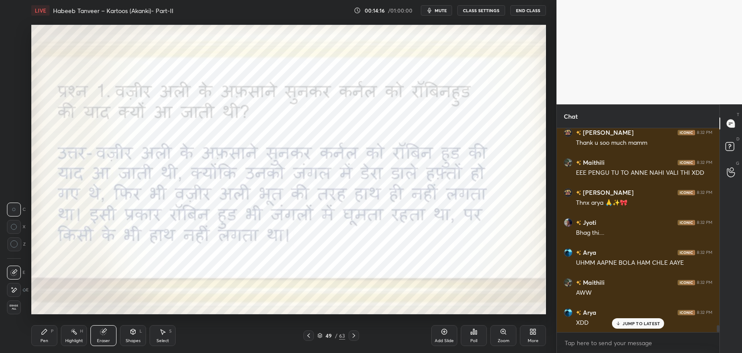
click at [45, 336] on div "Pen P" at bounding box center [44, 335] width 26 height 21
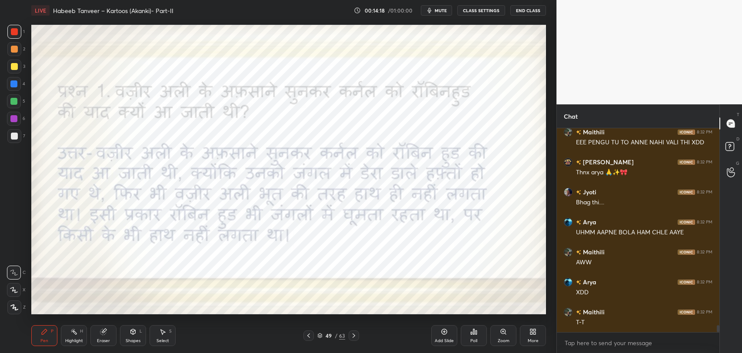
scroll to position [5910, 0]
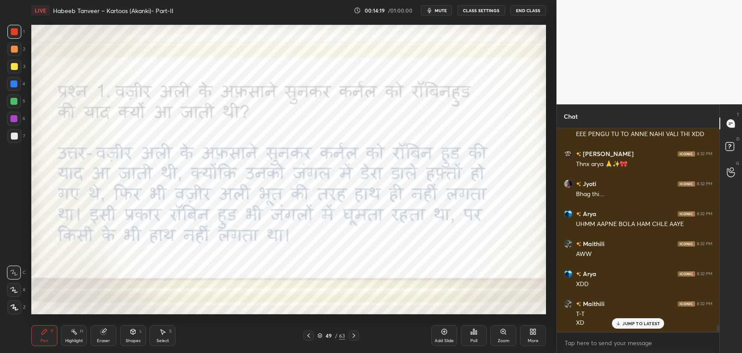
click at [354, 334] on icon at bounding box center [353, 335] width 7 height 7
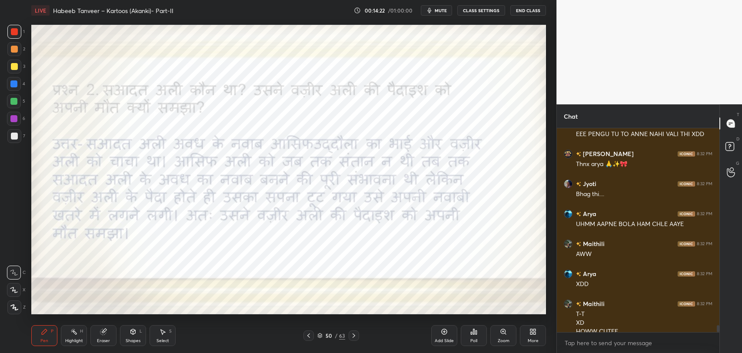
scroll to position [5919, 0]
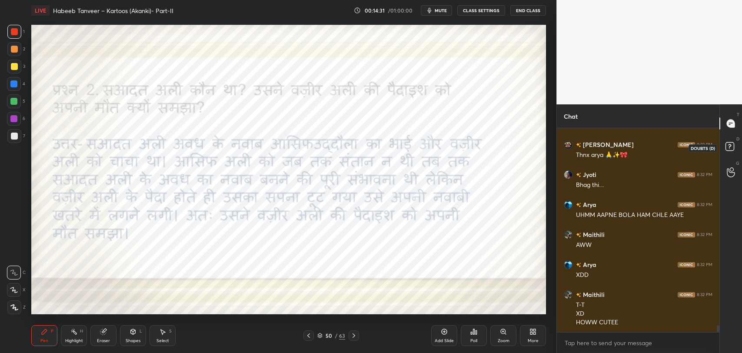
click at [723, 151] on icon at bounding box center [731, 148] width 16 height 16
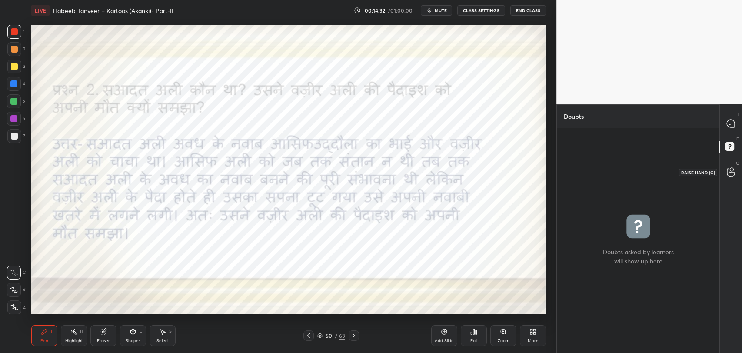
click at [732, 170] on icon at bounding box center [731, 172] width 8 height 10
click at [734, 134] on div "T Messages (T)" at bounding box center [731, 123] width 22 height 24
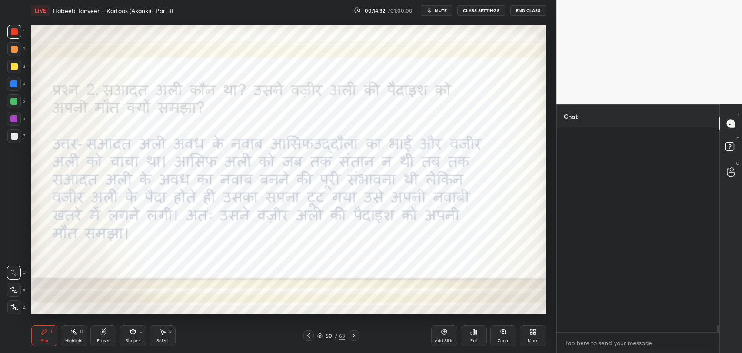
scroll to position [202, 160]
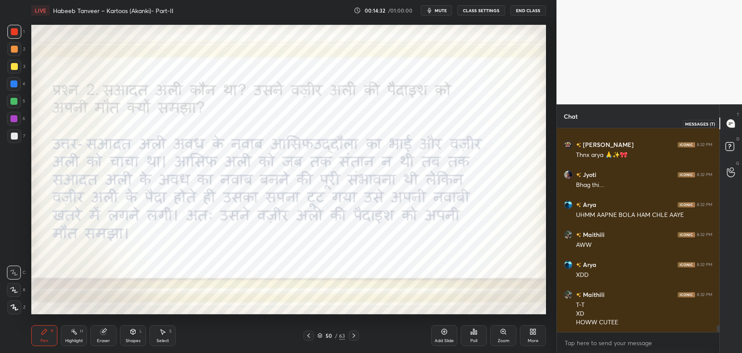
click at [734, 122] on icon at bounding box center [731, 124] width 8 height 8
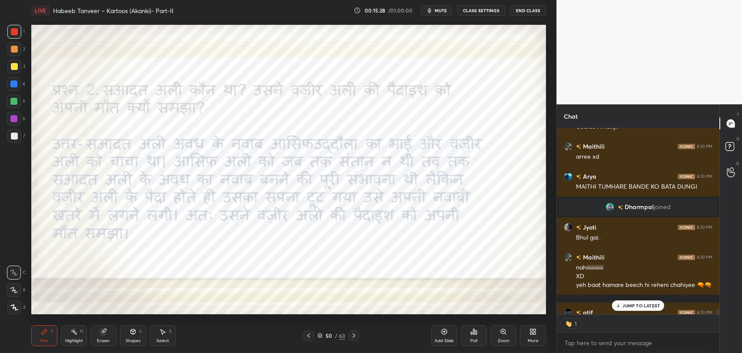
scroll to position [3, 3]
click at [631, 306] on p "JUMP TO LATEST" at bounding box center [640, 305] width 37 height 5
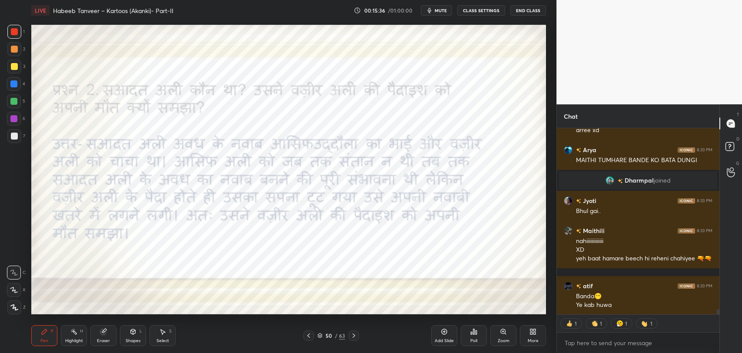
scroll to position [6329, 0]
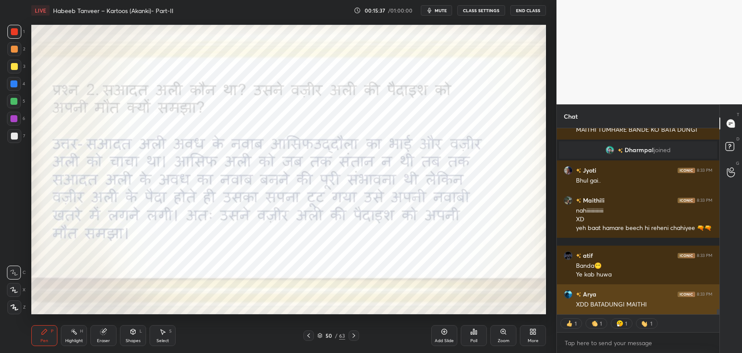
click at [634, 307] on div "XDD BATADUNGI MAITHI" at bounding box center [644, 304] width 136 height 9
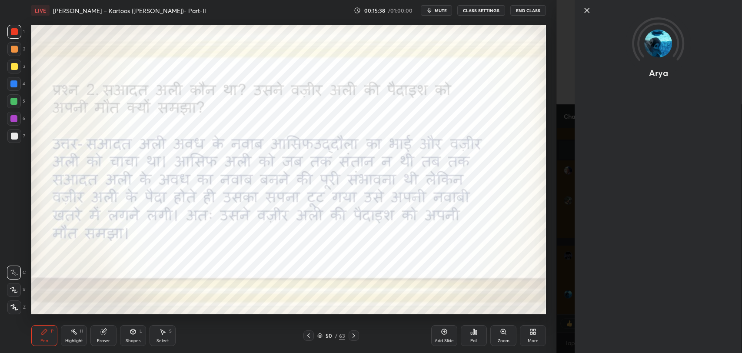
click at [584, 11] on icon at bounding box center [587, 10] width 10 height 10
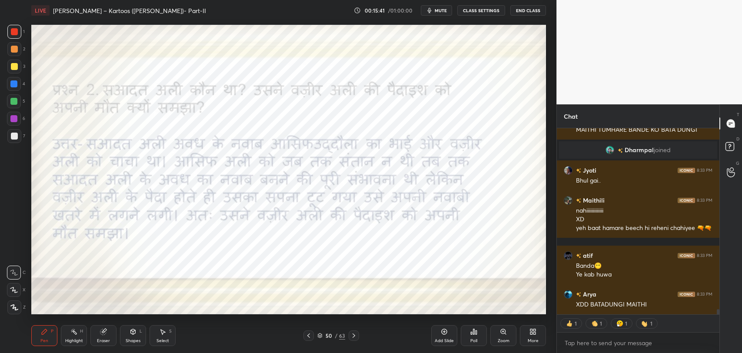
type textarea "x"
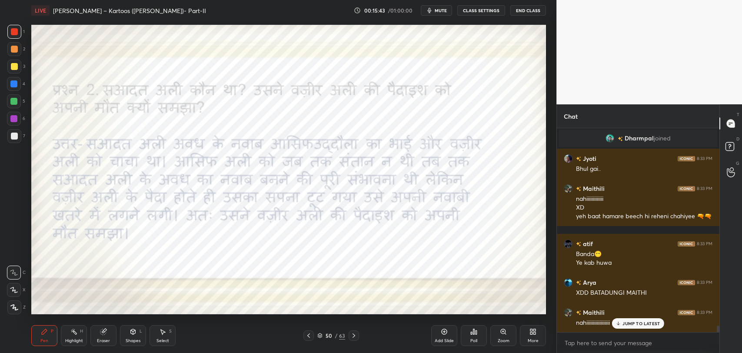
scroll to position [6350, 0]
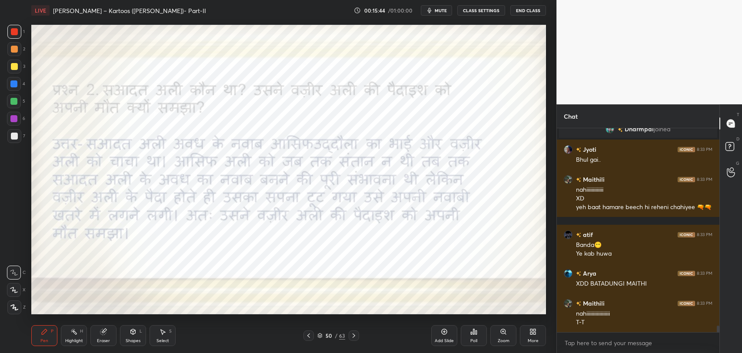
click at [632, 322] on div "T-T" at bounding box center [644, 322] width 136 height 9
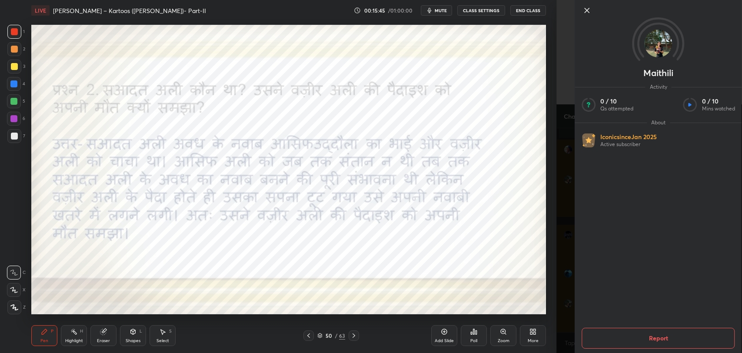
click at [587, 17] on div at bounding box center [658, 25] width 167 height 50
click at [586, 12] on icon at bounding box center [587, 10] width 4 height 4
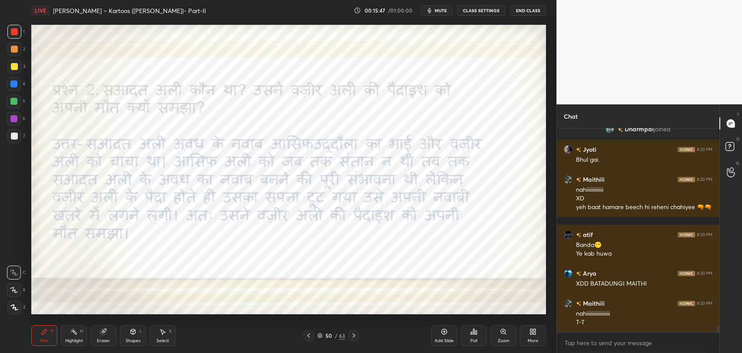
click at [468, 11] on button "CLASS SETTINGS" at bounding box center [481, 10] width 48 height 10
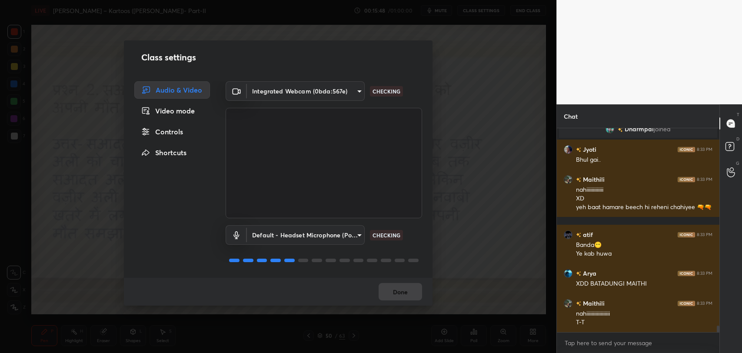
click at [159, 113] on div "Video mode" at bounding box center [172, 110] width 76 height 17
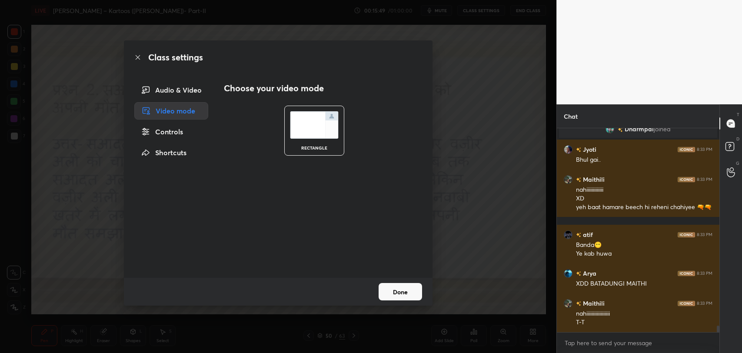
click at [163, 132] on div "Controls" at bounding box center [171, 131] width 74 height 17
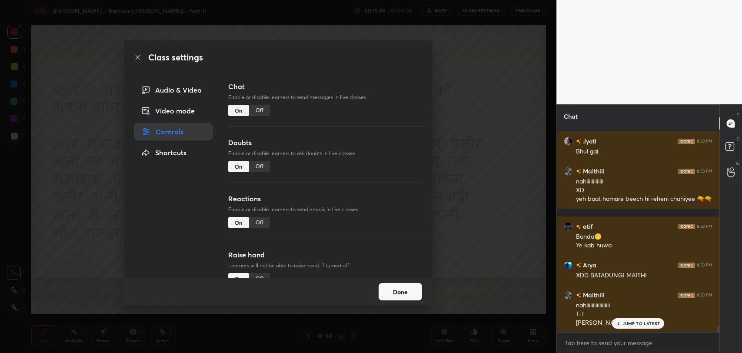
click at [263, 105] on div "Off" at bounding box center [259, 110] width 21 height 11
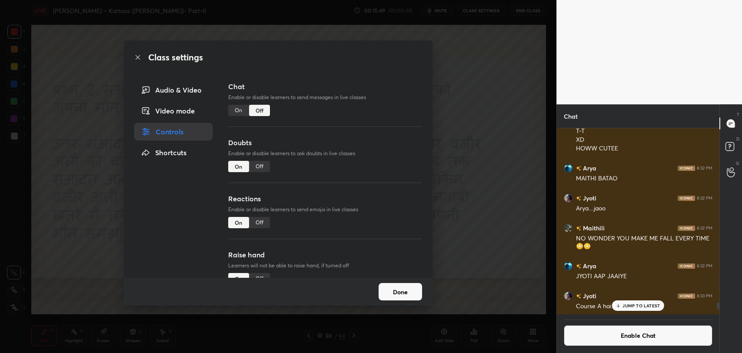
scroll to position [183, 160]
click at [387, 295] on button "Done" at bounding box center [400, 291] width 43 height 17
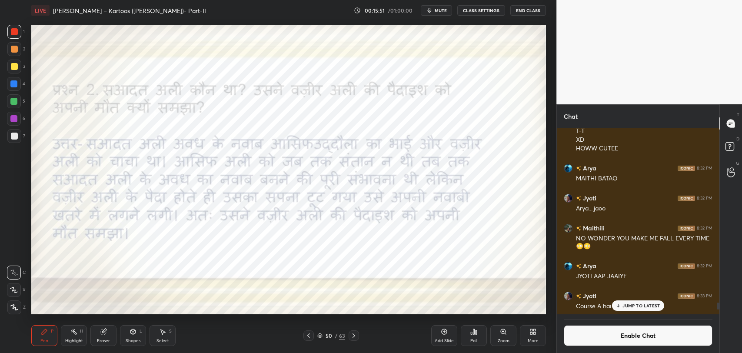
click at [629, 305] on p "JUMP TO LATEST" at bounding box center [640, 305] width 37 height 5
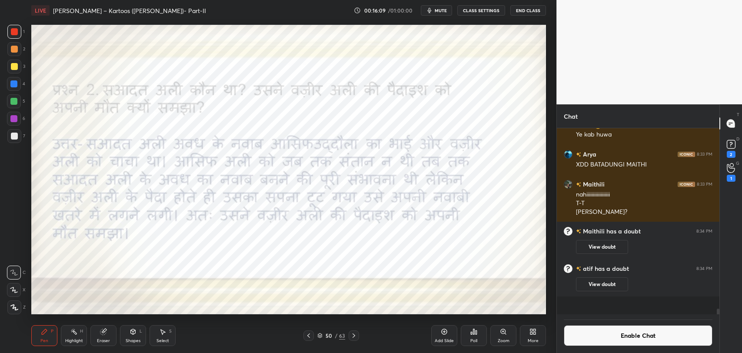
scroll to position [5283, 0]
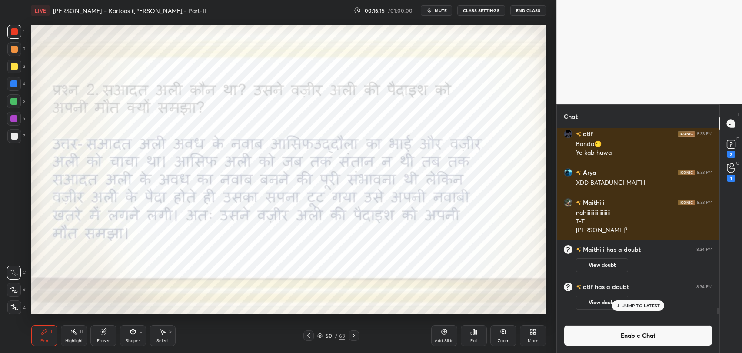
click at [644, 310] on div "JUMP TO LATEST" at bounding box center [638, 305] width 52 height 10
click at [728, 180] on div "1" at bounding box center [731, 178] width 9 height 7
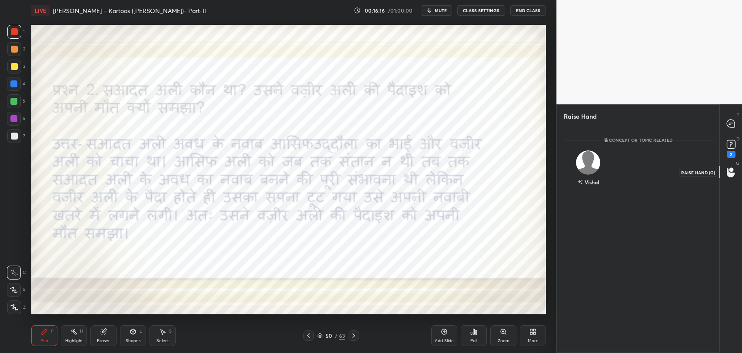
scroll to position [3, 3]
click at [729, 157] on div "2" at bounding box center [731, 154] width 9 height 7
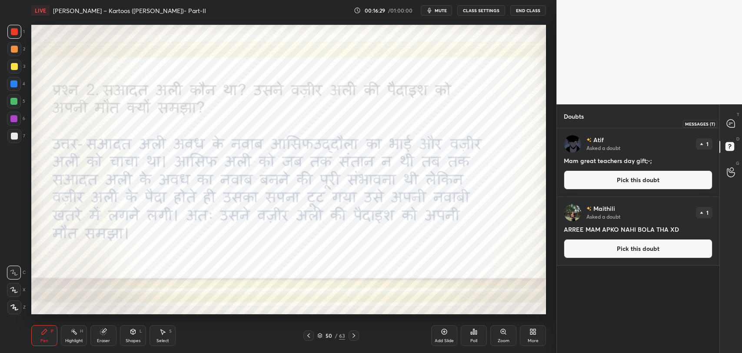
click at [730, 124] on icon at bounding box center [731, 124] width 8 height 8
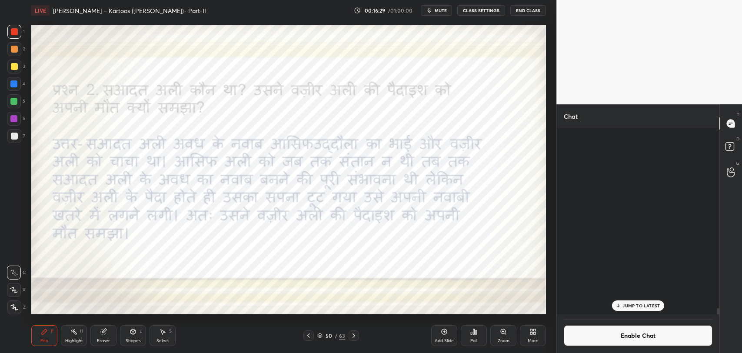
scroll to position [183, 160]
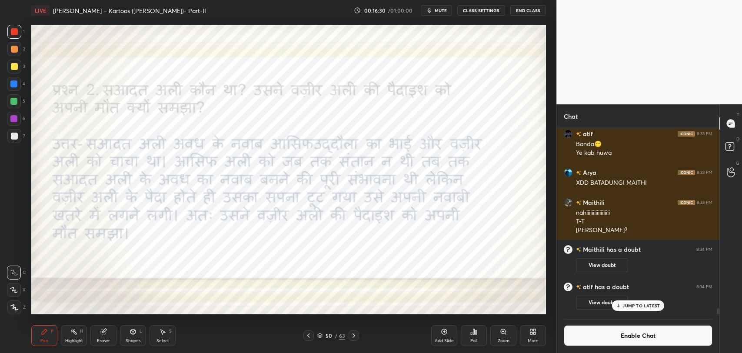
click at [647, 307] on p "JUMP TO LATEST" at bounding box center [640, 305] width 37 height 5
click at [306, 337] on icon at bounding box center [308, 335] width 7 height 7
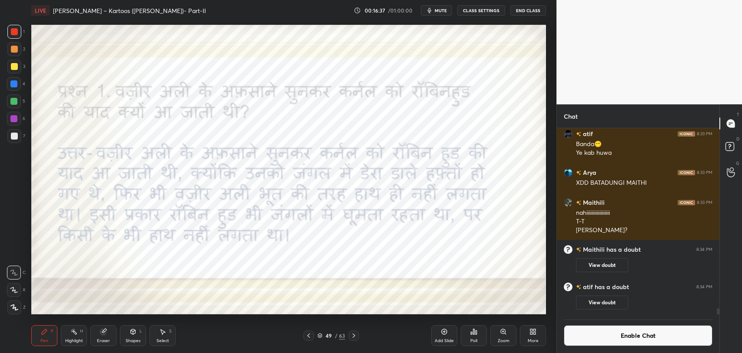
click at [354, 330] on div at bounding box center [354, 335] width 10 height 10
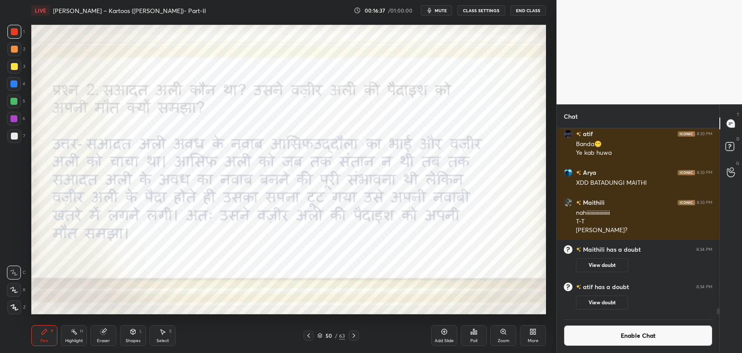
click at [336, 335] on div "/" at bounding box center [336, 335] width 3 height 5
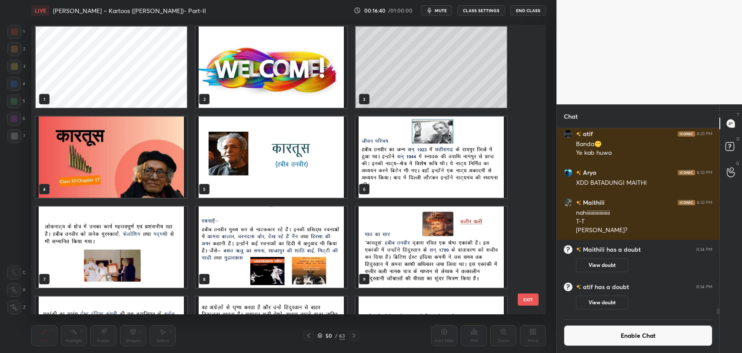
scroll to position [0, 0]
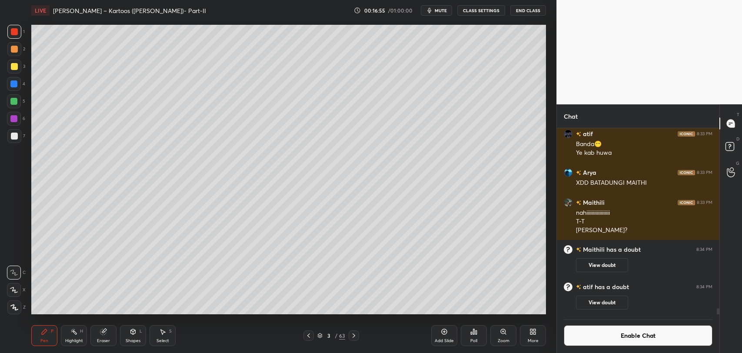
click at [344, 337] on div "63" at bounding box center [342, 336] width 6 height 8
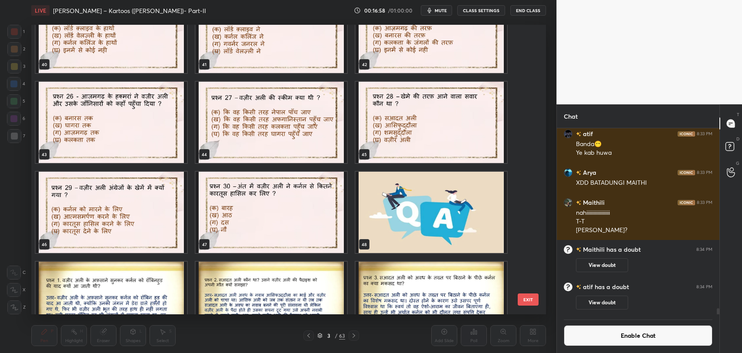
scroll to position [1352, 0]
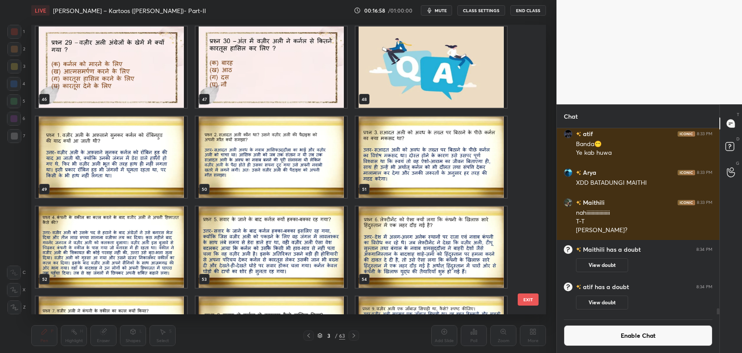
click at [311, 163] on img "grid" at bounding box center [271, 157] width 151 height 81
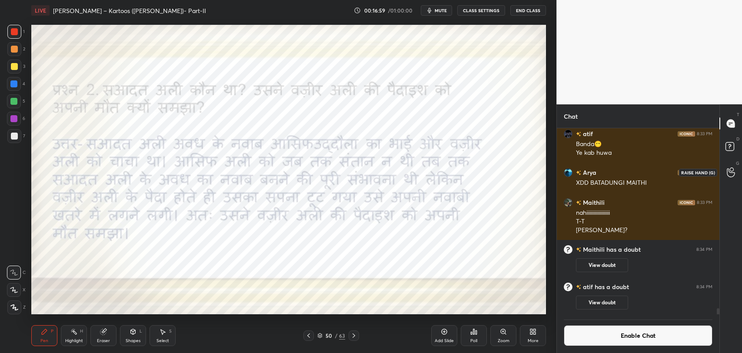
click at [735, 170] on div at bounding box center [730, 172] width 17 height 16
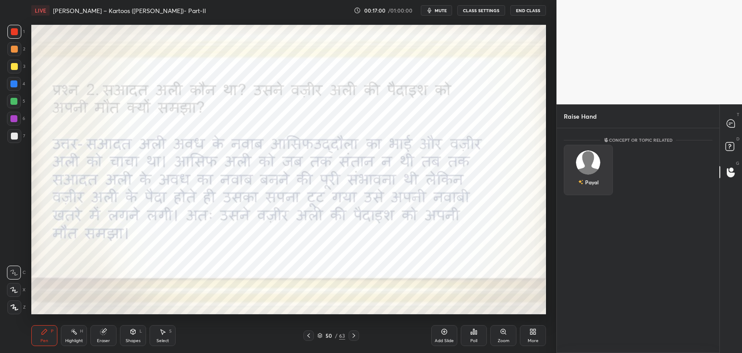
click at [579, 160] on div "Payal" at bounding box center [588, 170] width 49 height 50
click at [591, 183] on button "INVITE" at bounding box center [588, 188] width 41 height 11
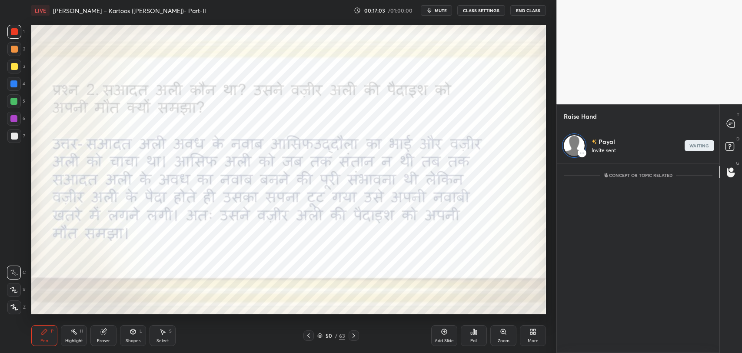
click at [352, 340] on div at bounding box center [354, 335] width 10 height 10
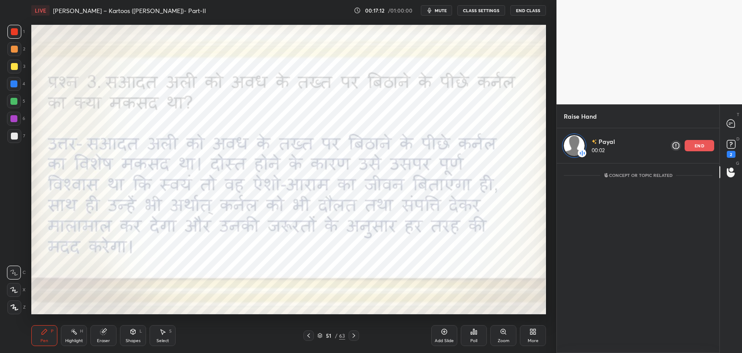
click at [311, 336] on icon at bounding box center [308, 335] width 7 height 7
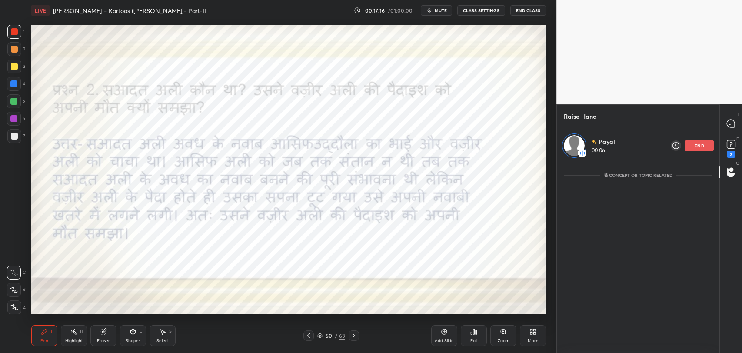
click at [358, 337] on div at bounding box center [354, 335] width 10 height 10
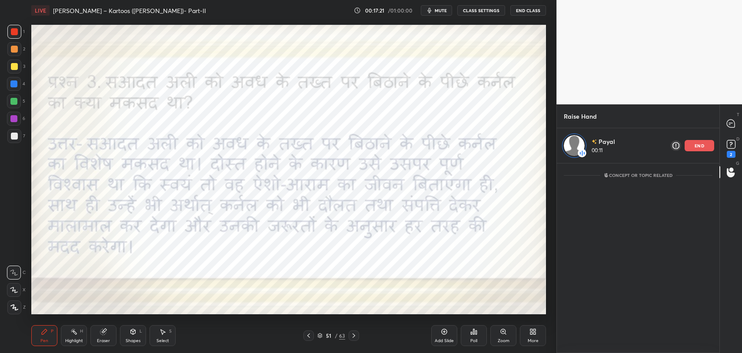
click at [310, 336] on icon at bounding box center [308, 335] width 7 height 7
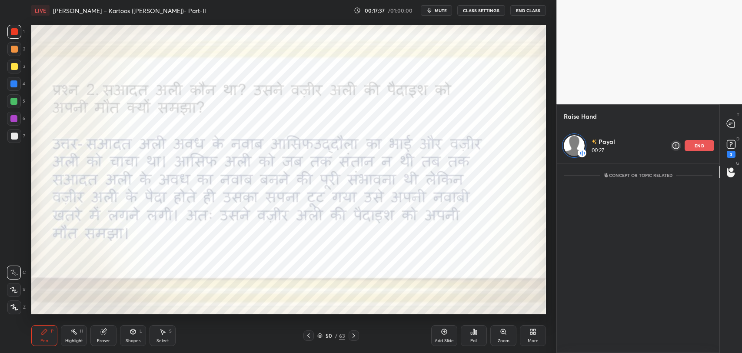
click at [355, 336] on icon at bounding box center [353, 335] width 7 height 7
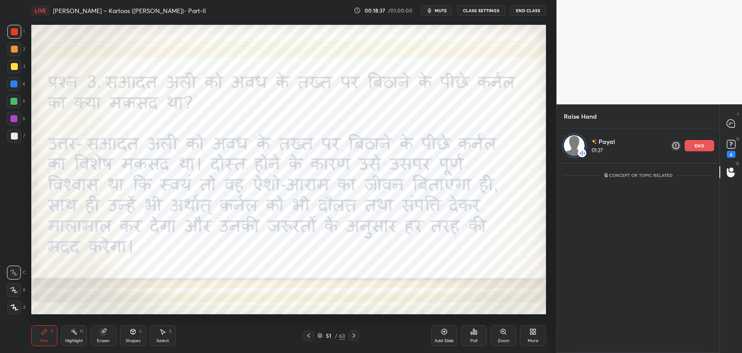
click at [105, 339] on div "Eraser" at bounding box center [103, 341] width 13 height 4
click at [41, 331] on icon at bounding box center [44, 331] width 7 height 7
click at [433, 8] on icon "button" at bounding box center [429, 10] width 7 height 7
click at [437, 13] on span "unmute" at bounding box center [440, 10] width 19 height 6
click at [696, 145] on p "end" at bounding box center [700, 145] width 10 height 4
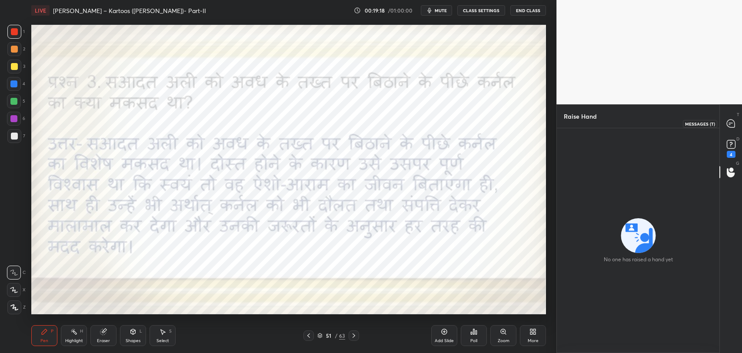
click at [728, 126] on icon at bounding box center [731, 124] width 8 height 8
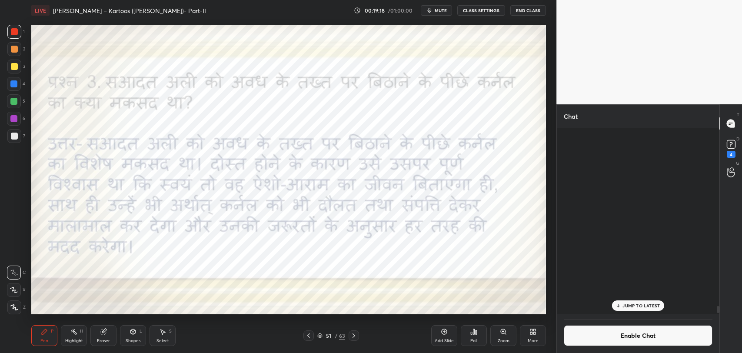
scroll to position [183, 160]
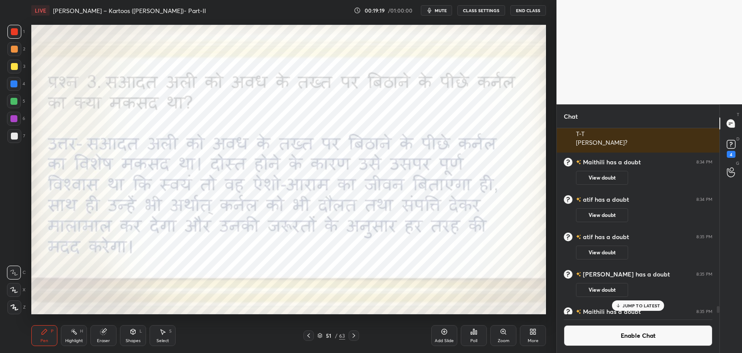
click at [636, 304] on p "JUMP TO LATEST" at bounding box center [640, 305] width 37 height 5
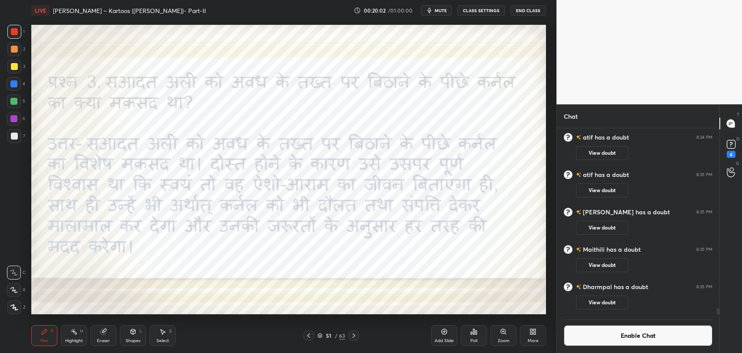
click at [357, 336] on icon at bounding box center [353, 335] width 7 height 7
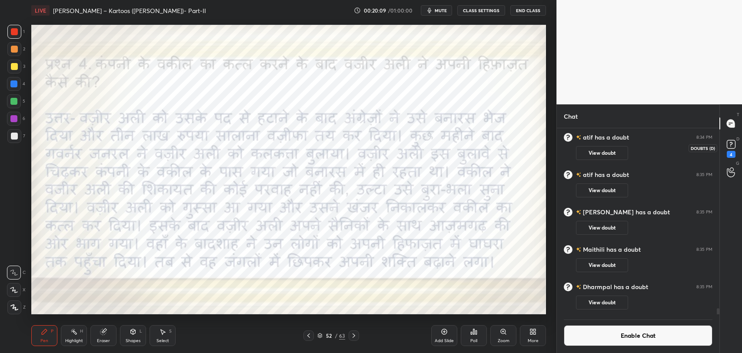
click at [731, 146] on rect at bounding box center [731, 144] width 8 height 8
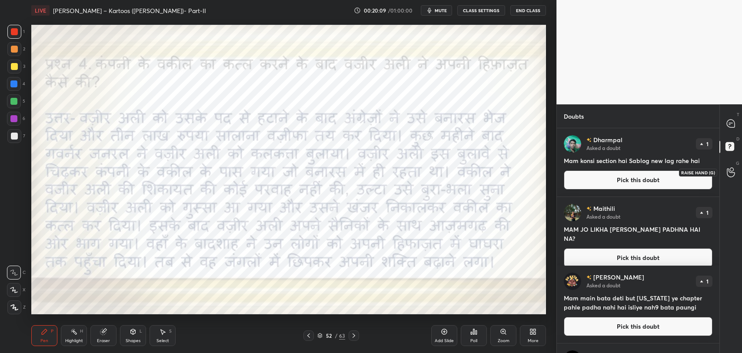
click at [733, 171] on icon at bounding box center [731, 172] width 8 height 10
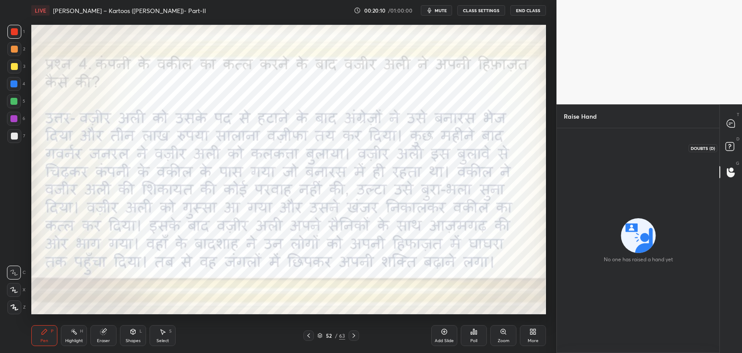
click at [733, 150] on icon at bounding box center [731, 148] width 16 height 16
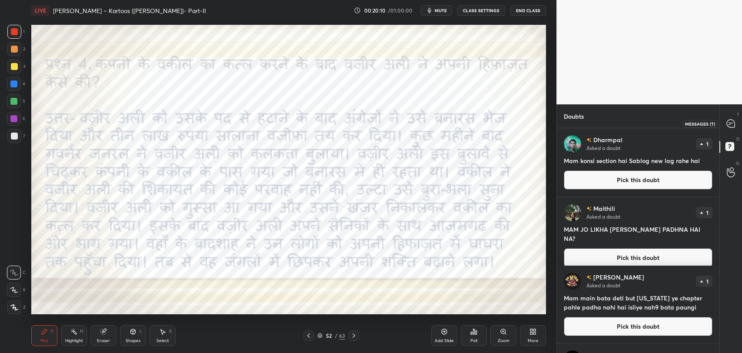
click at [734, 123] on icon at bounding box center [731, 124] width 8 height 8
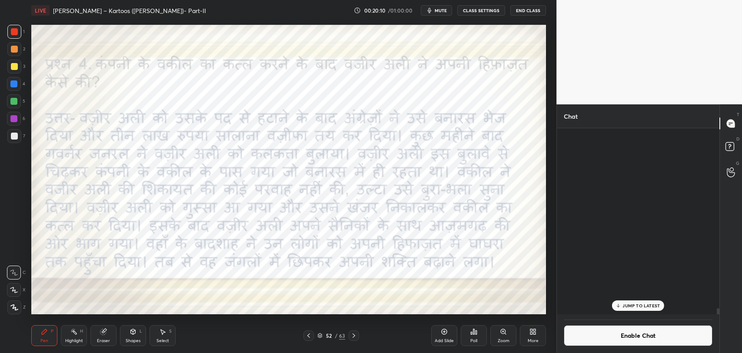
scroll to position [183, 160]
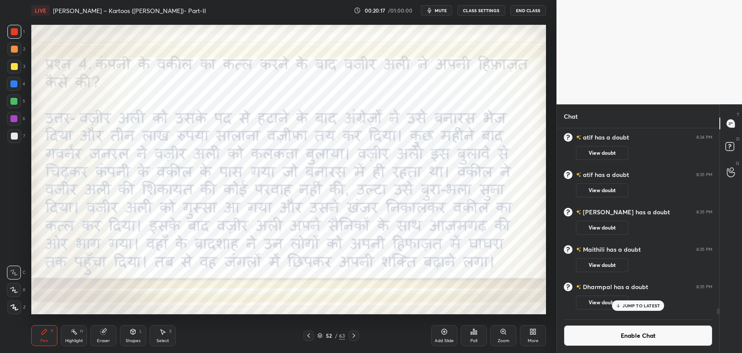
click at [620, 303] on icon at bounding box center [619, 305] width 6 height 5
click at [599, 334] on button "Enable Chat" at bounding box center [638, 335] width 149 height 21
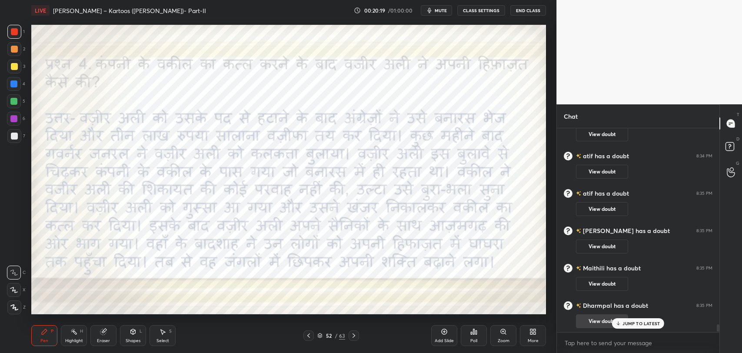
scroll to position [5357, 0]
click at [629, 328] on div "[PERSON_NAME] has a doubt 8:35 PM View doubt" at bounding box center [638, 313] width 163 height 37
click at [723, 147] on icon at bounding box center [731, 148] width 16 height 16
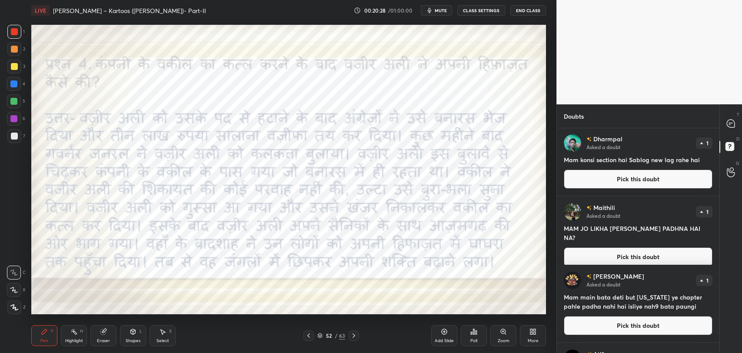
scroll to position [0, 0]
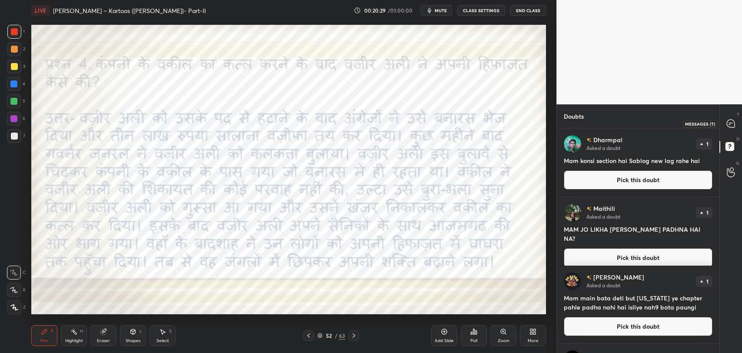
click at [727, 124] on icon at bounding box center [731, 124] width 8 height 8
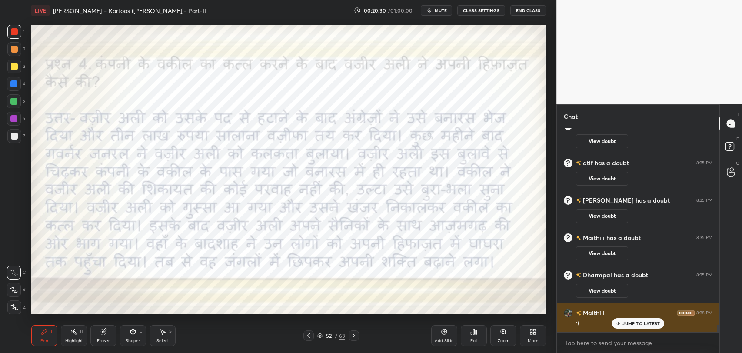
scroll to position [5569, 0]
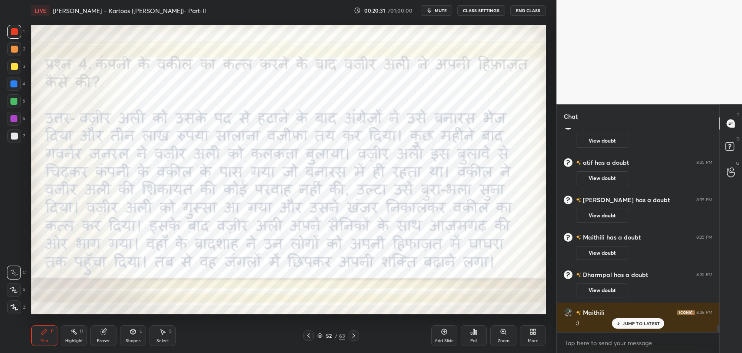
click at [623, 325] on p "JUMP TO LATEST" at bounding box center [640, 323] width 37 height 5
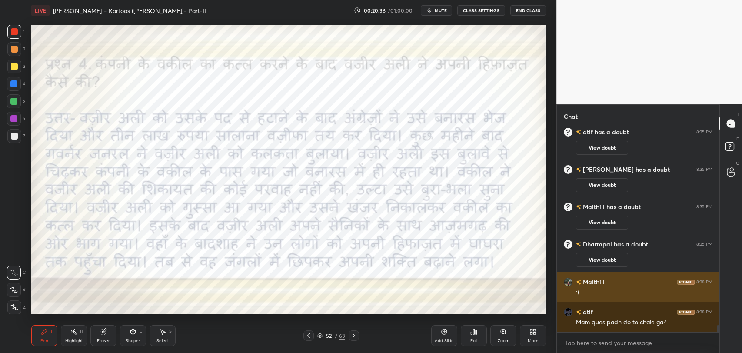
scroll to position [5629, 0]
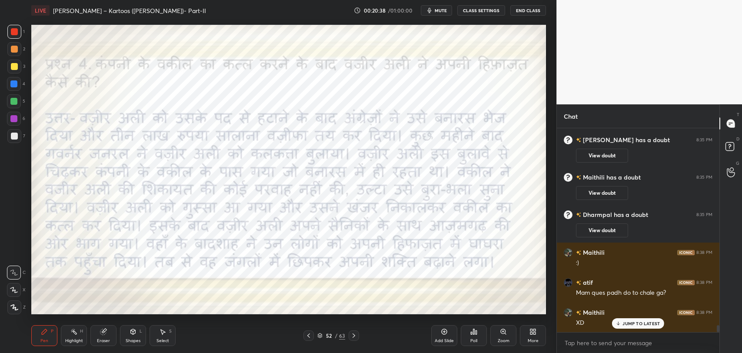
click at [633, 327] on div "JUMP TO LATEST" at bounding box center [638, 323] width 52 height 10
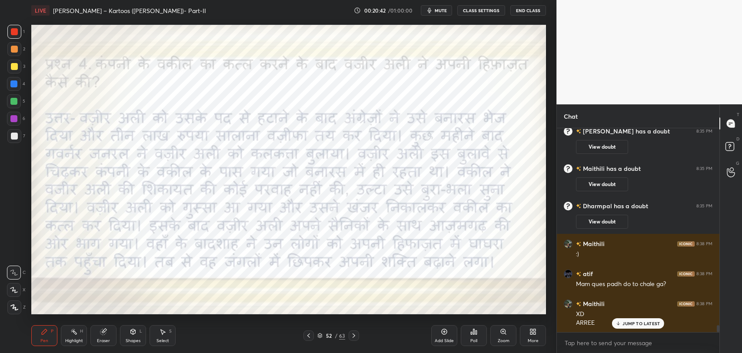
scroll to position [5667, 0]
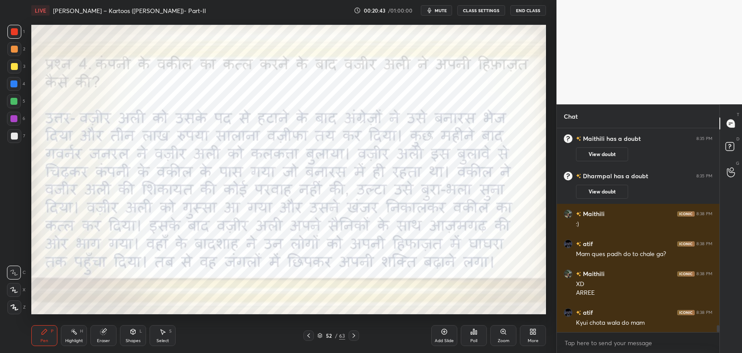
click at [102, 335] on icon at bounding box center [103, 332] width 6 height 6
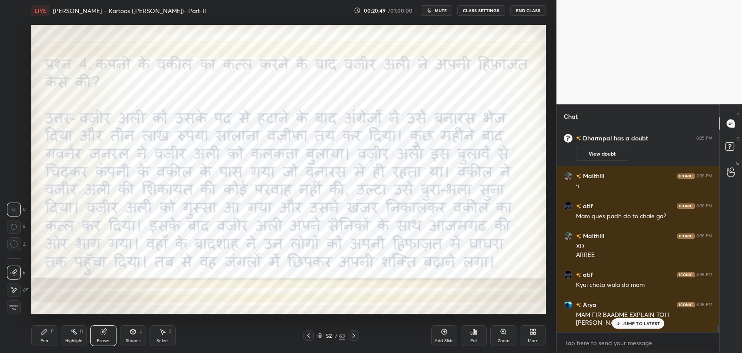
click at [49, 336] on div "Pen P" at bounding box center [44, 335] width 26 height 21
click at [642, 321] on p "JUMP TO LATEST" at bounding box center [640, 323] width 37 height 5
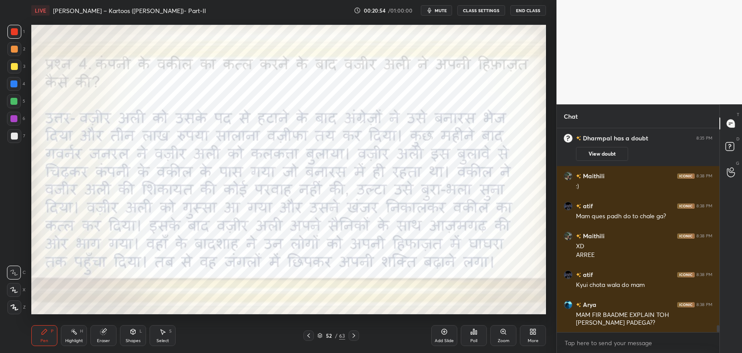
scroll to position [5735, 0]
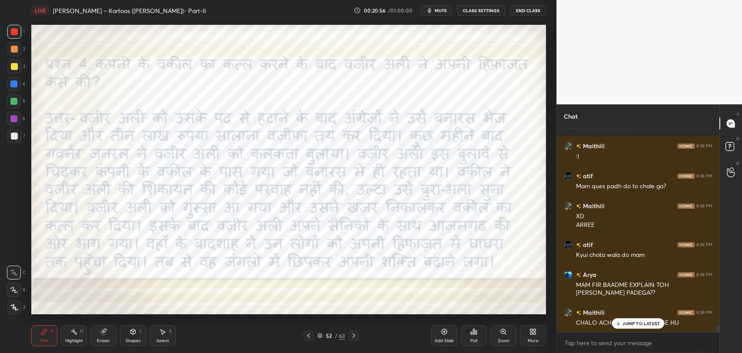
click at [631, 326] on div "JUMP TO LATEST" at bounding box center [638, 323] width 52 height 10
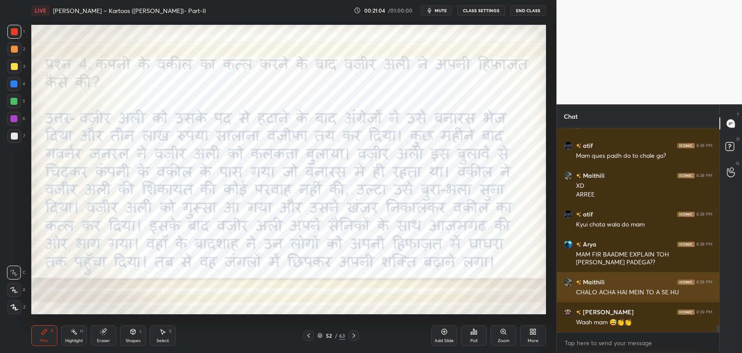
scroll to position [5795, 0]
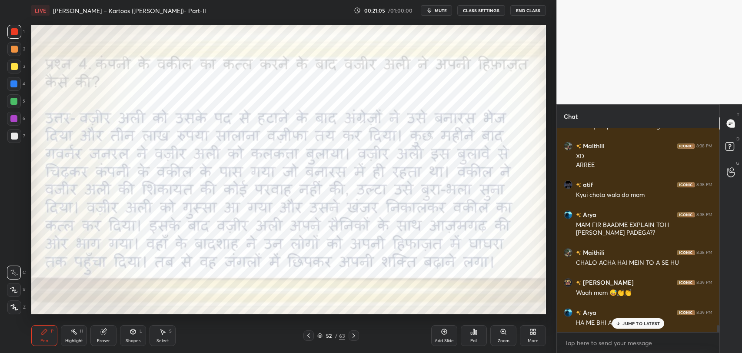
click at [629, 321] on p "JUMP TO LATEST" at bounding box center [640, 323] width 37 height 5
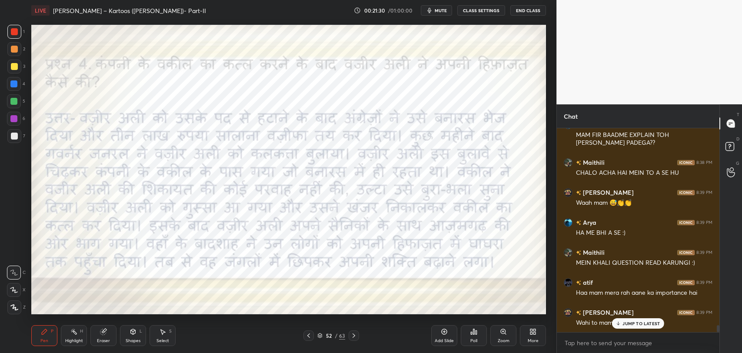
scroll to position [5894, 0]
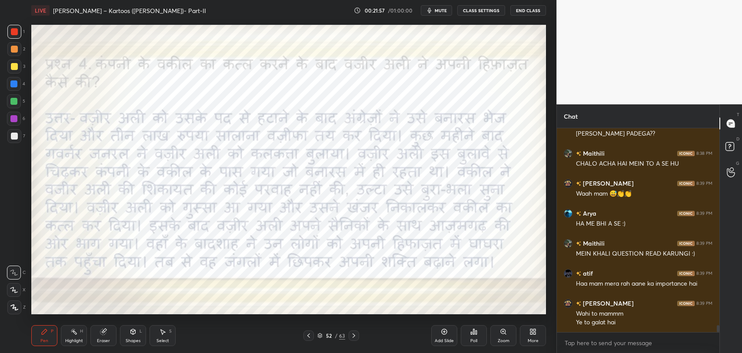
click at [307, 335] on icon at bounding box center [308, 335] width 7 height 7
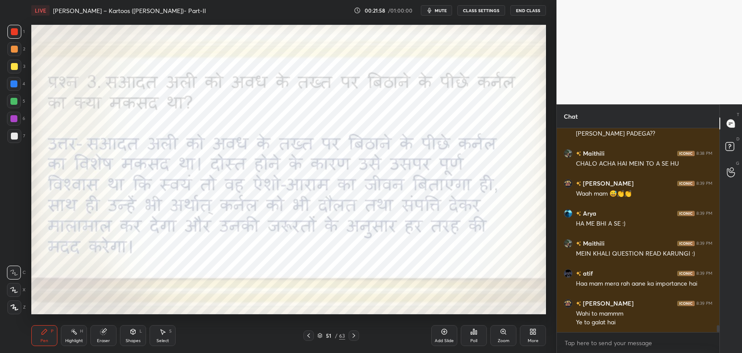
click at [351, 335] on icon at bounding box center [353, 335] width 7 height 7
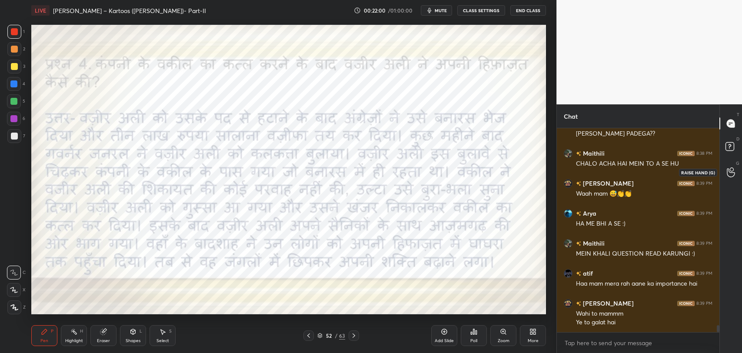
click at [726, 179] on div at bounding box center [730, 172] width 17 height 16
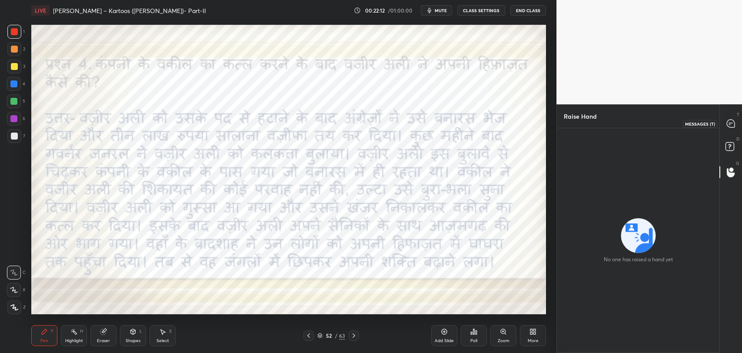
click at [733, 120] on icon at bounding box center [730, 123] width 9 height 9
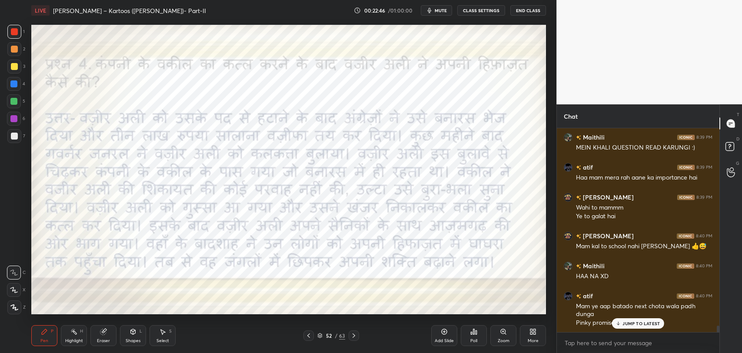
scroll to position [6030, 0]
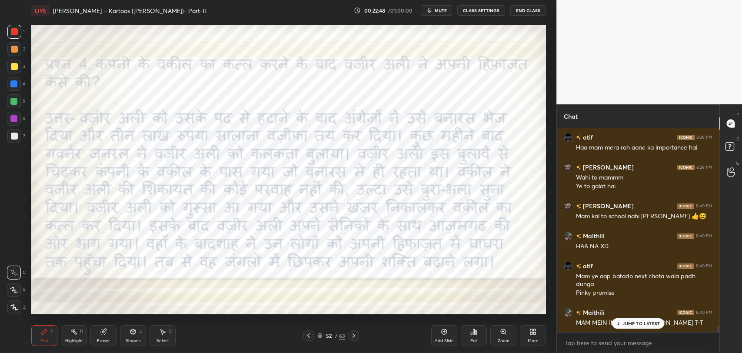
click at [636, 321] on p "JUMP TO LATEST" at bounding box center [640, 323] width 37 height 5
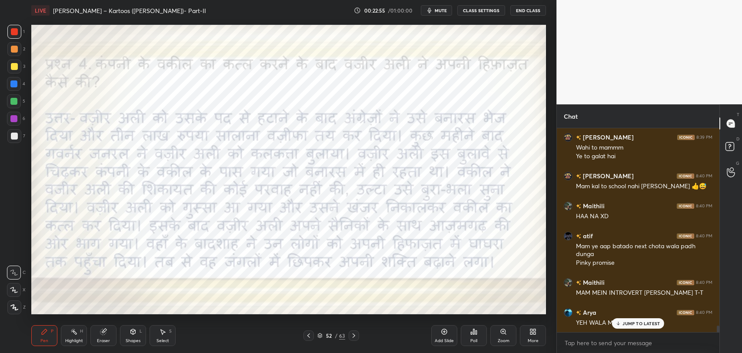
click at [622, 320] on div "JUMP TO LATEST" at bounding box center [638, 323] width 52 height 10
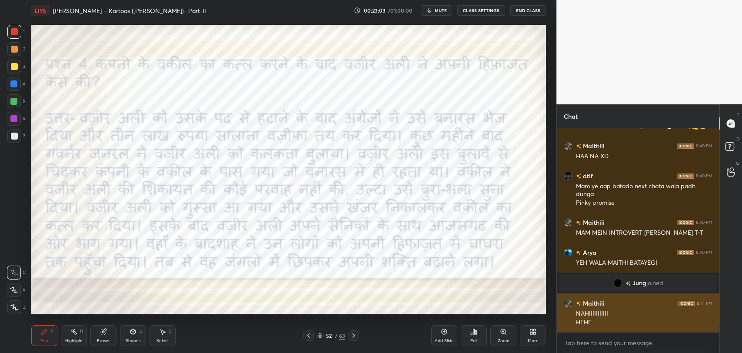
scroll to position [5697, 0]
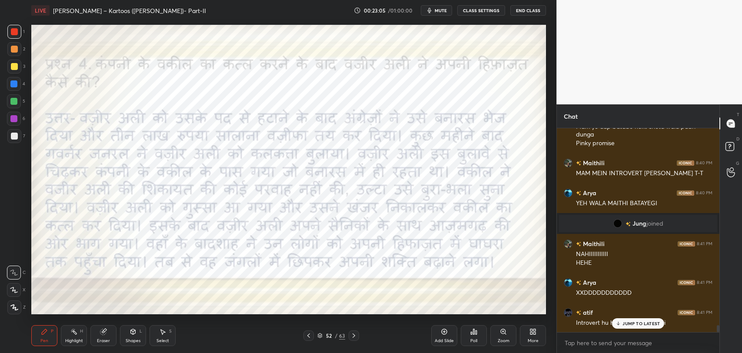
click at [631, 323] on p "JUMP TO LATEST" at bounding box center [640, 323] width 37 height 5
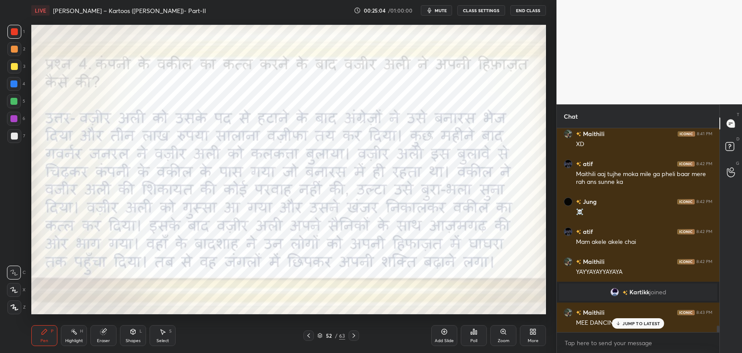
scroll to position [6055, 0]
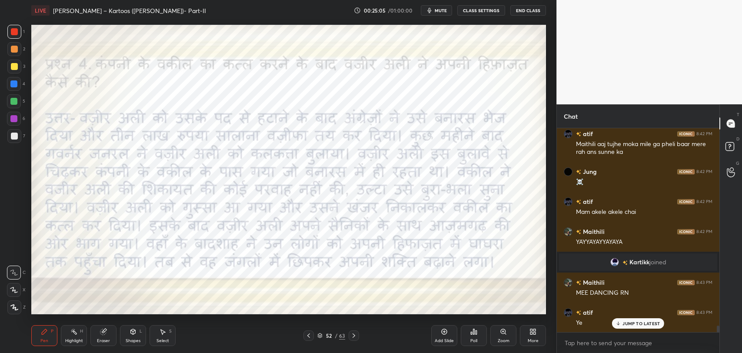
click at [637, 321] on p "JUMP TO LATEST" at bounding box center [640, 323] width 37 height 5
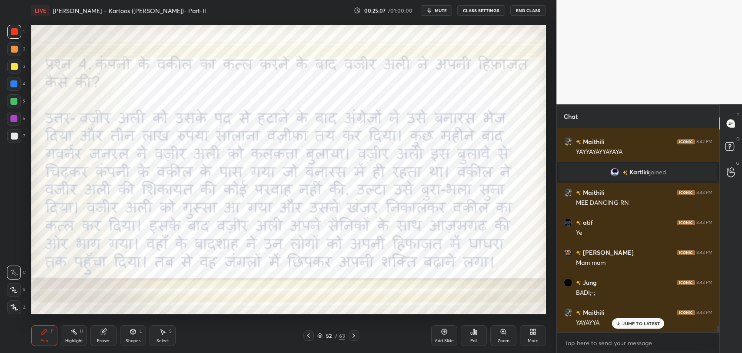
scroll to position [6154, 0]
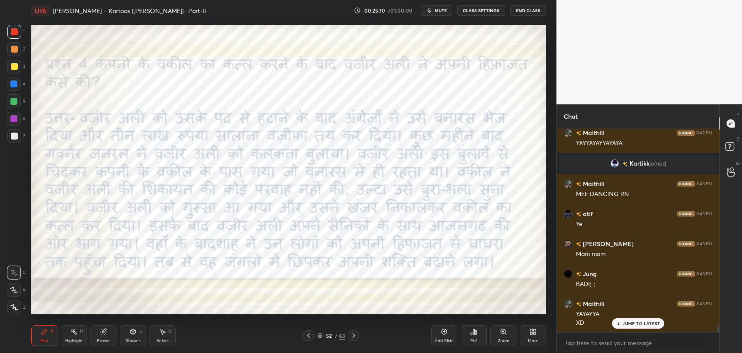
click at [635, 324] on p "JUMP TO LATEST" at bounding box center [640, 323] width 37 height 5
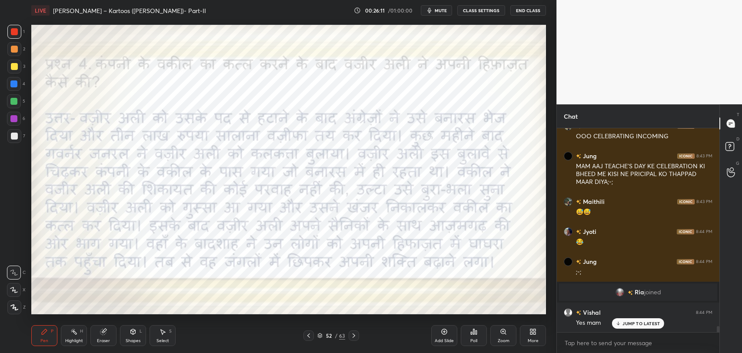
scroll to position [6551, 0]
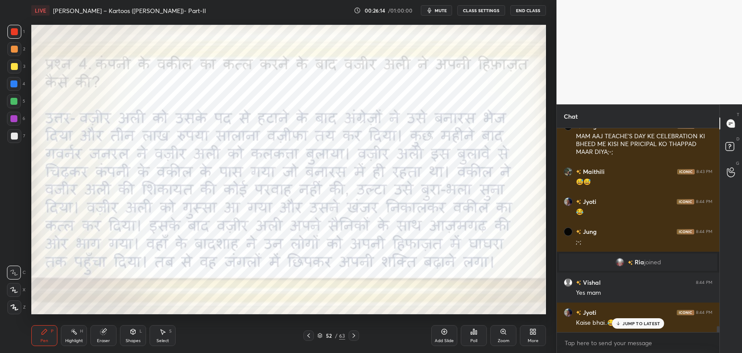
click at [631, 321] on p "JUMP TO LATEST" at bounding box center [640, 323] width 37 height 5
click at [622, 323] on p "JUMP TO LATEST" at bounding box center [640, 323] width 37 height 5
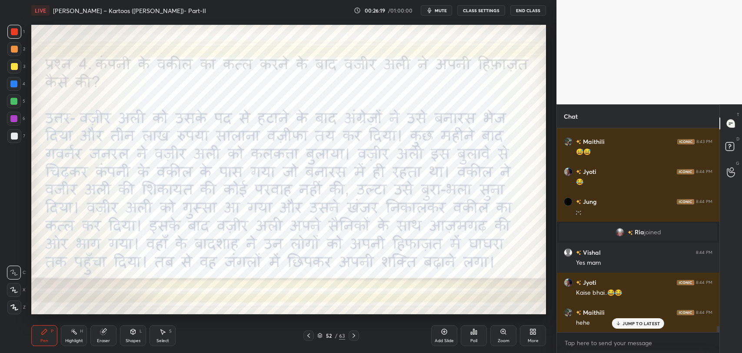
click at [631, 325] on p "JUMP TO LATEST" at bounding box center [640, 323] width 37 height 5
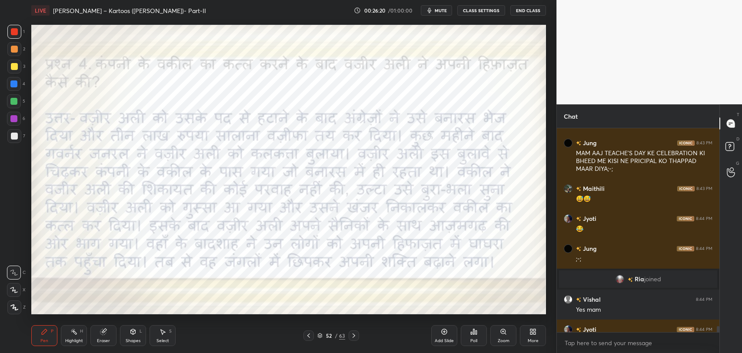
scroll to position [6532, 0]
click at [634, 323] on p "JUMP TO LATEST" at bounding box center [640, 323] width 37 height 5
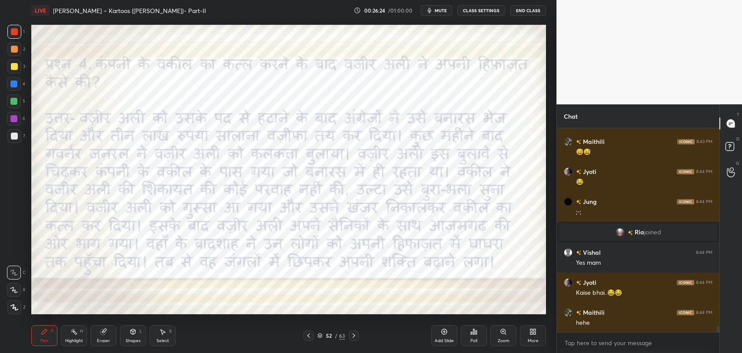
click at [329, 333] on div "52" at bounding box center [328, 335] width 9 height 5
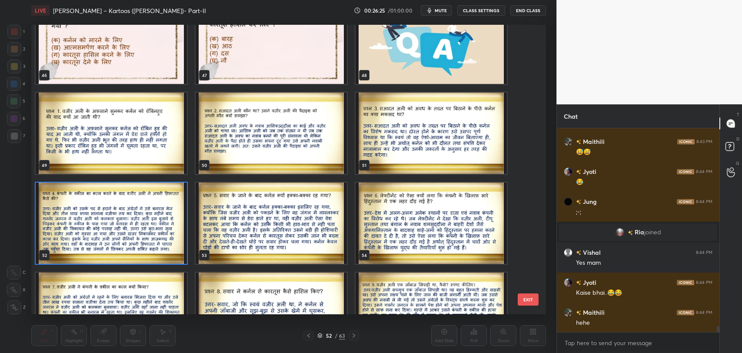
scroll to position [1378, 0]
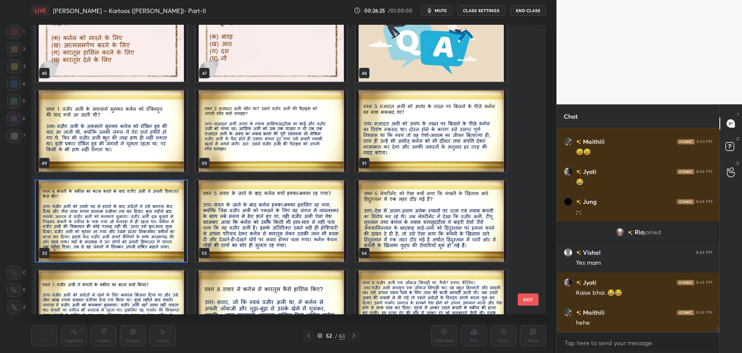
click at [273, 226] on img "grid" at bounding box center [271, 220] width 151 height 81
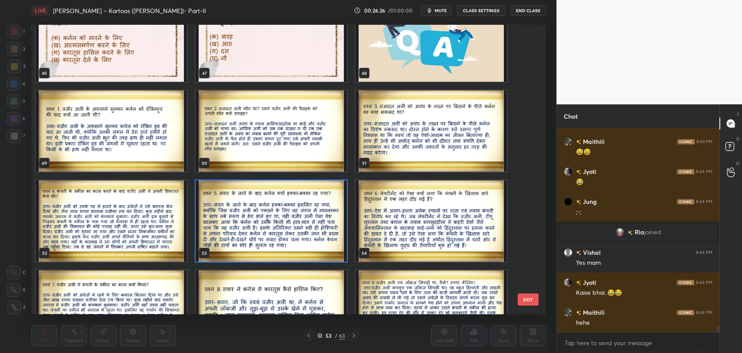
click at [273, 226] on img "grid" at bounding box center [271, 220] width 151 height 81
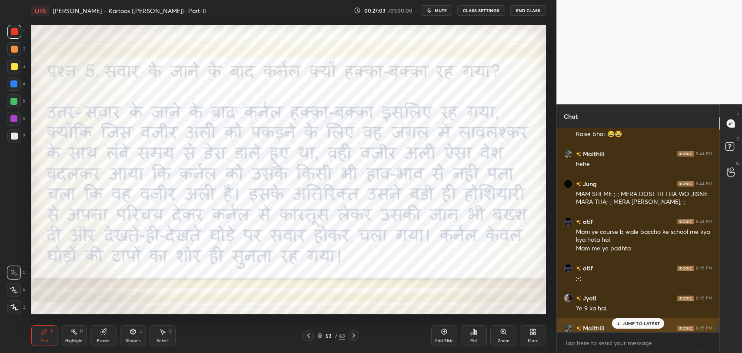
scroll to position [6737, 0]
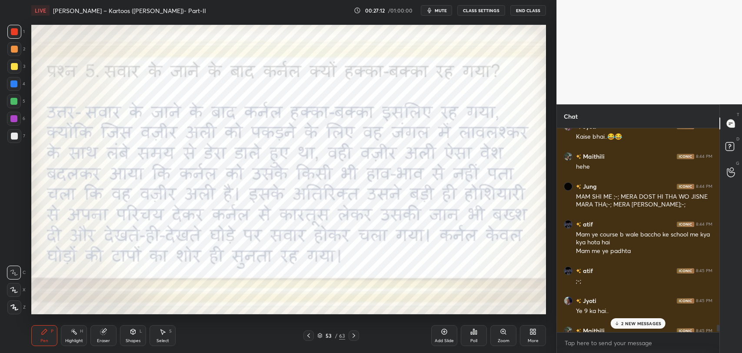
click at [638, 323] on p "2 NEW MESSAGES" at bounding box center [641, 323] width 40 height 5
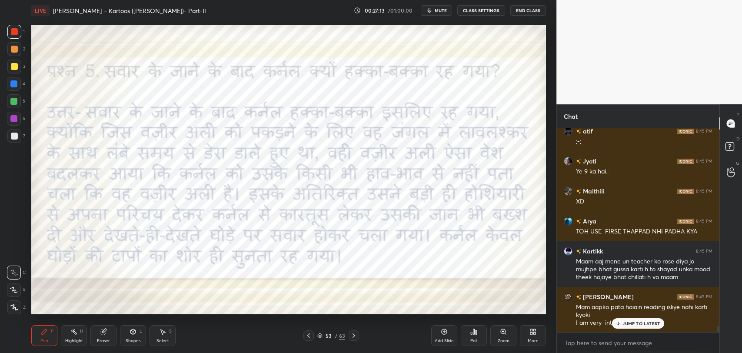
click at [627, 324] on p "JUMP TO LATEST" at bounding box center [640, 323] width 37 height 5
click at [351, 338] on icon at bounding box center [353, 335] width 7 height 7
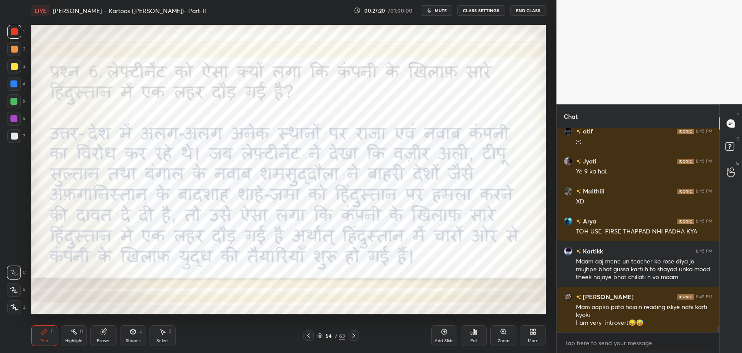
scroll to position [6907, 0]
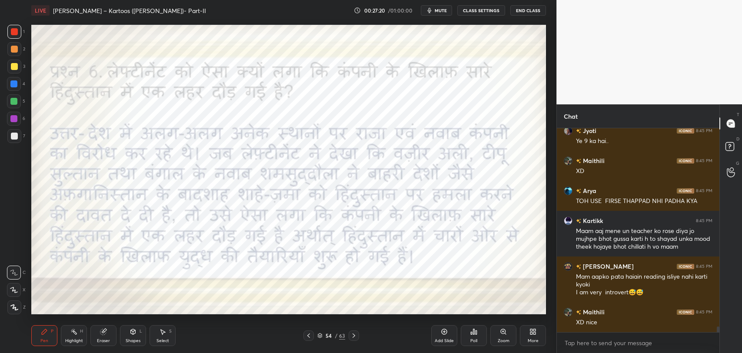
click at [307, 338] on icon at bounding box center [308, 335] width 7 height 7
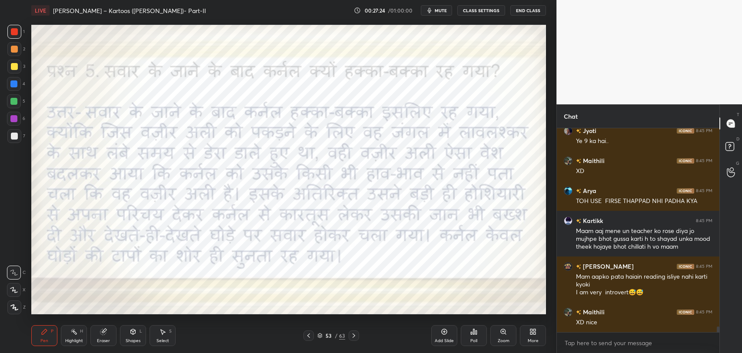
click at [352, 338] on icon at bounding box center [353, 335] width 7 height 7
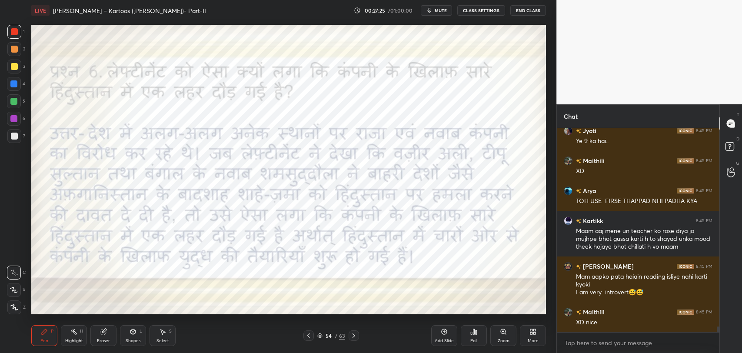
scroll to position [6944, 0]
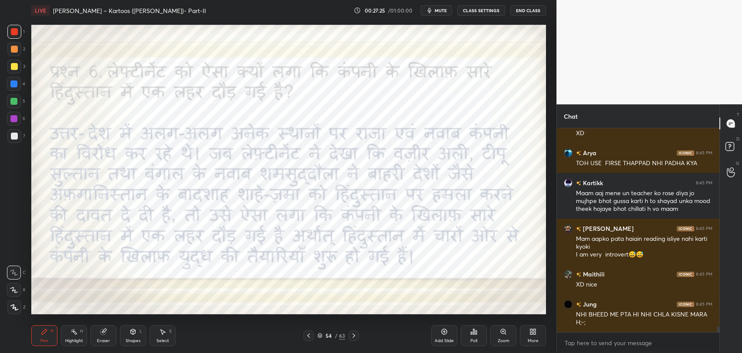
click at [301, 333] on div "54 / 63" at bounding box center [331, 335] width 200 height 10
click at [303, 333] on div "54 / 63" at bounding box center [331, 335] width 200 height 10
click at [304, 339] on div at bounding box center [308, 335] width 10 height 10
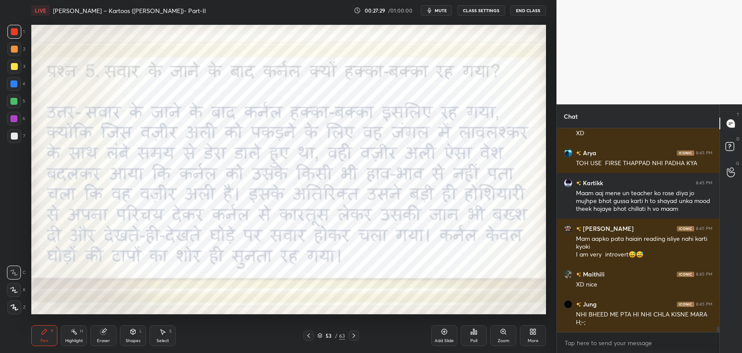
click at [356, 336] on icon at bounding box center [353, 335] width 7 height 7
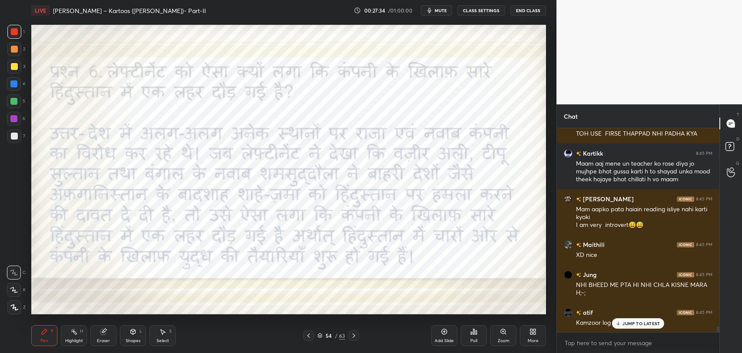
scroll to position [7004, 0]
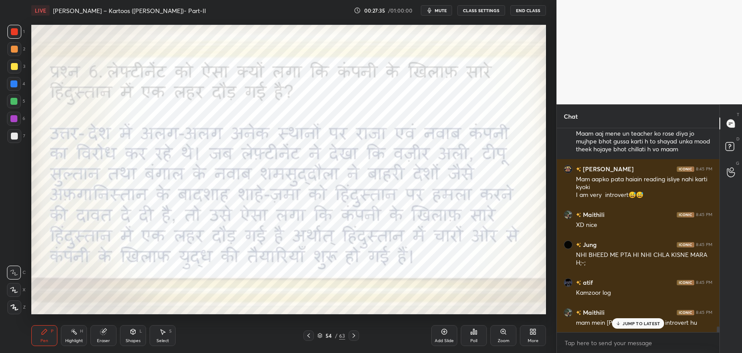
click at [636, 321] on p "JUMP TO LATEST" at bounding box center [640, 323] width 37 height 5
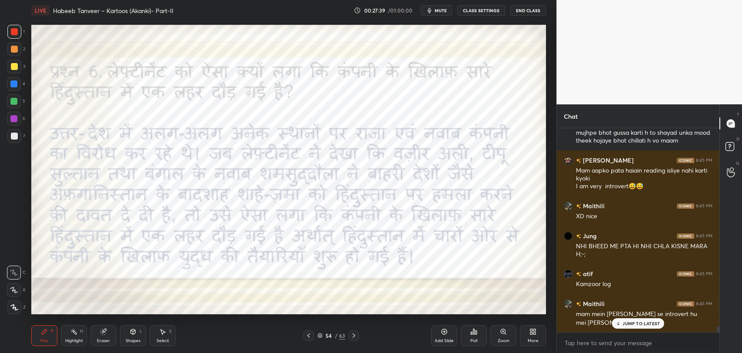
click at [633, 321] on p "JUMP TO LATEST" at bounding box center [640, 323] width 37 height 5
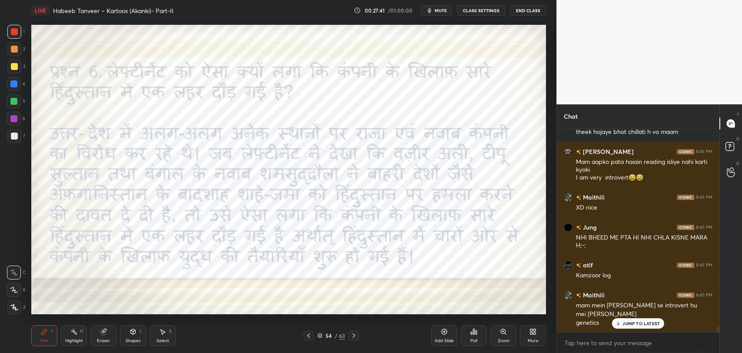
click at [652, 321] on p "JUMP TO LATEST" at bounding box center [640, 323] width 37 height 5
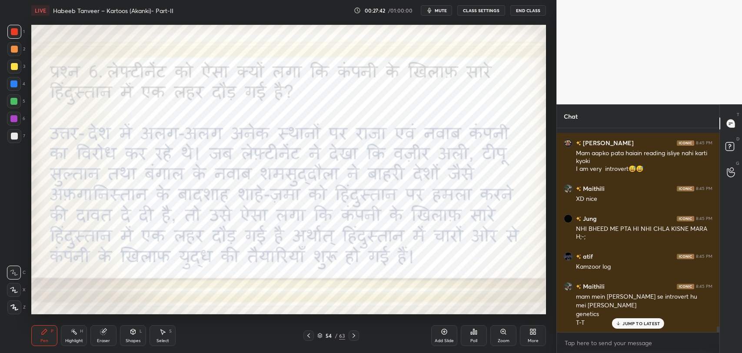
click at [633, 323] on p "JUMP TO LATEST" at bounding box center [640, 323] width 37 height 5
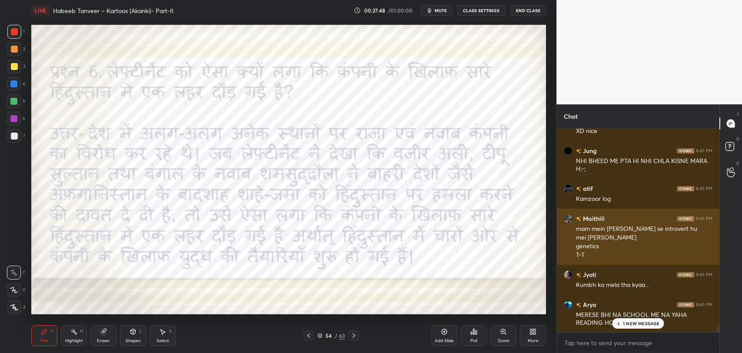
scroll to position [7128, 0]
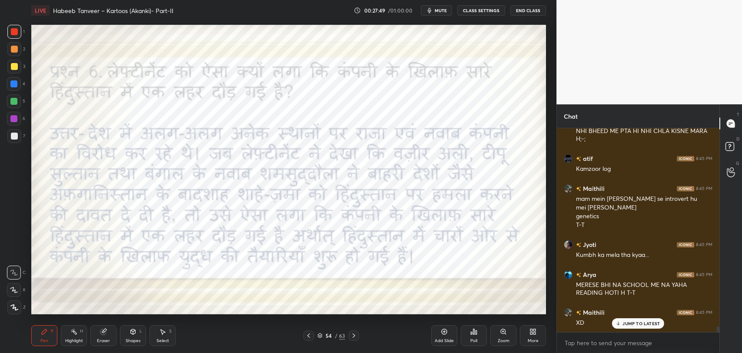
click at [622, 322] on div "JUMP TO LATEST" at bounding box center [638, 323] width 52 height 10
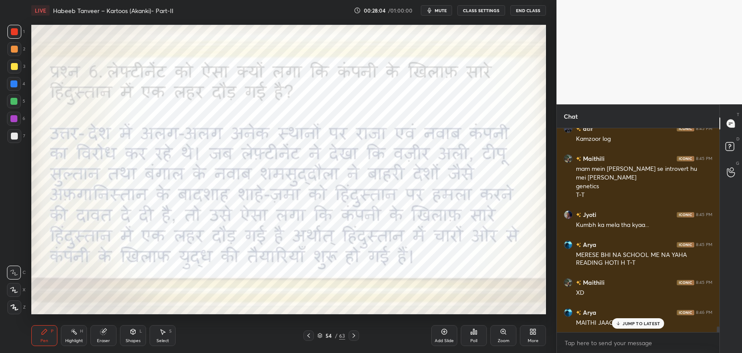
click at [629, 326] on div "JUMP TO LATEST" at bounding box center [638, 323] width 52 height 10
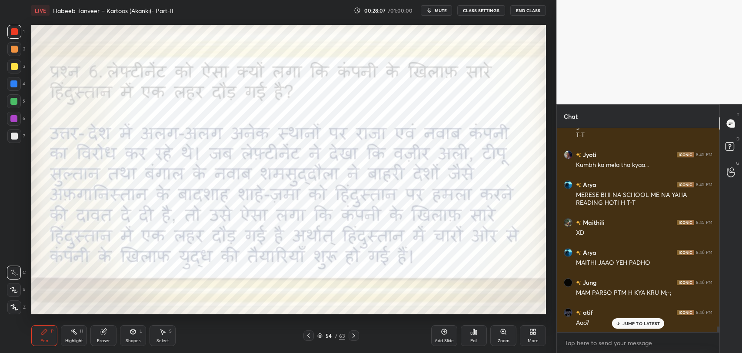
scroll to position [7248, 0]
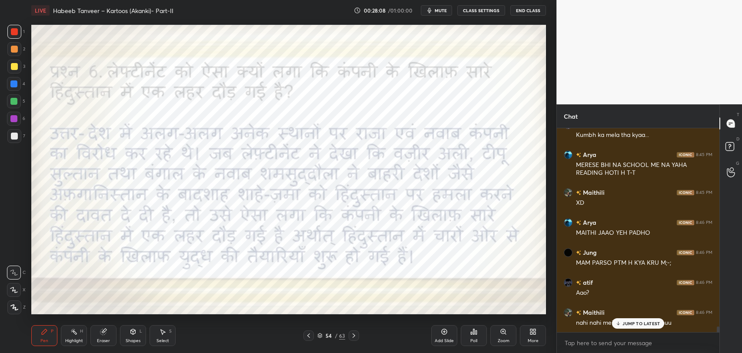
click at [657, 327] on div "JUMP TO LATEST" at bounding box center [638, 323] width 52 height 10
click at [729, 178] on div at bounding box center [730, 172] width 17 height 16
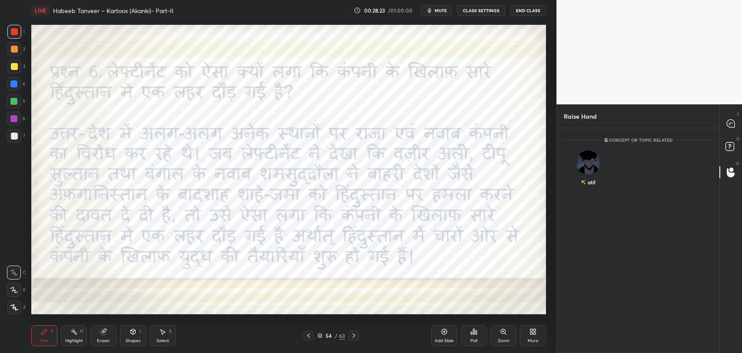
scroll to position [3, 3]
click at [597, 170] on div "atif" at bounding box center [588, 170] width 49 height 50
click at [596, 174] on div "atif INVITE" at bounding box center [588, 172] width 49 height 55
click at [596, 182] on div "atif INVITE" at bounding box center [588, 172] width 49 height 55
click at [586, 192] on button "INVITE" at bounding box center [588, 188] width 41 height 11
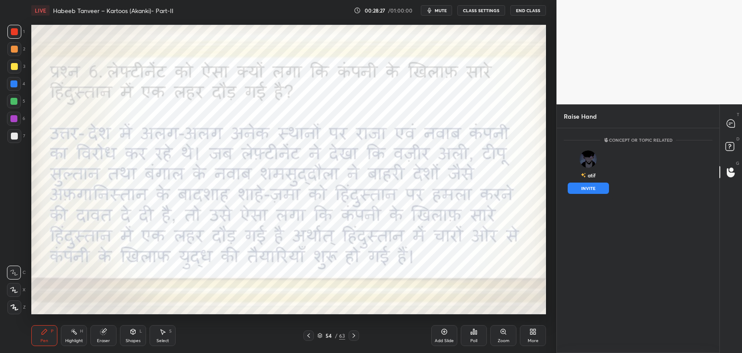
scroll to position [187, 160]
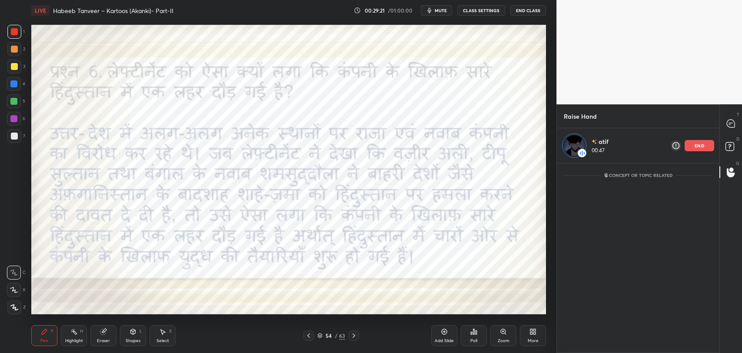
click at [701, 143] on p "end" at bounding box center [700, 145] width 10 height 4
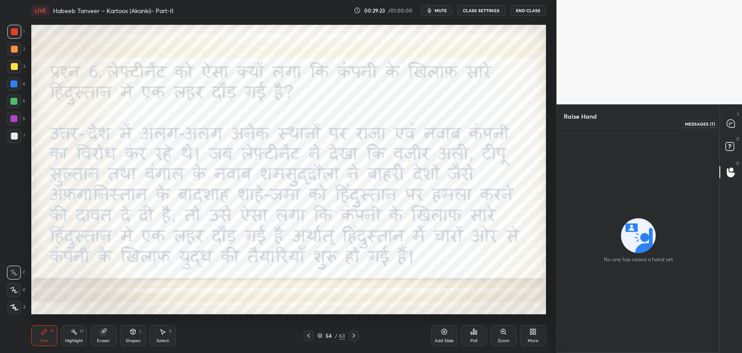
click at [735, 124] on icon at bounding box center [730, 123] width 9 height 9
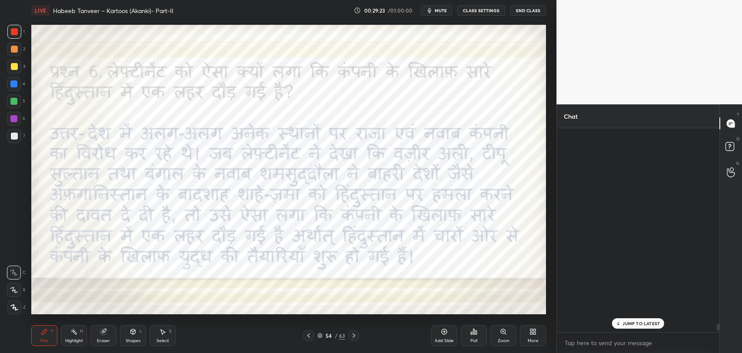
scroll to position [202, 160]
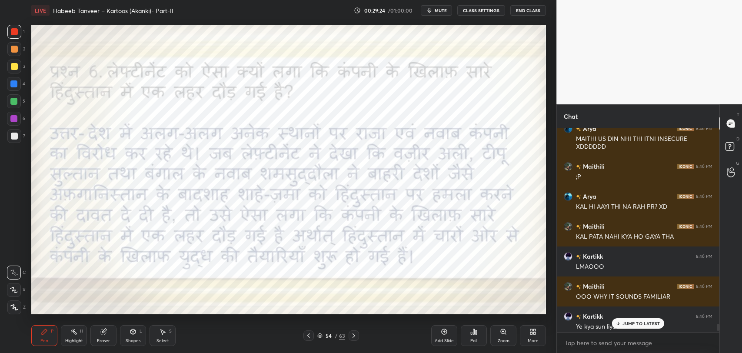
click at [632, 319] on div "JUMP TO LATEST" at bounding box center [638, 323] width 52 height 10
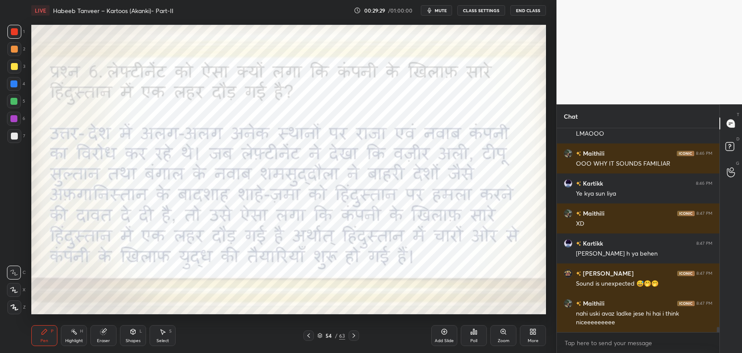
scroll to position [7823, 0]
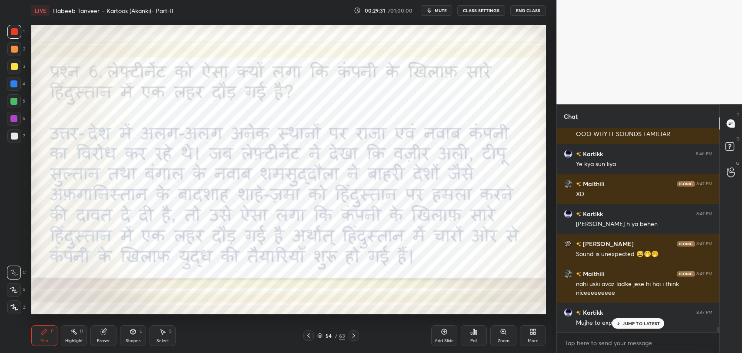
click at [617, 322] on icon at bounding box center [619, 323] width 6 height 5
click at [334, 336] on div "54 / 63" at bounding box center [331, 336] width 28 height 8
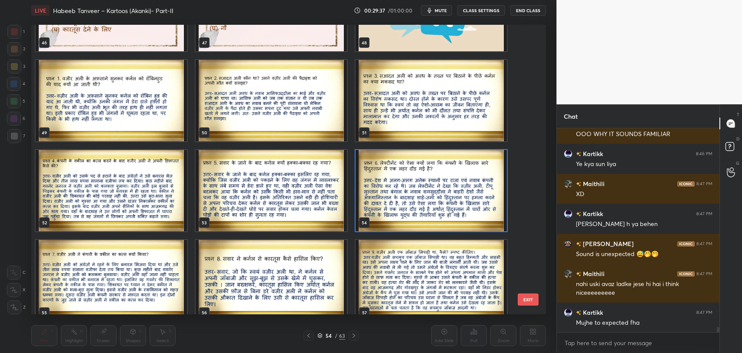
scroll to position [1427, 0]
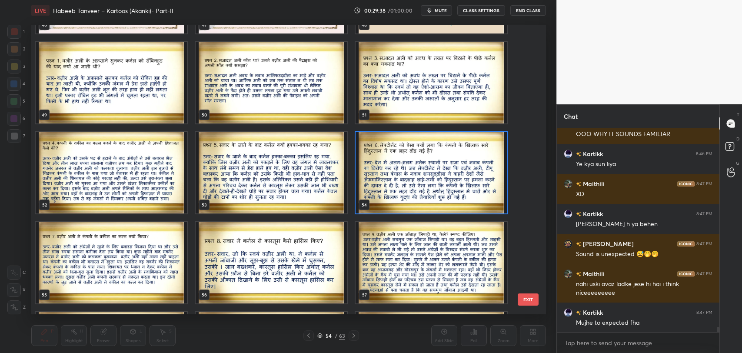
click at [115, 253] on img "grid" at bounding box center [111, 262] width 151 height 81
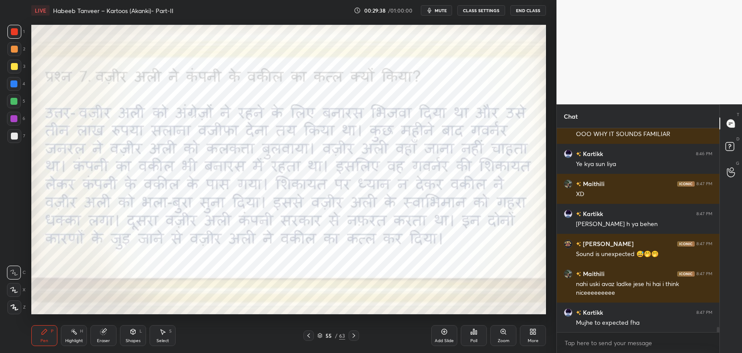
scroll to position [7853, 0]
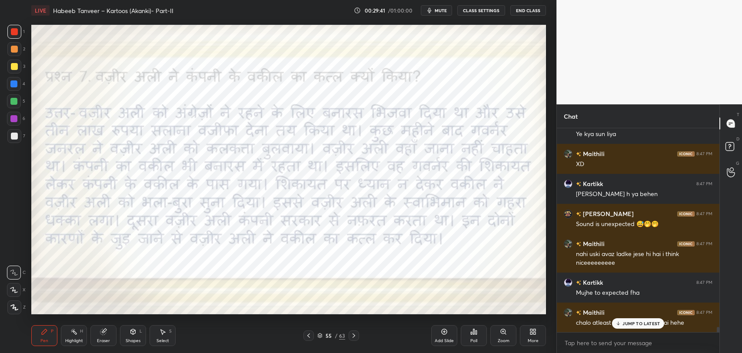
click at [642, 325] on p "JUMP TO LATEST" at bounding box center [640, 323] width 37 height 5
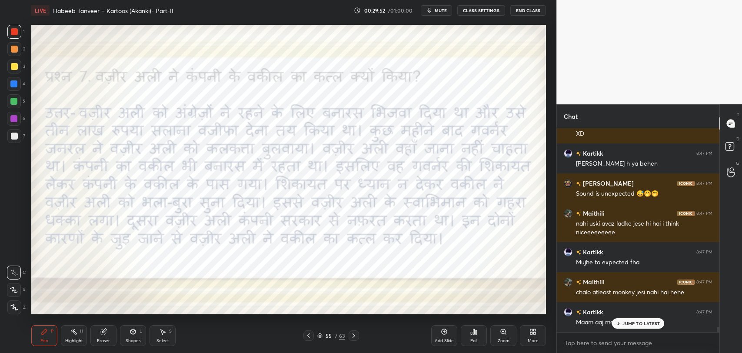
scroll to position [7913, 0]
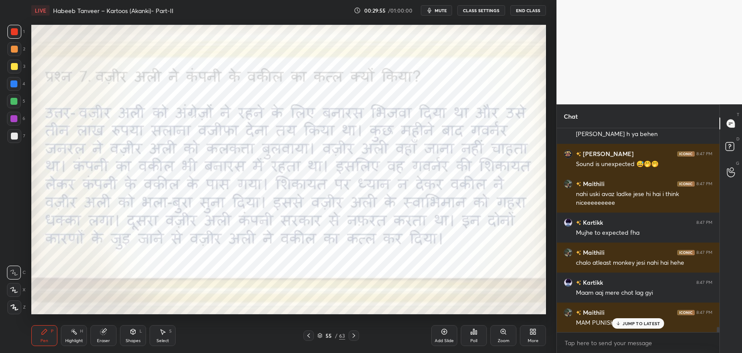
click at [631, 321] on p "JUMP TO LATEST" at bounding box center [640, 323] width 37 height 5
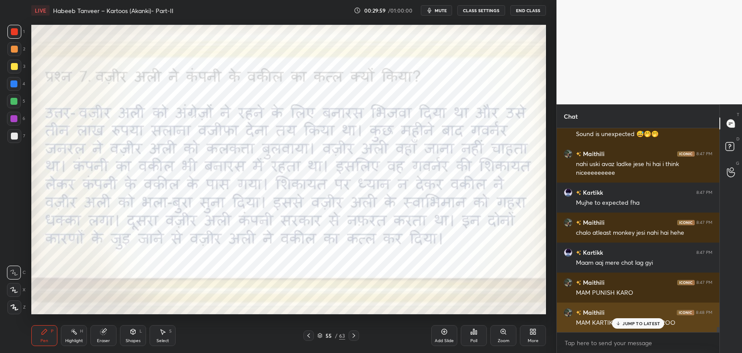
click at [611, 325] on div "MAM KARTIKK KO PUNISH KAROO" at bounding box center [644, 323] width 136 height 9
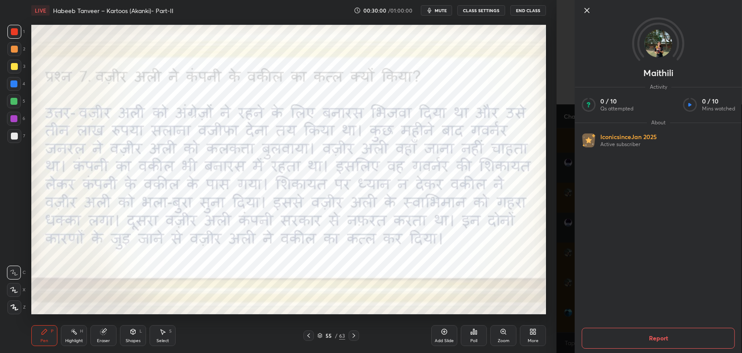
click at [583, 3] on div at bounding box center [658, 25] width 167 height 50
click at [585, 9] on icon at bounding box center [587, 10] width 10 height 10
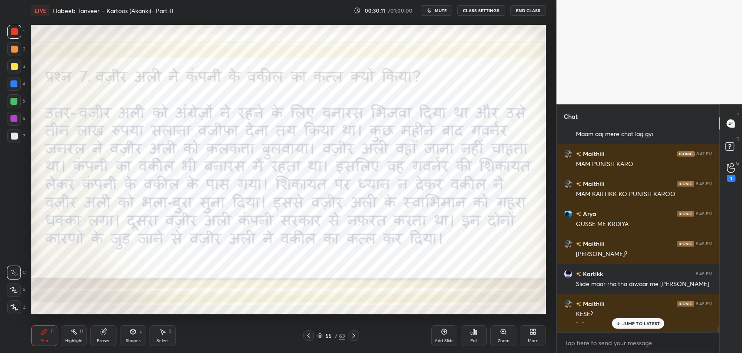
scroll to position [8102, 0]
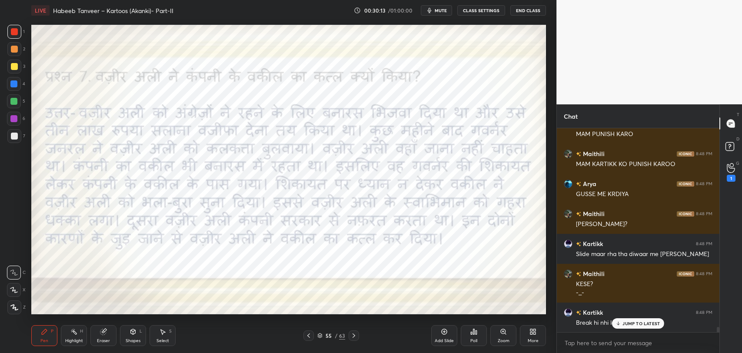
click at [622, 321] on p "JUMP TO LATEST" at bounding box center [640, 323] width 37 height 5
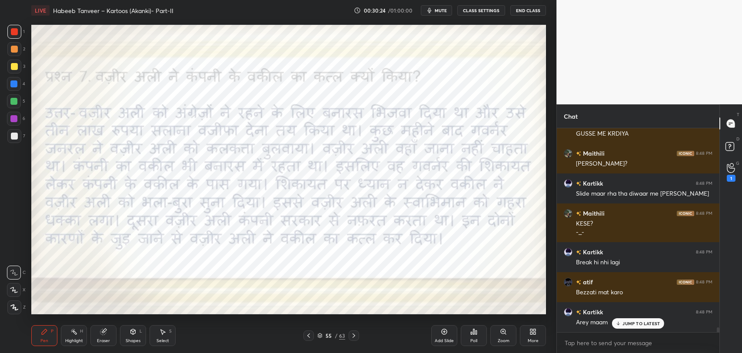
scroll to position [8192, 0]
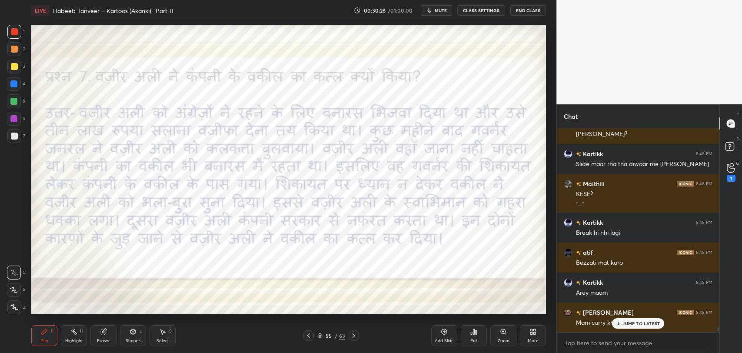
click at [630, 321] on p "JUMP TO LATEST" at bounding box center [640, 323] width 37 height 5
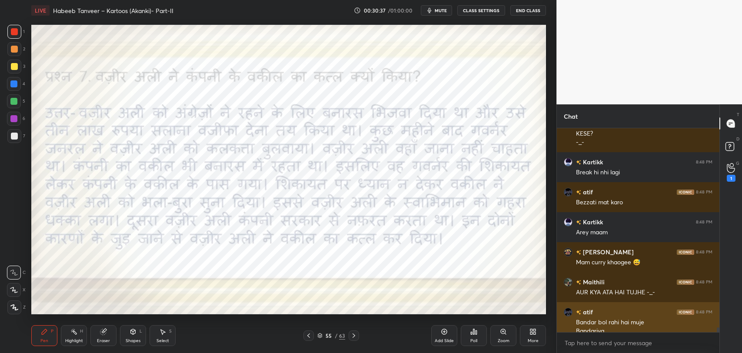
scroll to position [8260, 0]
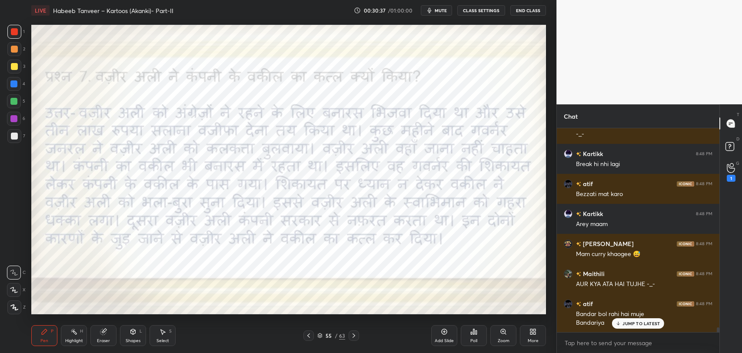
click at [619, 320] on div "JUMP TO LATEST" at bounding box center [638, 323] width 52 height 10
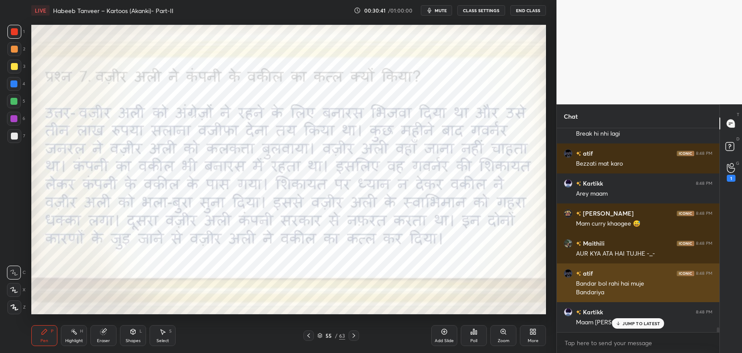
scroll to position [8320, 0]
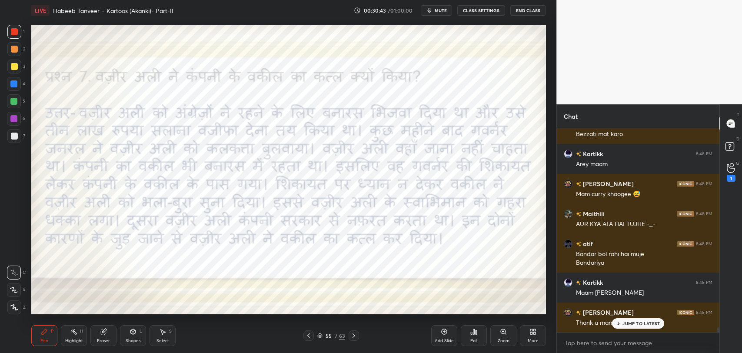
click at [638, 325] on p "JUMP TO LATEST" at bounding box center [640, 323] width 37 height 5
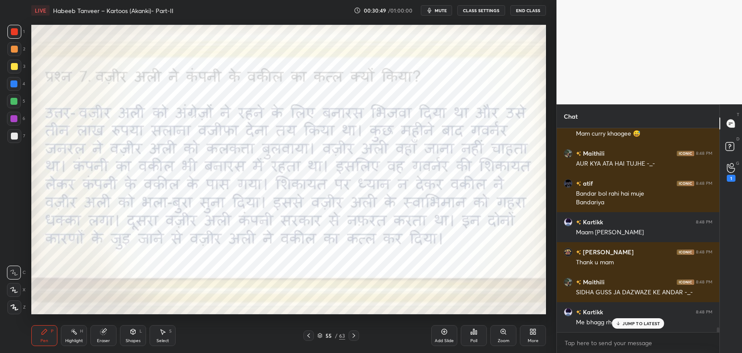
scroll to position [8410, 0]
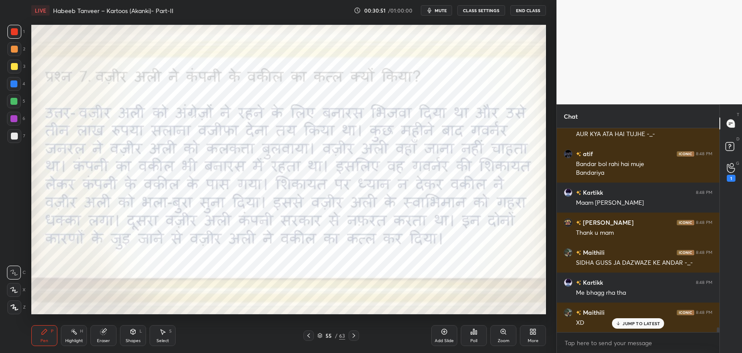
click at [636, 324] on p "JUMP TO LATEST" at bounding box center [640, 323] width 37 height 5
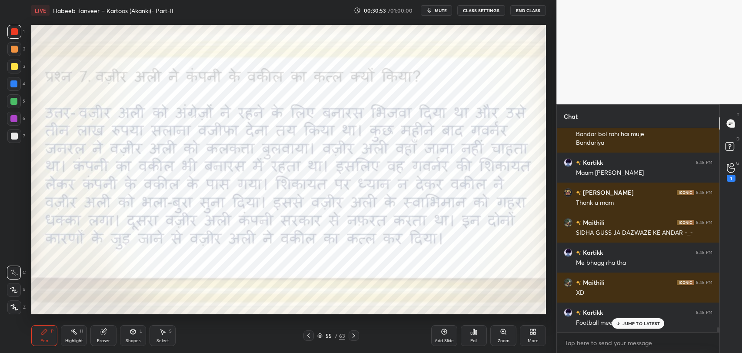
click at [102, 339] on div "Eraser" at bounding box center [103, 341] width 13 height 4
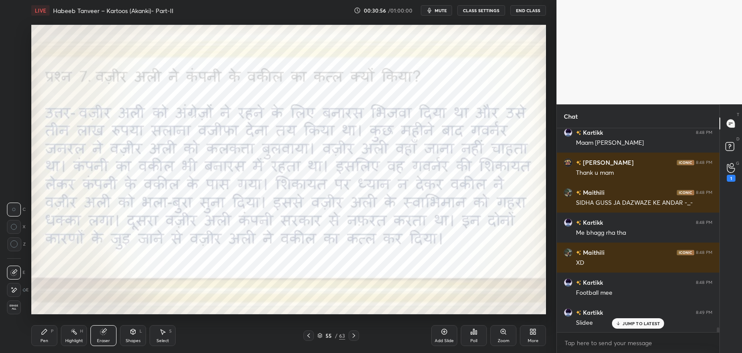
click at [38, 335] on div "Pen P" at bounding box center [44, 335] width 26 height 21
click at [638, 323] on p "JUMP TO LATEST" at bounding box center [640, 323] width 37 height 5
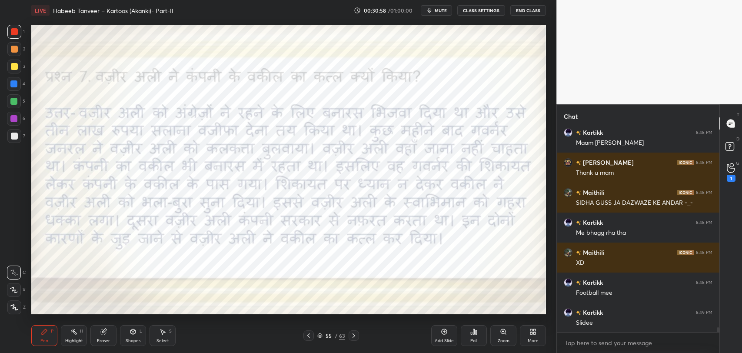
scroll to position [8500, 0]
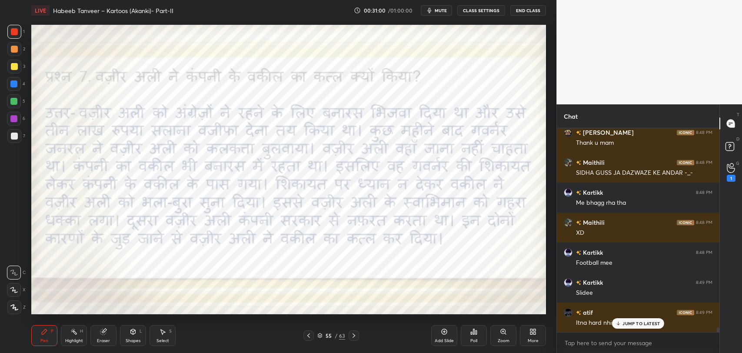
click at [631, 327] on div "JUMP TO LATEST" at bounding box center [638, 323] width 52 height 10
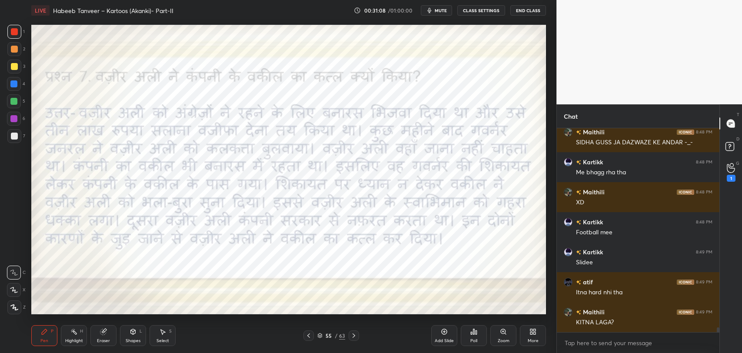
scroll to position [8560, 0]
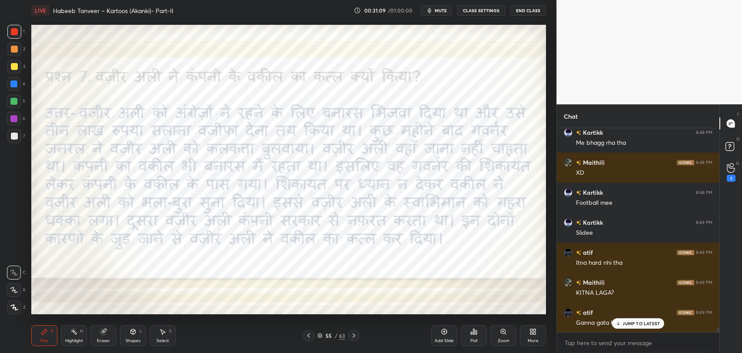
click at [628, 323] on p "JUMP TO LATEST" at bounding box center [640, 323] width 37 height 5
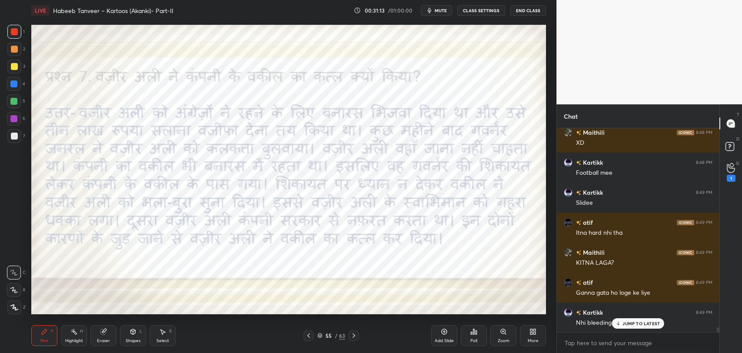
click at [625, 324] on p "JUMP TO LATEST" at bounding box center [640, 323] width 37 height 5
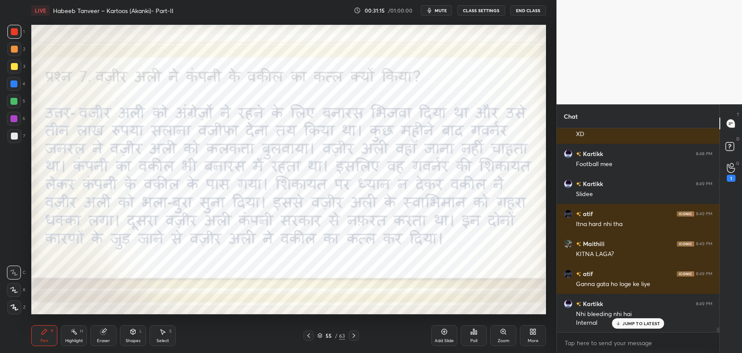
click at [629, 327] on div "JUMP TO LATEST" at bounding box center [638, 323] width 52 height 10
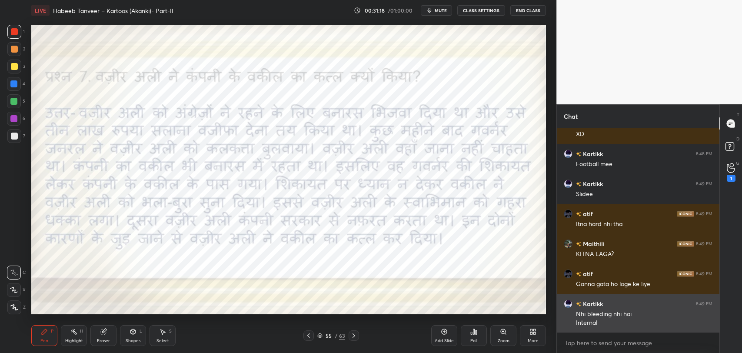
scroll to position [8629, 0]
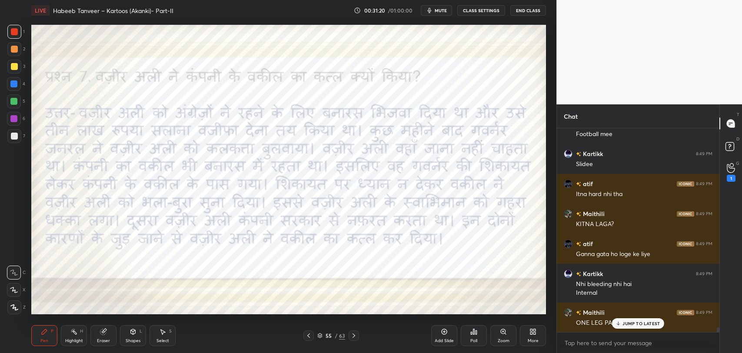
click at [628, 327] on div "JUMP TO LATEST" at bounding box center [638, 323] width 52 height 10
click at [732, 173] on div "1" at bounding box center [731, 172] width 9 height 19
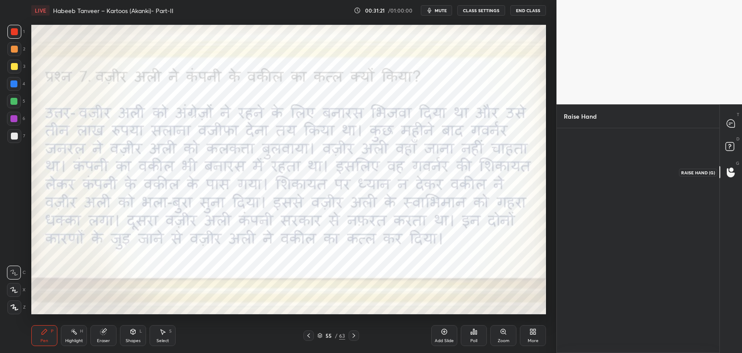
scroll to position [3, 3]
click at [606, 177] on div "Vishal" at bounding box center [588, 170] width 49 height 50
click at [605, 183] on button "INVITE" at bounding box center [588, 188] width 41 height 11
click at [702, 149] on div "end" at bounding box center [700, 145] width 30 height 11
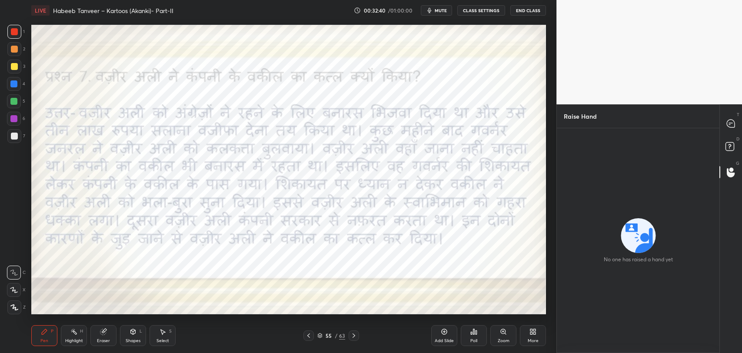
click at [330, 333] on div "55" at bounding box center [328, 335] width 9 height 5
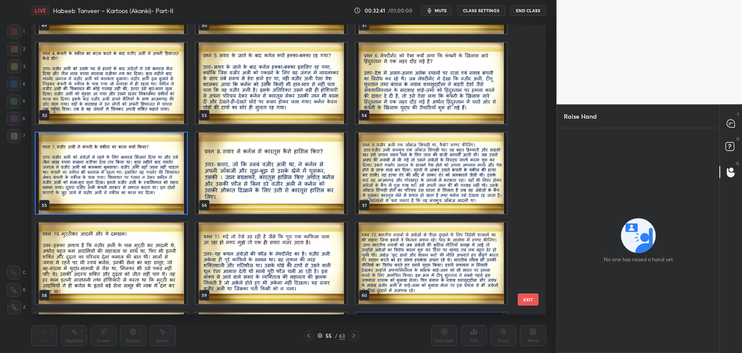
scroll to position [1516, 0]
click at [229, 174] on img "grid" at bounding box center [271, 173] width 151 height 81
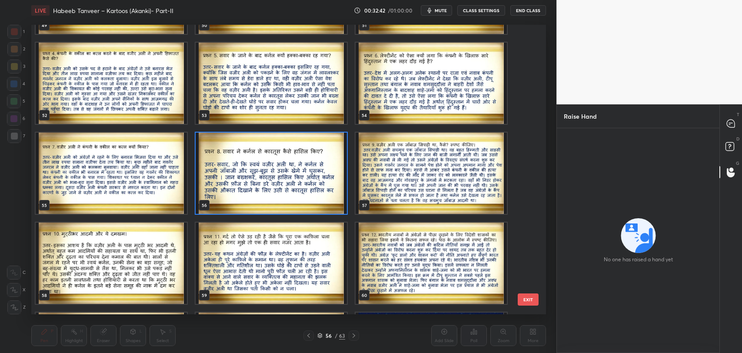
click at [229, 174] on img "grid" at bounding box center [271, 173] width 151 height 81
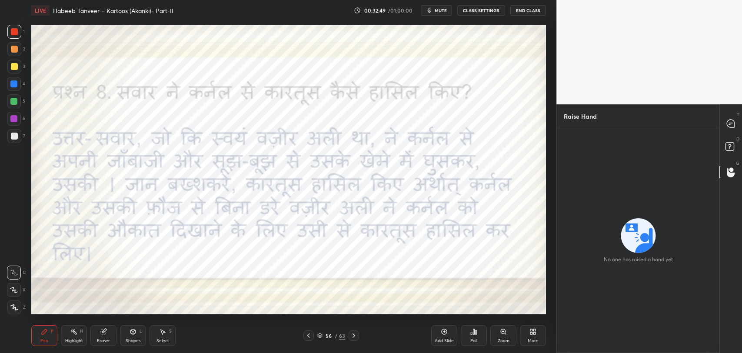
click at [350, 345] on div "Pen P Highlight H Eraser Shapes L Select S 56 / 63 Add Slide Poll Zoom More" at bounding box center [288, 335] width 515 height 35
click at [350, 338] on icon at bounding box center [353, 335] width 7 height 7
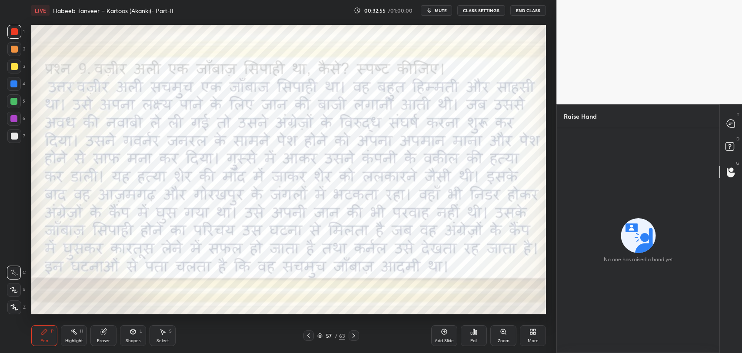
click at [356, 335] on icon at bounding box center [353, 335] width 7 height 7
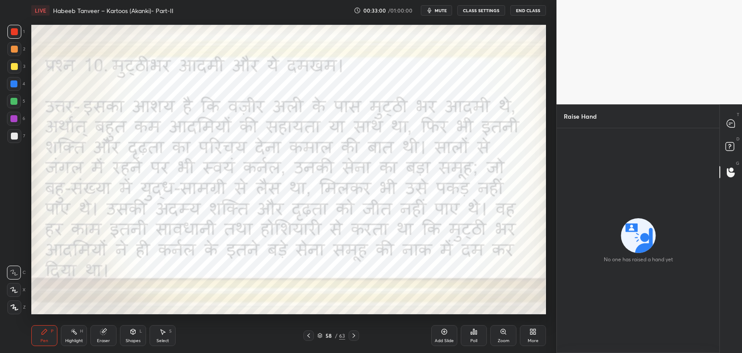
click at [356, 335] on icon at bounding box center [353, 335] width 7 height 7
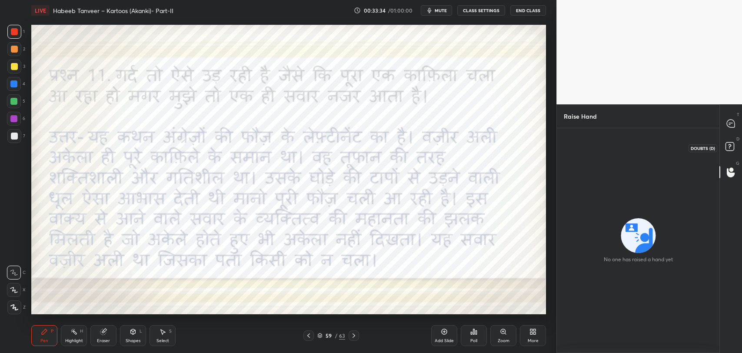
click at [732, 147] on rect at bounding box center [730, 147] width 8 height 8
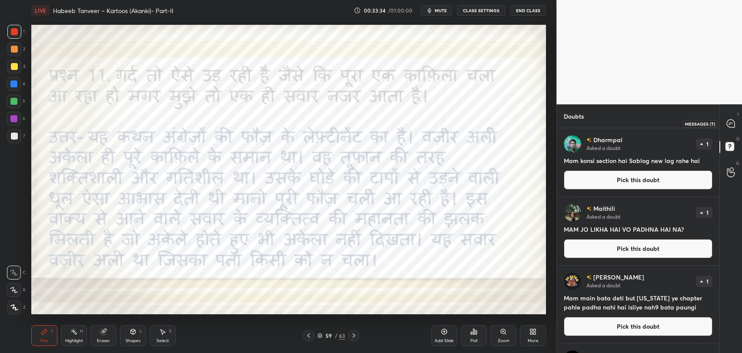
click at [737, 125] on div at bounding box center [730, 124] width 17 height 16
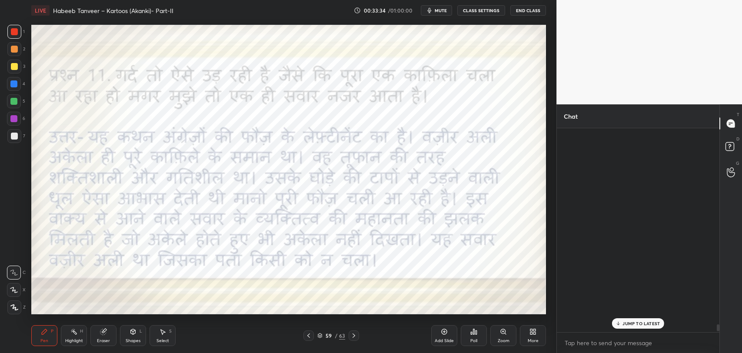
scroll to position [202, 160]
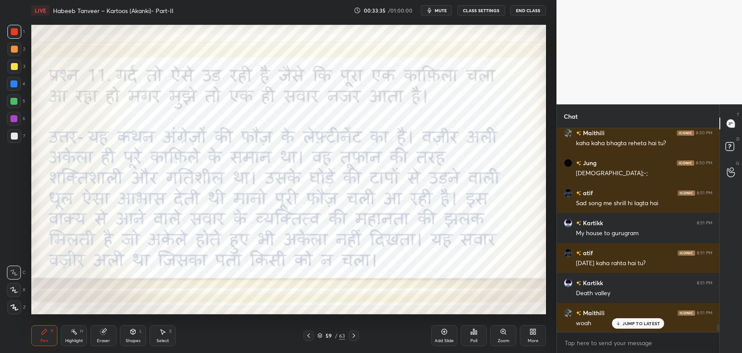
click at [643, 321] on p "JUMP TO LATEST" at bounding box center [640, 323] width 37 height 5
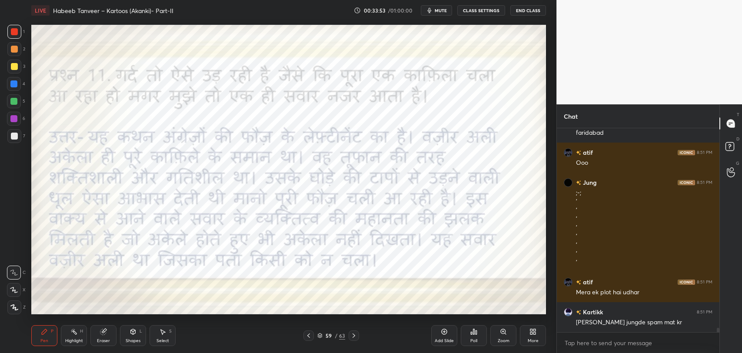
scroll to position [9402, 0]
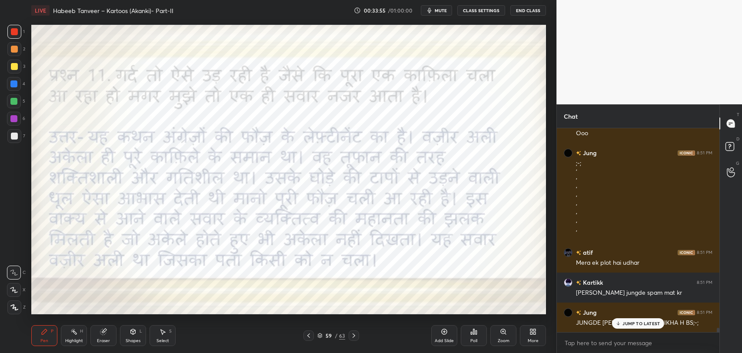
click at [648, 321] on p "JUMP TO LATEST" at bounding box center [640, 323] width 37 height 5
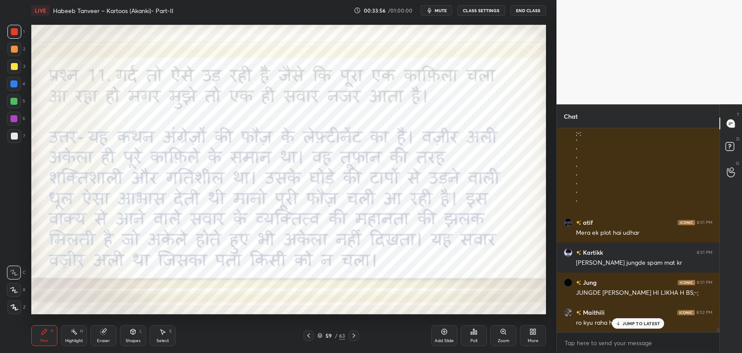
scroll to position [9462, 0]
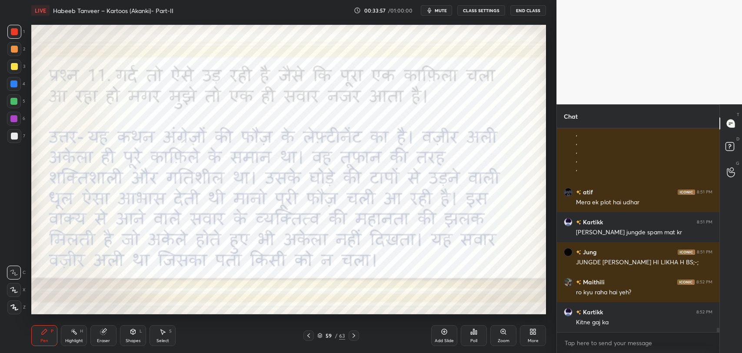
click at [309, 335] on icon at bounding box center [308, 335] width 7 height 7
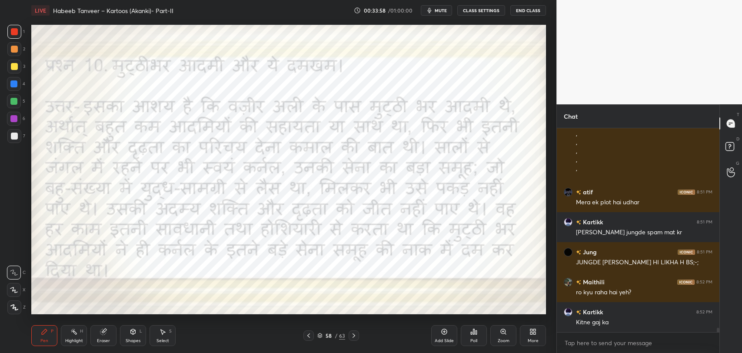
click at [353, 334] on icon at bounding box center [354, 335] width 3 height 4
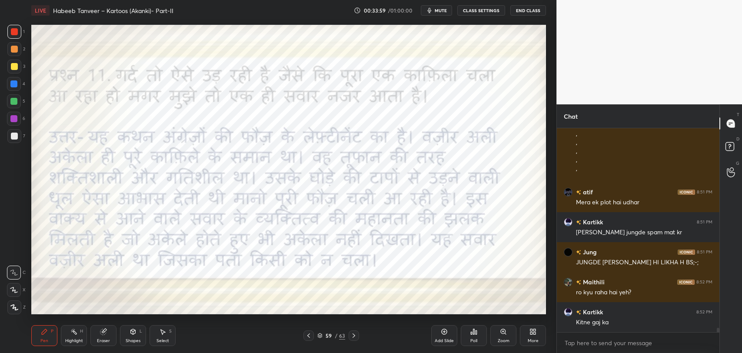
click at [355, 334] on icon at bounding box center [353, 335] width 7 height 7
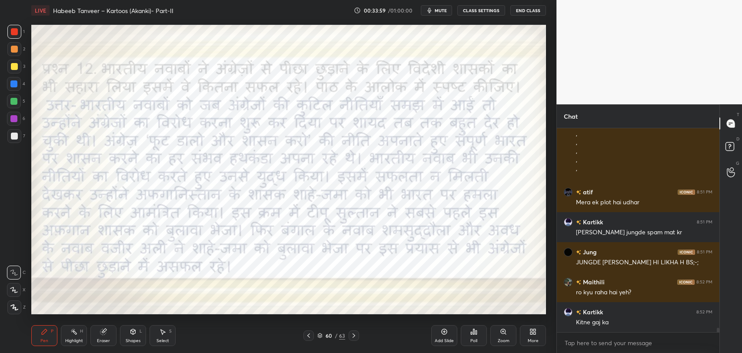
scroll to position [9492, 0]
click at [355, 334] on icon at bounding box center [353, 335] width 7 height 7
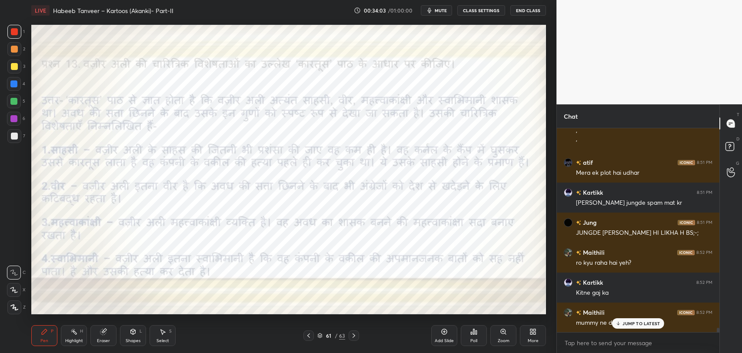
click at [351, 337] on icon at bounding box center [353, 335] width 7 height 7
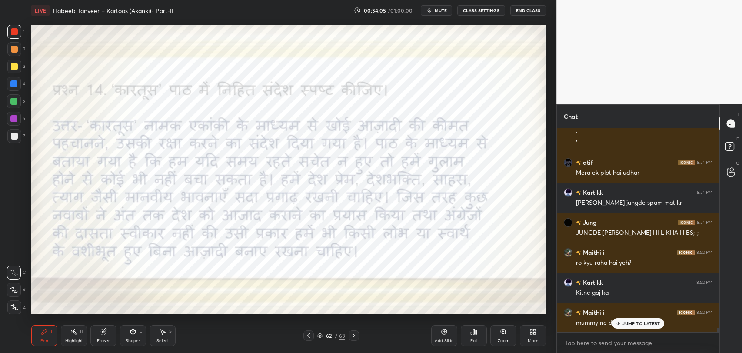
click at [313, 337] on div at bounding box center [308, 335] width 10 height 10
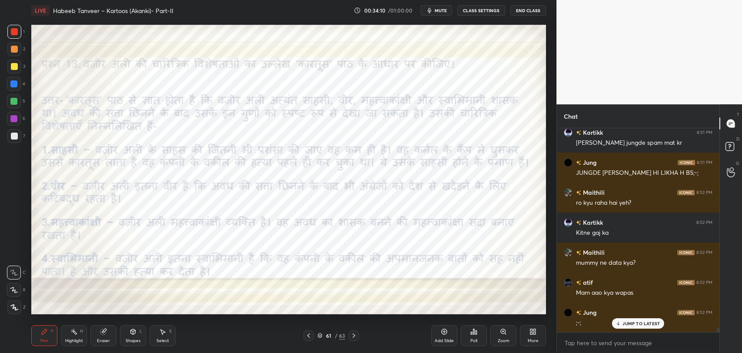
scroll to position [9582, 0]
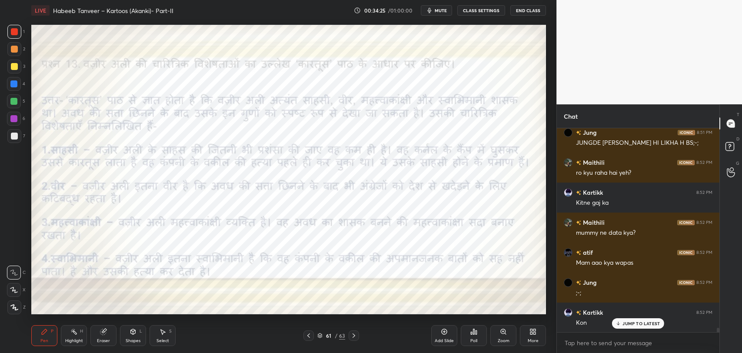
click at [356, 333] on icon at bounding box center [353, 335] width 7 height 7
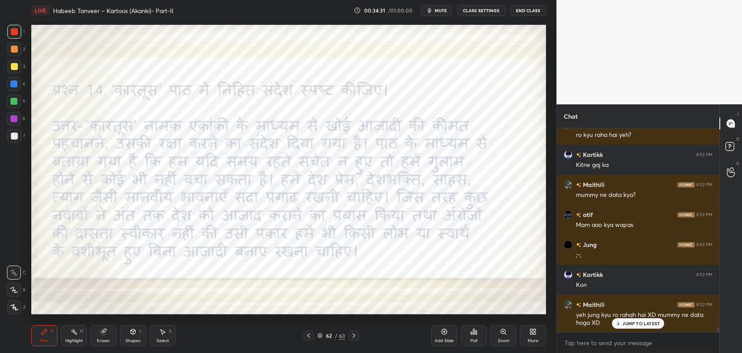
scroll to position [9657, 0]
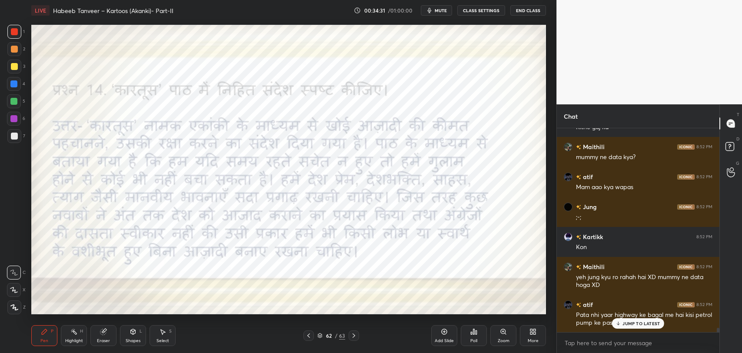
click at [624, 324] on p "JUMP TO LATEST" at bounding box center [640, 323] width 37 height 5
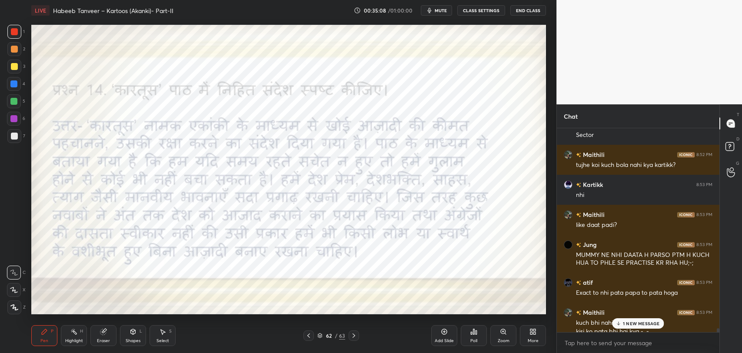
scroll to position [9893, 0]
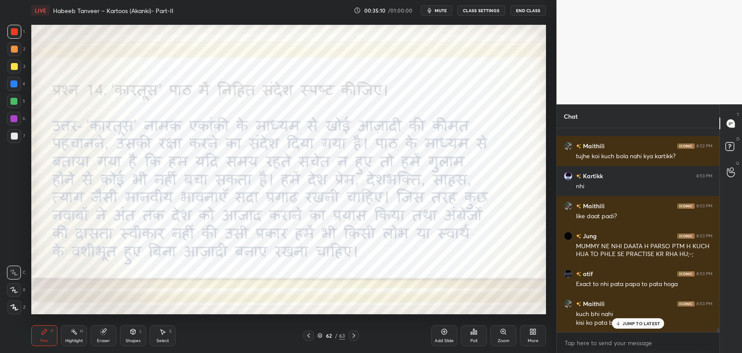
click at [627, 322] on p "JUMP TO LATEST" at bounding box center [640, 323] width 37 height 5
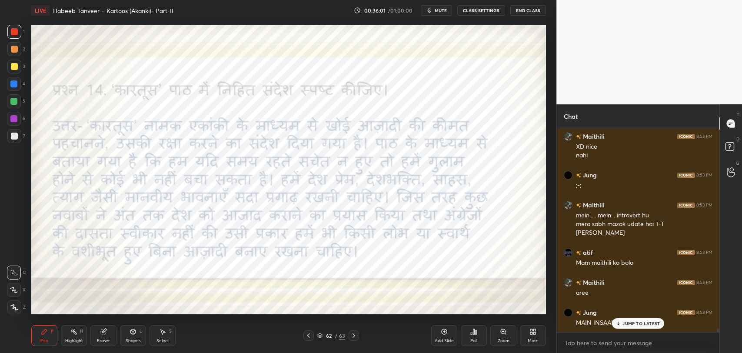
scroll to position [10294, 0]
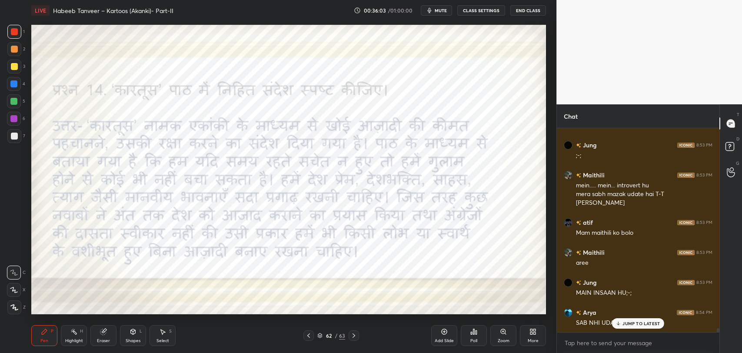
click at [635, 321] on p "JUMP TO LATEST" at bounding box center [640, 323] width 37 height 5
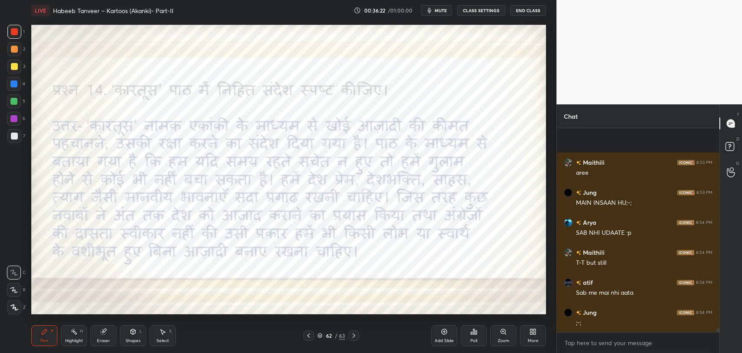
scroll to position [10444, 0]
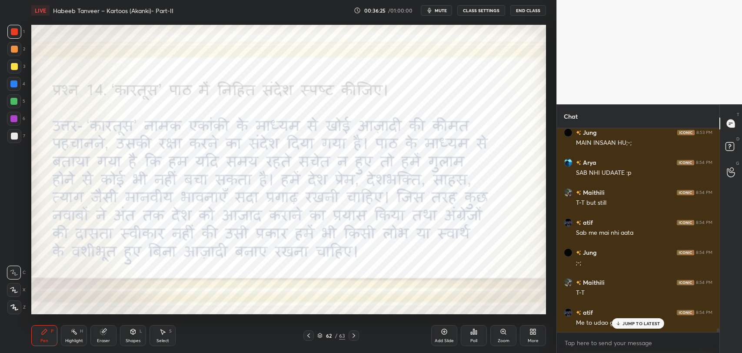
click at [637, 324] on p "JUMP TO LATEST" at bounding box center [640, 323] width 37 height 5
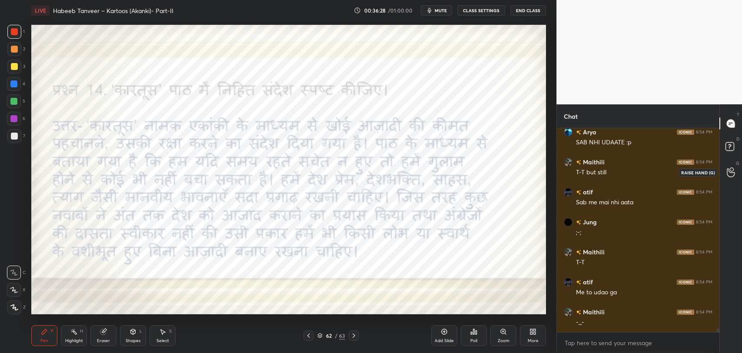
click at [731, 173] on icon at bounding box center [731, 172] width 8 height 10
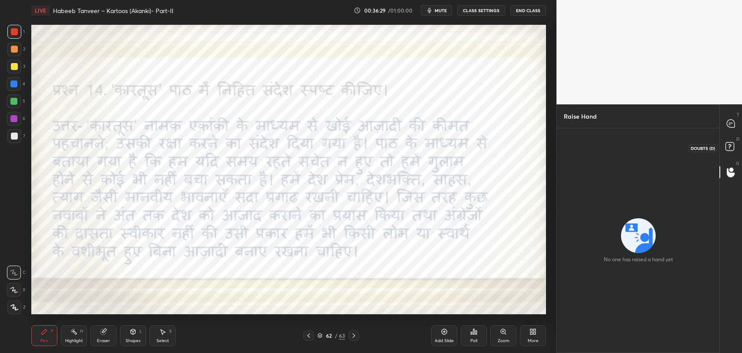
click at [726, 149] on rect at bounding box center [730, 147] width 8 height 8
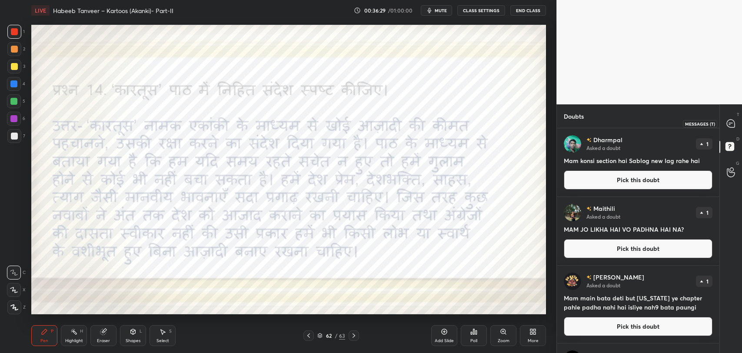
click at [730, 117] on div at bounding box center [730, 124] width 17 height 16
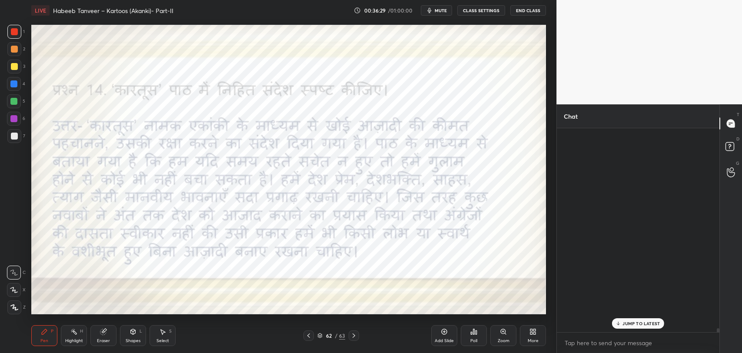
scroll to position [202, 160]
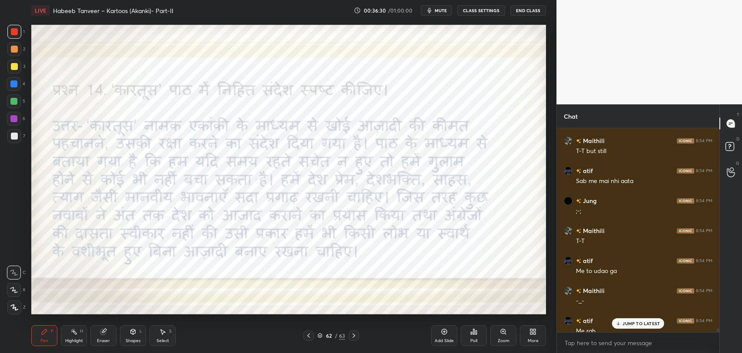
click at [648, 321] on p "JUMP TO LATEST" at bounding box center [640, 323] width 37 height 5
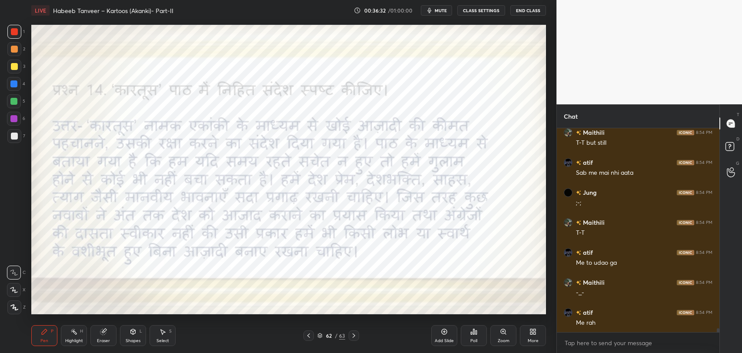
scroll to position [10534, 0]
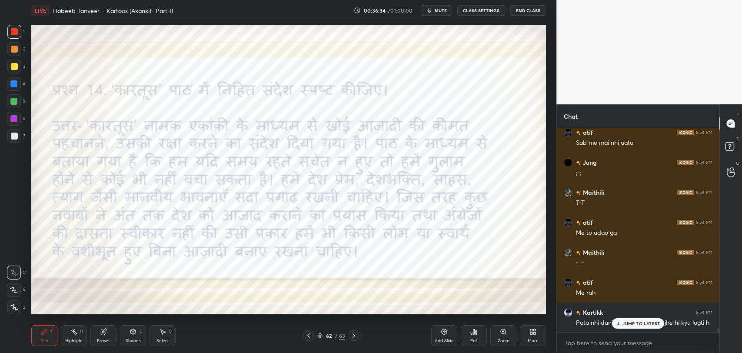
click at [644, 327] on div "JUMP TO LATEST" at bounding box center [638, 323] width 52 height 10
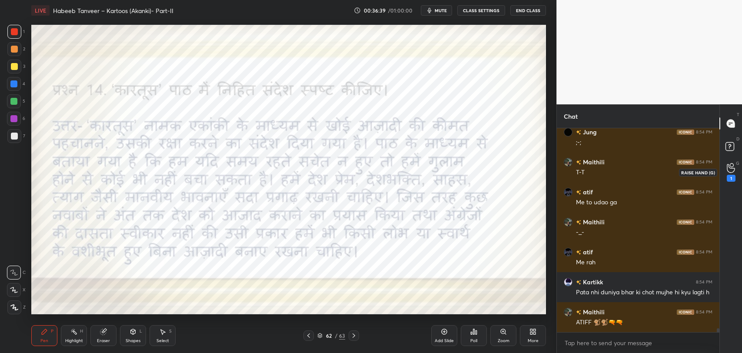
click at [735, 175] on div "1" at bounding box center [730, 172] width 17 height 16
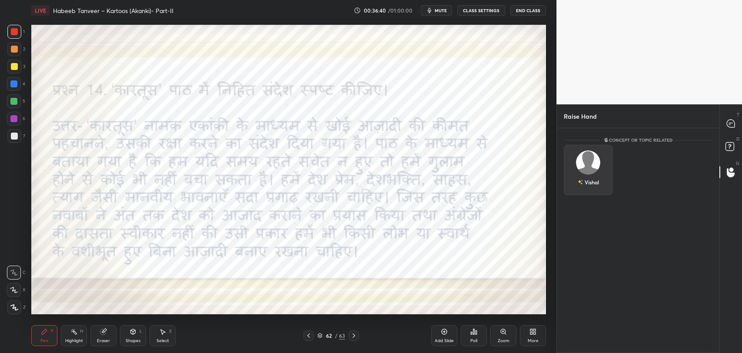
click at [604, 175] on div "Vishal" at bounding box center [588, 170] width 49 height 50
click at [596, 187] on button "INVITE" at bounding box center [588, 188] width 41 height 11
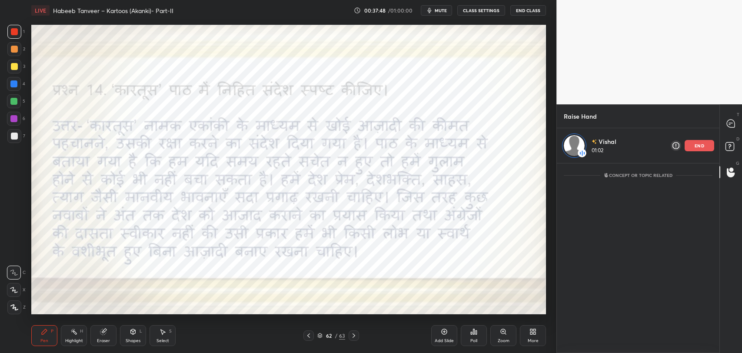
click at [702, 141] on div "end" at bounding box center [700, 145] width 30 height 11
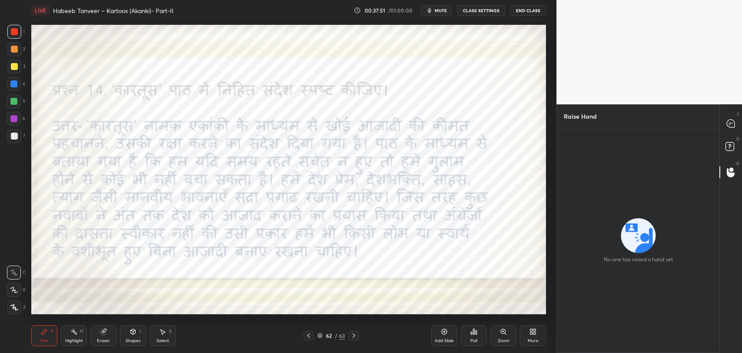
click at [333, 333] on div "62" at bounding box center [328, 335] width 9 height 5
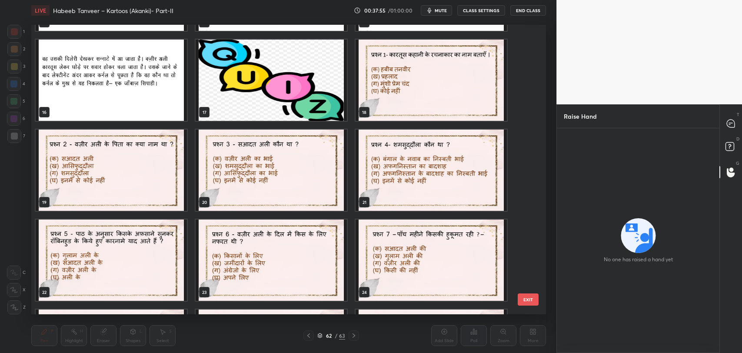
scroll to position [441, 0]
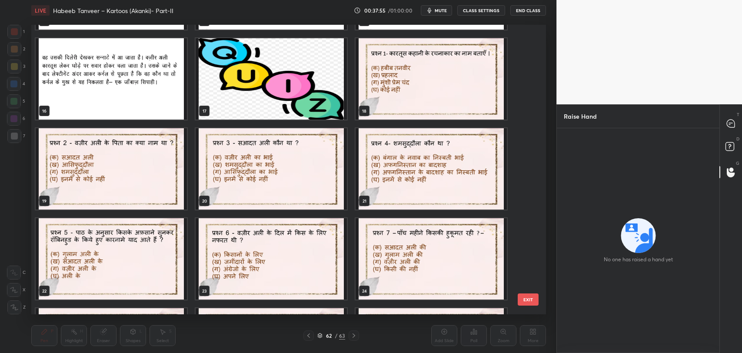
click at [290, 163] on img "grid" at bounding box center [271, 168] width 151 height 81
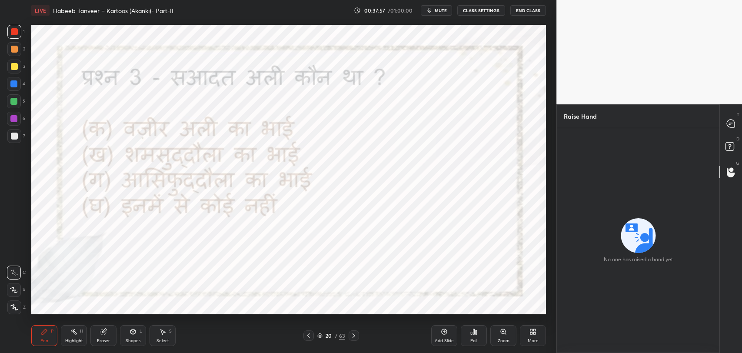
click at [357, 332] on icon at bounding box center [353, 335] width 7 height 7
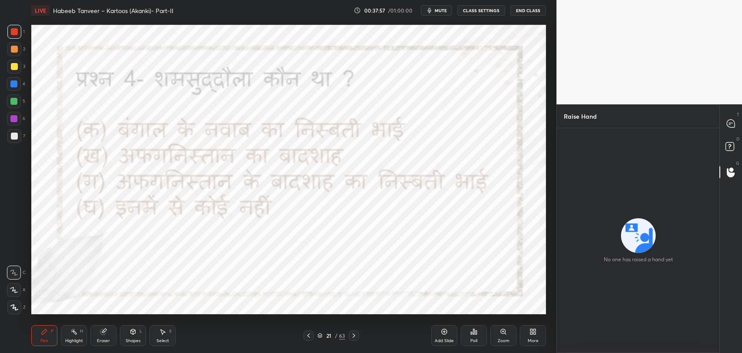
click at [357, 332] on icon at bounding box center [353, 335] width 7 height 7
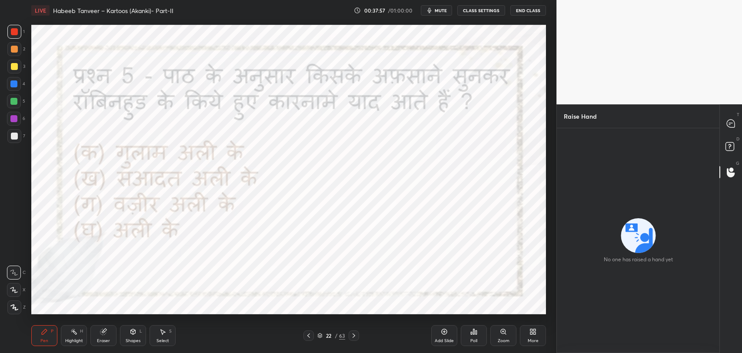
click at [357, 332] on icon at bounding box center [353, 335] width 7 height 7
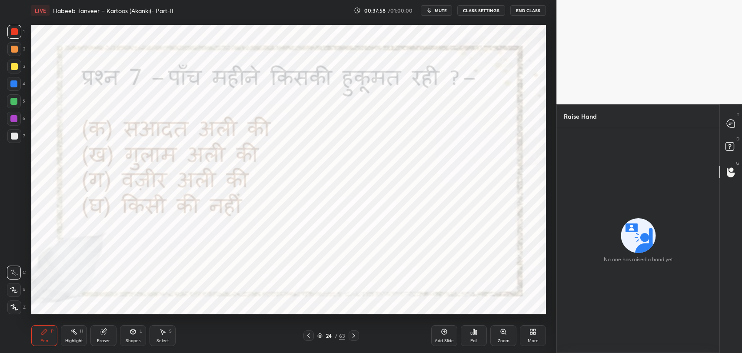
click at [357, 332] on icon at bounding box center [353, 335] width 7 height 7
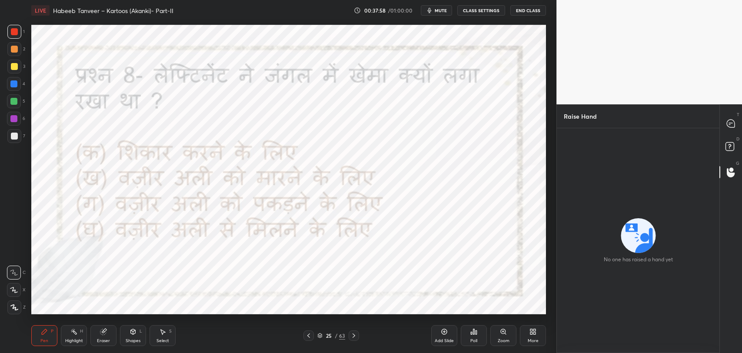
click at [357, 332] on icon at bounding box center [353, 335] width 7 height 7
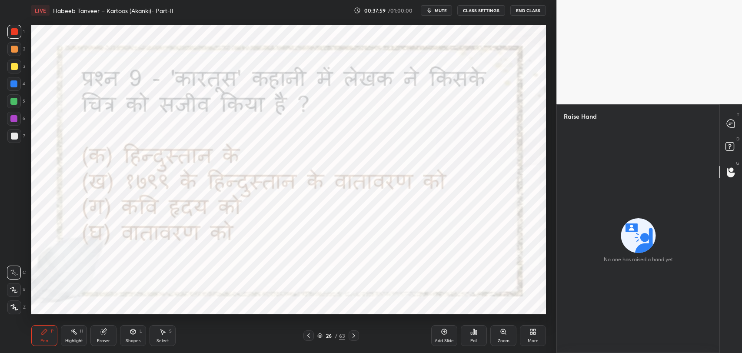
click at [357, 332] on icon at bounding box center [353, 335] width 7 height 7
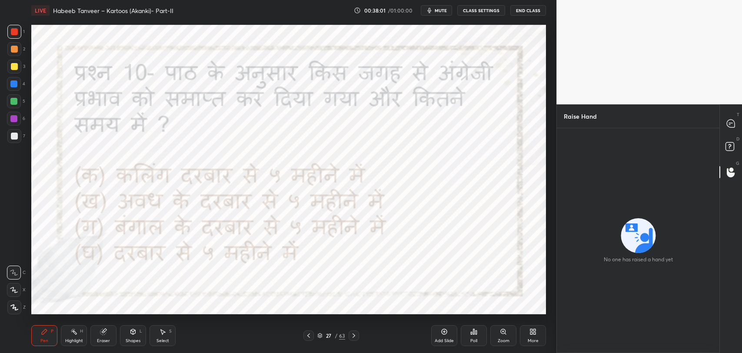
click at [357, 332] on icon at bounding box center [353, 335] width 7 height 7
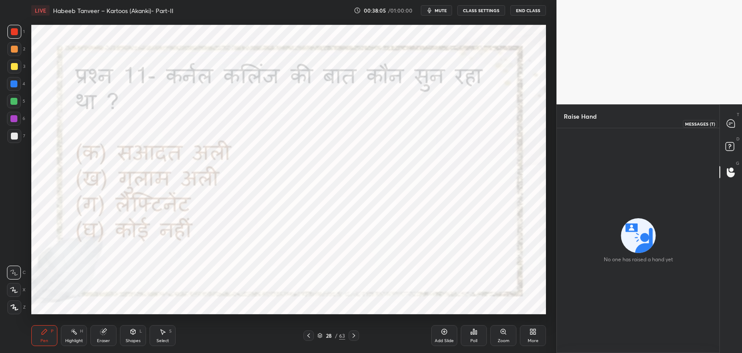
click at [723, 126] on div at bounding box center [730, 124] width 17 height 16
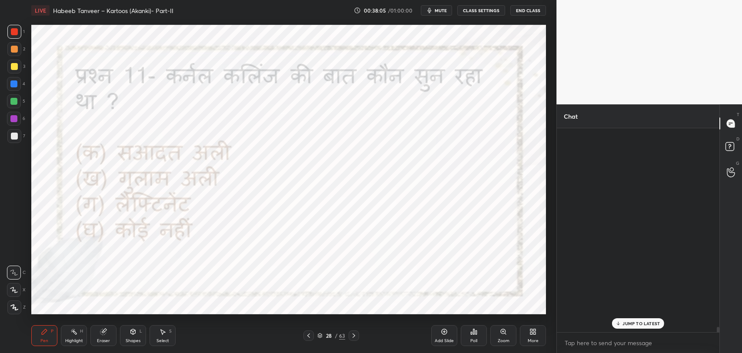
scroll to position [202, 160]
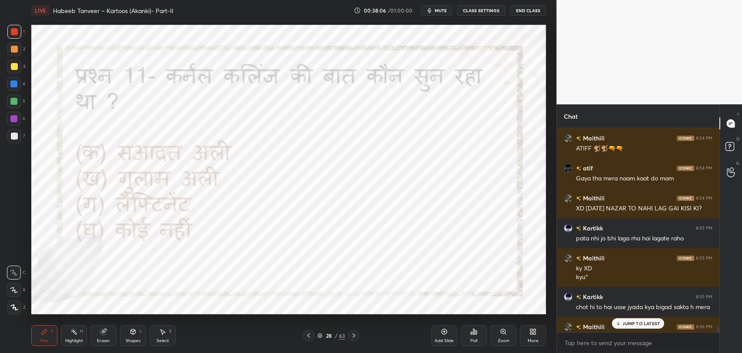
click at [623, 324] on p "JUMP TO LATEST" at bounding box center [640, 323] width 37 height 5
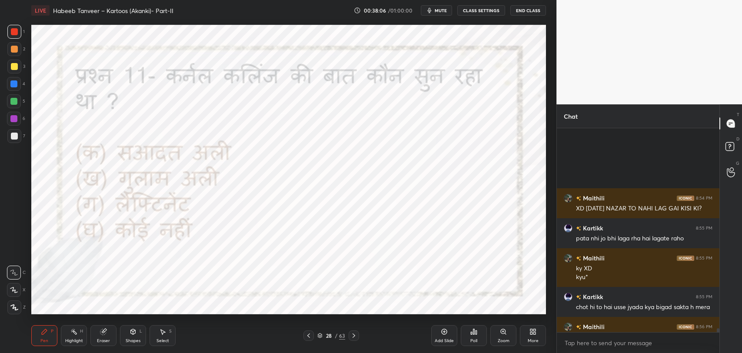
scroll to position [10851, 0]
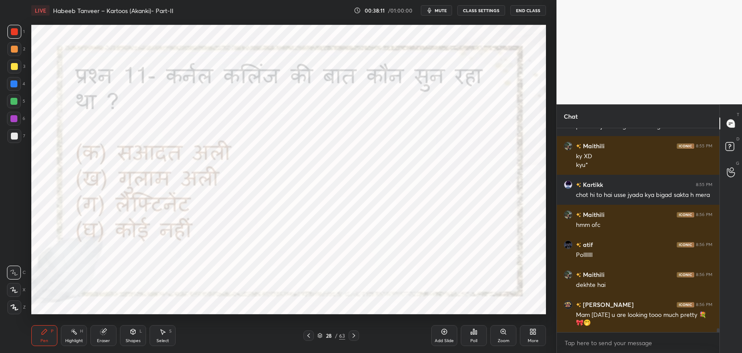
click at [349, 334] on div at bounding box center [354, 335] width 10 height 10
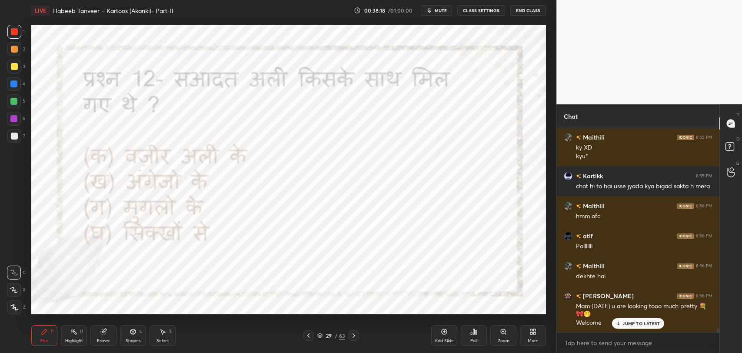
scroll to position [10920, 0]
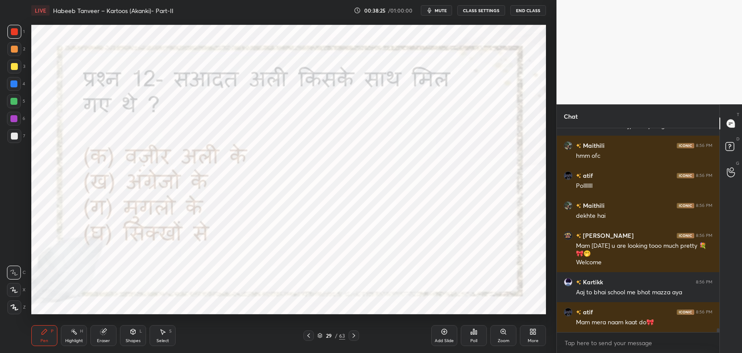
click at [323, 333] on div "29 / 63" at bounding box center [331, 336] width 28 height 8
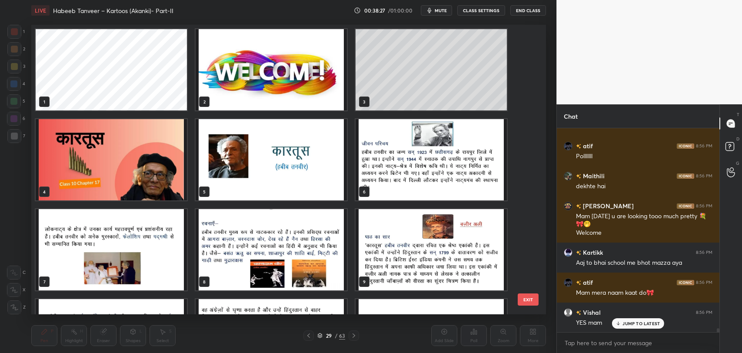
scroll to position [10979, 0]
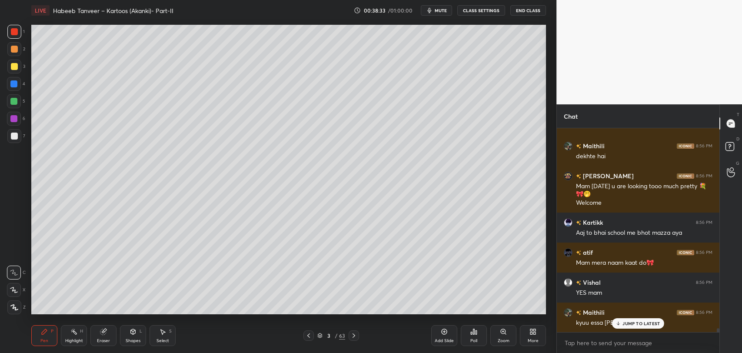
click at [633, 322] on p "JUMP TO LATEST" at bounding box center [640, 323] width 37 height 5
click at [341, 337] on div "63" at bounding box center [342, 336] width 6 height 8
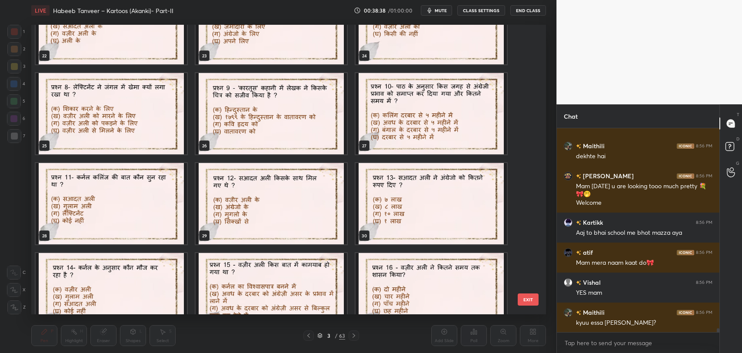
scroll to position [11010, 0]
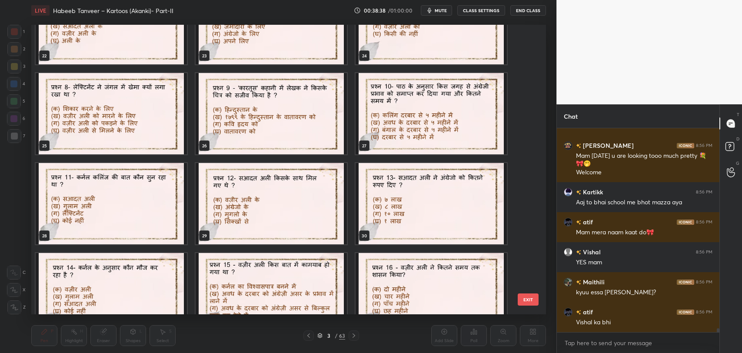
click at [90, 195] on img "grid" at bounding box center [111, 203] width 151 height 81
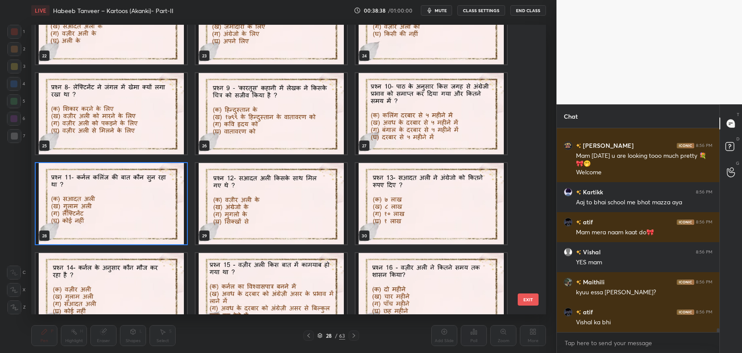
click at [90, 195] on img "grid" at bounding box center [111, 203] width 151 height 81
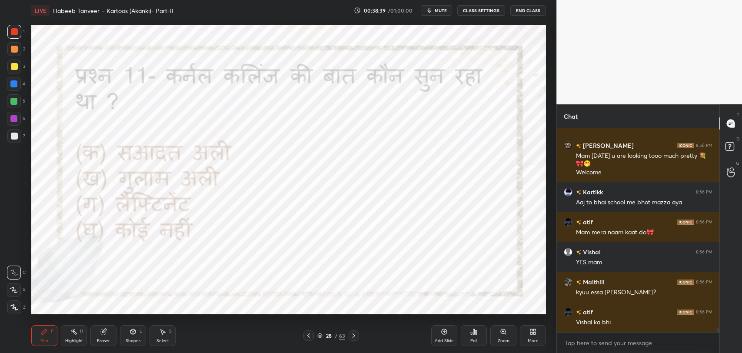
scroll to position [11039, 0]
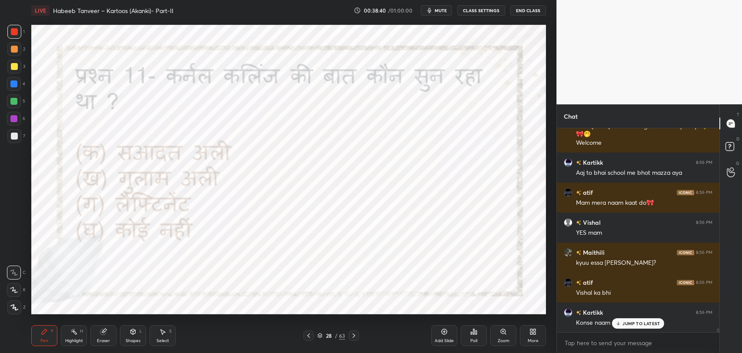
click at [636, 326] on div "JUMP TO LATEST" at bounding box center [638, 323] width 52 height 10
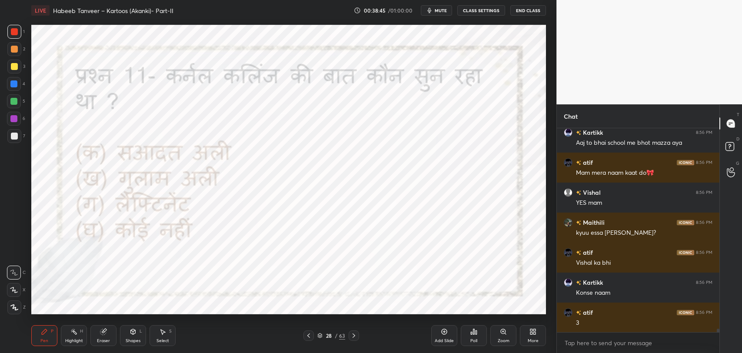
click at [351, 336] on icon at bounding box center [353, 335] width 7 height 7
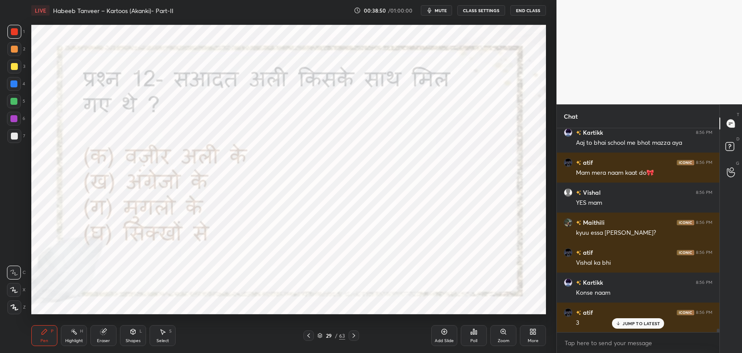
scroll to position [11099, 0]
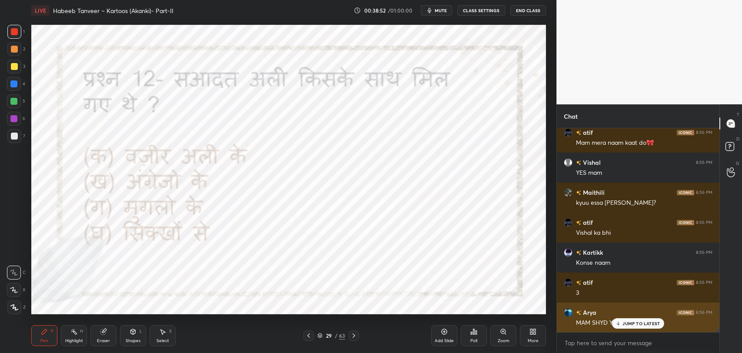
click at [631, 324] on p "JUMP TO LATEST" at bounding box center [640, 323] width 37 height 5
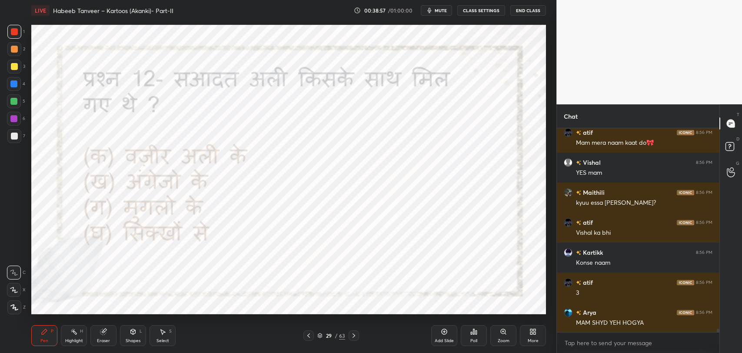
scroll to position [11129, 0]
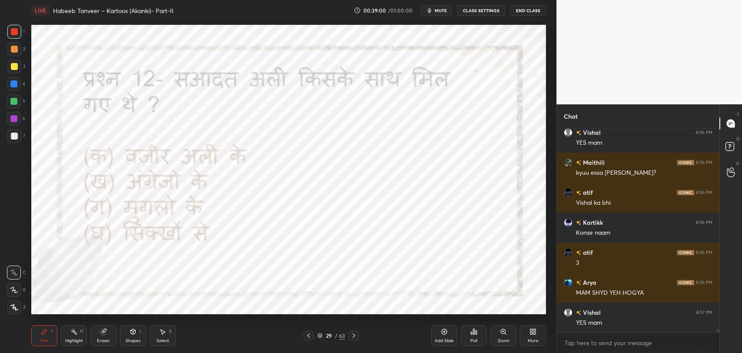
click at [474, 333] on icon at bounding box center [473, 331] width 1 height 5
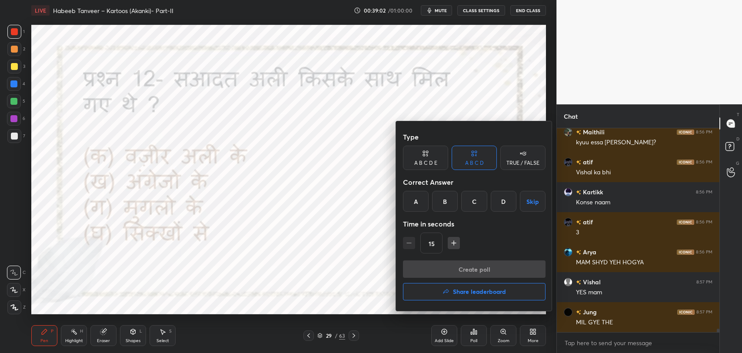
scroll to position [11189, 0]
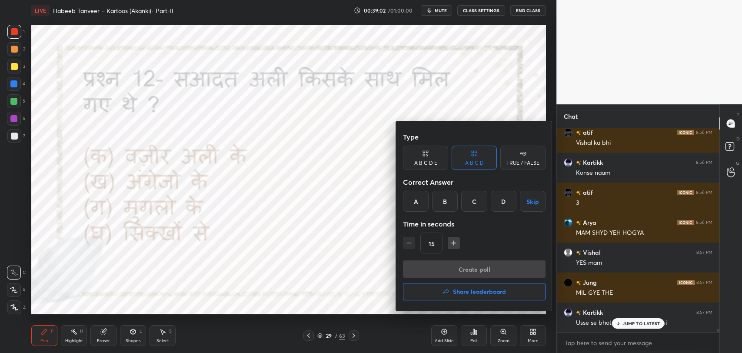
click at [447, 207] on div "B" at bounding box center [445, 201] width 26 height 21
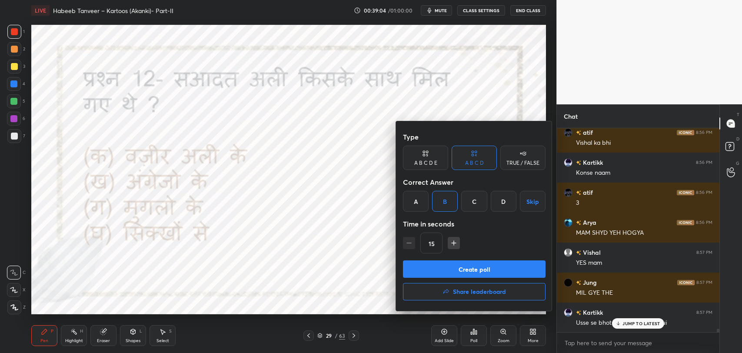
click at [451, 269] on button "Create poll" at bounding box center [474, 268] width 143 height 17
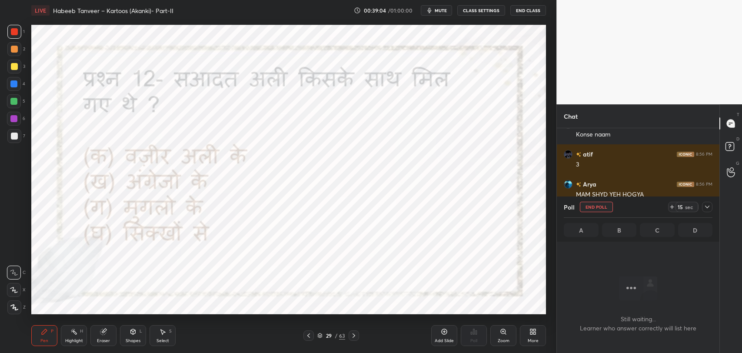
scroll to position [3, 3]
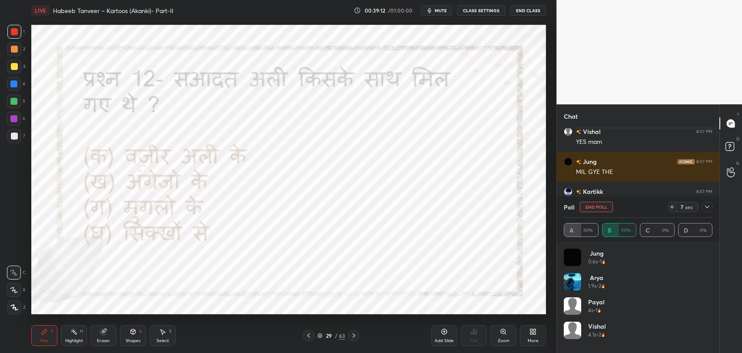
click at [98, 336] on div "Eraser" at bounding box center [103, 335] width 26 height 21
click at [45, 331] on icon at bounding box center [44, 331] width 5 height 5
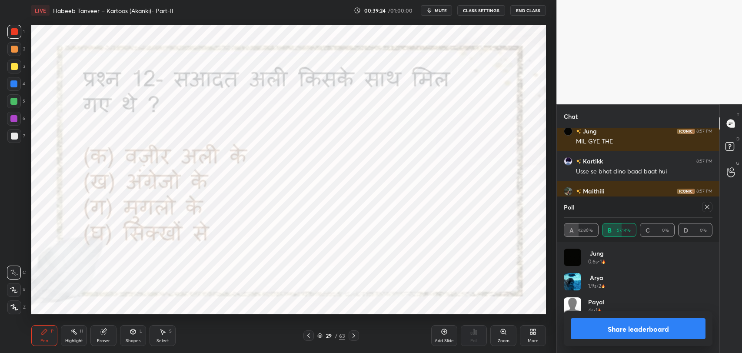
click at [351, 335] on icon at bounding box center [353, 335] width 7 height 7
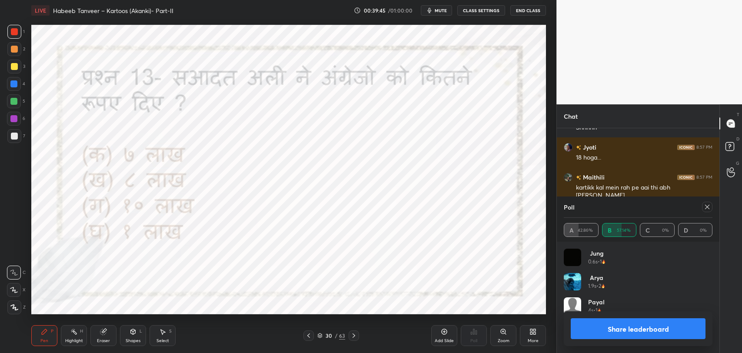
scroll to position [11529, 0]
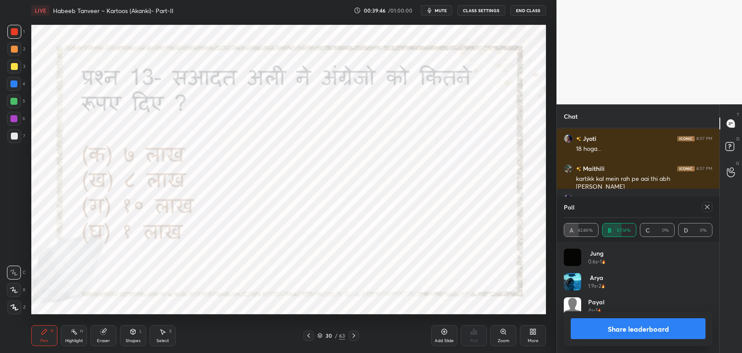
click at [707, 206] on icon at bounding box center [707, 206] width 7 height 7
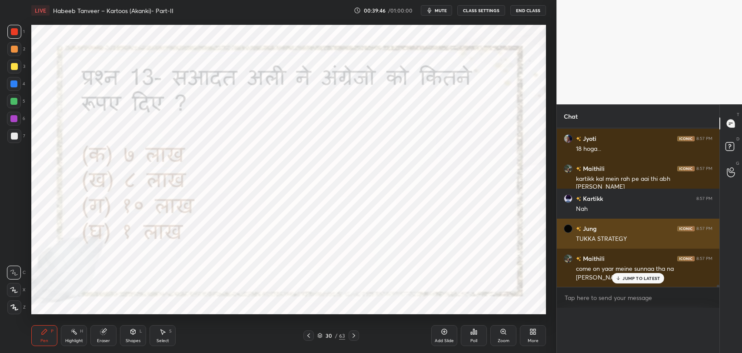
scroll to position [0, 0]
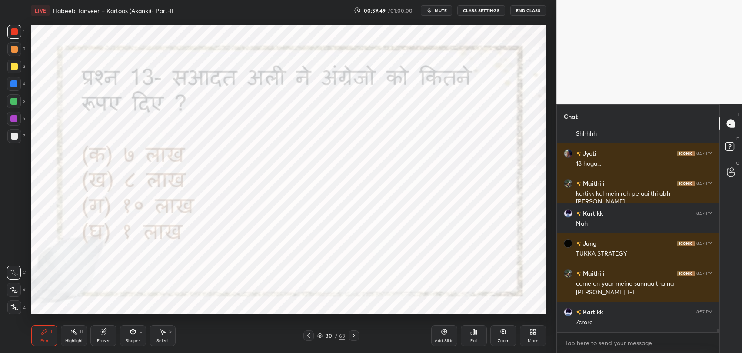
click at [100, 333] on icon at bounding box center [103, 331] width 7 height 7
click at [36, 346] on div "Pen P Highlight H Eraser Shapes L Select S 30 / 63 Add Slide Poll Zoom More" at bounding box center [288, 335] width 515 height 35
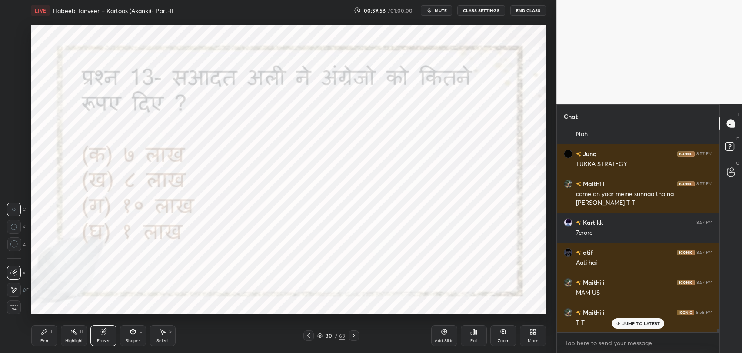
click at [636, 323] on p "JUMP TO LATEST" at bounding box center [640, 323] width 37 height 5
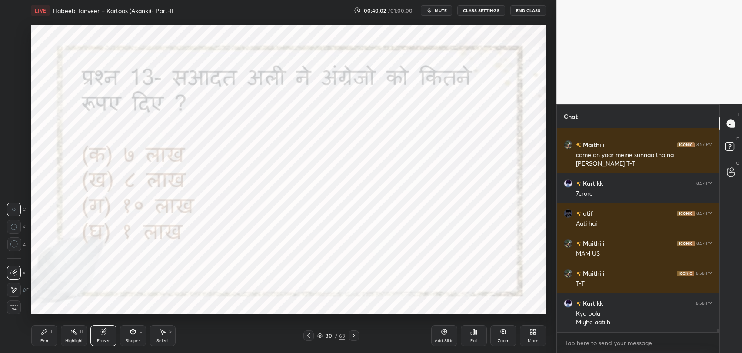
click at [478, 338] on div "Poll" at bounding box center [474, 335] width 26 height 21
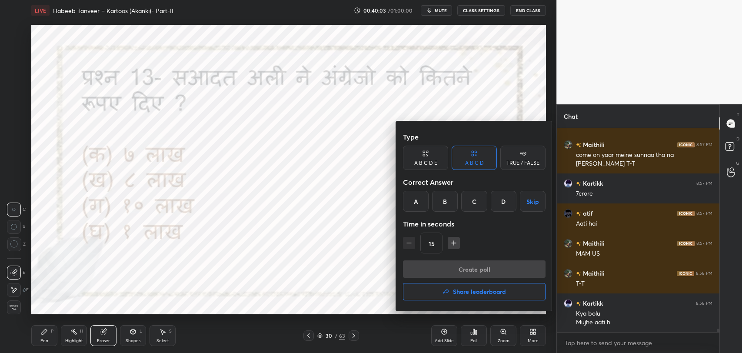
click at [475, 205] on div "C" at bounding box center [474, 201] width 26 height 21
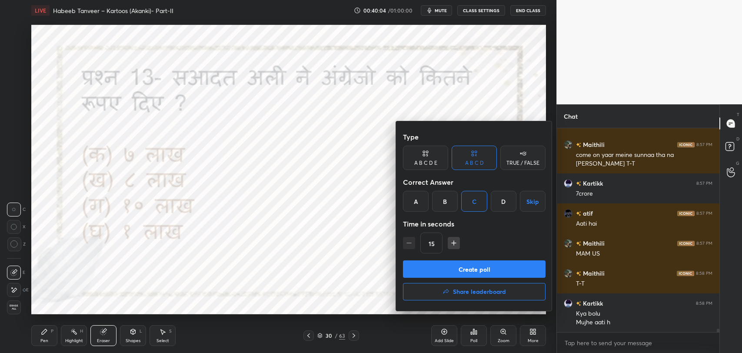
click at [474, 273] on button "Create poll" at bounding box center [474, 268] width 143 height 17
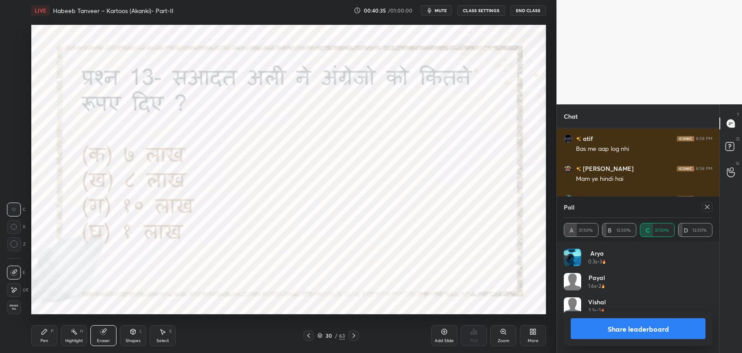
click at [707, 206] on icon at bounding box center [707, 207] width 4 height 4
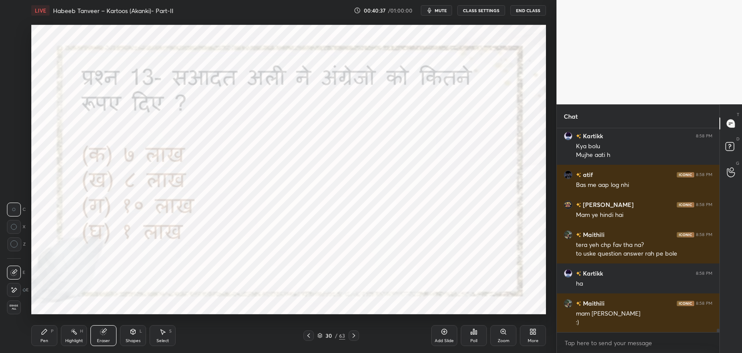
click at [50, 328] on div "Pen P" at bounding box center [44, 335] width 26 height 21
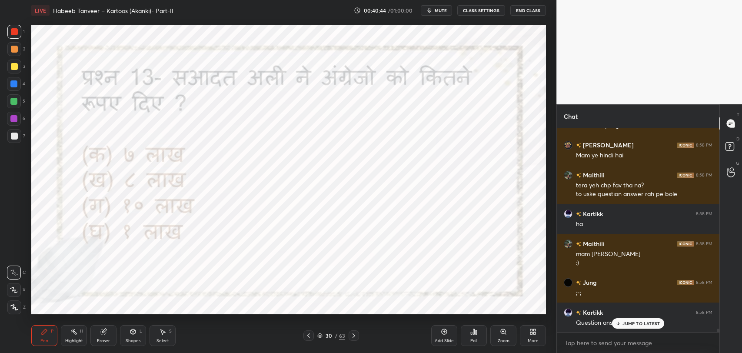
click at [629, 326] on p "JUMP TO LATEST" at bounding box center [640, 323] width 37 height 5
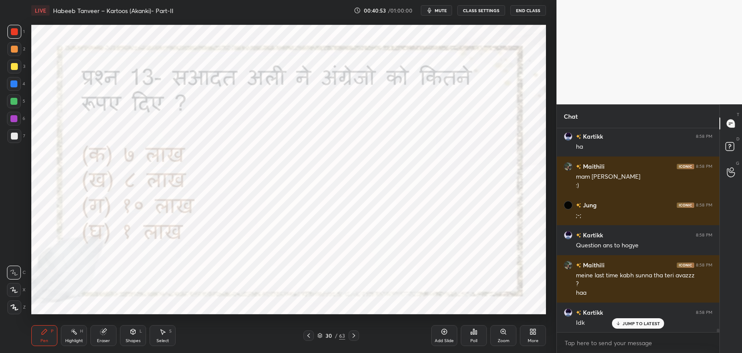
click at [636, 323] on p "JUMP TO LATEST" at bounding box center [640, 323] width 37 height 5
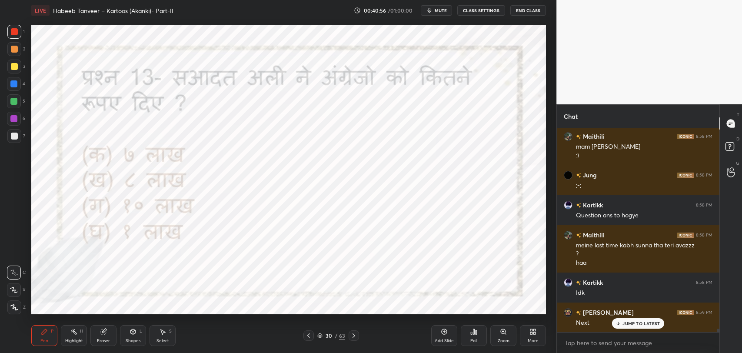
click at [354, 332] on icon at bounding box center [353, 335] width 7 height 7
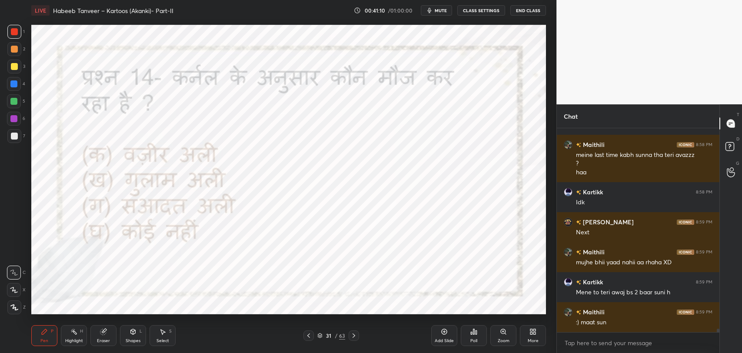
scroll to position [12097, 0]
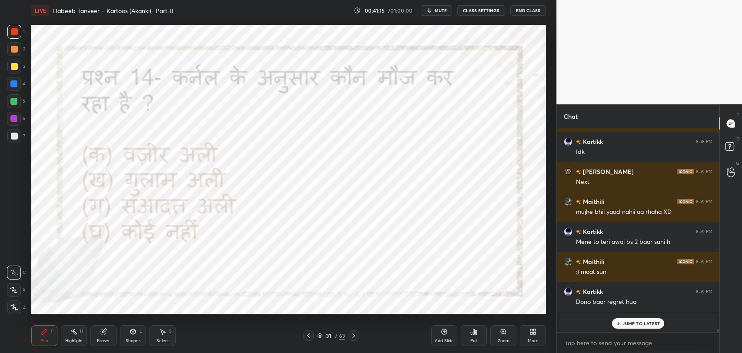
click at [622, 321] on p "JUMP TO LATEST" at bounding box center [640, 323] width 37 height 5
click at [480, 335] on div "Poll" at bounding box center [474, 335] width 26 height 21
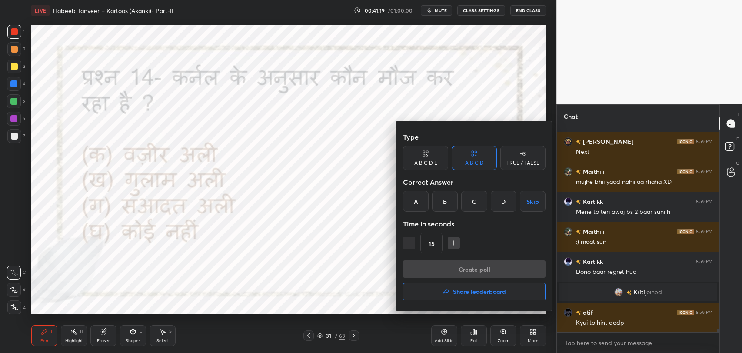
click at [476, 202] on div "C" at bounding box center [474, 201] width 26 height 21
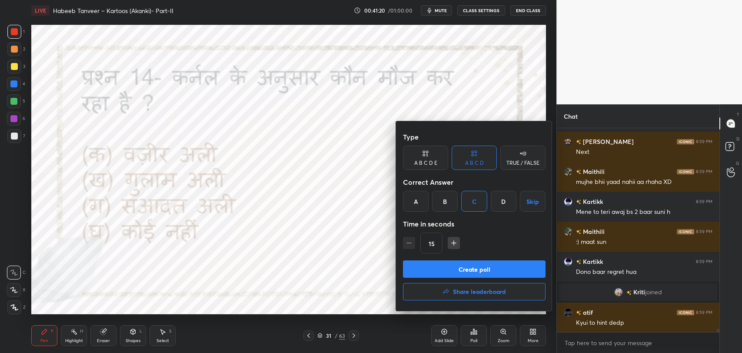
click at [481, 263] on button "Create poll" at bounding box center [474, 268] width 143 height 17
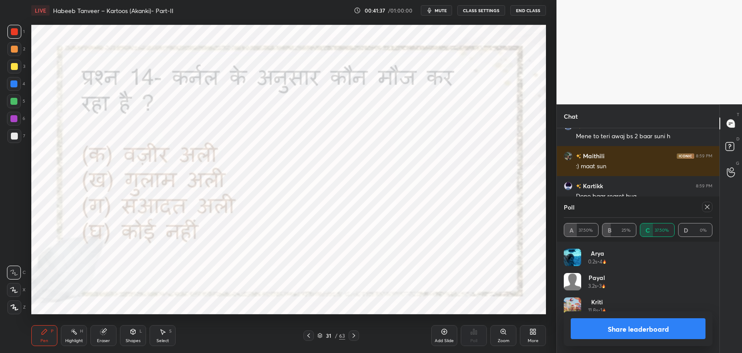
scroll to position [12304, 0]
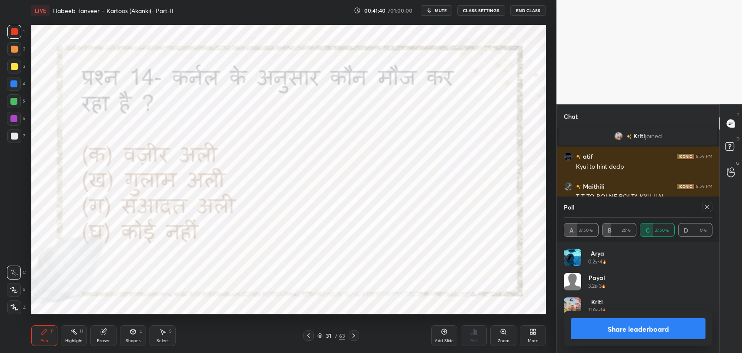
click at [709, 211] on div at bounding box center [707, 207] width 10 height 10
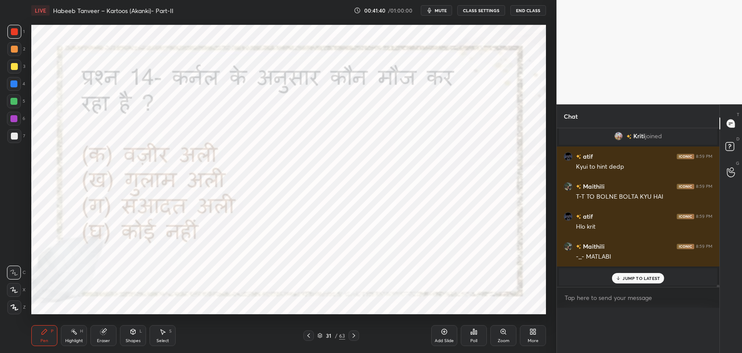
scroll to position [3, 3]
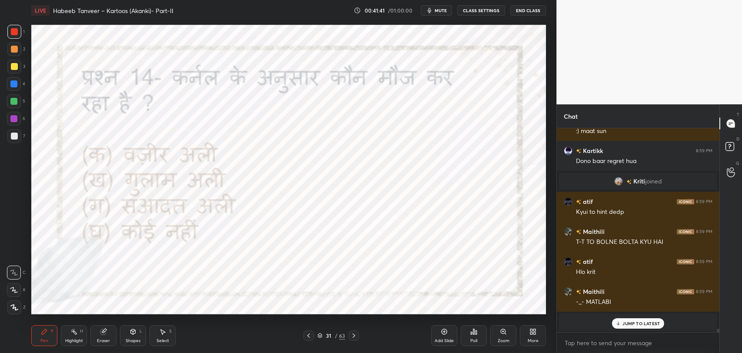
click at [633, 321] on p "JUMP TO LATEST" at bounding box center [640, 323] width 37 height 5
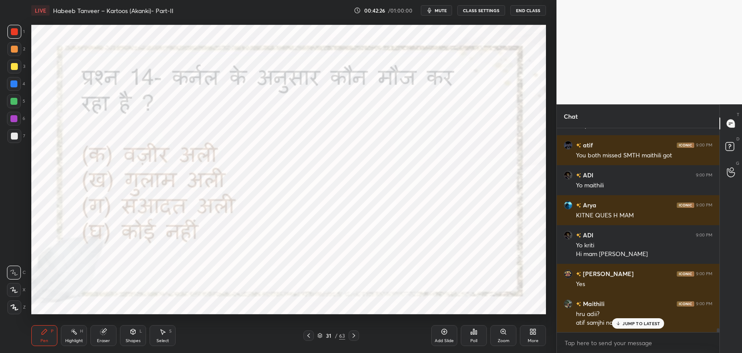
click at [627, 322] on p "JUMP TO LATEST" at bounding box center [640, 323] width 37 height 5
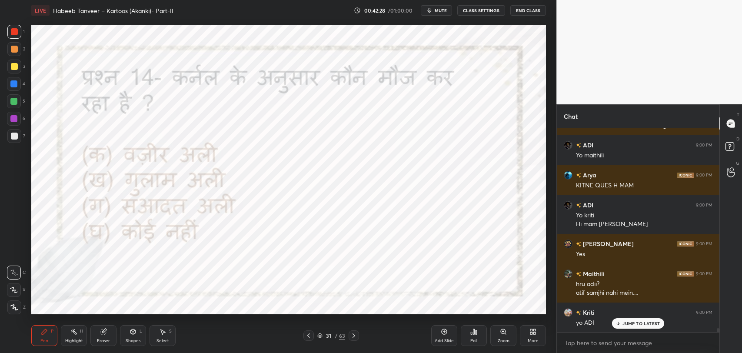
click at [637, 321] on p "JUMP TO LATEST" at bounding box center [640, 323] width 37 height 5
click at [357, 334] on div at bounding box center [354, 335] width 10 height 10
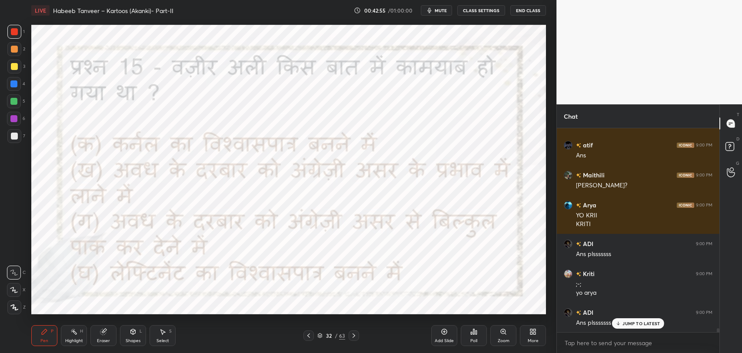
scroll to position [10856, 0]
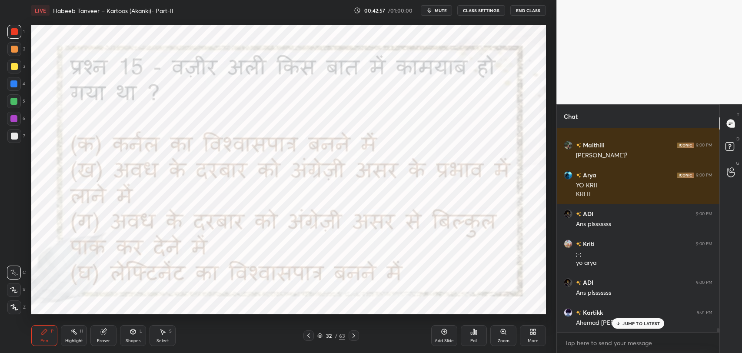
click at [627, 322] on p "JUMP TO LATEST" at bounding box center [640, 323] width 37 height 5
click at [479, 341] on div "Poll" at bounding box center [474, 335] width 26 height 21
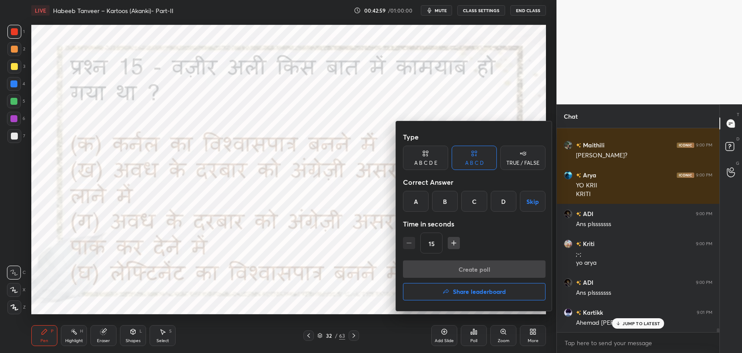
scroll to position [10886, 0]
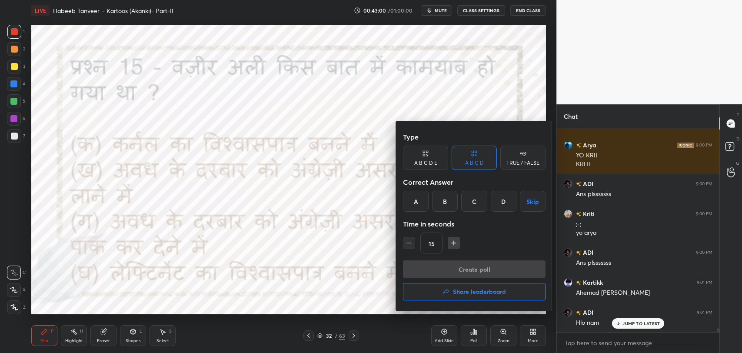
click at [476, 203] on div "C" at bounding box center [474, 201] width 26 height 21
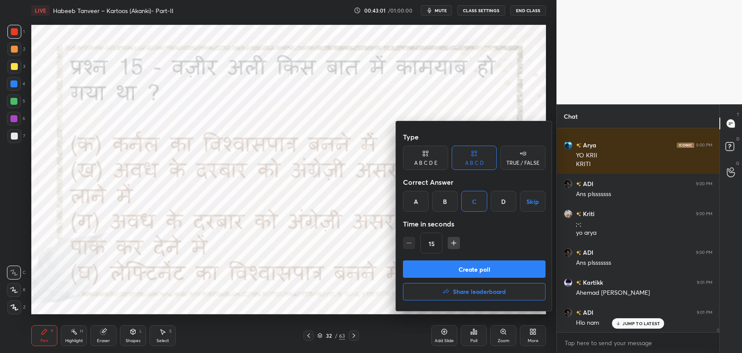
click at [489, 264] on button "Create poll" at bounding box center [474, 268] width 143 height 17
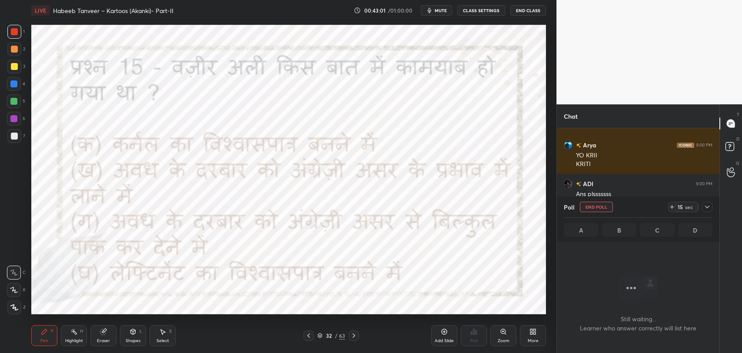
scroll to position [156, 160]
click at [442, 12] on span "mute" at bounding box center [441, 10] width 12 height 6
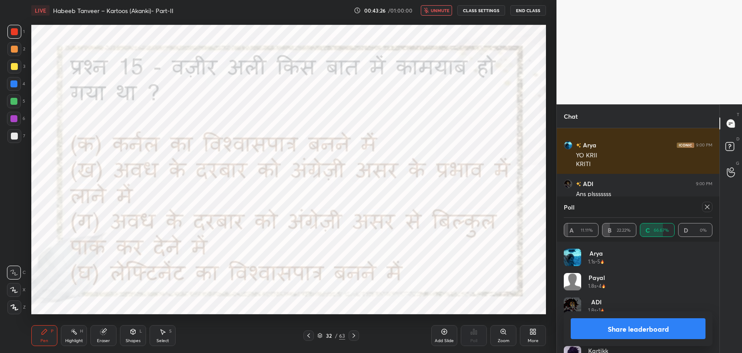
scroll to position [11120, 0]
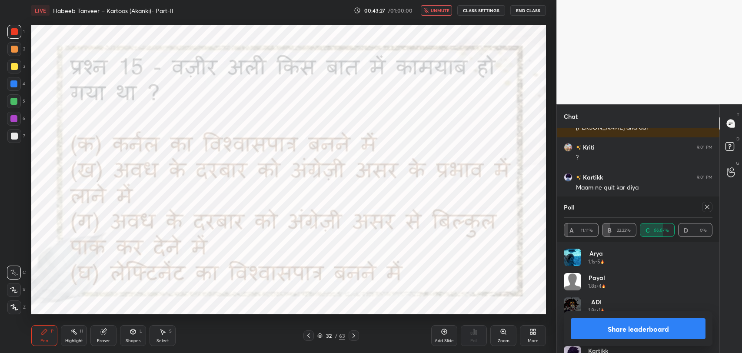
click at [438, 6] on button "unmute" at bounding box center [436, 10] width 31 height 10
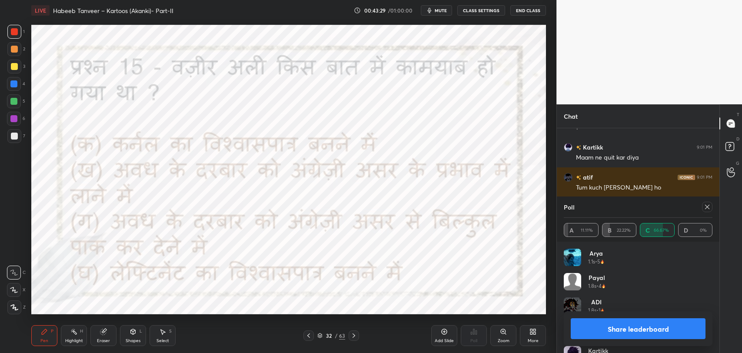
click at [706, 210] on icon at bounding box center [707, 206] width 7 height 7
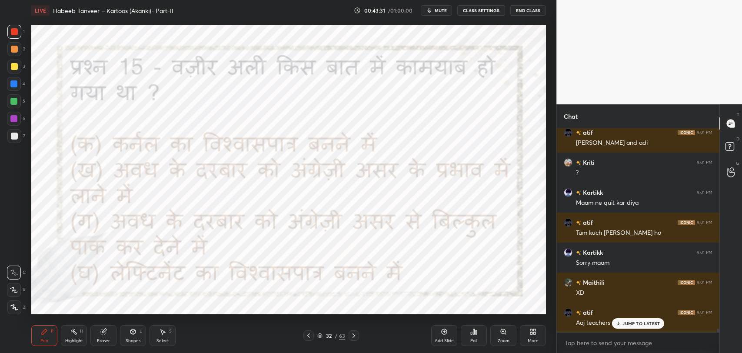
click at [627, 325] on p "JUMP TO LATEST" at bounding box center [640, 323] width 37 height 5
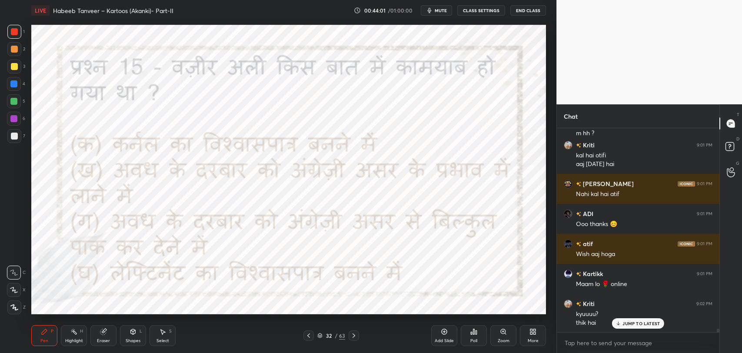
click at [352, 335] on icon at bounding box center [353, 335] width 7 height 7
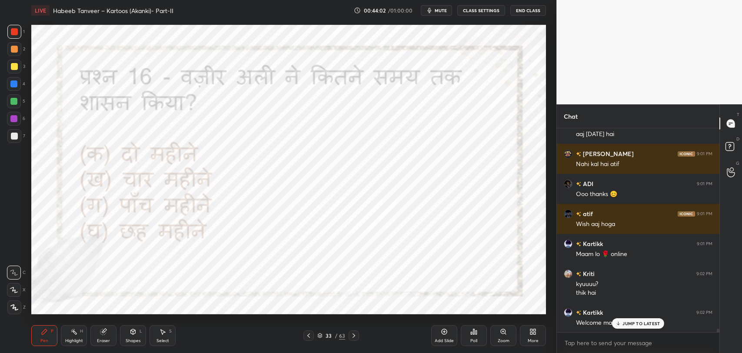
click at [617, 324] on icon at bounding box center [619, 323] width 6 height 5
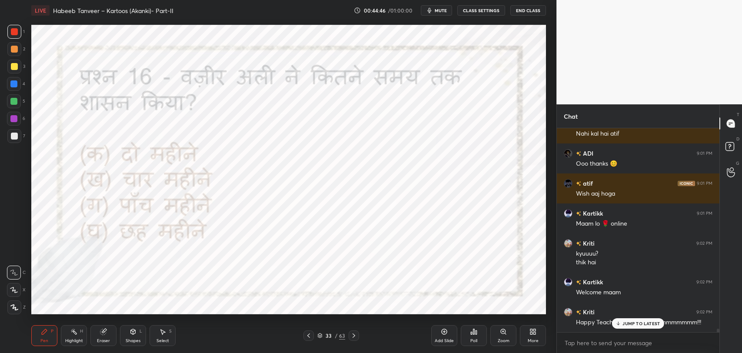
scroll to position [11603, 0]
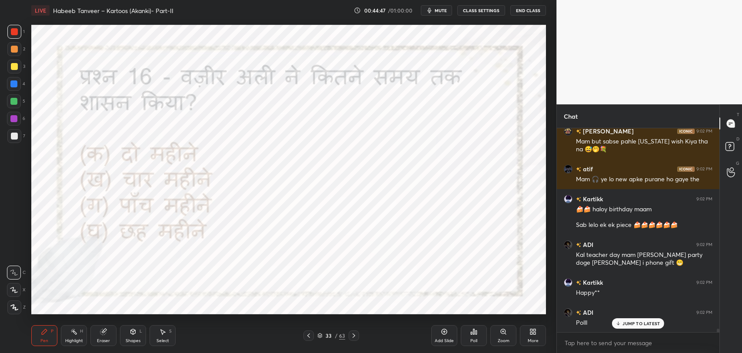
click at [639, 323] on p "JUMP TO LATEST" at bounding box center [640, 323] width 37 height 5
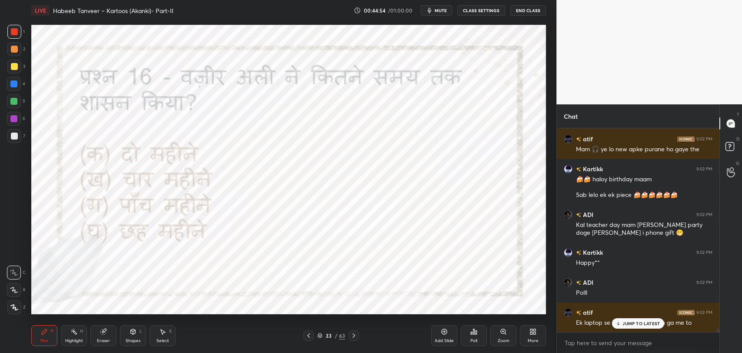
click at [638, 317] on div "Ek laptop se kaam me nhi manu ga me to" at bounding box center [644, 322] width 136 height 10
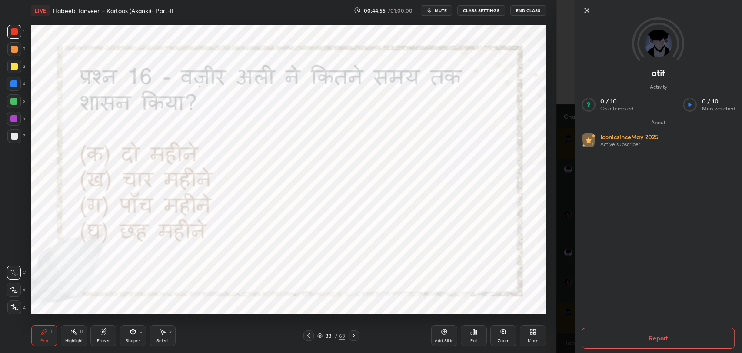
click at [587, 9] on icon at bounding box center [587, 10] width 10 height 10
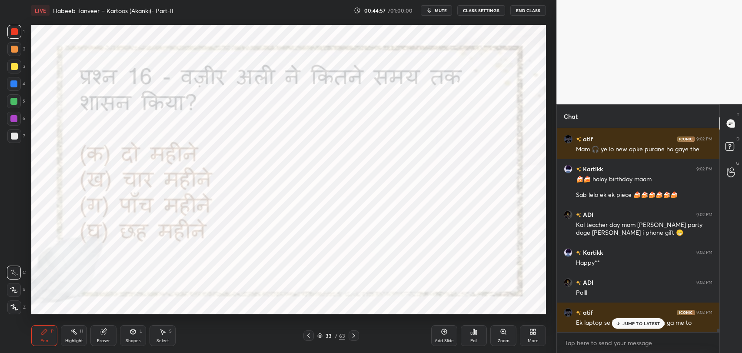
click at [473, 335] on div "Poll" at bounding box center [474, 335] width 26 height 21
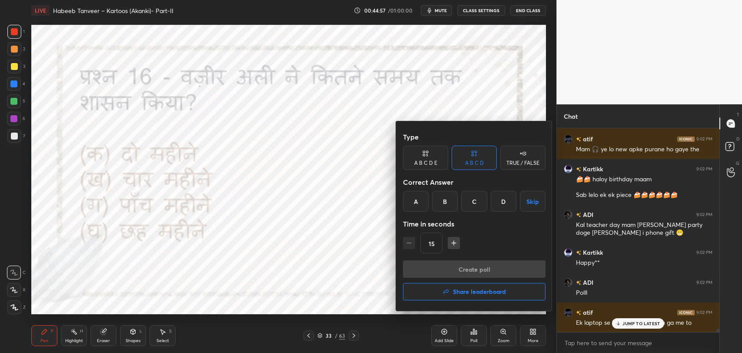
click at [468, 204] on div "C" at bounding box center [474, 201] width 26 height 21
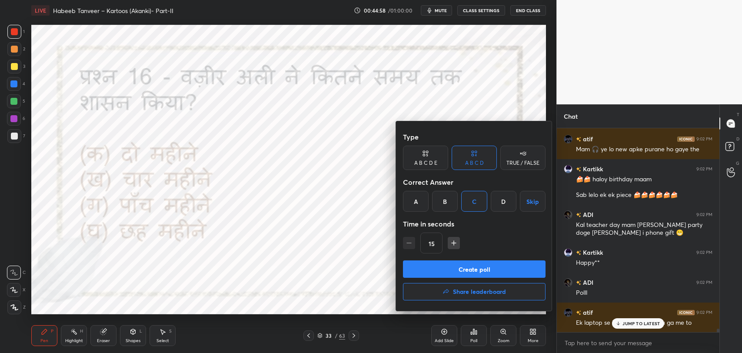
click at [453, 265] on button "Create poll" at bounding box center [474, 268] width 143 height 17
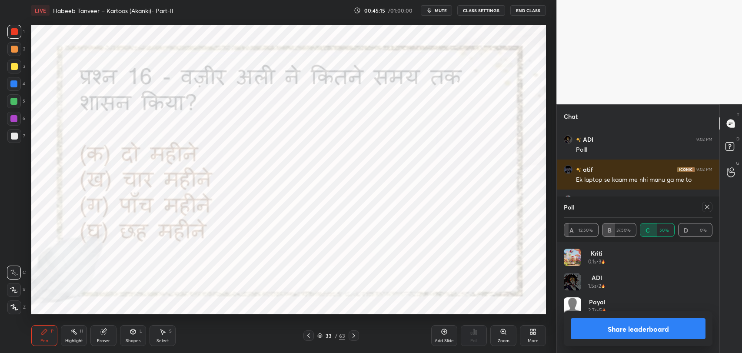
scroll to position [11806, 0]
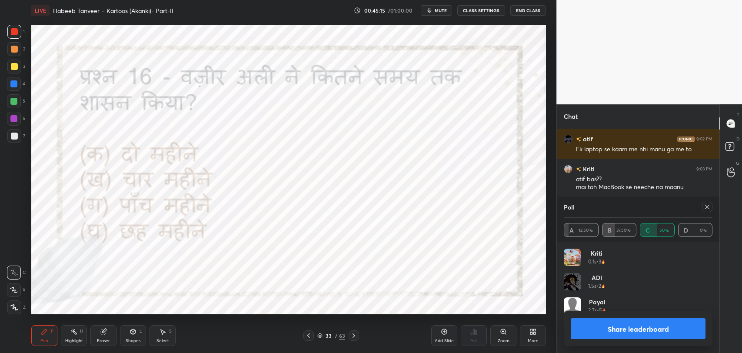
click at [708, 209] on icon at bounding box center [707, 206] width 7 height 7
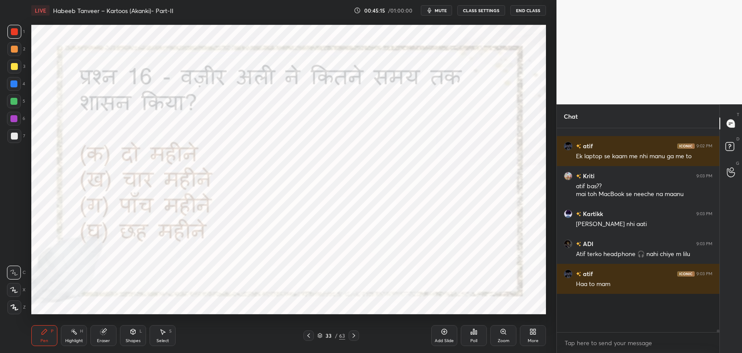
scroll to position [187, 160]
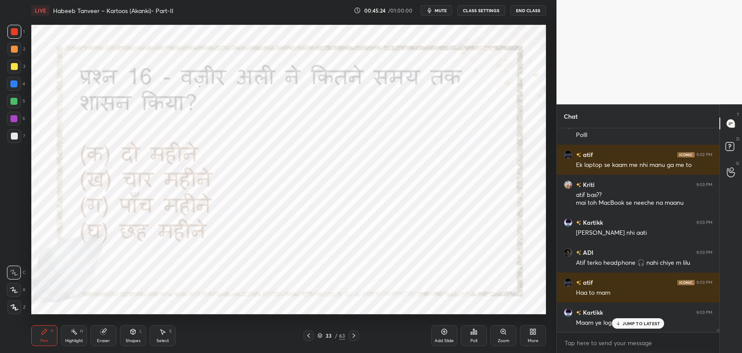
click at [633, 324] on p "JUMP TO LATEST" at bounding box center [640, 323] width 37 height 5
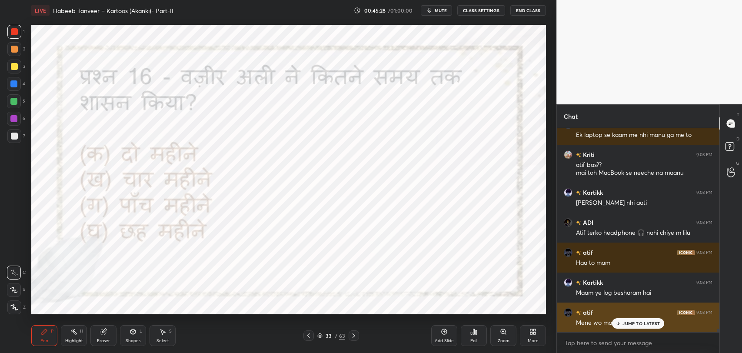
click at [629, 323] on p "JUMP TO LATEST" at bounding box center [640, 323] width 37 height 5
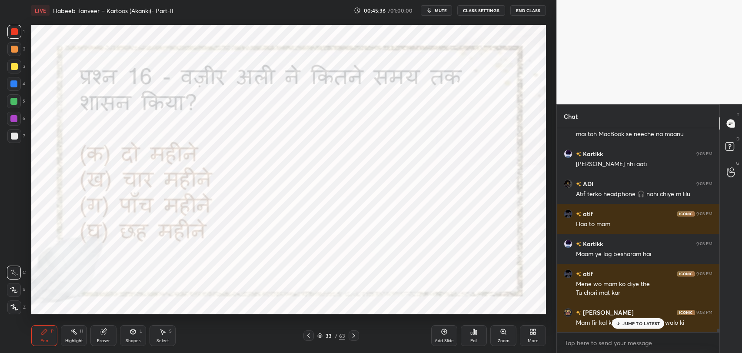
click at [622, 324] on div "JUMP TO LATEST" at bounding box center [638, 323] width 52 height 10
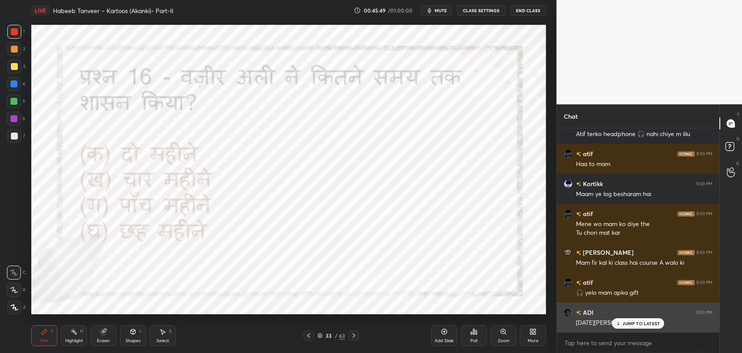
click at [631, 324] on p "JUMP TO LATEST" at bounding box center [640, 323] width 37 height 5
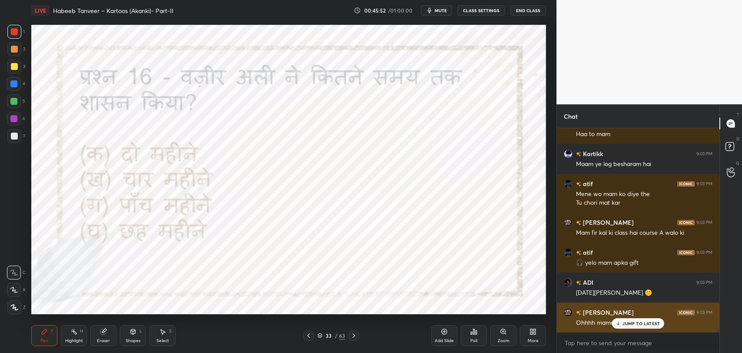
click at [649, 326] on div "JUMP TO LATEST" at bounding box center [638, 323] width 52 height 10
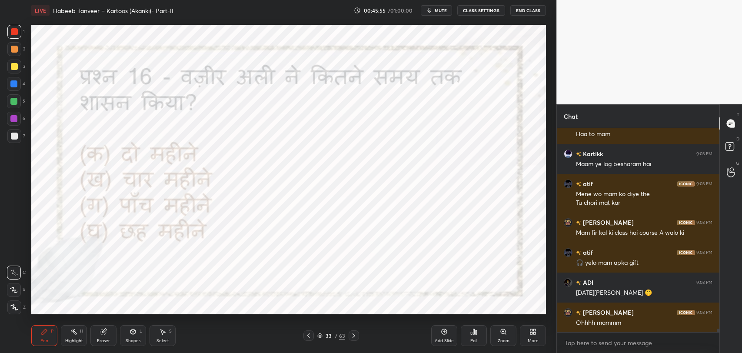
click at [356, 335] on icon at bounding box center [353, 335] width 7 height 7
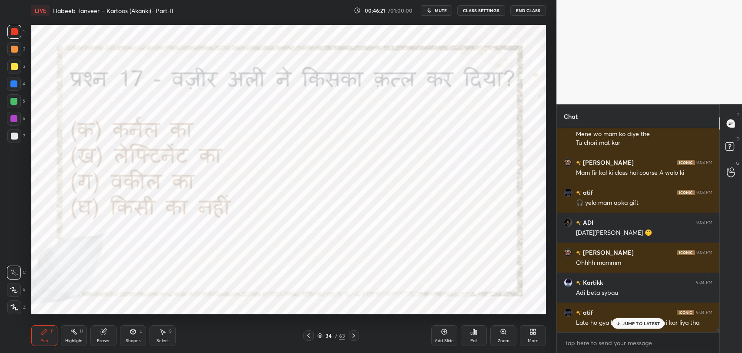
click at [621, 327] on div "JUMP TO LATEST" at bounding box center [638, 323] width 52 height 10
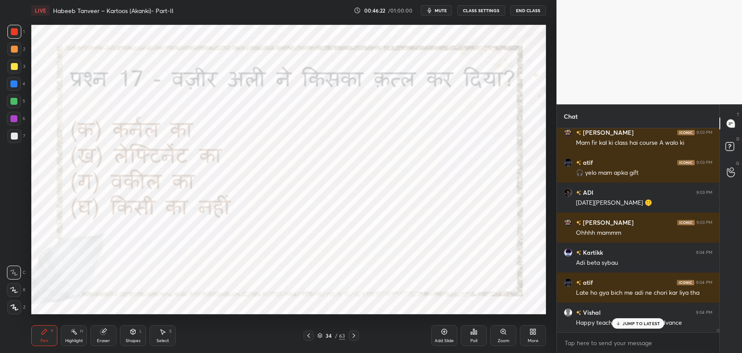
click at [476, 339] on div "Poll" at bounding box center [473, 341] width 7 height 4
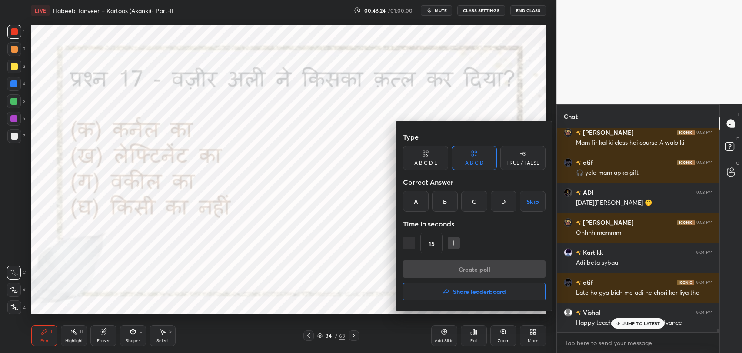
click at [320, 250] on div at bounding box center [371, 176] width 742 height 353
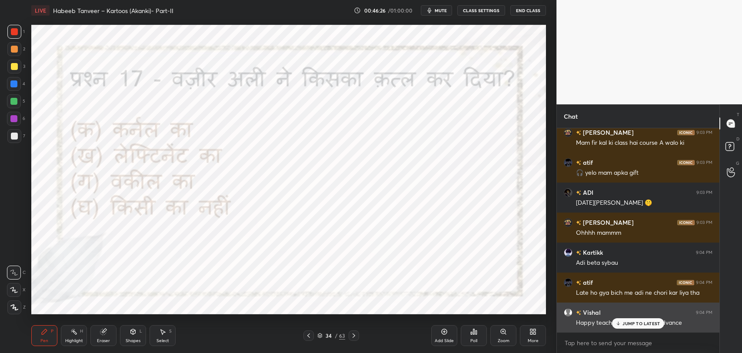
click at [629, 330] on div "Vishal 9:04 PM Happy teachers day mam in advance" at bounding box center [638, 318] width 163 height 30
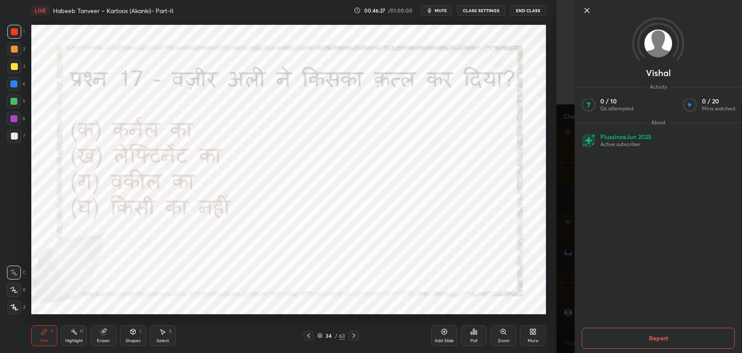
click at [588, 12] on icon at bounding box center [587, 10] width 10 height 10
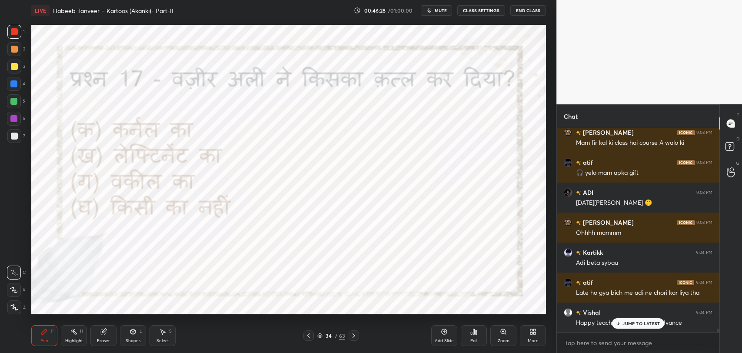
click at [632, 324] on p "JUMP TO LATEST" at bounding box center [640, 323] width 37 height 5
click at [477, 336] on div "Poll" at bounding box center [474, 335] width 26 height 21
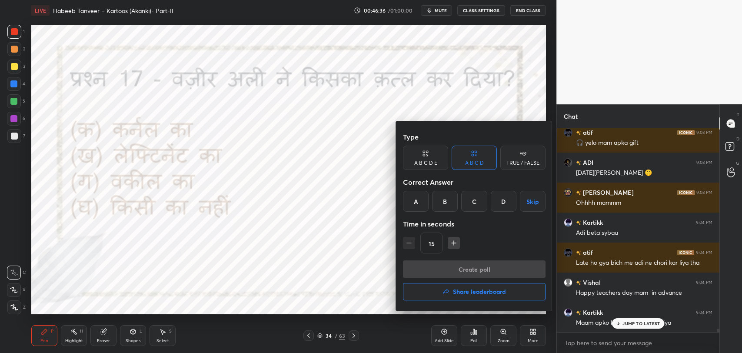
scroll to position [12107, 0]
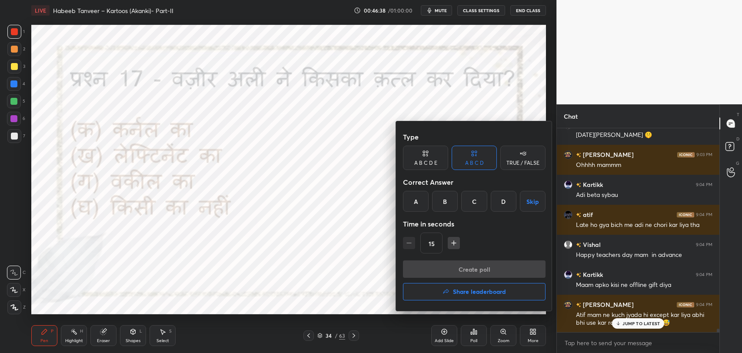
click at [480, 207] on div "C" at bounding box center [474, 201] width 26 height 21
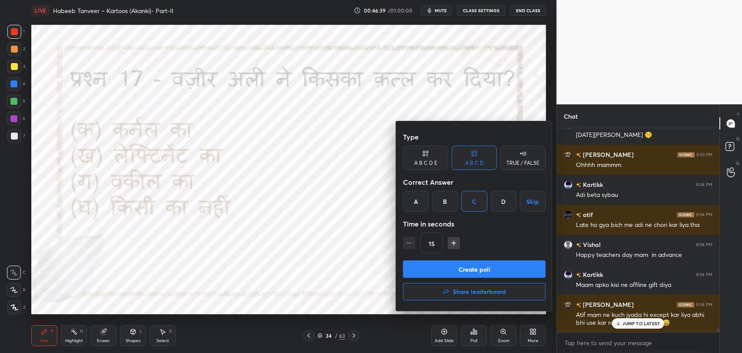
click at [476, 270] on button "Create poll" at bounding box center [474, 268] width 143 height 17
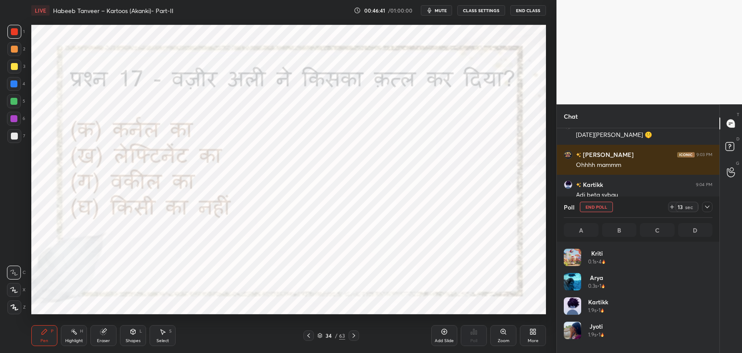
scroll to position [102, 146]
click at [706, 210] on icon at bounding box center [707, 206] width 7 height 7
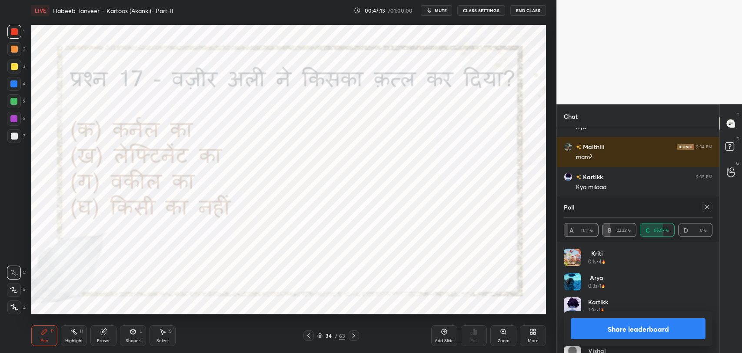
scroll to position [12392, 0]
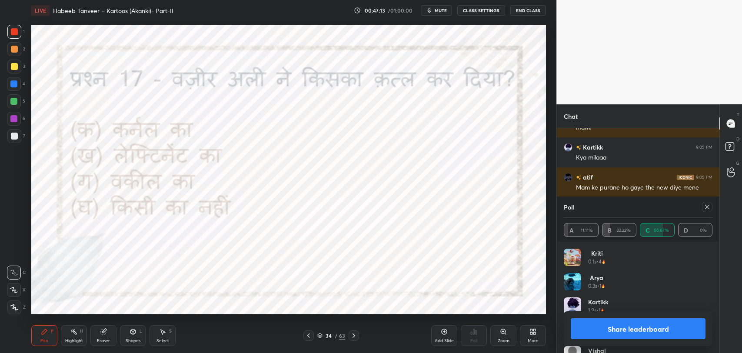
click at [709, 208] on icon at bounding box center [707, 206] width 7 height 7
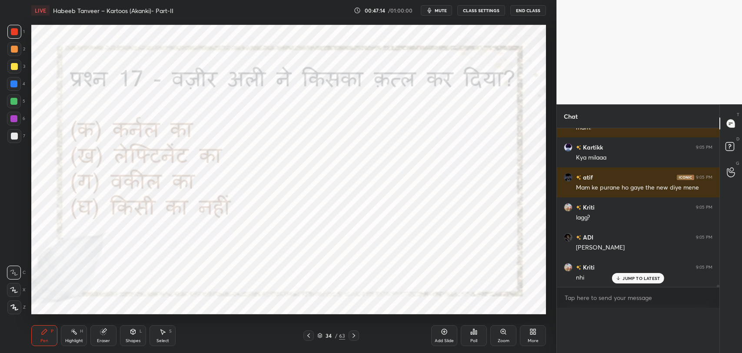
scroll to position [0, 0]
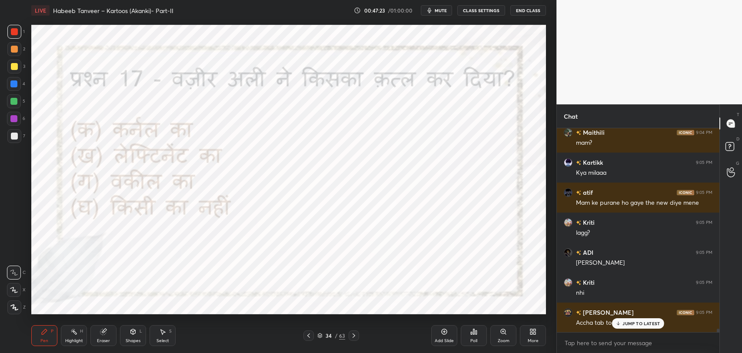
click at [634, 321] on p "JUMP TO LATEST" at bounding box center [640, 323] width 37 height 5
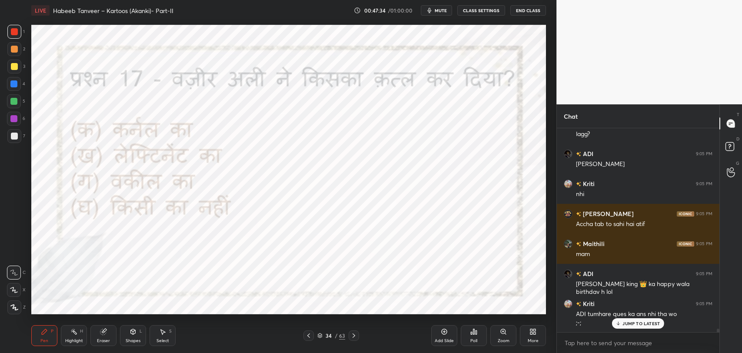
click at [635, 323] on p "JUMP TO LATEST" at bounding box center [640, 323] width 37 height 5
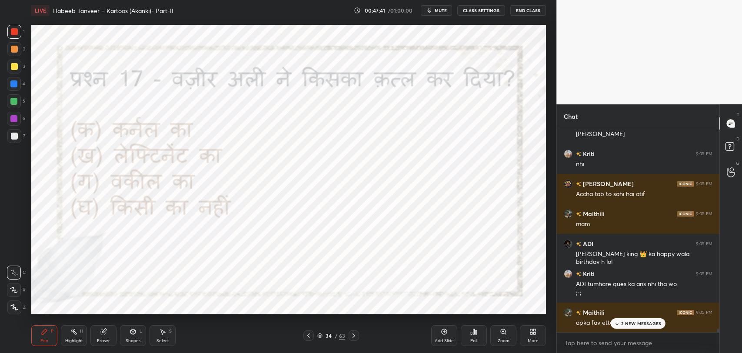
click at [639, 321] on p "2 NEW MESSAGES" at bounding box center [641, 323] width 40 height 5
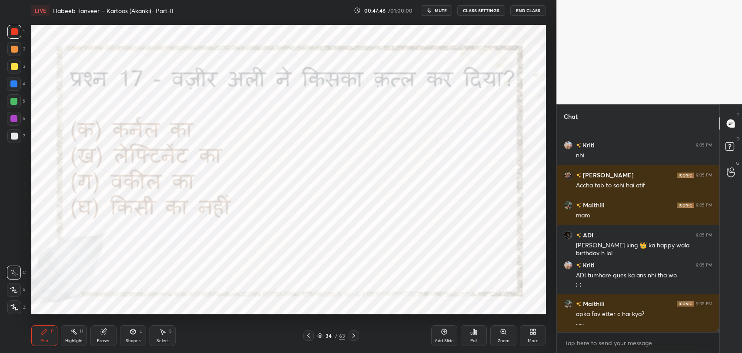
click at [355, 336] on icon at bounding box center [353, 335] width 7 height 7
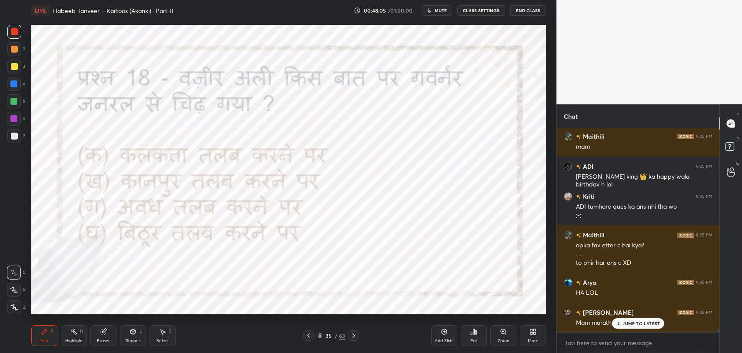
click at [476, 332] on icon at bounding box center [476, 332] width 1 height 4
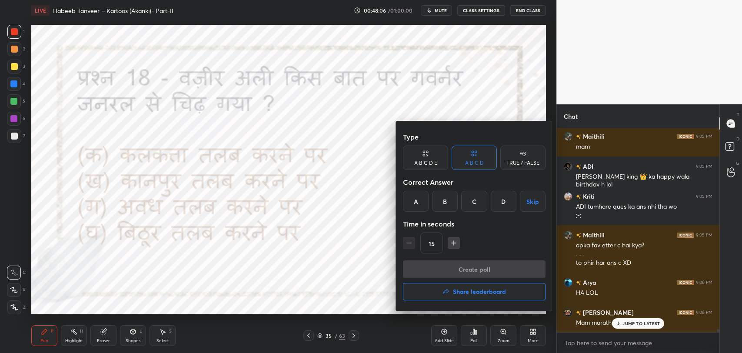
click at [410, 201] on div "A" at bounding box center [416, 201] width 26 height 21
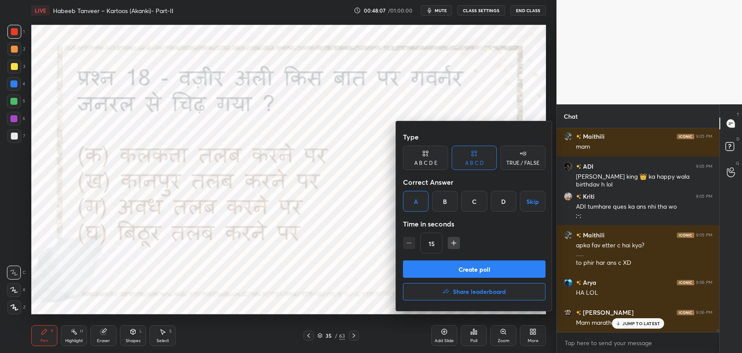
click at [428, 275] on button "Create poll" at bounding box center [474, 268] width 143 height 17
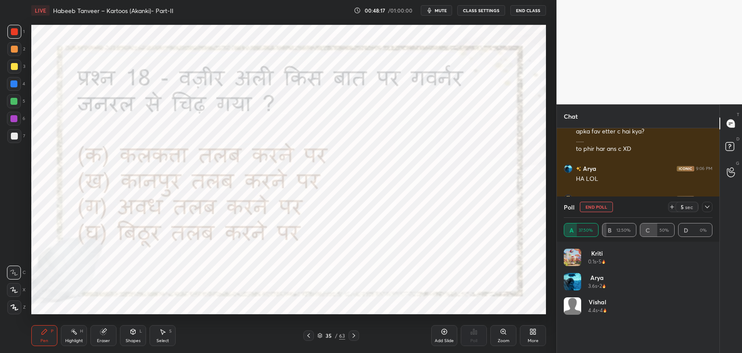
scroll to position [12728, 0]
click at [708, 210] on div at bounding box center [707, 207] width 10 height 10
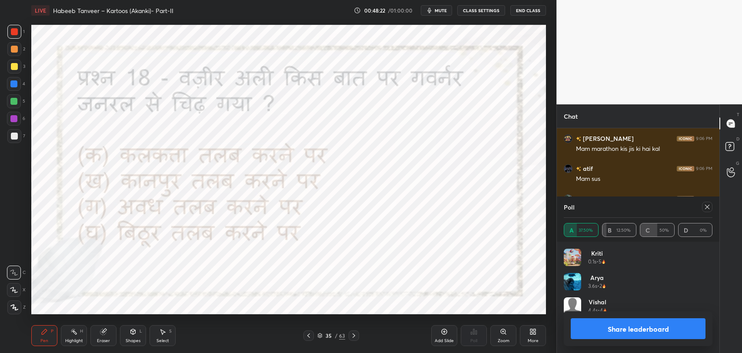
scroll to position [3, 3]
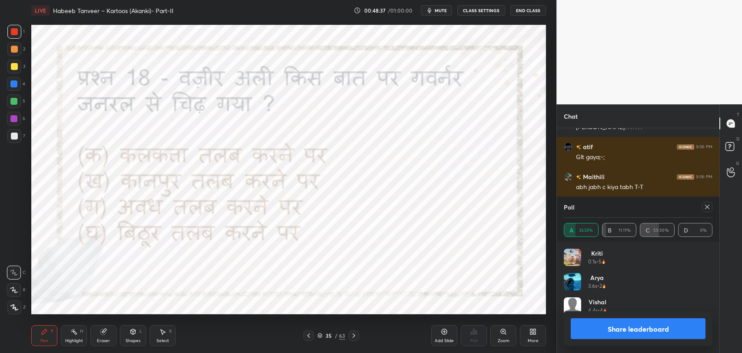
click at [103, 333] on icon at bounding box center [103, 332] width 6 height 6
click at [11, 290] on icon at bounding box center [13, 289] width 7 height 7
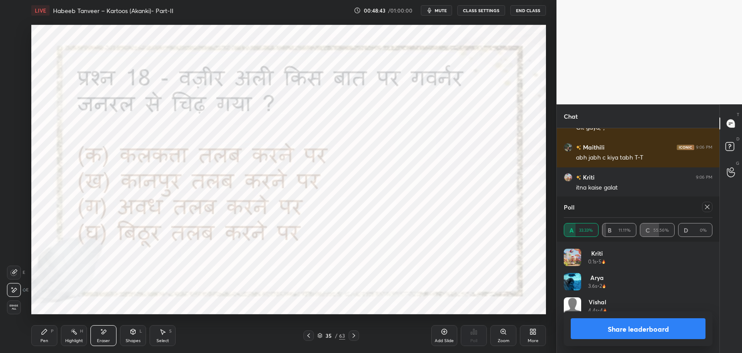
click at [46, 333] on icon at bounding box center [44, 331] width 7 height 7
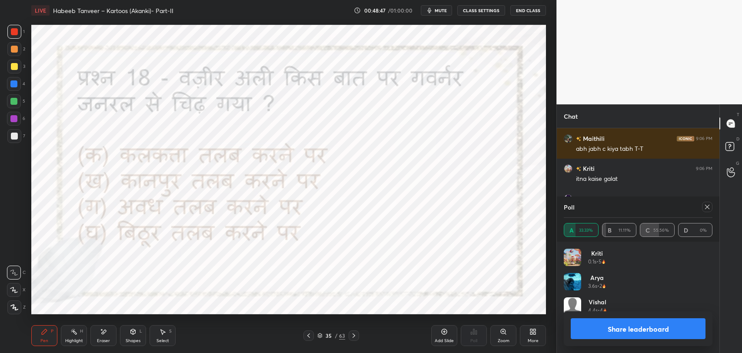
click at [705, 205] on icon at bounding box center [707, 206] width 7 height 7
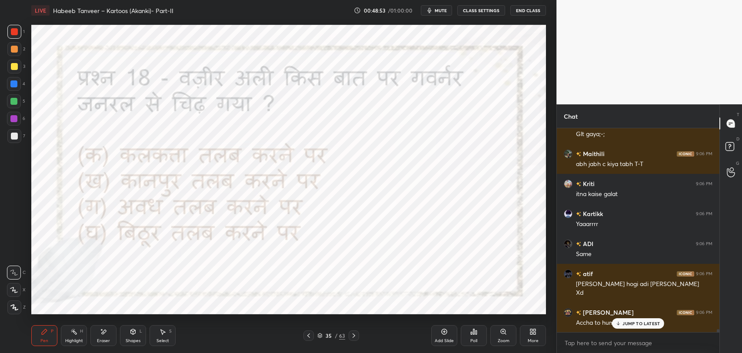
click at [628, 322] on p "JUMP TO LATEST" at bounding box center [640, 323] width 37 height 5
click at [353, 335] on icon at bounding box center [353, 335] width 7 height 7
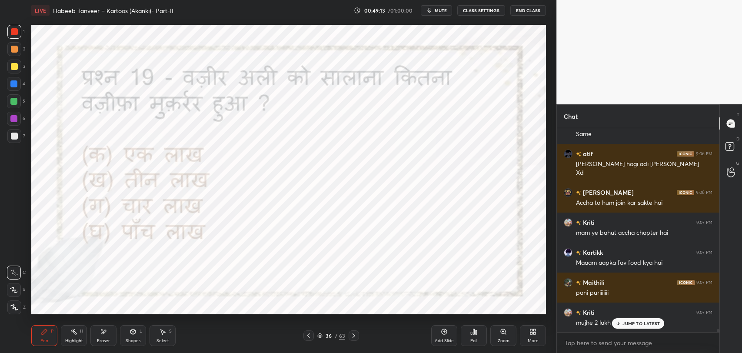
click at [628, 322] on p "JUMP TO LATEST" at bounding box center [640, 323] width 37 height 5
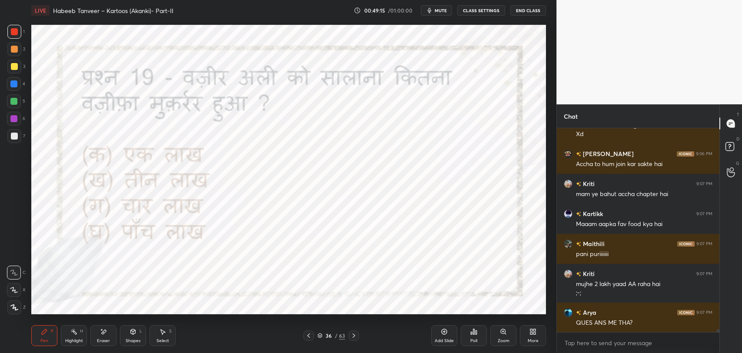
click at [627, 324] on div "ADI 9:06 PM Same atif 9:06 PM [PERSON_NAME] hogi adi [PERSON_NAME] Xd Gunjan 9:…" at bounding box center [638, 230] width 163 height 204
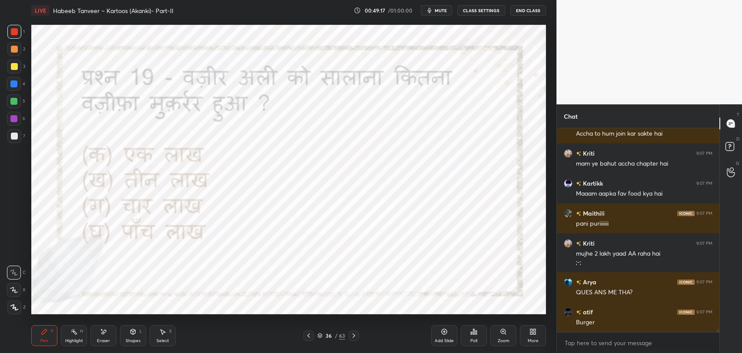
click at [468, 336] on div "Poll" at bounding box center [474, 335] width 26 height 21
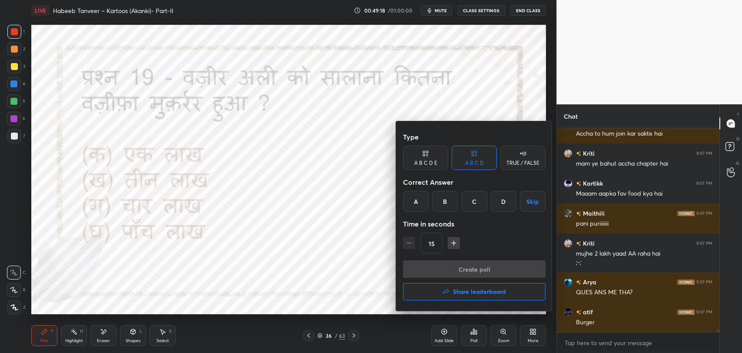
click at [344, 287] on div at bounding box center [371, 176] width 742 height 353
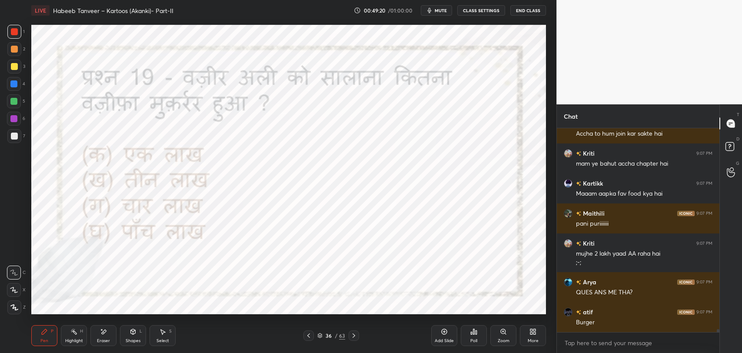
click at [480, 333] on div "Poll" at bounding box center [474, 335] width 26 height 21
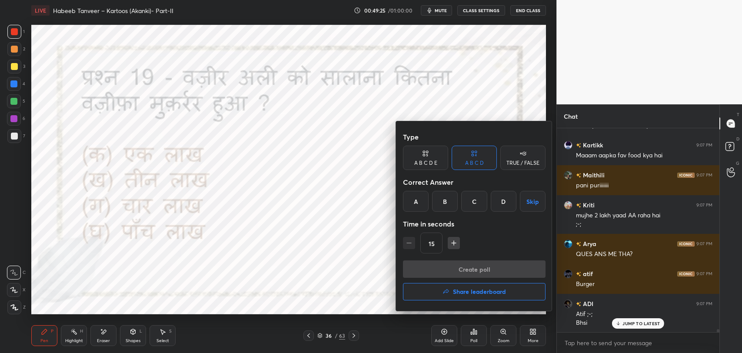
click at [439, 200] on div "B" at bounding box center [445, 201] width 26 height 21
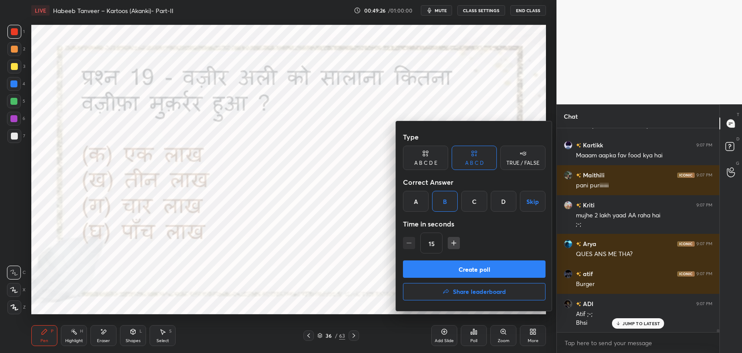
click at [450, 267] on button "Create poll" at bounding box center [474, 268] width 143 height 17
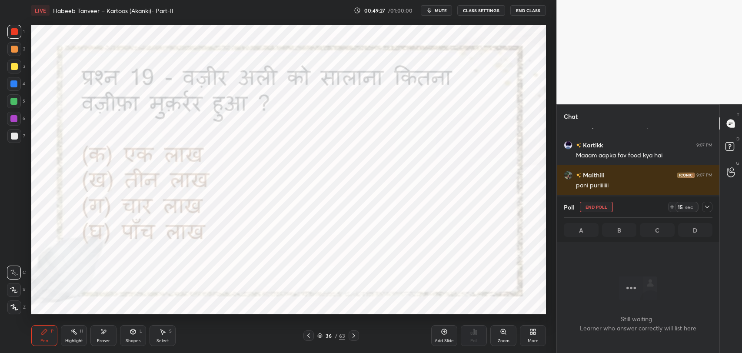
click at [706, 208] on icon at bounding box center [707, 206] width 7 height 7
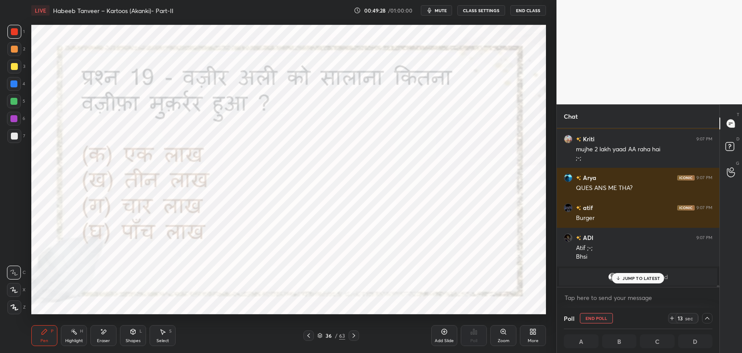
click at [625, 279] on p "JUMP TO LATEST" at bounding box center [640, 278] width 37 height 5
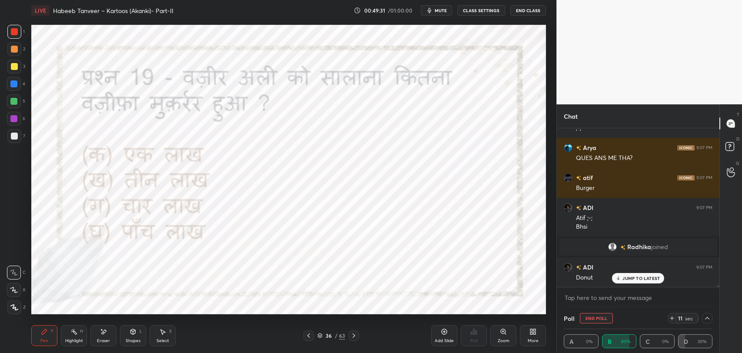
click at [632, 280] on p "JUMP TO LATEST" at bounding box center [640, 278] width 37 height 5
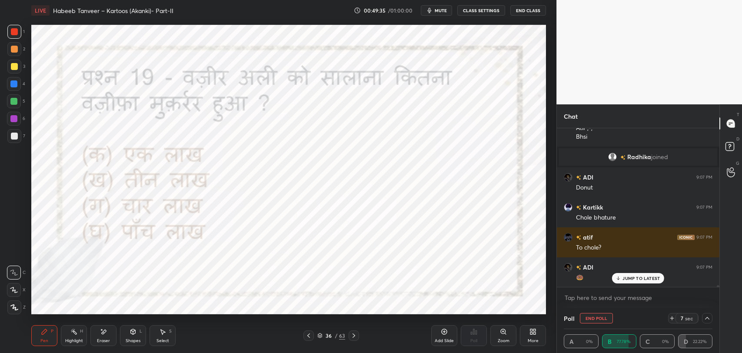
click at [644, 277] on p "JUMP TO LATEST" at bounding box center [640, 278] width 37 height 5
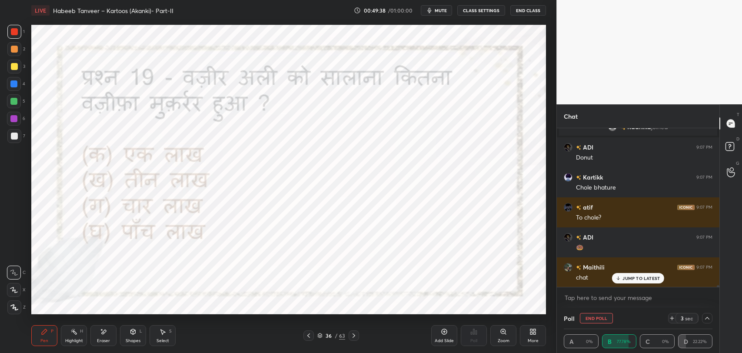
click at [644, 276] on p "JUMP TO LATEST" at bounding box center [640, 278] width 37 height 5
click at [706, 317] on icon at bounding box center [707, 318] width 4 height 3
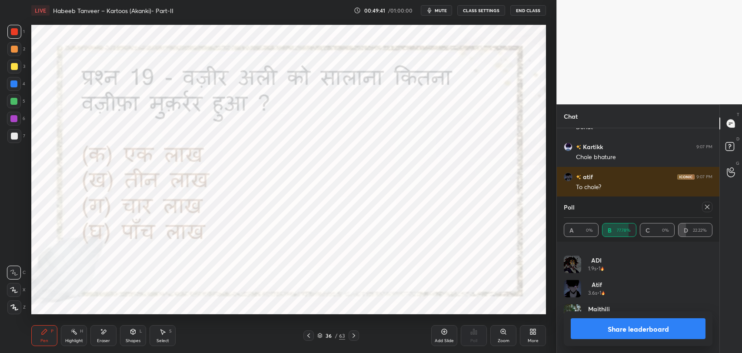
click at [709, 205] on icon at bounding box center [707, 206] width 7 height 7
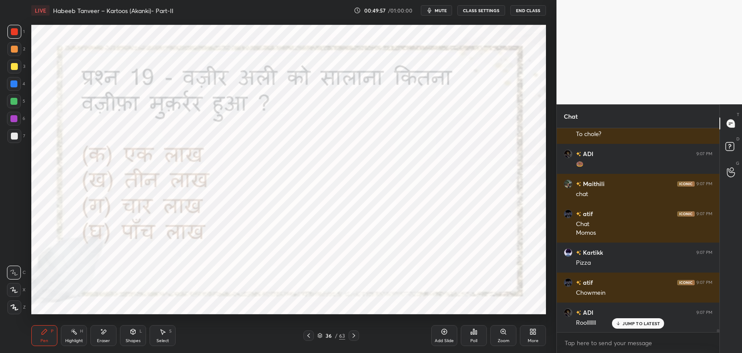
click at [643, 325] on p "JUMP TO LATEST" at bounding box center [640, 323] width 37 height 5
click at [355, 338] on icon at bounding box center [353, 335] width 7 height 7
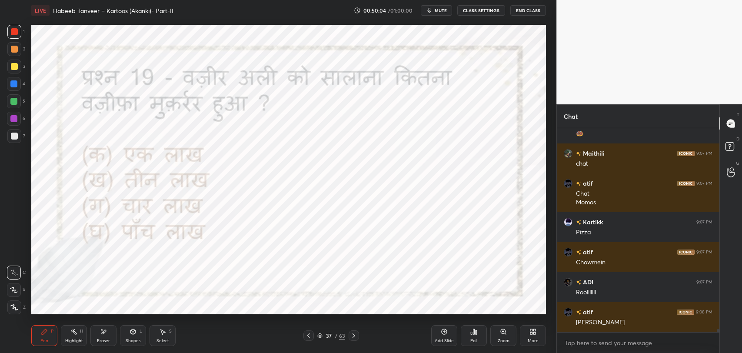
click at [307, 336] on icon at bounding box center [308, 335] width 7 height 7
click at [354, 337] on icon at bounding box center [353, 335] width 7 height 7
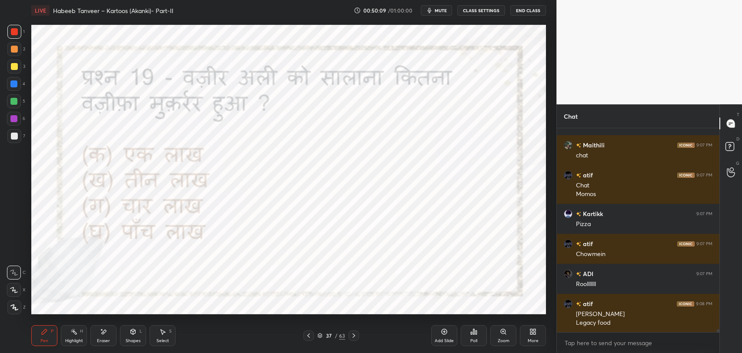
click at [354, 335] on icon at bounding box center [353, 335] width 7 height 7
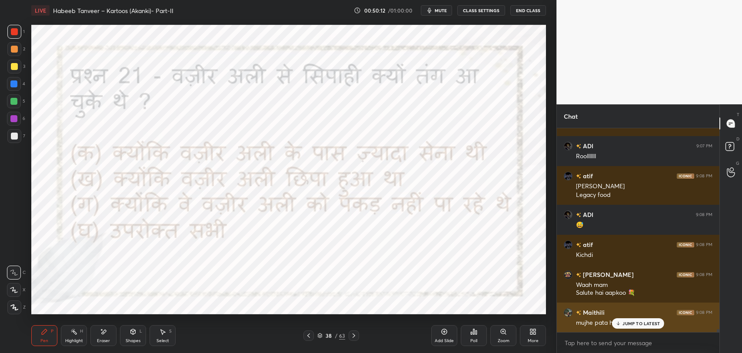
click at [628, 326] on div "JUMP TO LATEST" at bounding box center [638, 323] width 52 height 10
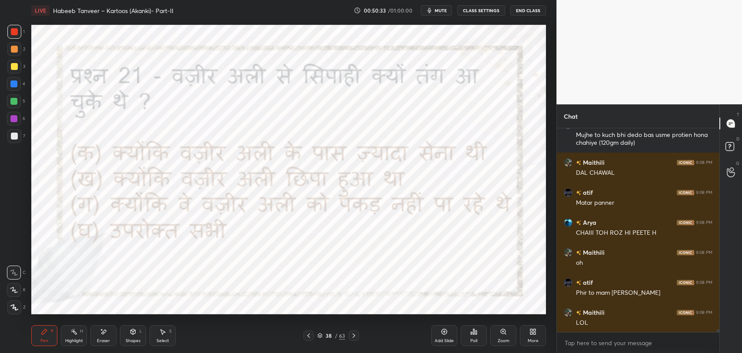
click at [100, 336] on div "Eraser" at bounding box center [103, 335] width 26 height 21
click at [46, 341] on div "Pen" at bounding box center [44, 341] width 8 height 4
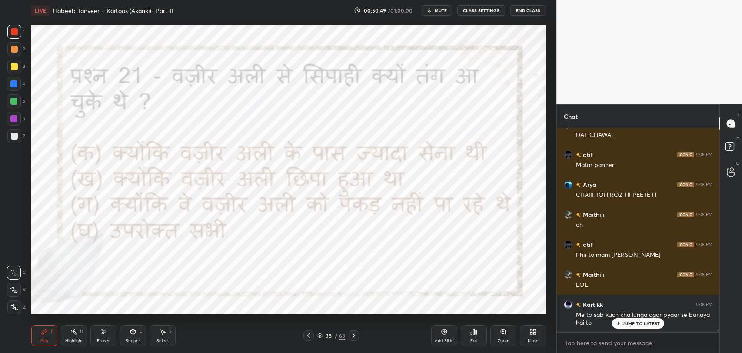
click at [638, 326] on div "JUMP TO LATEST" at bounding box center [638, 323] width 52 height 10
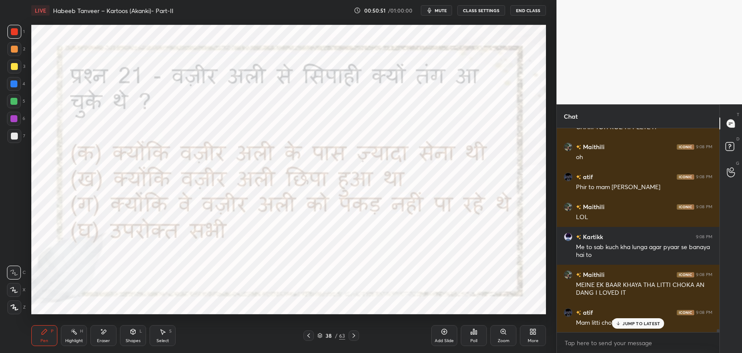
scroll to position [13947, 0]
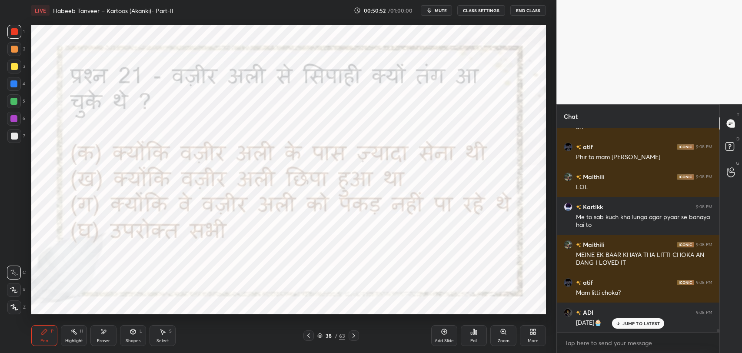
click at [626, 321] on p "JUMP TO LATEST" at bounding box center [640, 323] width 37 height 5
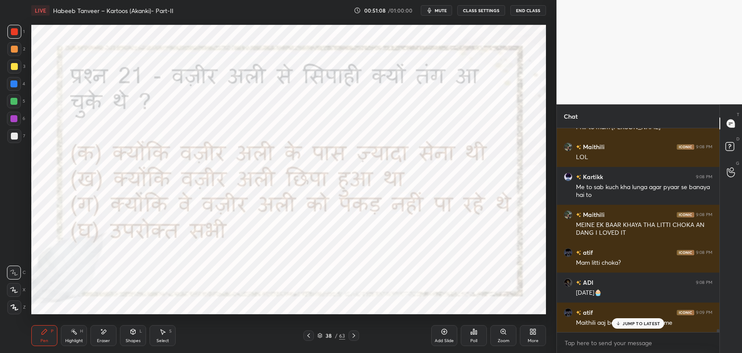
click at [476, 336] on div "Poll" at bounding box center [474, 335] width 26 height 21
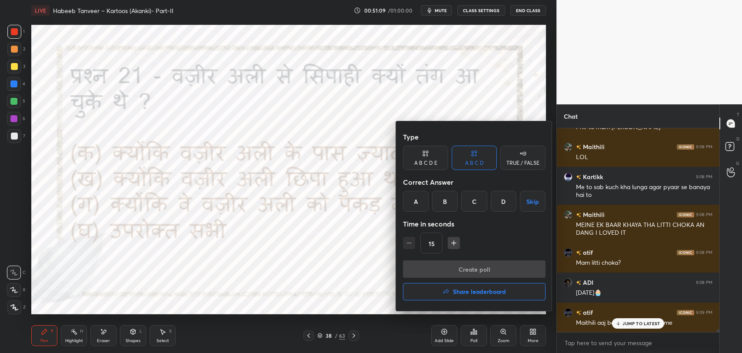
click at [471, 203] on div "C" at bounding box center [474, 201] width 26 height 21
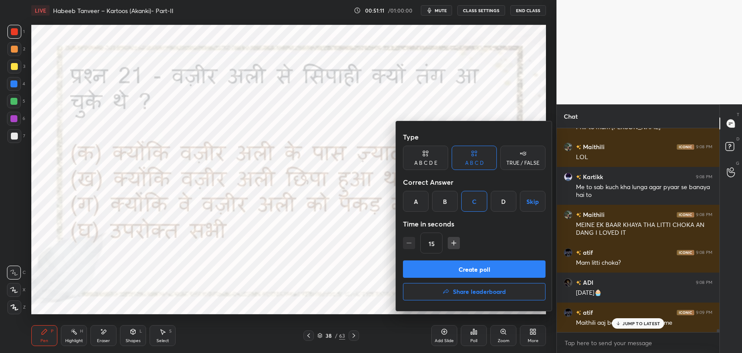
click at [359, 274] on div at bounding box center [371, 176] width 742 height 353
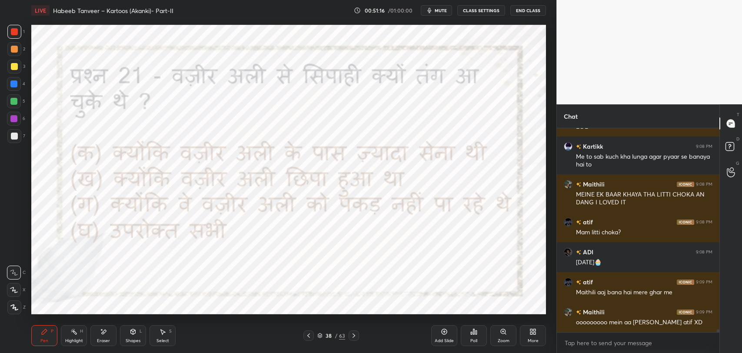
scroll to position [14037, 0]
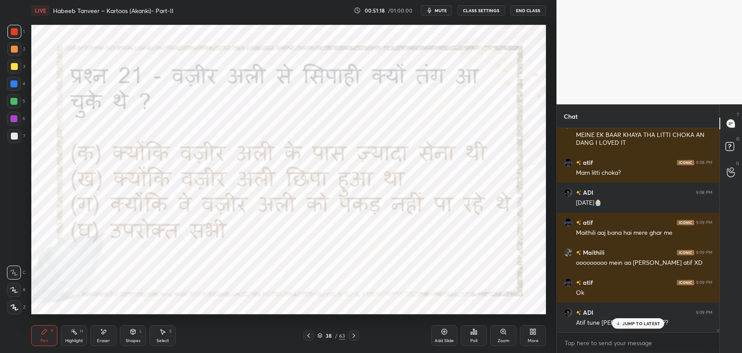
click at [476, 340] on div "Poll" at bounding box center [473, 341] width 7 height 4
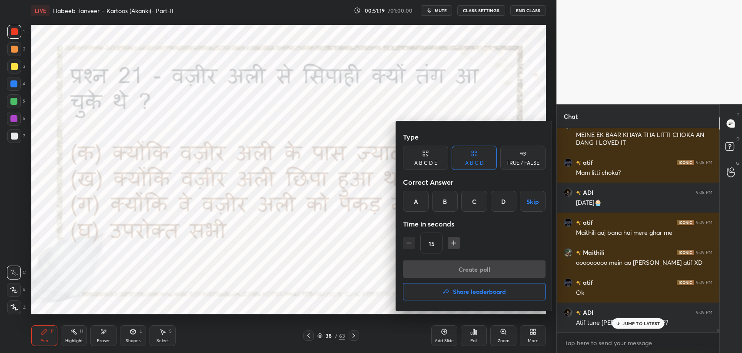
scroll to position [14098, 0]
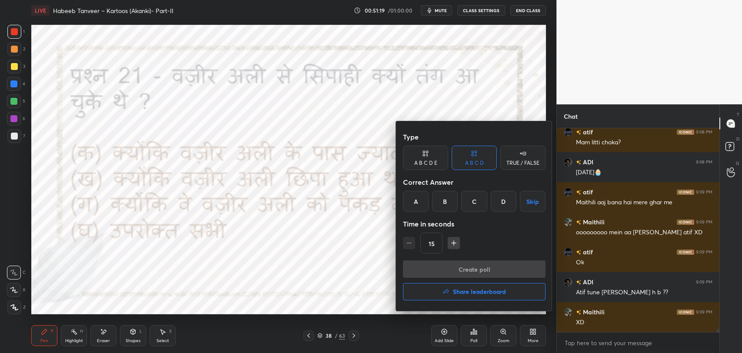
click at [476, 207] on div "C" at bounding box center [474, 201] width 26 height 21
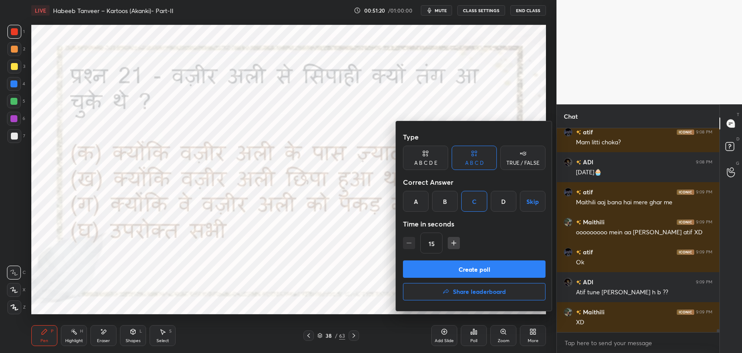
click at [468, 273] on button "Create poll" at bounding box center [474, 268] width 143 height 17
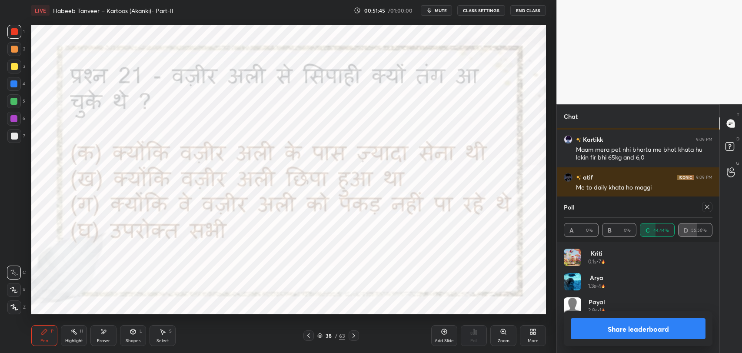
scroll to position [14339, 0]
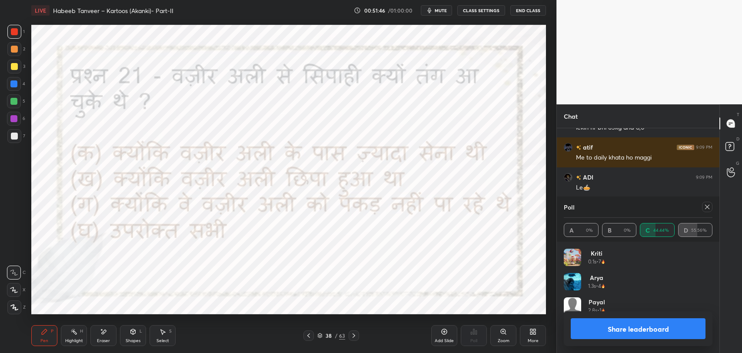
click at [707, 209] on icon at bounding box center [707, 206] width 7 height 7
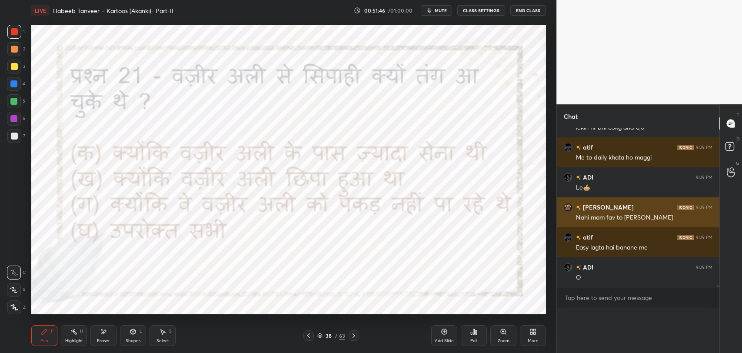
scroll to position [167, 160]
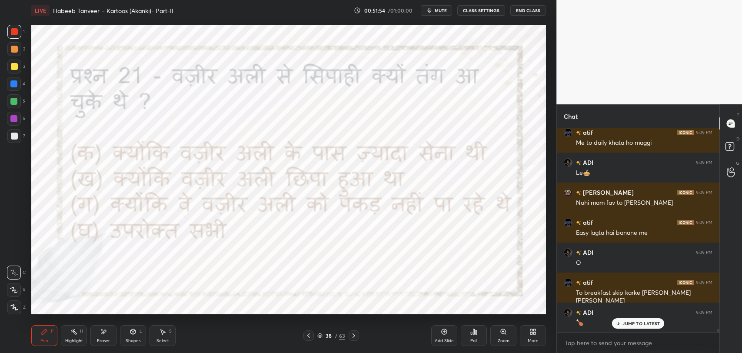
click at [629, 323] on p "JUMP TO LATEST" at bounding box center [640, 323] width 37 height 5
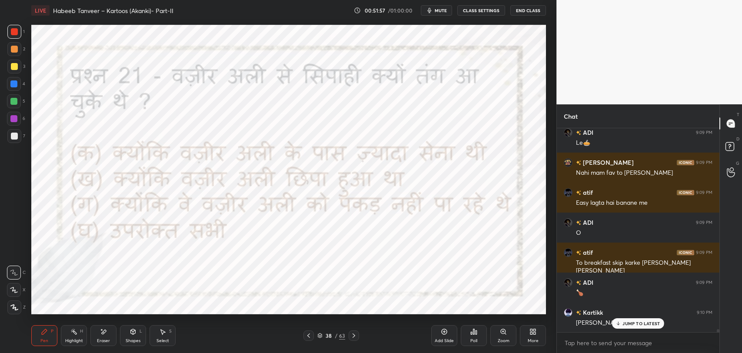
click at [639, 321] on p "JUMP TO LATEST" at bounding box center [640, 323] width 37 height 5
click at [355, 334] on icon at bounding box center [353, 335] width 7 height 7
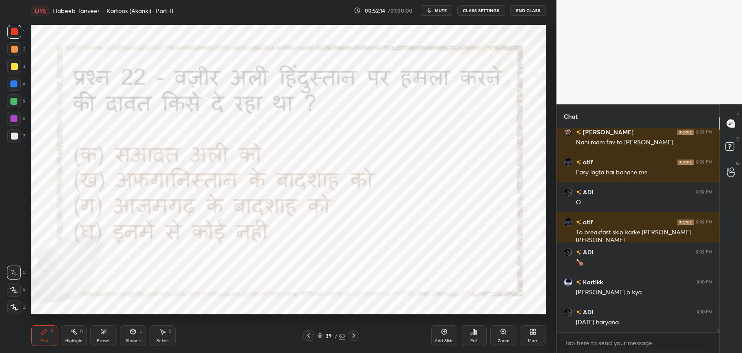
click at [473, 341] on div "Poll" at bounding box center [473, 341] width 7 height 4
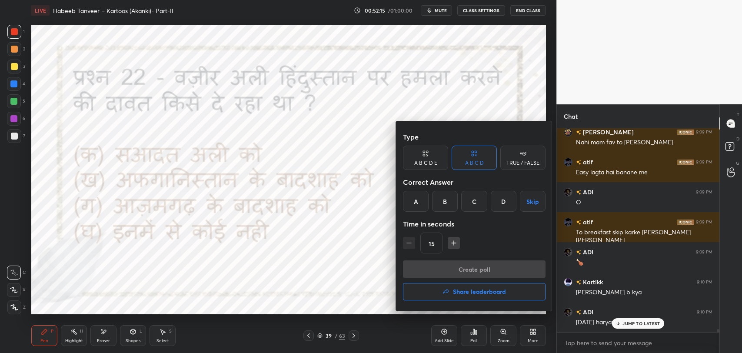
click at [449, 204] on div "B" at bounding box center [445, 201] width 26 height 21
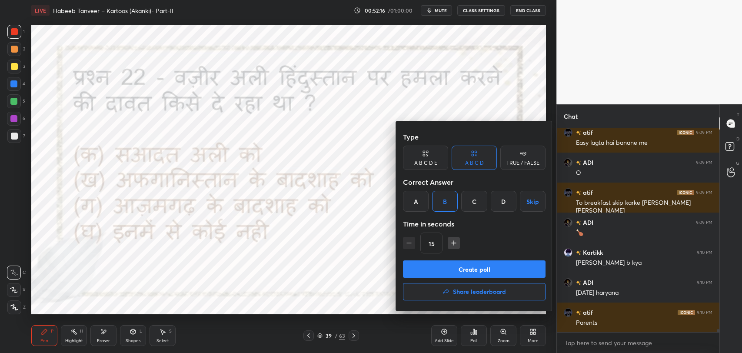
click at [458, 272] on button "Create poll" at bounding box center [474, 268] width 143 height 17
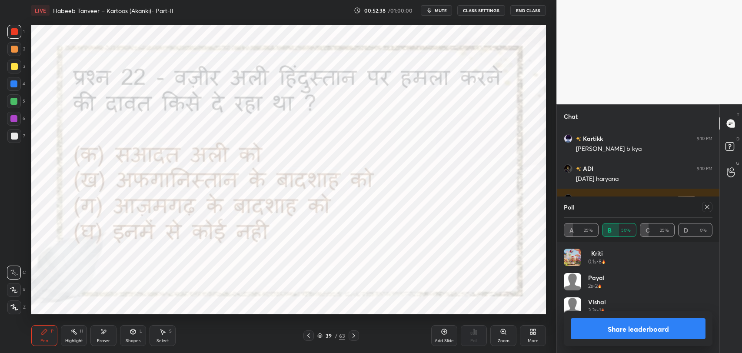
click at [356, 334] on icon at bounding box center [353, 335] width 7 height 7
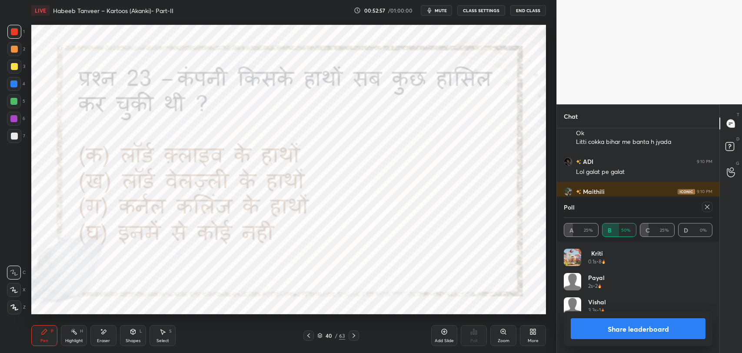
scroll to position [14693, 0]
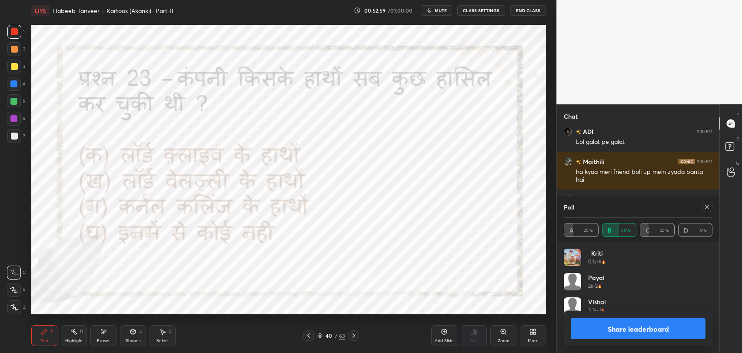
click at [708, 208] on icon at bounding box center [707, 207] width 4 height 4
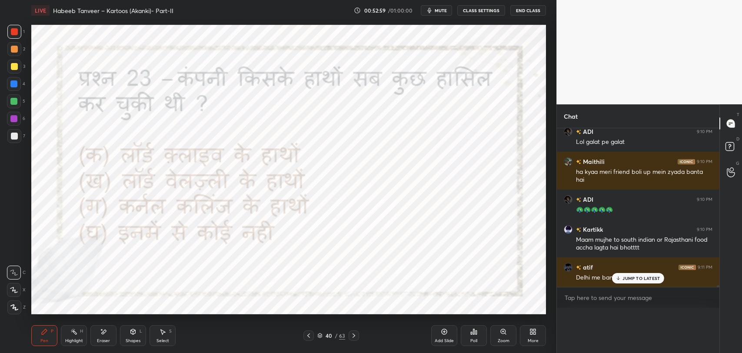
scroll to position [191, 160]
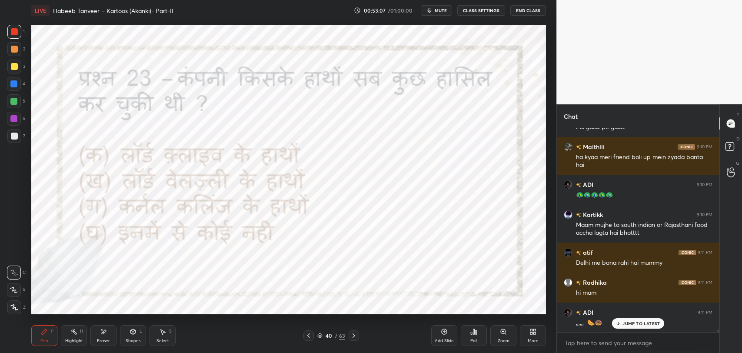
click at [353, 338] on icon at bounding box center [353, 335] width 7 height 7
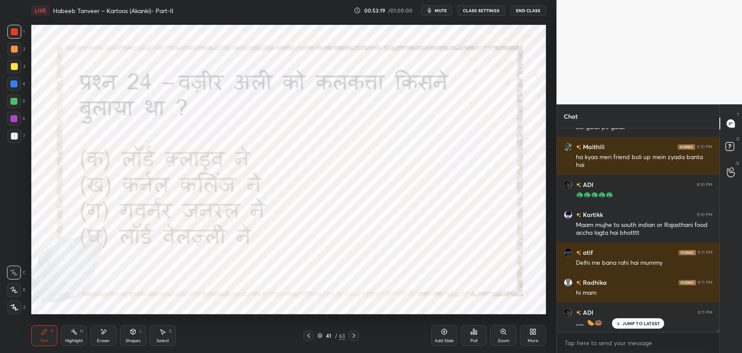
scroll to position [14738, 0]
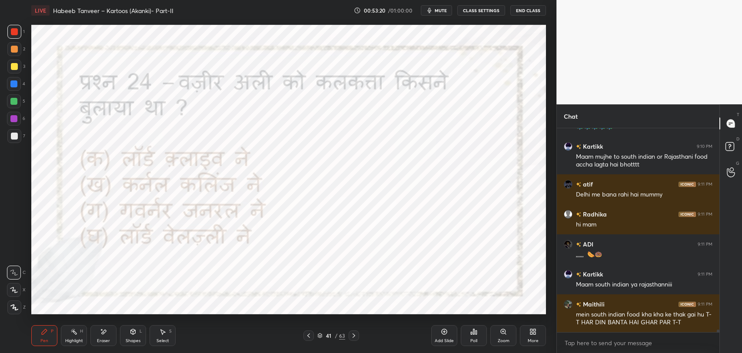
click at [628, 322] on div "mein south indian food kha kha ke thak gai hu T-T HAR DIN BANTA HAI GHAR PAR T-T" at bounding box center [644, 318] width 136 height 17
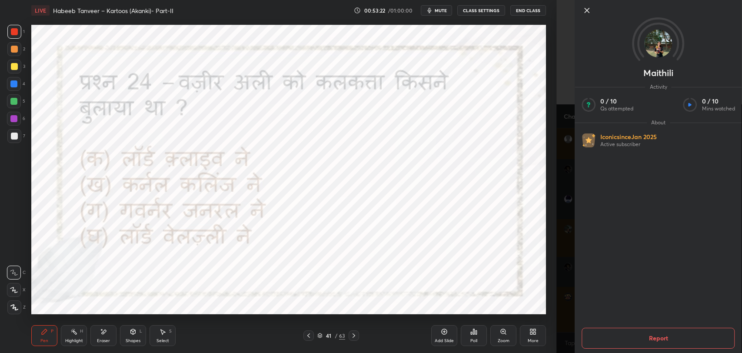
click at [586, 11] on icon at bounding box center [587, 10] width 4 height 4
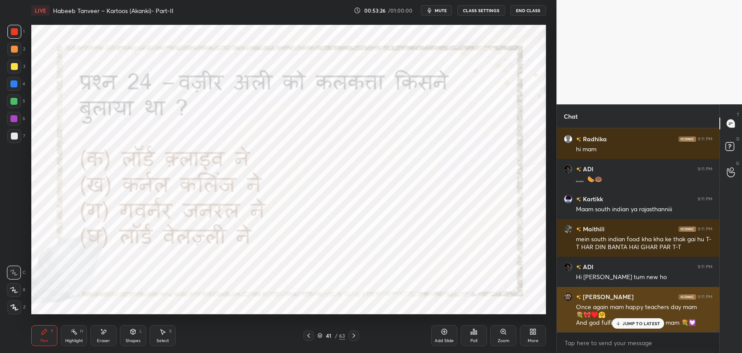
click at [628, 324] on p "JUMP TO LATEST" at bounding box center [640, 323] width 37 height 5
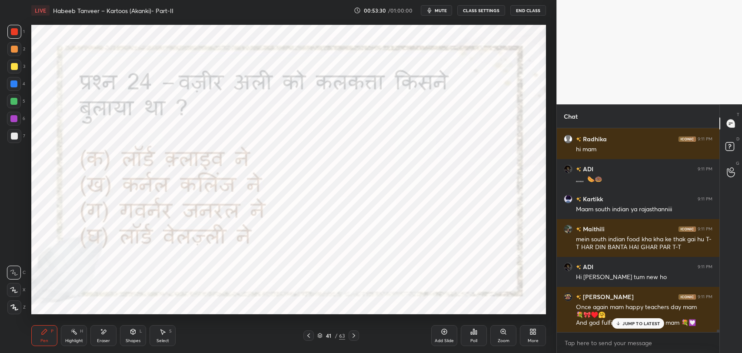
scroll to position [14882, 0]
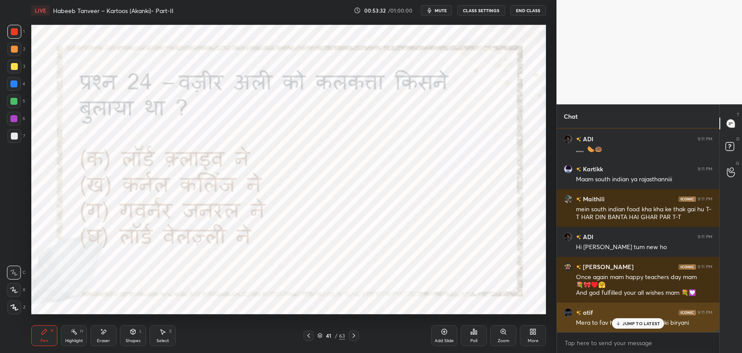
click at [632, 323] on p "JUMP TO LATEST" at bounding box center [640, 323] width 37 height 5
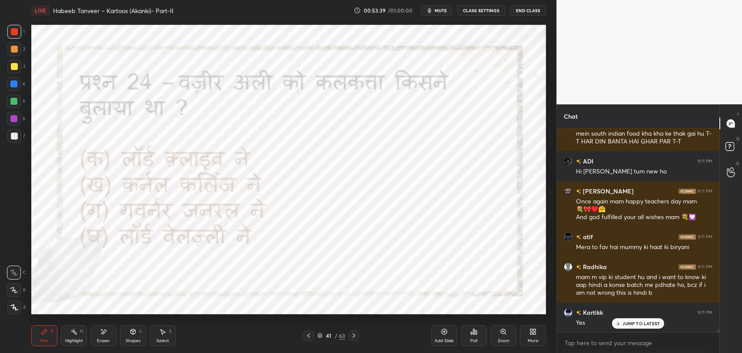
click at [630, 323] on p "JUMP TO LATEST" at bounding box center [640, 323] width 37 height 5
click at [471, 331] on icon at bounding box center [473, 331] width 7 height 7
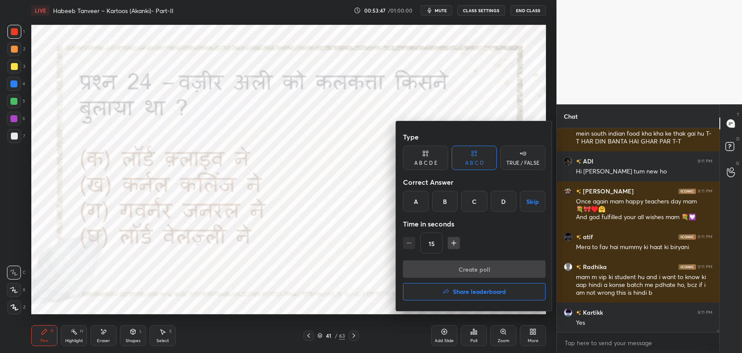
click at [473, 203] on div "C" at bounding box center [474, 201] width 26 height 21
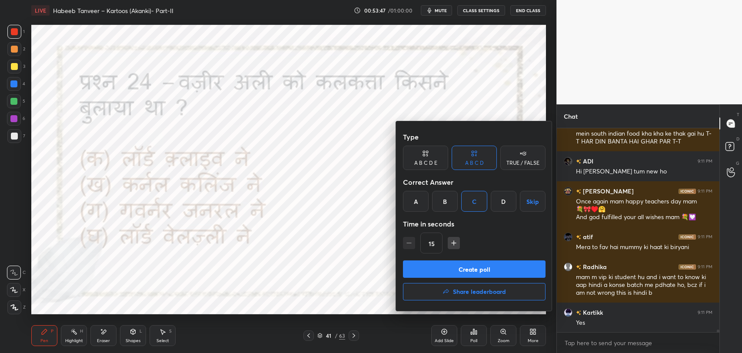
scroll to position [14966, 0]
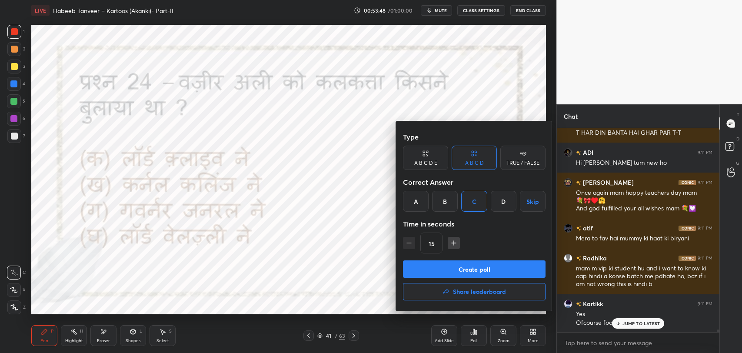
click at [467, 272] on button "Create poll" at bounding box center [474, 268] width 143 height 17
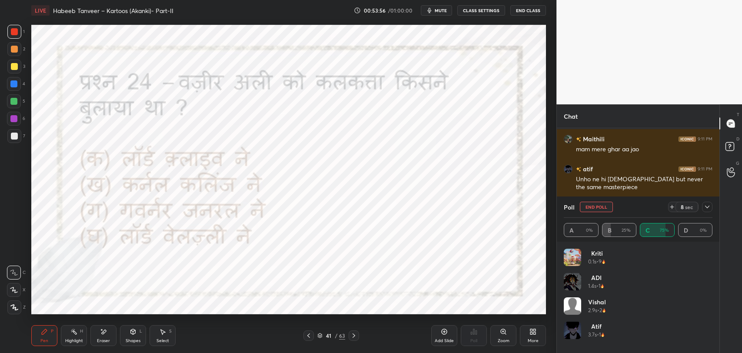
click at [709, 206] on icon at bounding box center [707, 206] width 7 height 7
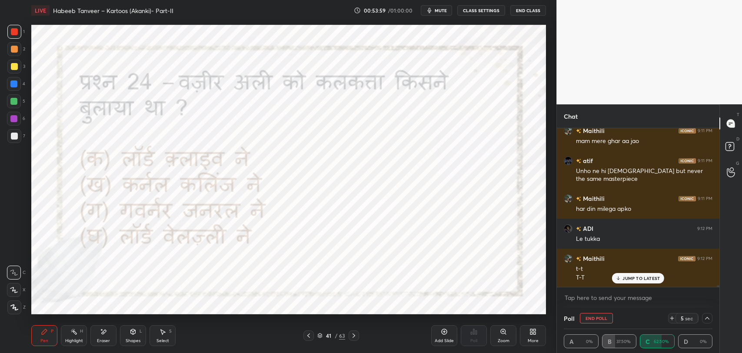
click at [622, 277] on div "JUMP TO LATEST" at bounding box center [638, 278] width 52 height 10
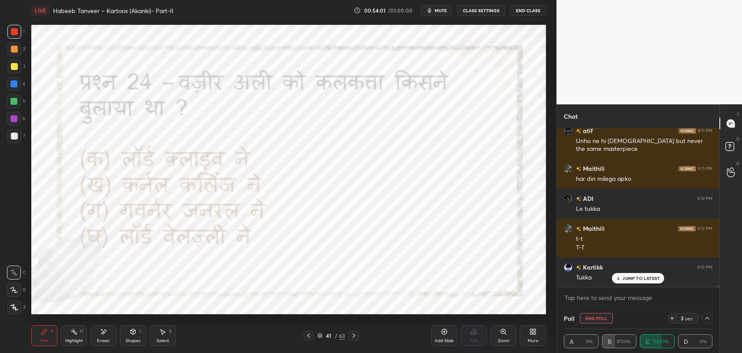
click at [626, 278] on p "JUMP TO LATEST" at bounding box center [640, 278] width 37 height 5
click at [706, 312] on div "Poll End Poll 2 sec" at bounding box center [638, 318] width 149 height 21
click at [706, 316] on icon at bounding box center [707, 318] width 7 height 7
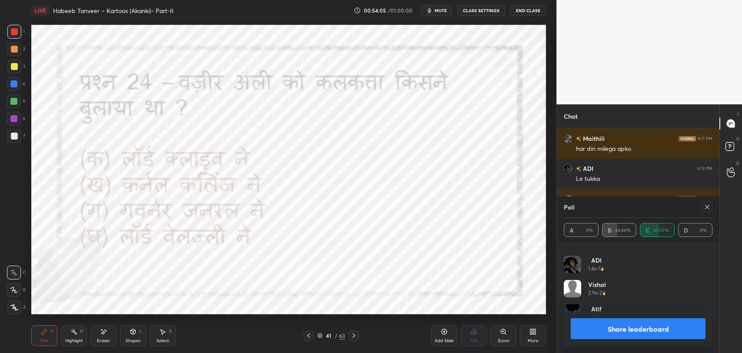
click at [709, 211] on div at bounding box center [707, 207] width 10 height 10
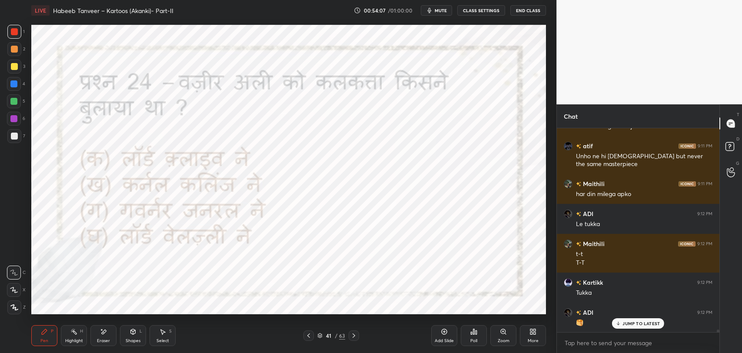
click at [626, 322] on p "JUMP TO LATEST" at bounding box center [640, 323] width 37 height 5
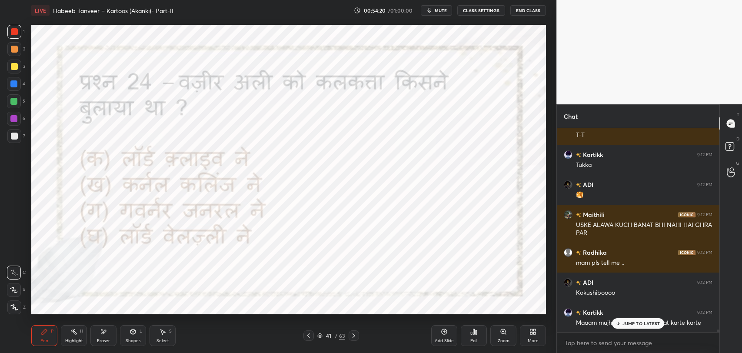
click at [640, 326] on div "JUMP TO LATEST" at bounding box center [638, 323] width 52 height 10
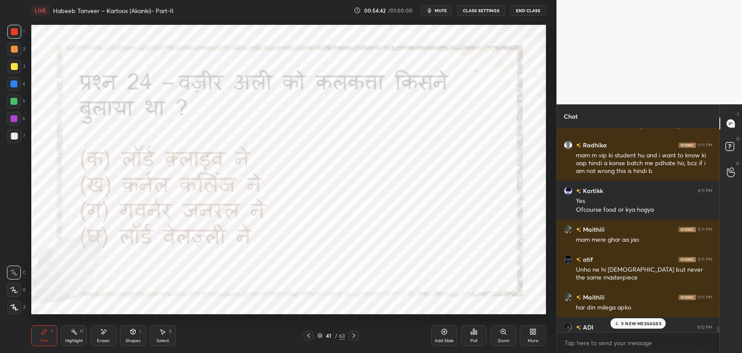
click at [631, 320] on div "5 NEW MESSAGES" at bounding box center [637, 323] width 55 height 10
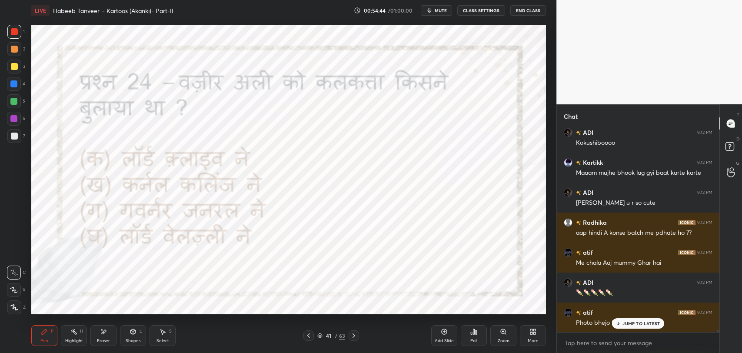
click at [628, 321] on p "JUMP TO LATEST" at bounding box center [640, 323] width 37 height 5
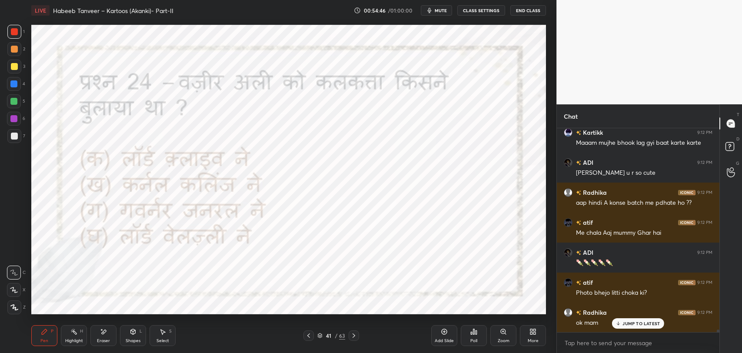
click at [103, 330] on icon at bounding box center [103, 331] width 7 height 7
click at [447, 335] on div "Add Slide" at bounding box center [444, 335] width 26 height 21
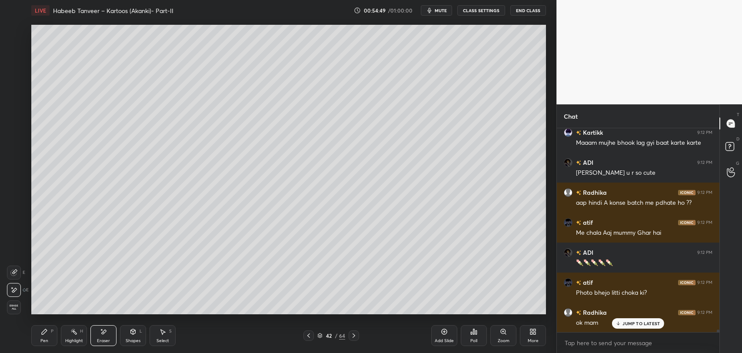
click at [45, 326] on div "Pen P" at bounding box center [44, 335] width 26 height 21
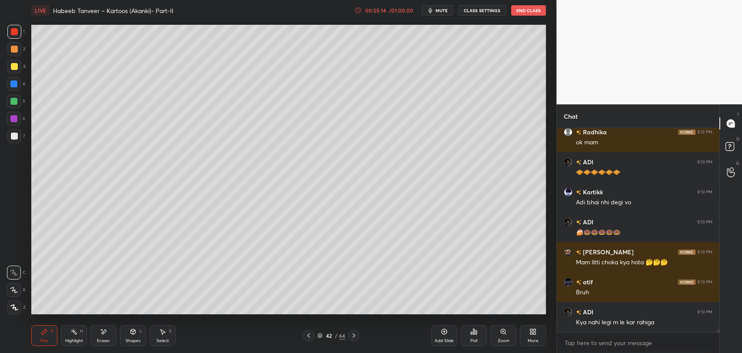
scroll to position [15710, 0]
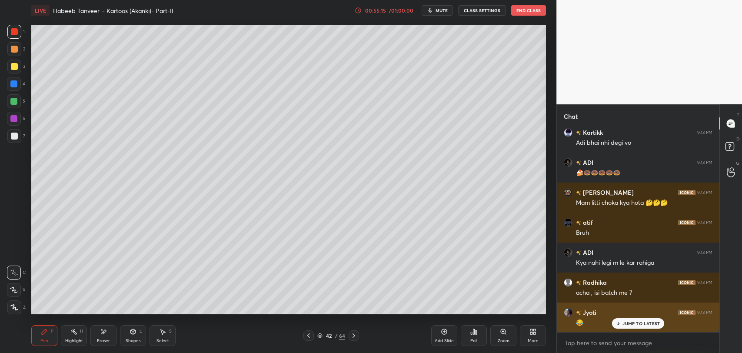
click at [626, 324] on p "JUMP TO LATEST" at bounding box center [640, 323] width 37 height 5
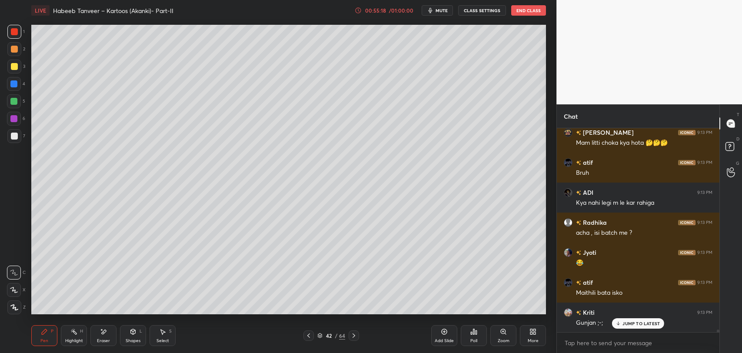
scroll to position [15830, 0]
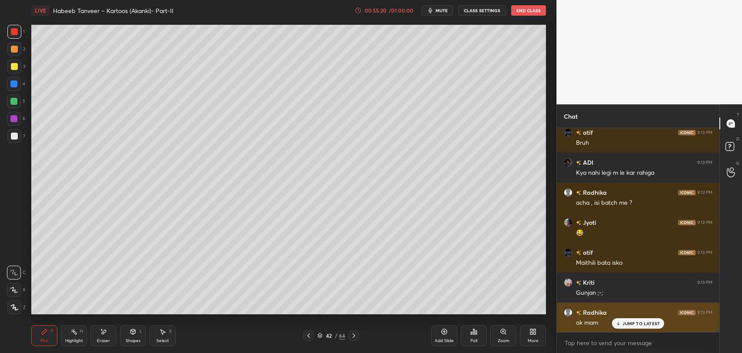
click at [640, 323] on p "JUMP TO LATEST" at bounding box center [640, 323] width 37 height 5
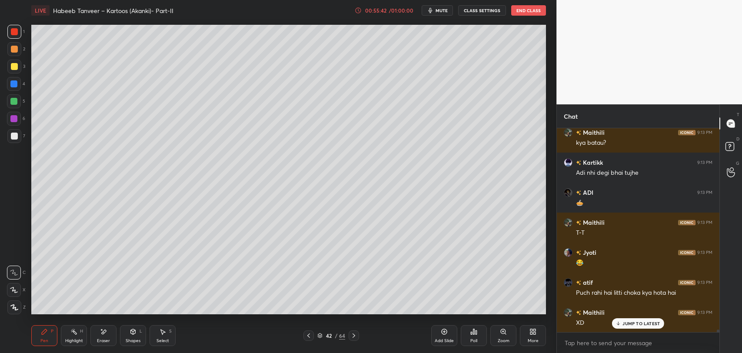
scroll to position [16109, 0]
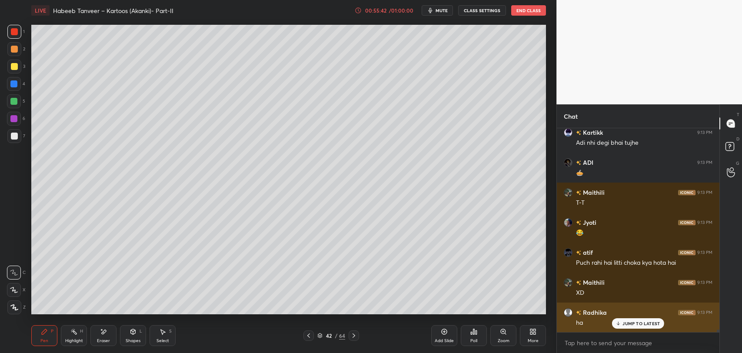
click at [638, 321] on p "JUMP TO LATEST" at bounding box center [640, 323] width 37 height 5
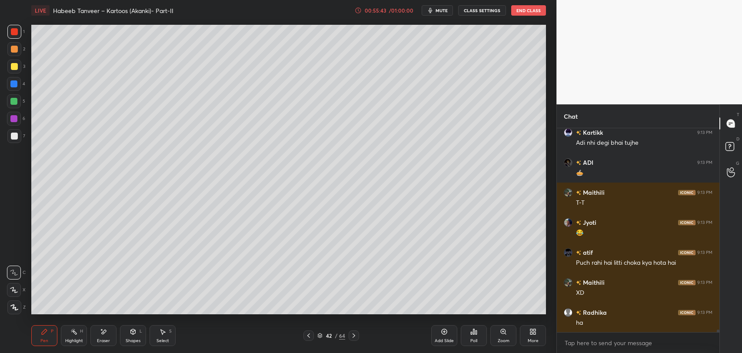
click at [310, 338] on icon at bounding box center [308, 335] width 7 height 7
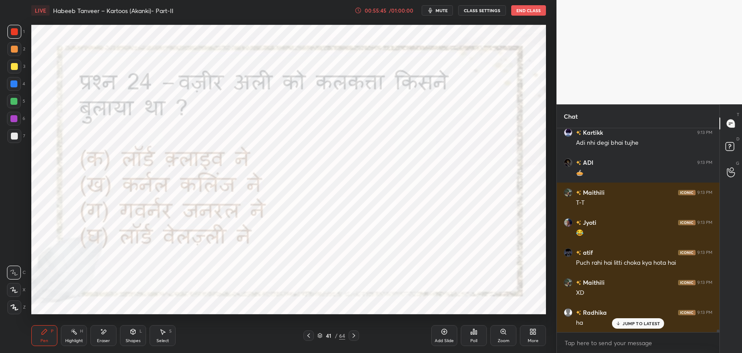
scroll to position [16147, 0]
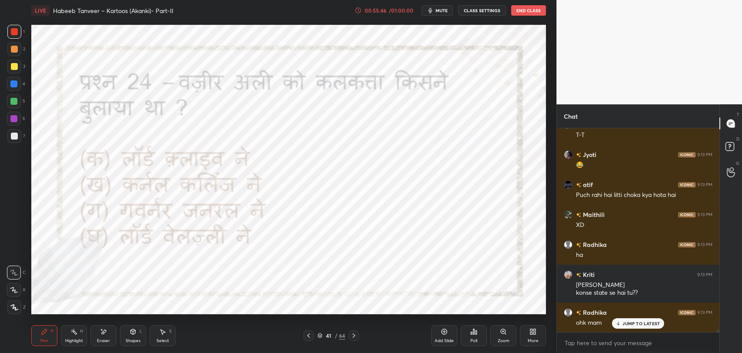
click at [629, 326] on div "JUMP TO LATEST" at bounding box center [638, 323] width 52 height 10
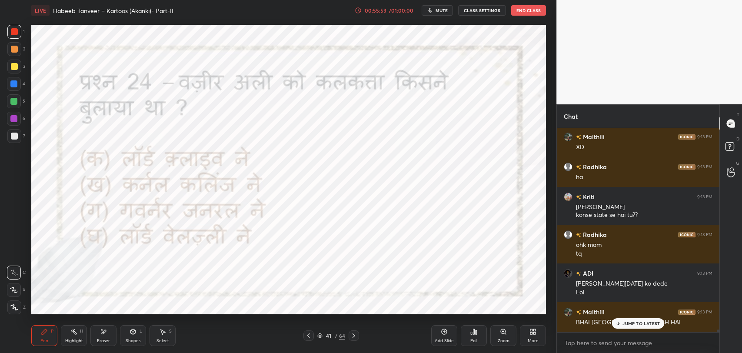
scroll to position [16284, 0]
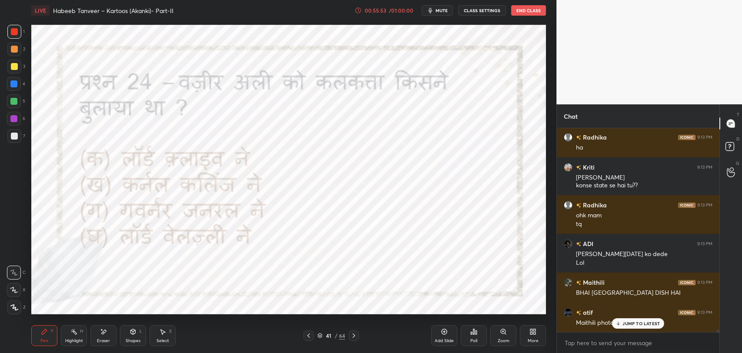
click at [348, 337] on div "41 / 64" at bounding box center [331, 335] width 56 height 10
click at [353, 338] on icon at bounding box center [353, 335] width 7 height 7
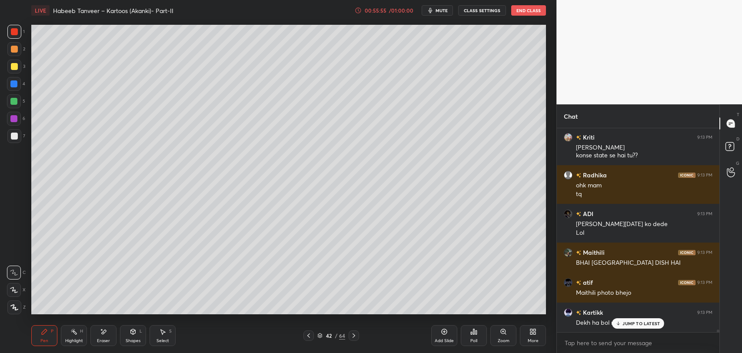
scroll to position [16344, 0]
click at [357, 337] on div at bounding box center [354, 335] width 10 height 10
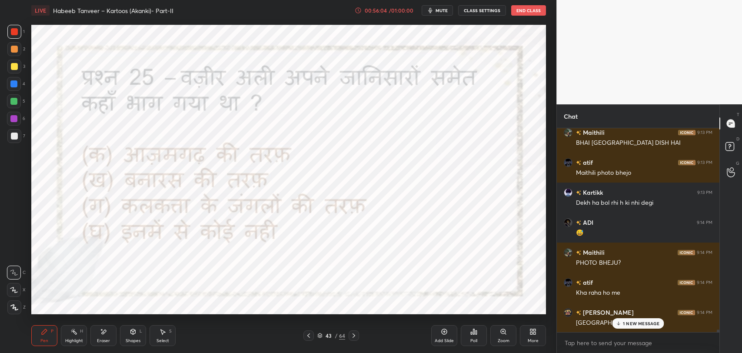
scroll to position [16464, 0]
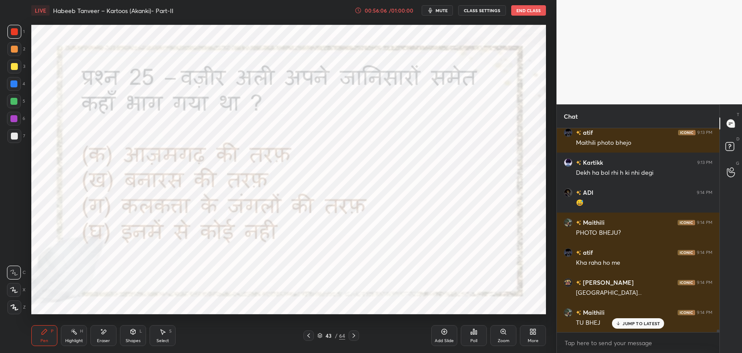
click at [633, 324] on p "JUMP TO LATEST" at bounding box center [640, 323] width 37 height 5
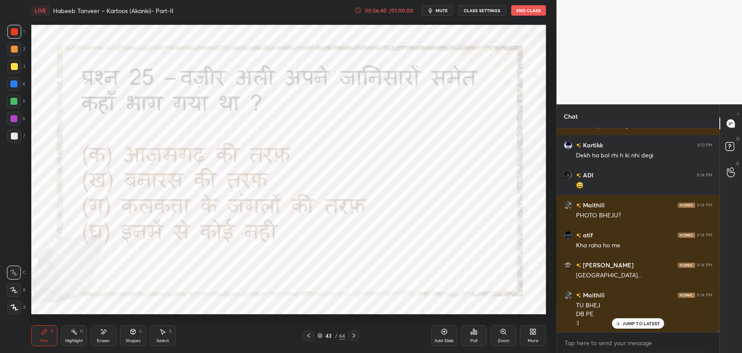
scroll to position [16679, 0]
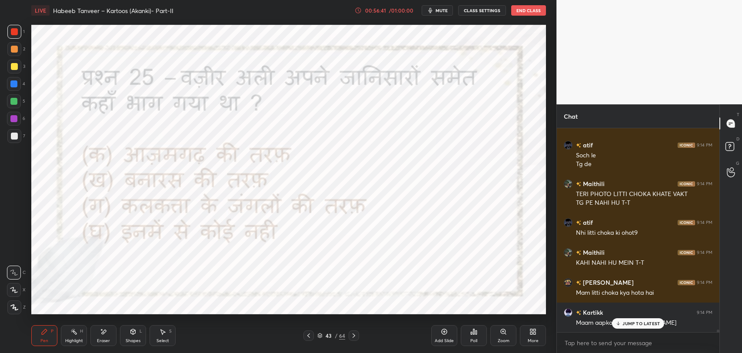
click at [626, 324] on p "JUMP TO LATEST" at bounding box center [640, 323] width 37 height 5
type textarea "x"
click at [595, 340] on textarea at bounding box center [638, 343] width 149 height 14
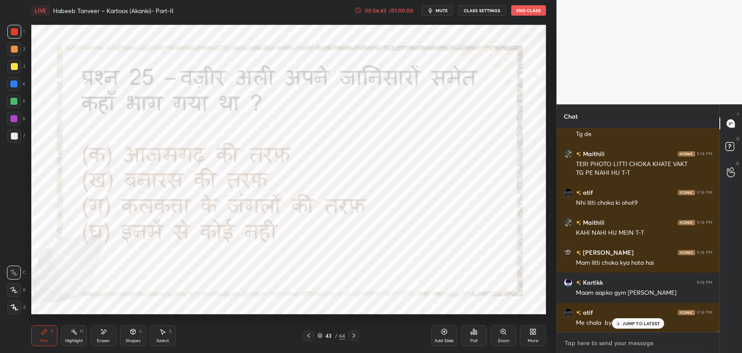
paste textarea "[URL][DOMAIN_NAME]"
type textarea "[URL][DOMAIN_NAME]"
type textarea "x"
type textarea "[URL][DOMAIN_NAME]"
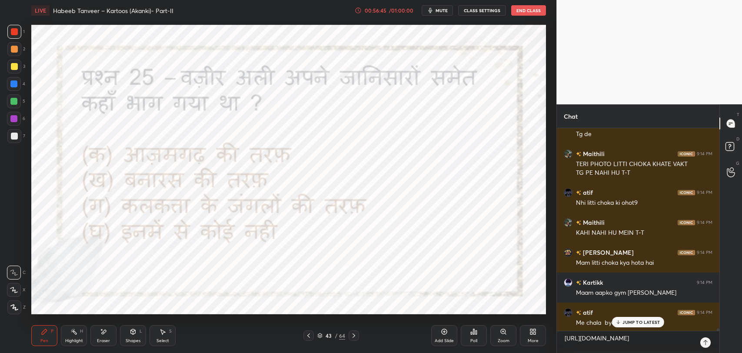
type textarea "x"
click at [642, 322] on div "Radhika 9:13 PM ohk mam tq ADI 9:13 PM [PERSON_NAME][DATE] ko dede Lol Maithili…" at bounding box center [638, 229] width 163 height 203
click at [704, 345] on icon at bounding box center [705, 342] width 7 height 7
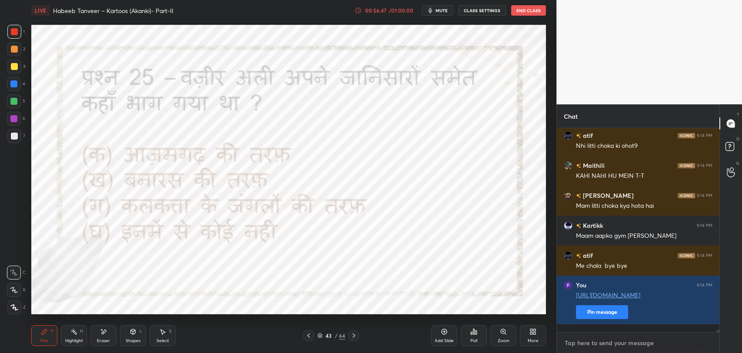
scroll to position [16795, 0]
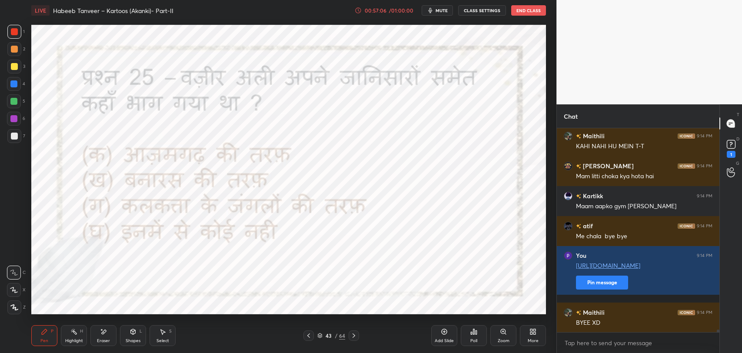
click at [469, 329] on div "Poll" at bounding box center [474, 335] width 26 height 21
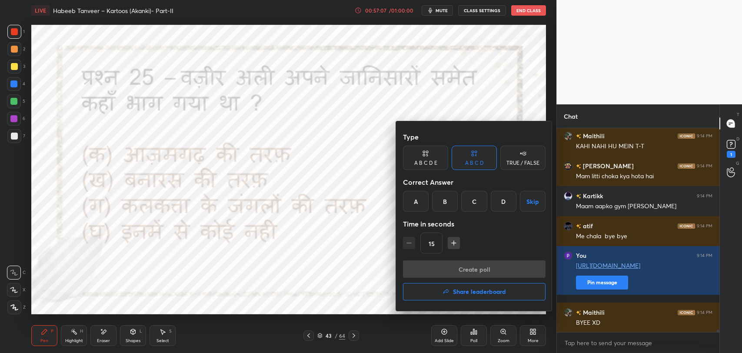
click at [419, 203] on div "A" at bounding box center [416, 201] width 26 height 21
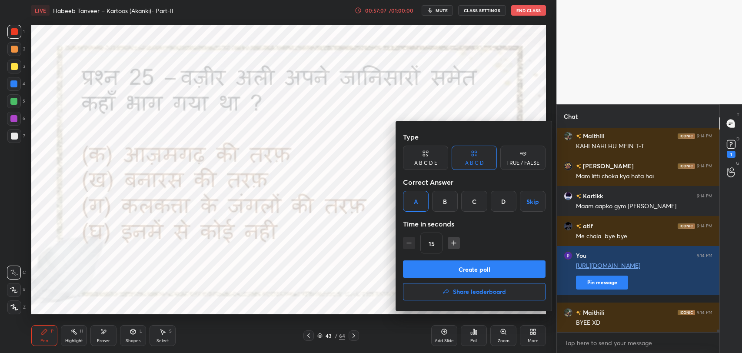
click at [443, 268] on button "Create poll" at bounding box center [474, 268] width 143 height 17
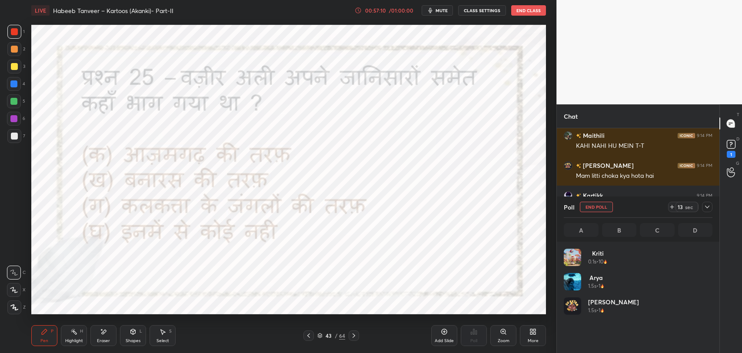
scroll to position [102, 146]
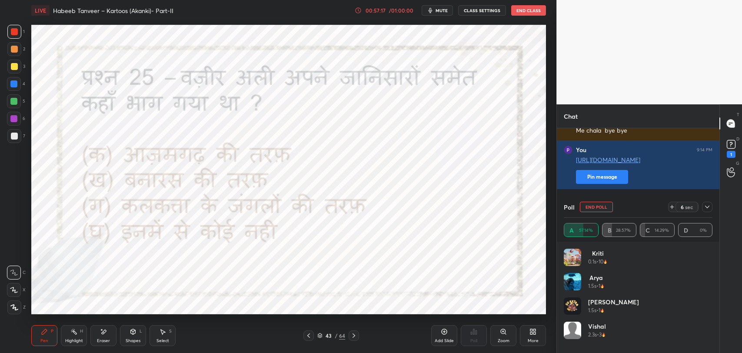
click at [706, 209] on icon at bounding box center [707, 206] width 7 height 7
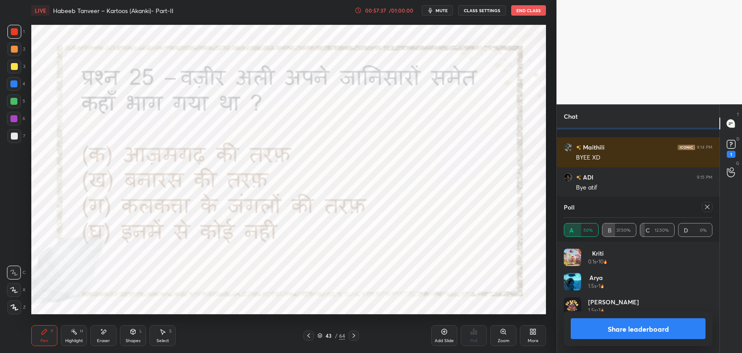
click at [353, 335] on icon at bounding box center [353, 335] width 7 height 7
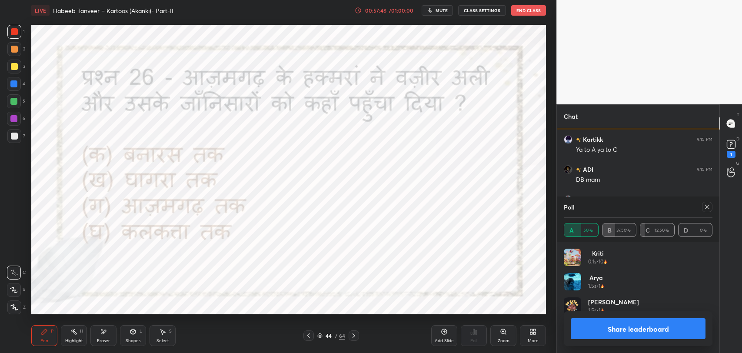
scroll to position [17089, 0]
click at [705, 206] on icon at bounding box center [707, 206] width 7 height 7
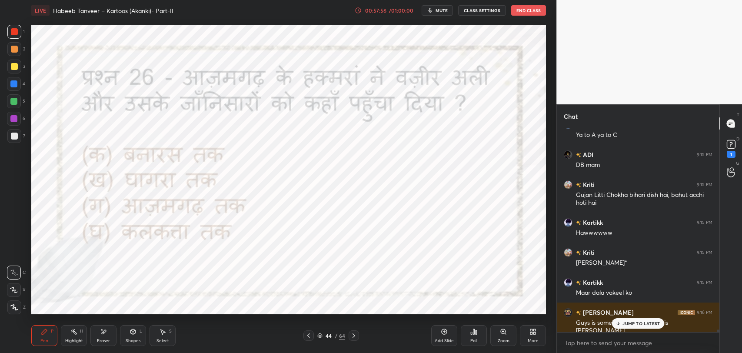
click at [634, 318] on div "JUMP TO LATEST" at bounding box center [638, 323] width 52 height 10
click at [476, 335] on icon at bounding box center [473, 331] width 7 height 7
click at [479, 338] on div "Poll" at bounding box center [474, 335] width 26 height 21
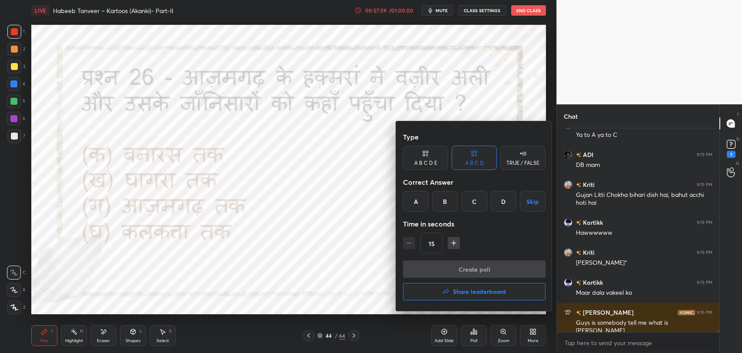
click at [442, 201] on div "B" at bounding box center [445, 201] width 26 height 21
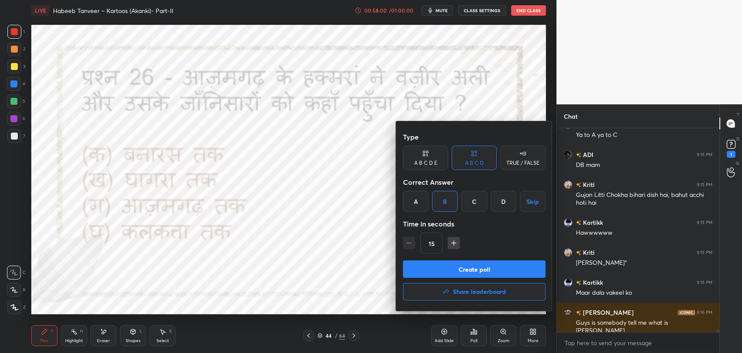
click at [458, 268] on button "Create poll" at bounding box center [474, 268] width 143 height 17
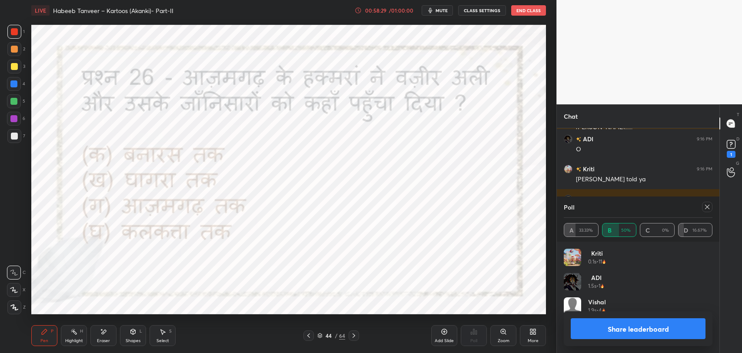
click at [352, 335] on icon at bounding box center [353, 335] width 7 height 7
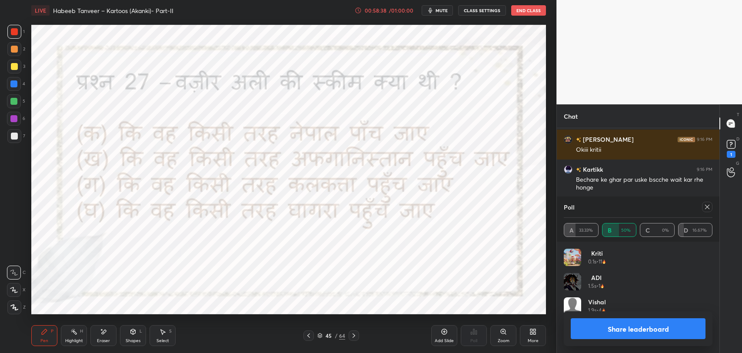
click at [707, 206] on icon at bounding box center [707, 207] width 4 height 4
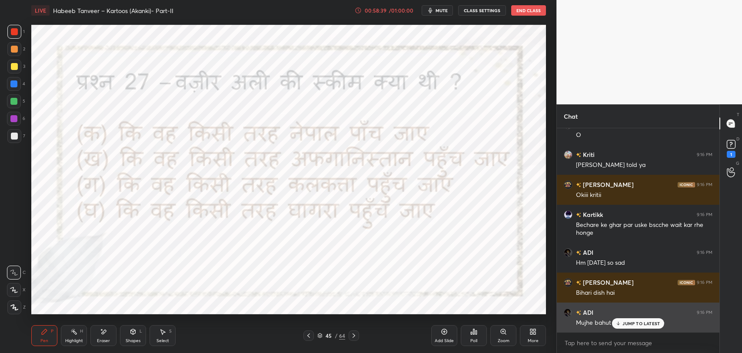
click at [633, 320] on div "JUMP TO LATEST" at bounding box center [638, 323] width 52 height 10
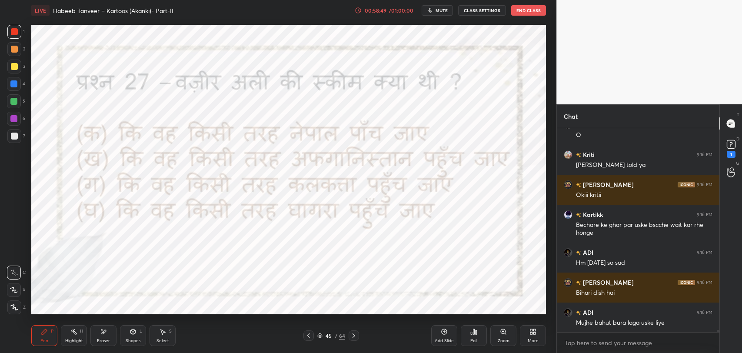
click at [479, 340] on div "Poll" at bounding box center [474, 335] width 26 height 21
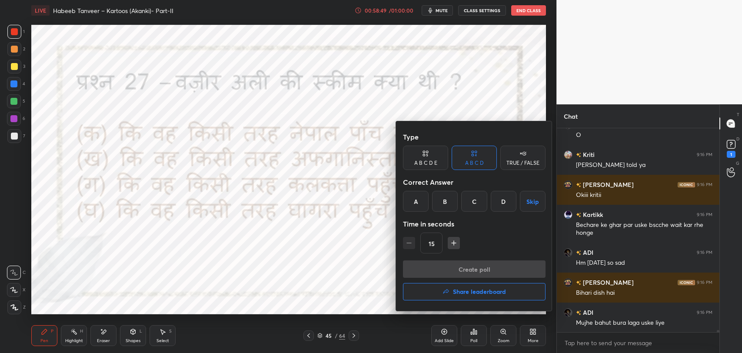
click at [385, 287] on div at bounding box center [371, 176] width 742 height 353
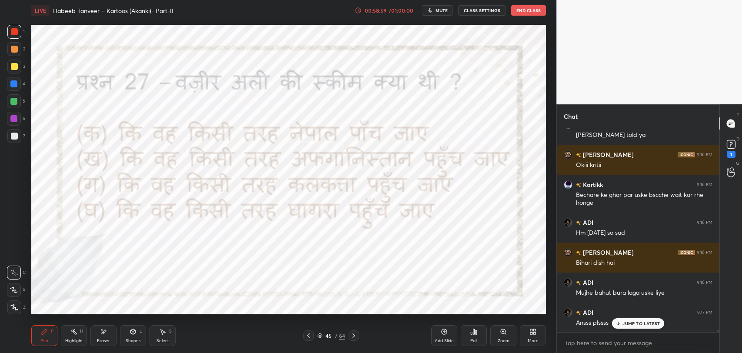
click at [469, 335] on div "Poll" at bounding box center [474, 335] width 26 height 21
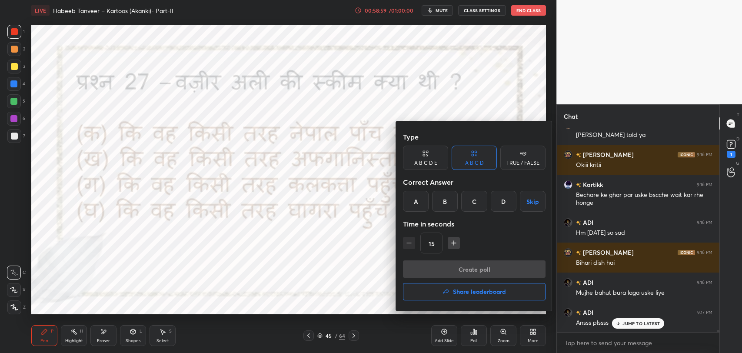
click at [415, 208] on div "A" at bounding box center [416, 201] width 26 height 21
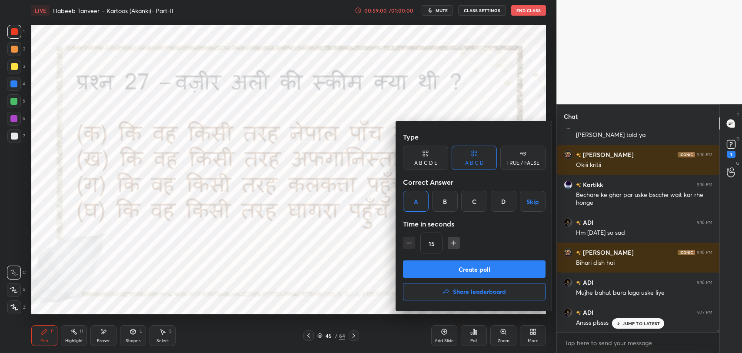
click at [441, 269] on button "Create poll" at bounding box center [474, 268] width 143 height 17
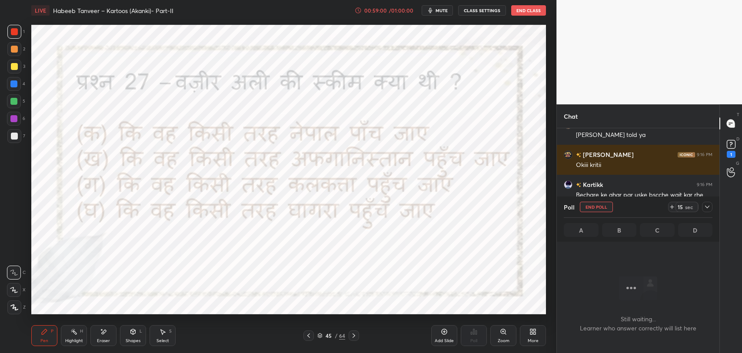
scroll to position [3, 3]
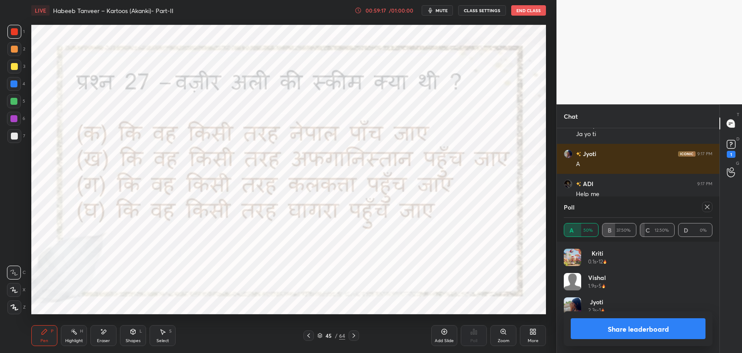
click at [702, 204] on div at bounding box center [706, 207] width 14 height 10
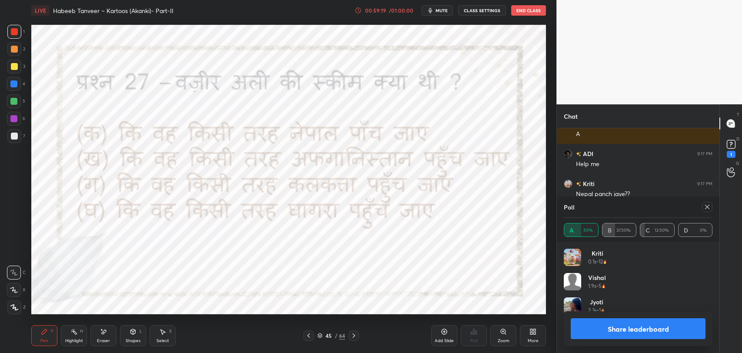
click at [705, 207] on icon at bounding box center [707, 206] width 7 height 7
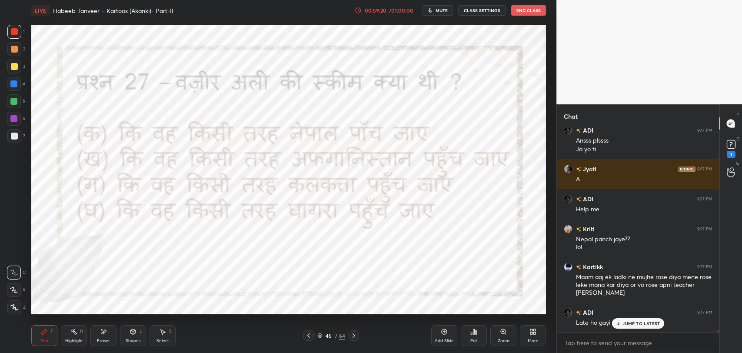
click at [337, 333] on div "/" at bounding box center [336, 335] width 3 height 5
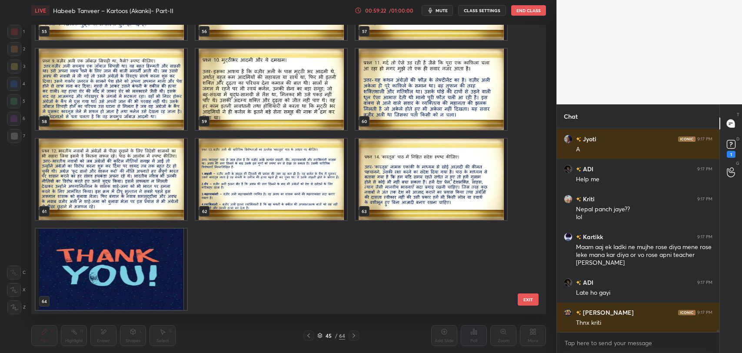
click at [79, 274] on img "grid" at bounding box center [111, 269] width 151 height 81
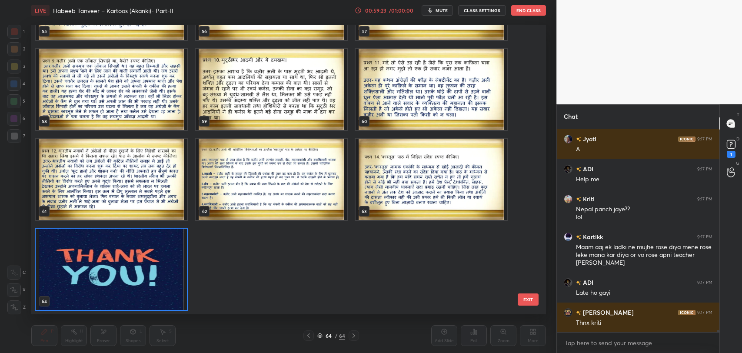
click at [79, 274] on img "grid" at bounding box center [111, 269] width 151 height 81
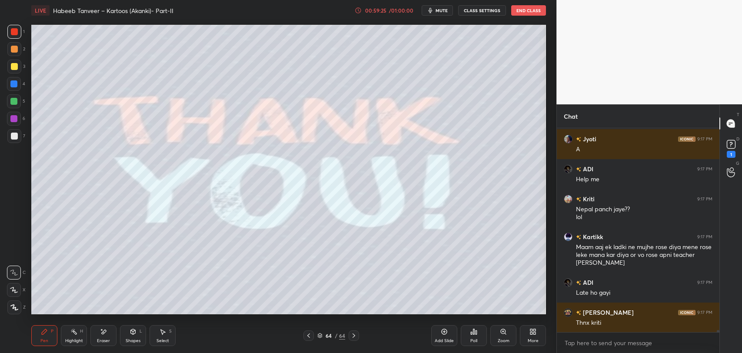
click at [476, 335] on div "Poll" at bounding box center [474, 335] width 26 height 21
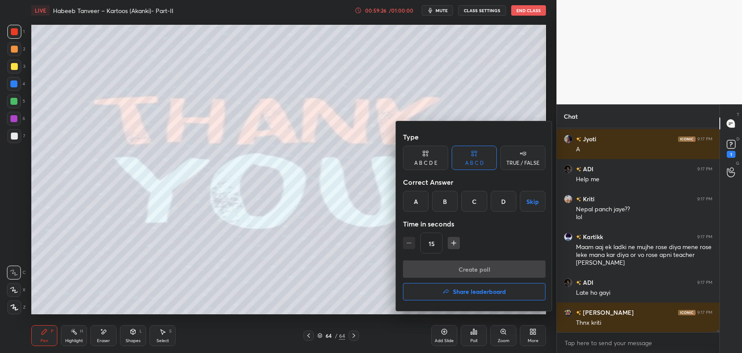
click at [471, 298] on button "Share leaderboard" at bounding box center [474, 291] width 143 height 17
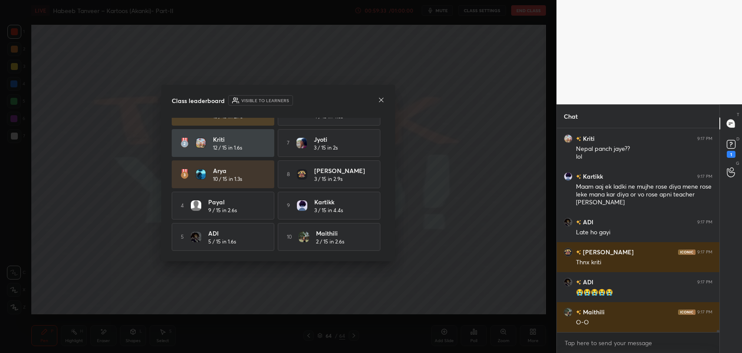
drag, startPoint x: 385, startPoint y: 226, endPoint x: 385, endPoint y: 171, distance: 54.3
click at [385, 171] on div "Class leaderboard Visible to learners Vishal 13 / 15 in 2.7s 6 atif 4 / 15 in 4…" at bounding box center [278, 173] width 234 height 176
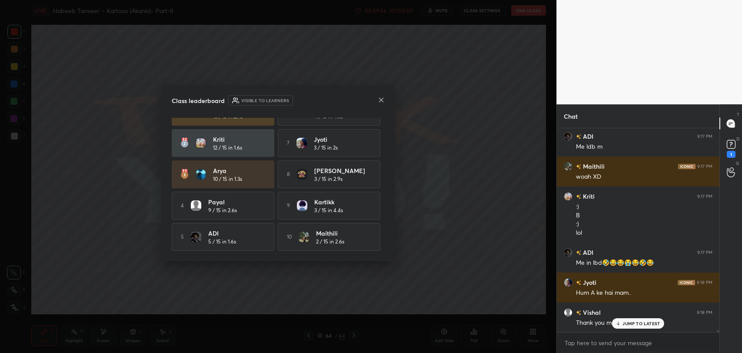
click at [380, 101] on icon at bounding box center [381, 100] width 7 height 7
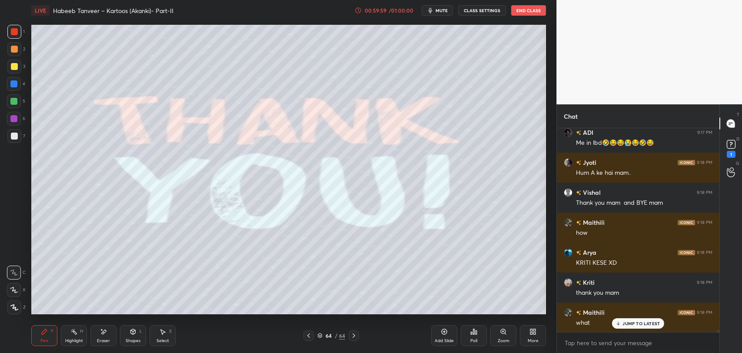
click at [624, 321] on p "JUMP TO LATEST" at bounding box center [640, 323] width 37 height 5
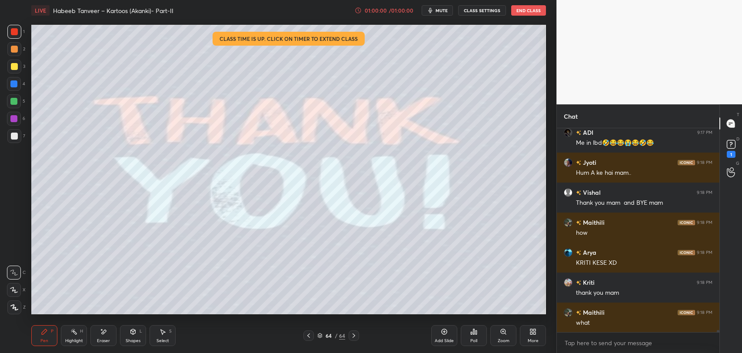
click at [467, 336] on div "Poll" at bounding box center [474, 335] width 26 height 21
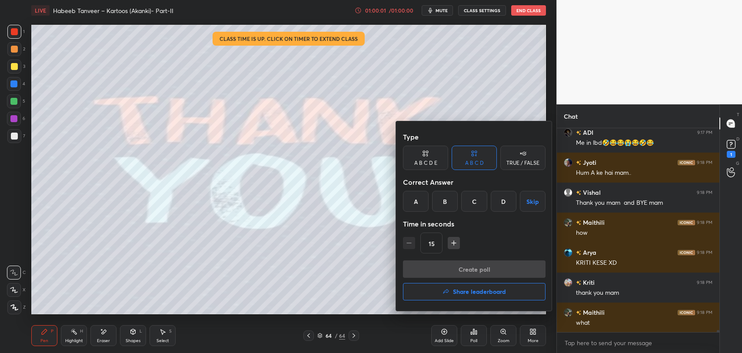
click at [456, 294] on h4 "Share leaderboard" at bounding box center [479, 292] width 53 height 6
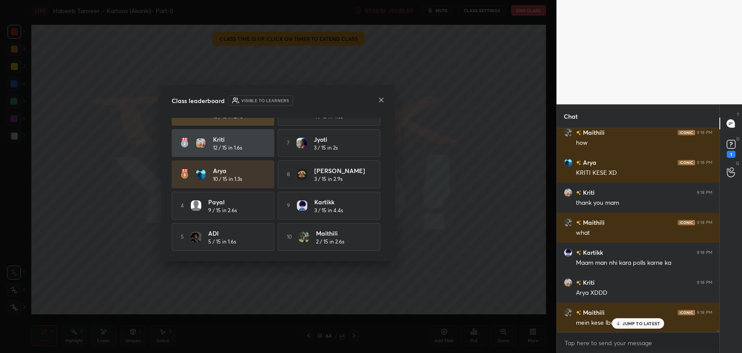
click at [379, 102] on icon at bounding box center [381, 100] width 7 height 7
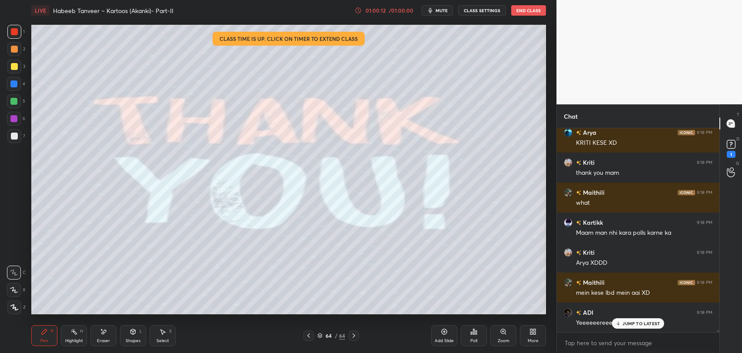
click at [636, 322] on p "JUMP TO LATEST" at bounding box center [640, 323] width 37 height 5
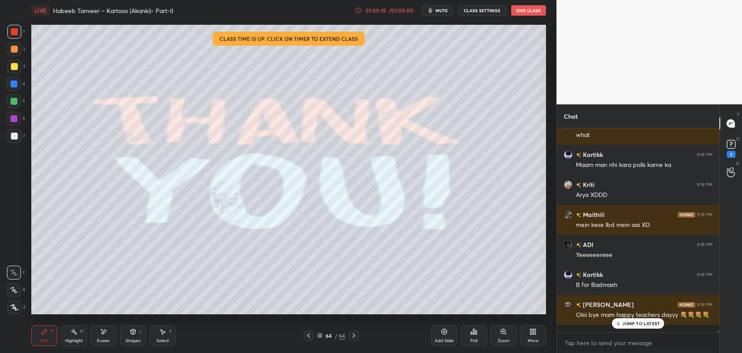
click at [639, 322] on p "JUMP TO LATEST" at bounding box center [640, 323] width 37 height 5
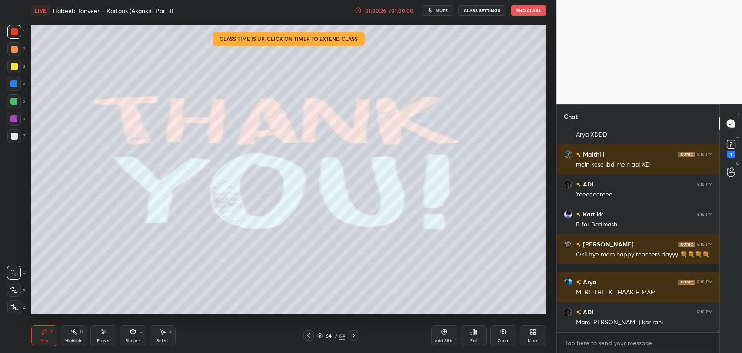
scroll to position [18175, 0]
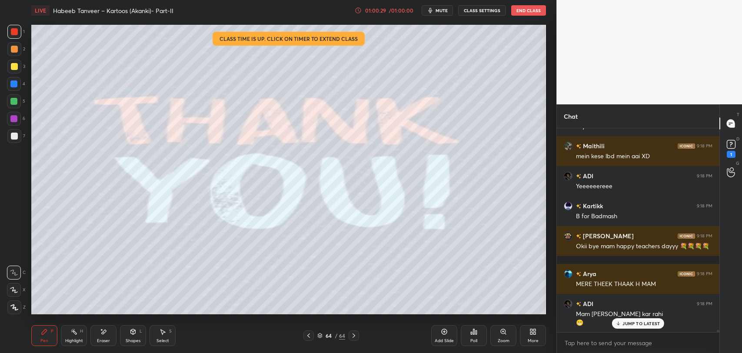
click at [641, 323] on p "JUMP TO LATEST" at bounding box center [640, 323] width 37 height 5
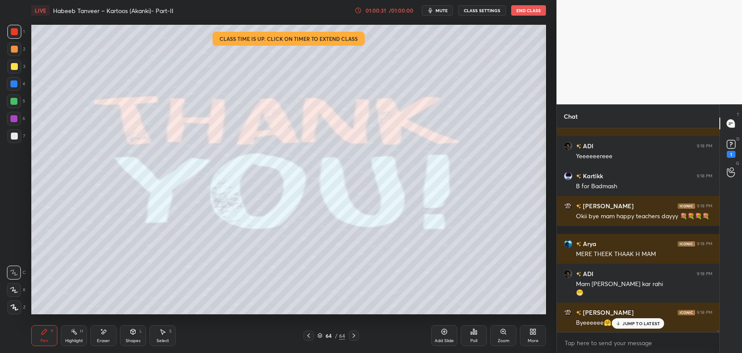
click at [640, 323] on p "JUMP TO LATEST" at bounding box center [640, 323] width 37 height 5
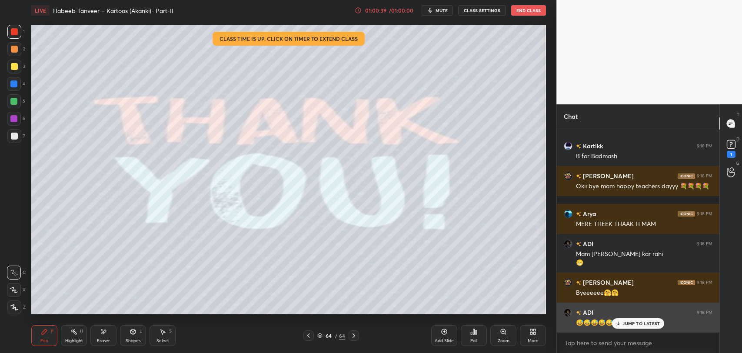
click at [652, 328] on div "ADI 9:18 PM 😅😅😅😅😅😅🥧🥧" at bounding box center [638, 318] width 163 height 30
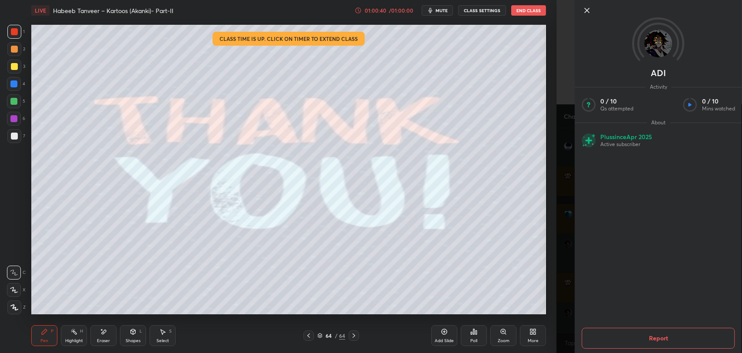
click at [590, 10] on icon at bounding box center [587, 10] width 10 height 10
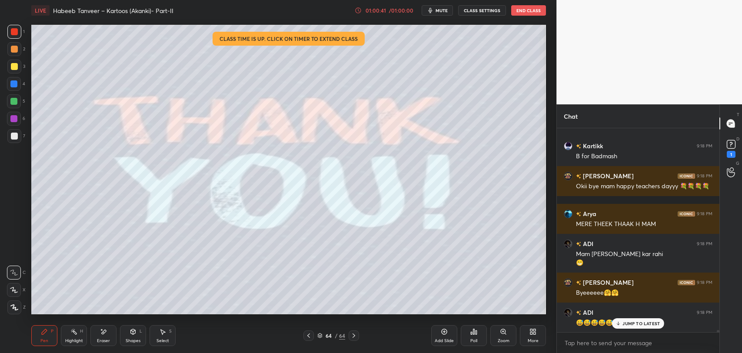
click at [639, 325] on p "JUMP TO LATEST" at bounding box center [640, 323] width 37 height 5
click at [628, 303] on p "JUMP TO LATEST" at bounding box center [640, 305] width 37 height 5
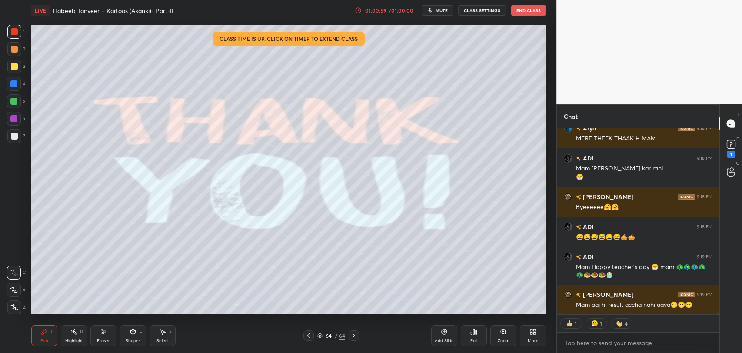
scroll to position [18351, 0]
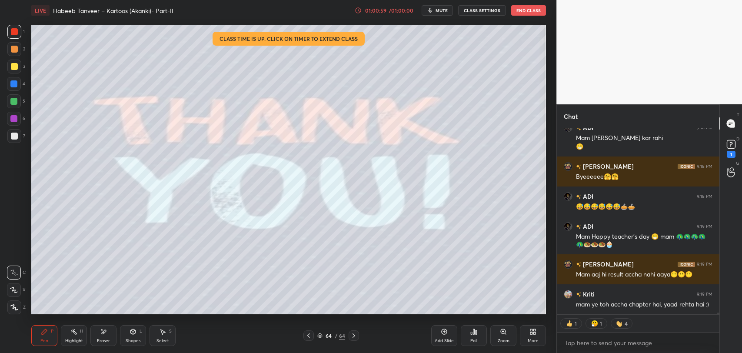
click at [633, 309] on div "mam ye toh accha chapter hai, yaad rehta hai :)" at bounding box center [644, 304] width 136 height 9
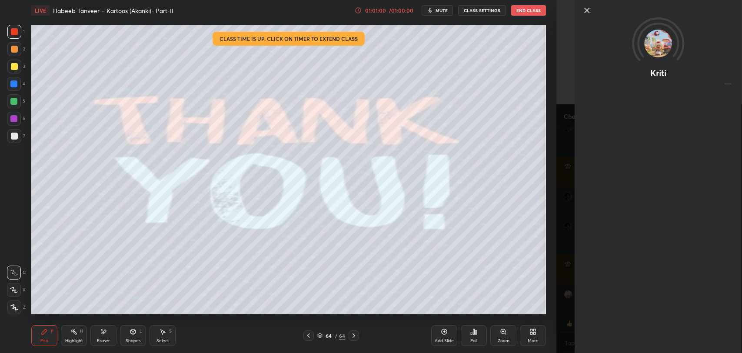
click at [586, 4] on div at bounding box center [658, 25] width 167 height 50
click at [584, 6] on icon at bounding box center [587, 10] width 10 height 10
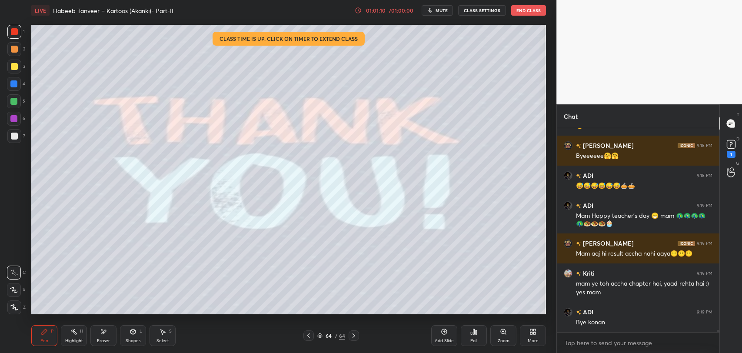
scroll to position [18432, 0]
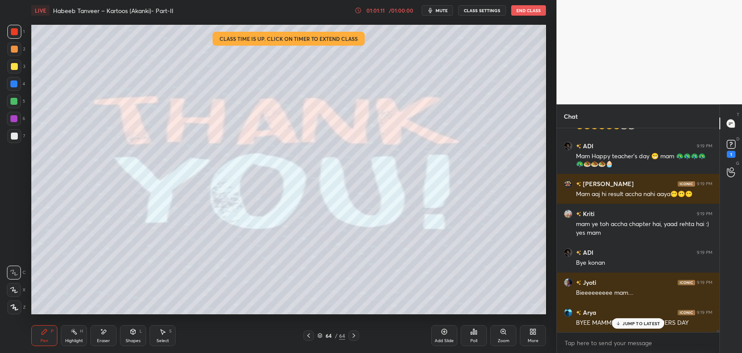
click at [532, 14] on button "End Class" at bounding box center [528, 10] width 35 height 10
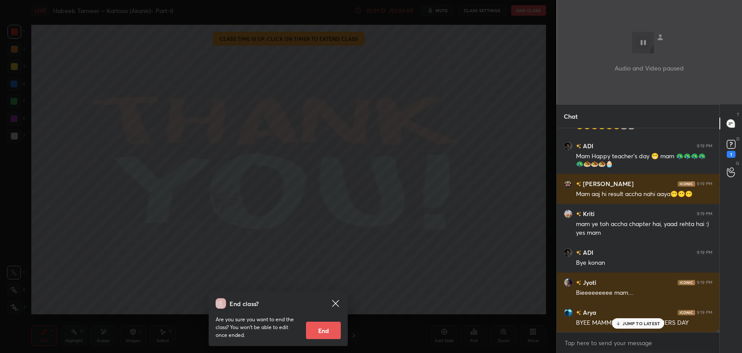
click at [323, 330] on button "End" at bounding box center [323, 330] width 35 height 17
type textarea "x"
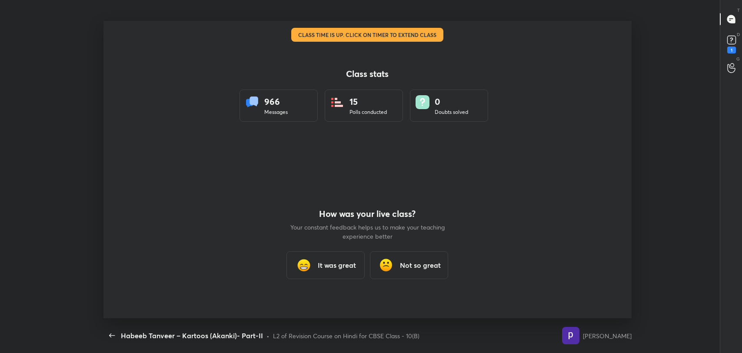
scroll to position [0, 0]
